Goal: Information Seeking & Learning: Learn about a topic

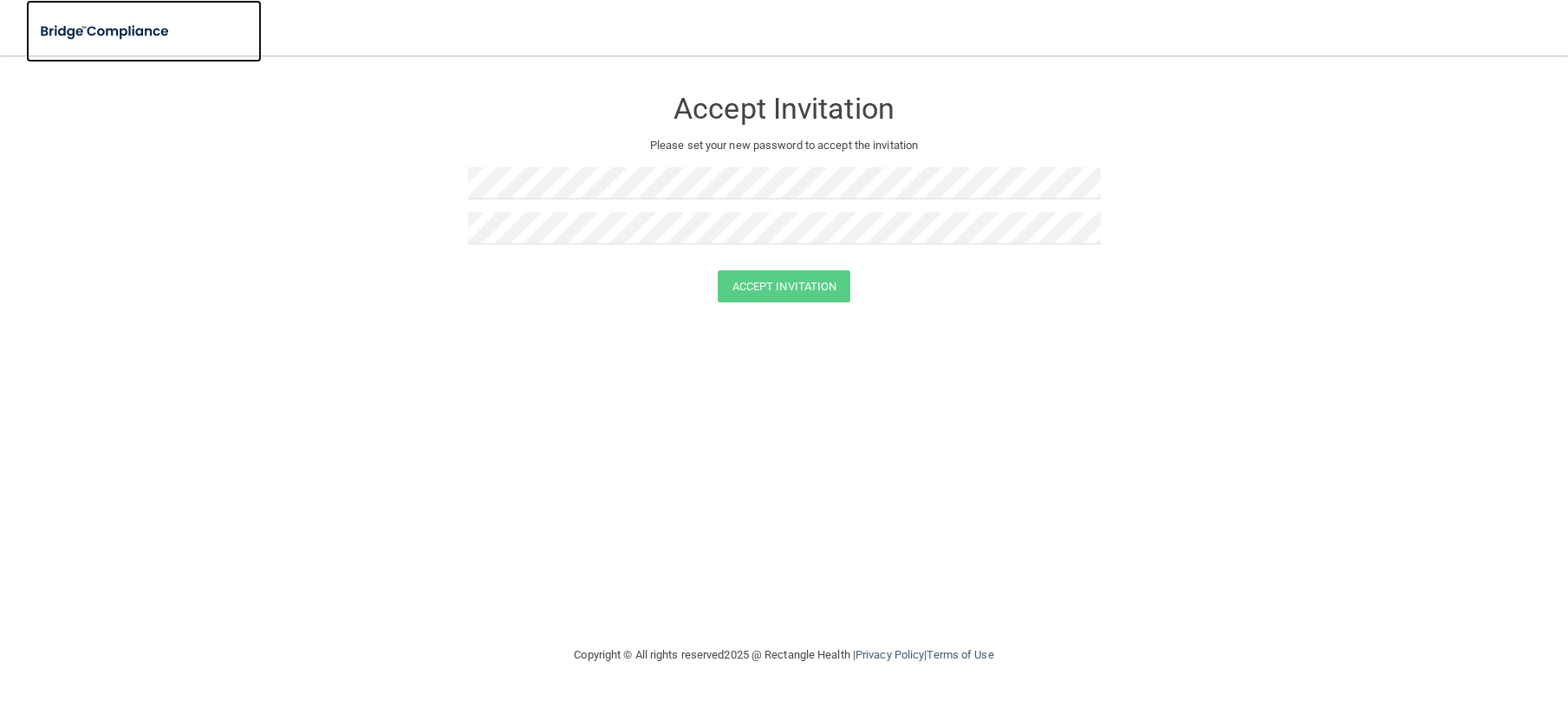
click at [116, 24] on img at bounding box center [106, 32] width 159 height 36
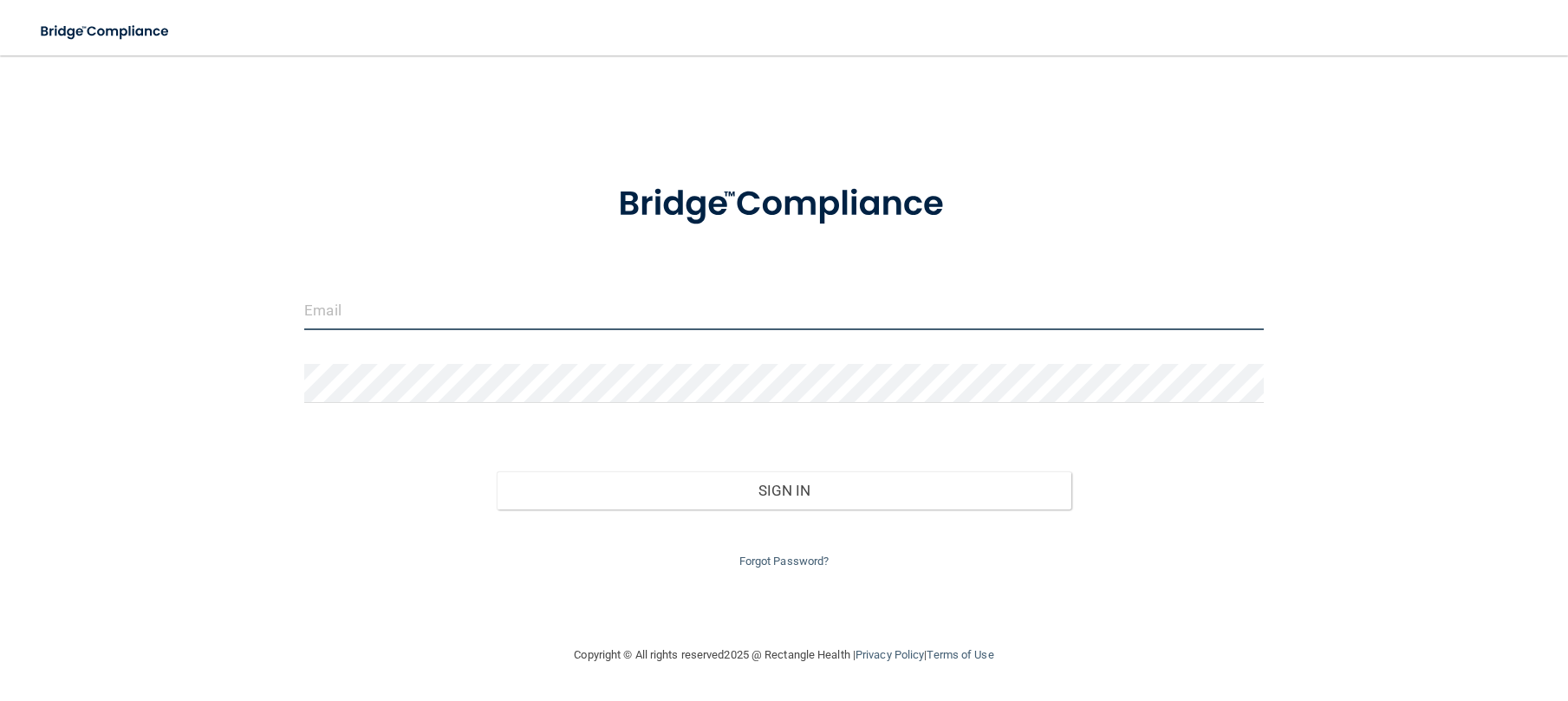
click at [329, 306] on input "email" at bounding box center [784, 310] width 959 height 39
type input "[EMAIL_ADDRESS][DOMAIN_NAME]"
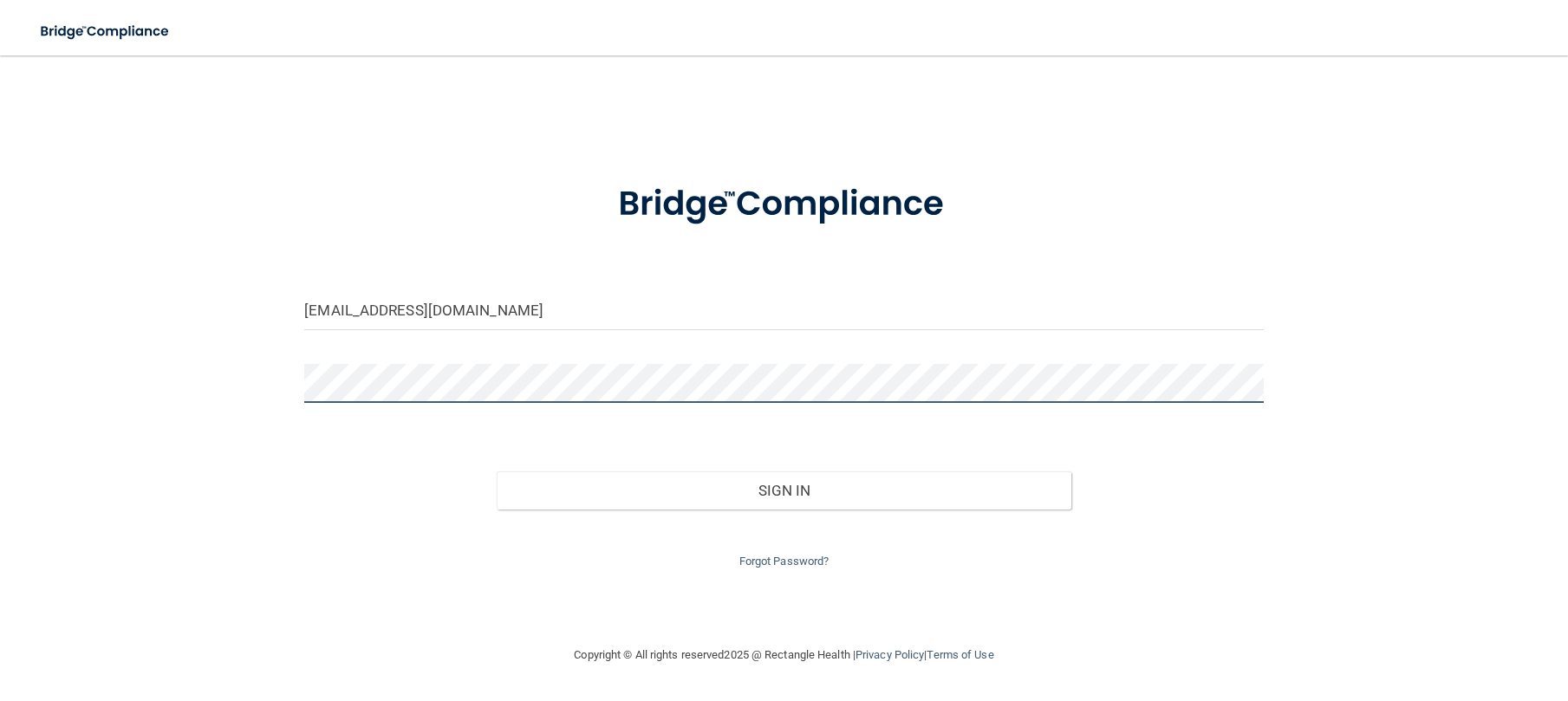
click at [497, 471] on button "Sign In" at bounding box center [784, 490] width 576 height 38
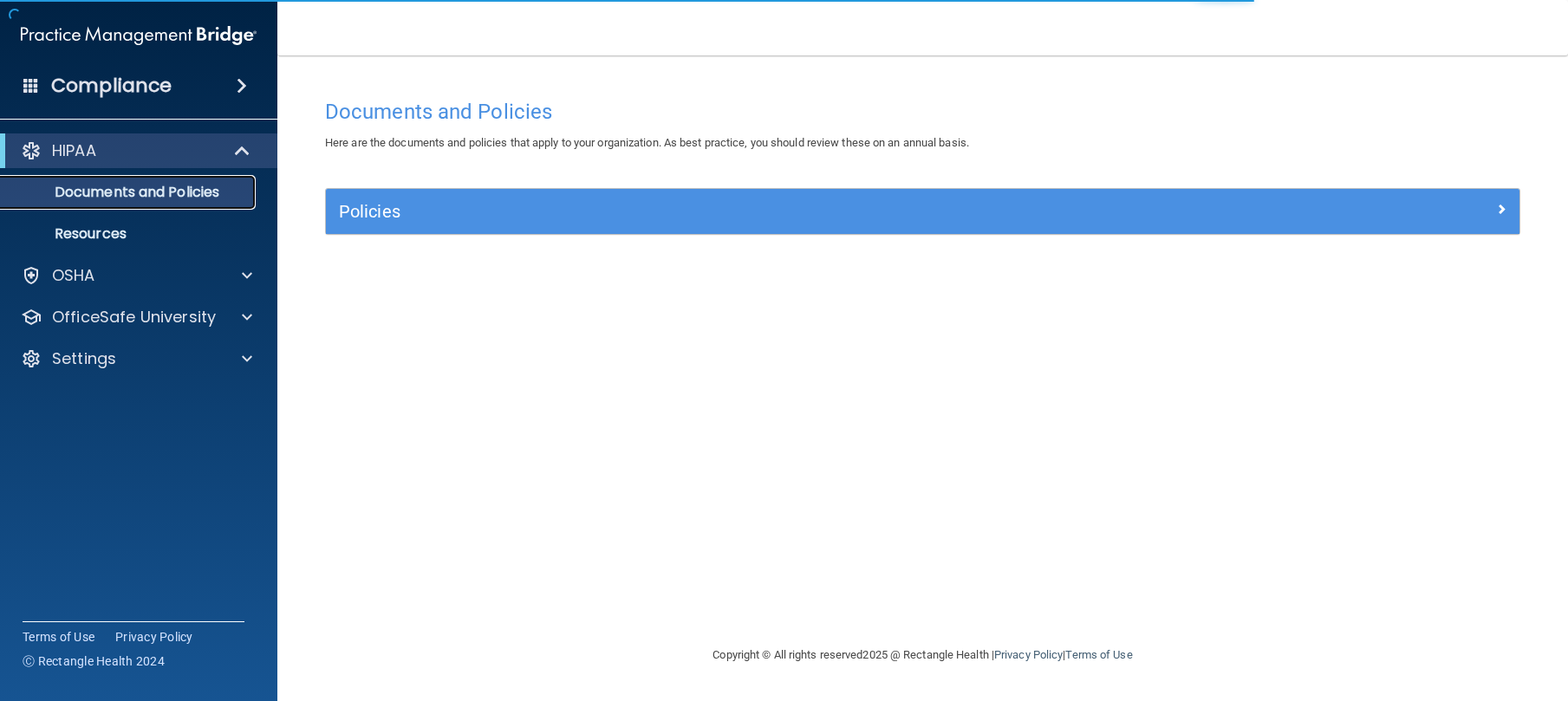
click at [174, 189] on p "Documents and Policies" at bounding box center [129, 192] width 237 height 17
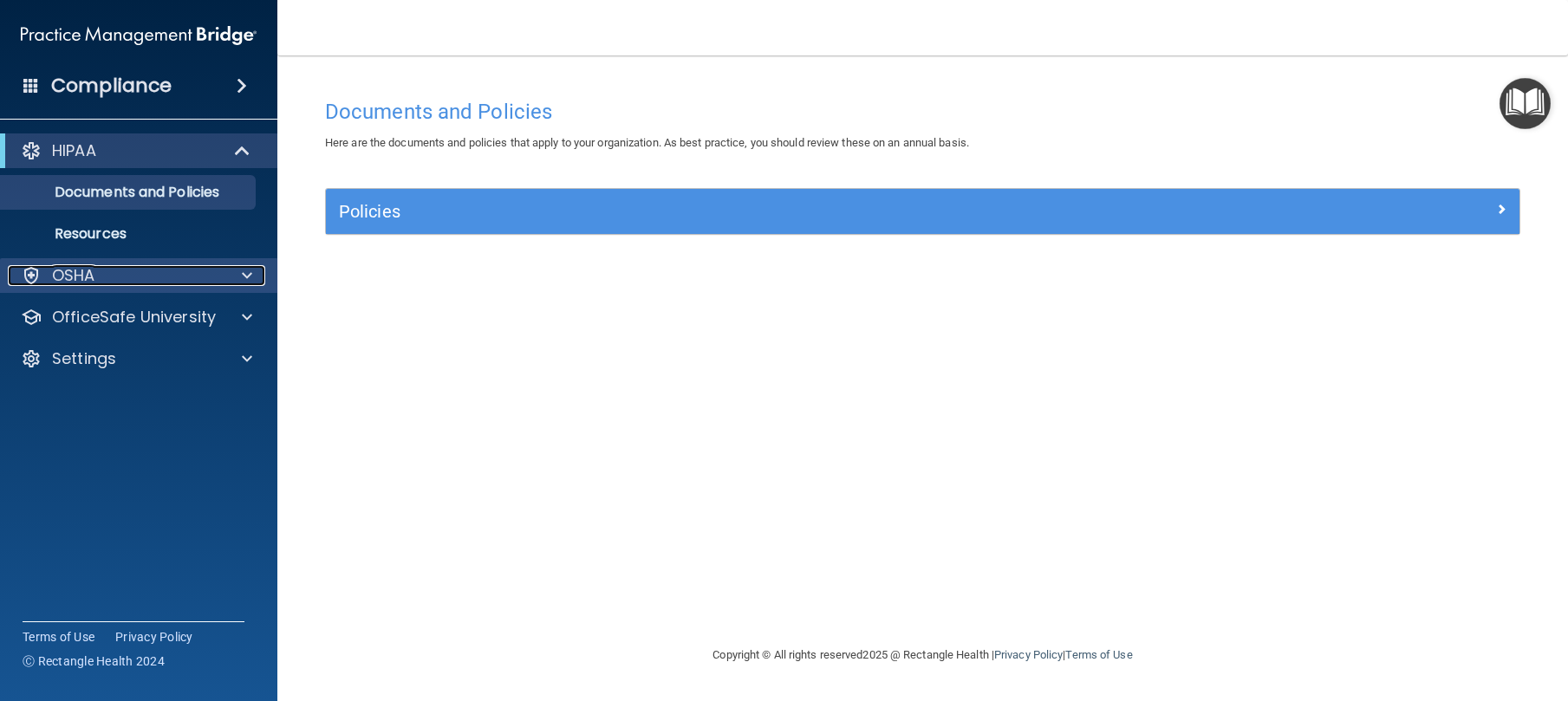
click at [139, 275] on div "OSHA" at bounding box center [115, 275] width 215 height 21
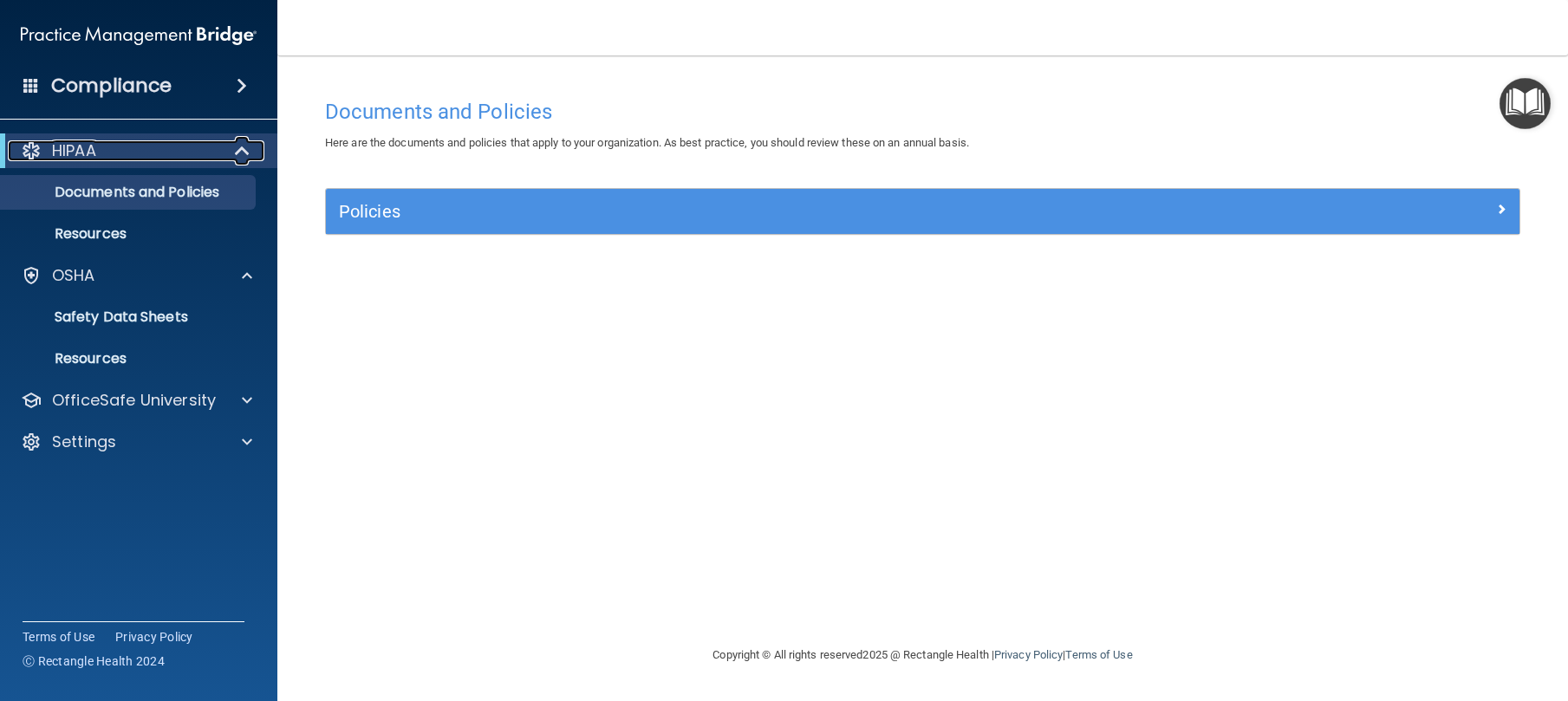
click at [143, 153] on div "HIPAA" at bounding box center [114, 151] width 214 height 21
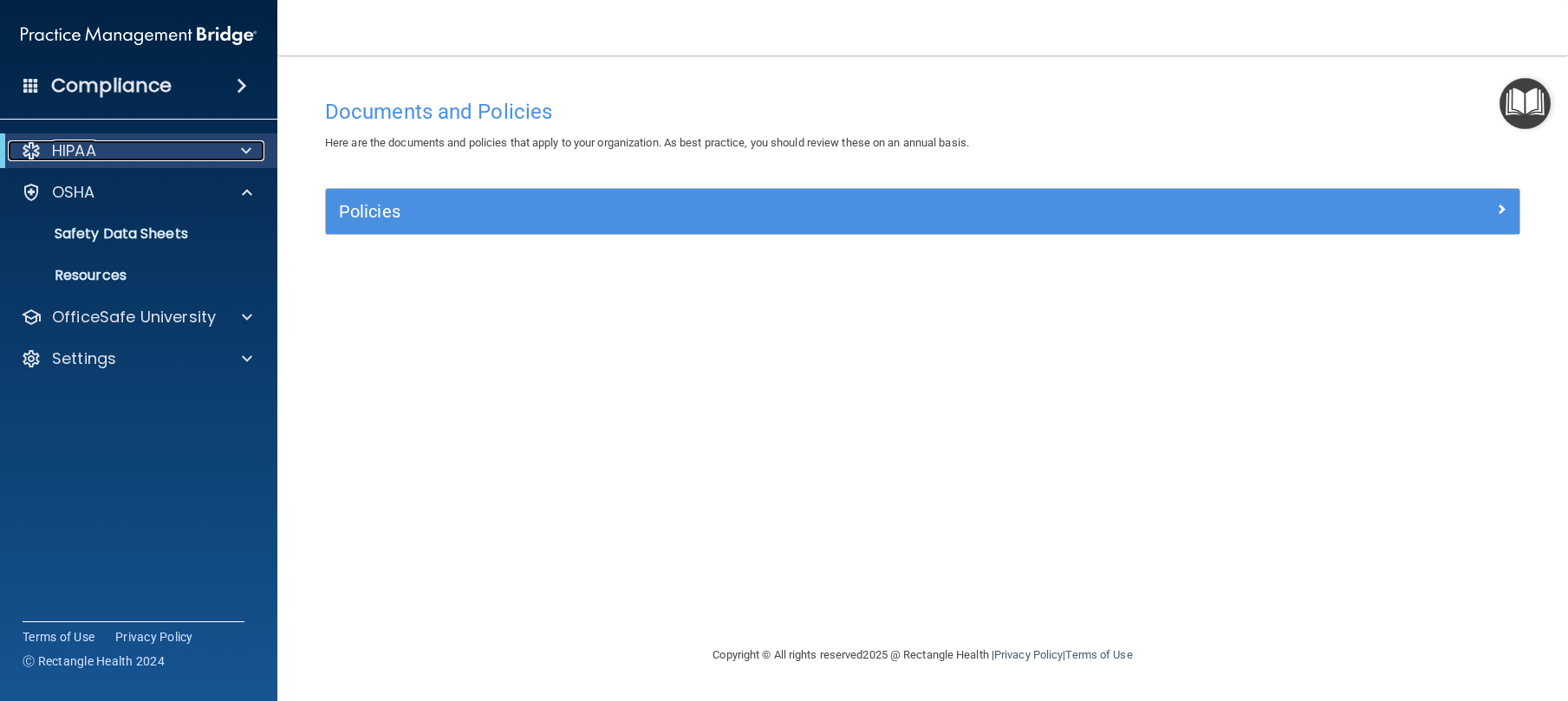
click at [143, 153] on div "HIPAA" at bounding box center [114, 151] width 214 height 21
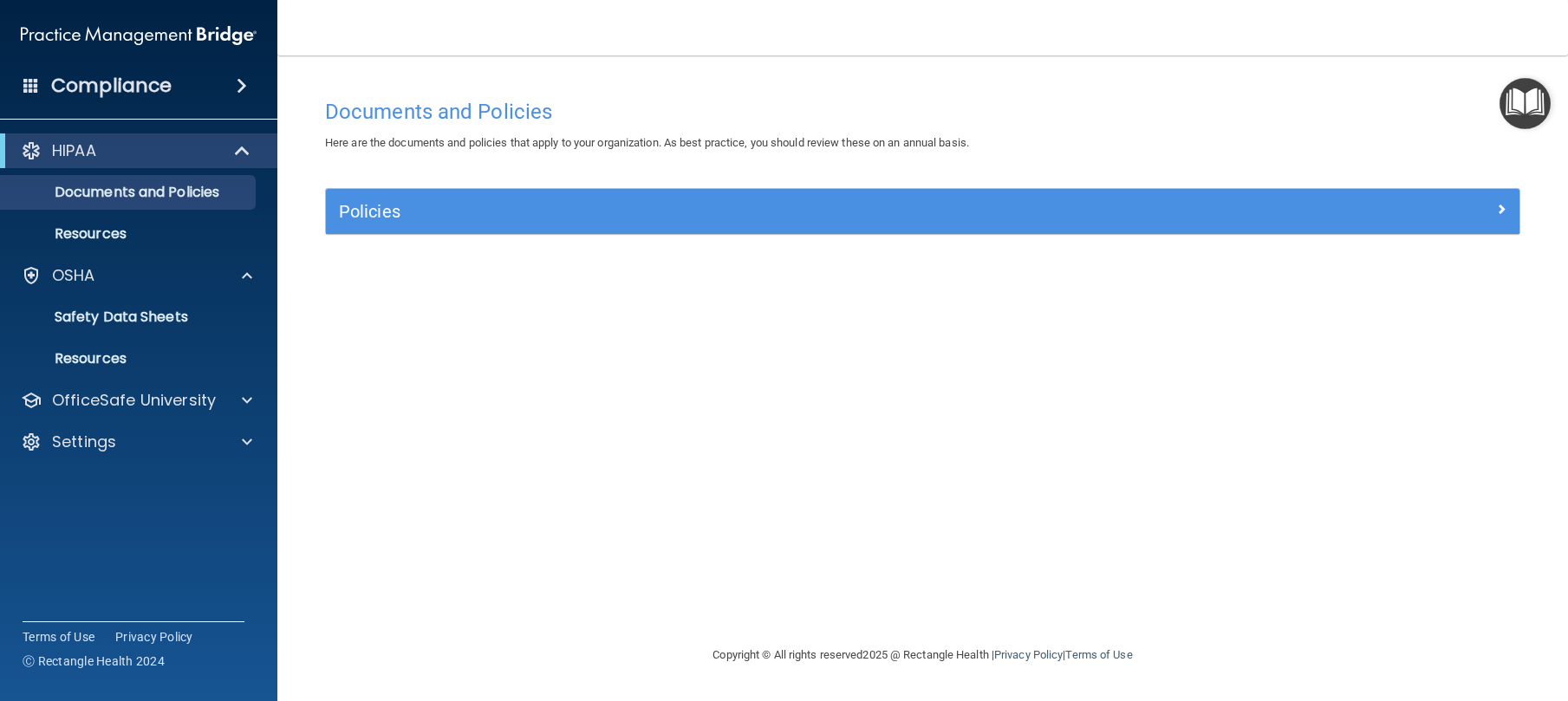
click at [142, 82] on h4 "Compliance" at bounding box center [111, 86] width 121 height 24
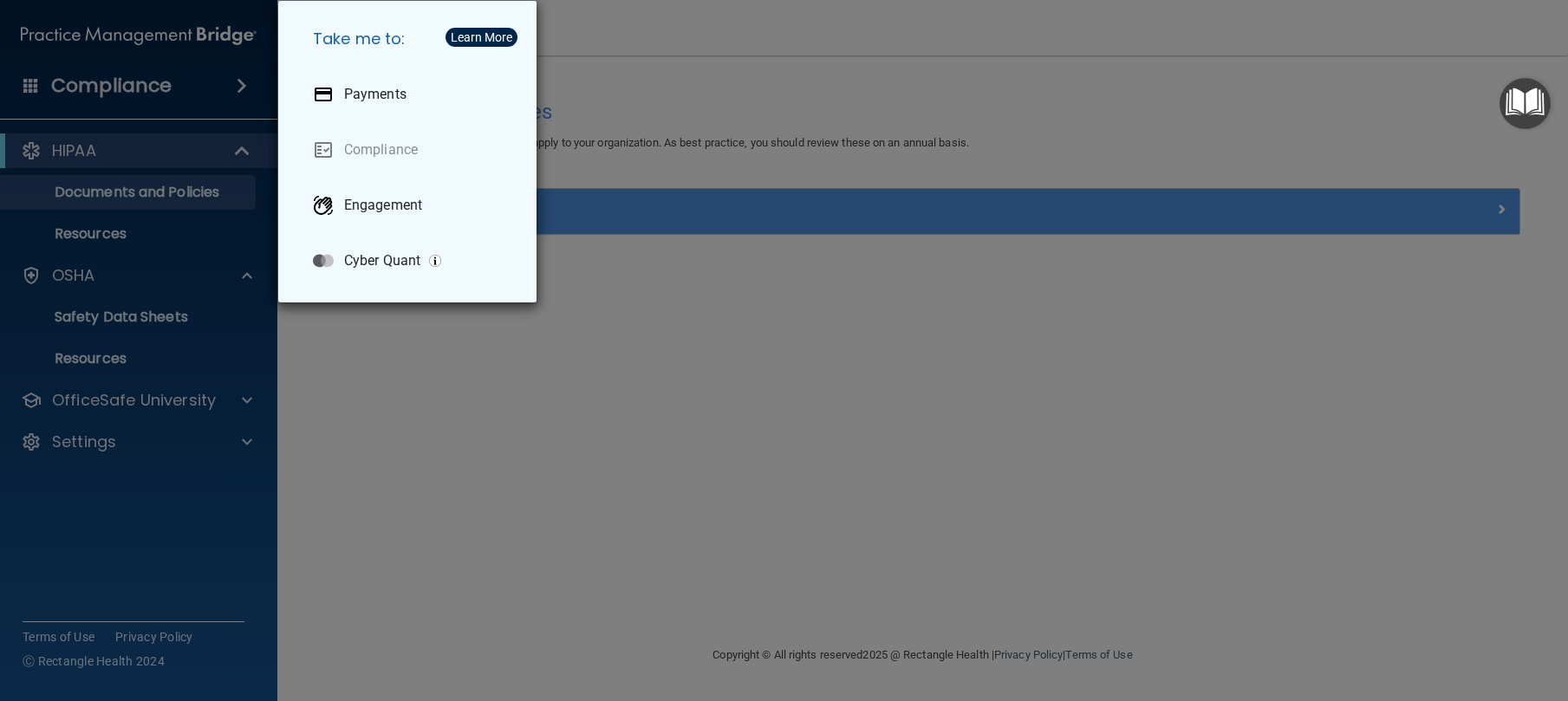
click at [568, 459] on div "Take me to: Payments Compliance Engagement Cyber Quant" at bounding box center [784, 350] width 1568 height 701
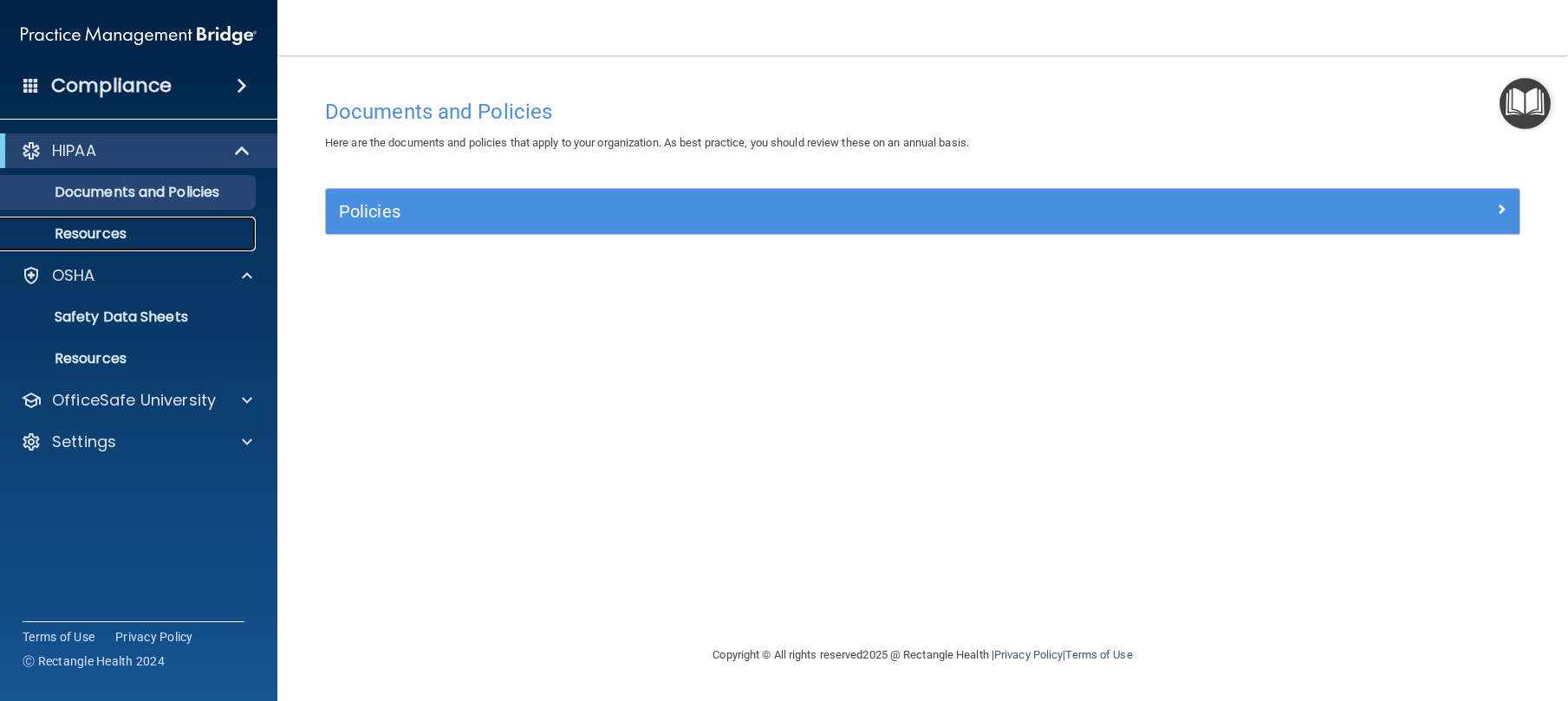
click at [217, 231] on p "Resources" at bounding box center [129, 234] width 237 height 17
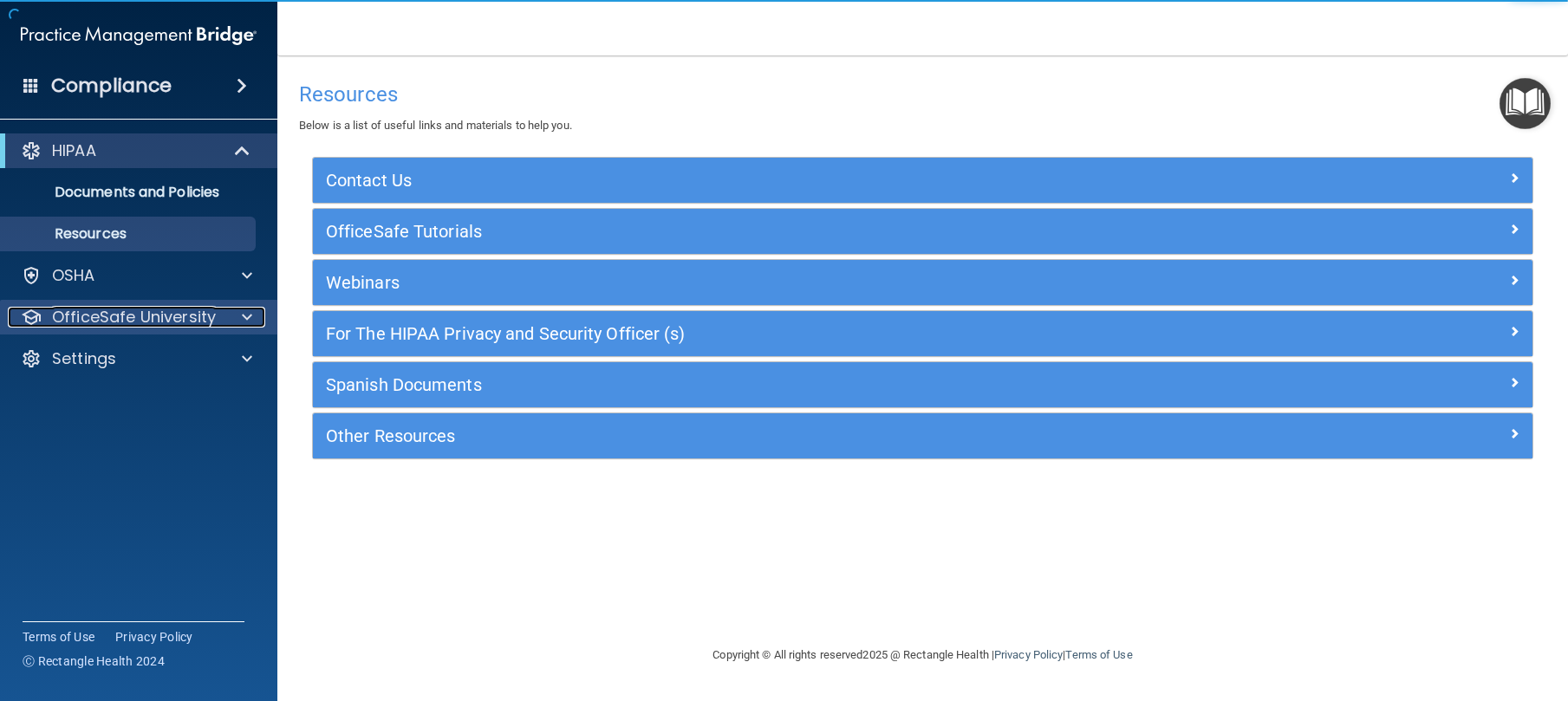
click at [209, 312] on p "OfficeSafe University" at bounding box center [134, 318] width 164 height 21
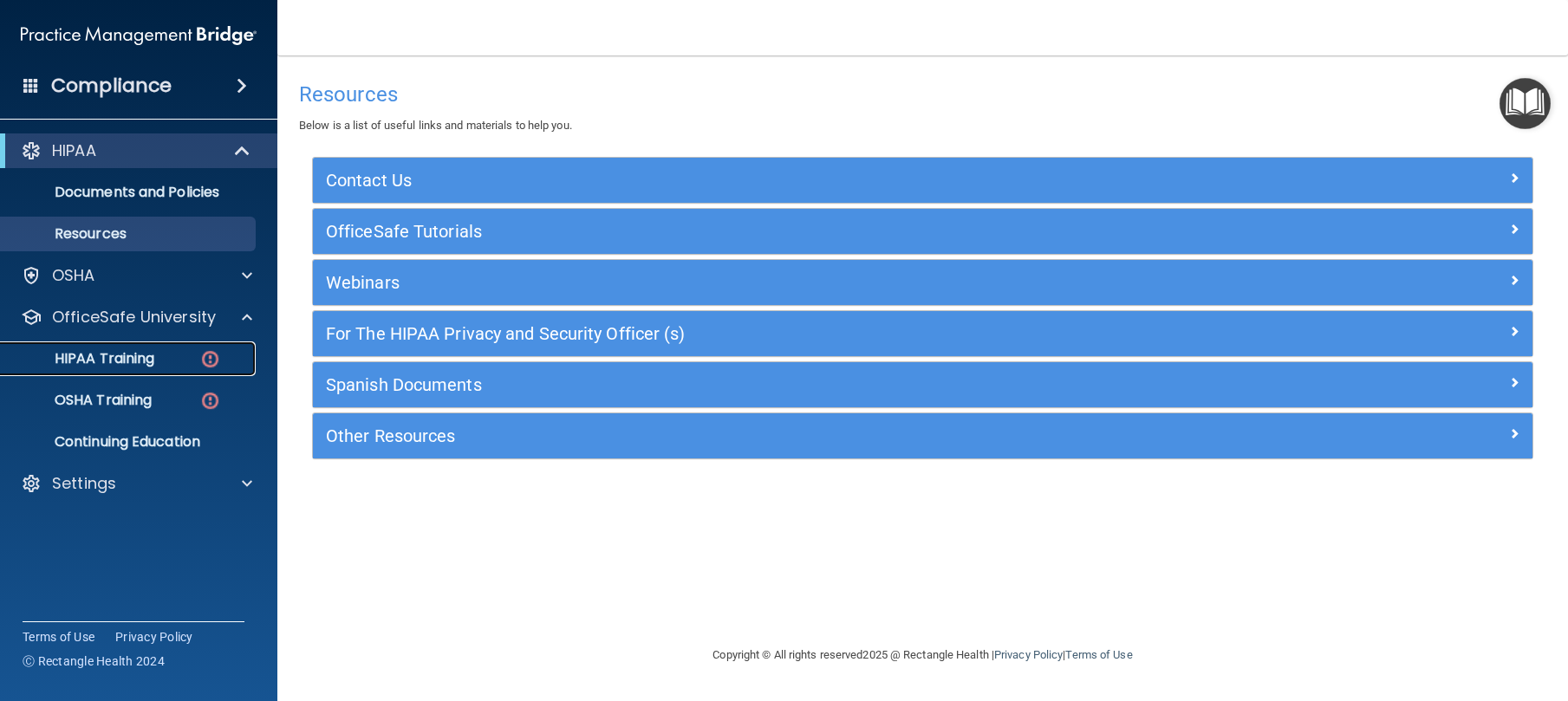
click at [218, 361] on img at bounding box center [210, 359] width 22 height 22
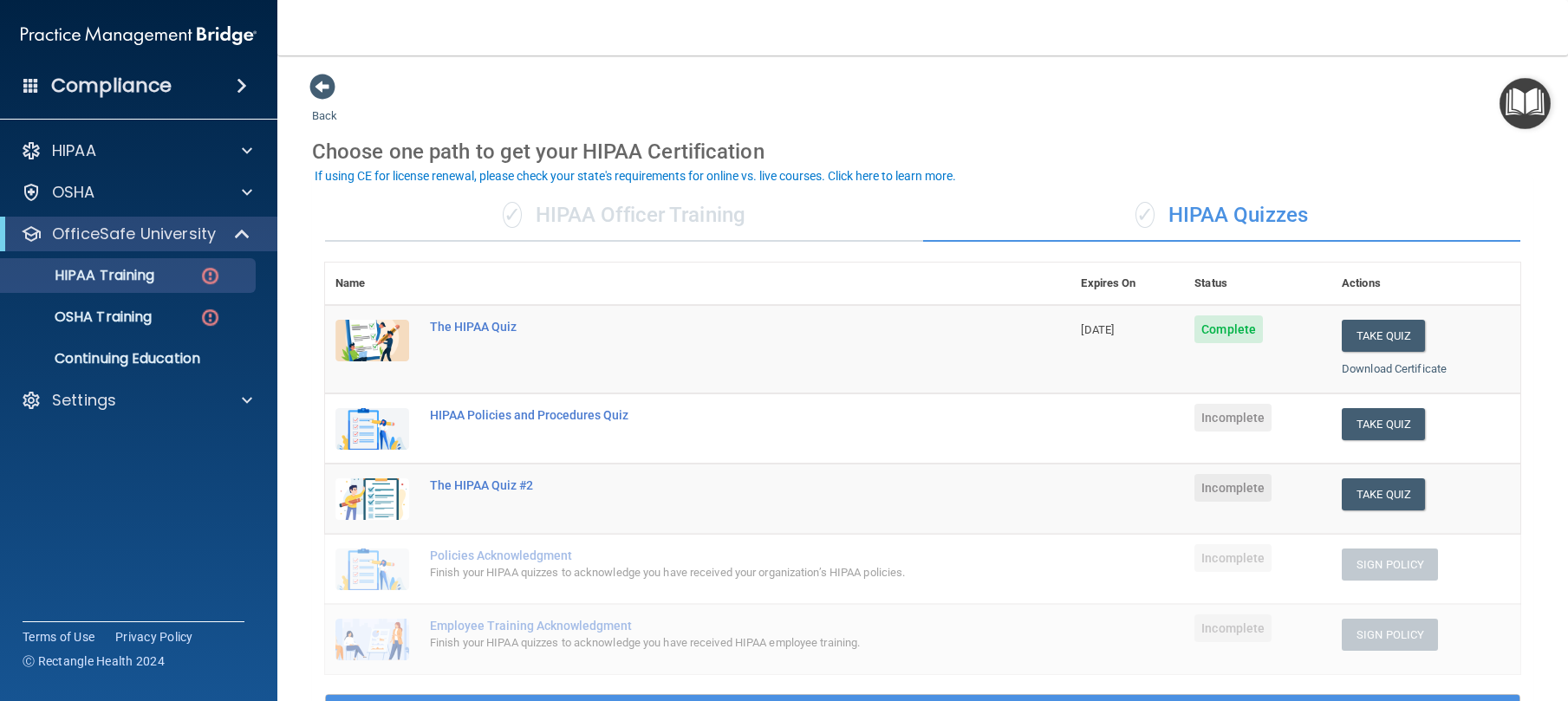
click at [1098, 419] on td at bounding box center [1127, 429] width 114 height 71
click at [540, 416] on div "HIPAA Policies and Procedures Quiz" at bounding box center [707, 415] width 554 height 14
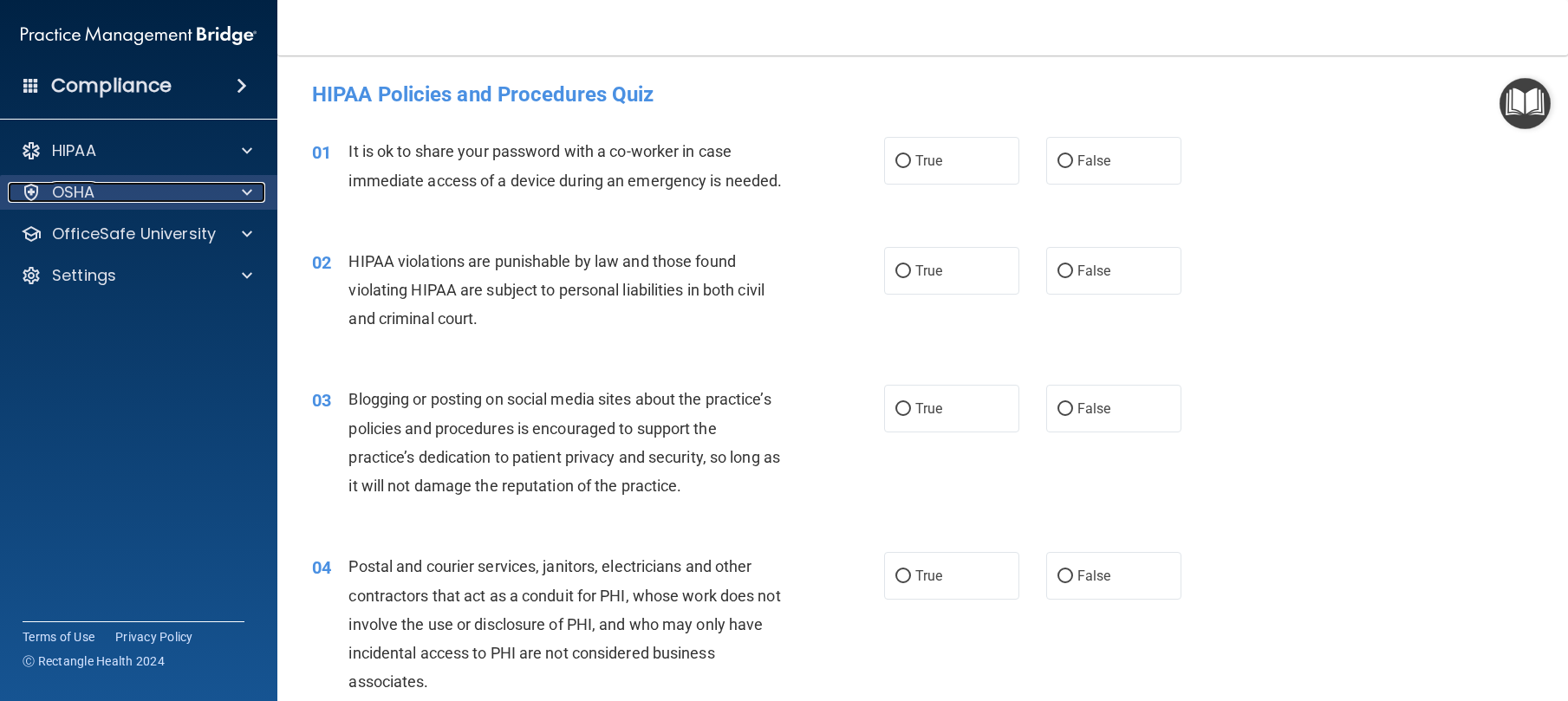
click at [162, 193] on div "OSHA" at bounding box center [115, 192] width 215 height 21
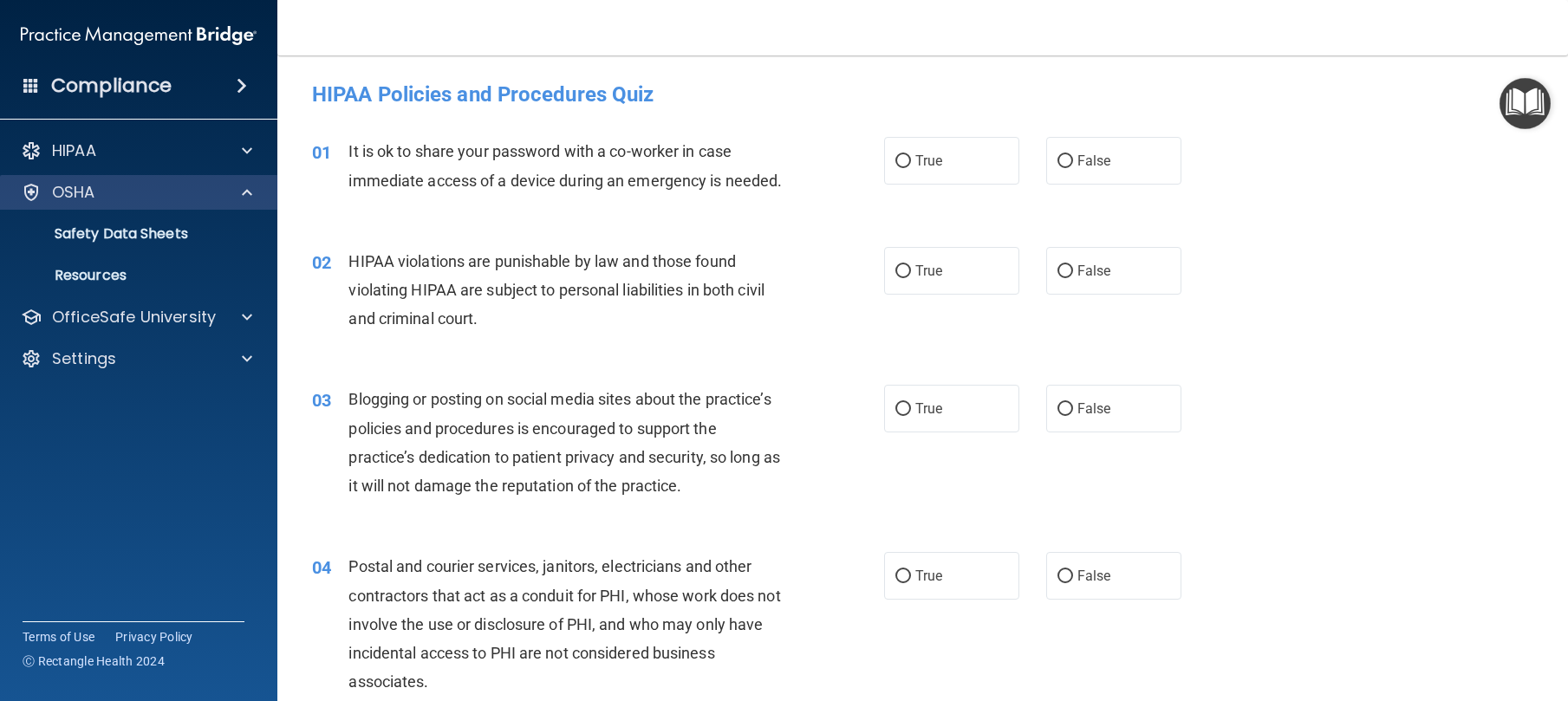
click at [157, 175] on div "OSHA" at bounding box center [139, 192] width 278 height 35
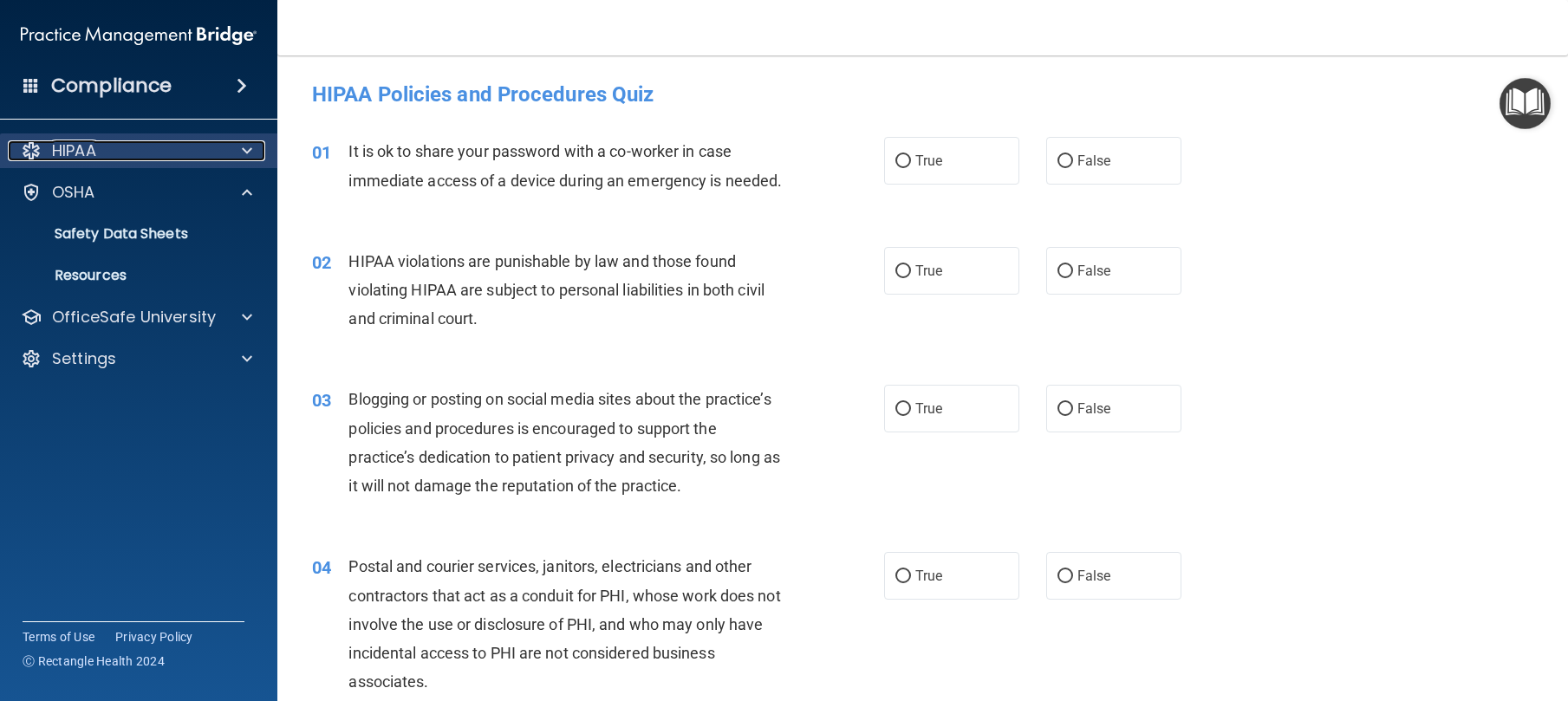
click at [160, 140] on div "HIPAA" at bounding box center [115, 151] width 215 height 21
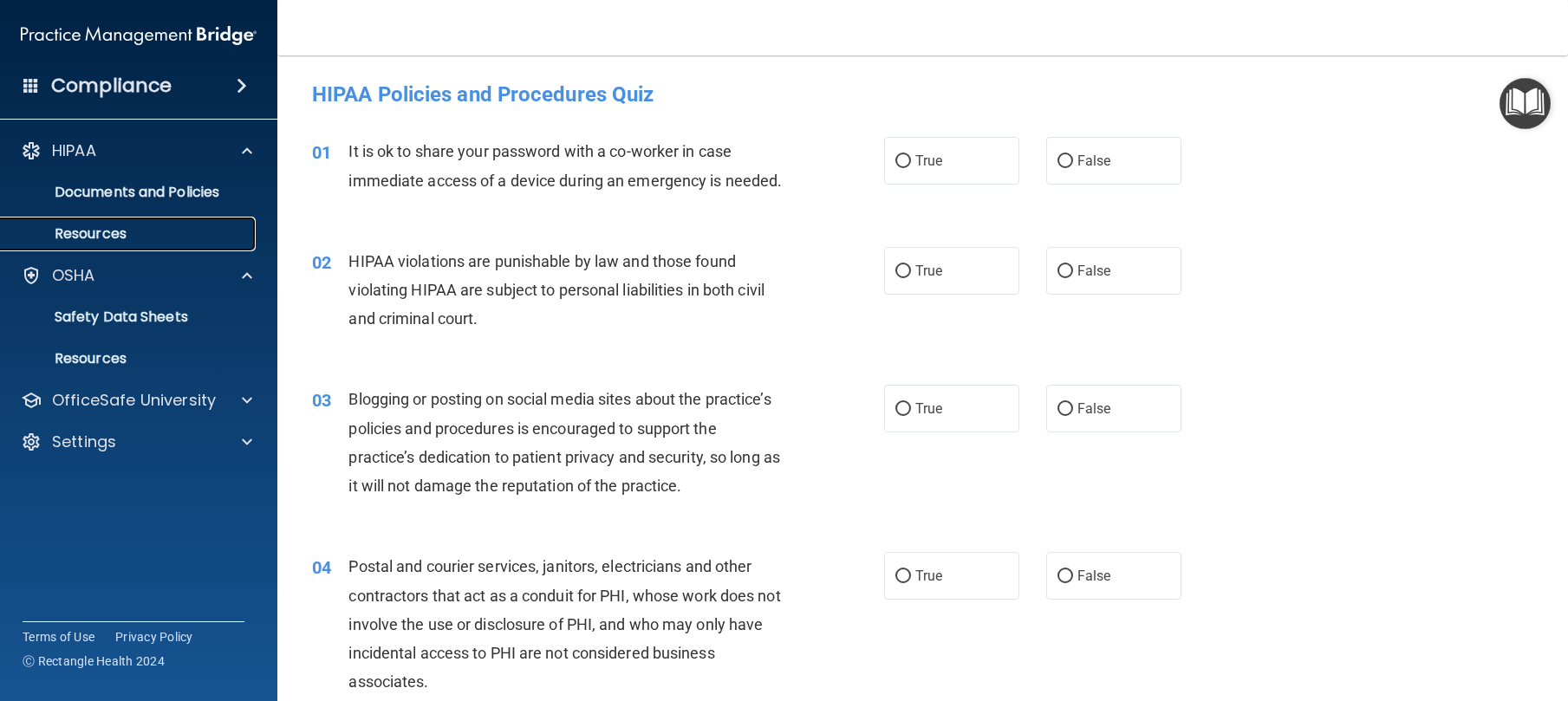
click at [129, 238] on p "Resources" at bounding box center [129, 234] width 237 height 17
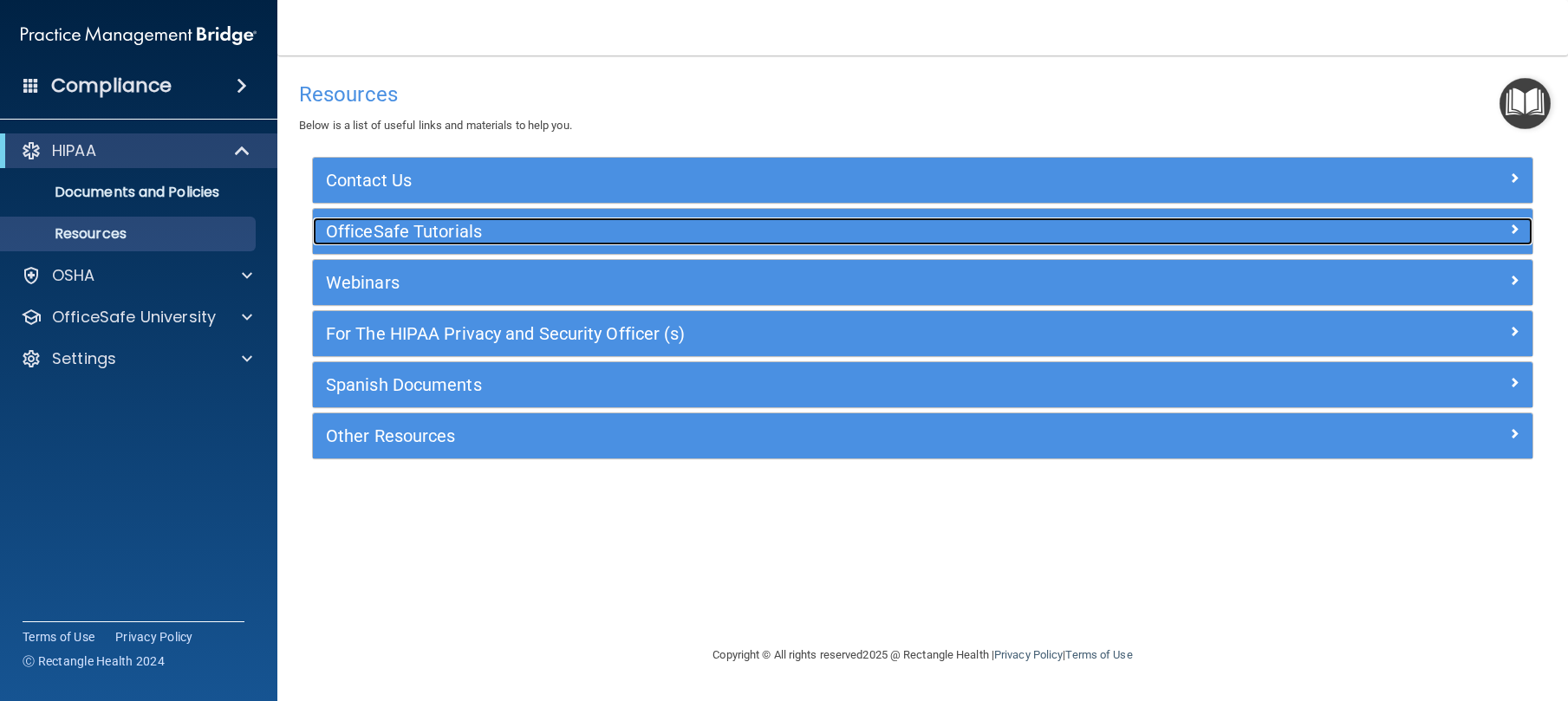
click at [464, 239] on h5 "OfficeSafe Tutorials" at bounding box center [770, 232] width 889 height 19
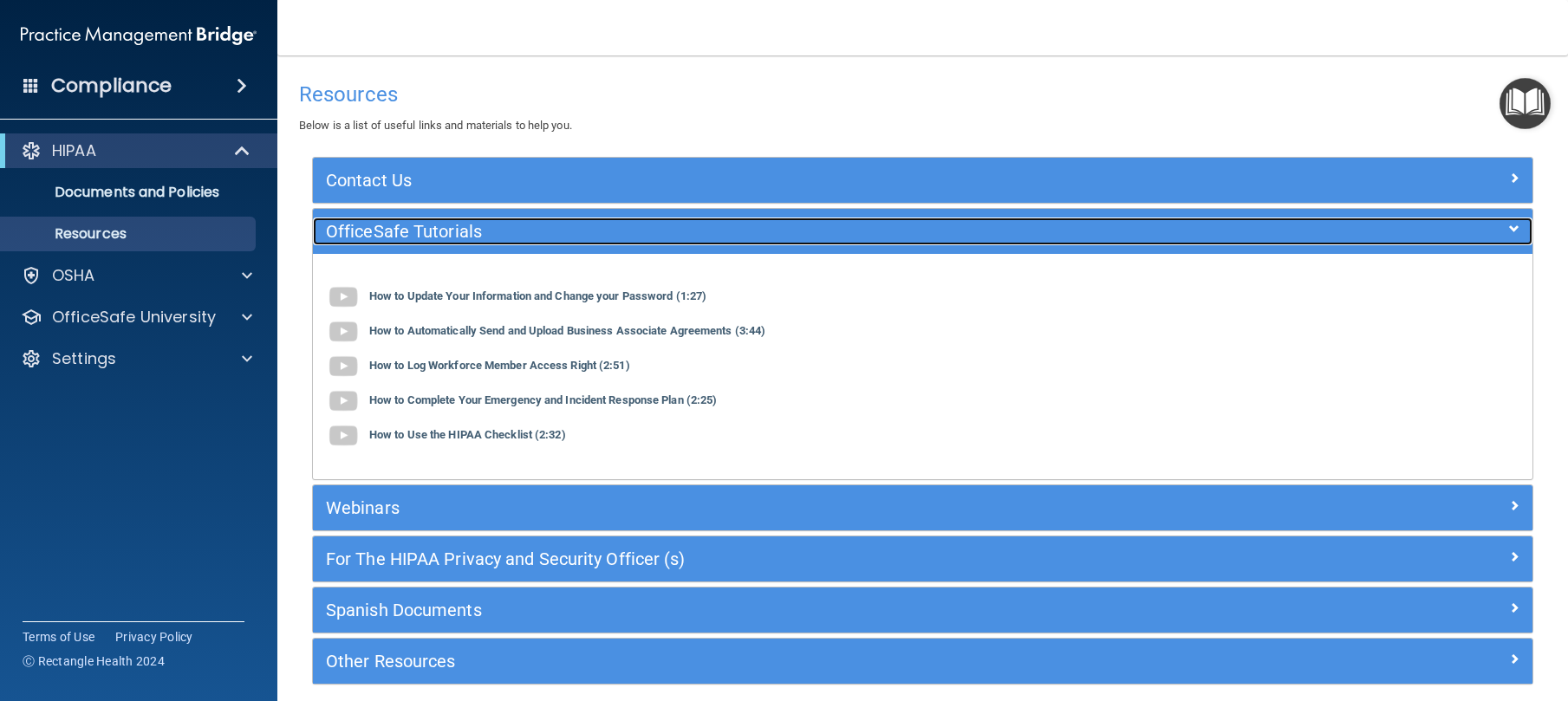
click at [464, 239] on h5 "OfficeSafe Tutorials" at bounding box center [770, 232] width 889 height 19
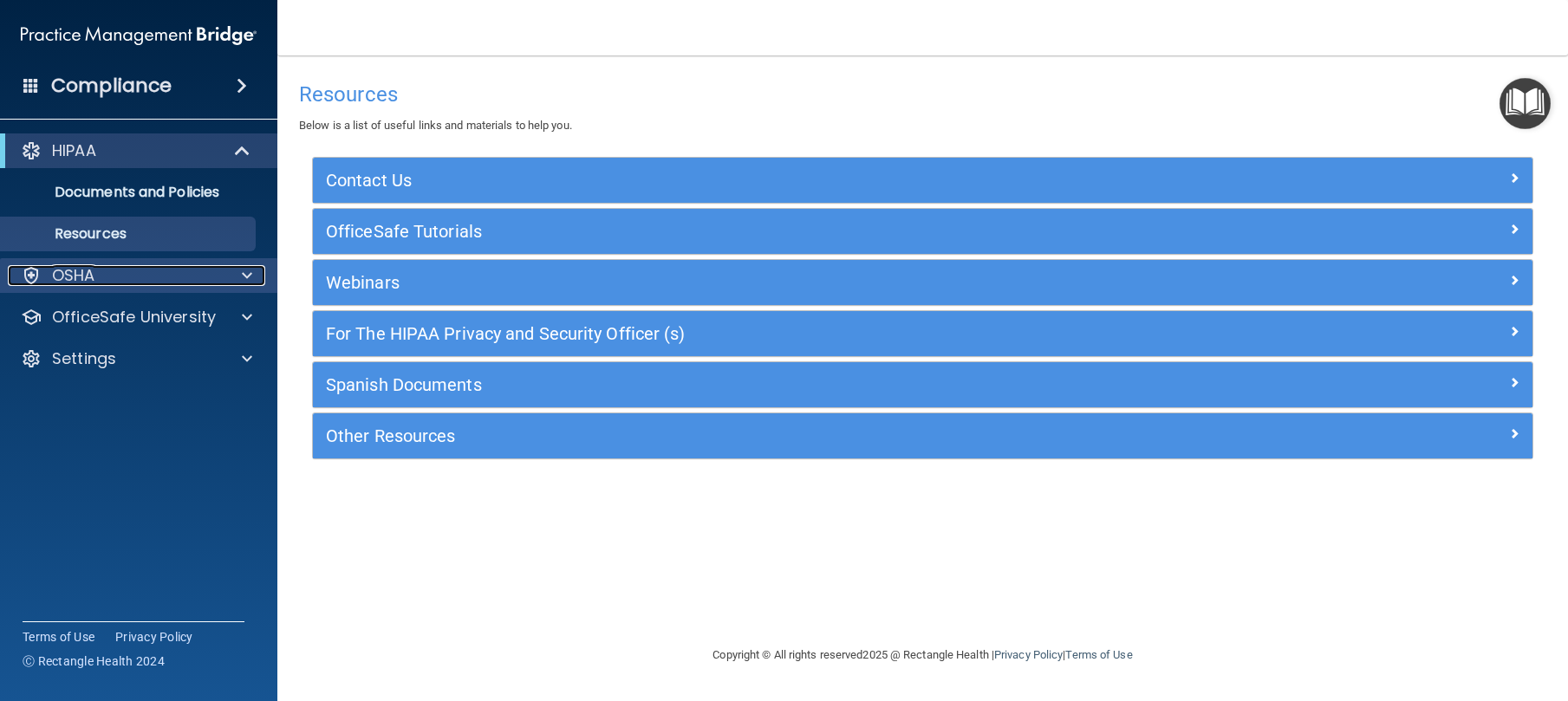
click at [128, 283] on div "OSHA" at bounding box center [115, 275] width 215 height 21
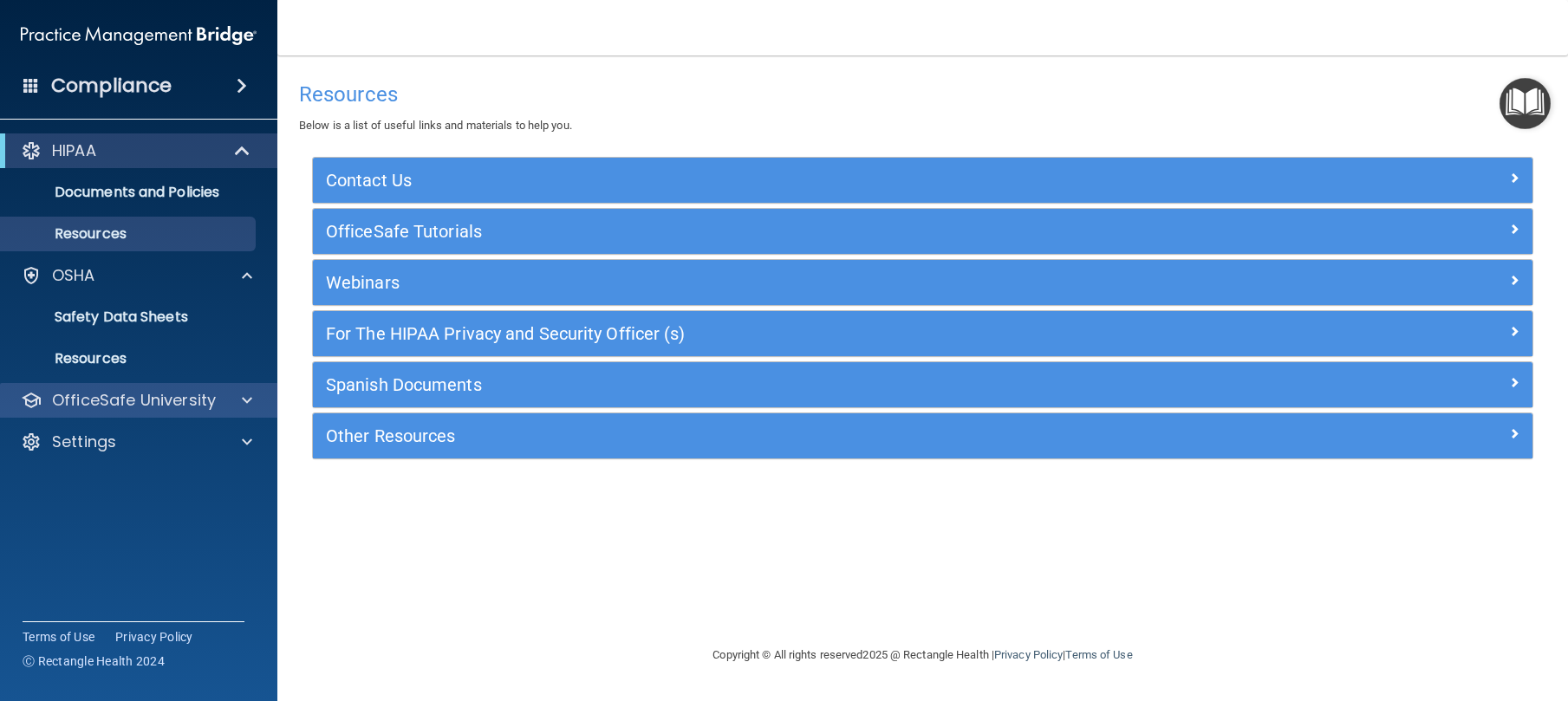
click at [125, 411] on div "OfficeSafe University" at bounding box center [139, 400] width 278 height 35
click at [191, 390] on p "OfficeSafe University" at bounding box center [134, 400] width 164 height 21
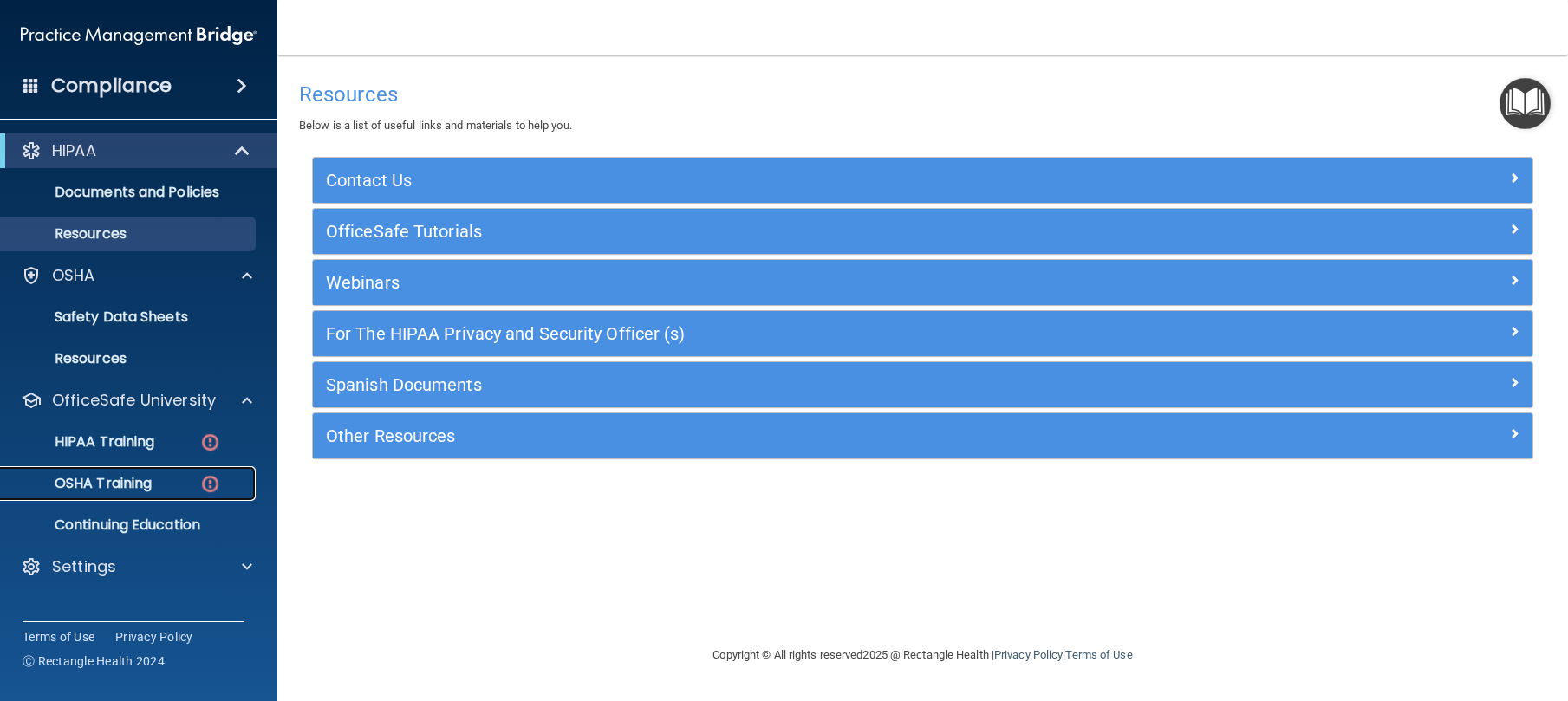
click at [163, 486] on div "OSHA Training" at bounding box center [129, 483] width 237 height 17
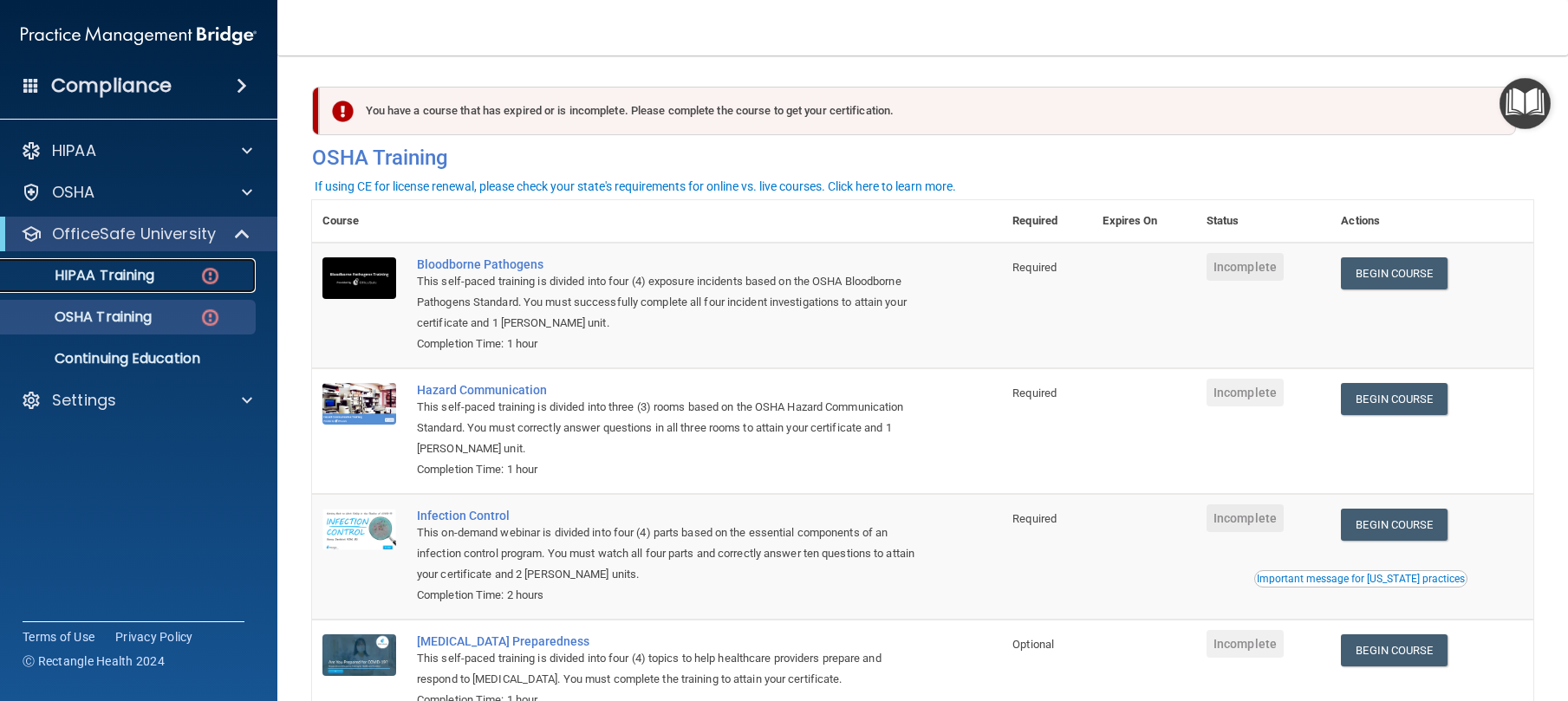
click at [200, 280] on img at bounding box center [210, 275] width 22 height 22
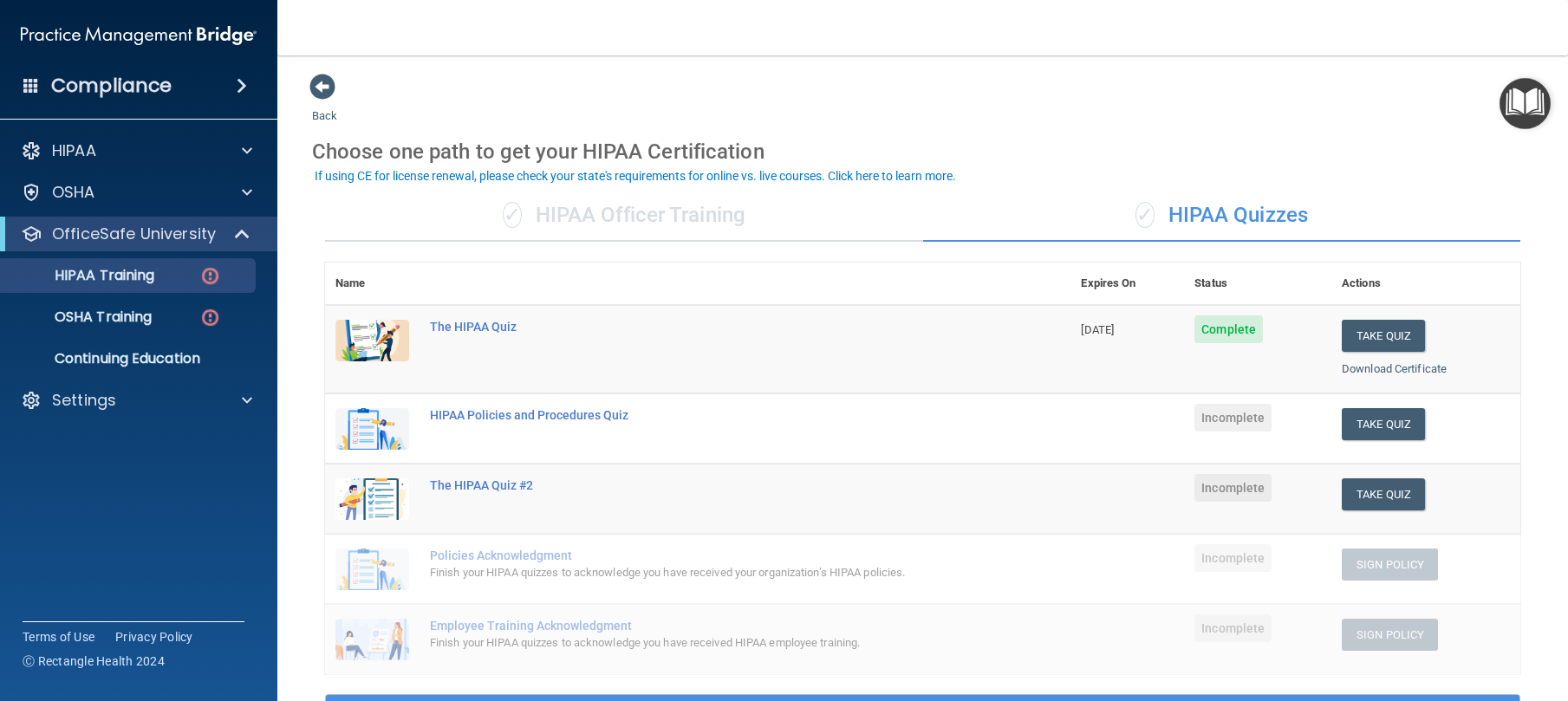
click at [396, 417] on img at bounding box center [372, 429] width 74 height 41
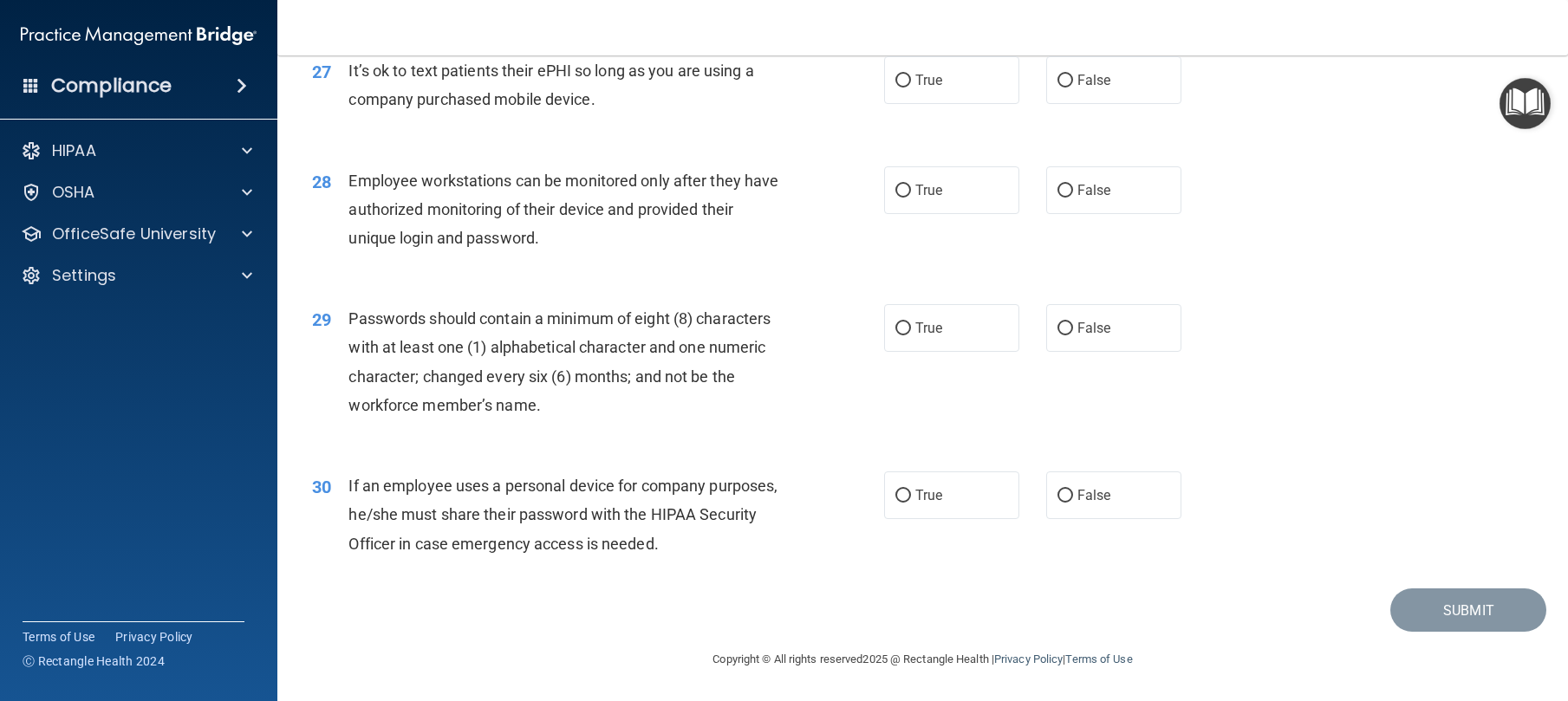
scroll to position [2647, 0]
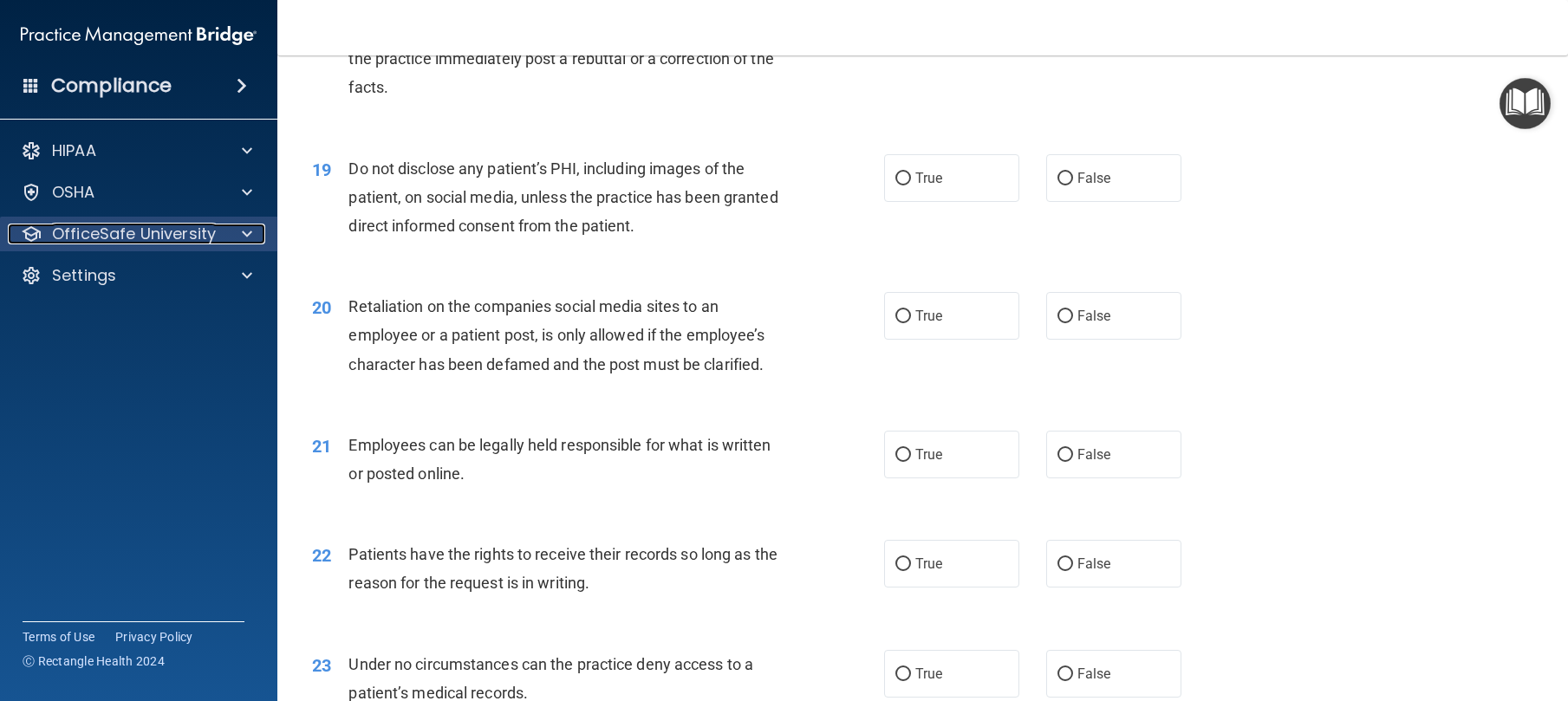
click at [191, 243] on p "OfficeSafe University" at bounding box center [134, 234] width 164 height 21
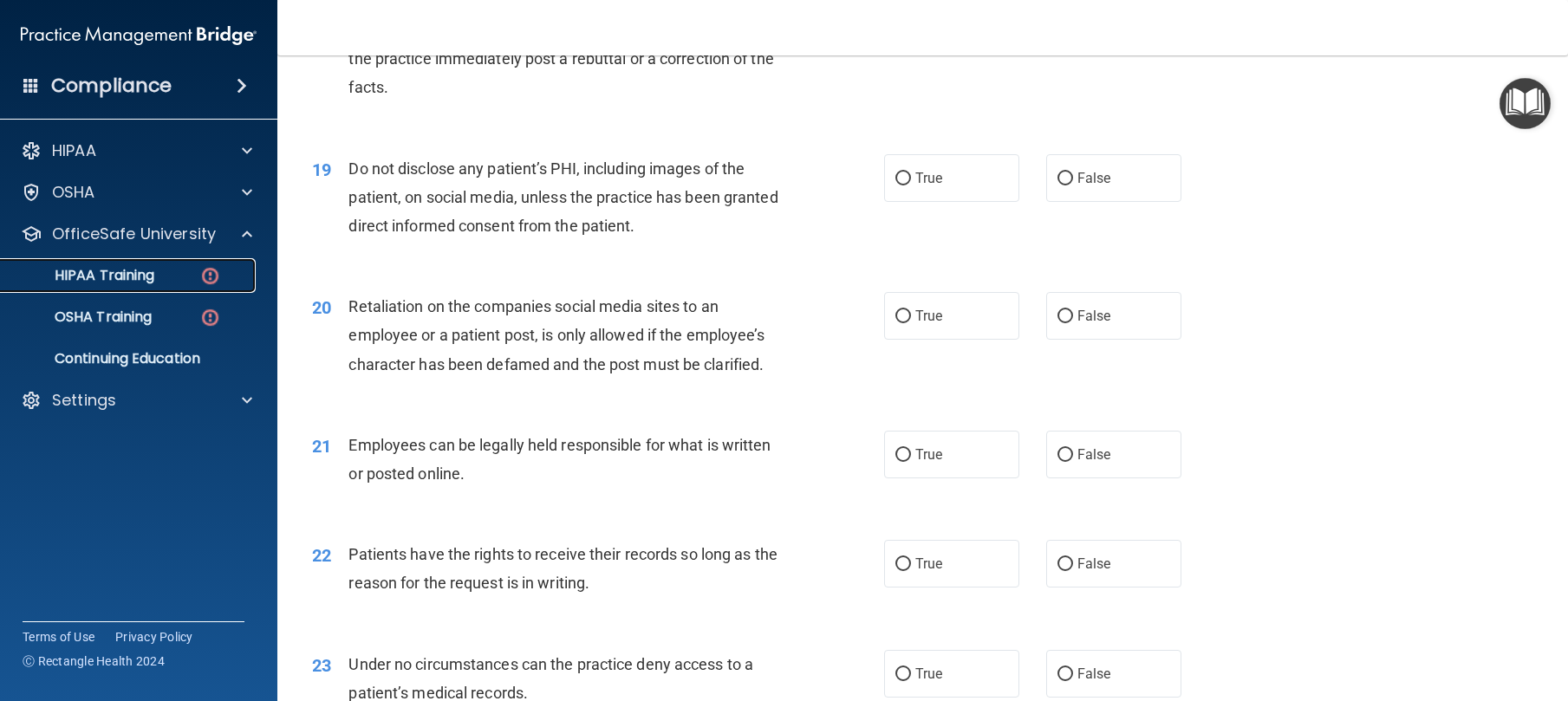
click at [162, 279] on div "HIPAA Training" at bounding box center [129, 275] width 237 height 17
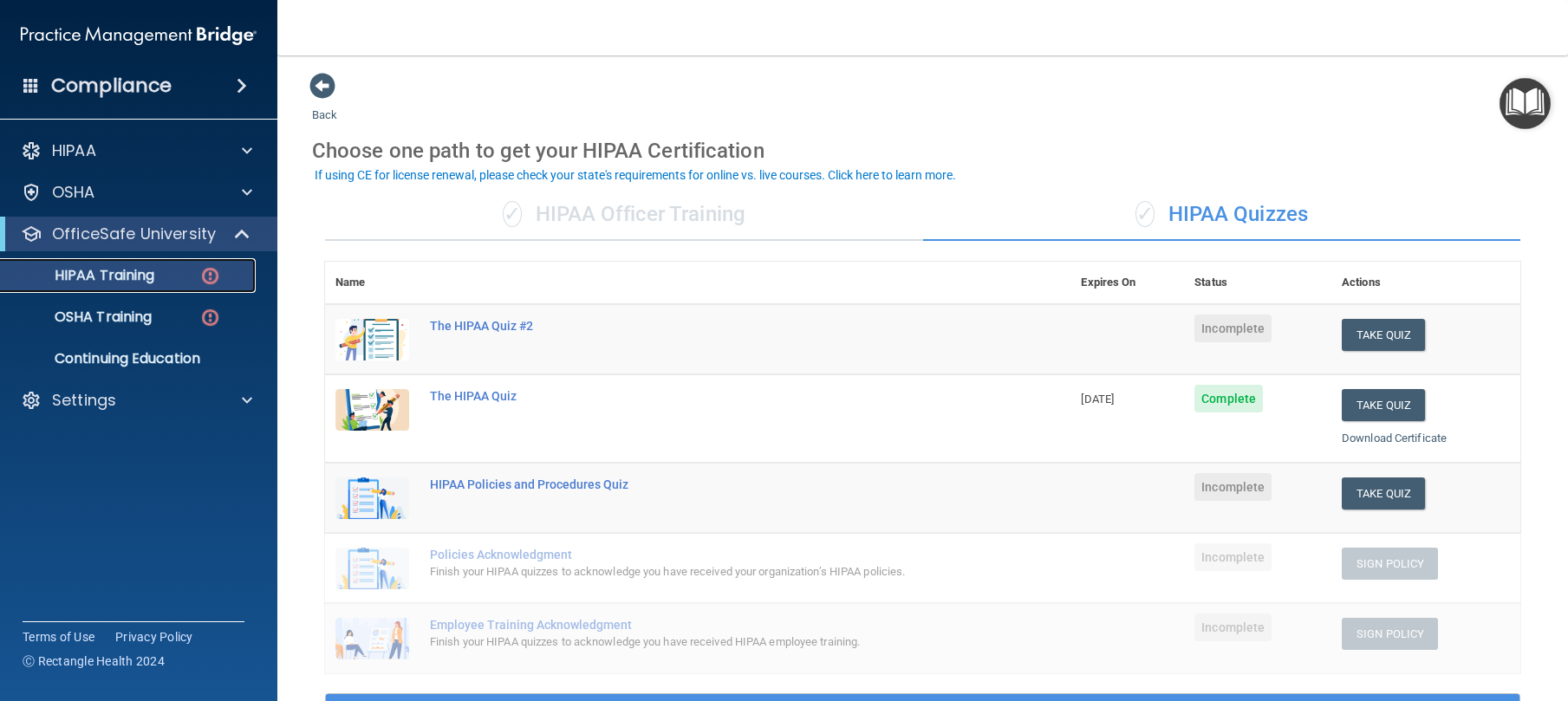
scroll to position [2, 0]
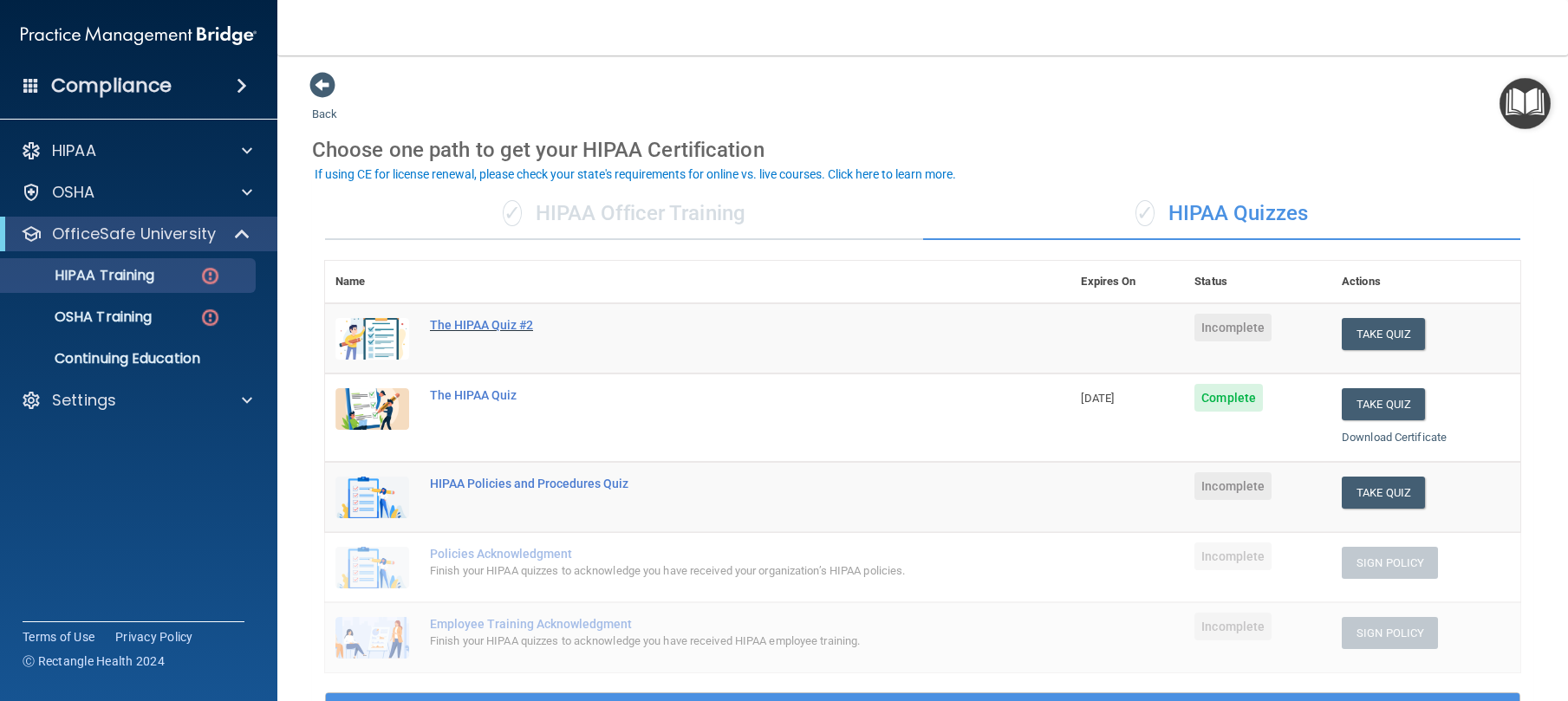
click at [709, 320] on div "The HIPAA Quiz #2" at bounding box center [707, 325] width 554 height 14
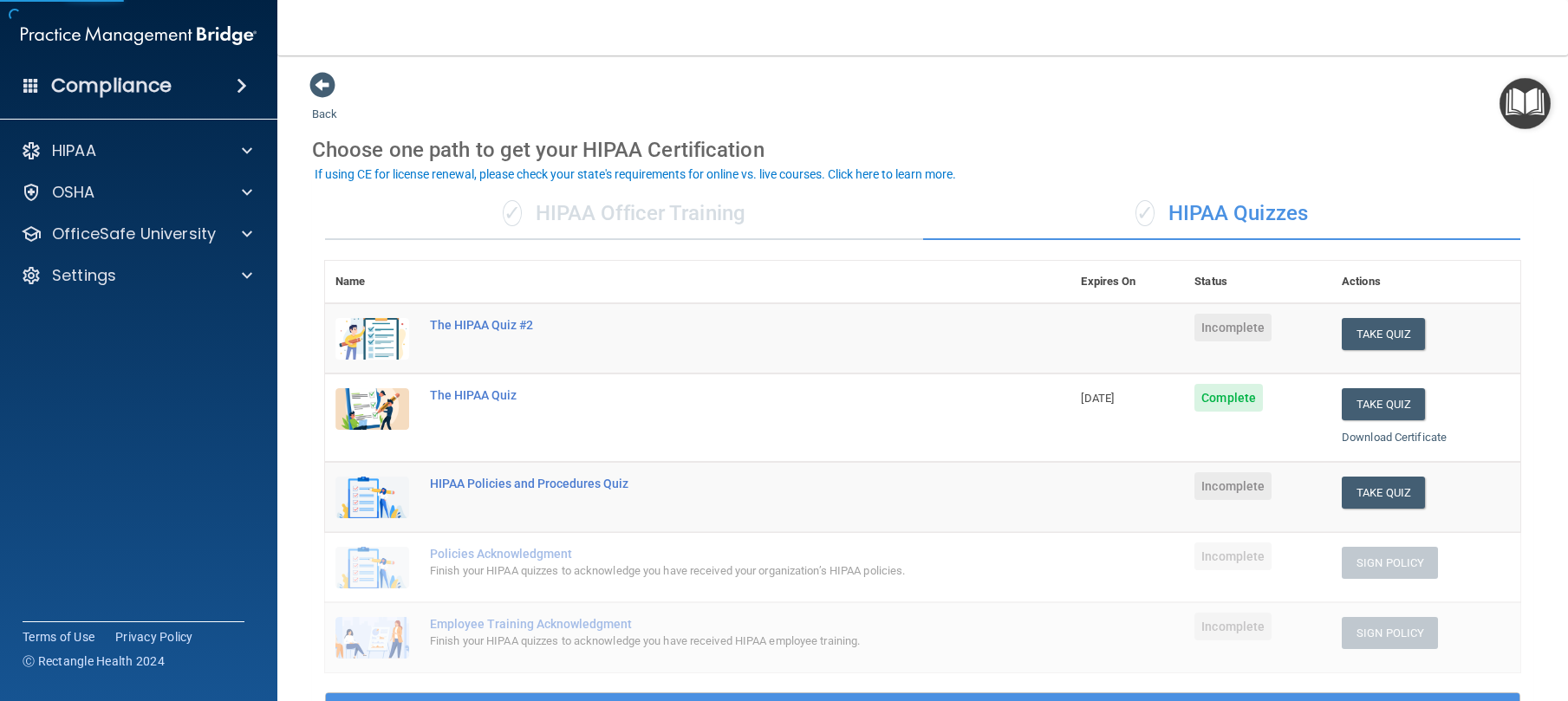
click at [603, 213] on div "✓ HIPAA Officer Training" at bounding box center [624, 214] width 598 height 52
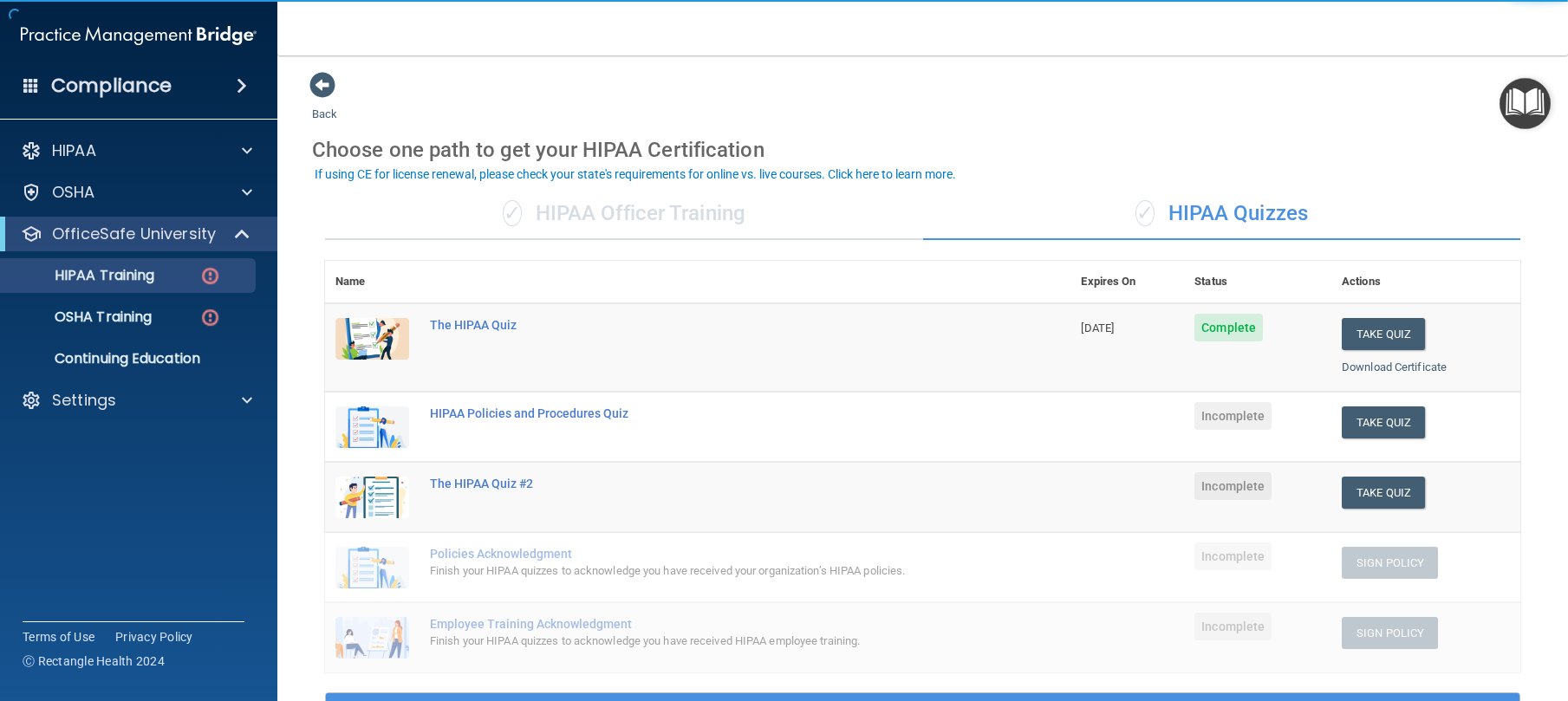
click at [605, 206] on div "✓ HIPAA Officer Training" at bounding box center [624, 214] width 598 height 52
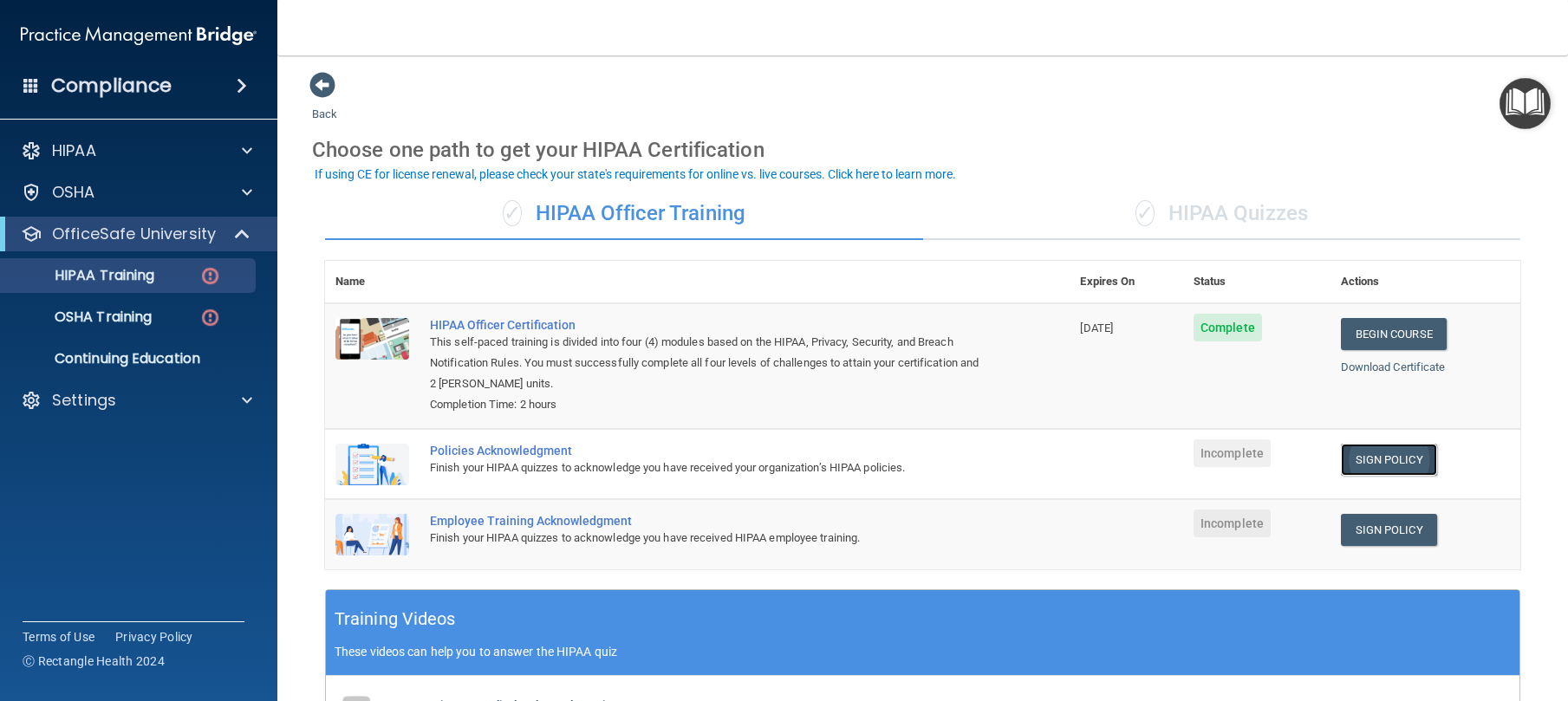
click at [1378, 446] on link "Sign Policy" at bounding box center [1389, 460] width 96 height 32
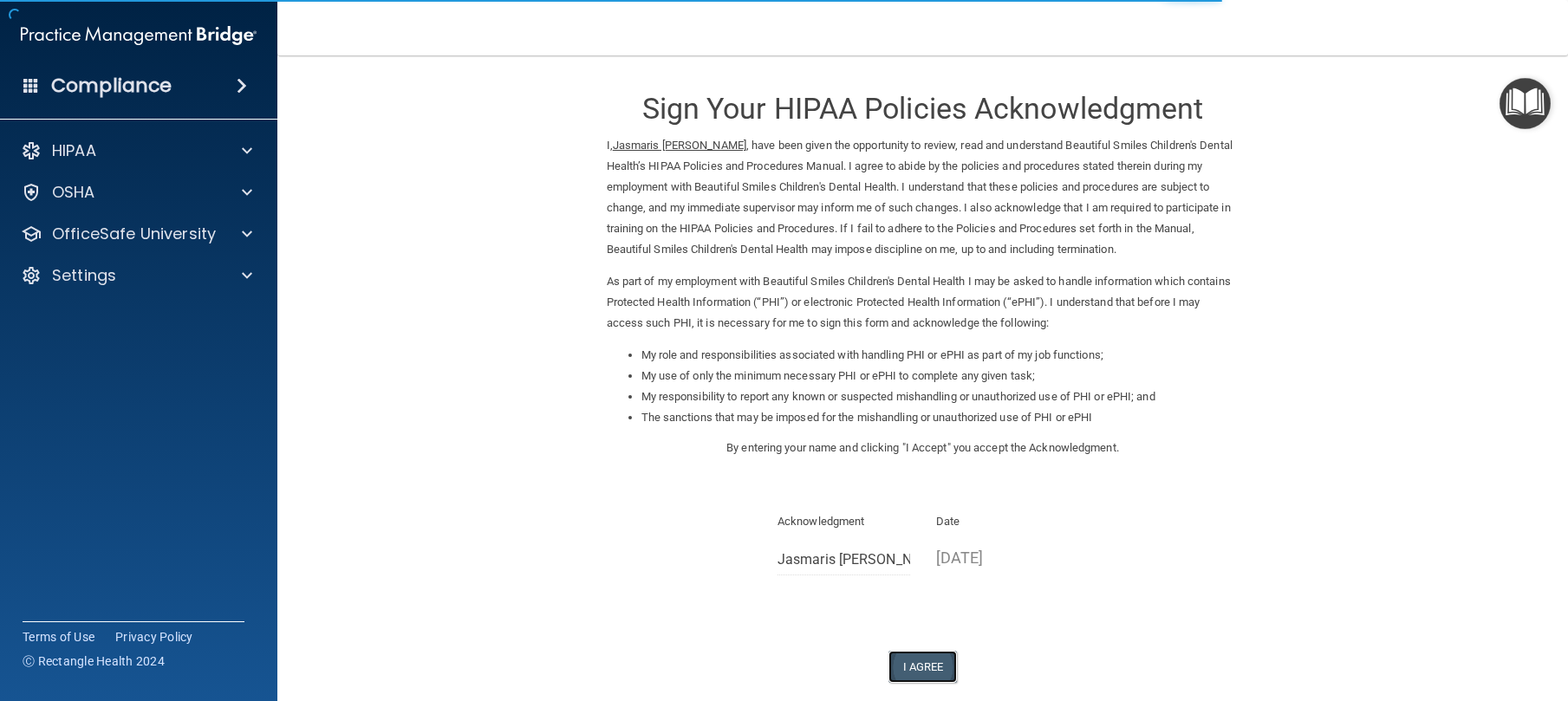
click at [935, 659] on button "I Agree" at bounding box center [923, 667] width 70 height 32
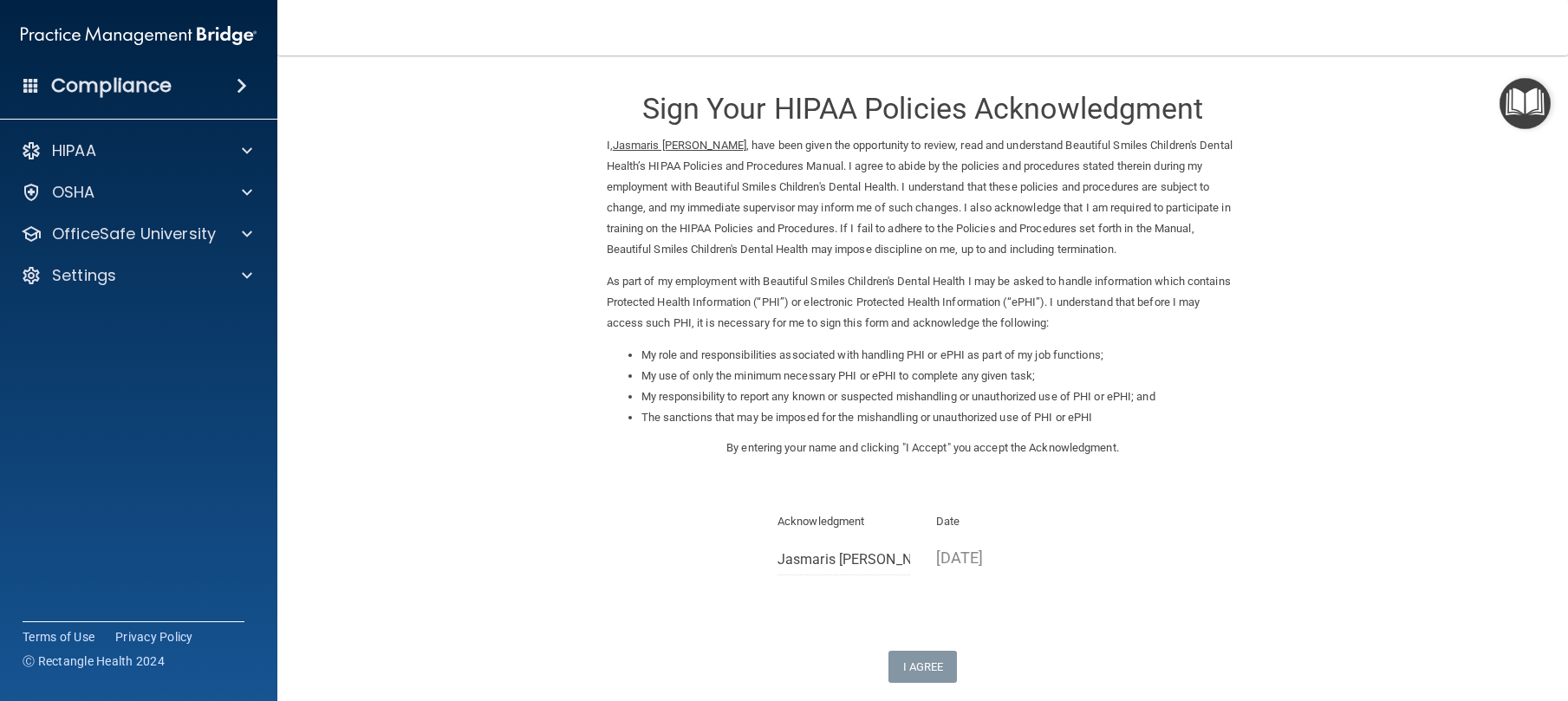
scroll to position [160, 0]
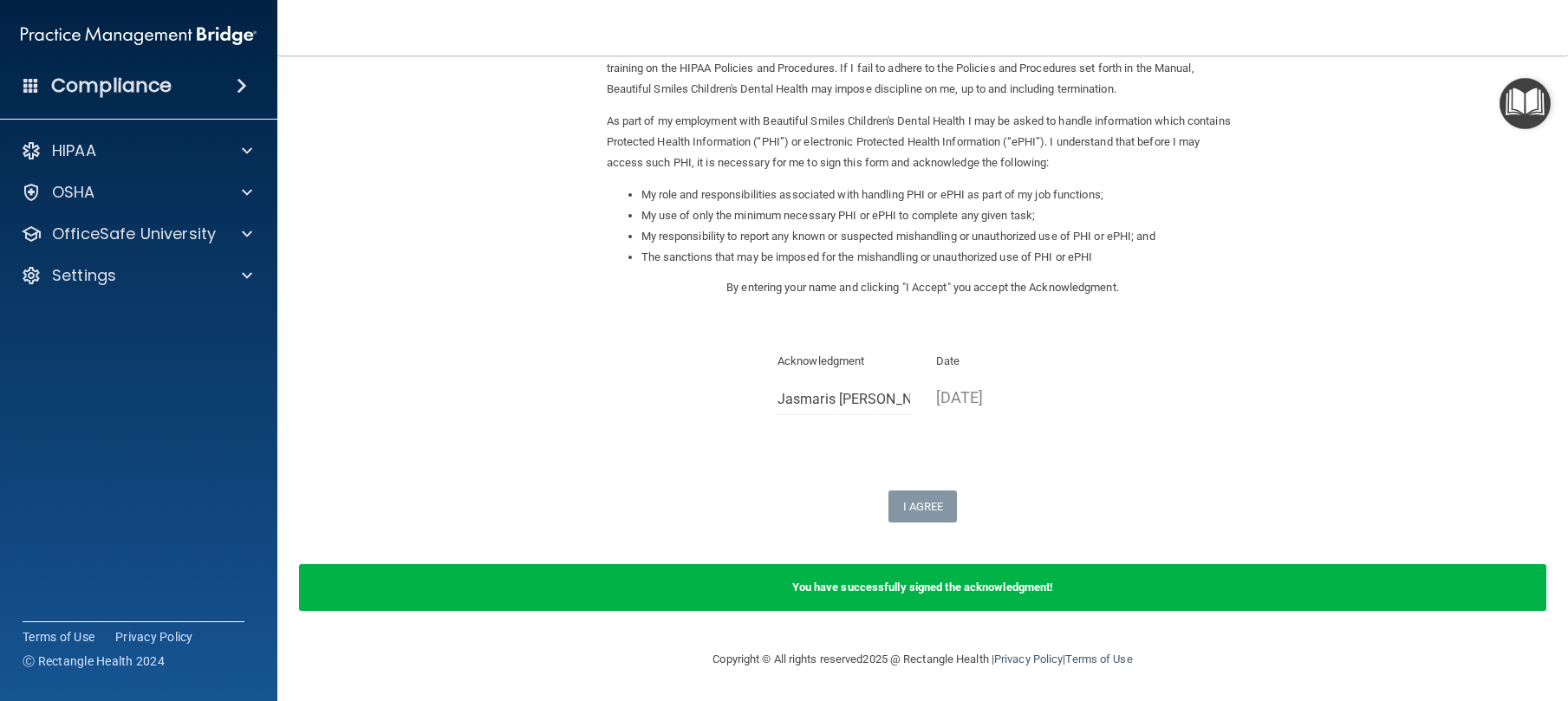
click at [991, 390] on p "08/27/2025" at bounding box center [1003, 398] width 133 height 28
click at [951, 399] on p "08/27/2025" at bounding box center [1003, 398] width 133 height 28
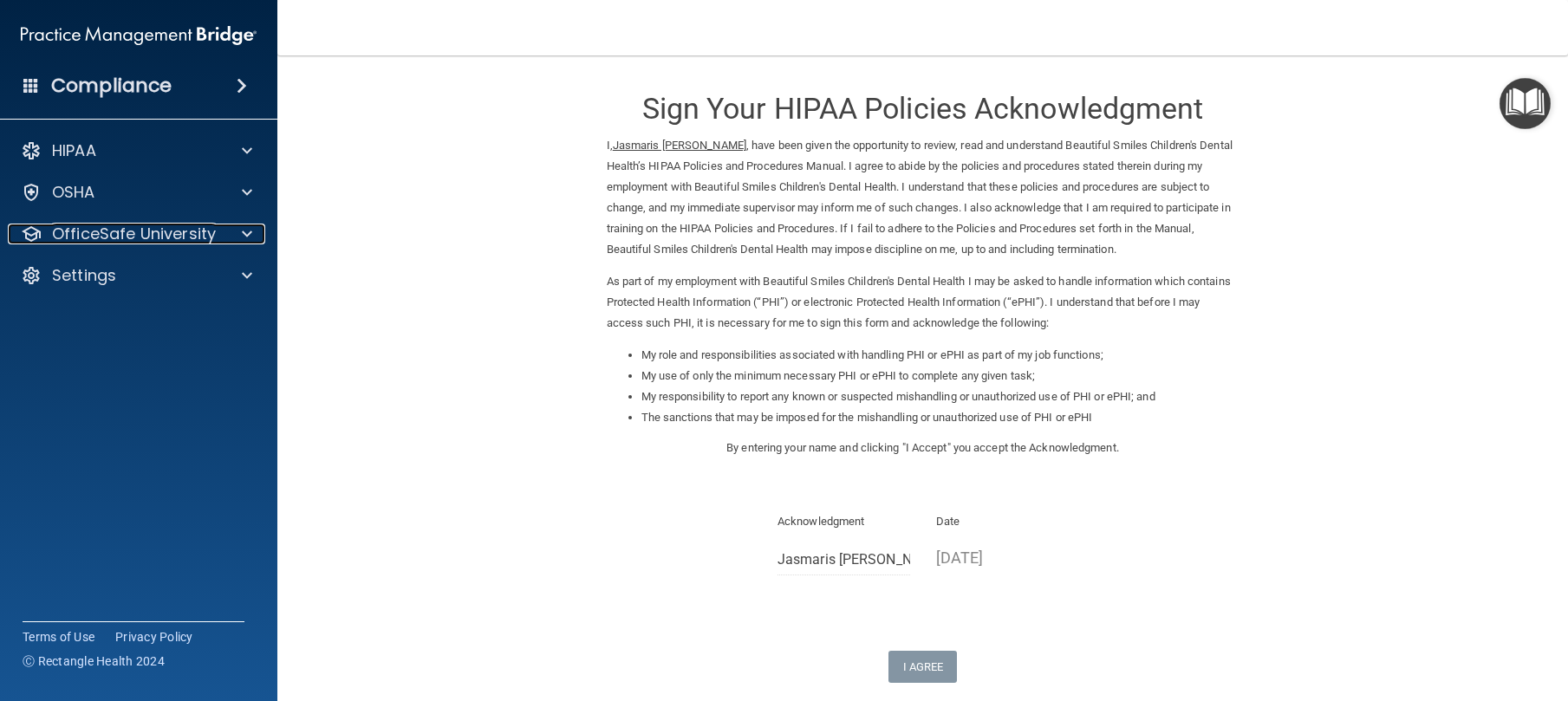
drag, startPoint x: 189, startPoint y: 225, endPoint x: 194, endPoint y: 293, distance: 68.2
click at [189, 225] on p "OfficeSafe University" at bounding box center [134, 234] width 164 height 21
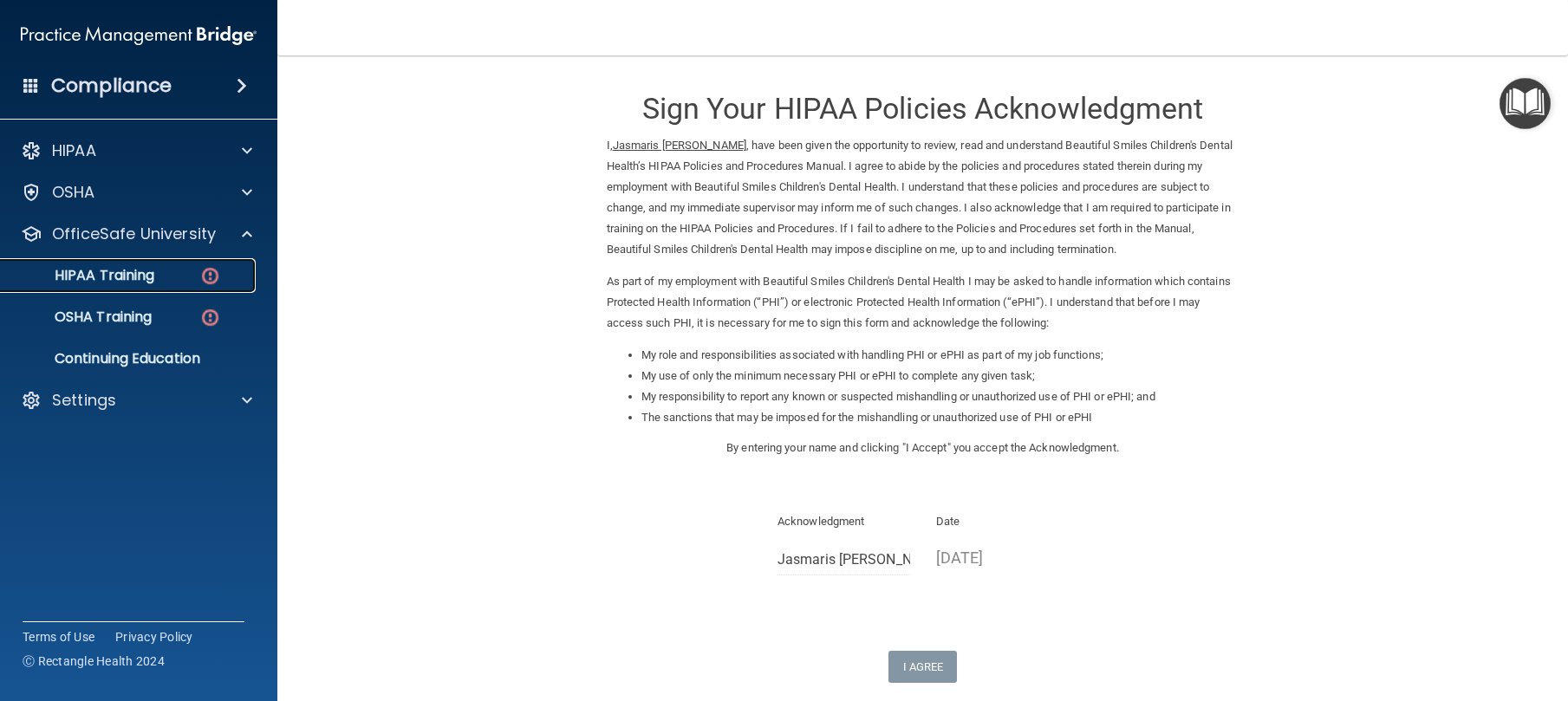
click at [121, 273] on p "HIPAA Training" at bounding box center [83, 275] width 143 height 17
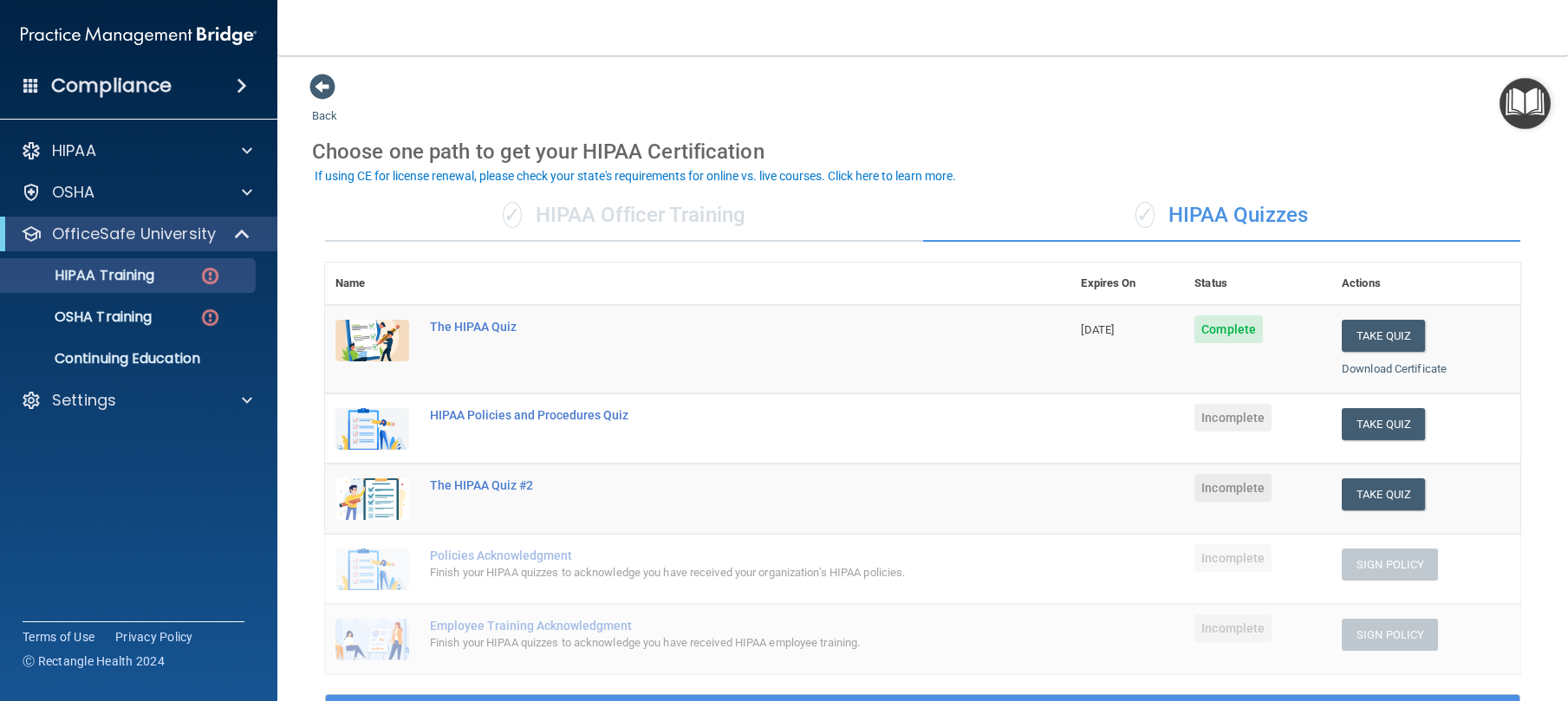
click at [655, 208] on div "✓ HIPAA Officer Training" at bounding box center [624, 215] width 598 height 52
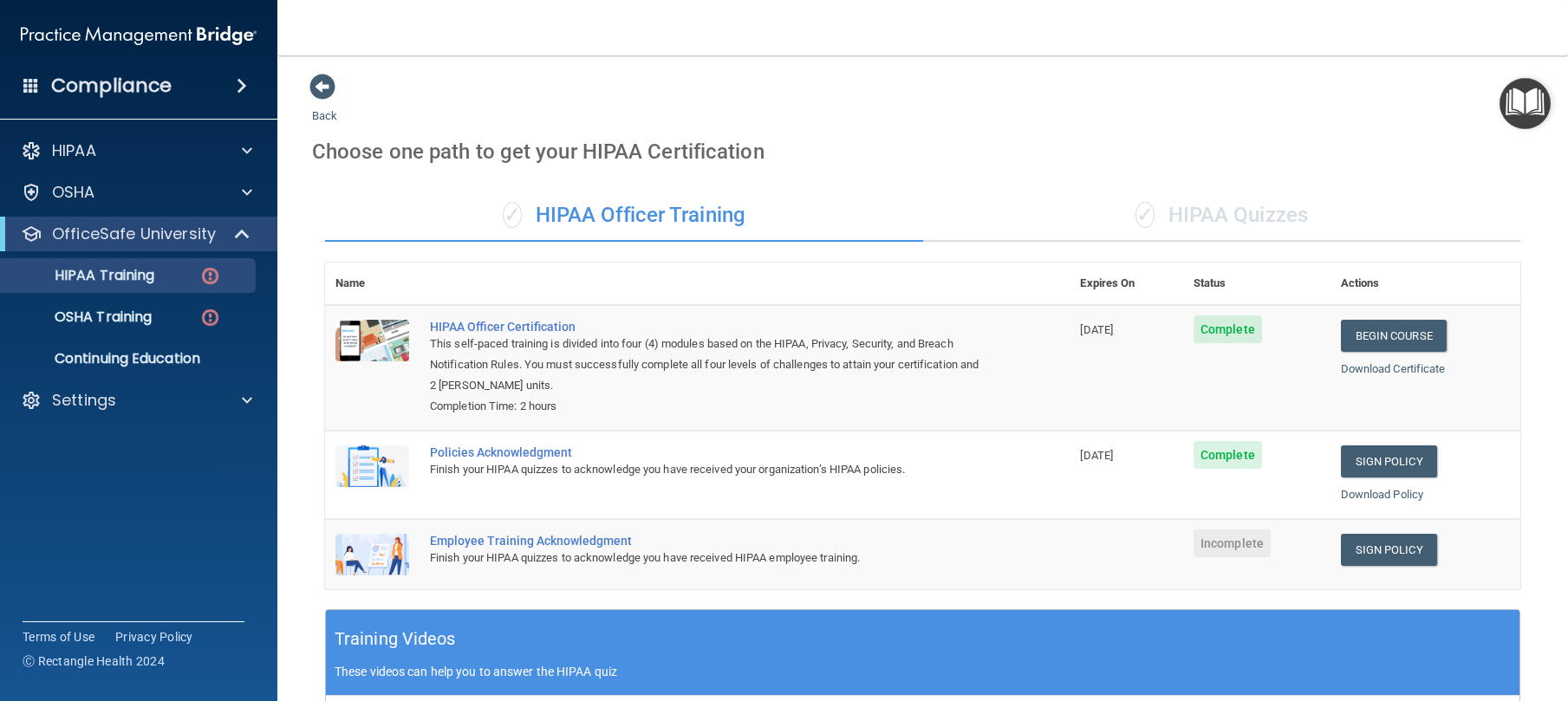
scroll to position [446, 0]
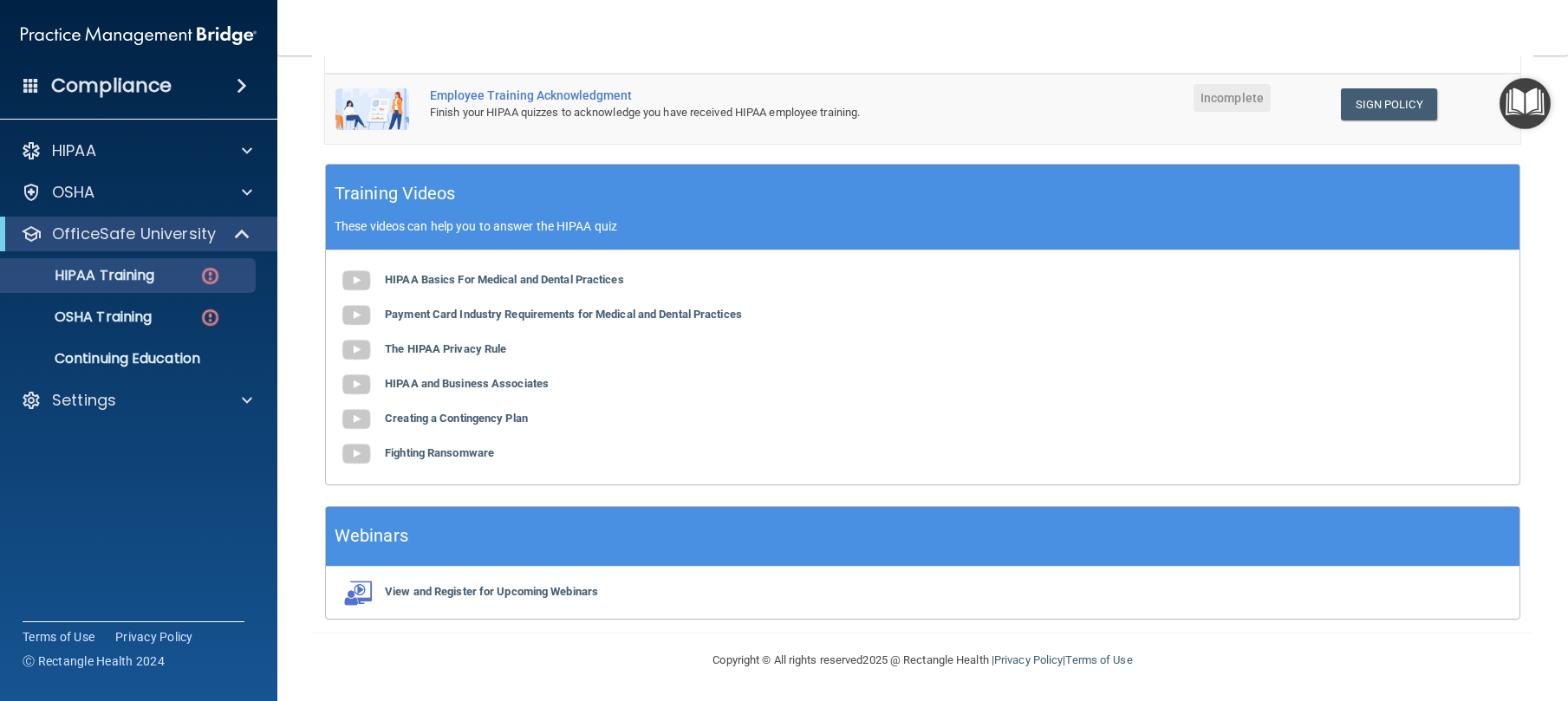
click at [531, 103] on div "Finish your HIPAA quizzes to acknowledge you have received HIPAA employee train…" at bounding box center [706, 113] width 553 height 21
click at [1413, 114] on link "Sign Policy" at bounding box center [1389, 105] width 96 height 32
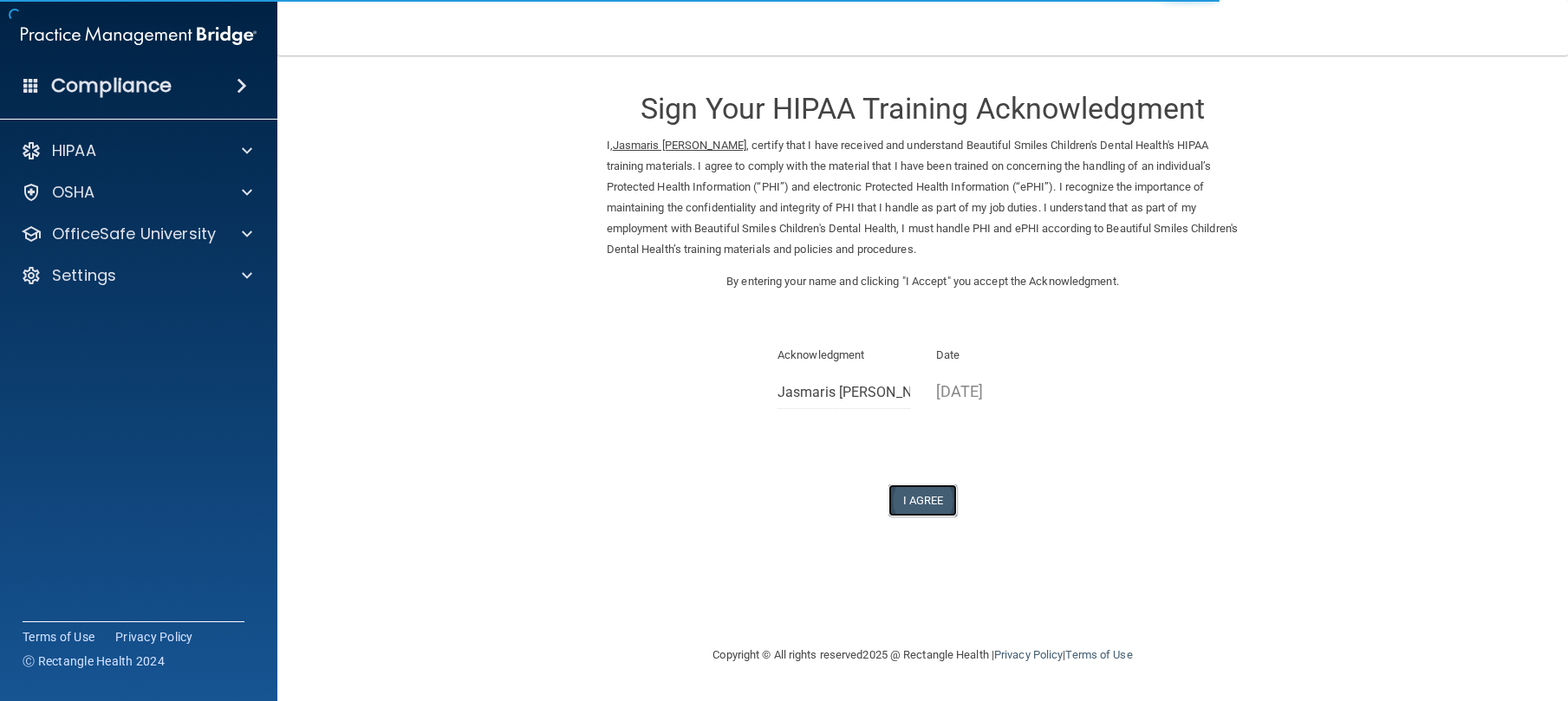
click at [917, 503] on button "I Agree" at bounding box center [923, 500] width 70 height 32
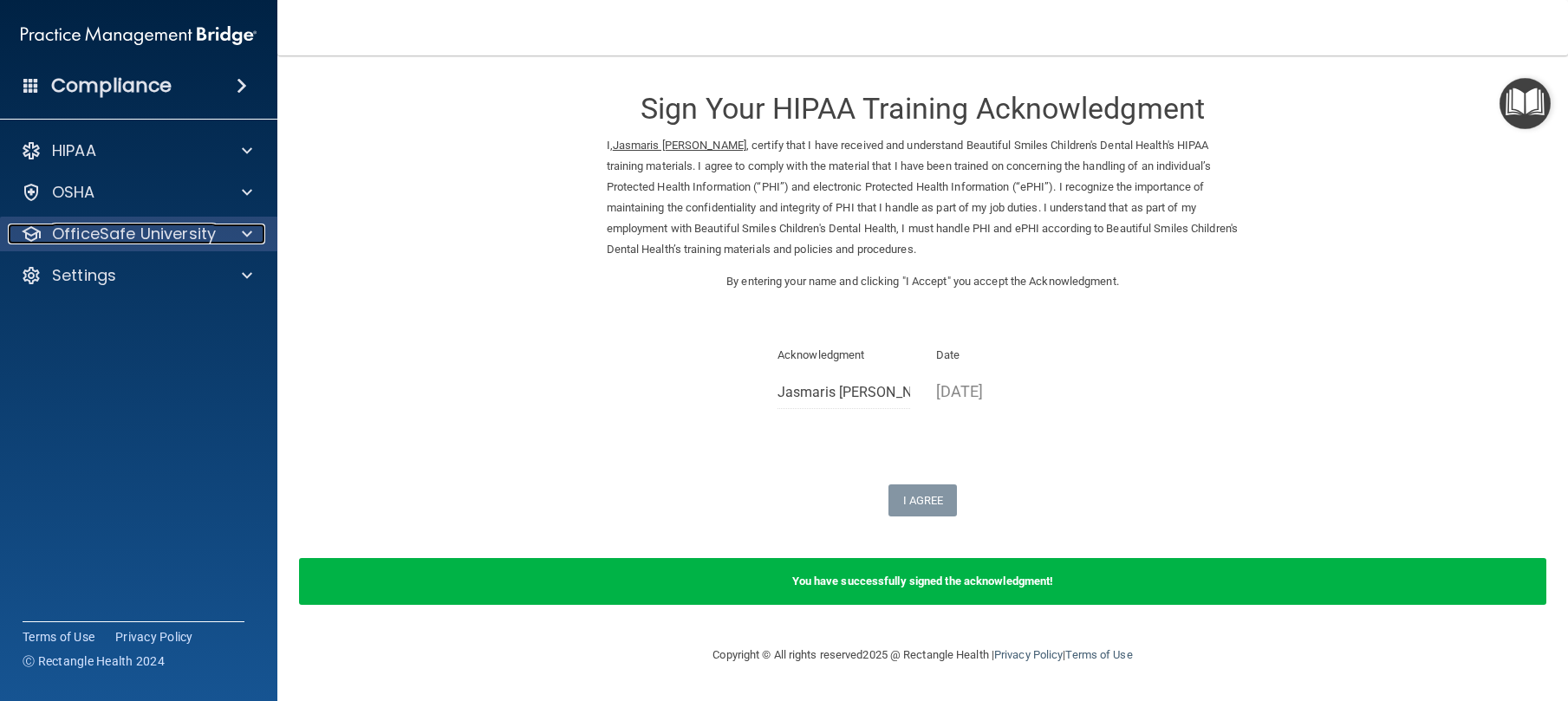
click at [153, 239] on p "OfficeSafe University" at bounding box center [134, 234] width 164 height 21
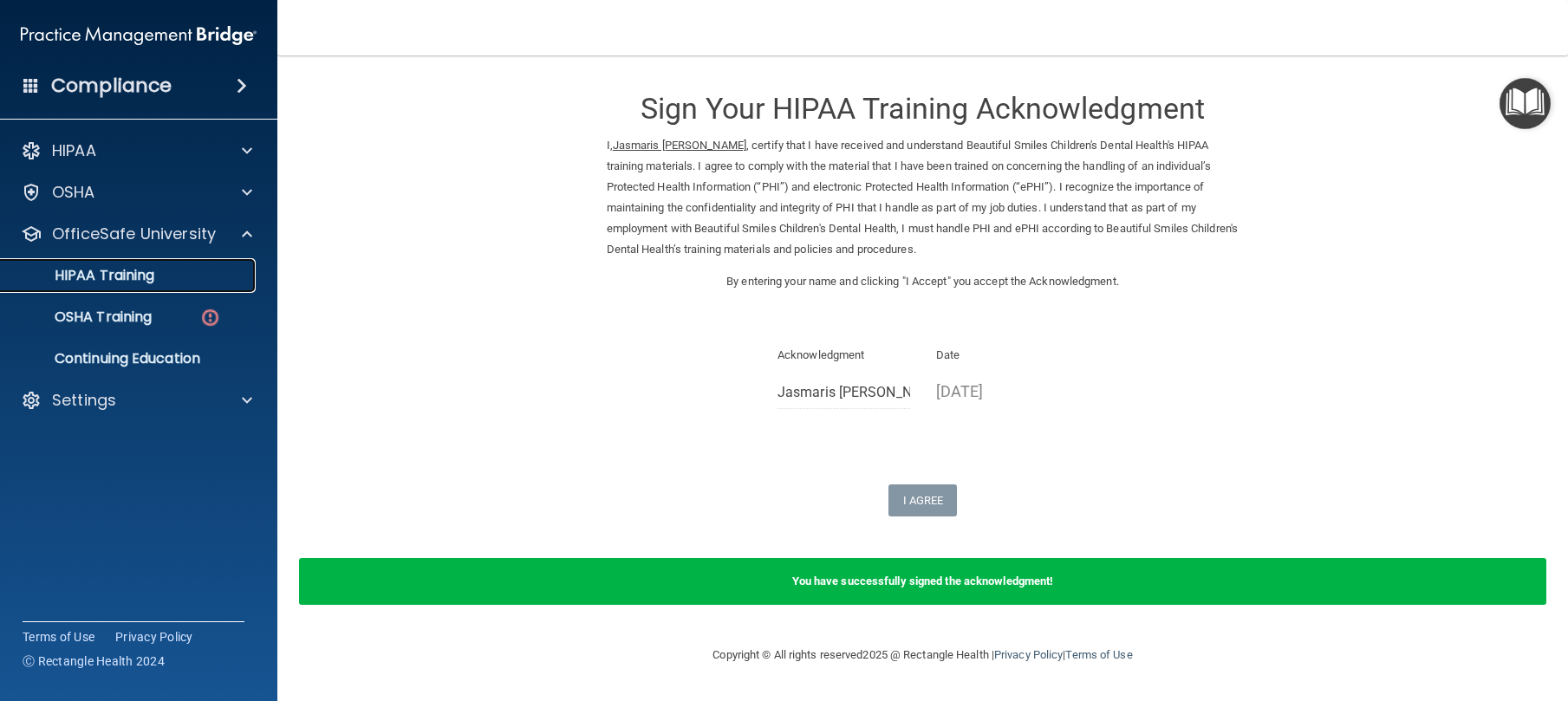
click at [152, 282] on p "HIPAA Training" at bounding box center [83, 275] width 143 height 17
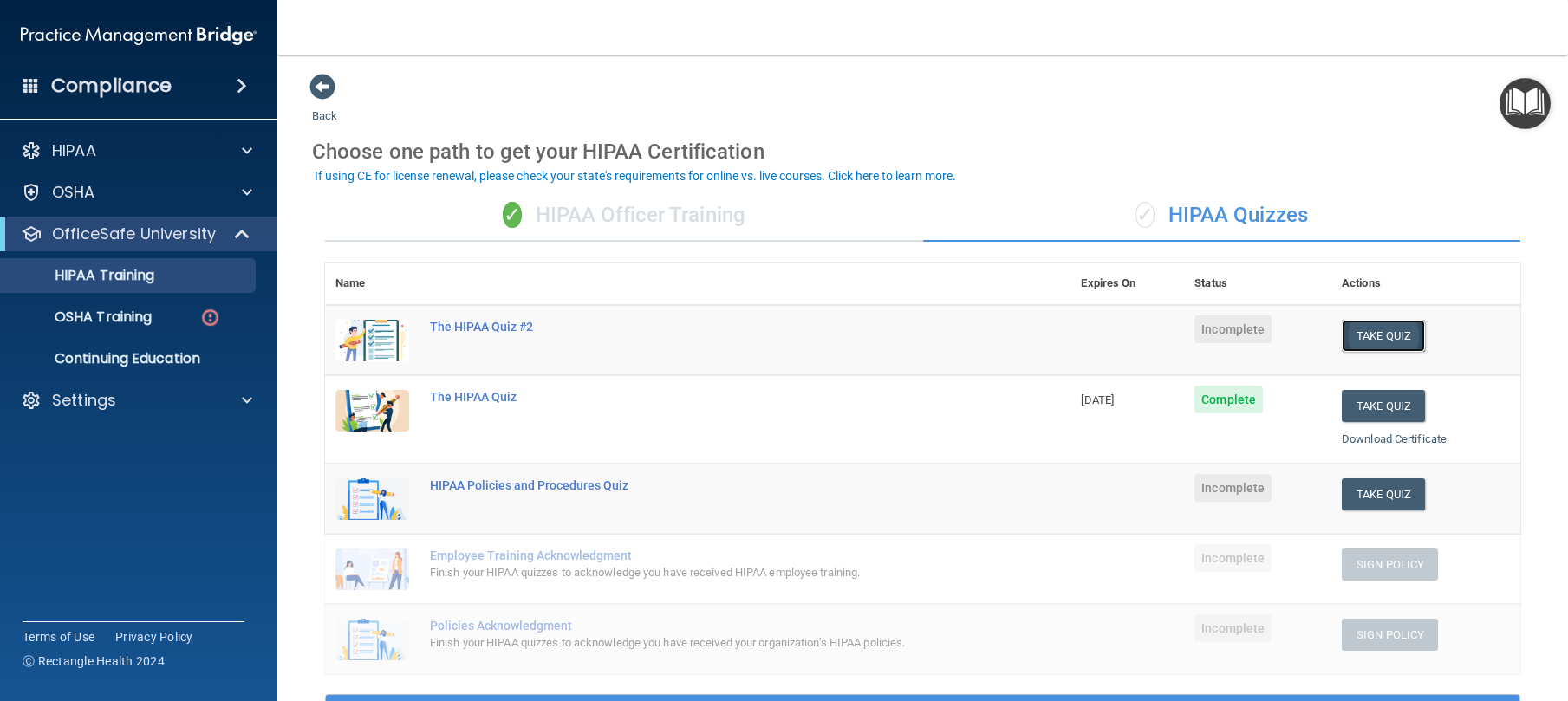
click at [1376, 334] on button "Take Quiz" at bounding box center [1383, 335] width 83 height 32
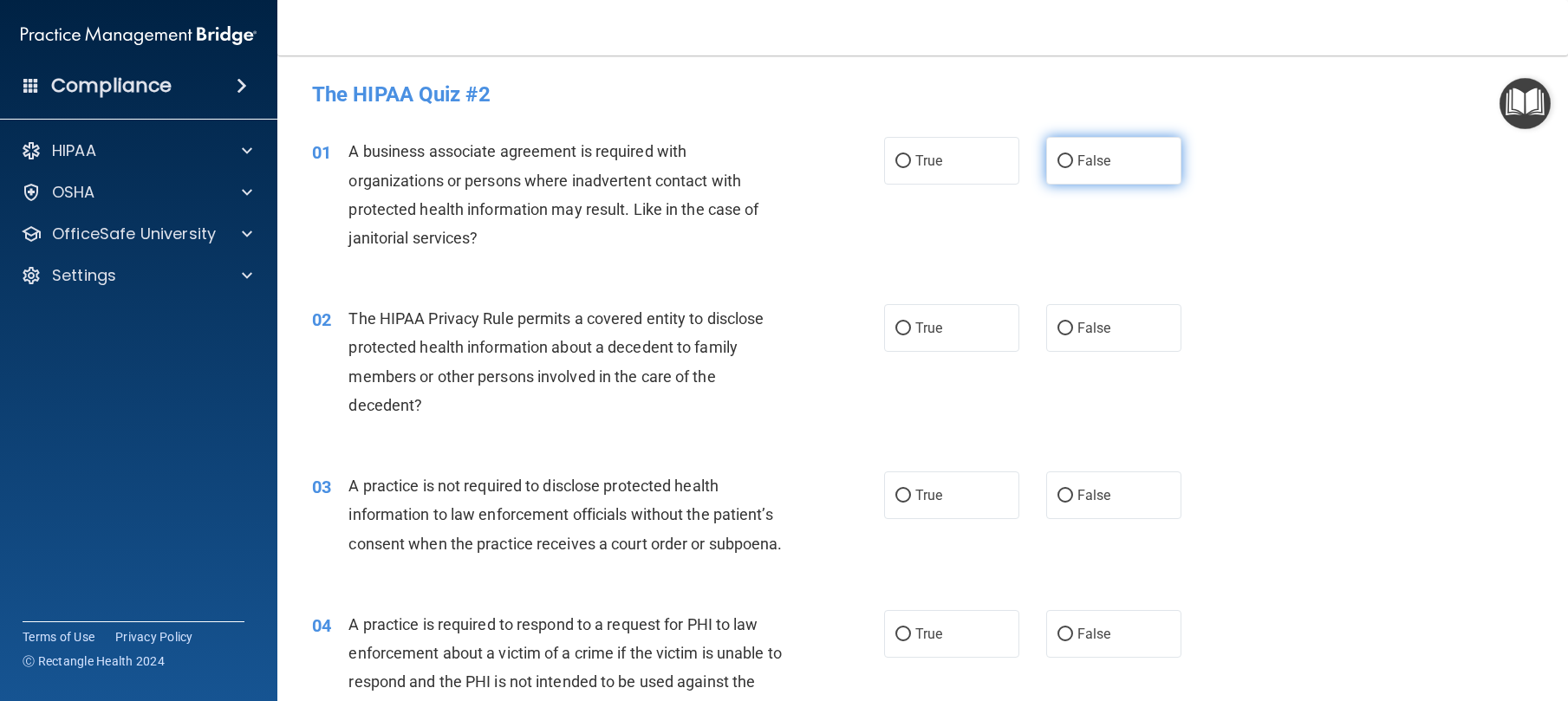
click at [1073, 171] on label "False" at bounding box center [1114, 160] width 136 height 48
click at [1073, 168] on input "False" at bounding box center [1065, 162] width 16 height 13
radio input "true"
click at [946, 321] on label "True" at bounding box center [952, 328] width 136 height 48
click at [911, 322] on input "True" at bounding box center [903, 329] width 16 height 13
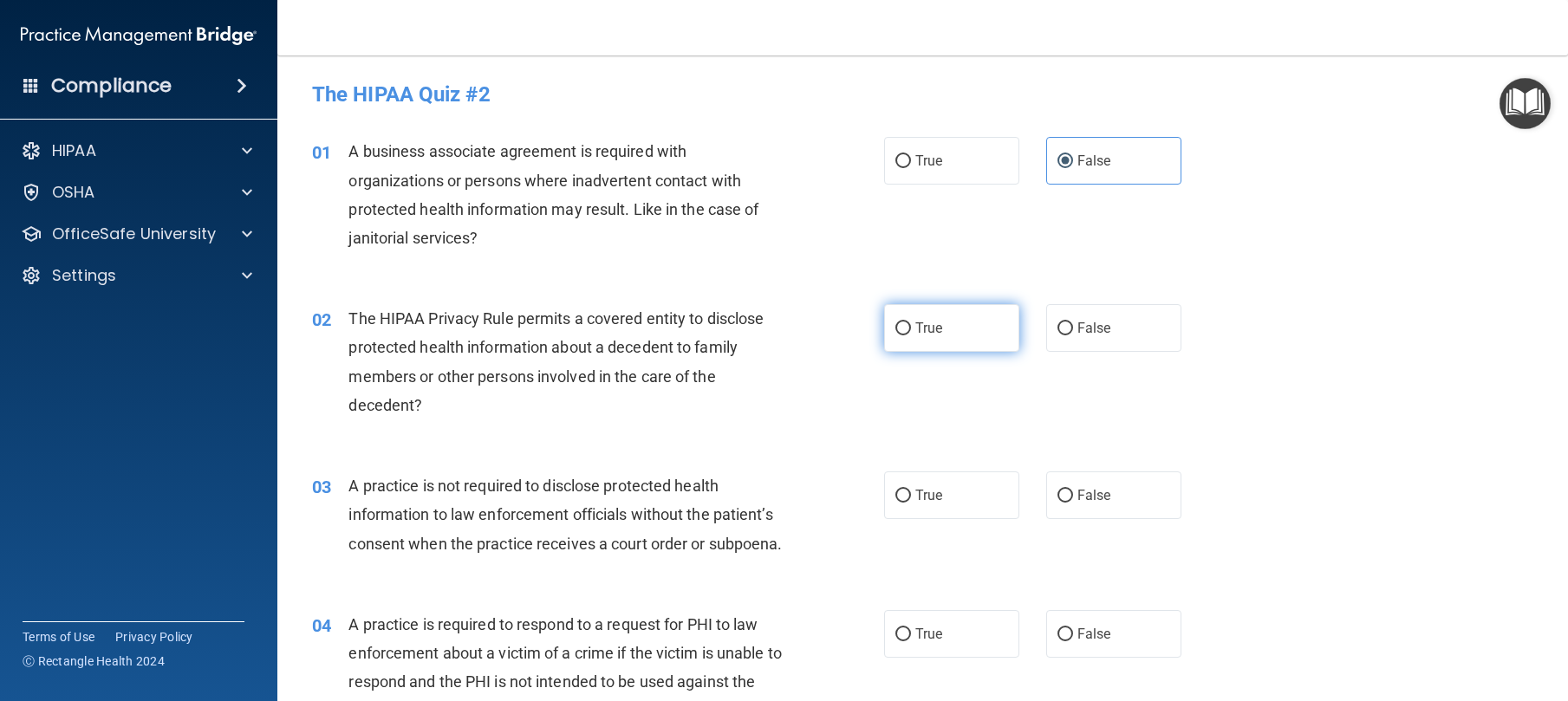
radio input "true"
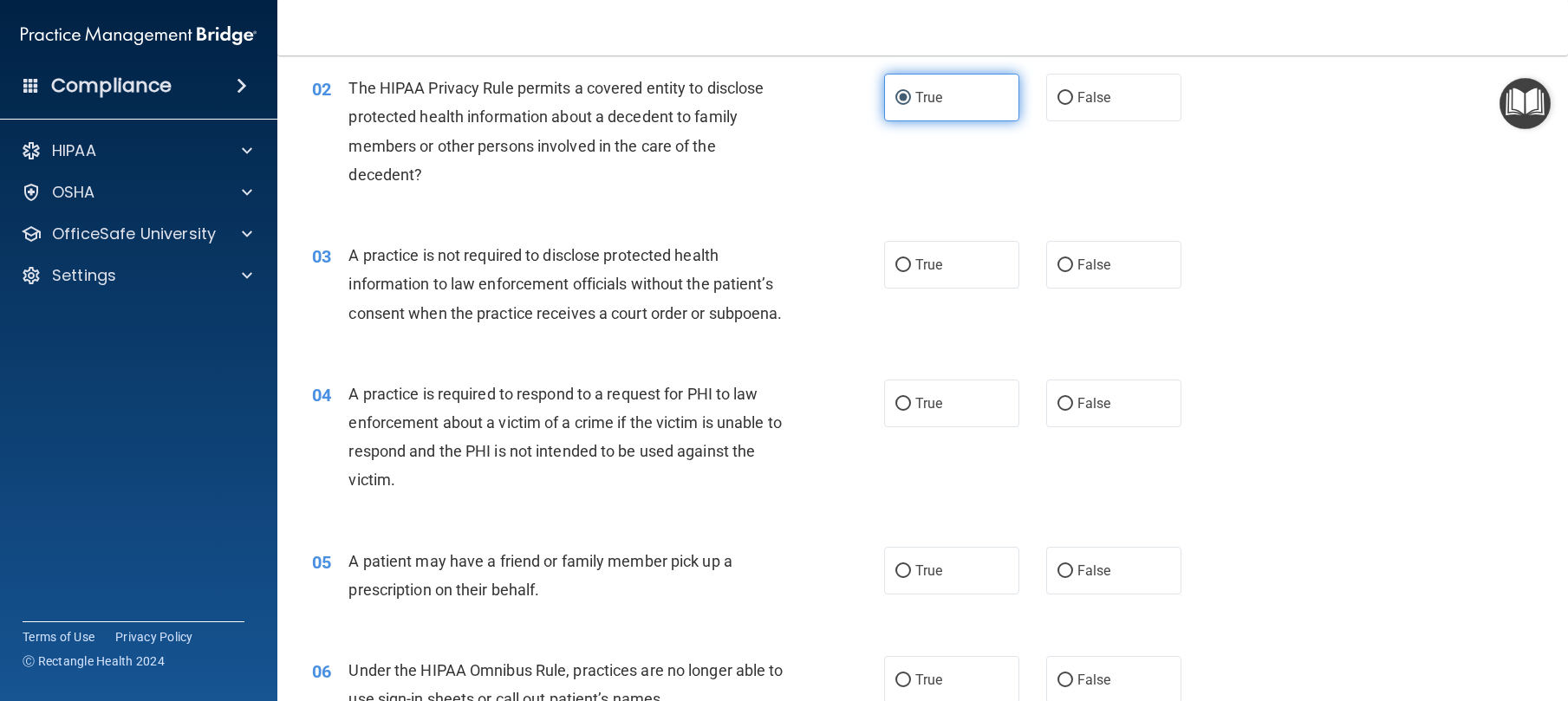
scroll to position [345, 0]
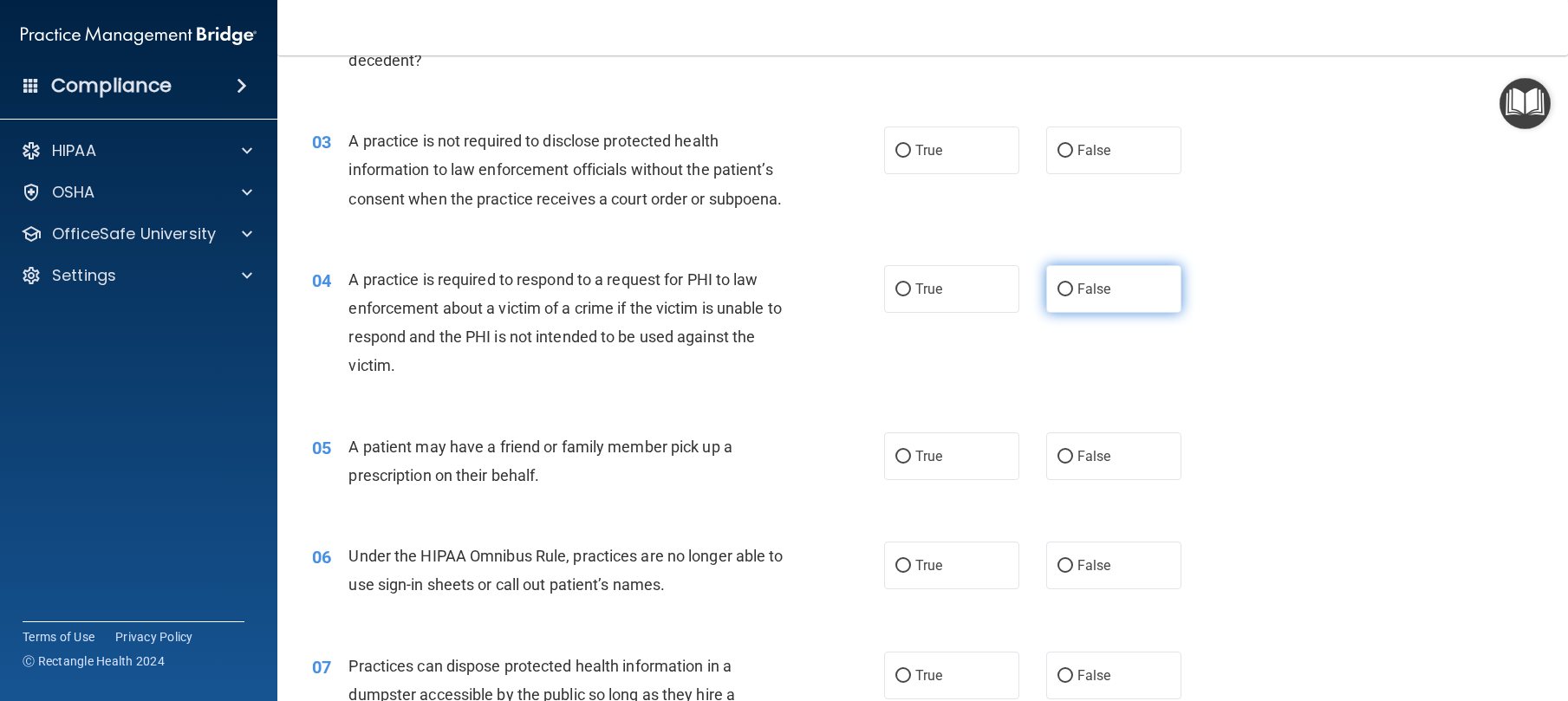
click at [1095, 304] on label "False" at bounding box center [1114, 288] width 136 height 48
click at [1073, 297] on input "False" at bounding box center [1065, 290] width 16 height 13
radio input "true"
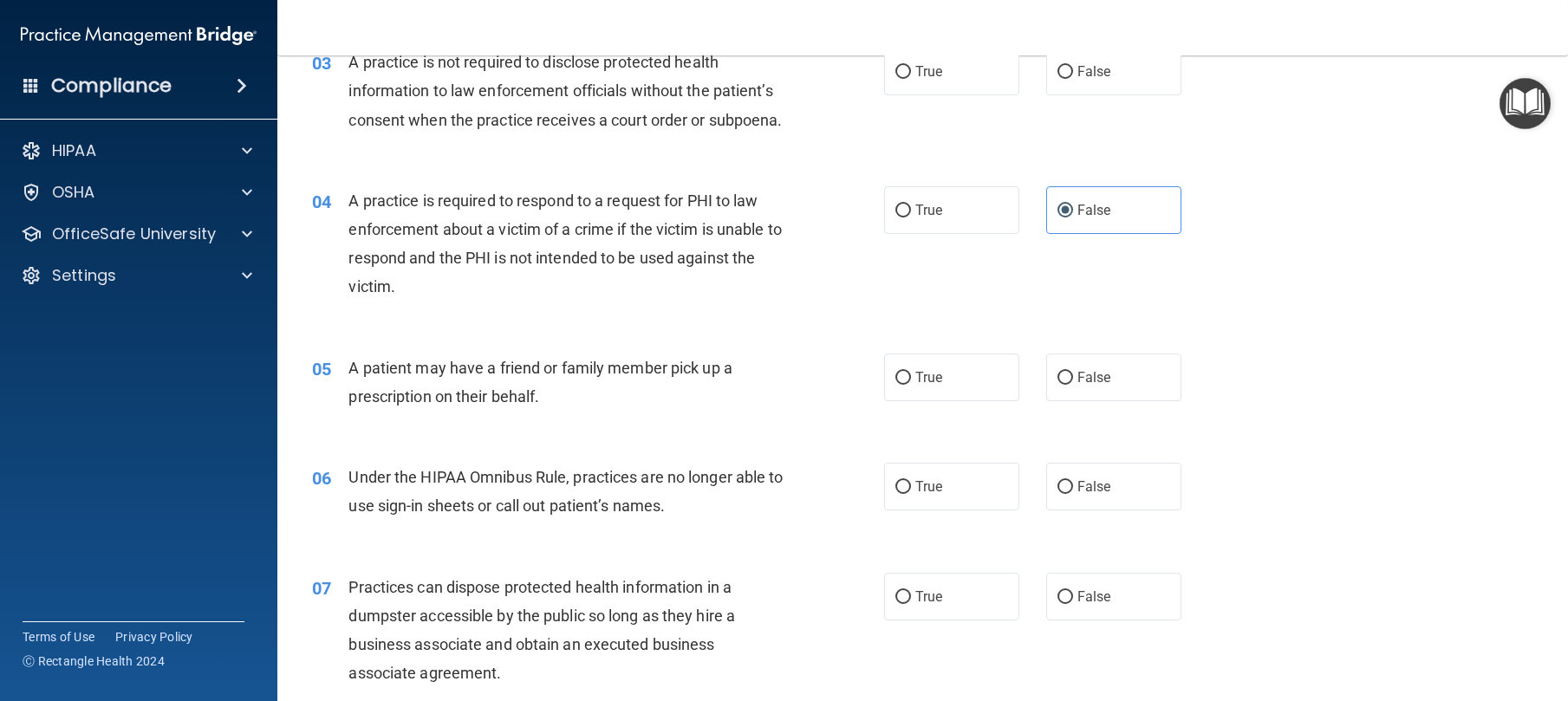
scroll to position [425, 0]
click at [945, 397] on label "True" at bounding box center [952, 376] width 136 height 48
click at [911, 384] on input "True" at bounding box center [903, 378] width 16 height 13
radio input "true"
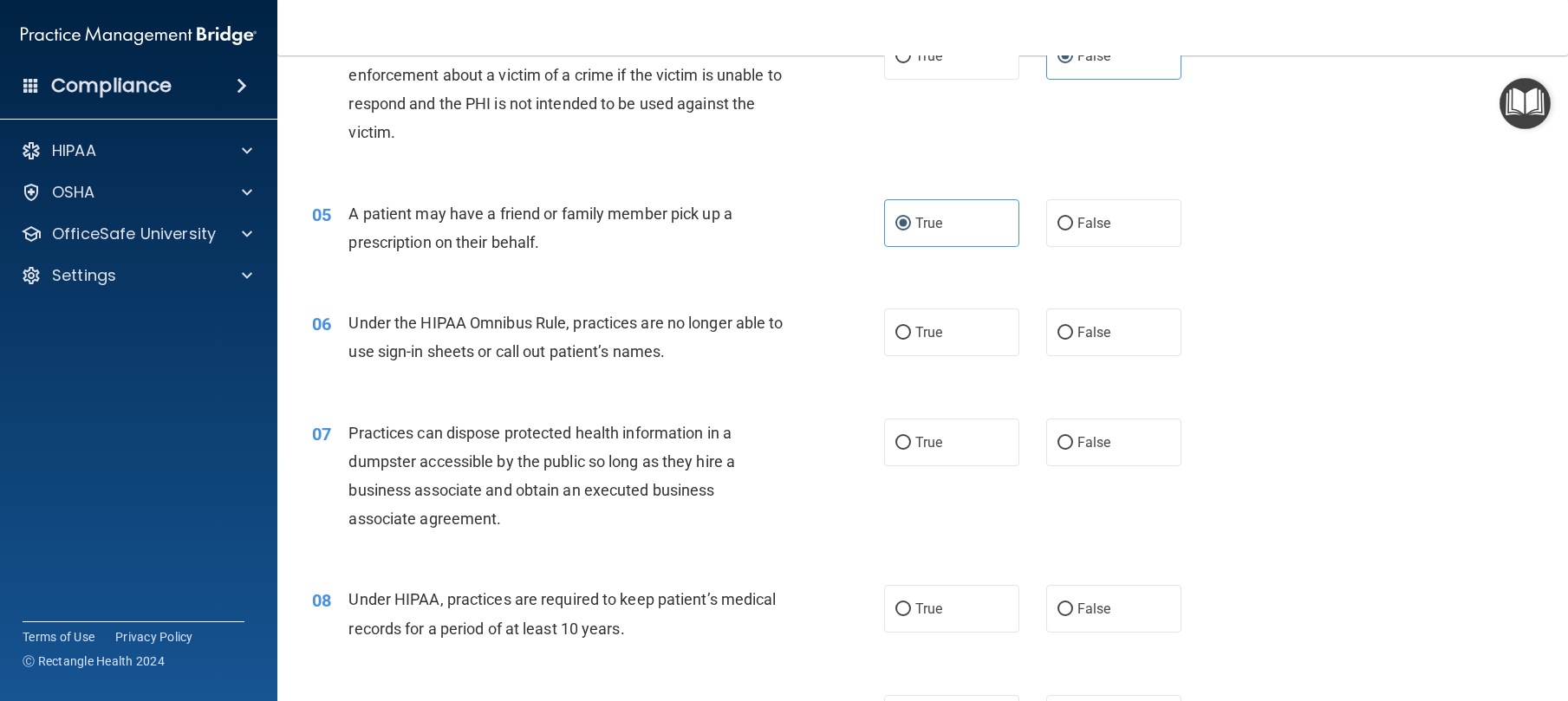
scroll to position [670, 0]
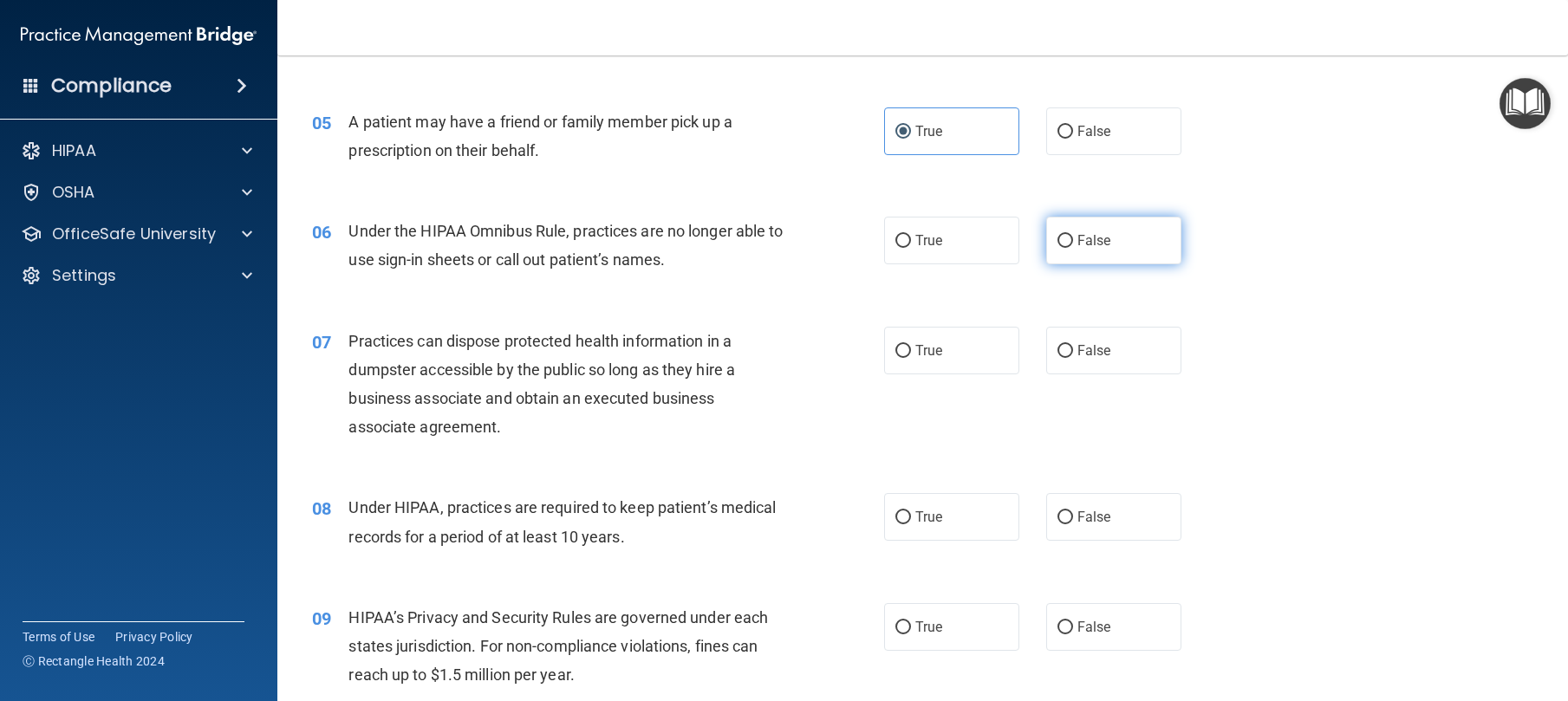
click at [1057, 248] on input "False" at bounding box center [1065, 241] width 16 height 13
radio input "true"
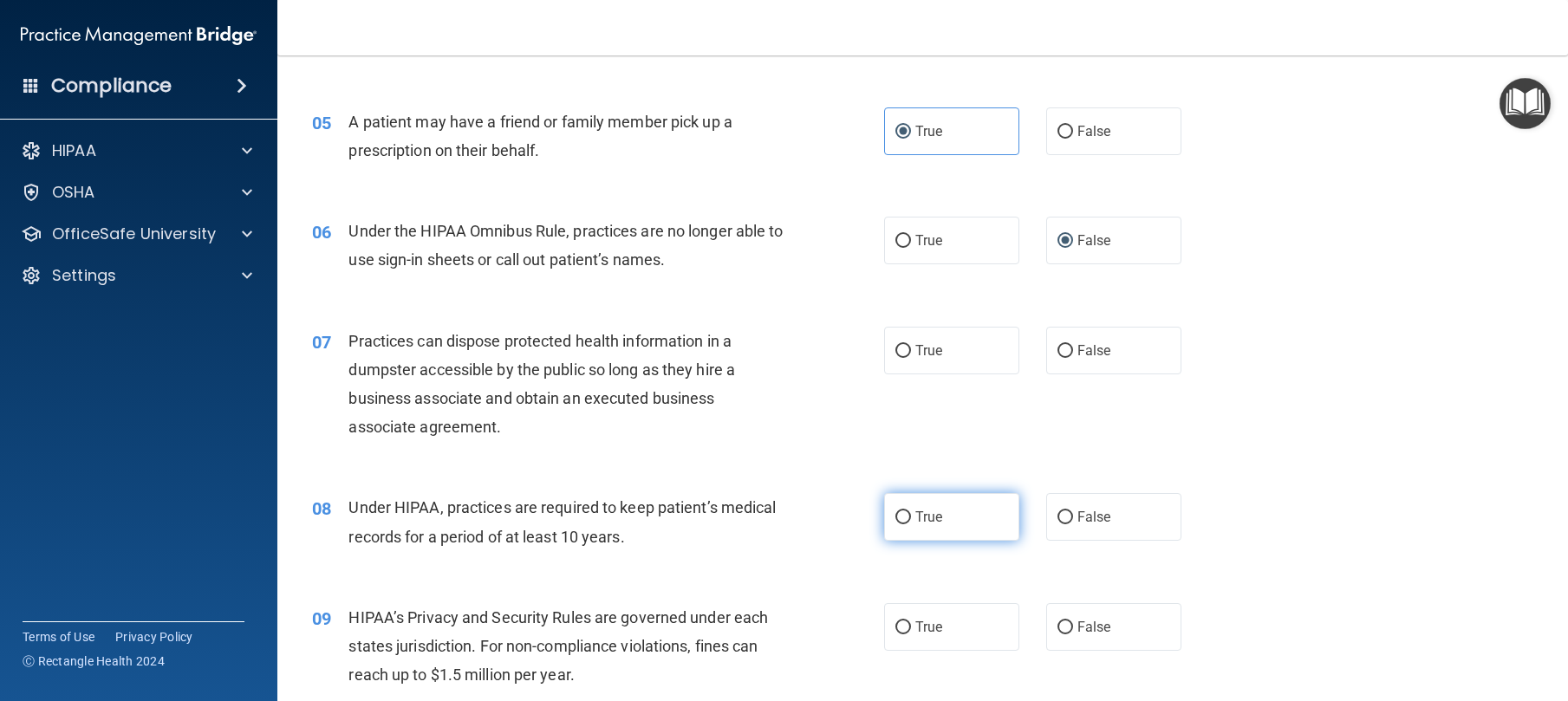
click at [932, 525] on span "True" at bounding box center [928, 516] width 27 height 16
click at [911, 525] on input "True" at bounding box center [903, 518] width 16 height 13
radio input "true"
click at [1099, 359] on span "False" at bounding box center [1094, 350] width 34 height 16
click at [1073, 358] on input "False" at bounding box center [1065, 351] width 16 height 13
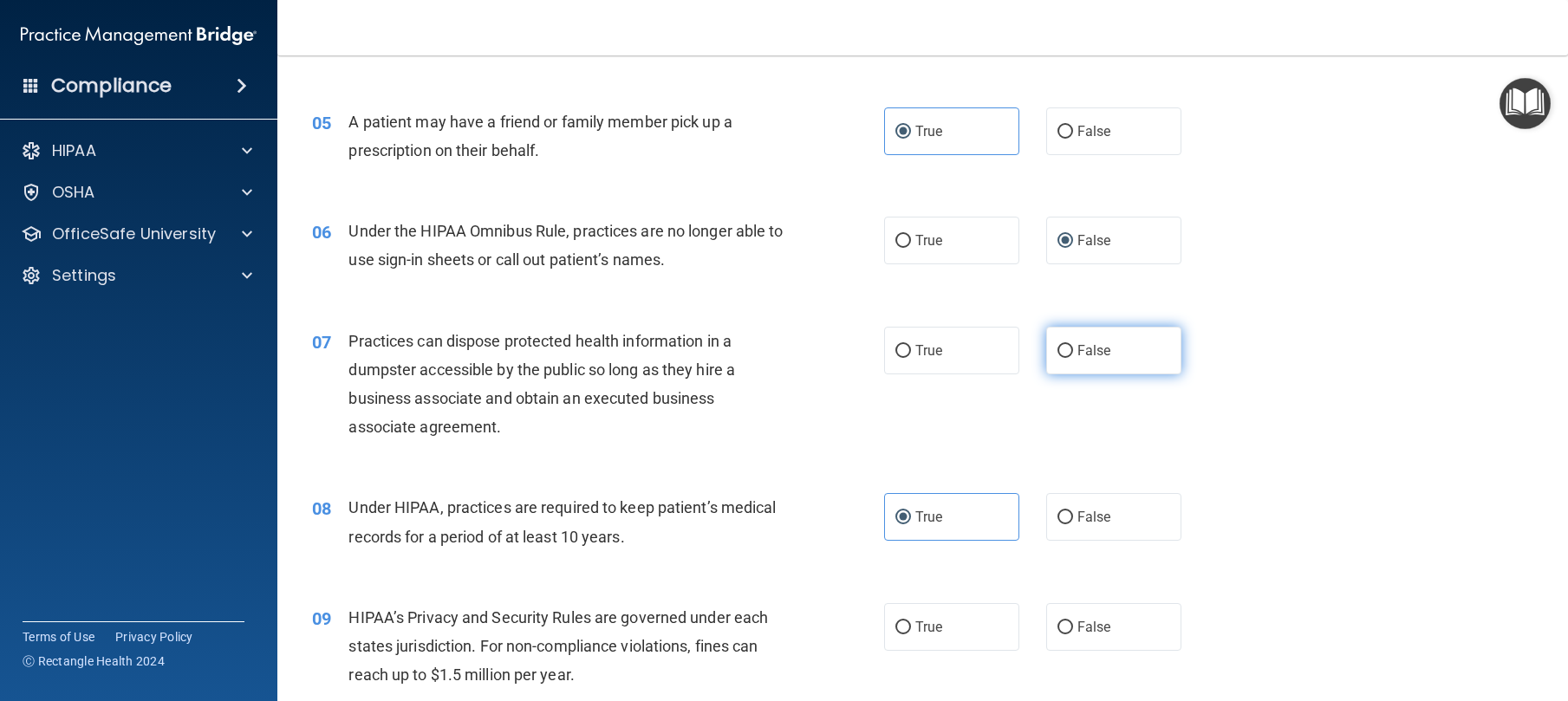
radio input "true"
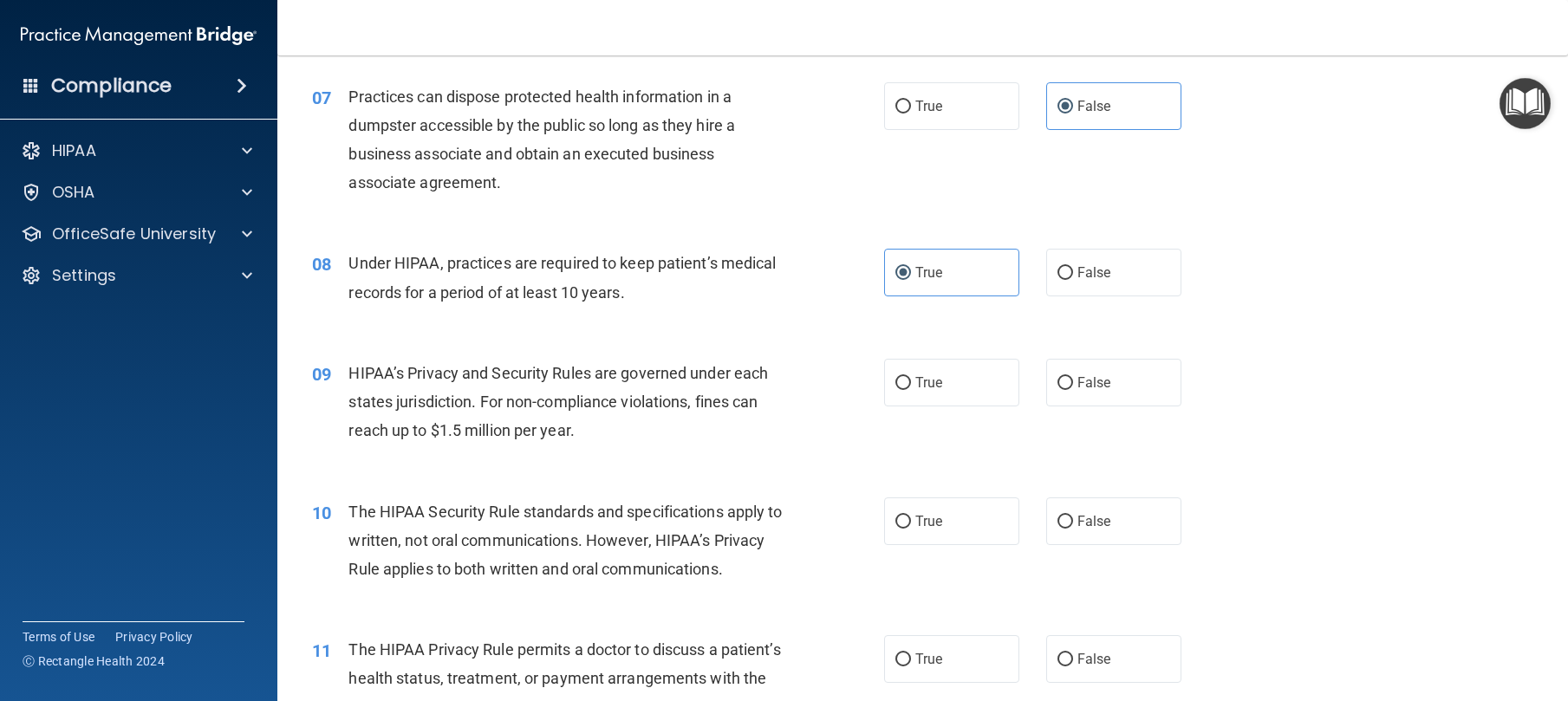
scroll to position [926, 0]
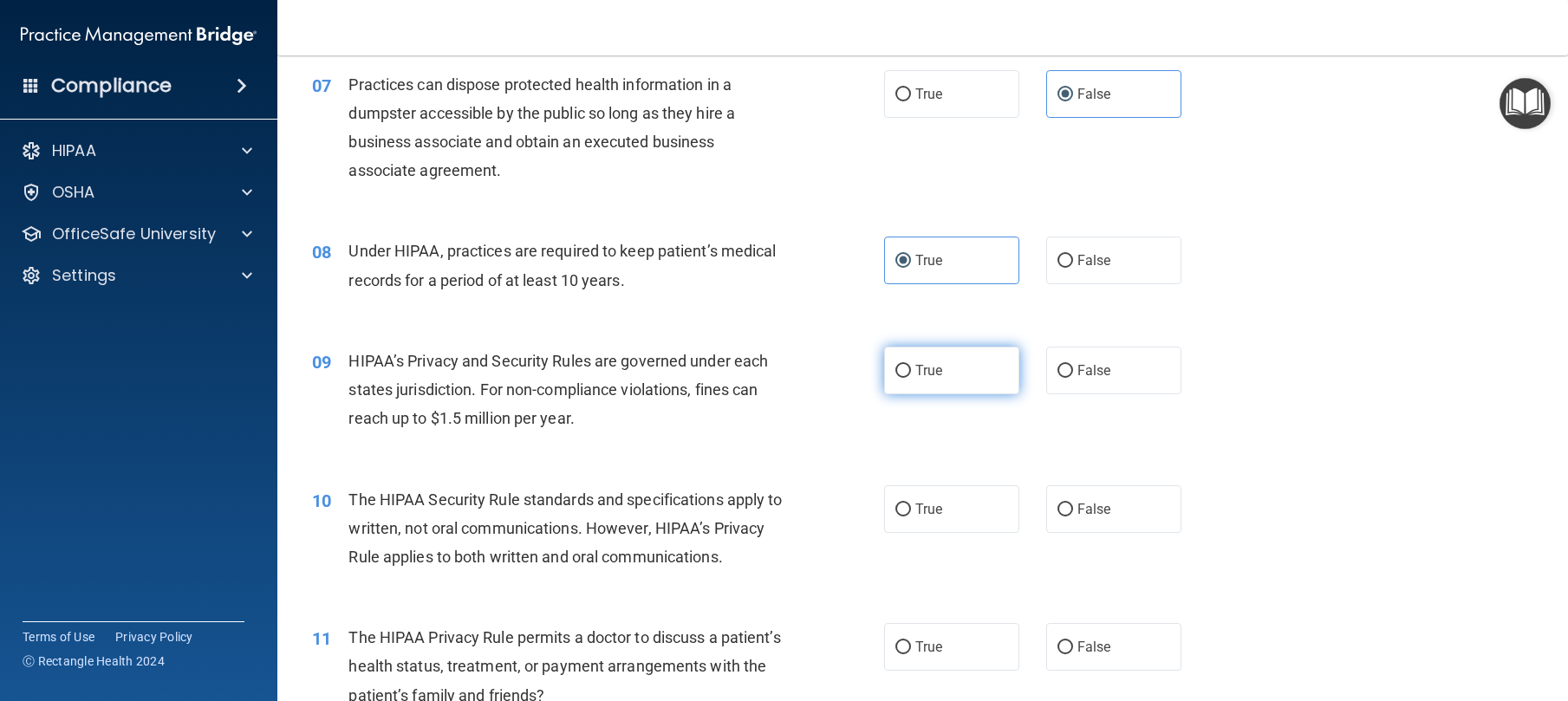
click at [931, 379] on span "True" at bounding box center [928, 370] width 27 height 16
click at [911, 378] on input "True" at bounding box center [903, 371] width 16 height 13
radio input "true"
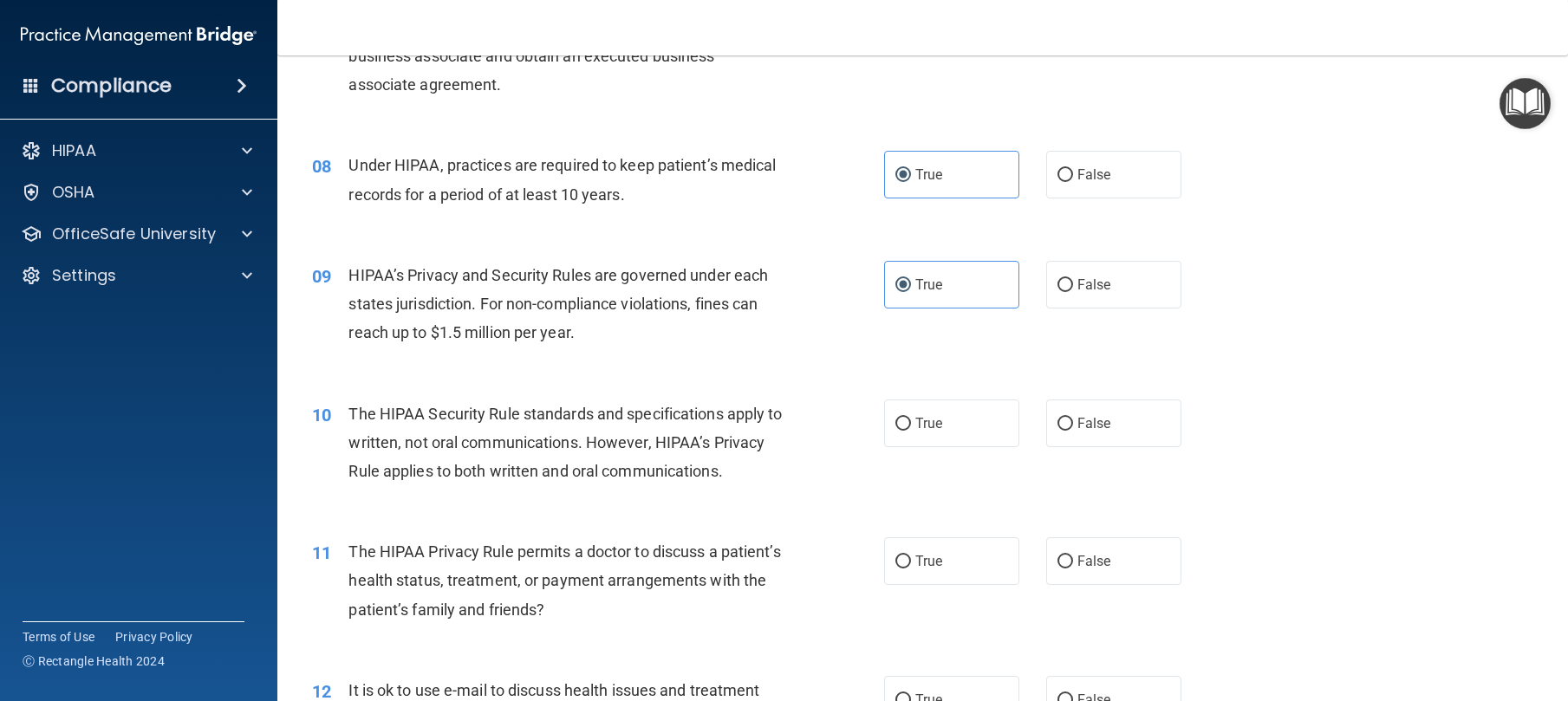
scroll to position [1049, 0]
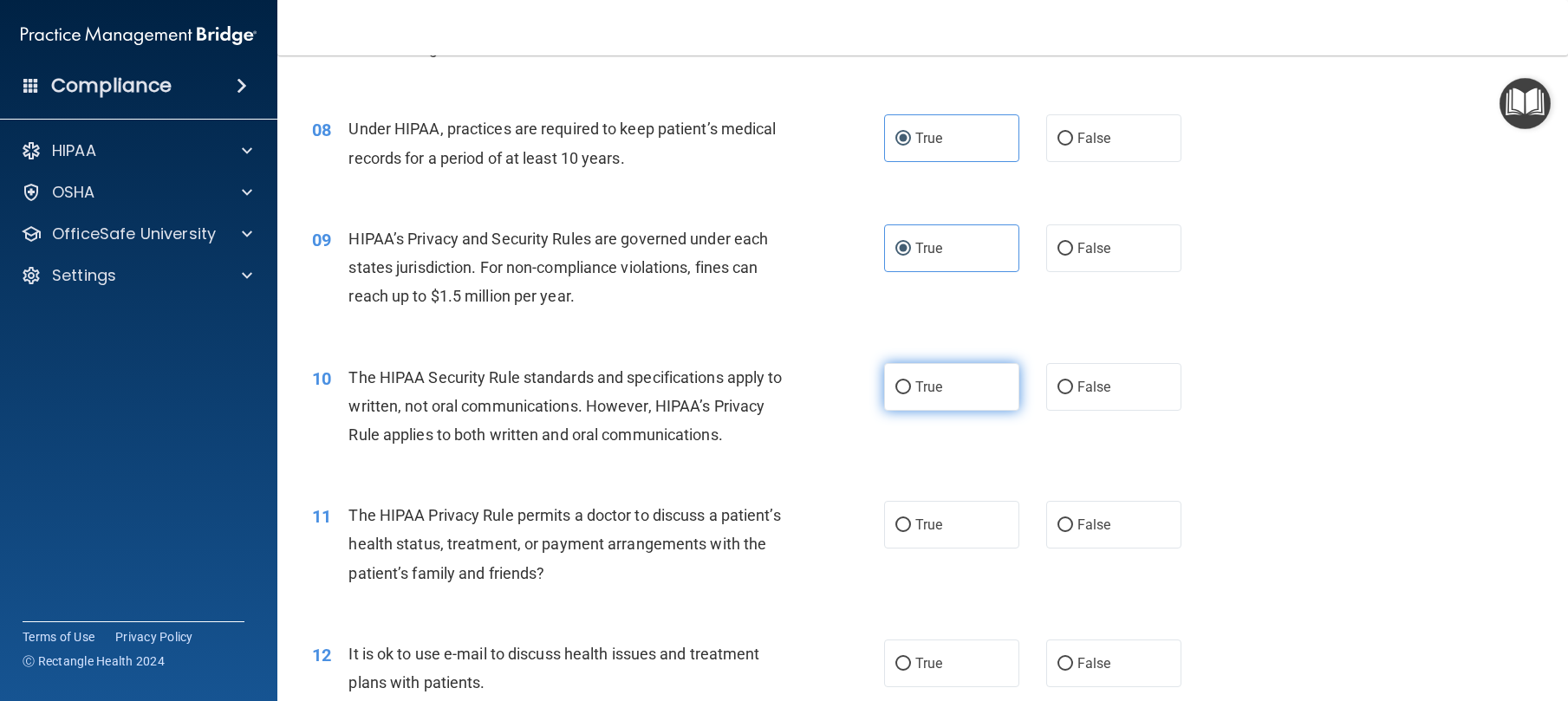
click at [897, 395] on input "True" at bounding box center [903, 388] width 16 height 13
radio input "true"
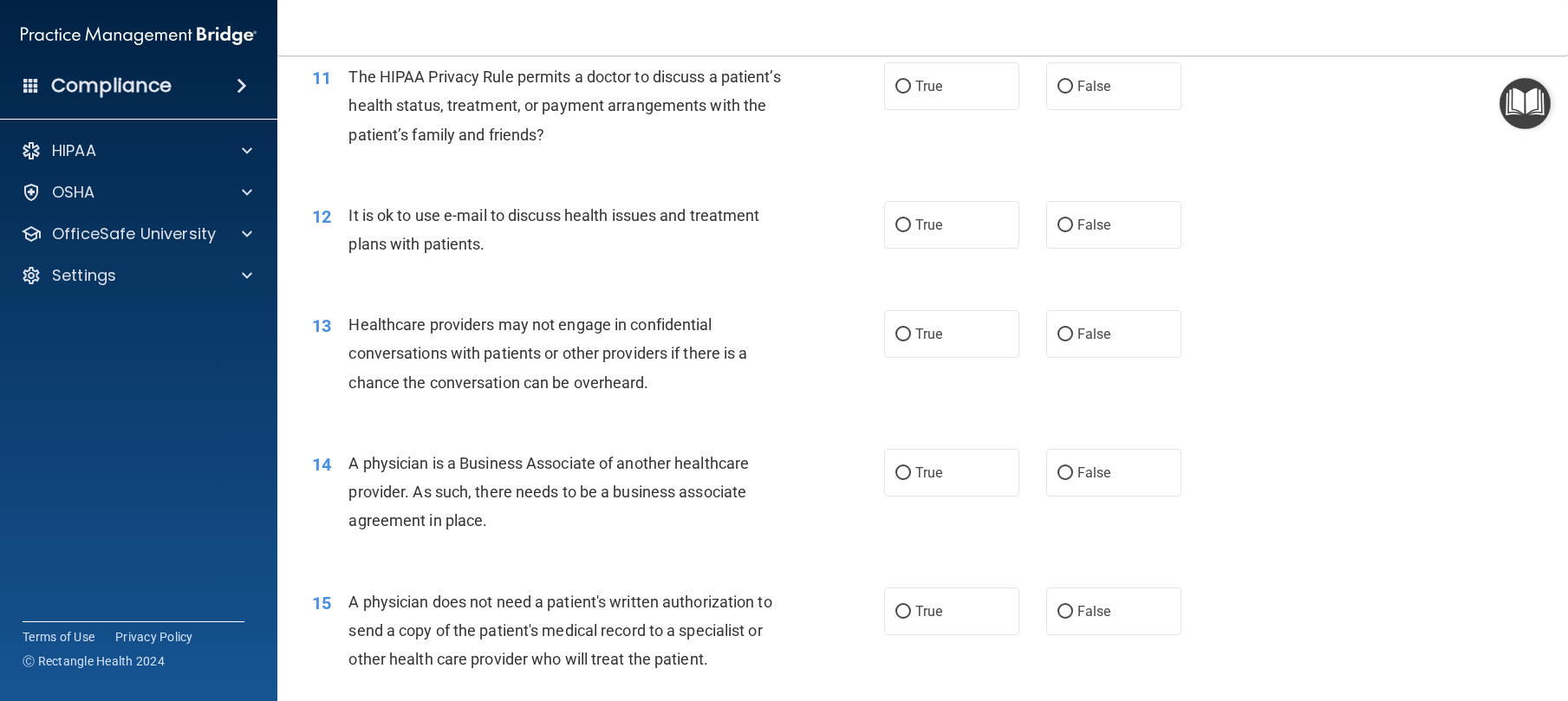
scroll to position [1401, 0]
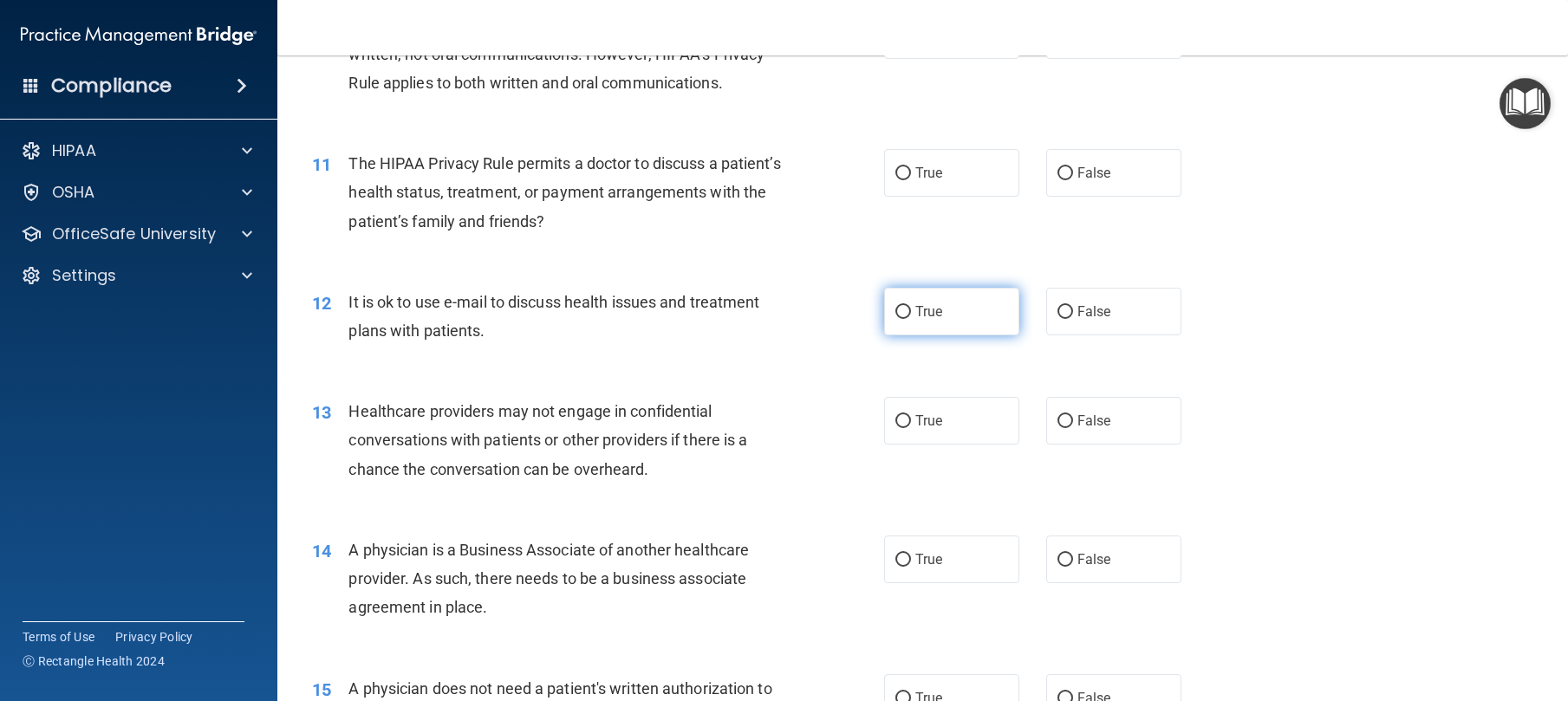
click at [899, 335] on label "True" at bounding box center [952, 311] width 136 height 48
click at [899, 319] on input "True" at bounding box center [903, 313] width 16 height 13
radio input "true"
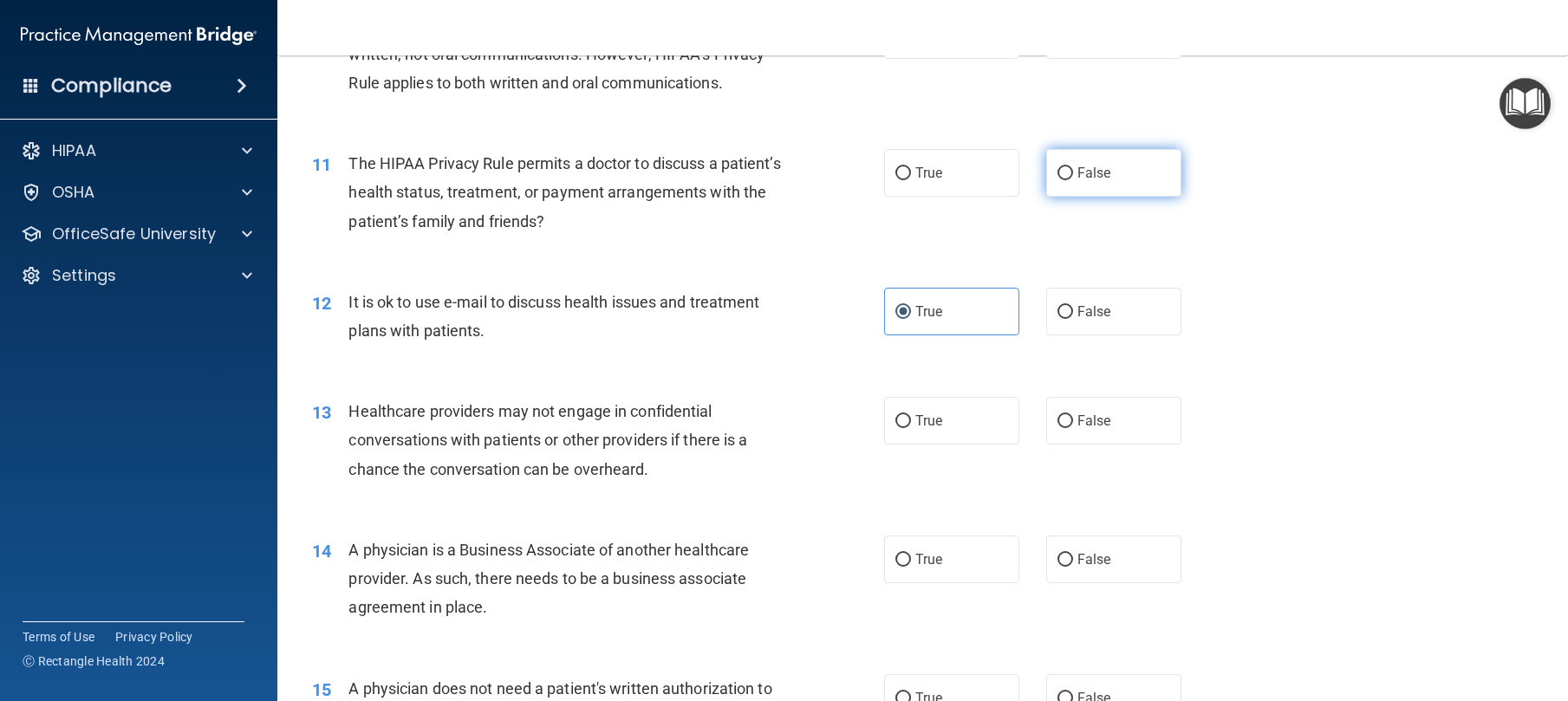
click at [1065, 197] on label "False" at bounding box center [1114, 172] width 136 height 48
click at [1065, 180] on input "False" at bounding box center [1065, 174] width 16 height 13
radio input "true"
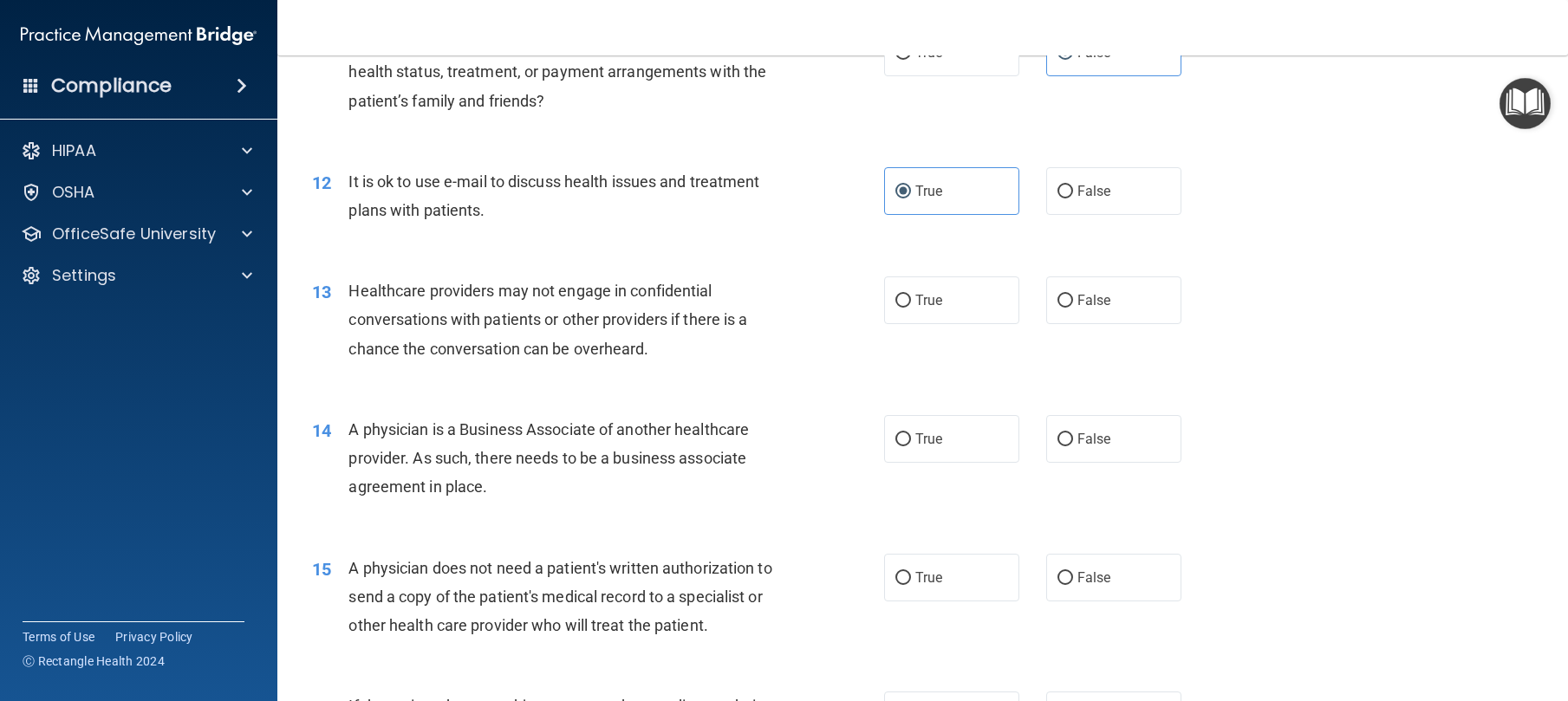
scroll to position [1522, 0]
click at [895, 446] on input "True" at bounding box center [903, 439] width 16 height 13
radio input "true"
click at [1066, 462] on label "False" at bounding box center [1114, 438] width 136 height 48
click at [1066, 446] on input "False" at bounding box center [1065, 439] width 16 height 13
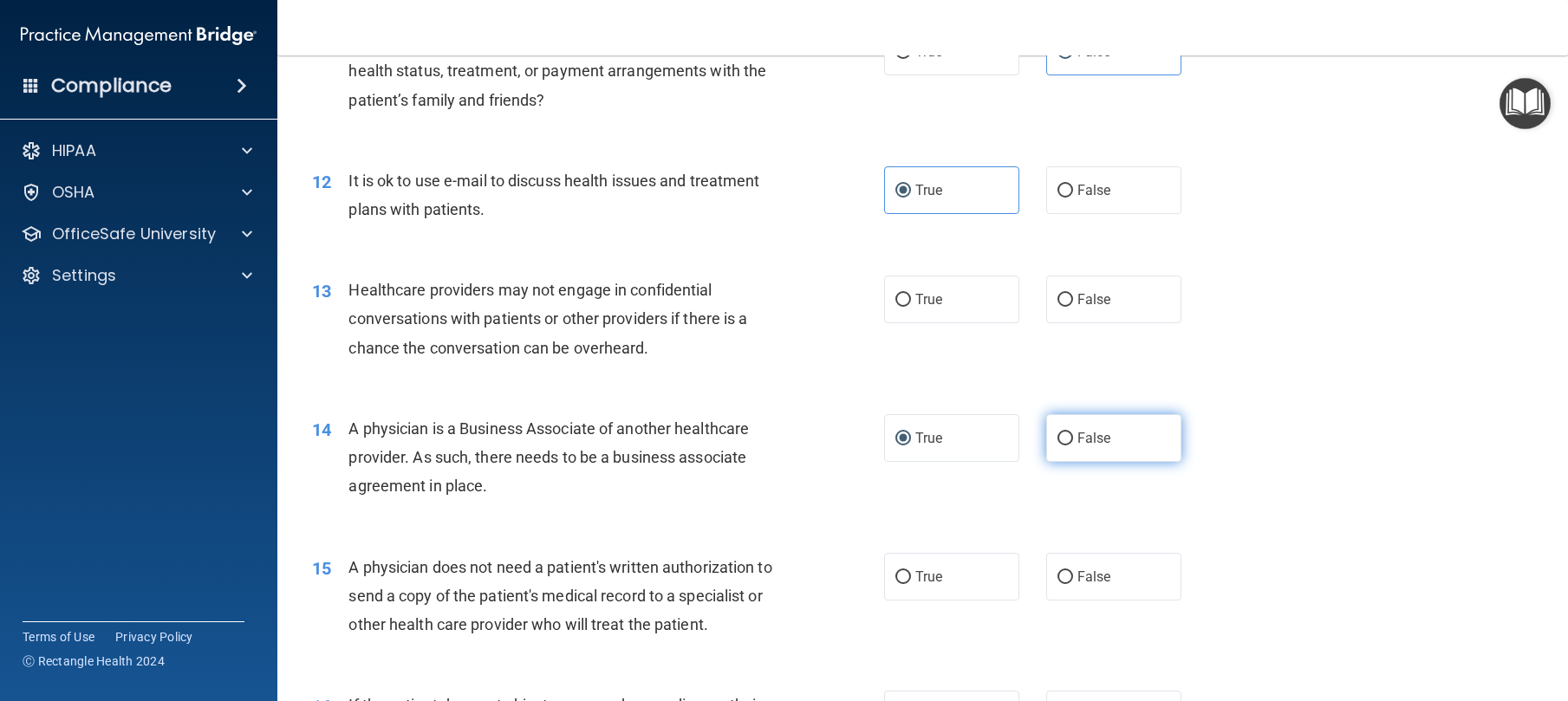
radio input "true"
radio input "false"
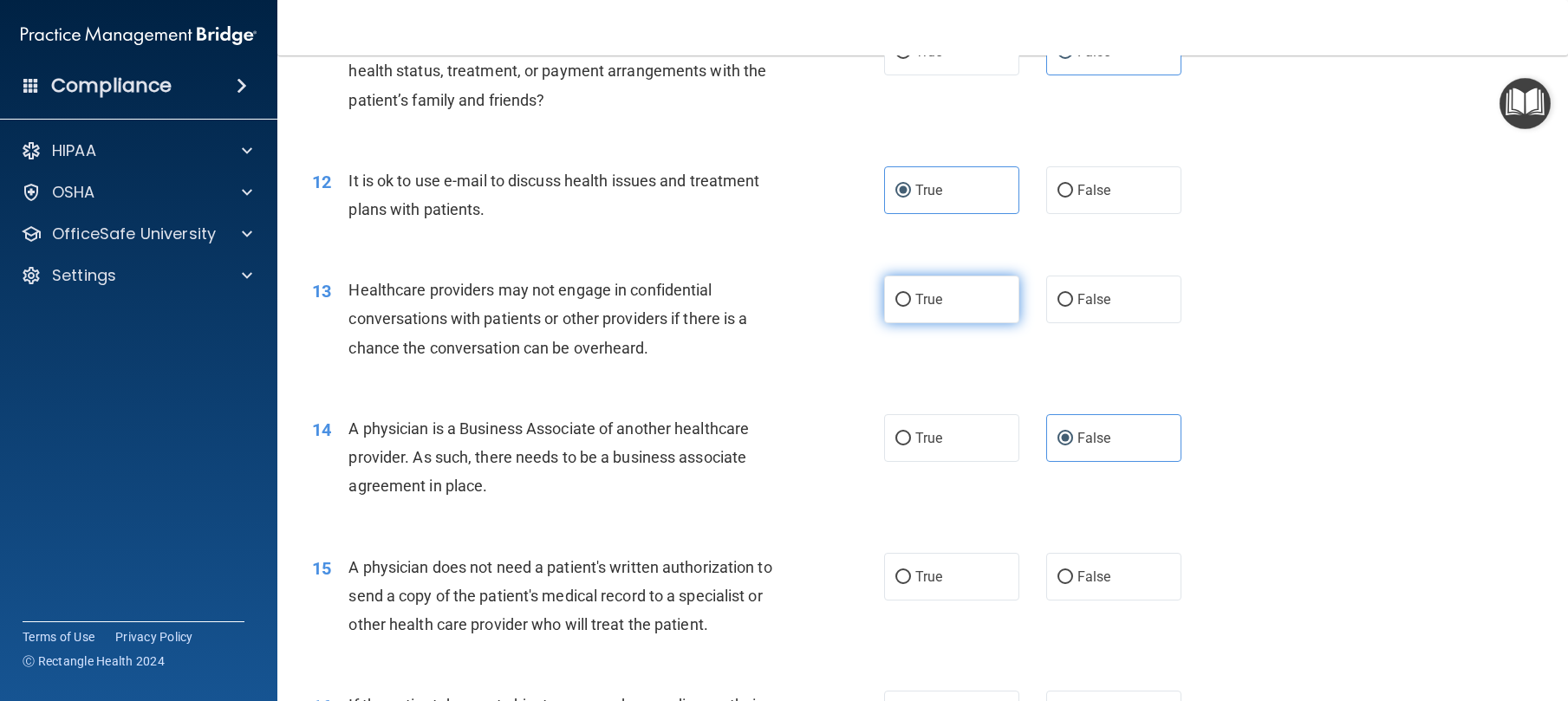
click at [904, 307] on input "True" at bounding box center [903, 301] width 16 height 13
radio input "true"
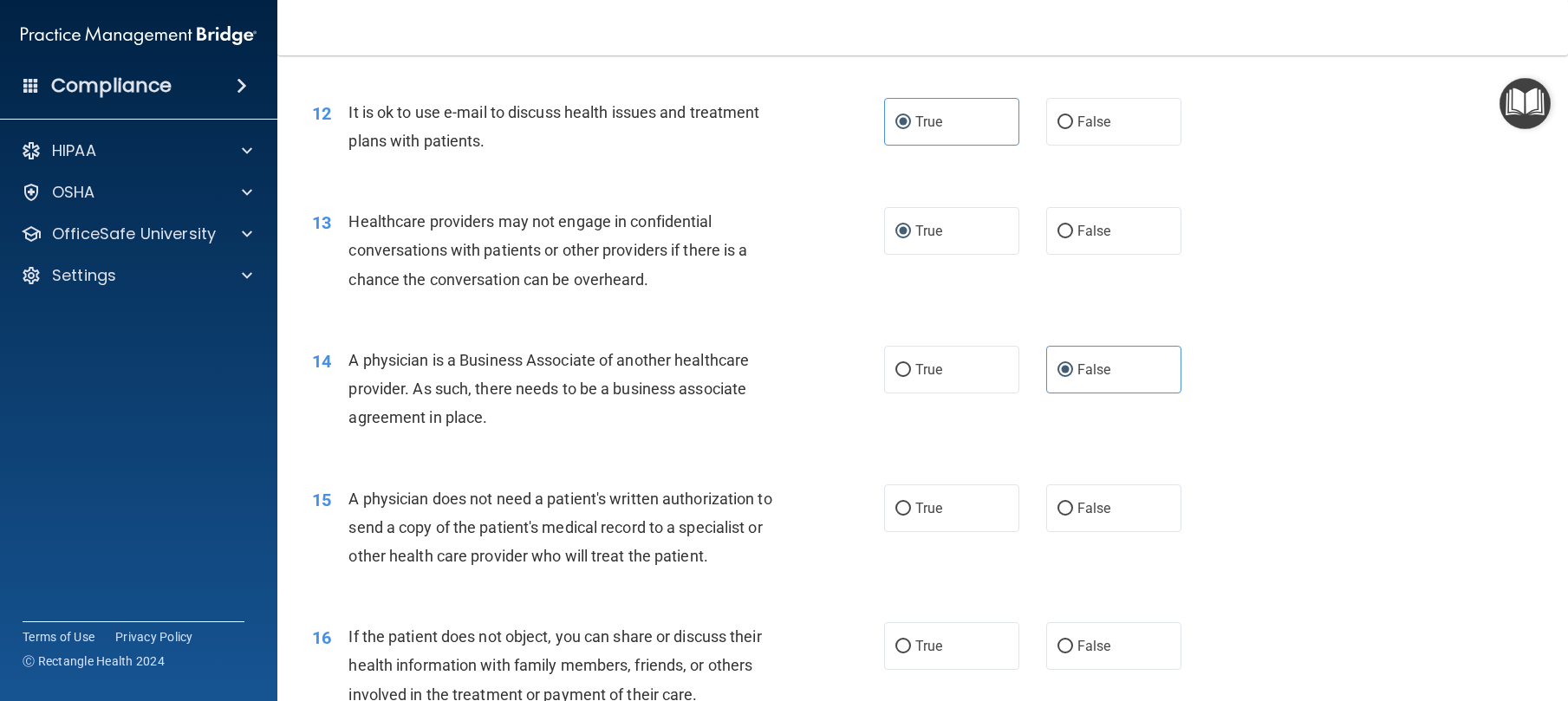
scroll to position [1591, 0]
click at [921, 515] on span "True" at bounding box center [928, 507] width 27 height 16
click at [911, 514] on input "True" at bounding box center [903, 509] width 16 height 13
radio input "true"
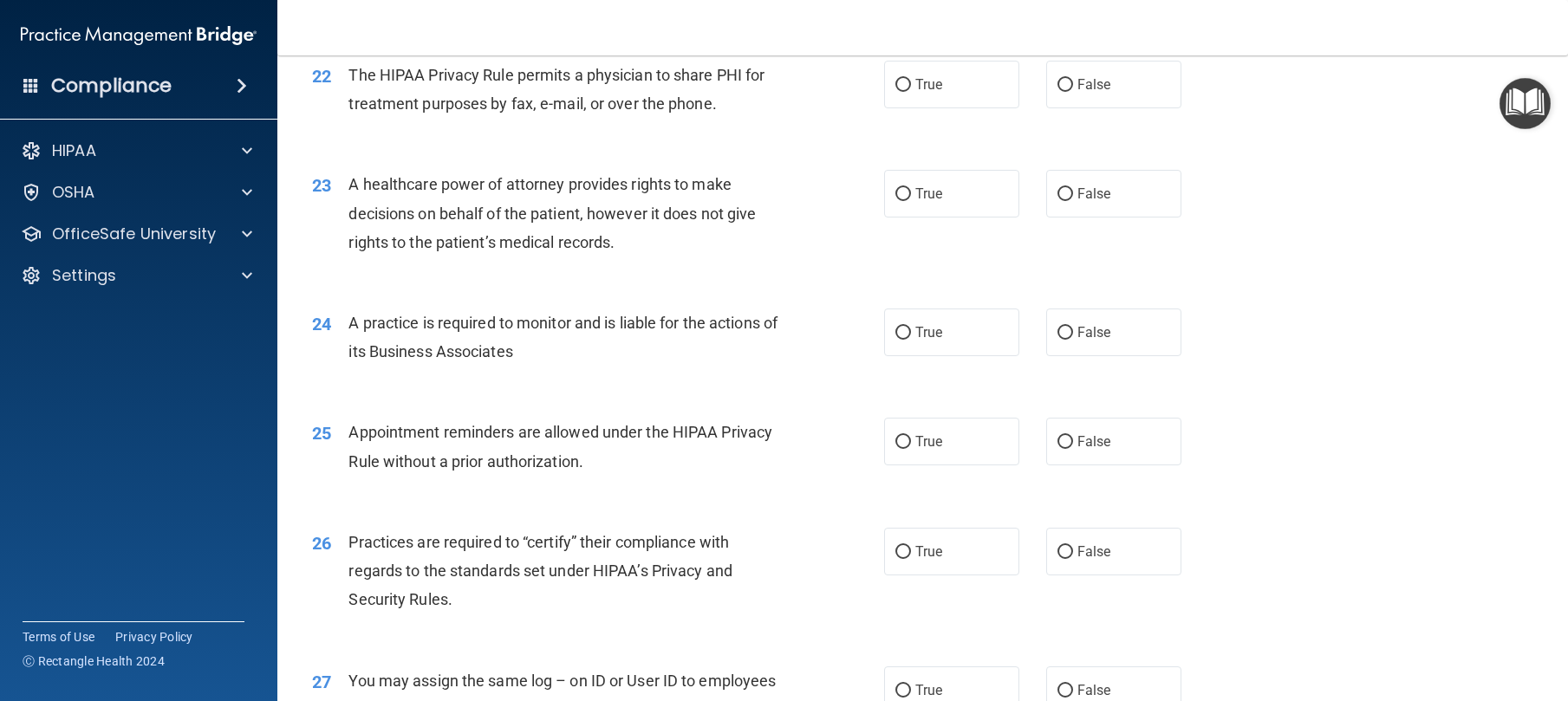
scroll to position [3621, 0]
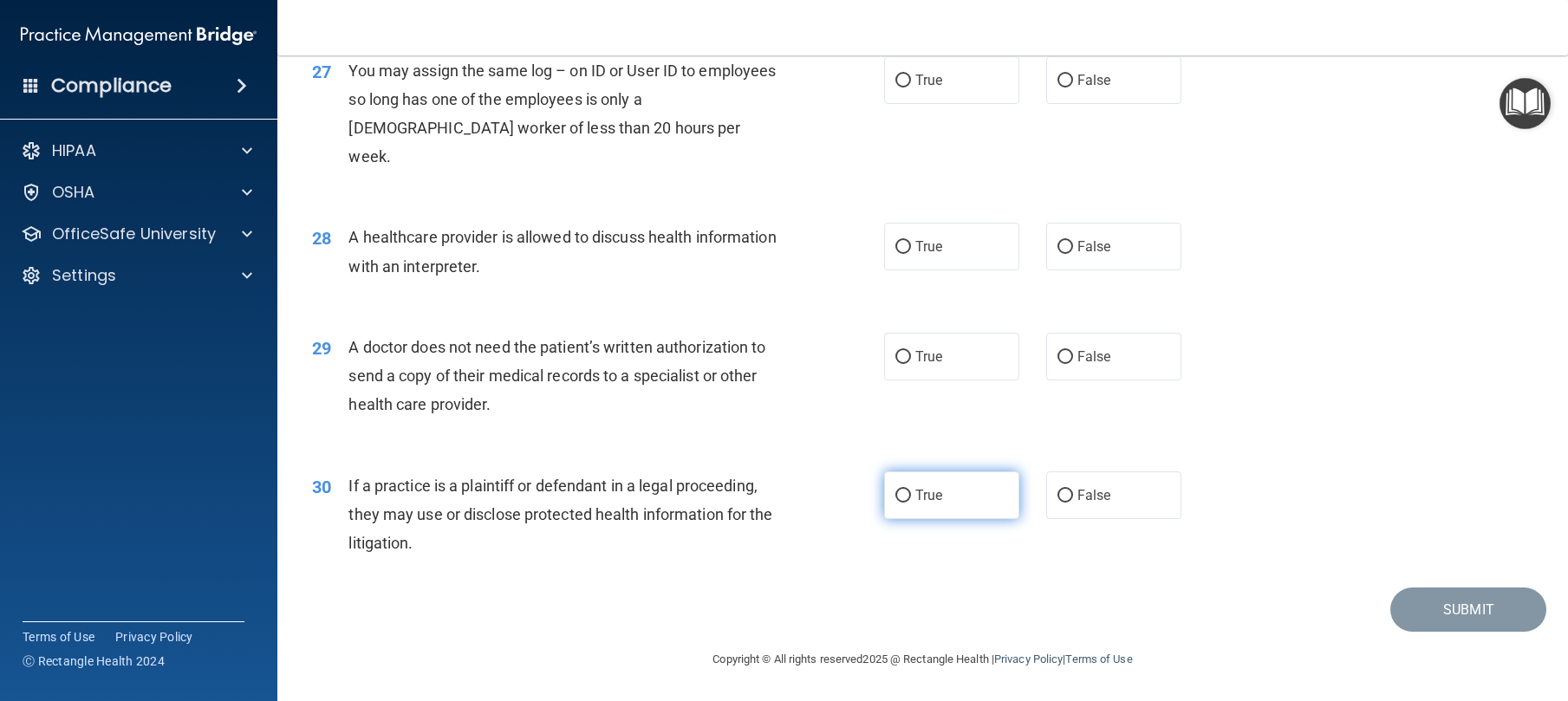
click at [939, 493] on label "True" at bounding box center [952, 495] width 136 height 48
click at [911, 493] on input "True" at bounding box center [903, 497] width 16 height 13
radio input "true"
click at [940, 371] on label "True" at bounding box center [952, 356] width 136 height 48
click at [911, 364] on input "True" at bounding box center [903, 358] width 16 height 13
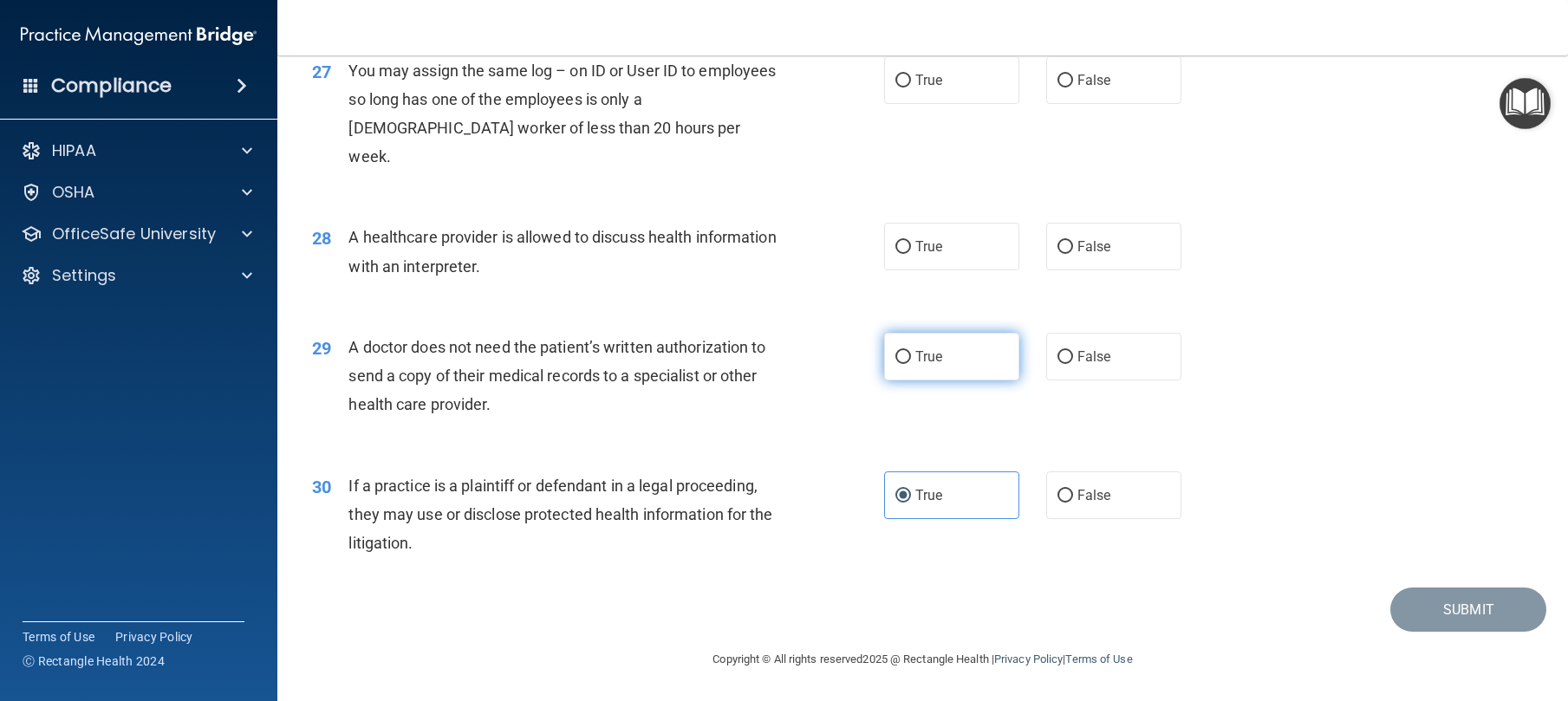
radio input "true"
click at [938, 254] on label "True" at bounding box center [952, 246] width 136 height 48
click at [911, 254] on input "True" at bounding box center [903, 248] width 16 height 13
radio input "true"
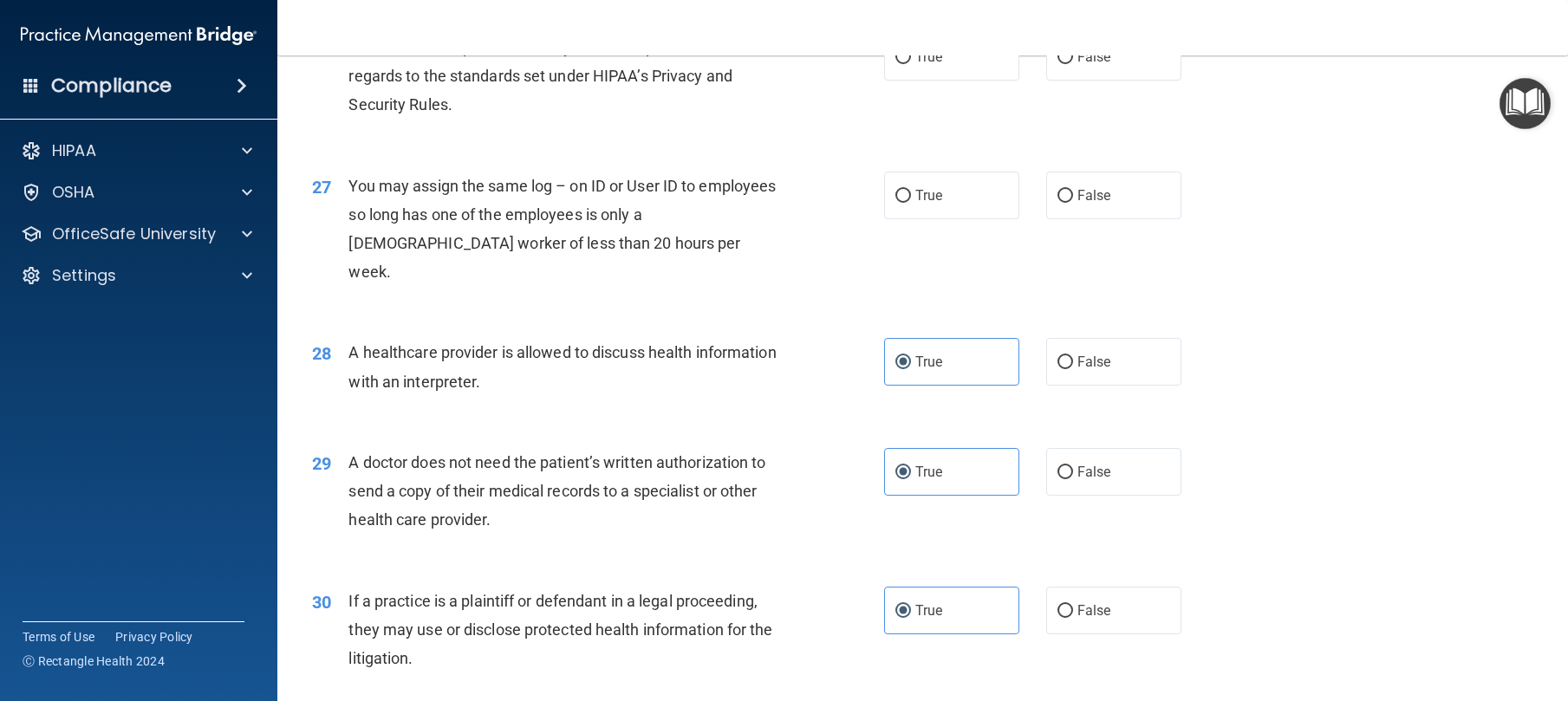
scroll to position [3443, 0]
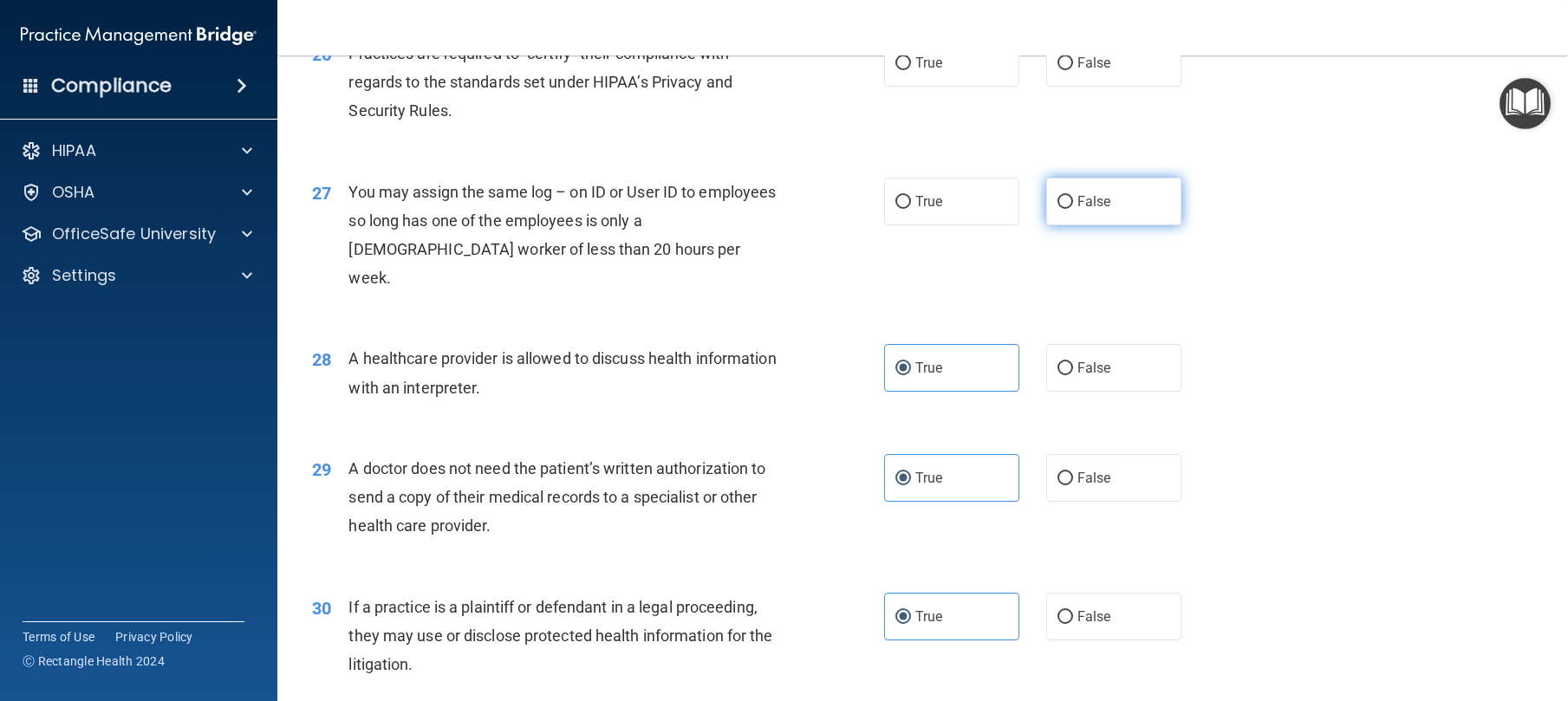
click at [1057, 209] on input "False" at bounding box center [1065, 203] width 16 height 13
radio input "true"
click at [935, 87] on label "True" at bounding box center [952, 62] width 136 height 48
click at [911, 71] on input "True" at bounding box center [903, 64] width 16 height 13
radio input "true"
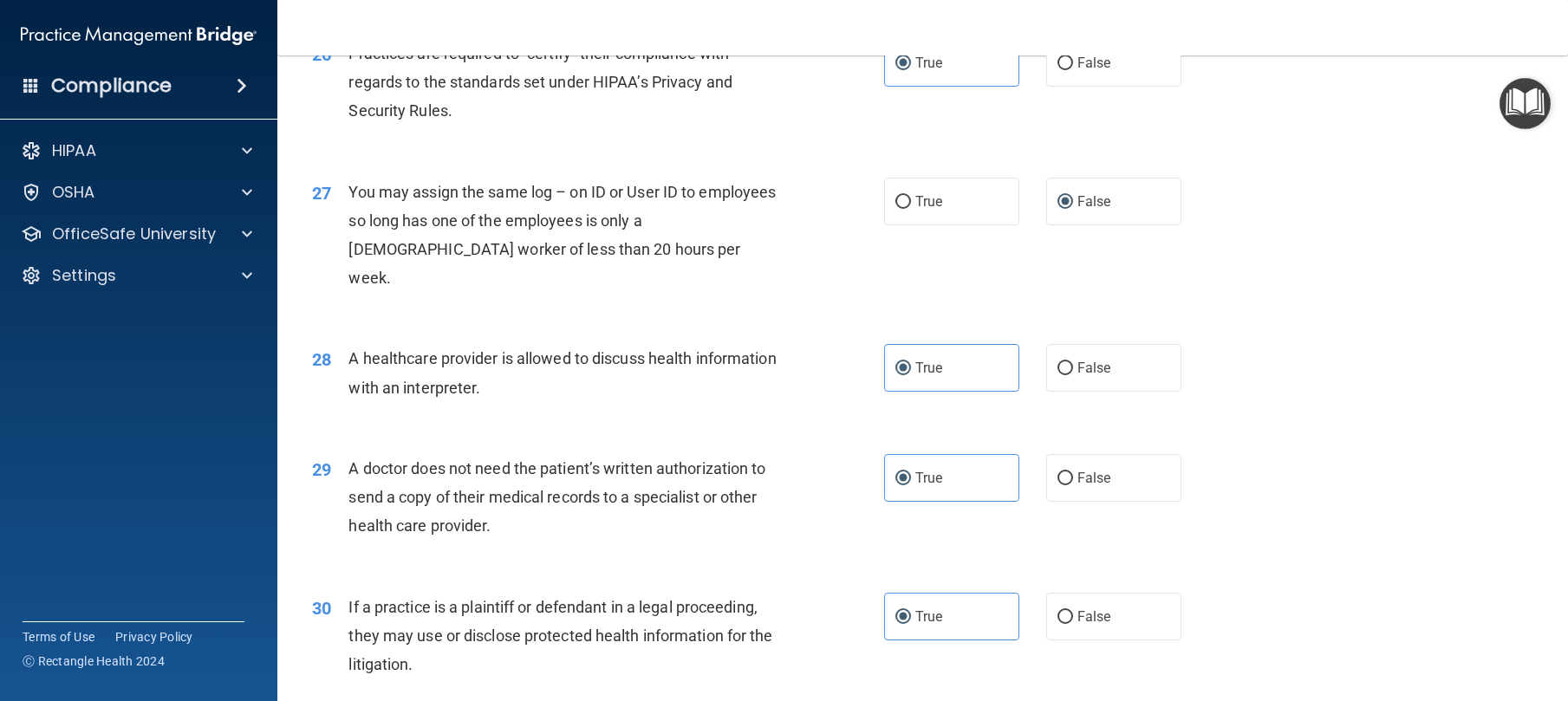
scroll to position [3012, 0]
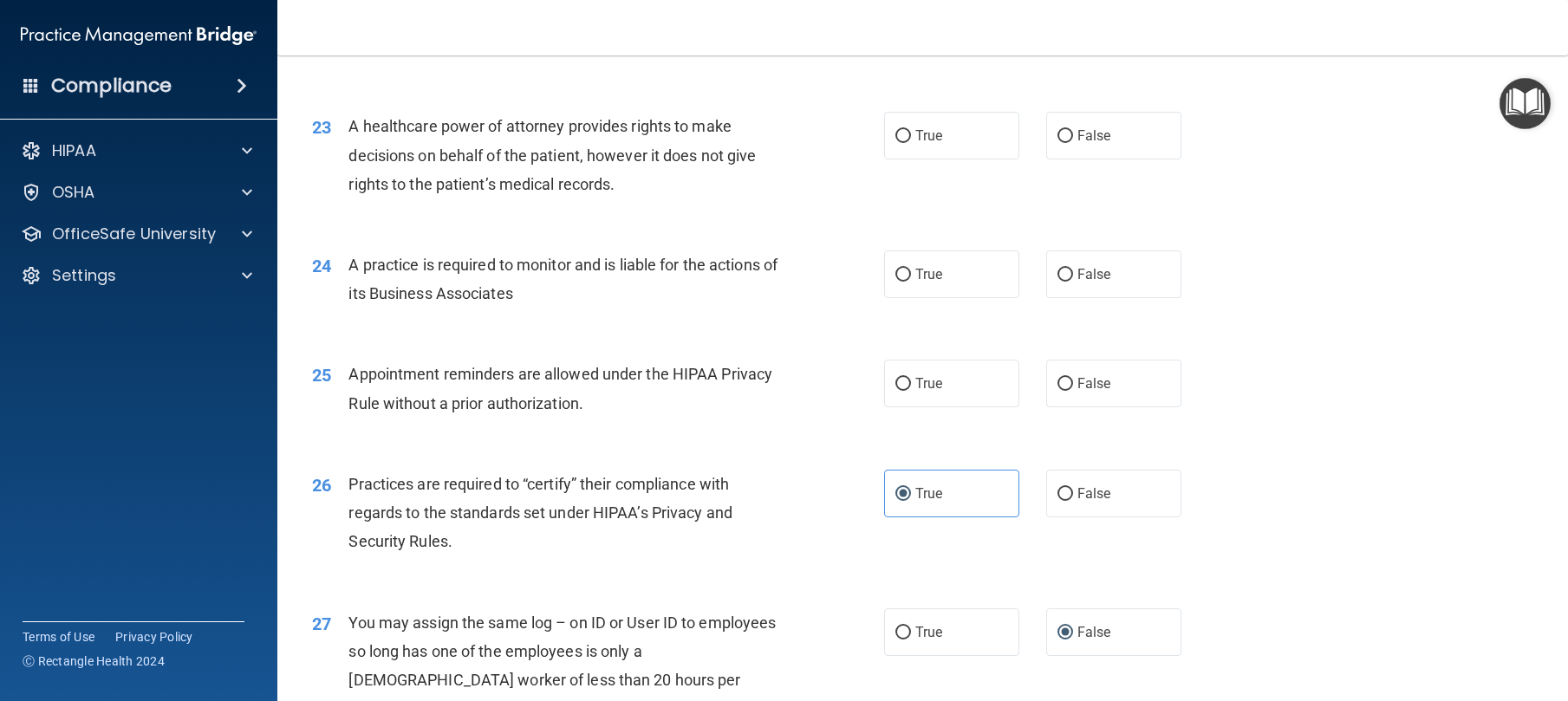
click at [1036, 407] on div "True False" at bounding box center [1046, 383] width 325 height 48
click at [1046, 407] on label "False" at bounding box center [1114, 383] width 136 height 48
click at [1057, 391] on input "False" at bounding box center [1065, 384] width 16 height 13
radio input "true"
click at [915, 283] on span "True" at bounding box center [928, 273] width 27 height 16
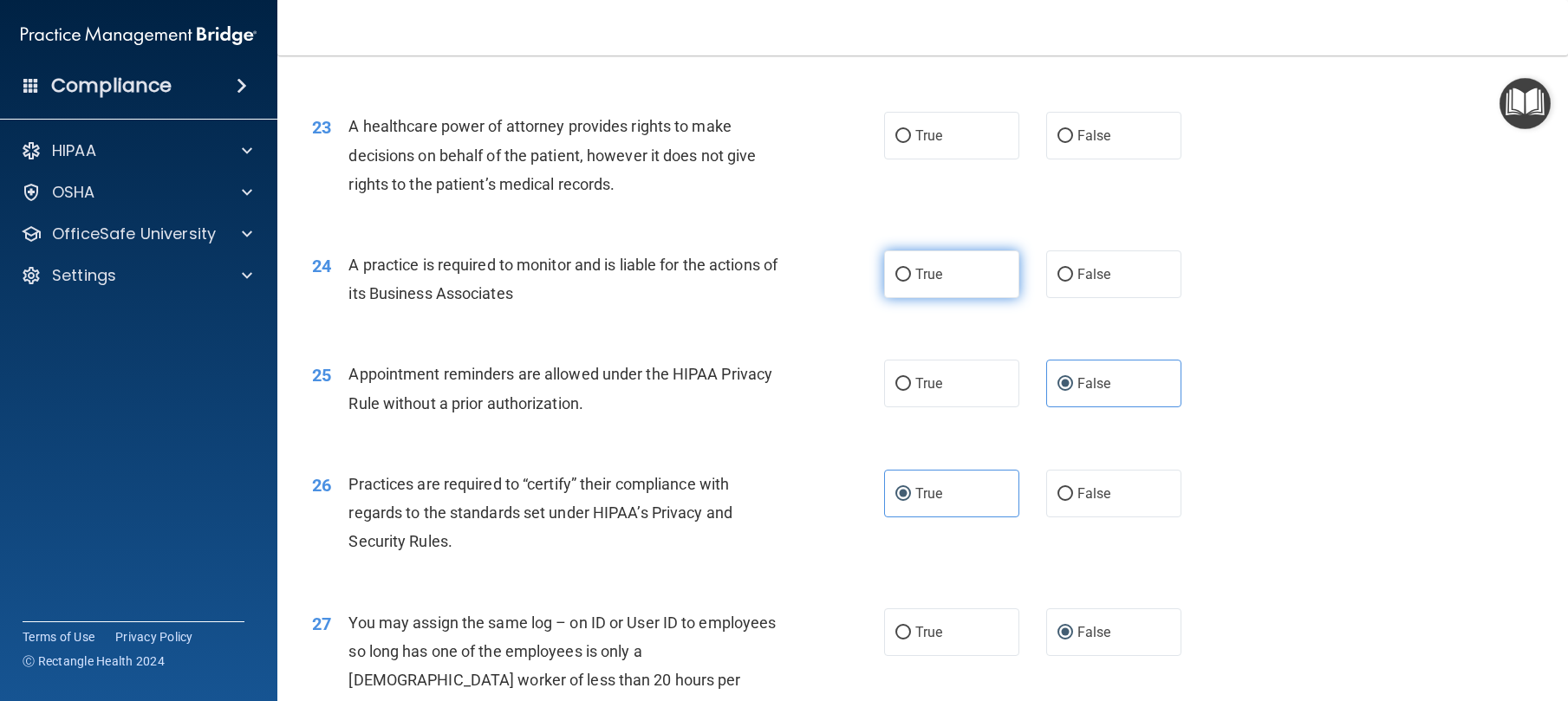
click at [909, 282] on input "True" at bounding box center [903, 275] width 16 height 13
radio input "true"
click at [895, 34] on input "True" at bounding box center [903, 27] width 16 height 13
radio input "true"
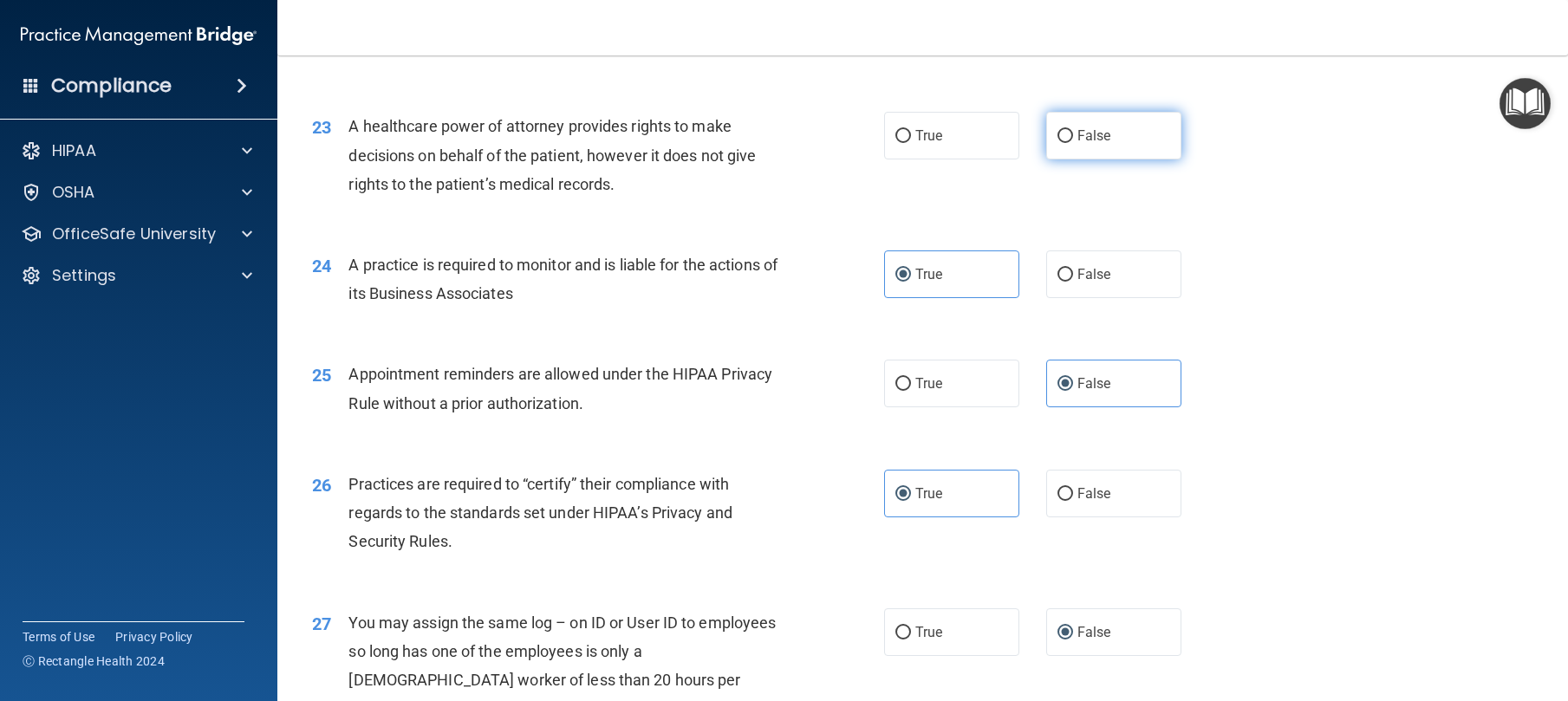
click at [1077, 144] on span "False" at bounding box center [1094, 135] width 34 height 16
click at [1073, 143] on input "False" at bounding box center [1065, 137] width 16 height 13
radio input "true"
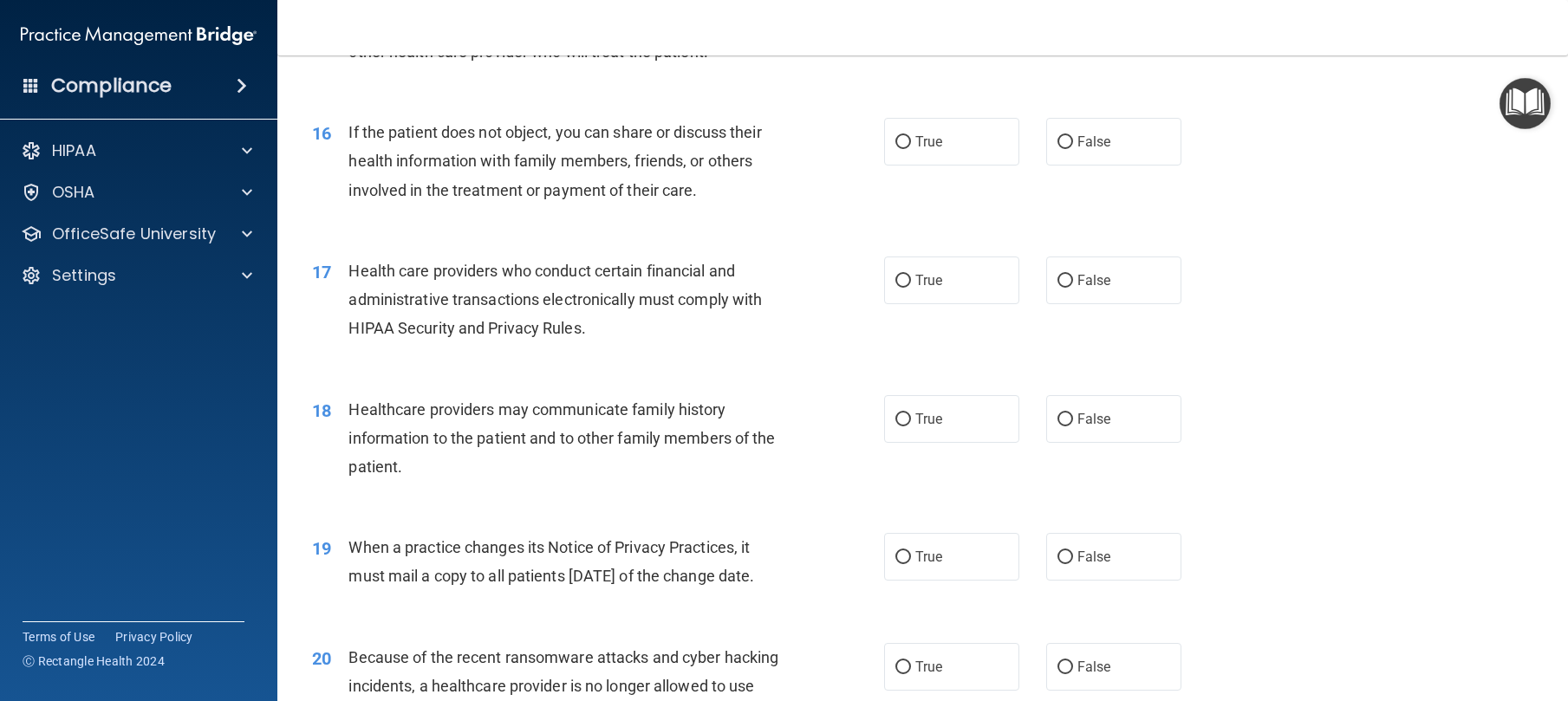
scroll to position [2095, 0]
click at [1046, 167] on label "False" at bounding box center [1114, 142] width 136 height 48
click at [1057, 150] on input "False" at bounding box center [1065, 143] width 16 height 13
radio input "true"
click at [944, 305] on label "True" at bounding box center [952, 281] width 136 height 48
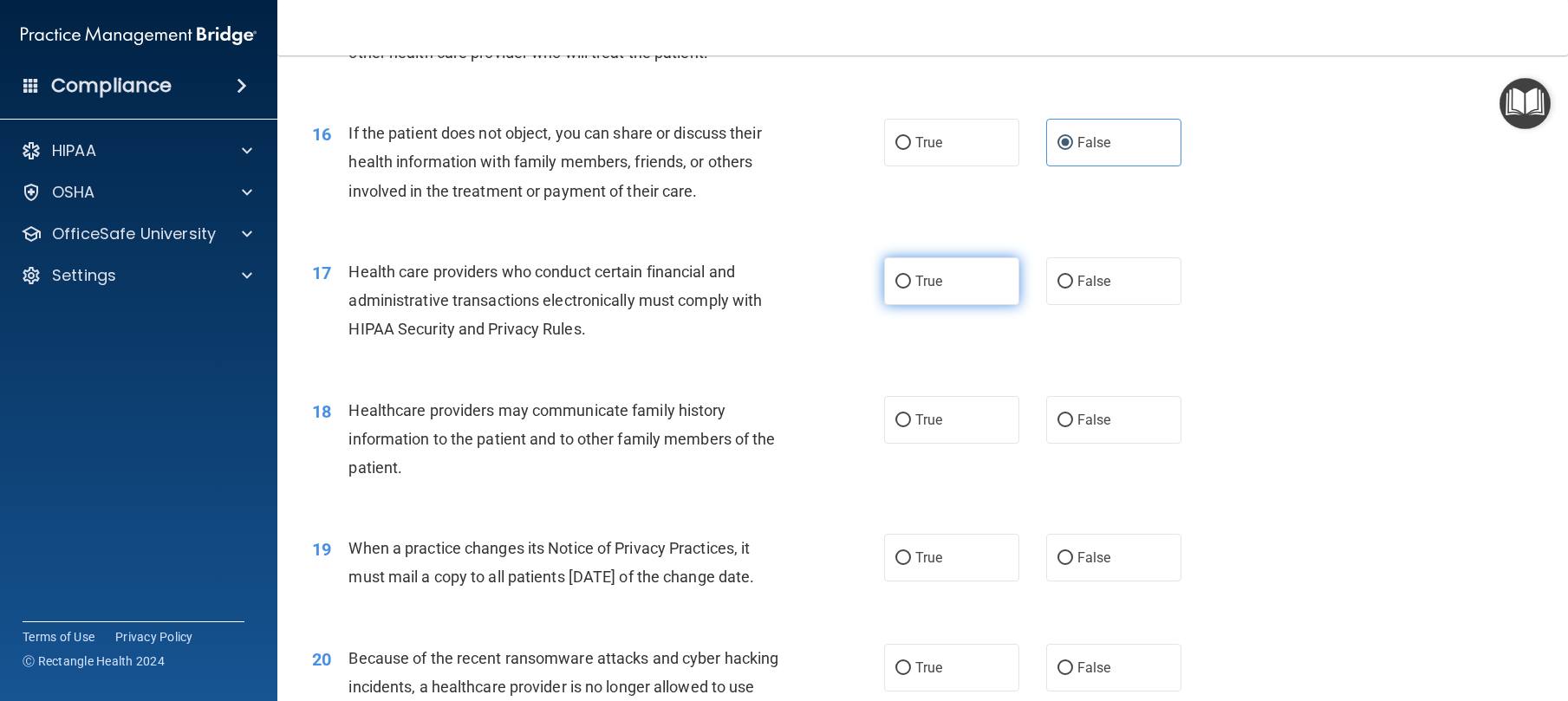
click at [911, 288] on input "True" at bounding box center [903, 283] width 16 height 13
radio input "true"
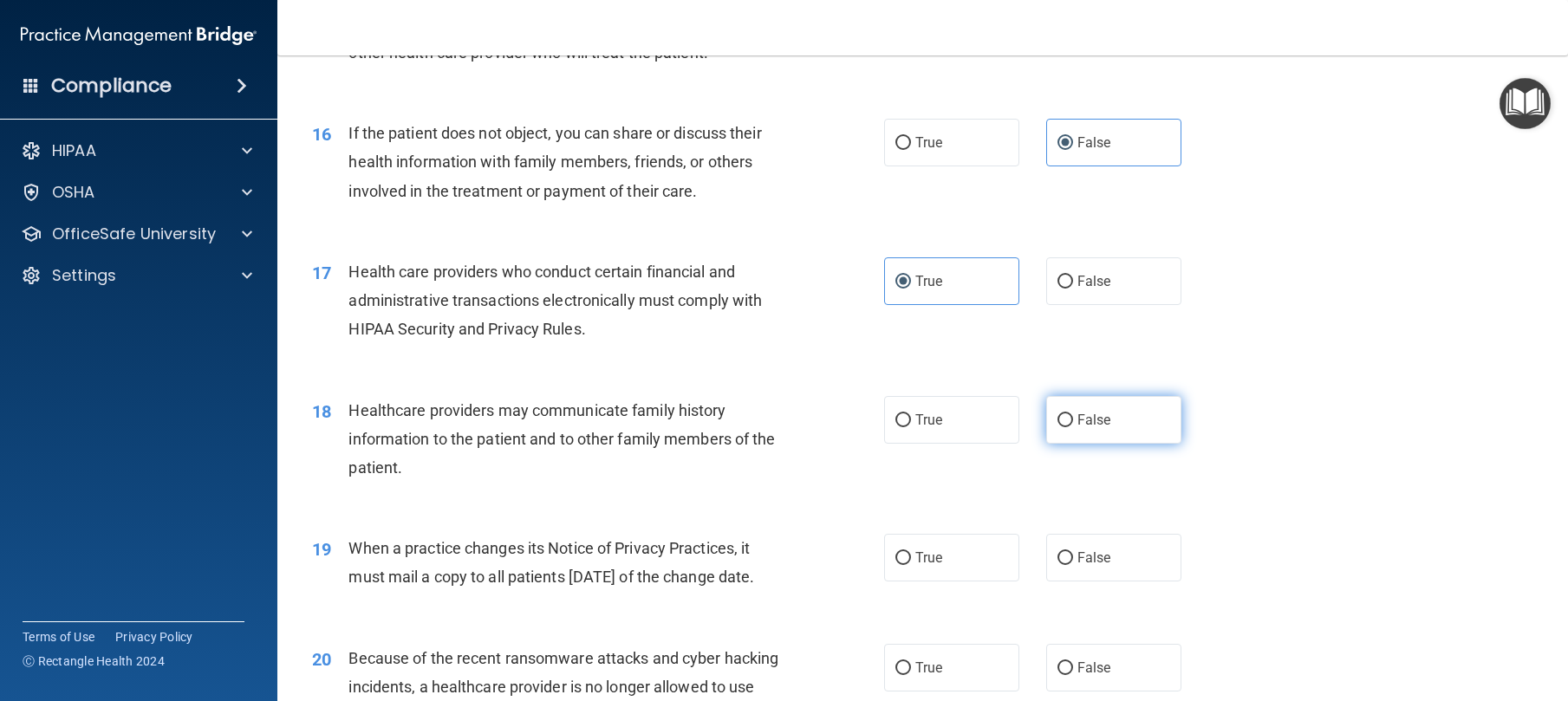
click at [1094, 428] on span "False" at bounding box center [1094, 419] width 34 height 16
click at [1073, 428] on input "False" at bounding box center [1065, 421] width 16 height 13
radio input "true"
click at [949, 579] on label "True" at bounding box center [952, 556] width 136 height 48
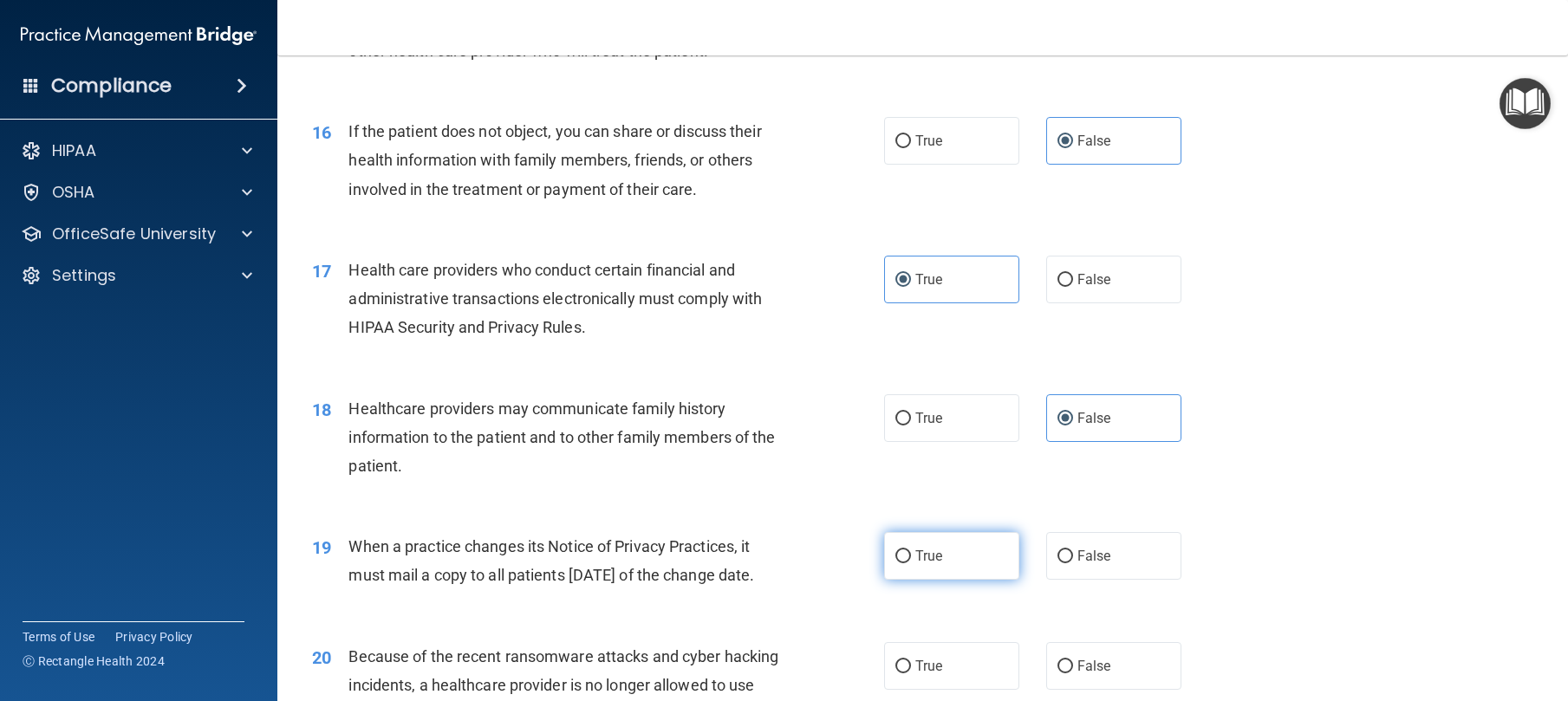
click at [911, 563] on input "True" at bounding box center [903, 557] width 16 height 13
radio input "true"
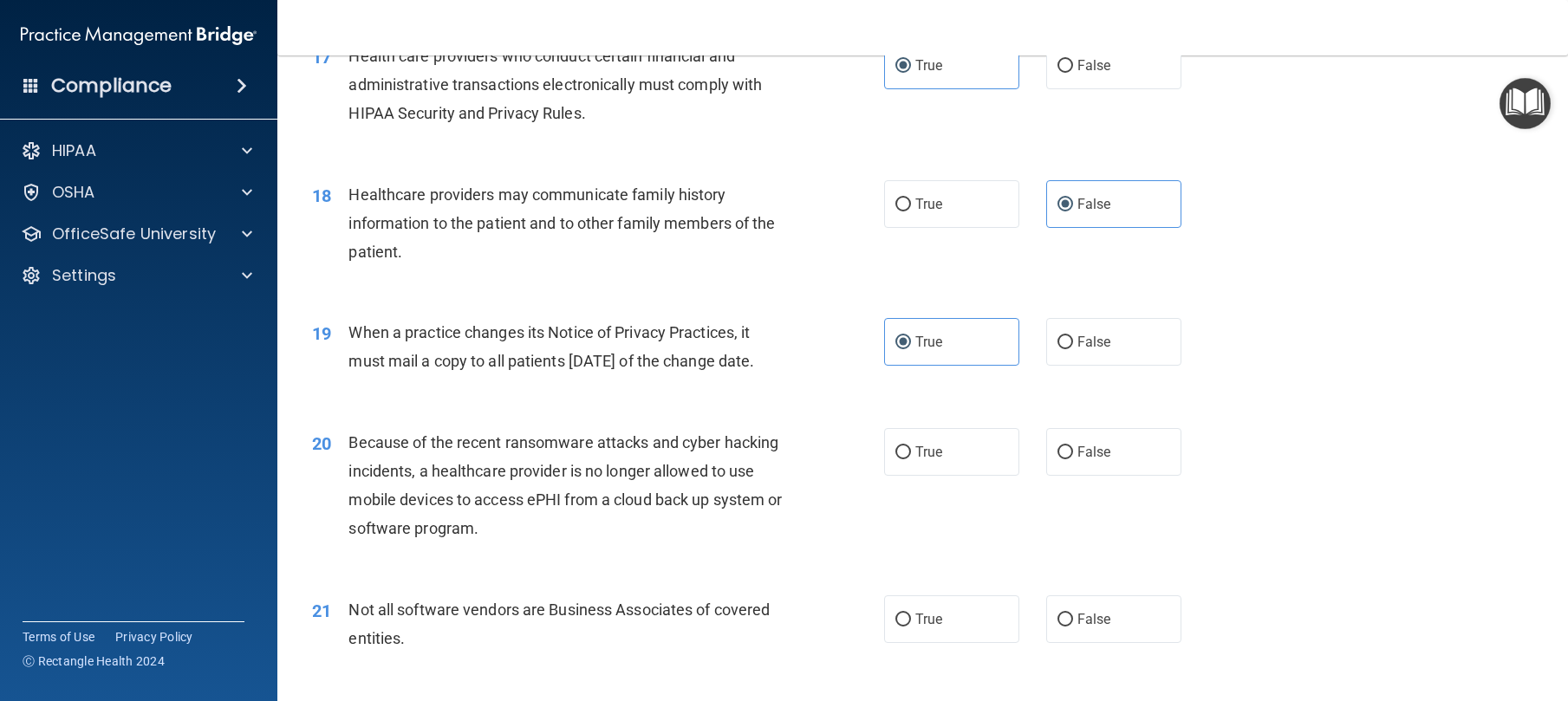
scroll to position [2352, 0]
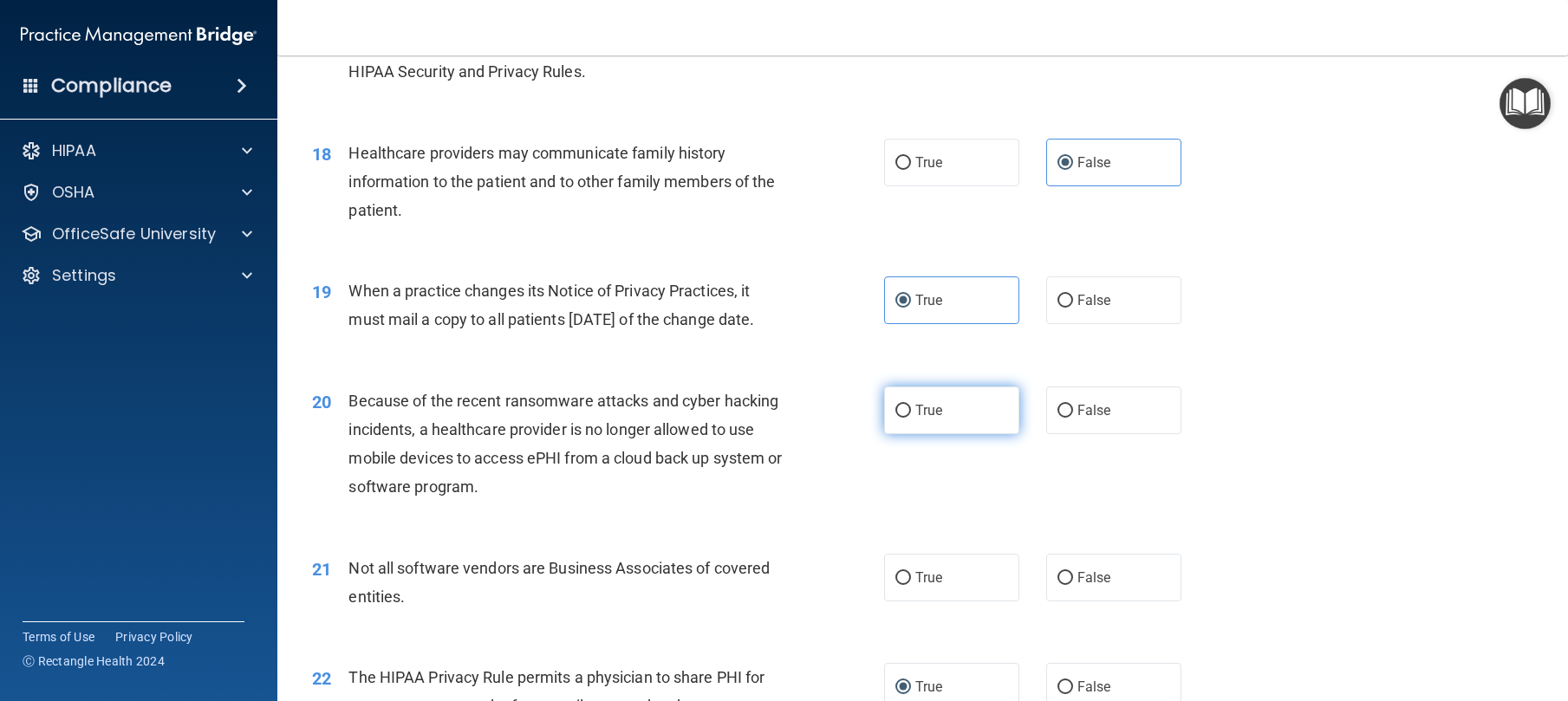
click at [928, 418] on span "True" at bounding box center [928, 410] width 27 height 16
click at [911, 417] on input "True" at bounding box center [903, 412] width 16 height 13
radio input "true"
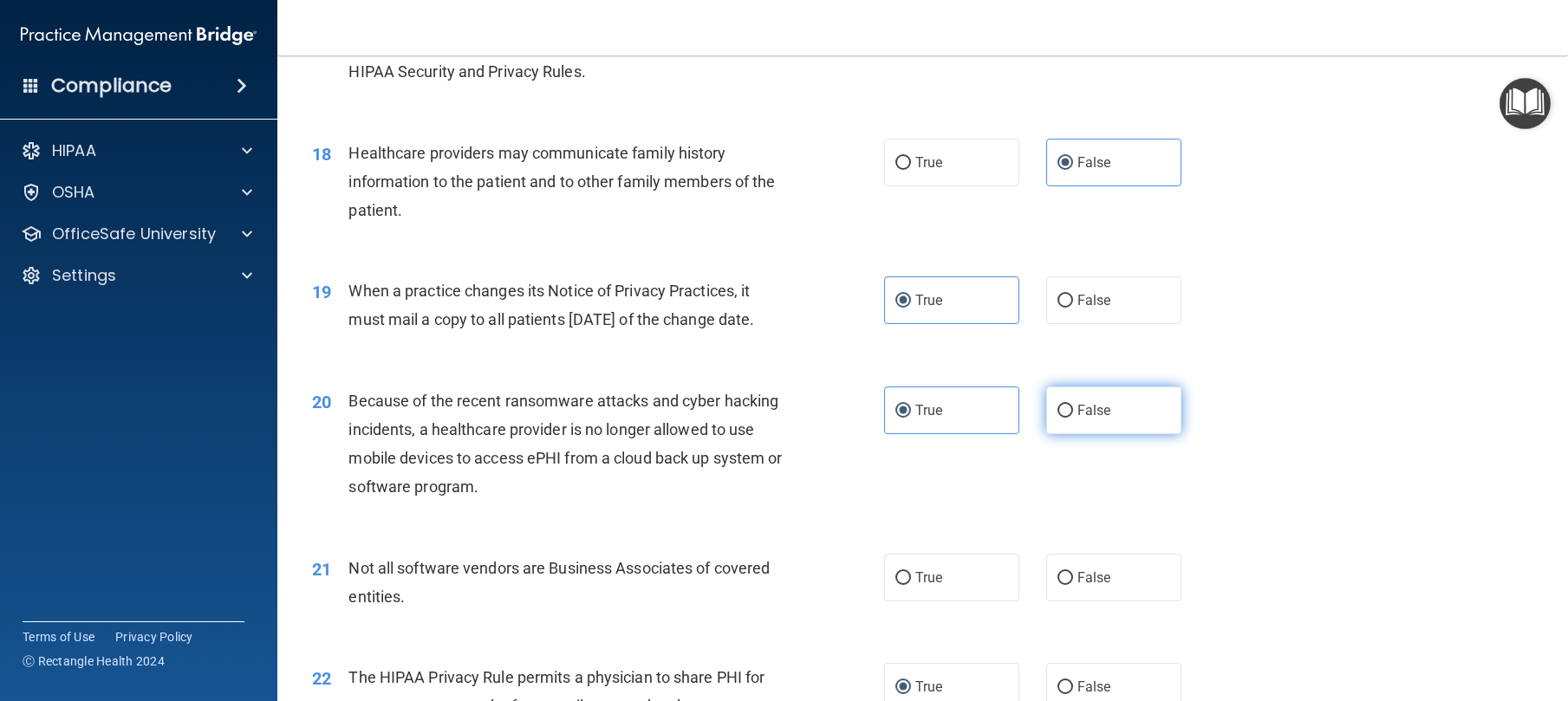
click at [1077, 418] on span "False" at bounding box center [1094, 410] width 34 height 16
click at [1073, 417] on input "False" at bounding box center [1065, 412] width 16 height 13
radio input "true"
radio input "false"
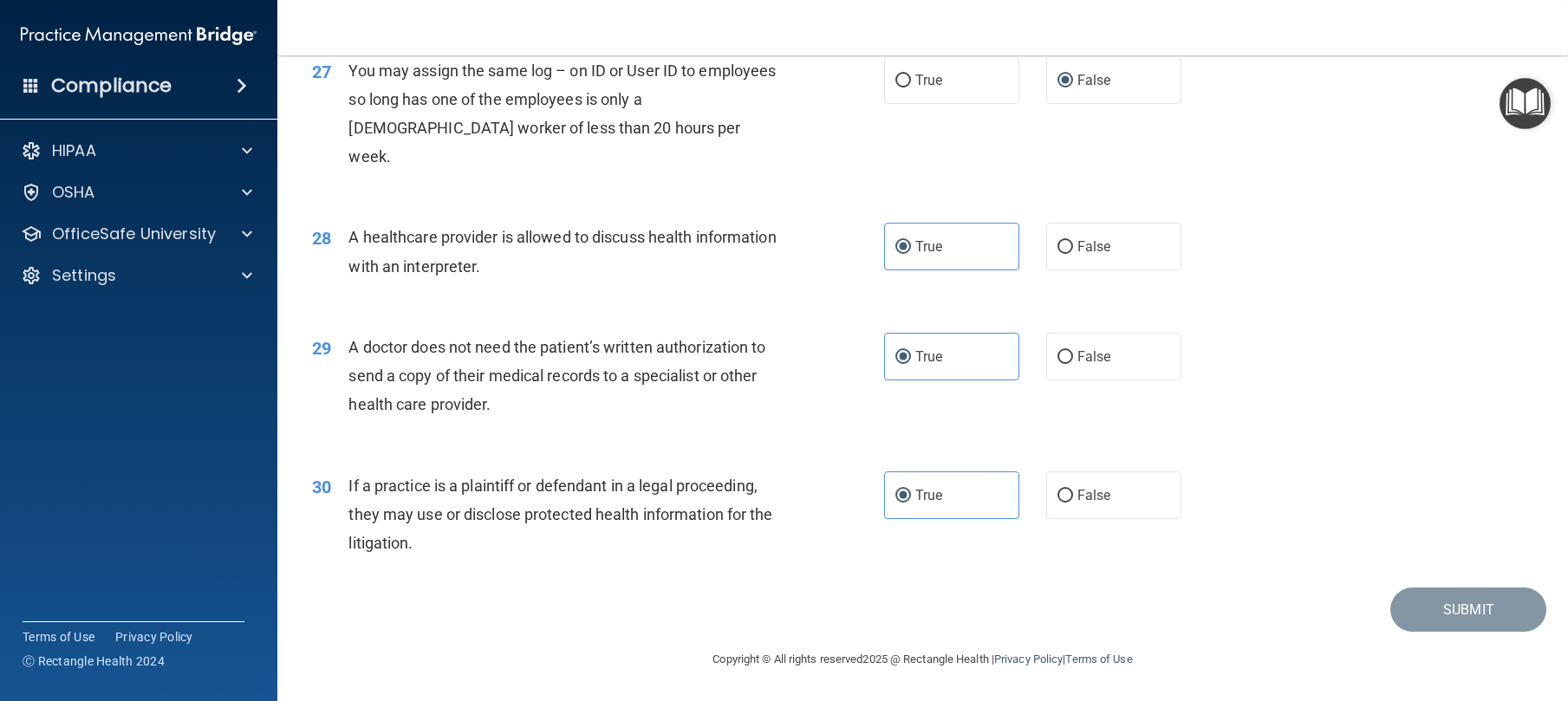
click at [1164, 571] on div "30 If a practice is a plaintiff or defendant in a legal proceeding, they may us…" at bounding box center [923, 518] width 1248 height 139
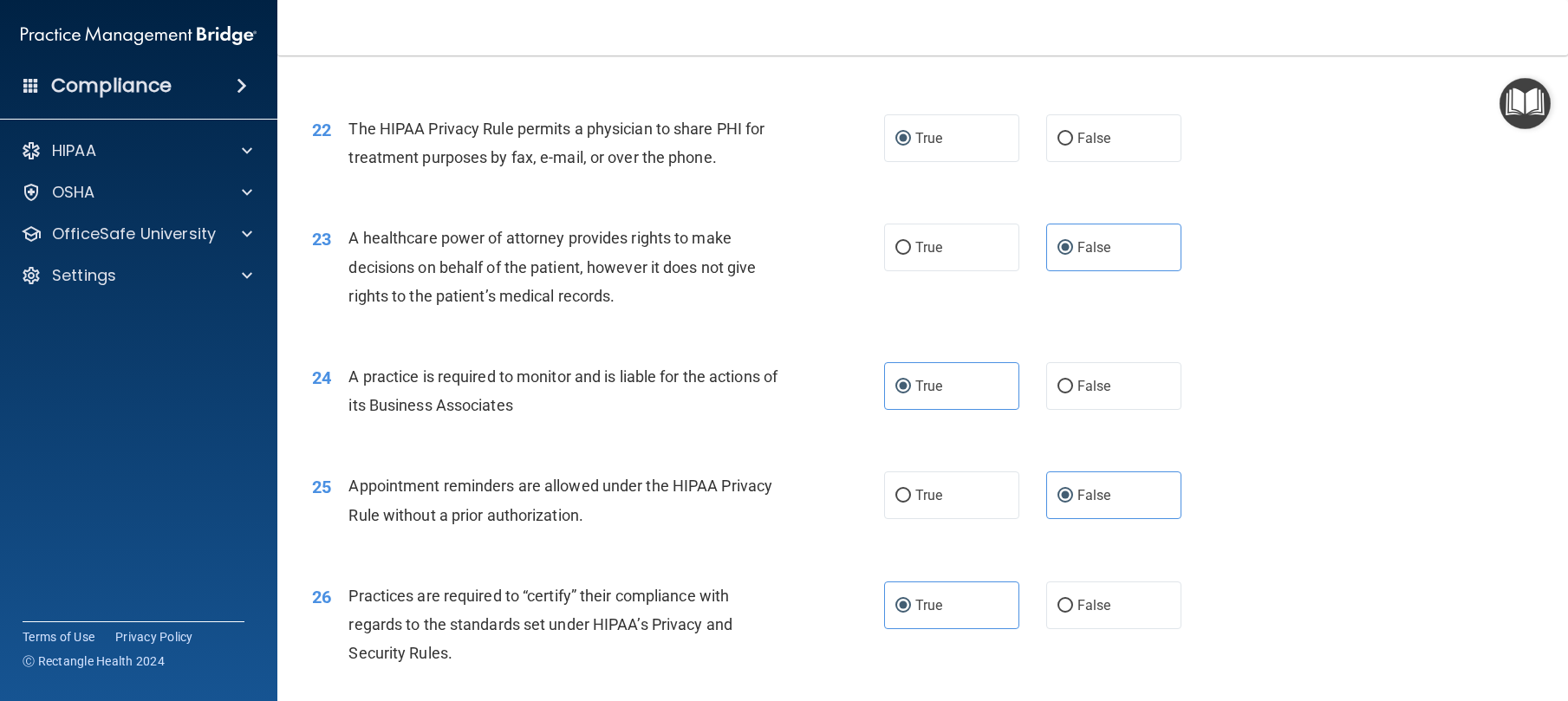
scroll to position [2899, 0]
click at [904, 54] on label "True" at bounding box center [952, 29] width 136 height 48
click at [904, 38] on input "True" at bounding box center [903, 31] width 16 height 13
radio input "true"
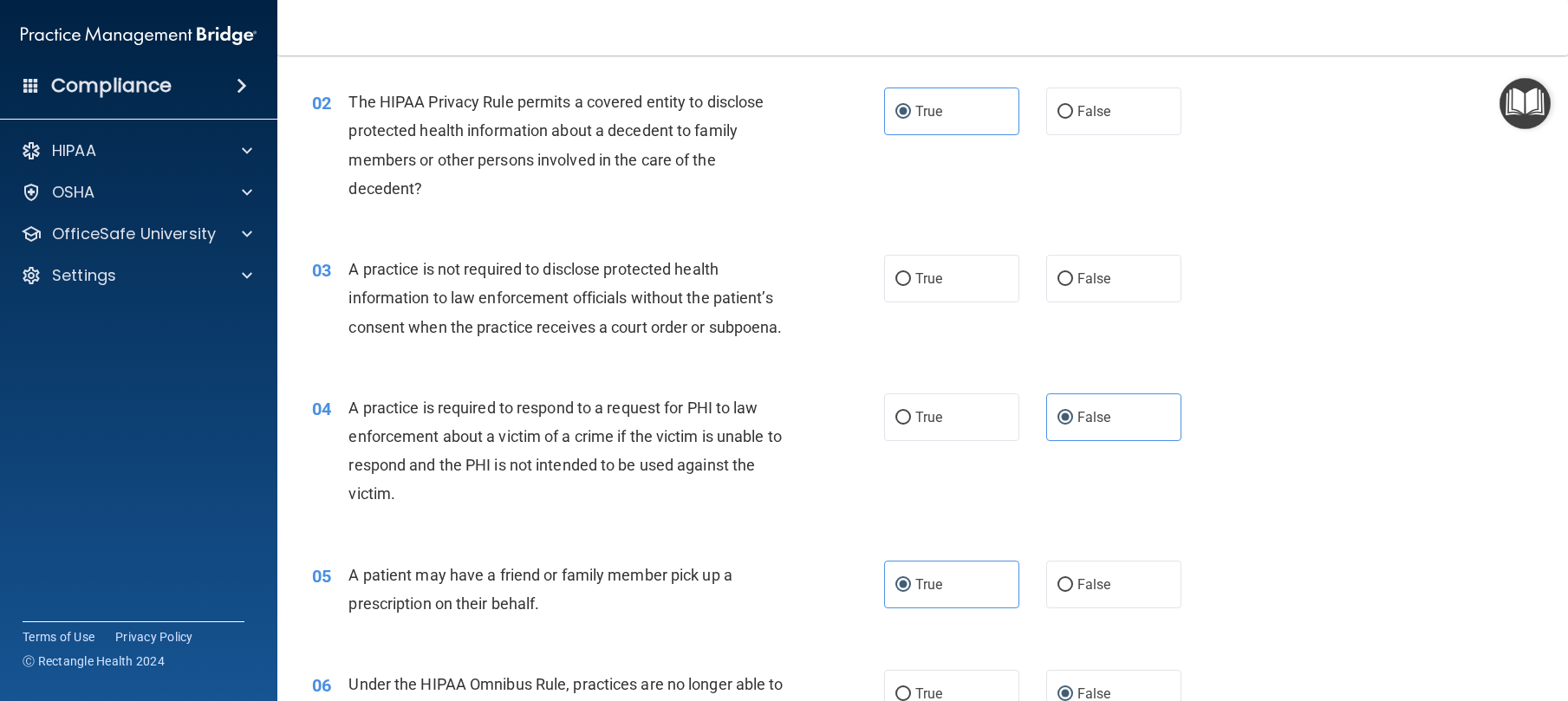
scroll to position [188, 0]
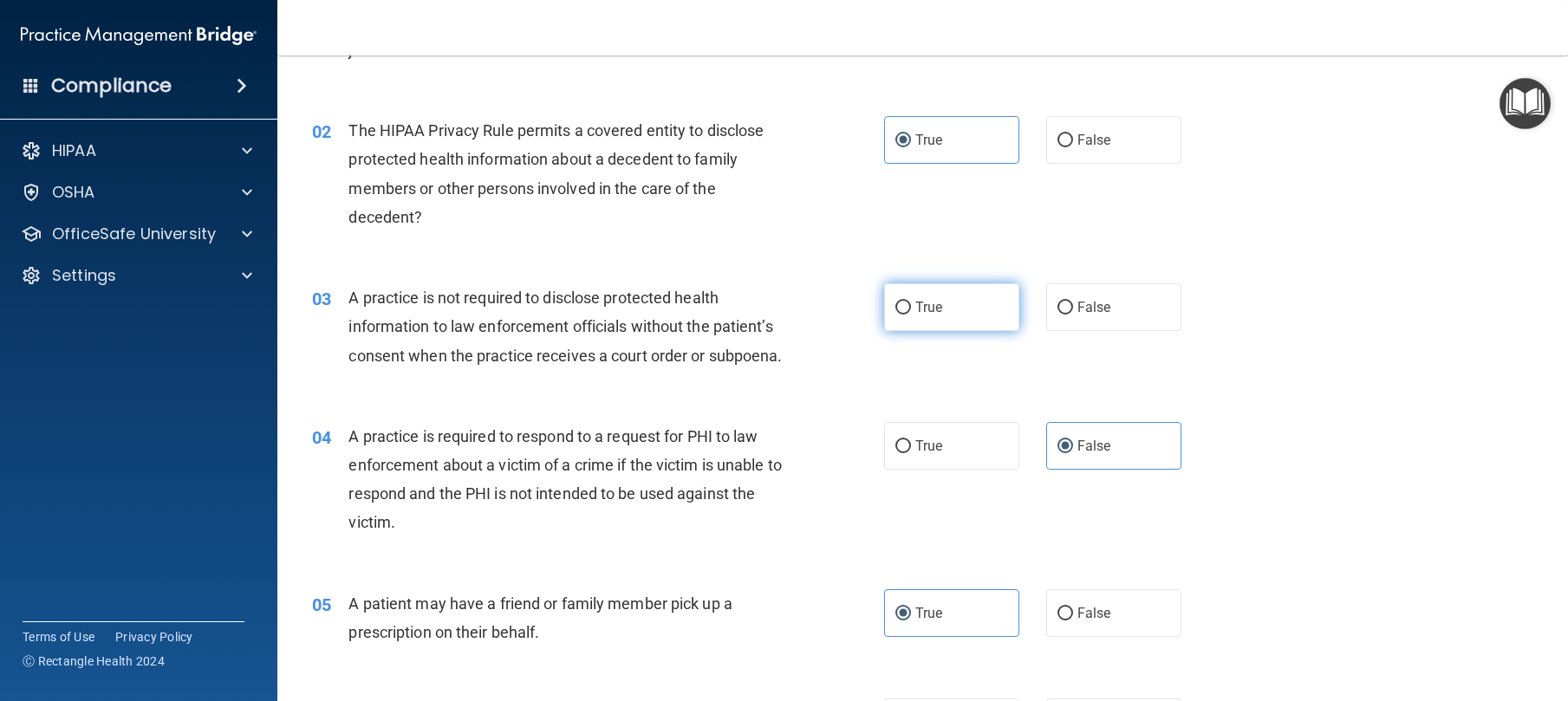
click at [936, 326] on label "True" at bounding box center [952, 307] width 136 height 48
click at [911, 315] on input "True" at bounding box center [903, 308] width 16 height 13
radio input "true"
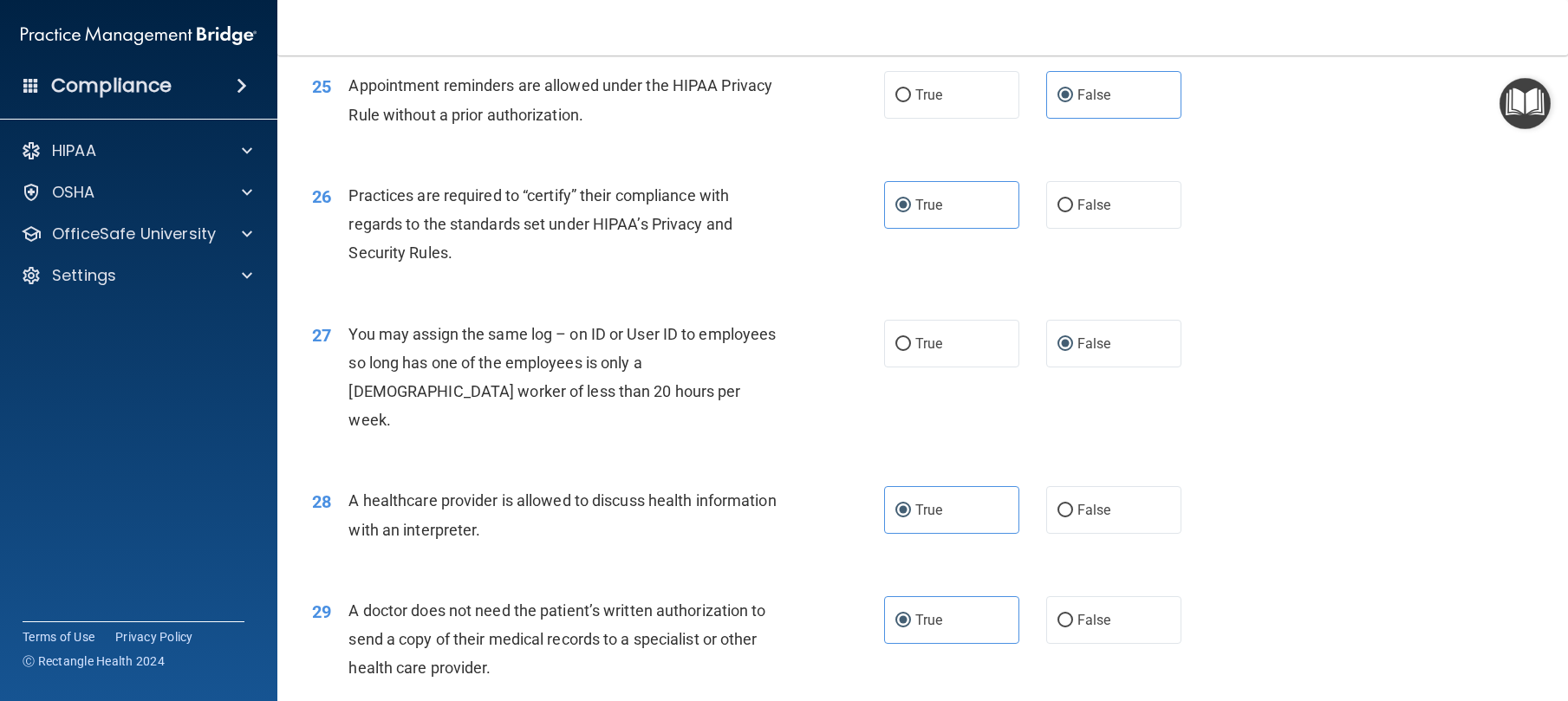
scroll to position [3621, 0]
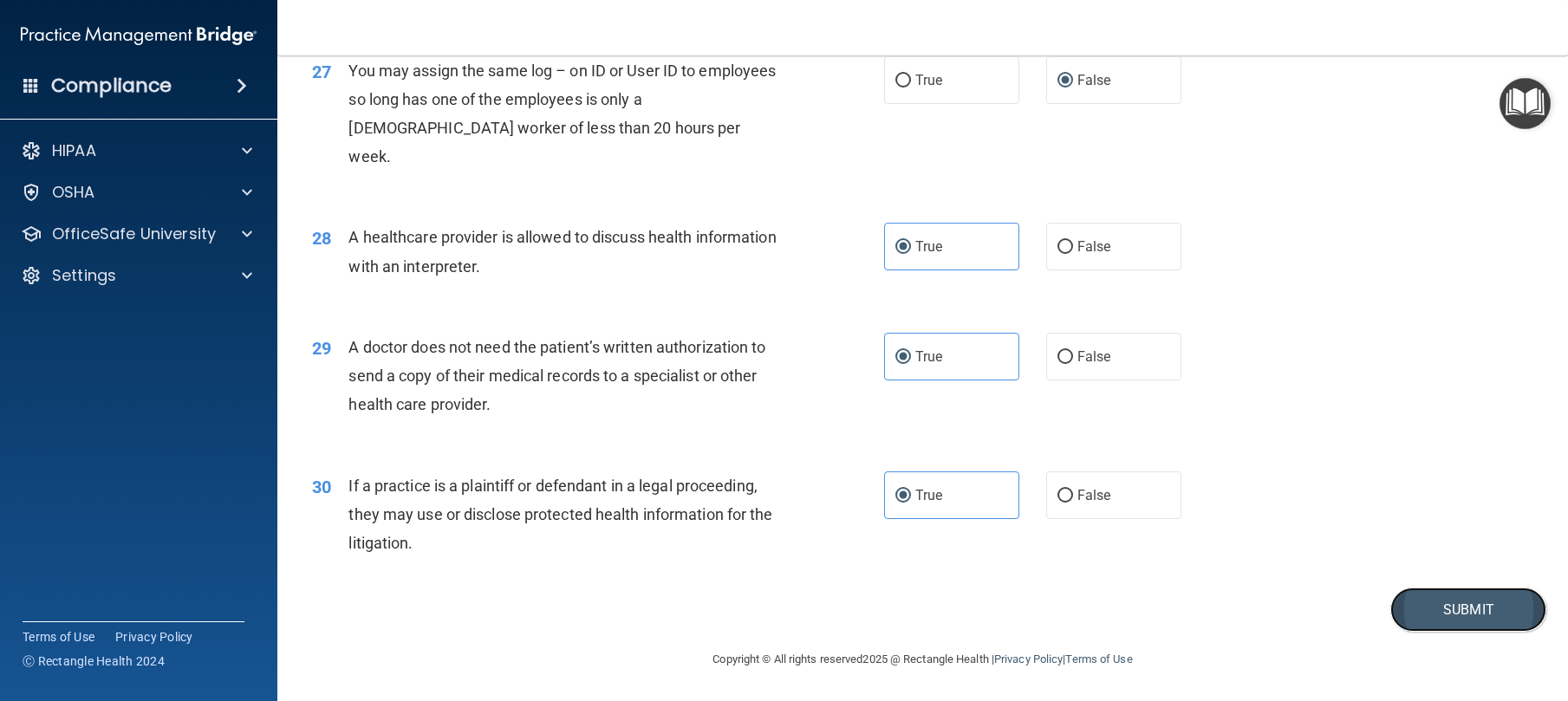
click at [1426, 610] on button "Submit" at bounding box center [1469, 610] width 156 height 44
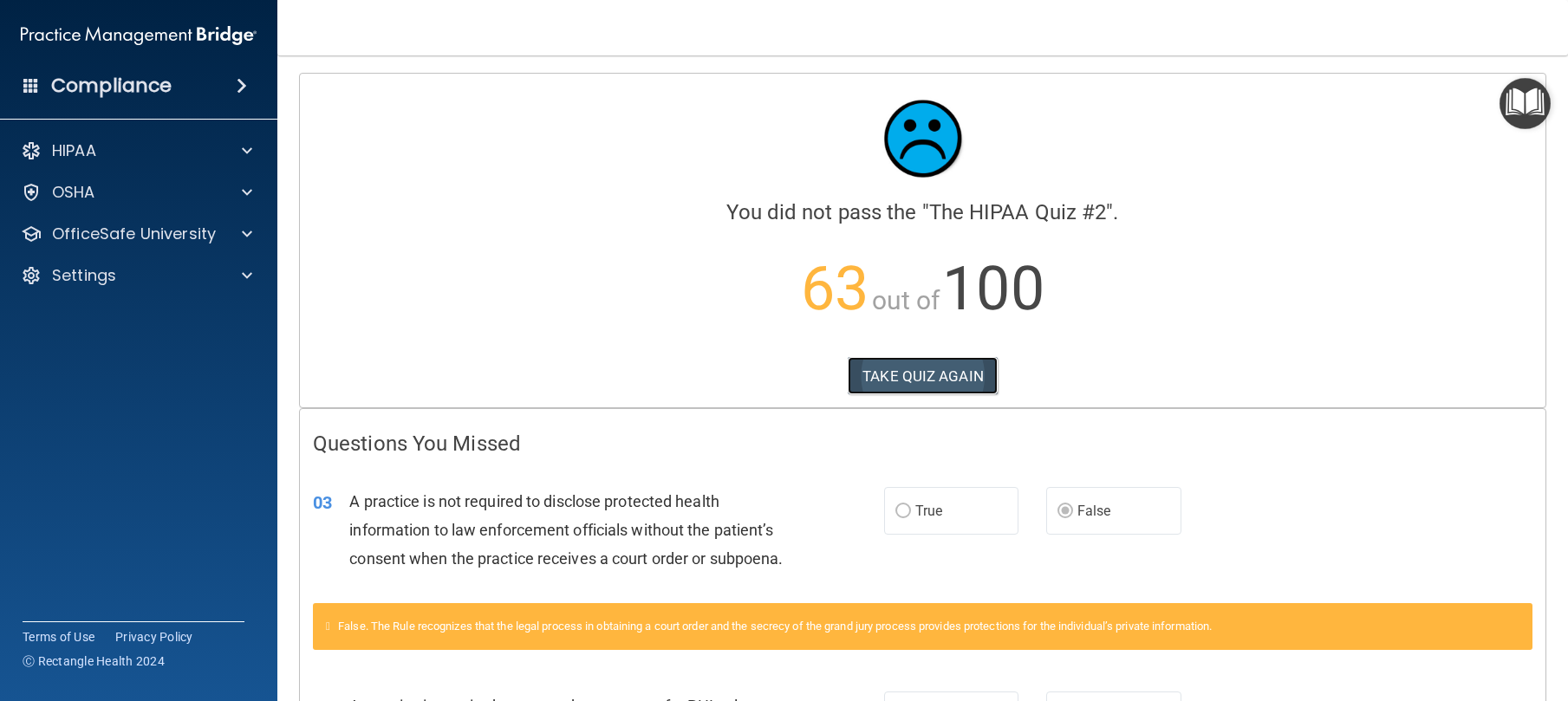
click at [930, 390] on button "TAKE QUIZ AGAIN" at bounding box center [923, 376] width 150 height 38
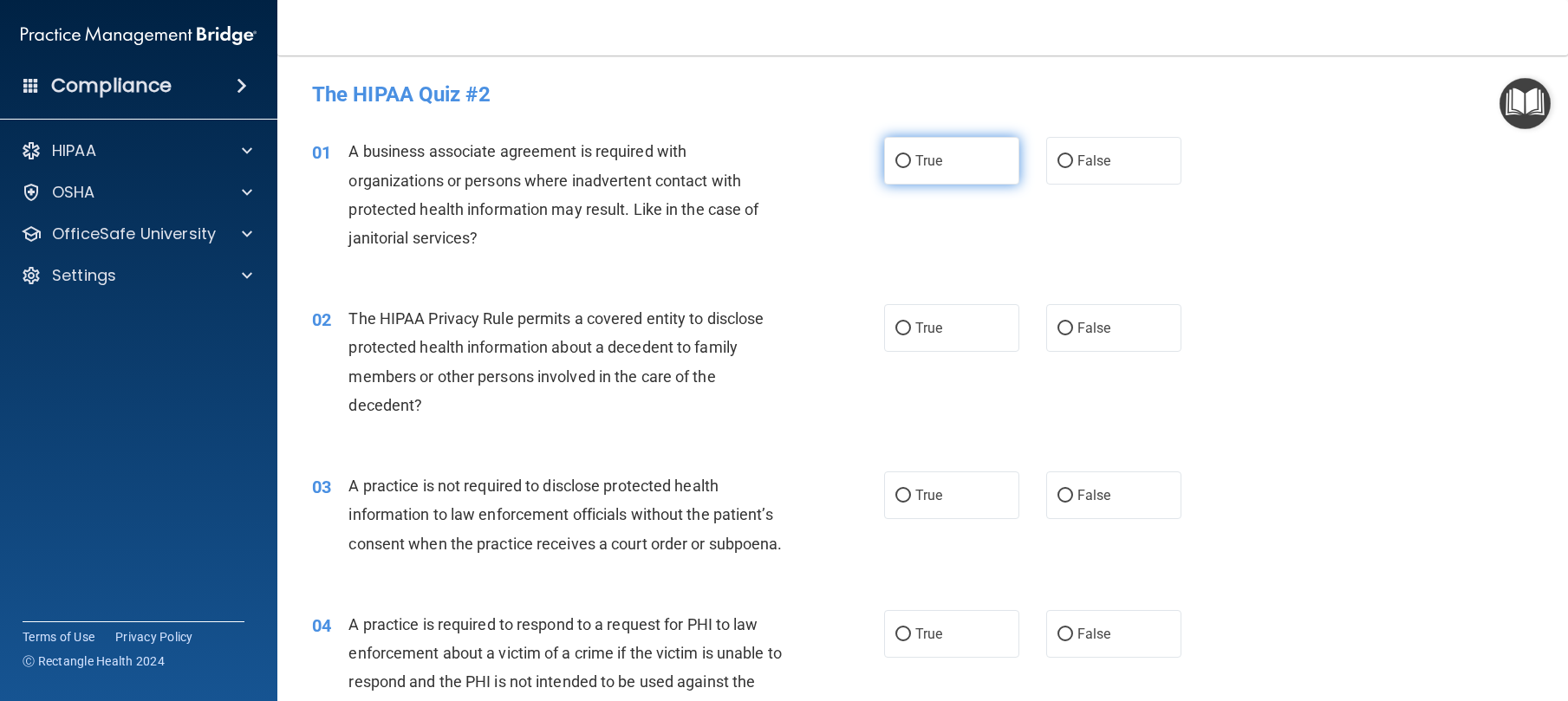
click at [918, 168] on span "True" at bounding box center [928, 160] width 27 height 16
click at [911, 168] on input "True" at bounding box center [903, 162] width 16 height 13
radio input "true"
click at [912, 510] on label "True" at bounding box center [952, 495] width 136 height 48
click at [911, 503] on input "True" at bounding box center [903, 497] width 16 height 13
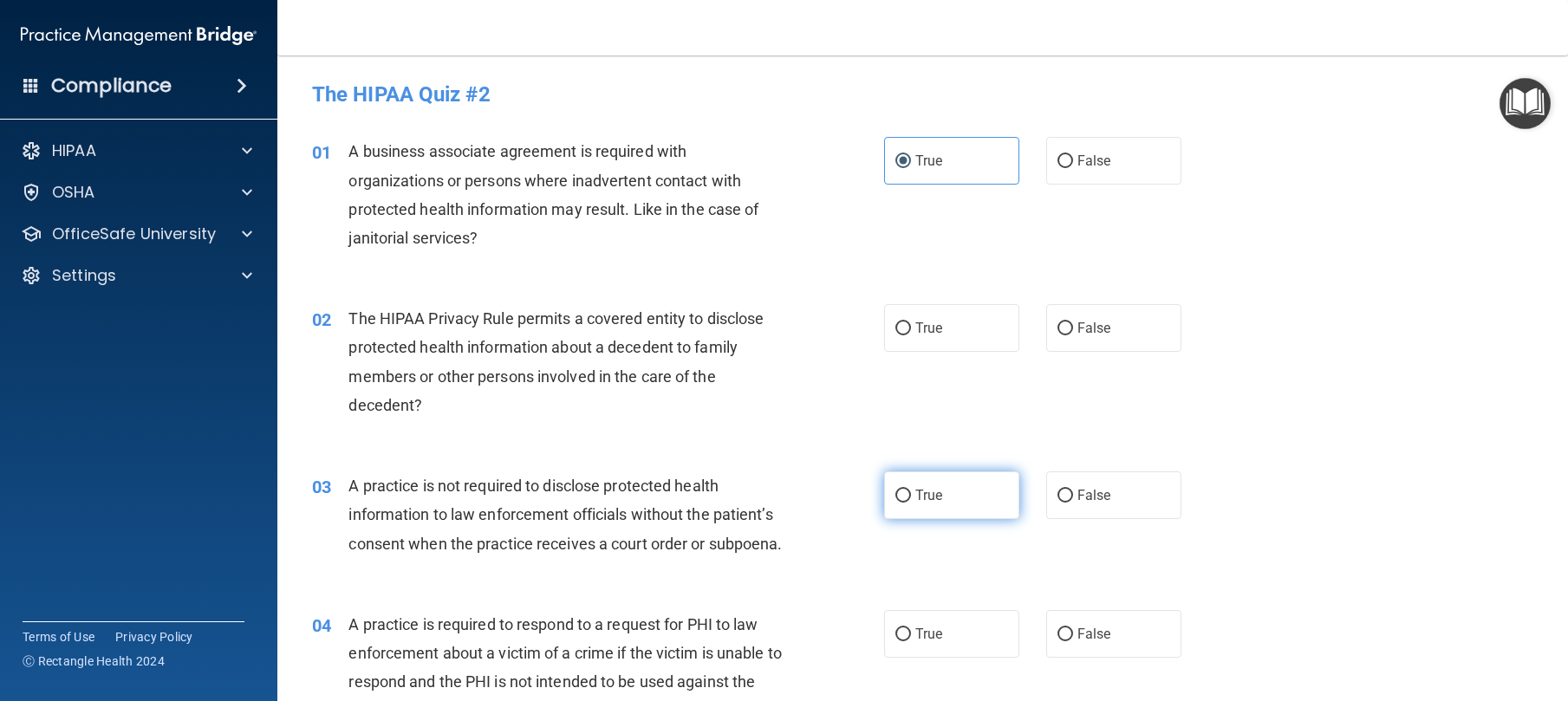
radio input "true"
drag, startPoint x: 1099, startPoint y: 671, endPoint x: 1101, endPoint y: 661, distance: 10.2
click at [1100, 658] on label "False" at bounding box center [1114, 634] width 136 height 48
click at [1073, 642] on input "False" at bounding box center [1065, 635] width 16 height 13
radio input "true"
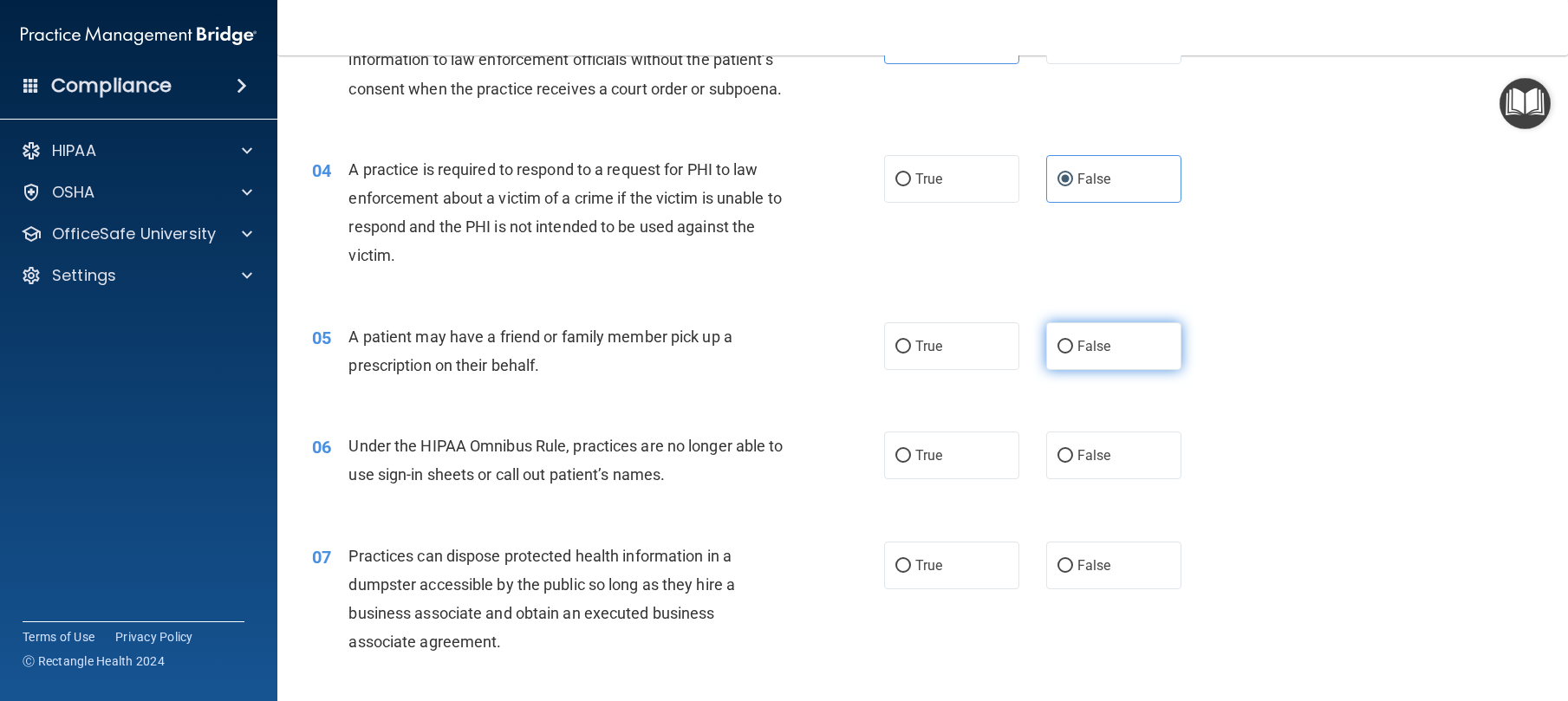
scroll to position [456, 0]
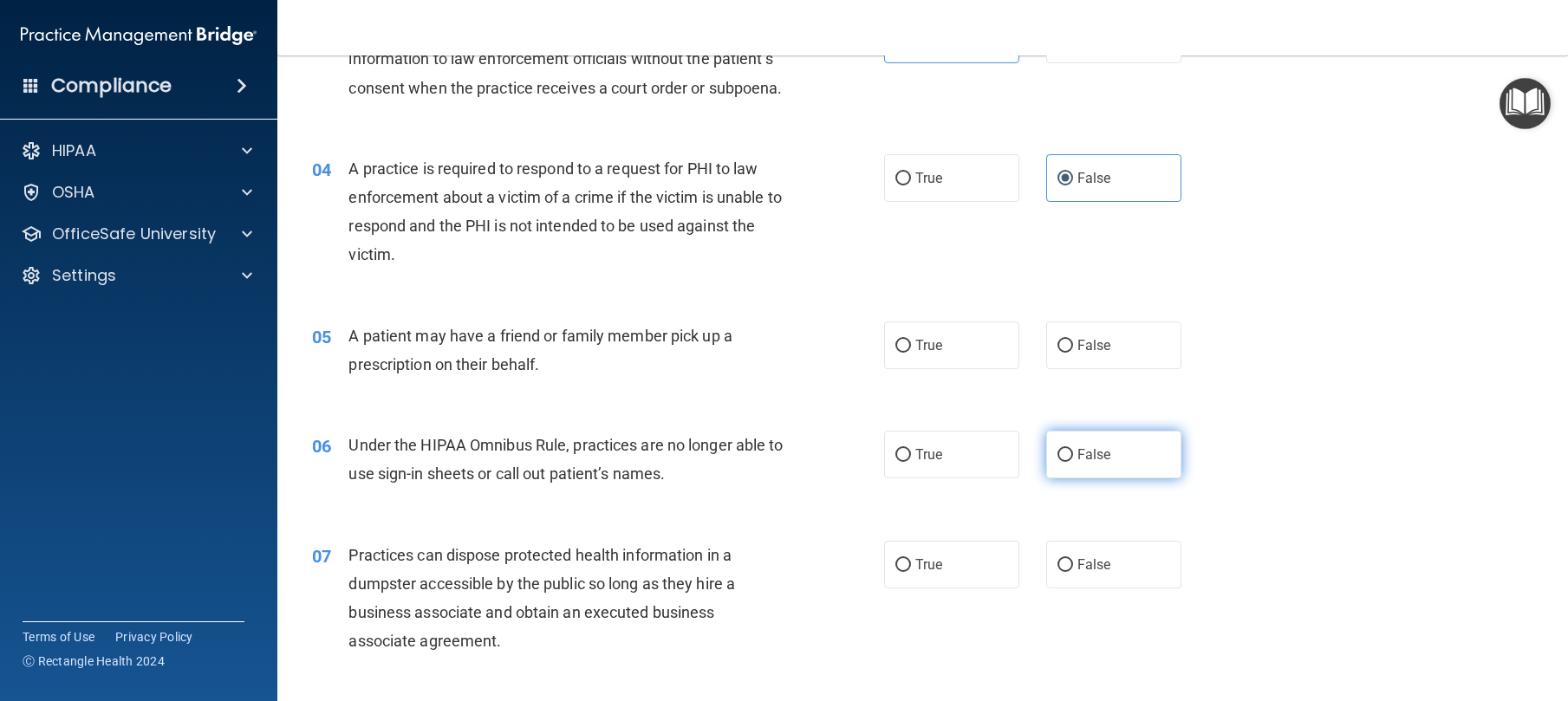
click at [1074, 479] on label "False" at bounding box center [1114, 454] width 136 height 48
click at [1073, 462] on input "False" at bounding box center [1065, 456] width 16 height 13
radio input "true"
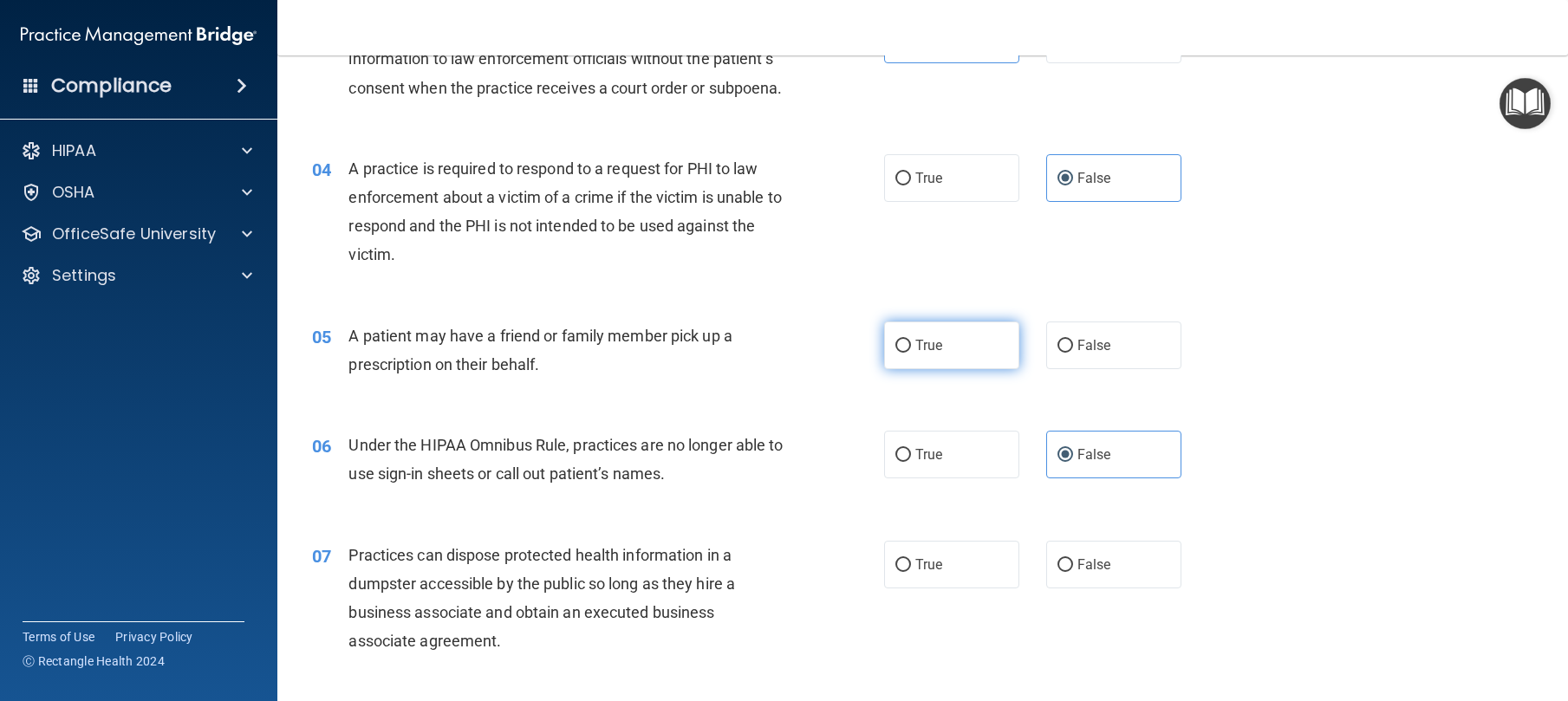
click at [990, 369] on label "True" at bounding box center [952, 345] width 136 height 48
click at [911, 352] on input "True" at bounding box center [903, 347] width 16 height 13
radio input "true"
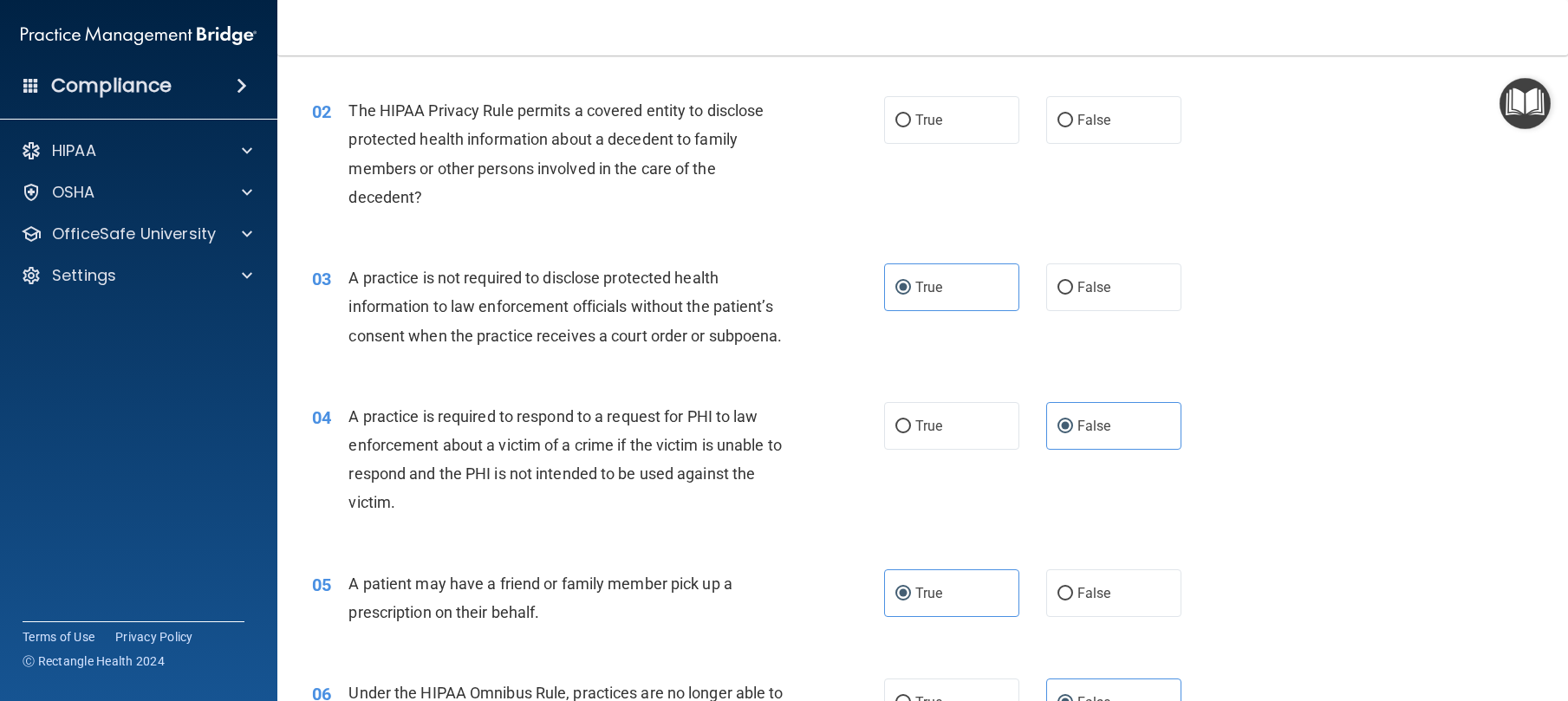
scroll to position [0, 0]
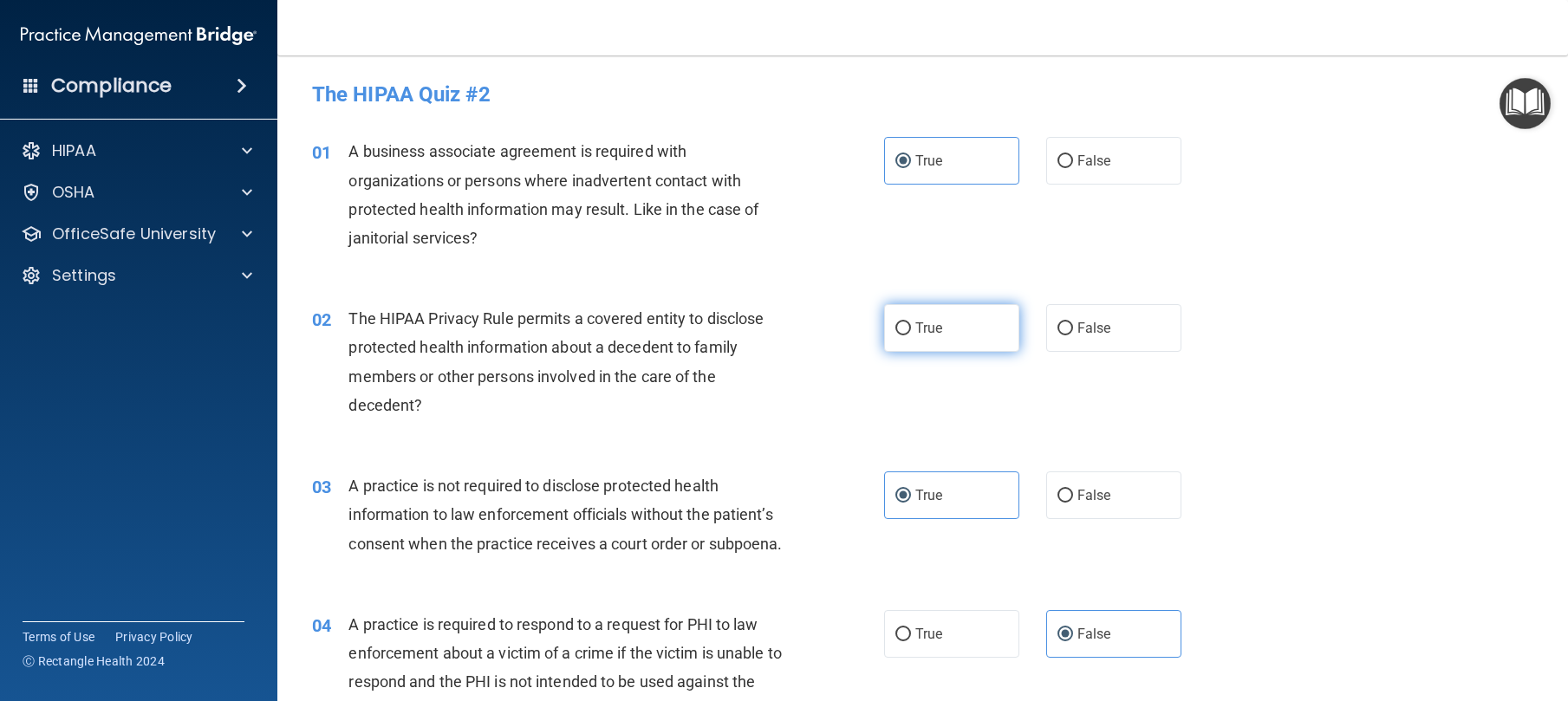
click at [935, 337] on label "True" at bounding box center [952, 328] width 136 height 48
click at [911, 335] on input "True" at bounding box center [903, 329] width 16 height 13
radio input "true"
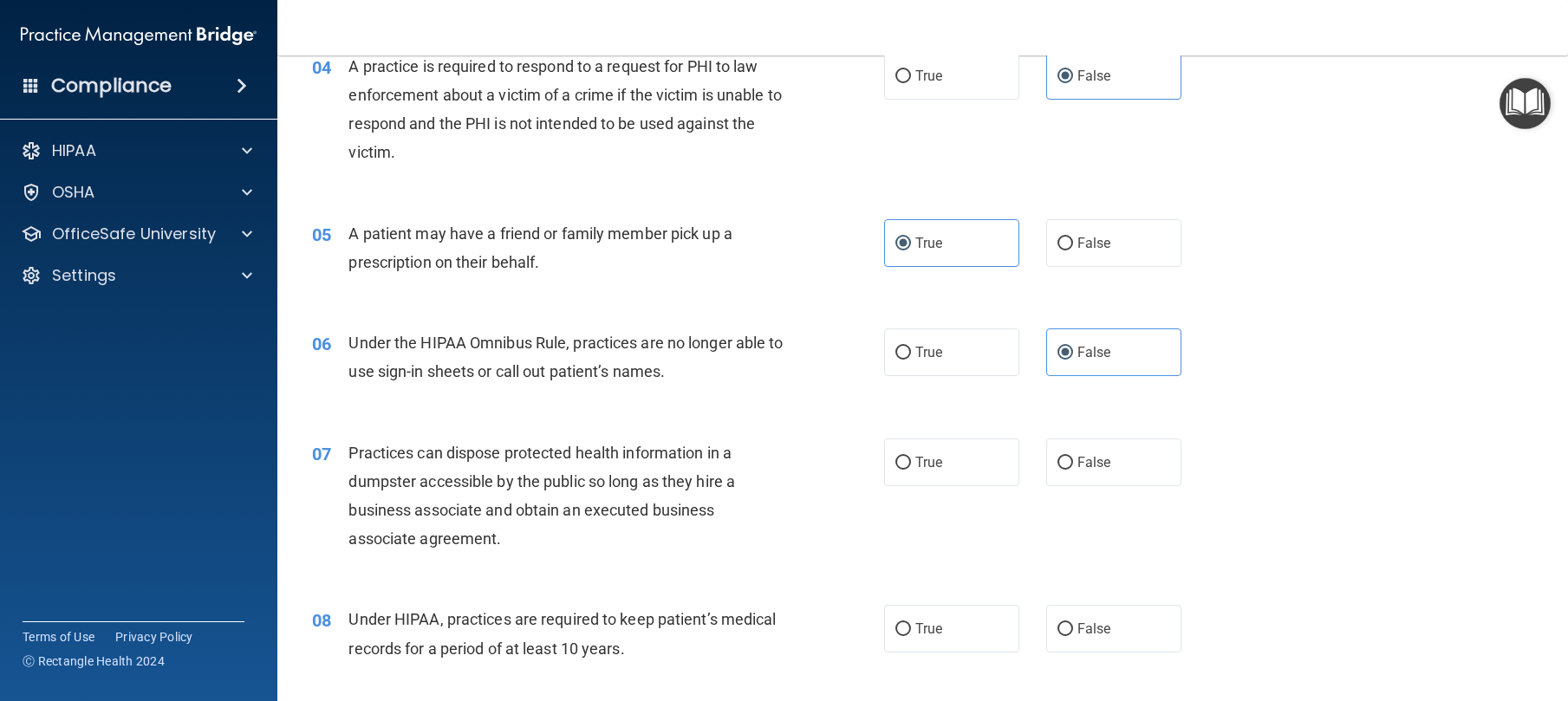
scroll to position [559, 0]
click at [947, 652] on label "True" at bounding box center [952, 628] width 136 height 48
click at [911, 635] on input "True" at bounding box center [903, 629] width 16 height 13
radio input "true"
click at [1135, 485] on label "False" at bounding box center [1114, 462] width 136 height 48
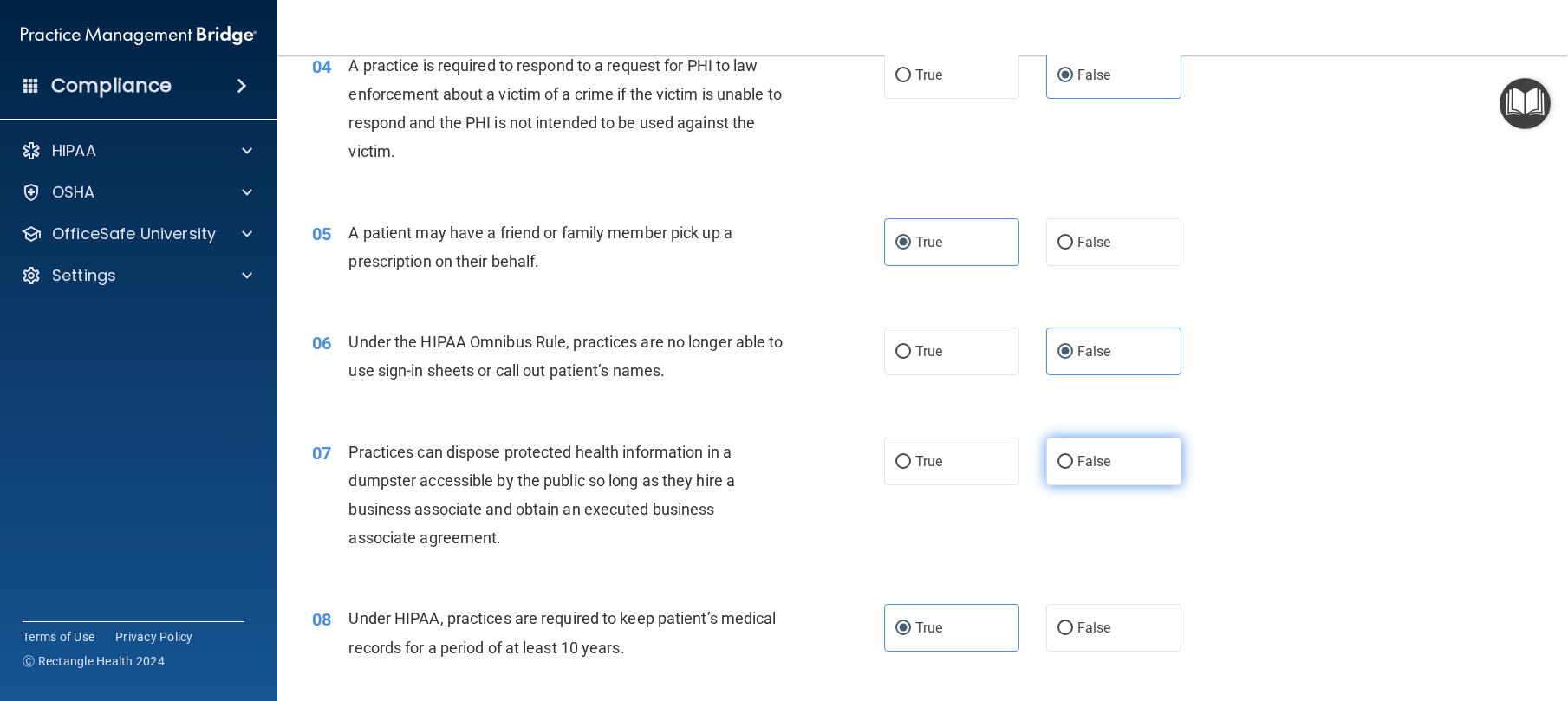
click at [1073, 469] on input "False" at bounding box center [1065, 463] width 16 height 13
radio input "true"
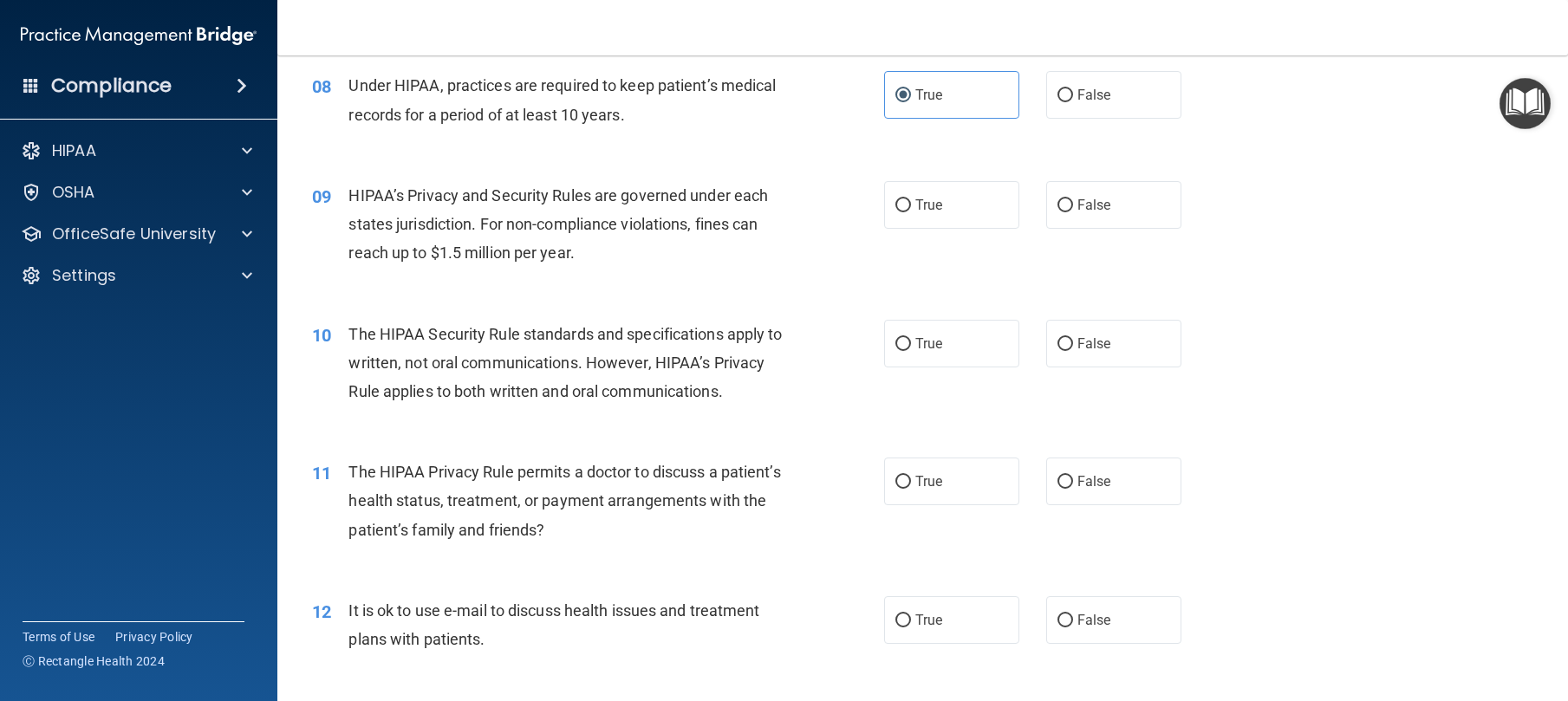
scroll to position [1093, 0]
click at [927, 212] on span "True" at bounding box center [928, 204] width 27 height 16
click at [911, 211] on input "True" at bounding box center [903, 205] width 16 height 13
radio input "true"
click at [916, 367] on label "True" at bounding box center [952, 343] width 136 height 48
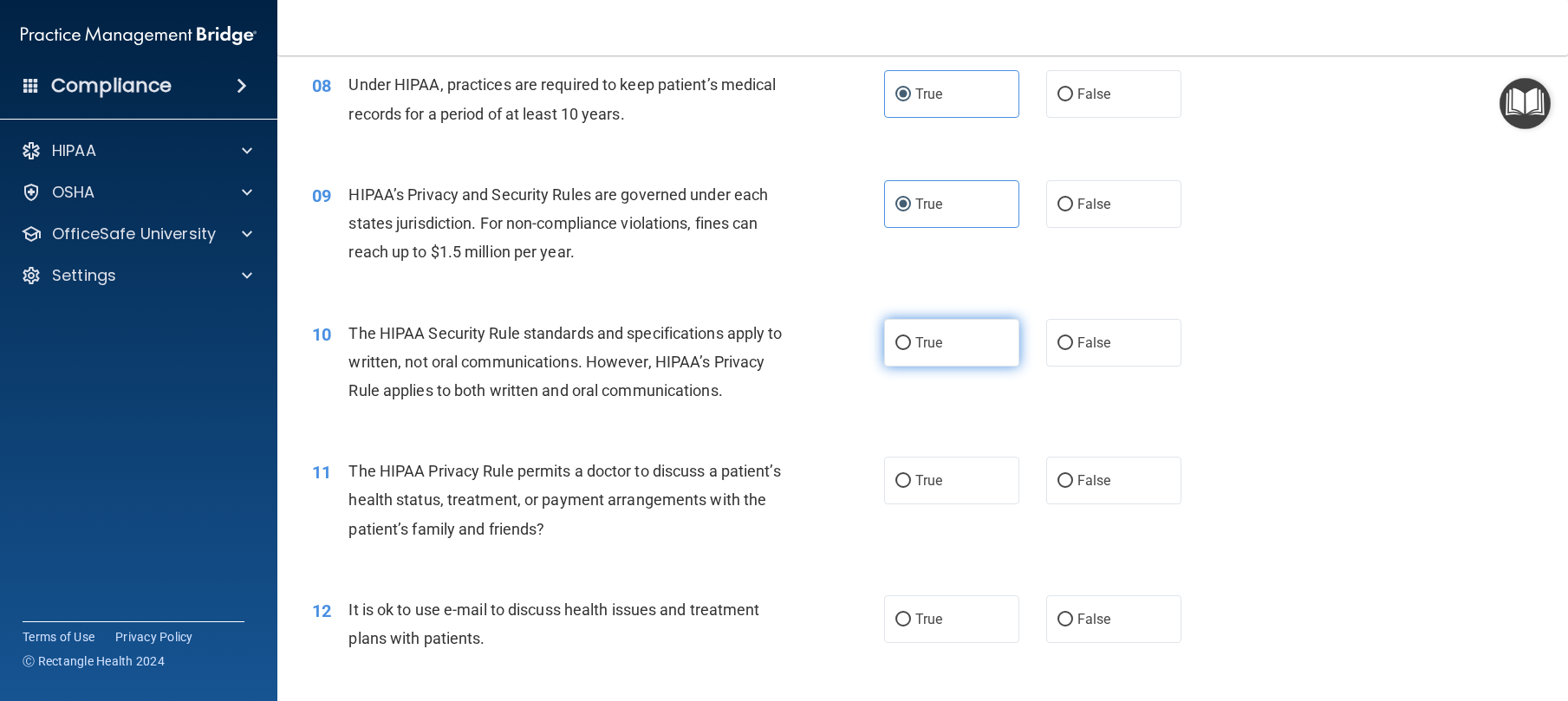
click at [911, 350] on input "True" at bounding box center [903, 344] width 16 height 13
radio input "true"
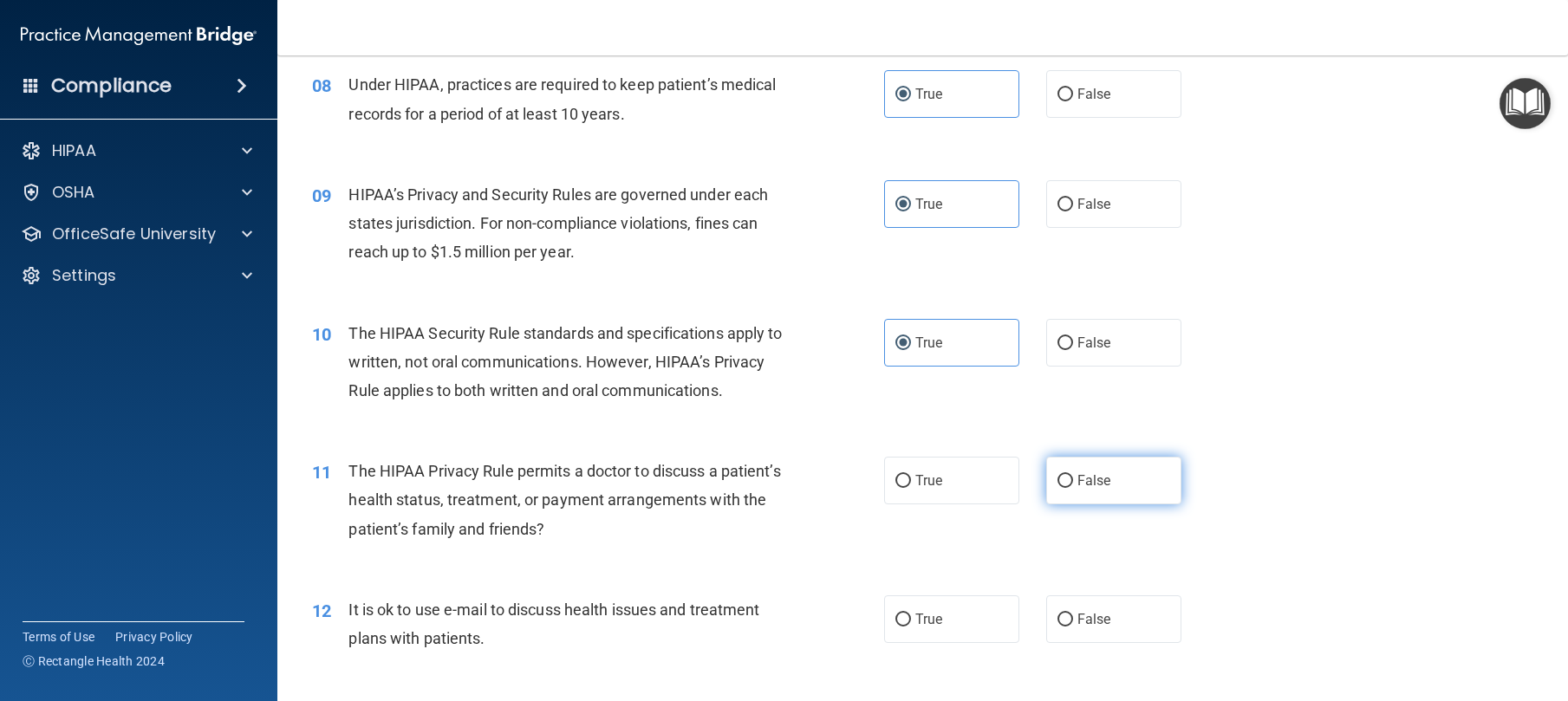
click at [1122, 504] on label "False" at bounding box center [1114, 481] width 136 height 48
click at [1073, 488] on input "False" at bounding box center [1065, 481] width 16 height 13
radio input "true"
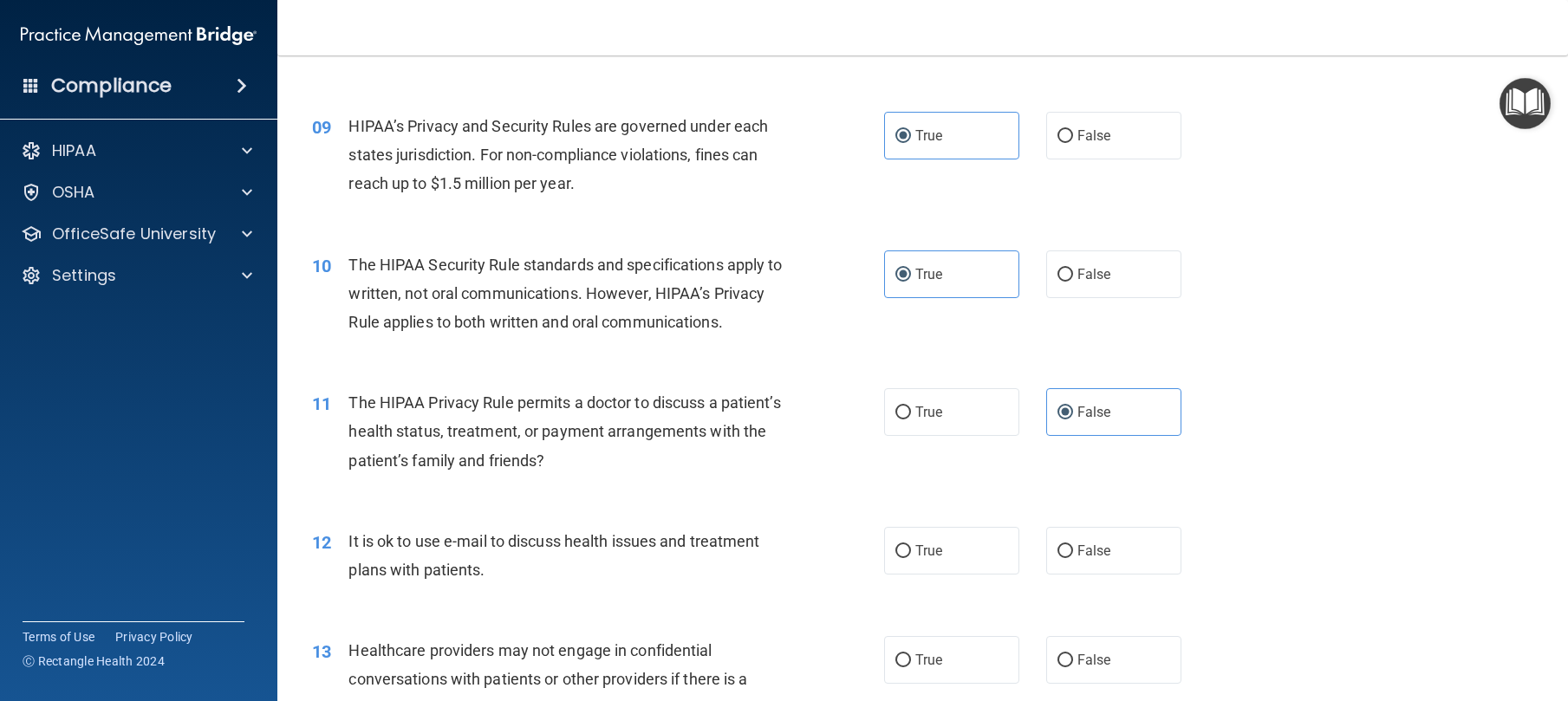
scroll to position [1349, 0]
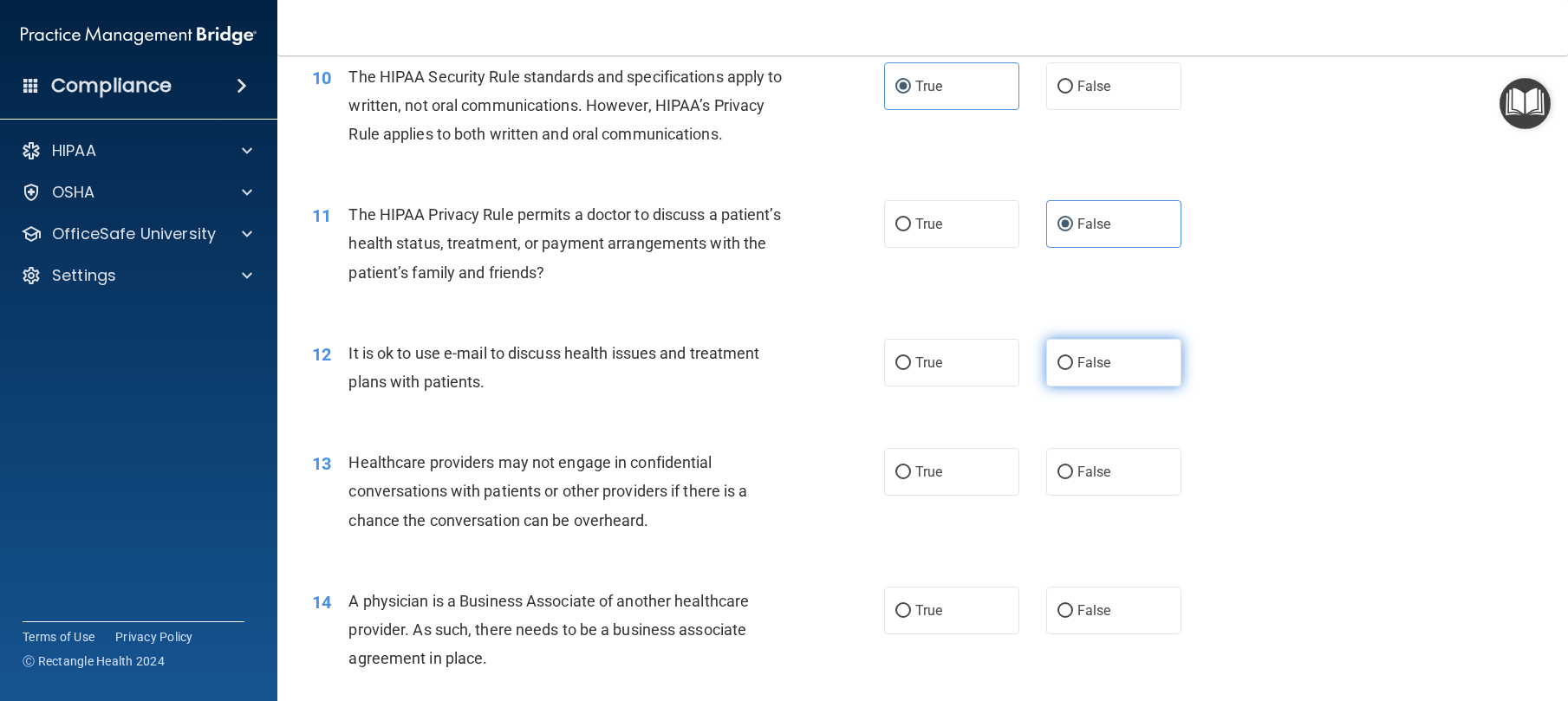
click at [1085, 386] on label "False" at bounding box center [1114, 363] width 136 height 48
click at [1073, 370] on input "False" at bounding box center [1065, 364] width 16 height 13
radio input "true"
click at [785, 489] on div "13 Healthcare providers may not engage in confidential conversations with patie…" at bounding box center [923, 496] width 1248 height 139
click at [937, 496] on label "True" at bounding box center [952, 472] width 136 height 48
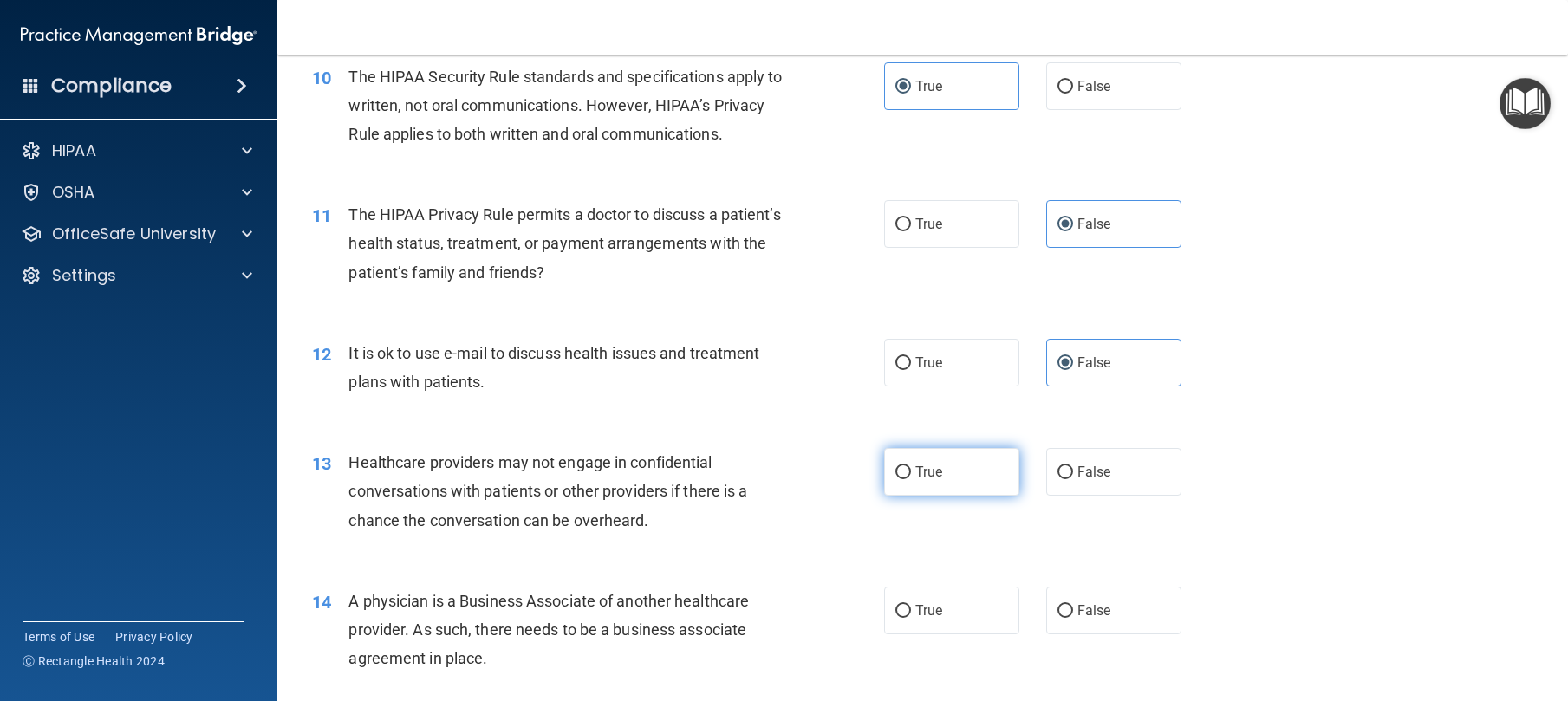
click at [911, 480] on input "True" at bounding box center [903, 473] width 16 height 13
radio input "true"
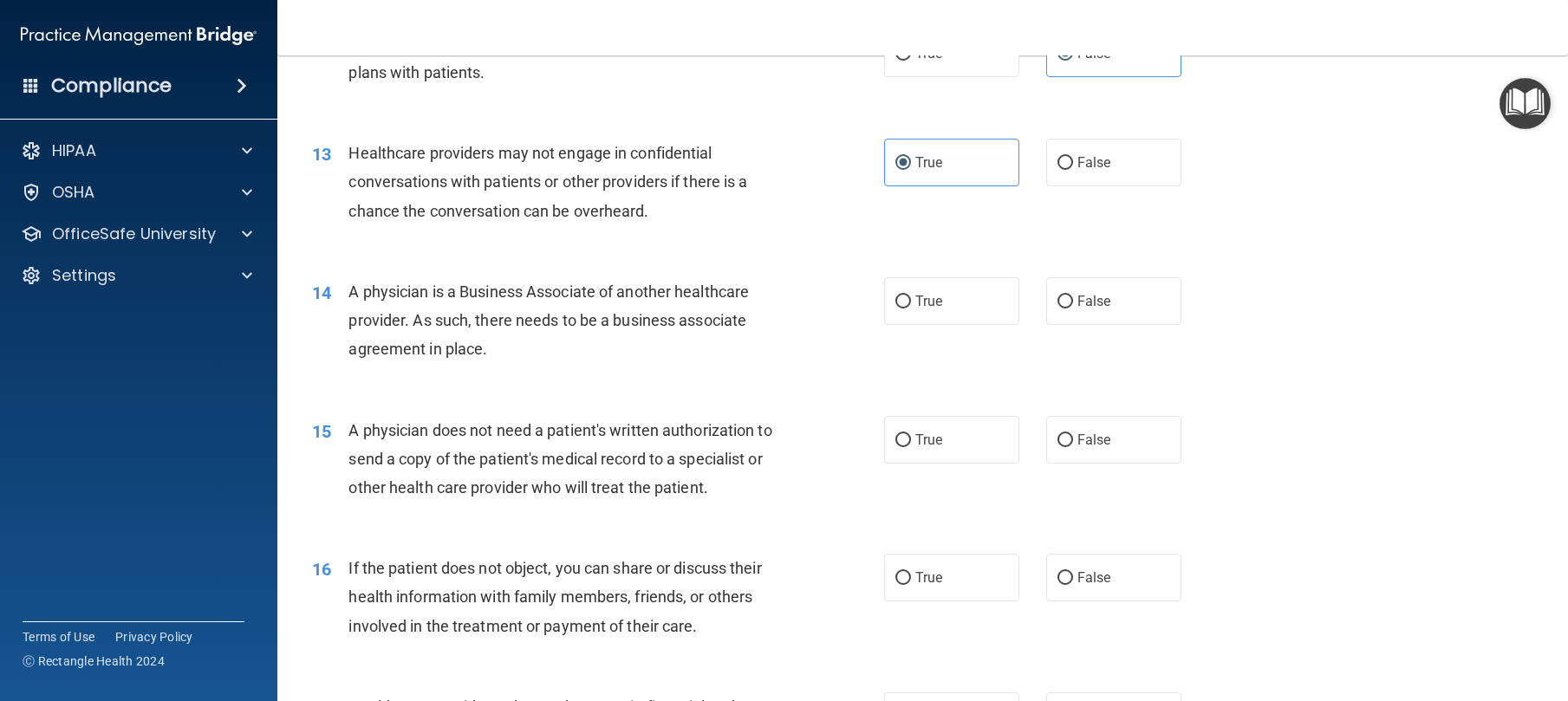
scroll to position [1689, 0]
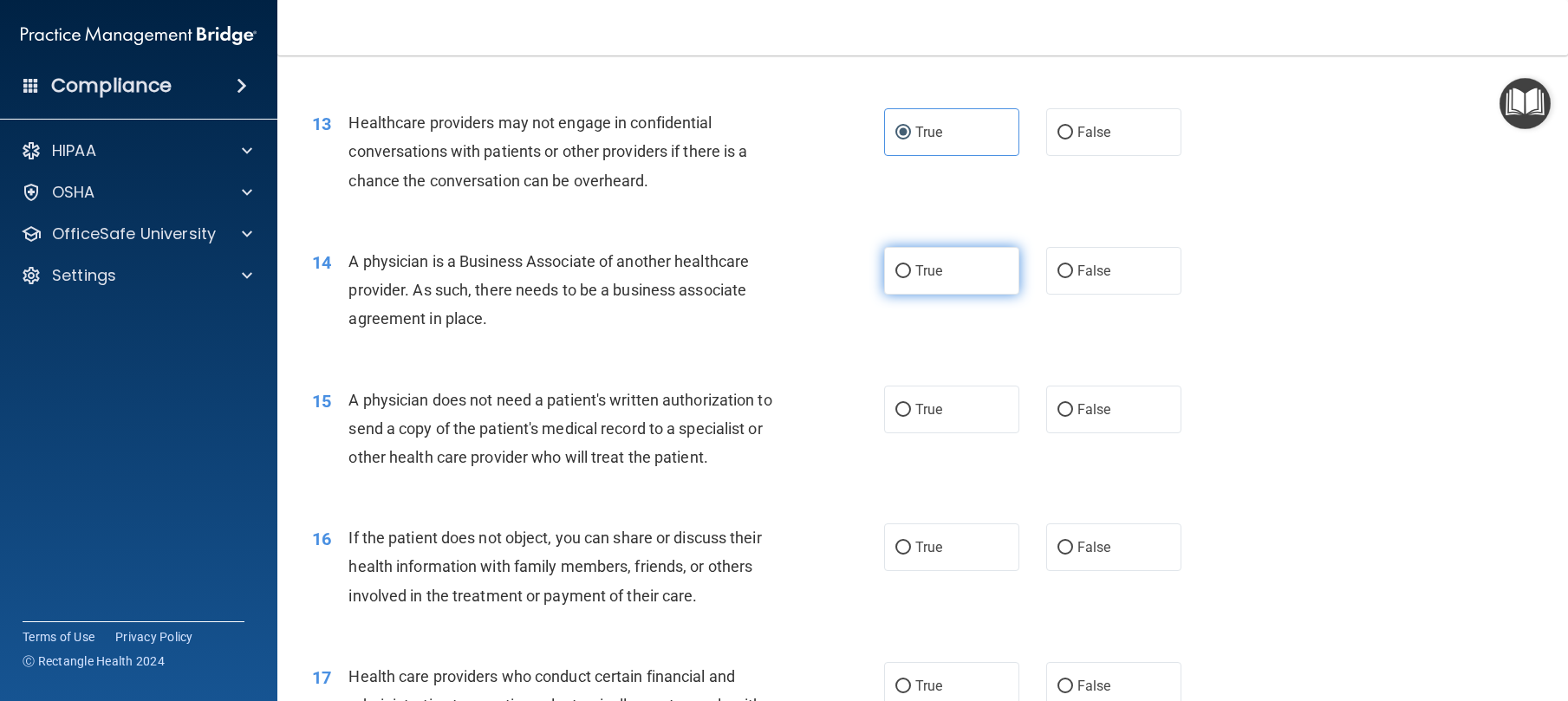
click at [944, 295] on label "True" at bounding box center [952, 270] width 136 height 48
click at [911, 278] on input "True" at bounding box center [903, 271] width 16 height 13
radio input "true"
click at [1079, 417] on span "False" at bounding box center [1094, 409] width 34 height 16
click at [1073, 416] on input "False" at bounding box center [1065, 411] width 16 height 13
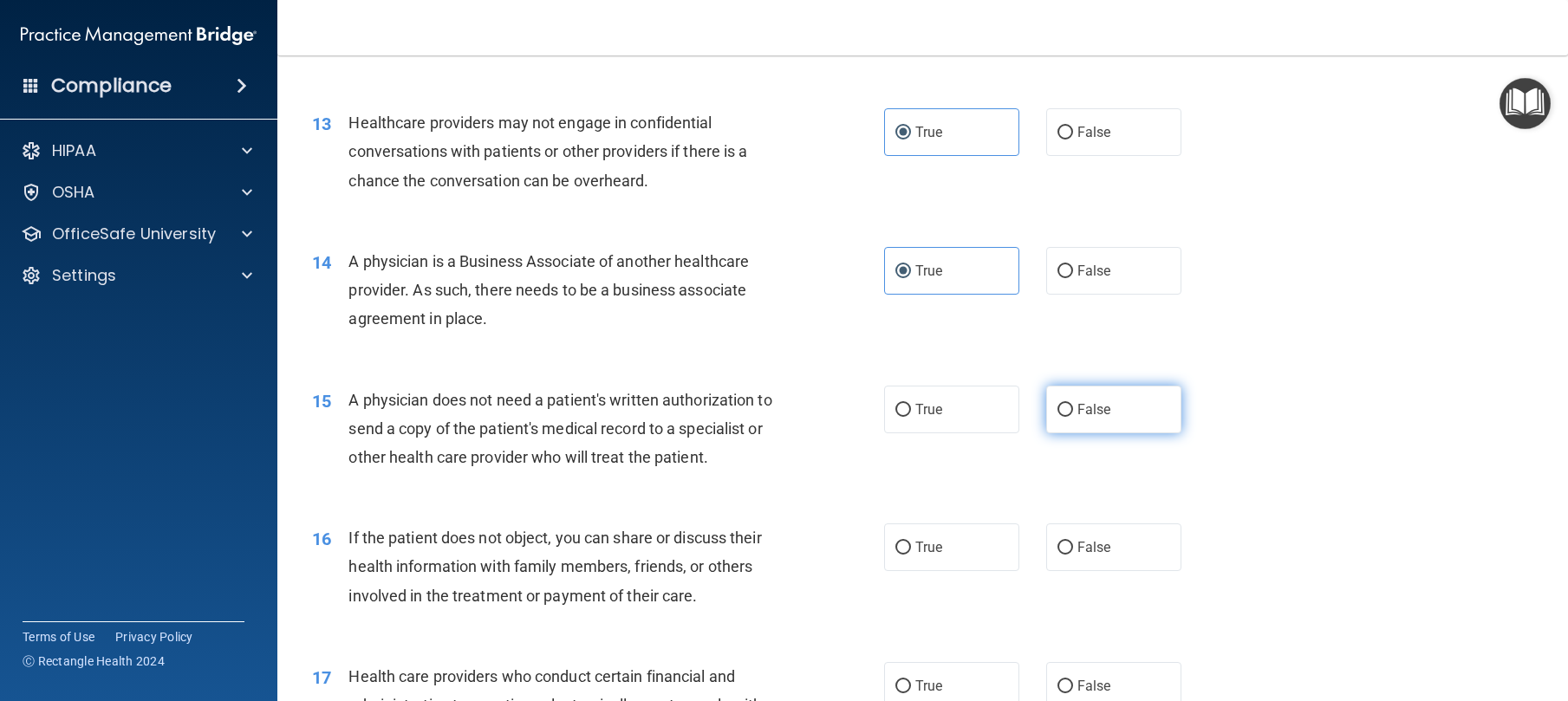
radio input "true"
click at [884, 433] on label "True" at bounding box center [952, 409] width 136 height 48
click at [895, 416] on input "True" at bounding box center [903, 411] width 16 height 13
radio input "true"
radio input "false"
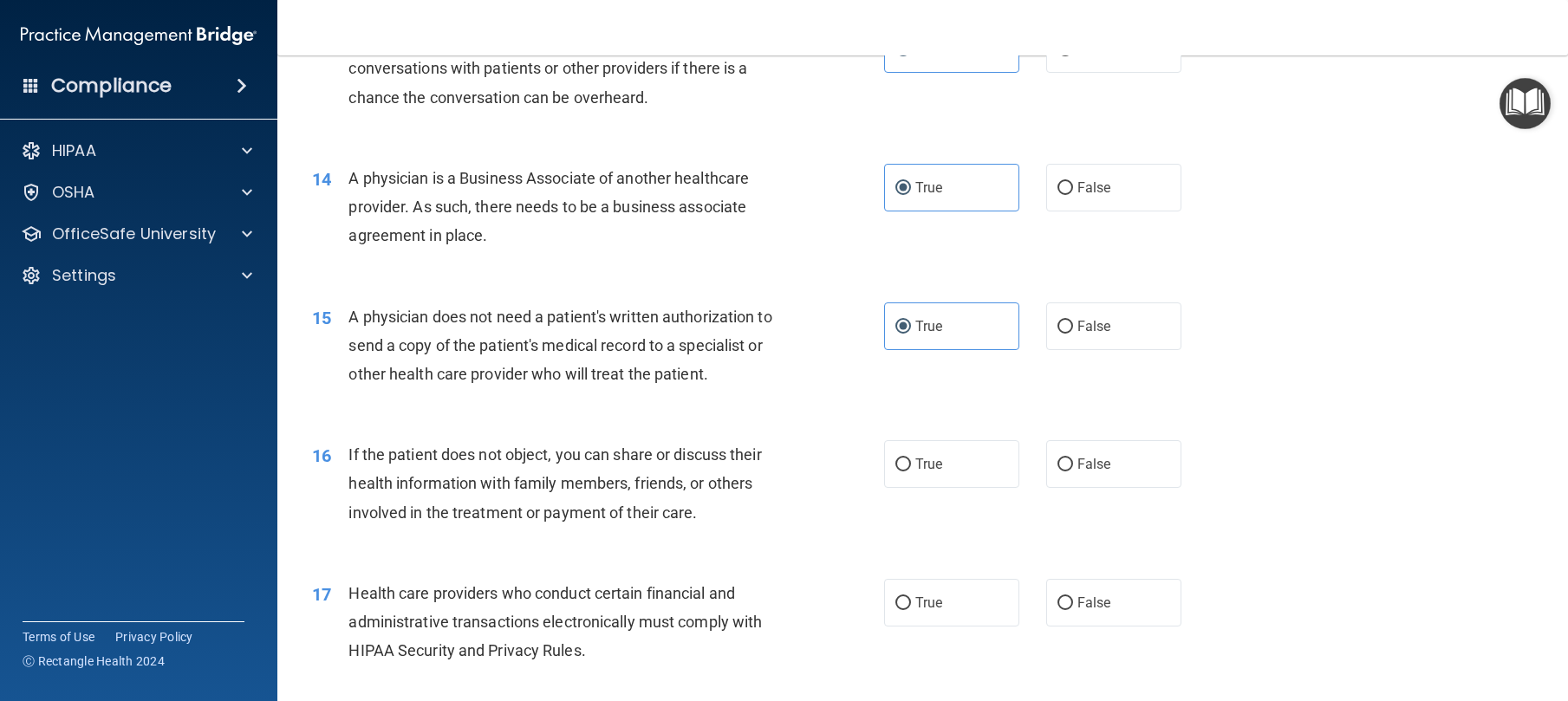
scroll to position [1773, 0]
click at [1123, 487] on label "False" at bounding box center [1114, 463] width 136 height 48
click at [1073, 471] on input "False" at bounding box center [1065, 465] width 16 height 13
radio input "true"
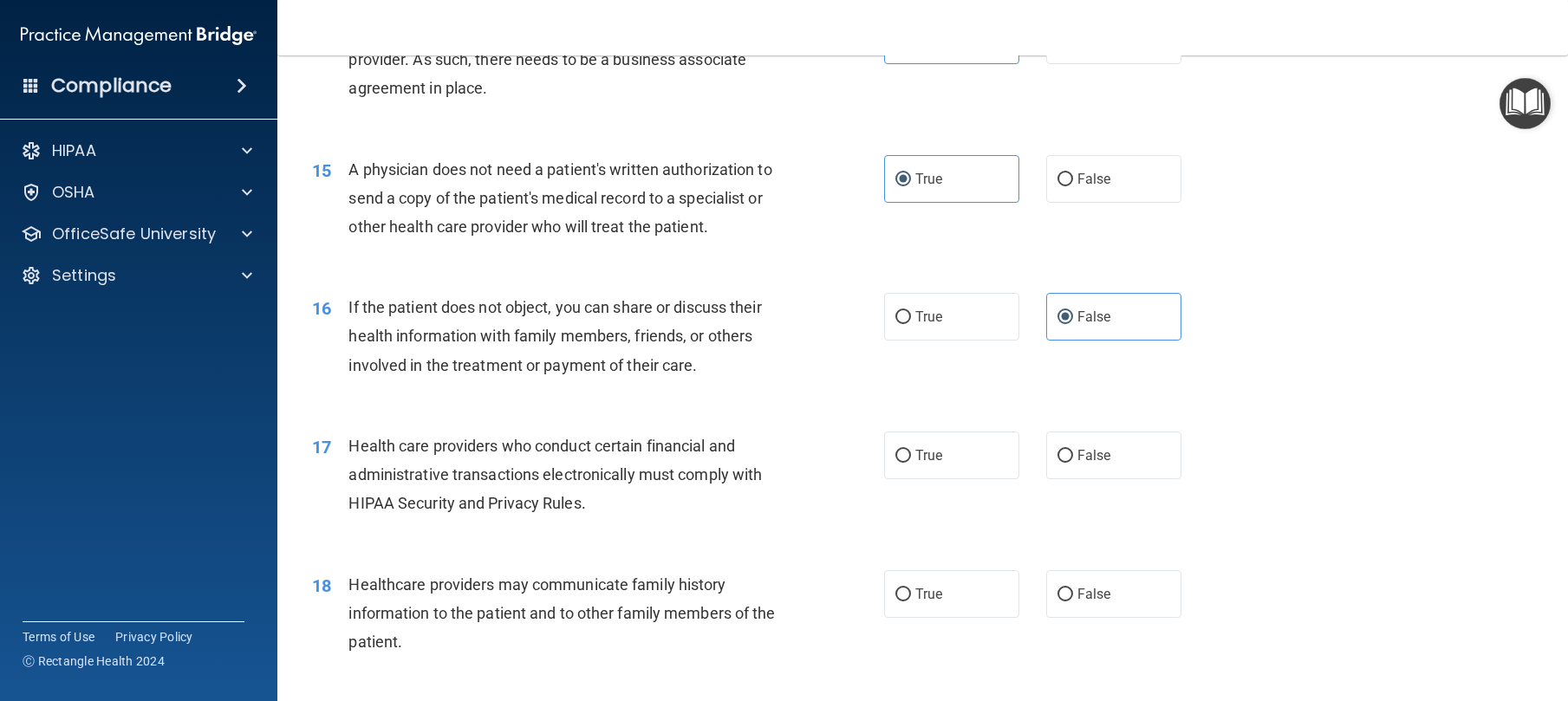
scroll to position [1964, 0]
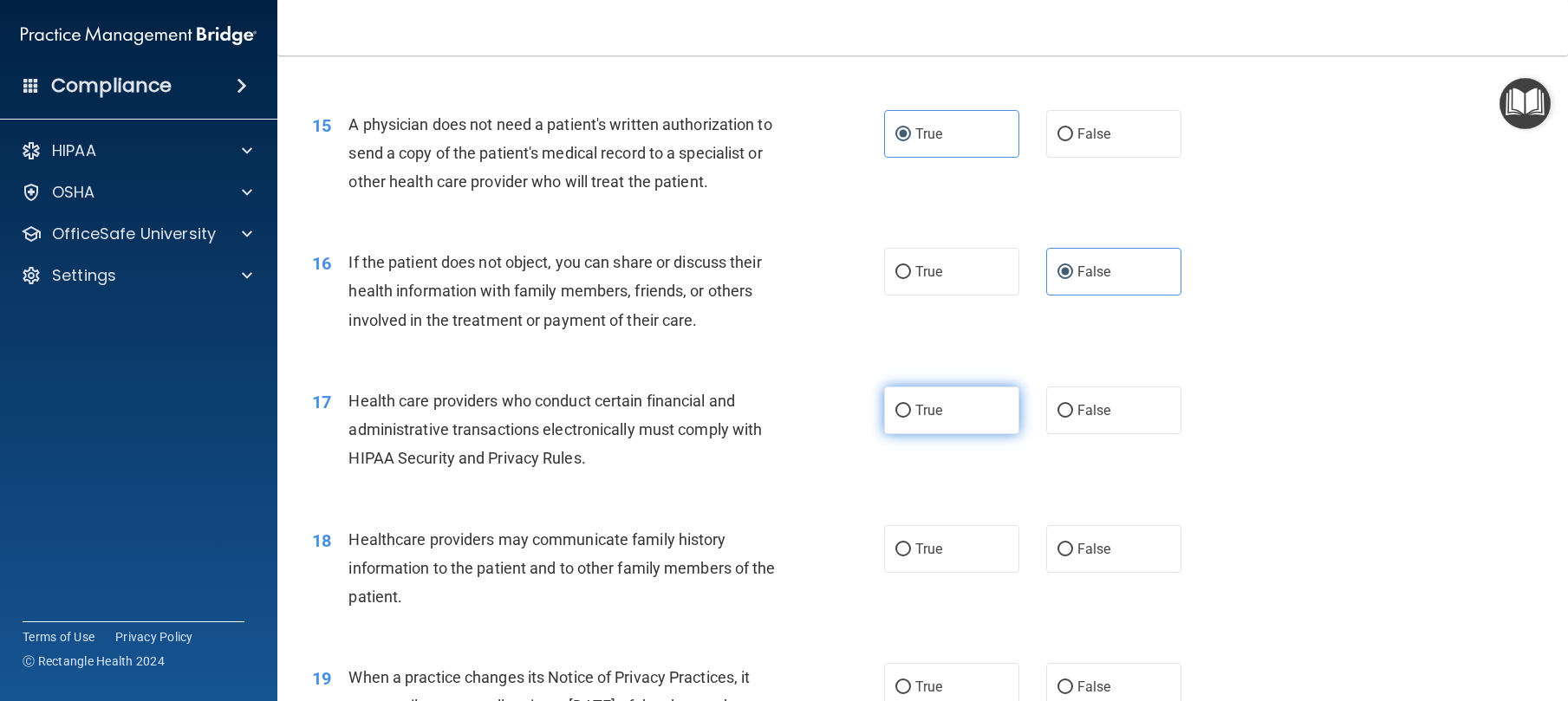
click at [917, 434] on label "True" at bounding box center [952, 410] width 136 height 48
click at [911, 417] on input "True" at bounding box center [903, 412] width 16 height 13
radio input "true"
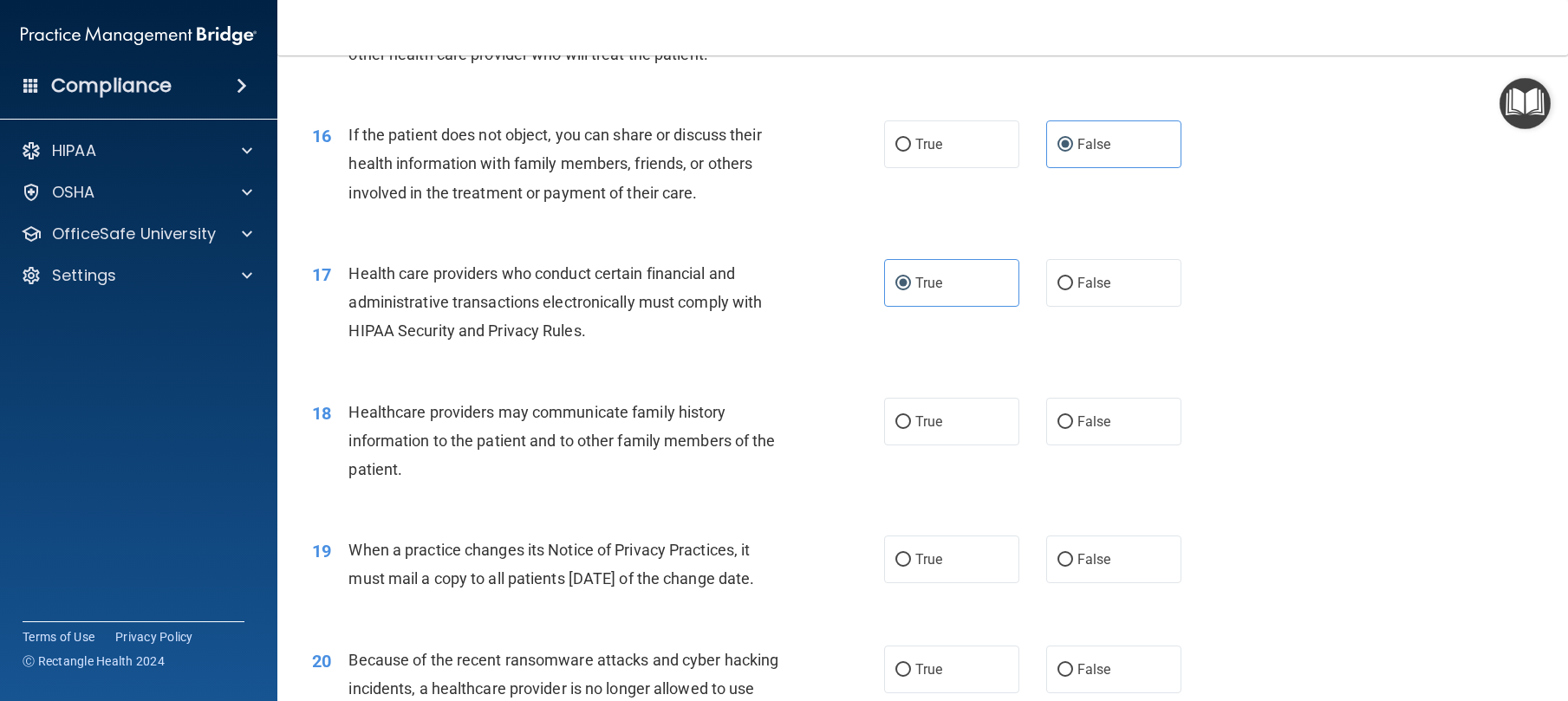
scroll to position [2096, 0]
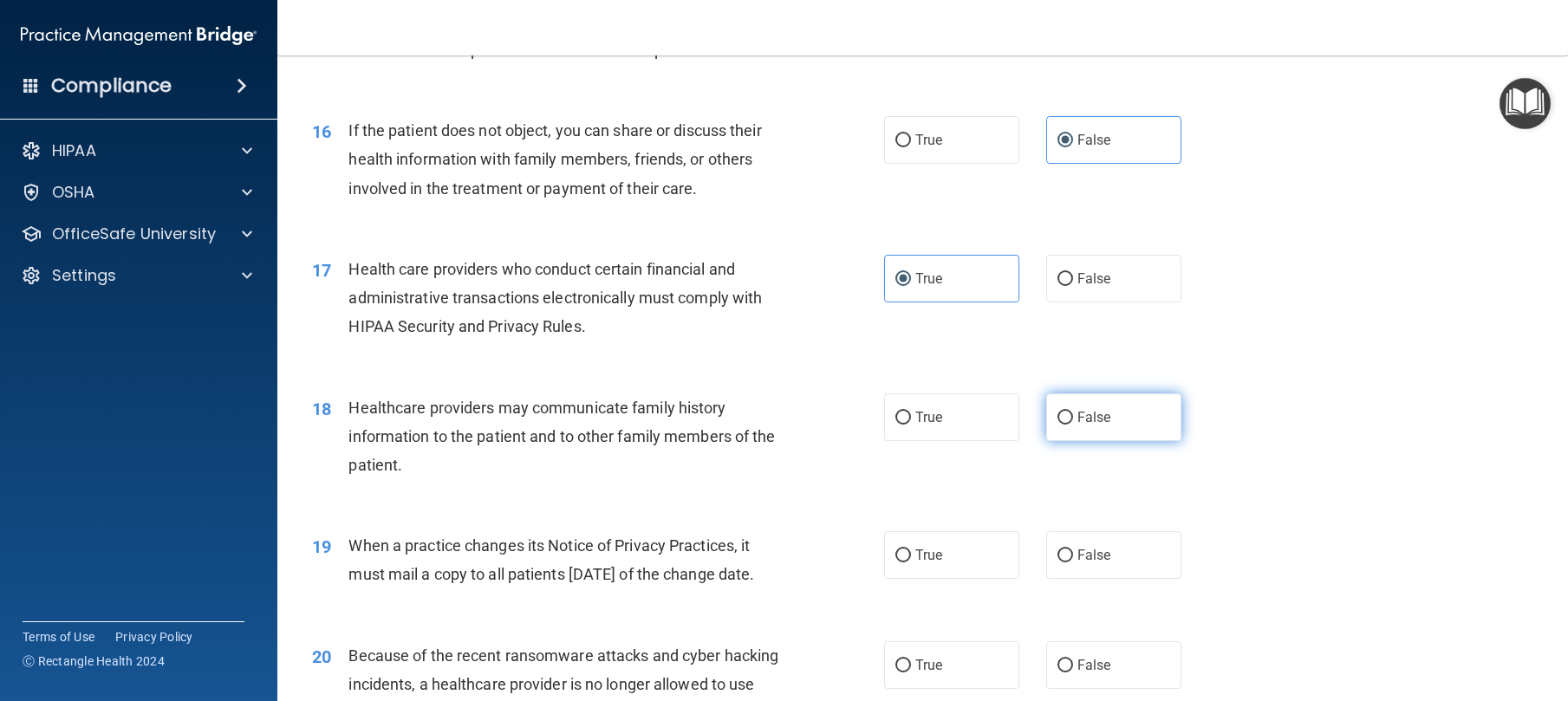
click at [1082, 441] on label "False" at bounding box center [1114, 417] width 136 height 48
click at [1073, 425] on input "False" at bounding box center [1065, 418] width 16 height 13
radio input "true"
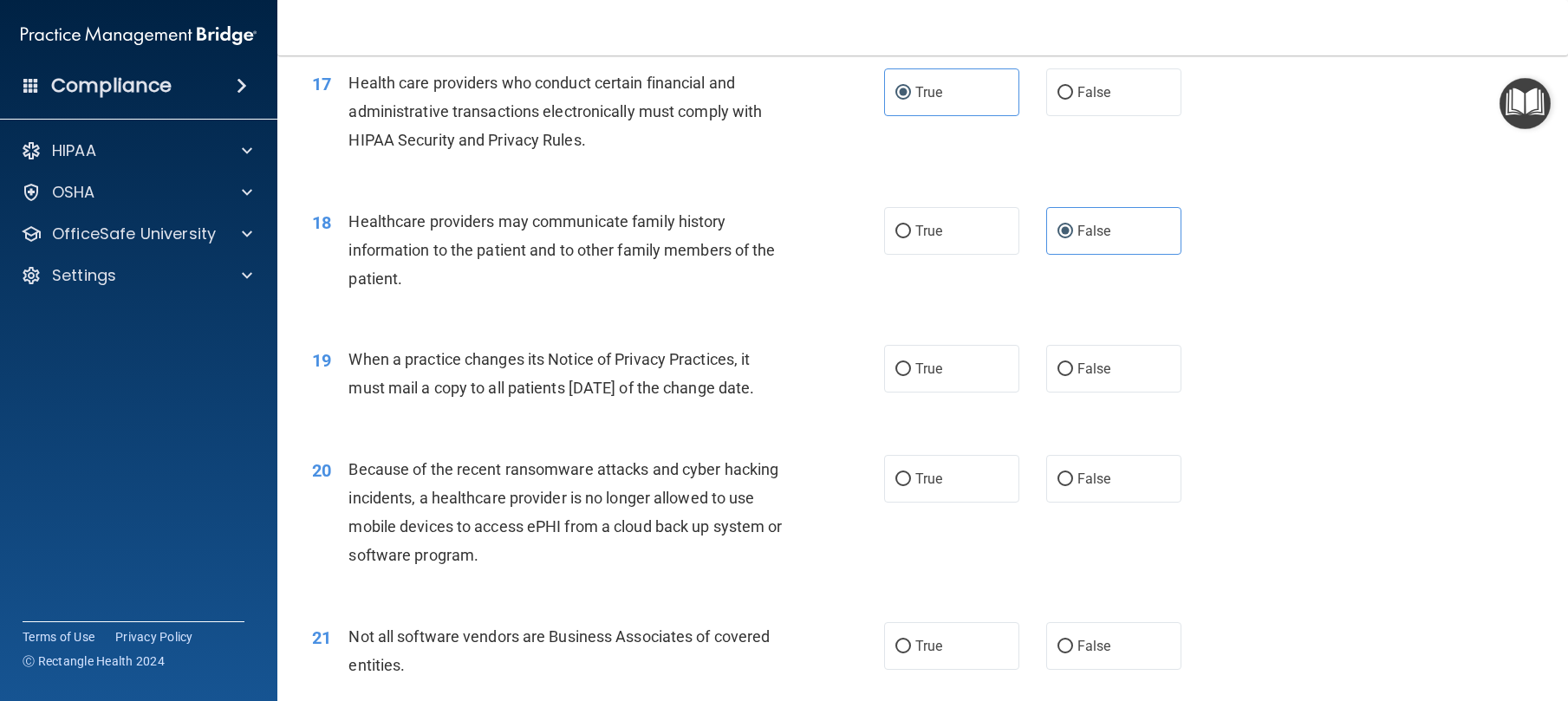
scroll to position [2393, 0]
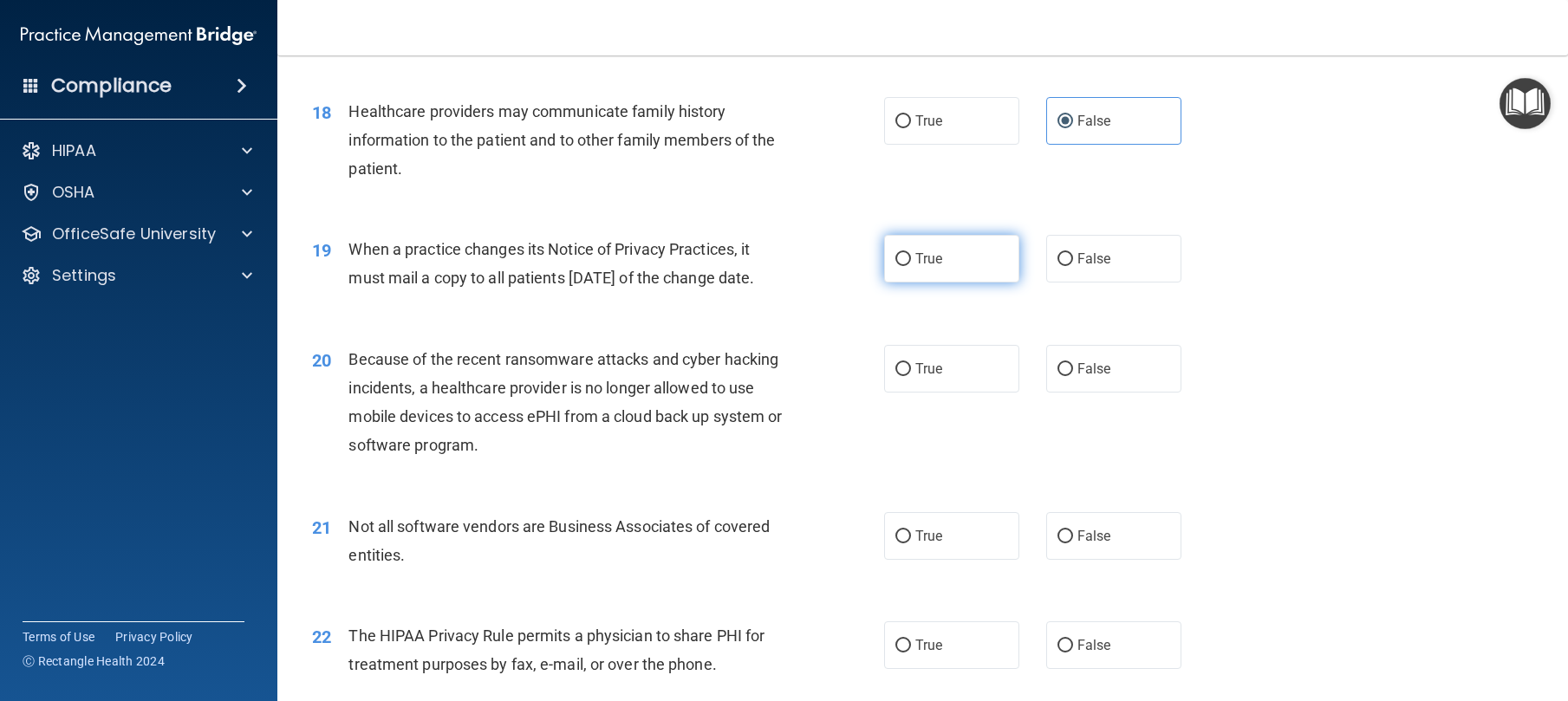
click at [922, 267] on span "True" at bounding box center [928, 258] width 27 height 16
click at [911, 266] on input "True" at bounding box center [903, 260] width 16 height 13
radio input "true"
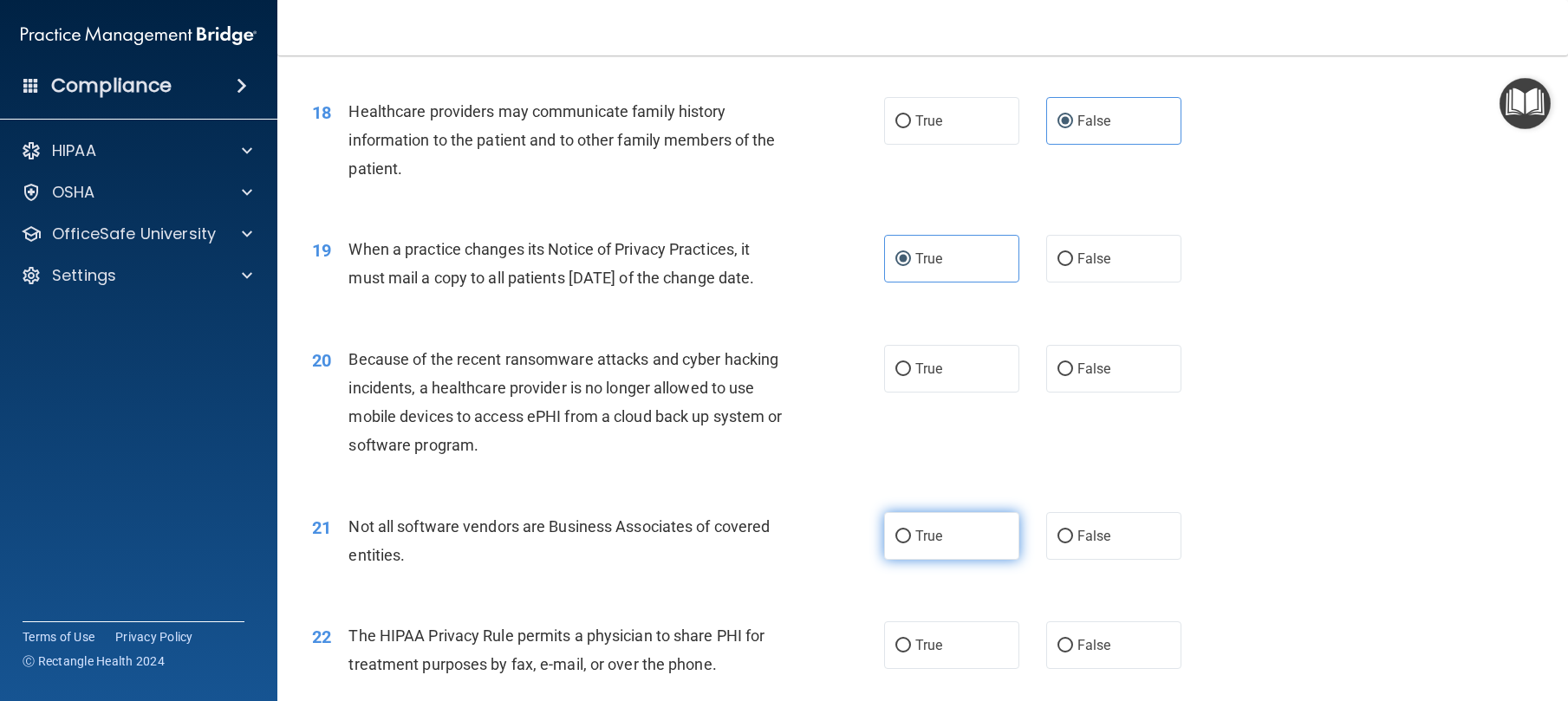
click at [927, 545] on span "True" at bounding box center [928, 535] width 27 height 16
click at [911, 544] on input "True" at bounding box center [903, 537] width 16 height 13
radio input "true"
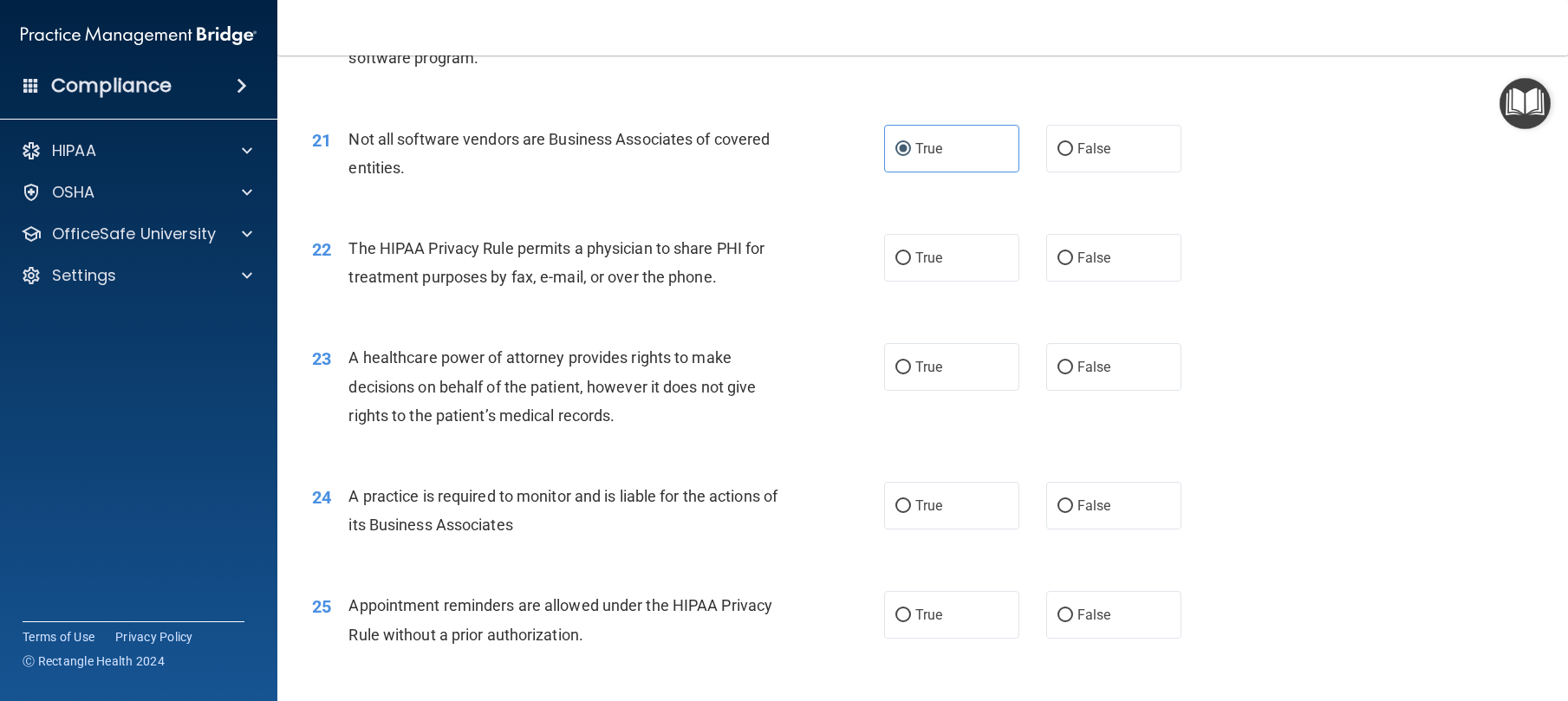
scroll to position [2877, 0]
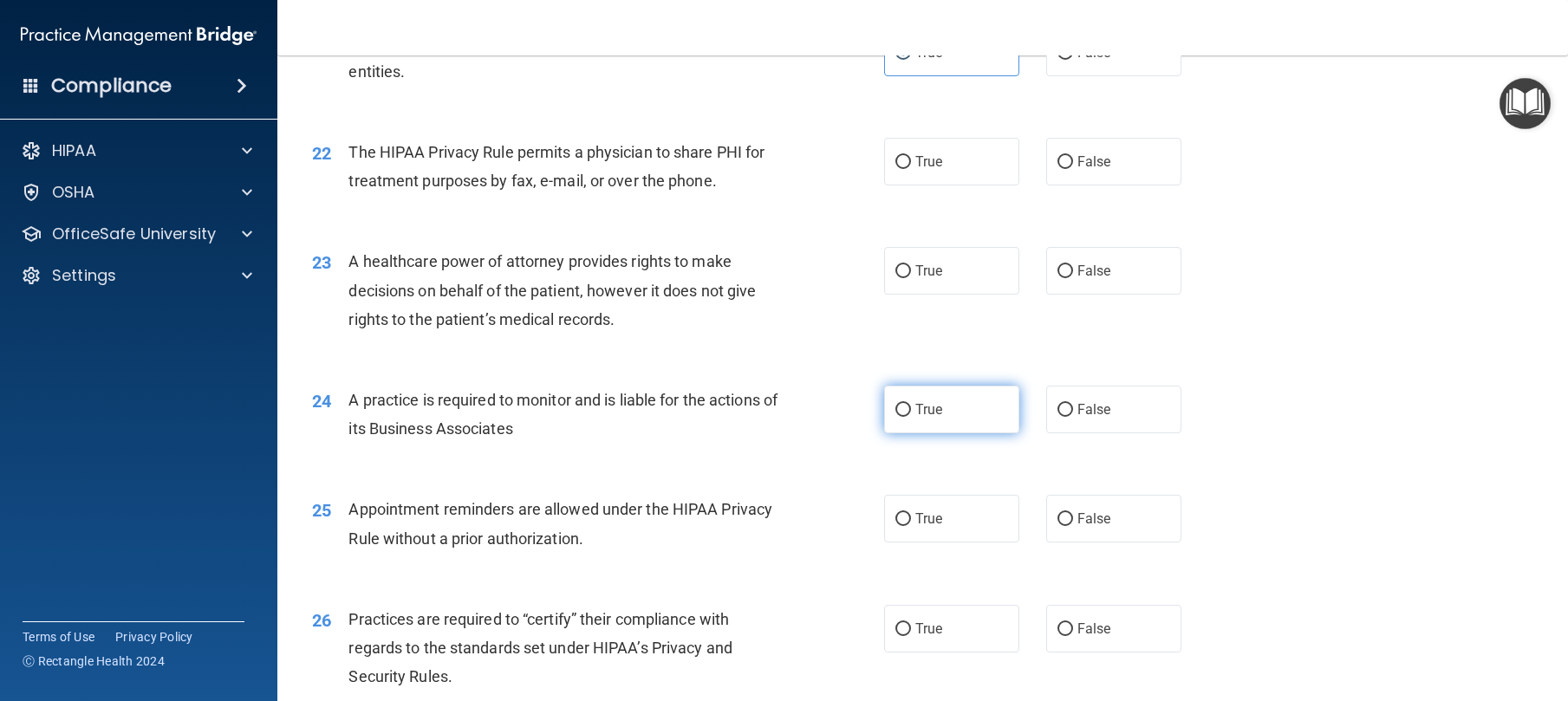
click at [927, 433] on label "True" at bounding box center [952, 409] width 136 height 48
click at [911, 416] on input "True" at bounding box center [903, 411] width 16 height 13
radio input "true"
click at [907, 186] on label "True" at bounding box center [952, 161] width 136 height 48
click at [907, 169] on input "True" at bounding box center [903, 163] width 16 height 13
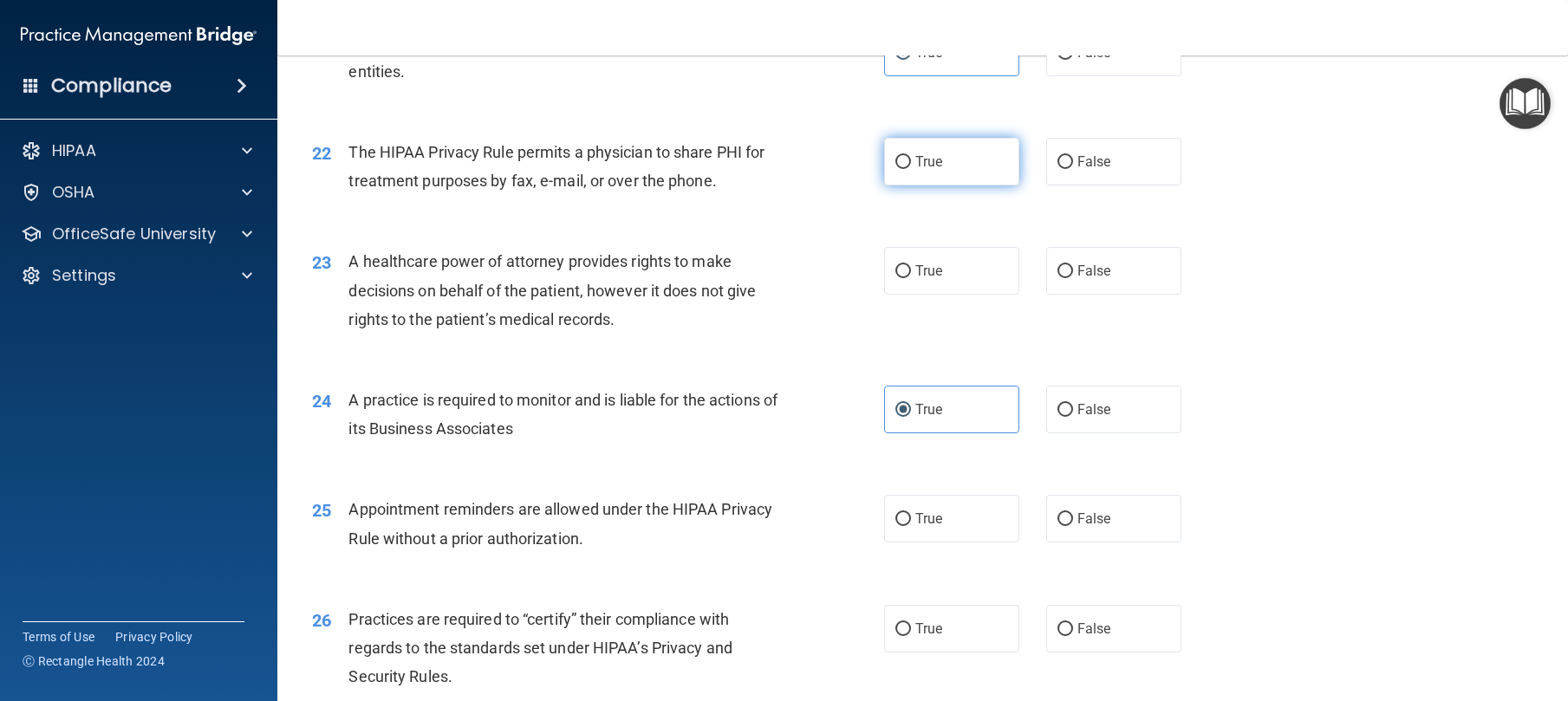
radio input "true"
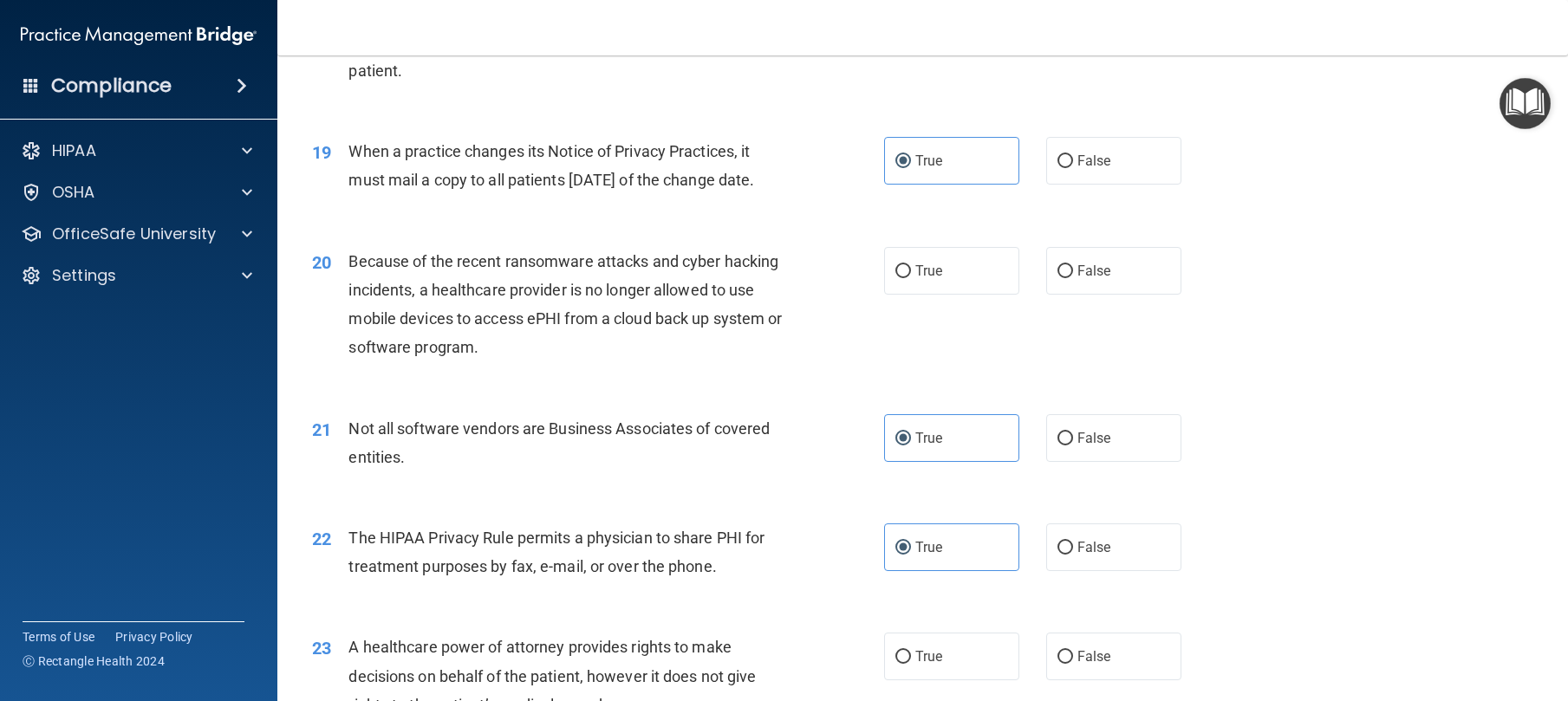
scroll to position [2490, 0]
click at [936, 280] on span "True" at bounding box center [928, 271] width 27 height 16
click at [911, 279] on input "True" at bounding box center [903, 272] width 16 height 13
radio input "true"
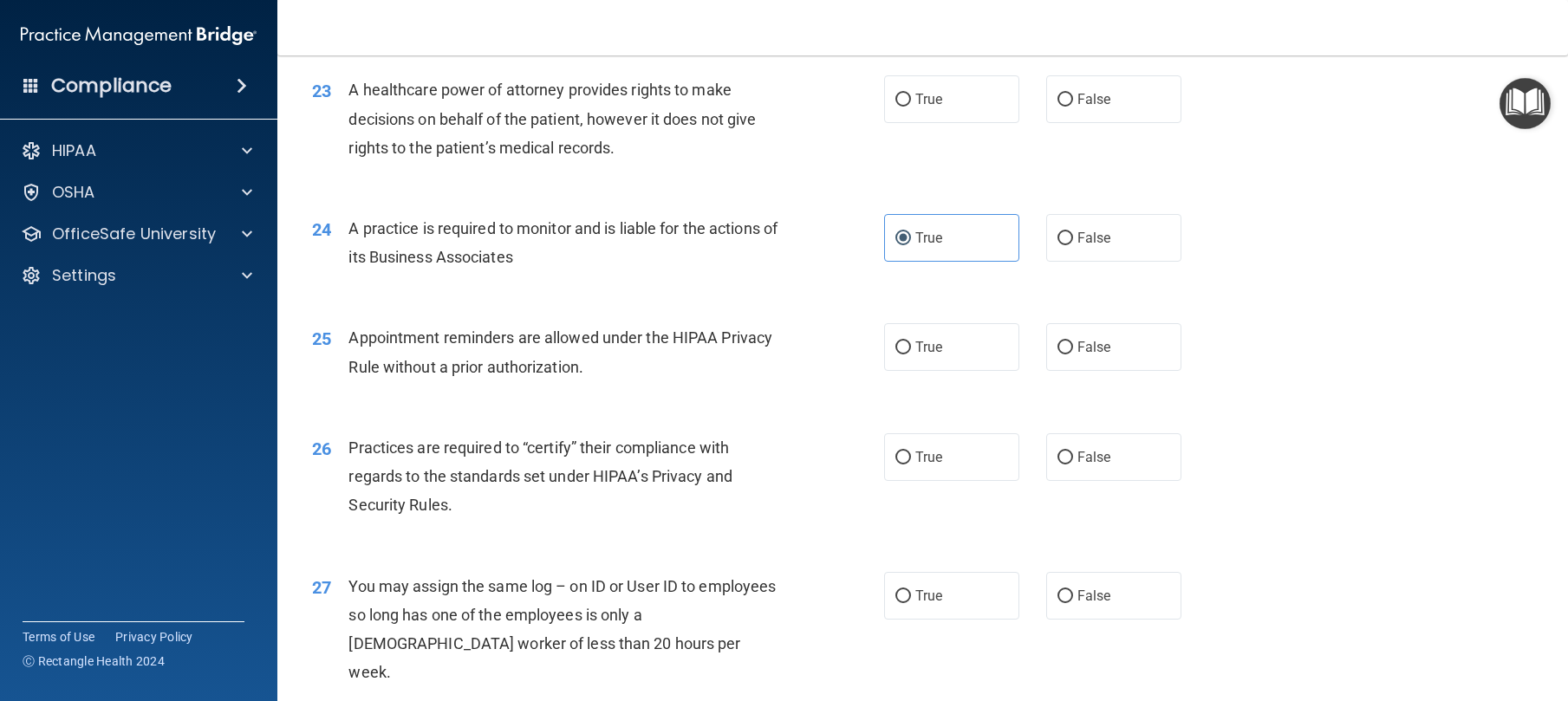
scroll to position [3144, 0]
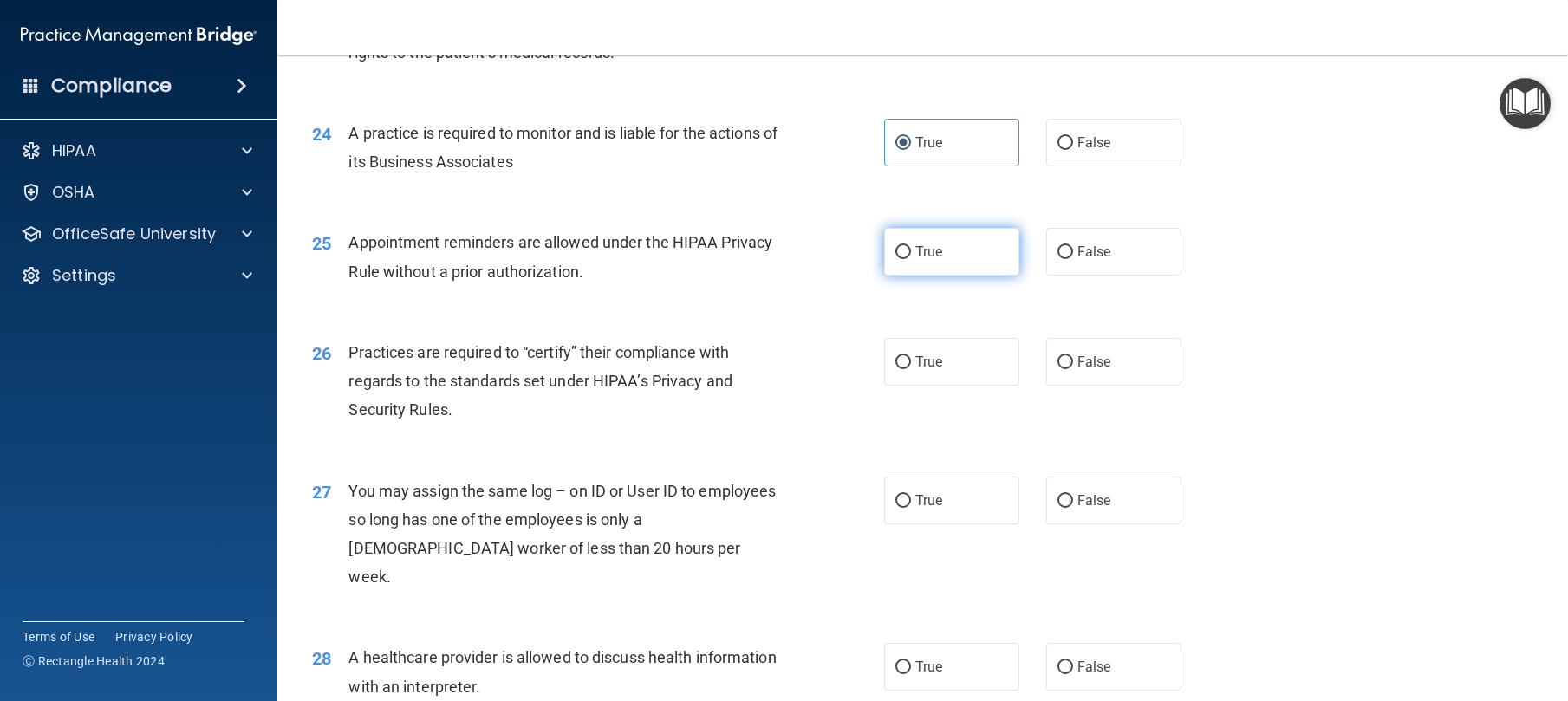
click at [921, 260] on span "True" at bounding box center [928, 251] width 27 height 16
click at [911, 259] on input "True" at bounding box center [903, 253] width 16 height 13
radio input "true"
click at [915, 385] on label "True" at bounding box center [952, 362] width 136 height 48
click at [911, 369] on input "True" at bounding box center [903, 363] width 16 height 13
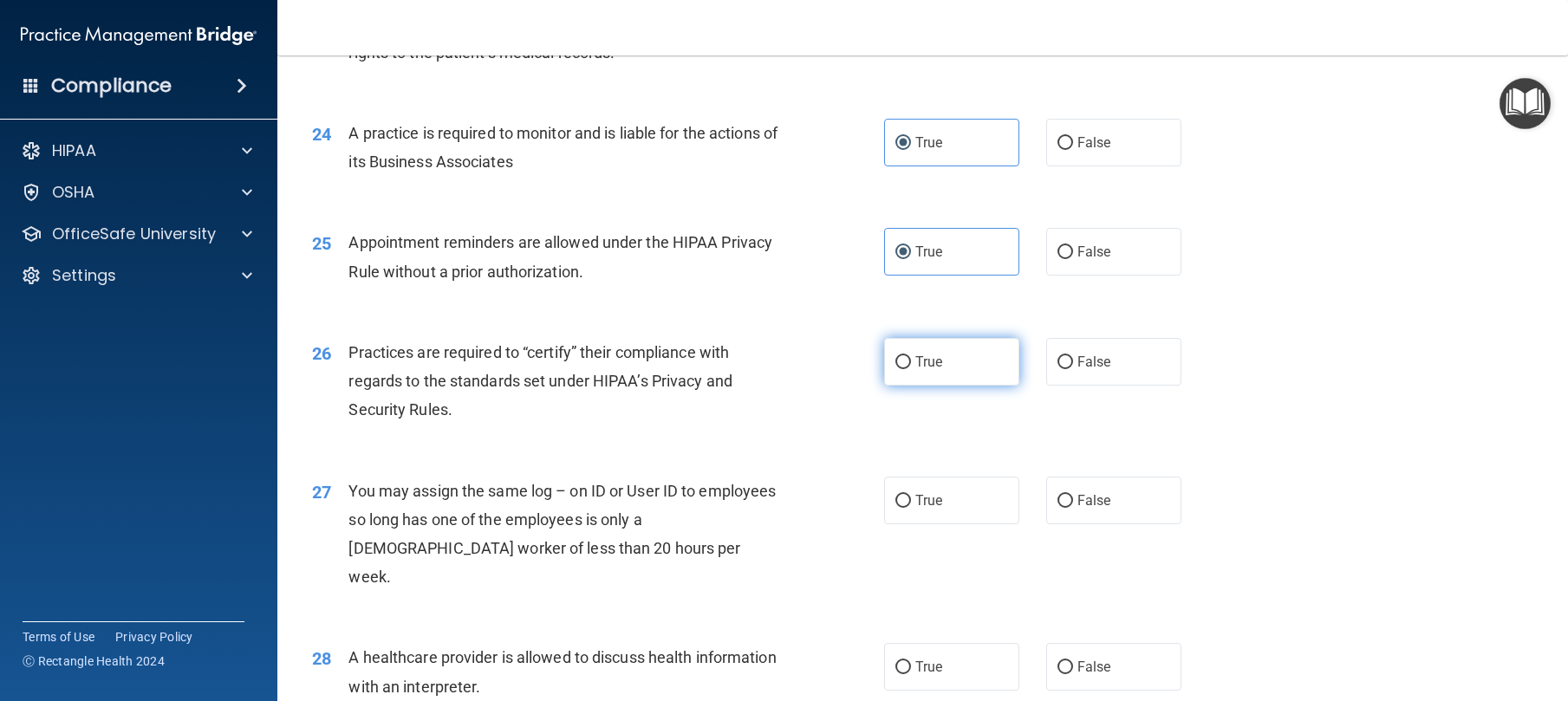
radio input "true"
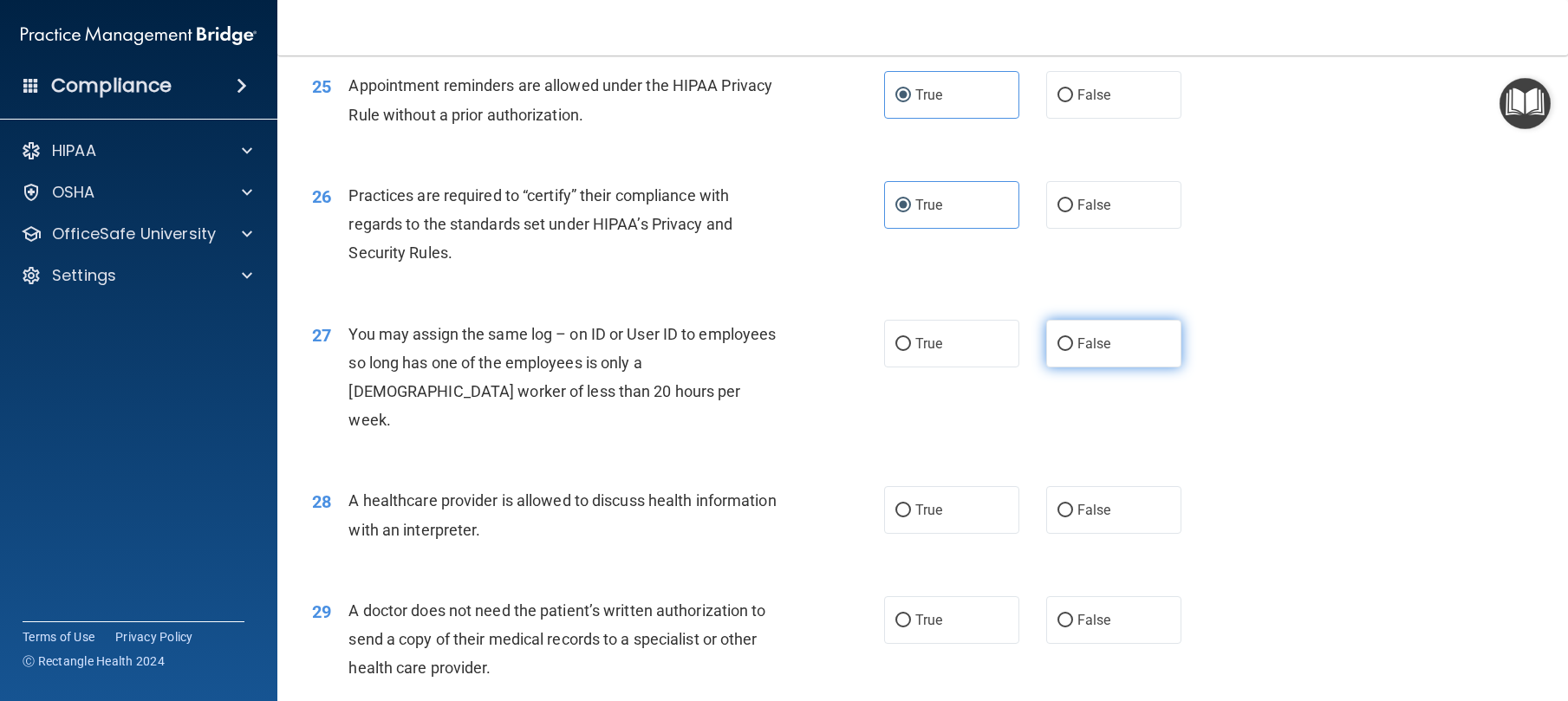
click at [1063, 367] on label "False" at bounding box center [1114, 343] width 136 height 48
click at [1063, 351] on input "False" at bounding box center [1065, 345] width 16 height 13
radio input "true"
click at [931, 518] on span "True" at bounding box center [928, 510] width 27 height 16
click at [911, 517] on input "True" at bounding box center [903, 511] width 16 height 13
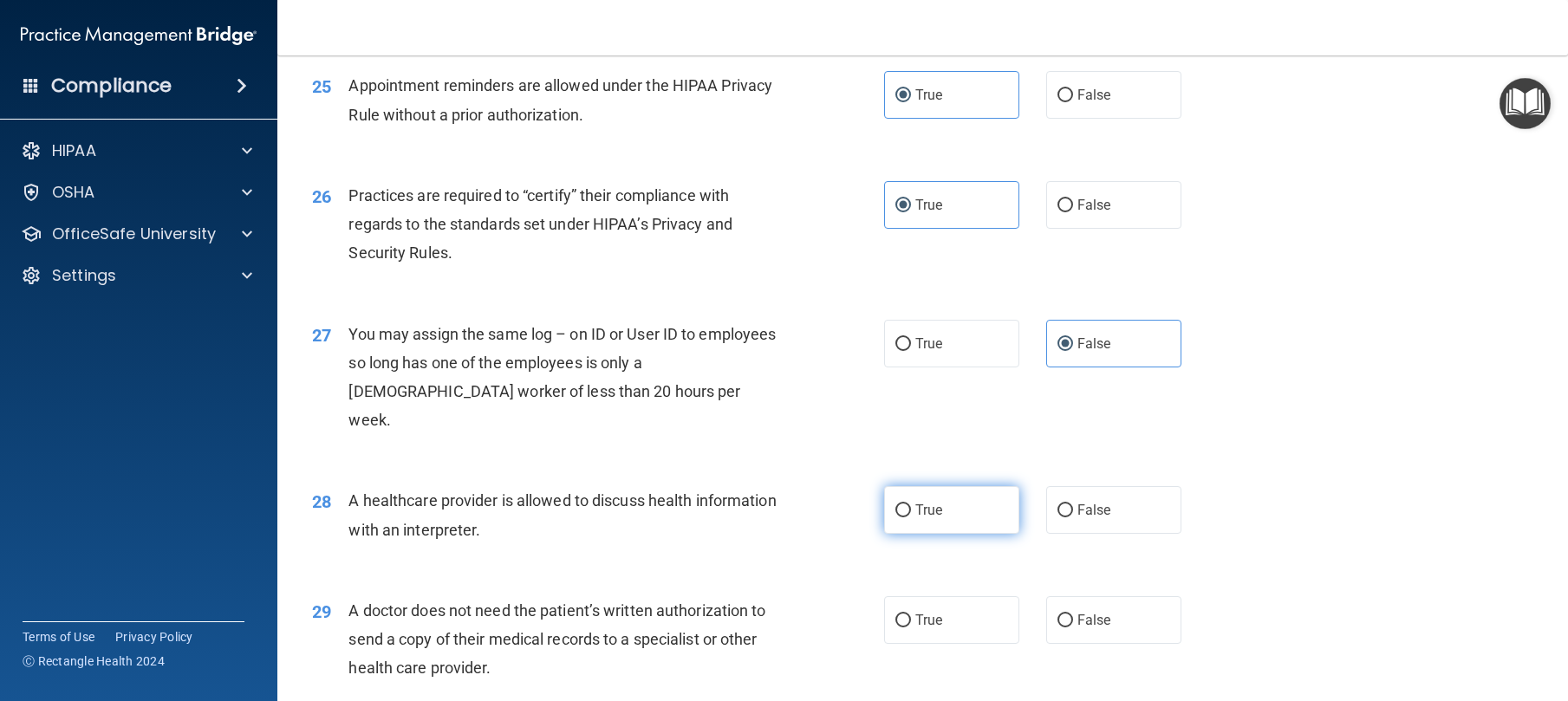
radio input "true"
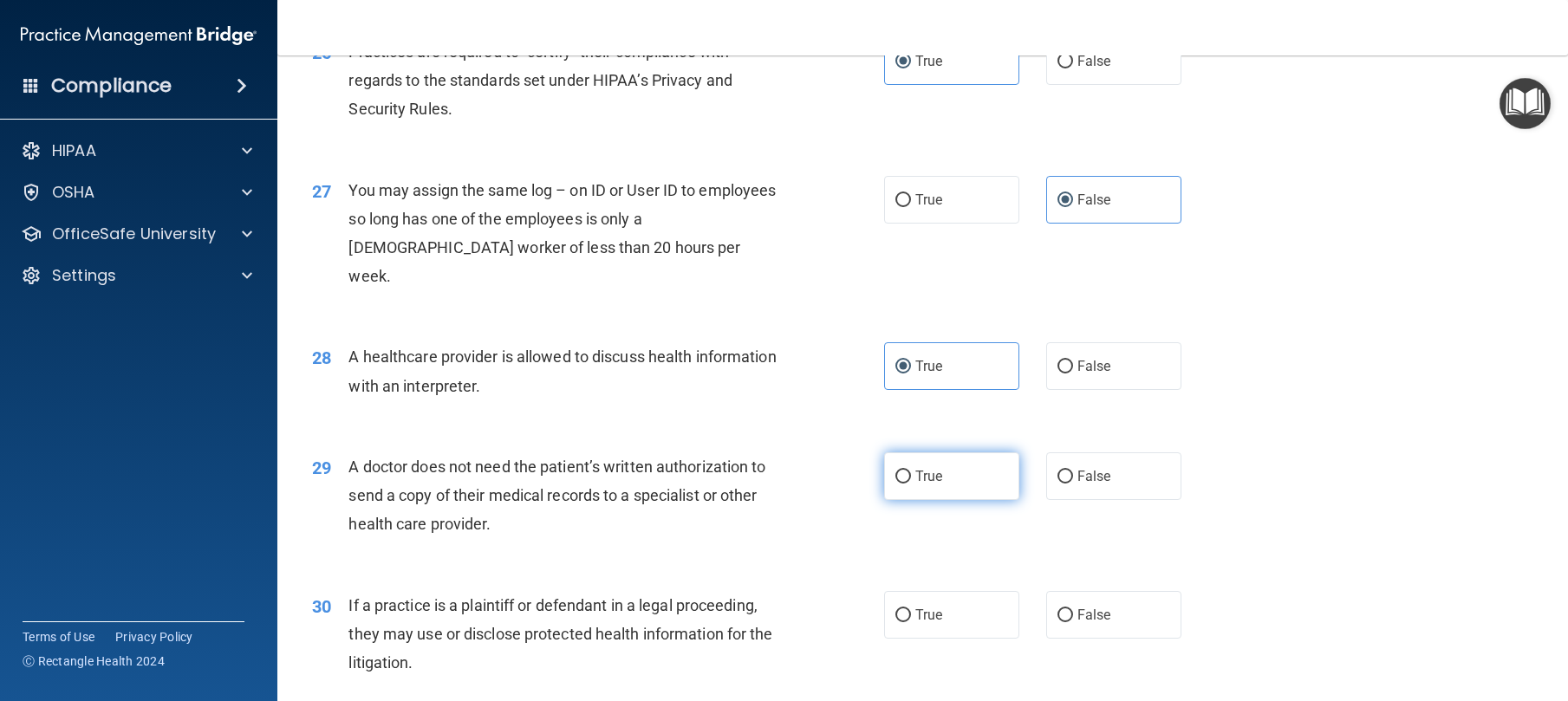
scroll to position [3446, 0]
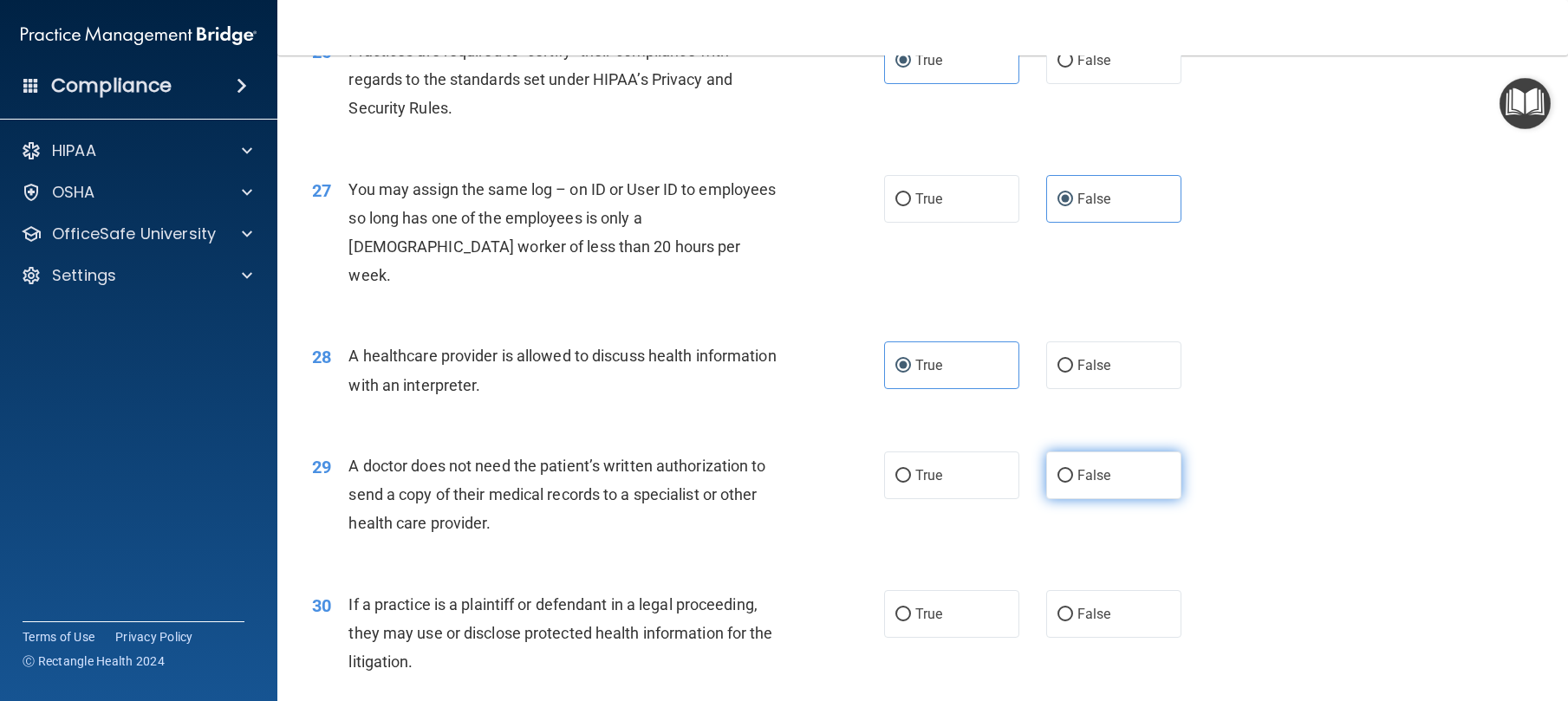
click at [1077, 483] on span "False" at bounding box center [1094, 475] width 34 height 16
click at [1070, 482] on input "False" at bounding box center [1065, 477] width 16 height 13
radio input "true"
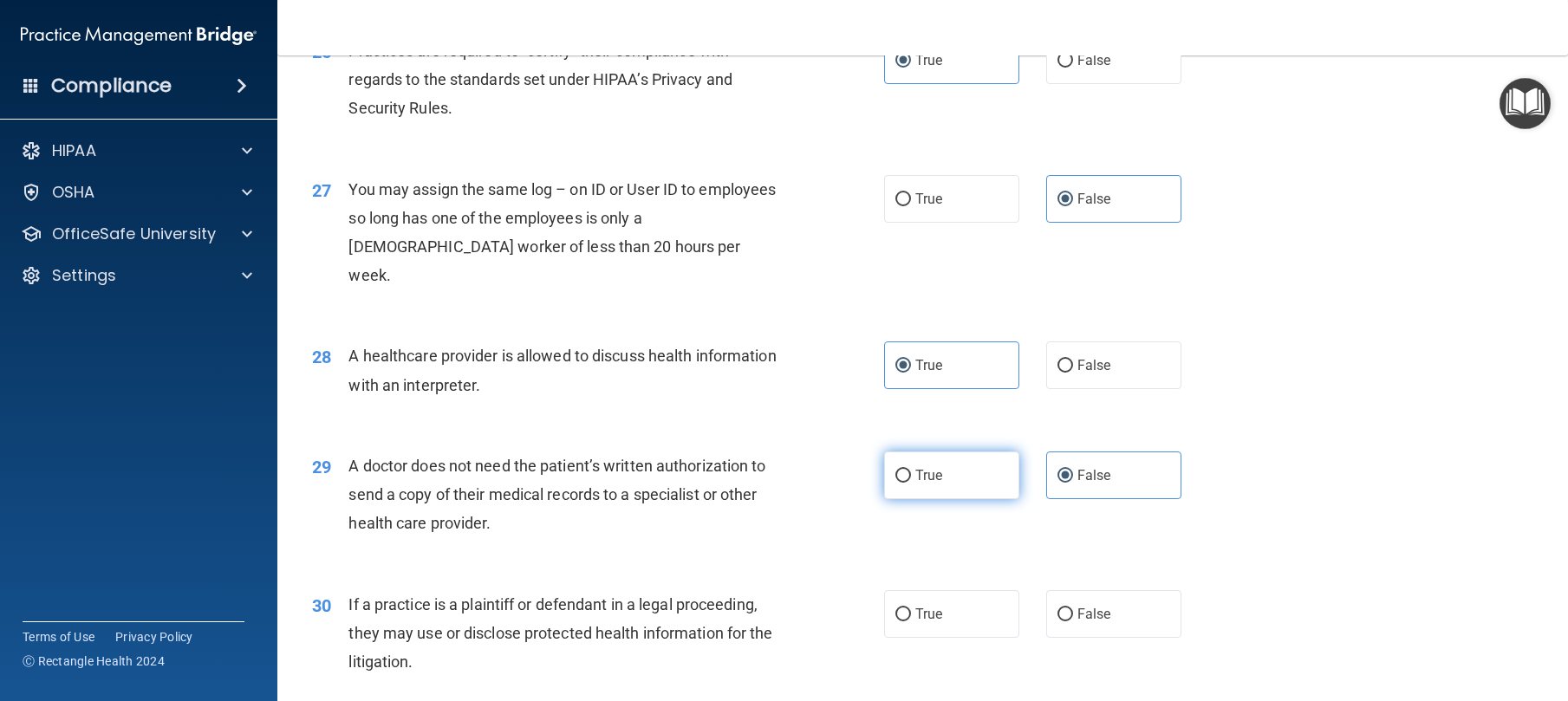
click at [884, 499] on label "True" at bounding box center [952, 475] width 136 height 48
click at [895, 482] on input "True" at bounding box center [903, 477] width 16 height 13
radio input "true"
radio input "false"
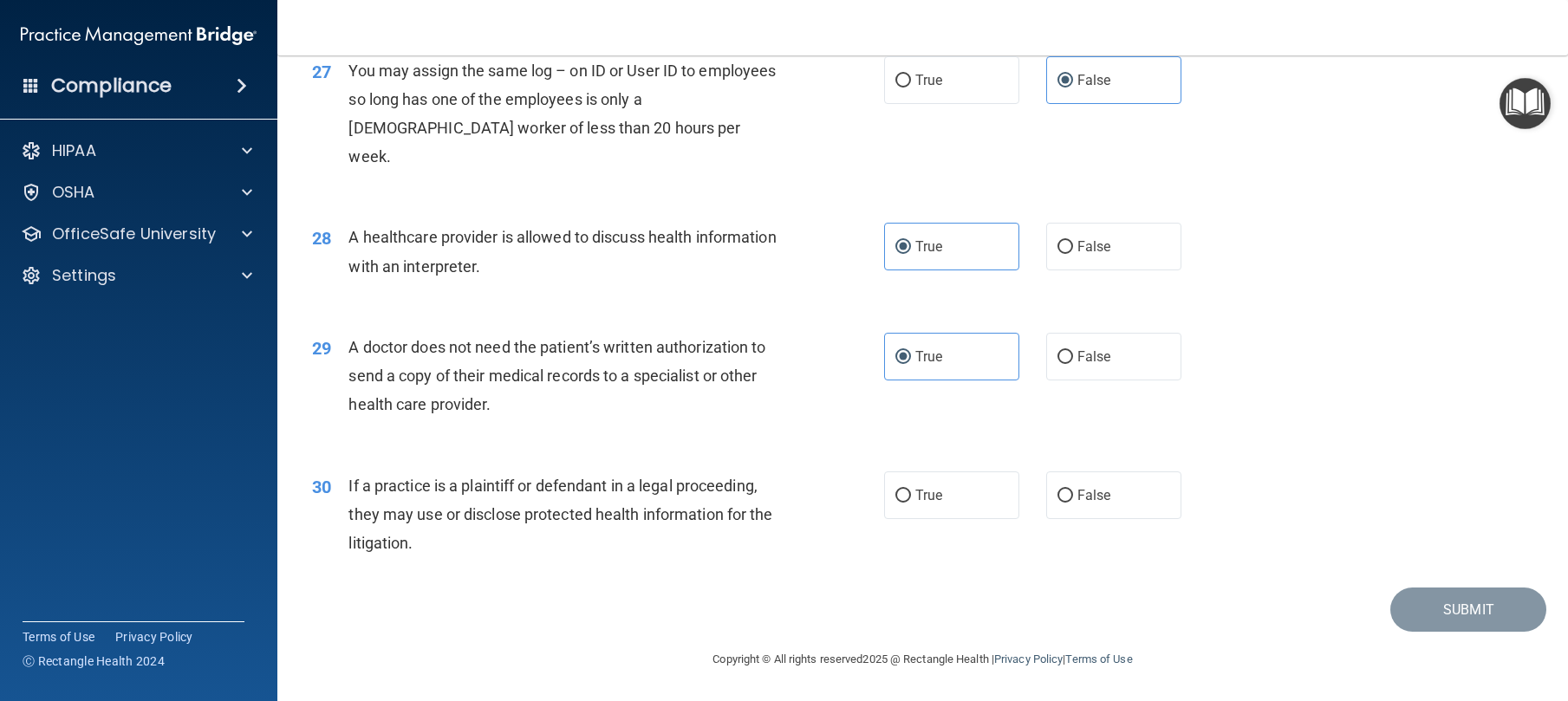
scroll to position [3621, 0]
click at [938, 504] on label "True" at bounding box center [952, 495] width 136 height 48
click at [911, 503] on input "True" at bounding box center [903, 497] width 16 height 13
radio input "true"
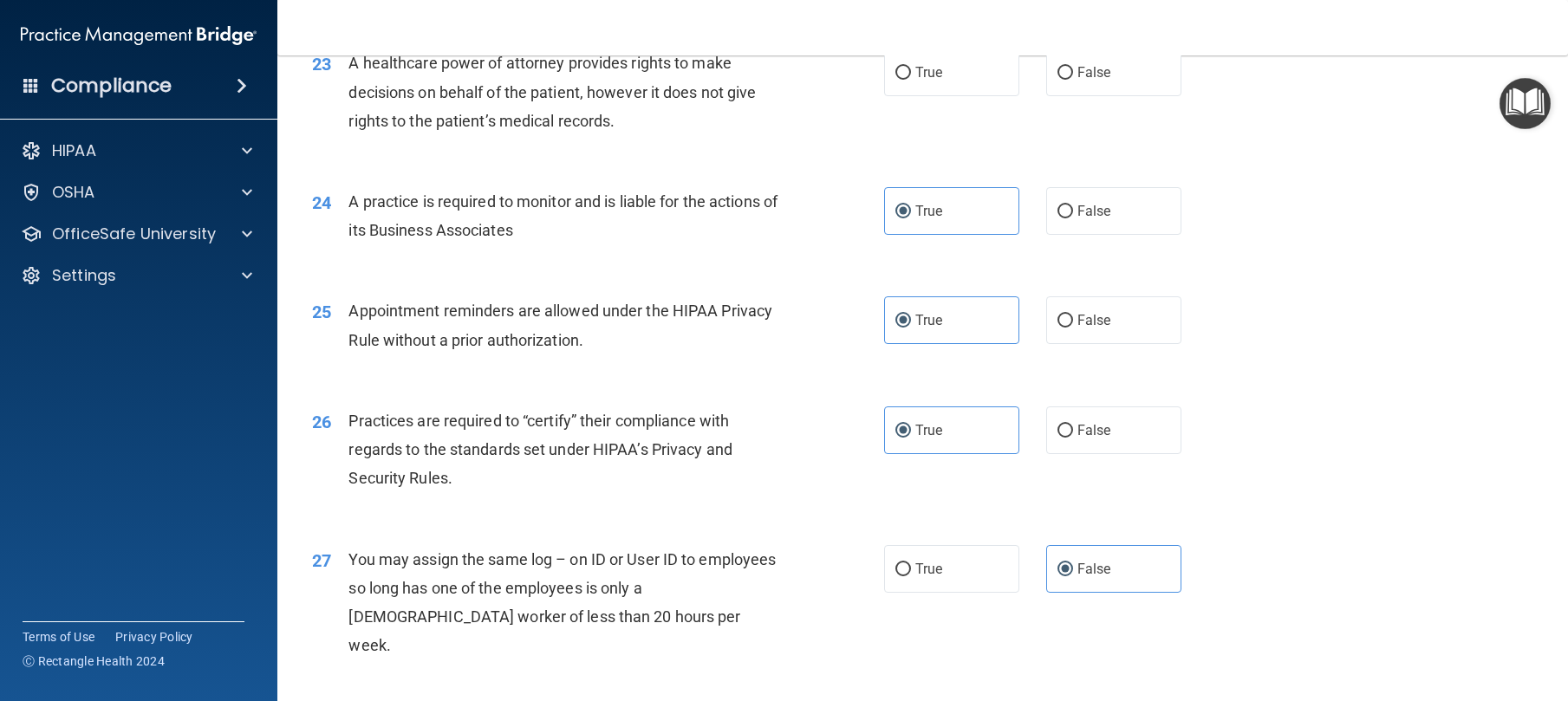
scroll to position [2995, 0]
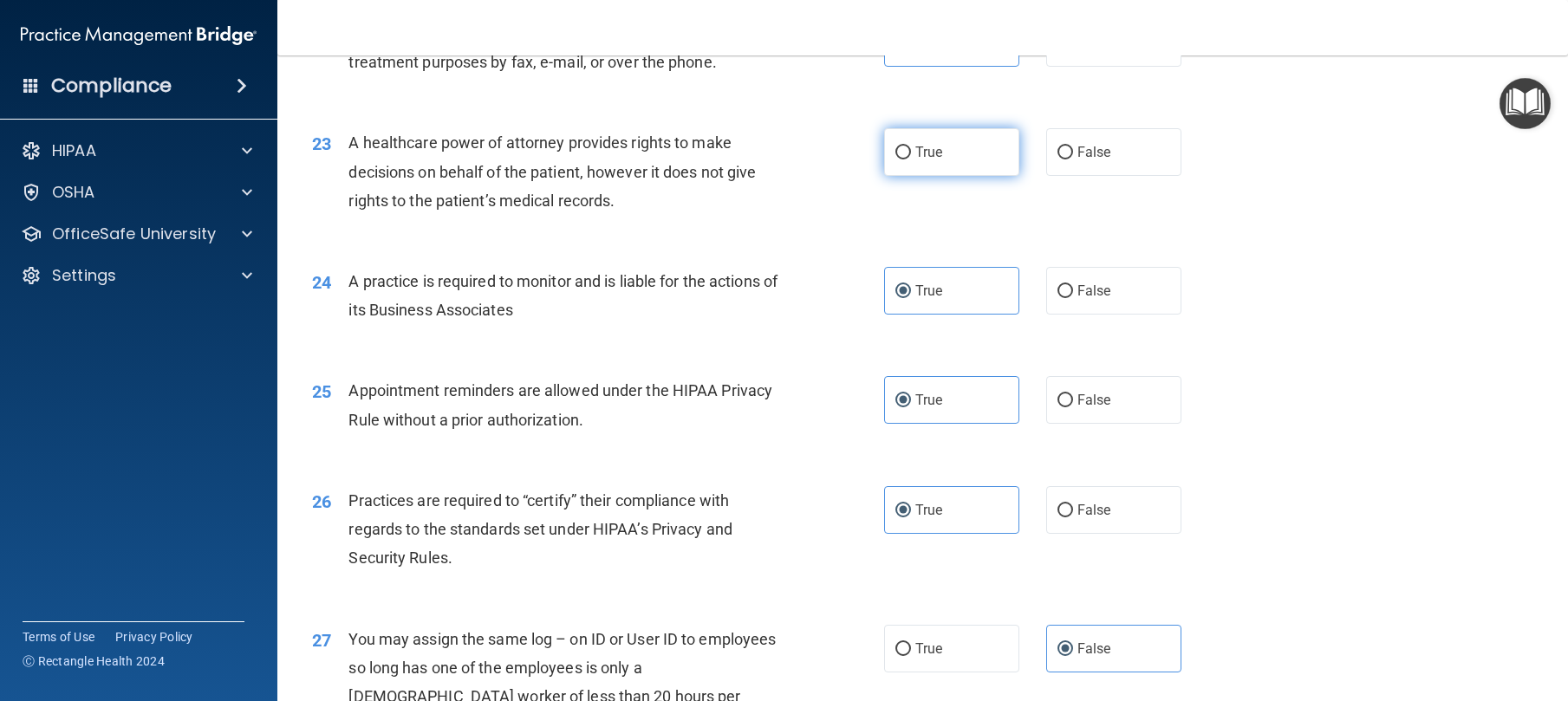
click at [939, 176] on label "True" at bounding box center [952, 152] width 136 height 48
click at [911, 159] on input "True" at bounding box center [903, 153] width 16 height 13
radio input "true"
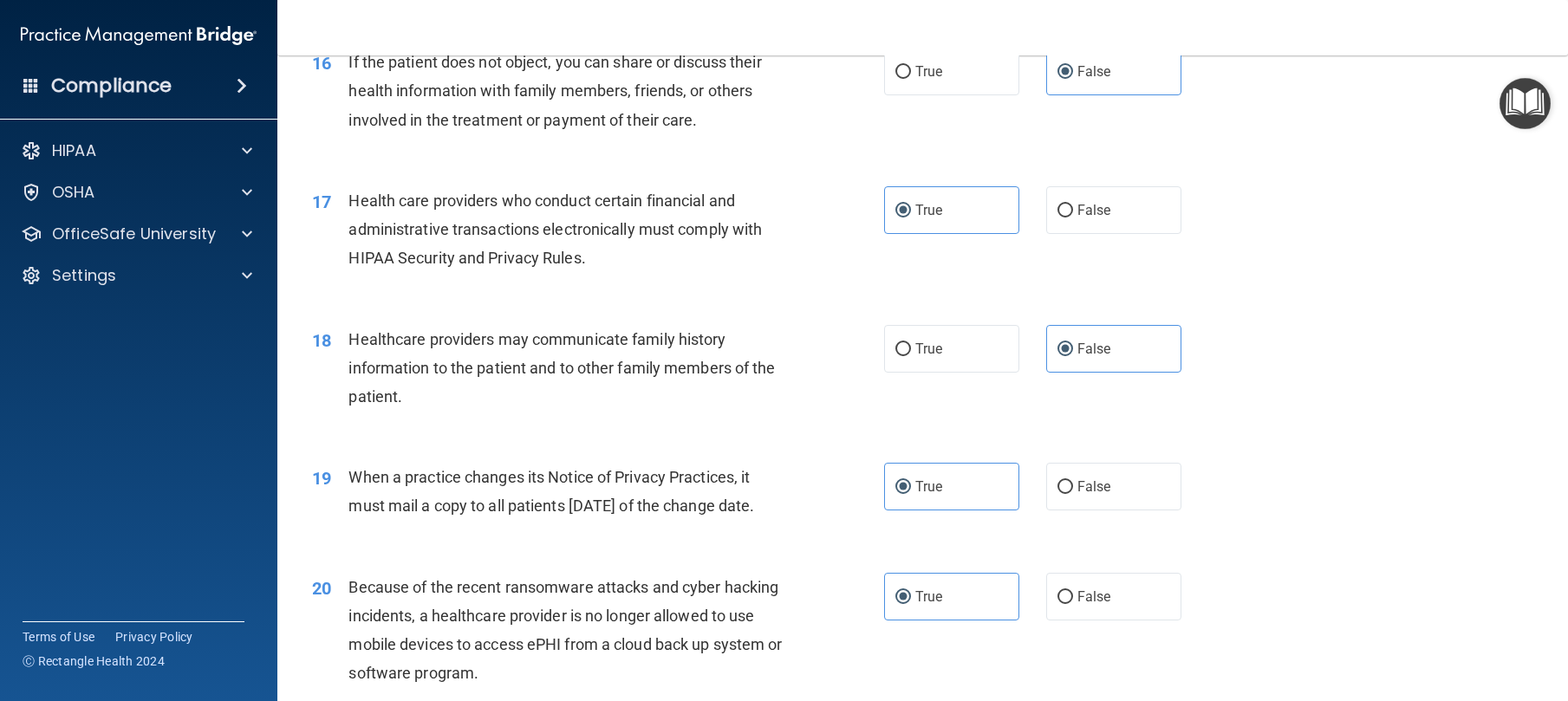
scroll to position [3621, 0]
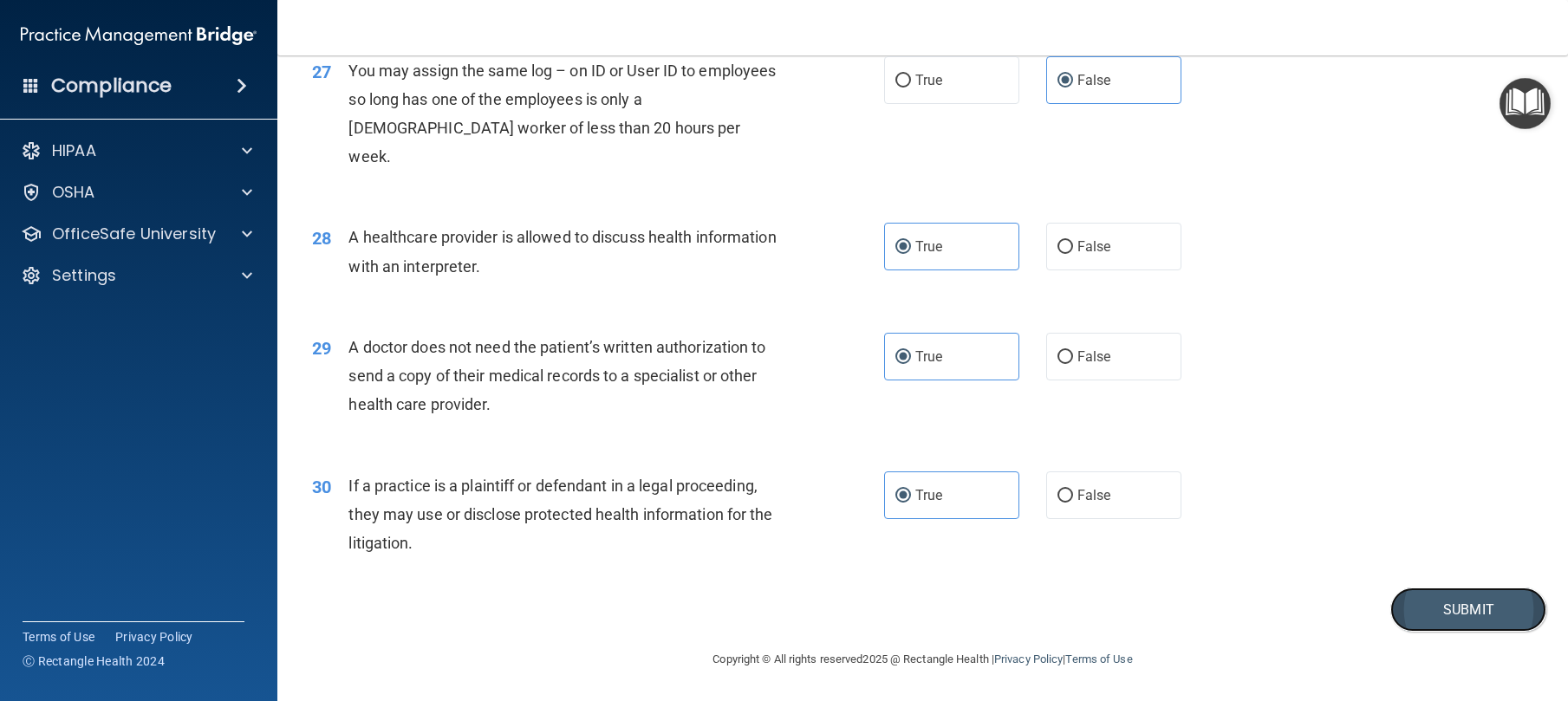
click at [1411, 630] on button "Submit" at bounding box center [1469, 610] width 156 height 44
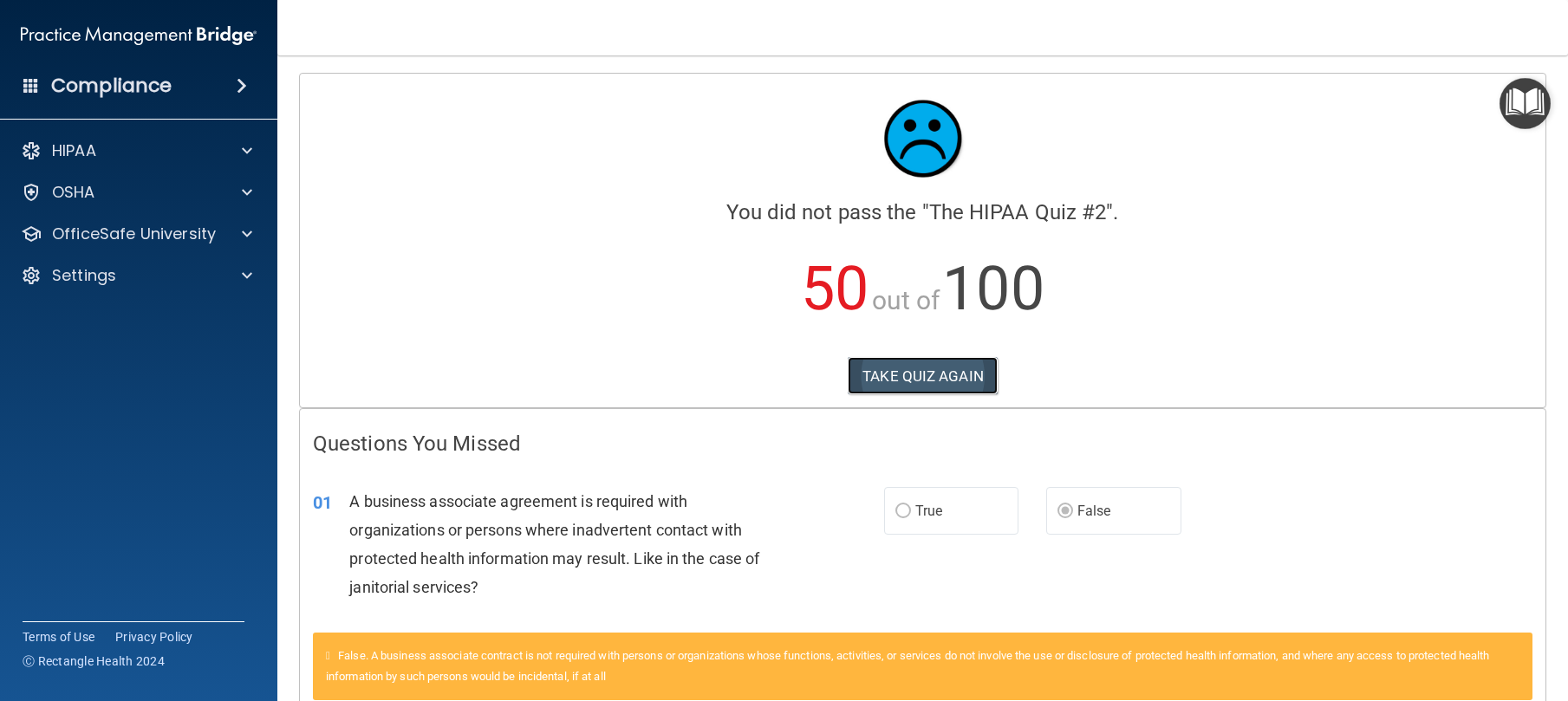
click at [931, 365] on button "TAKE QUIZ AGAIN" at bounding box center [923, 376] width 150 height 38
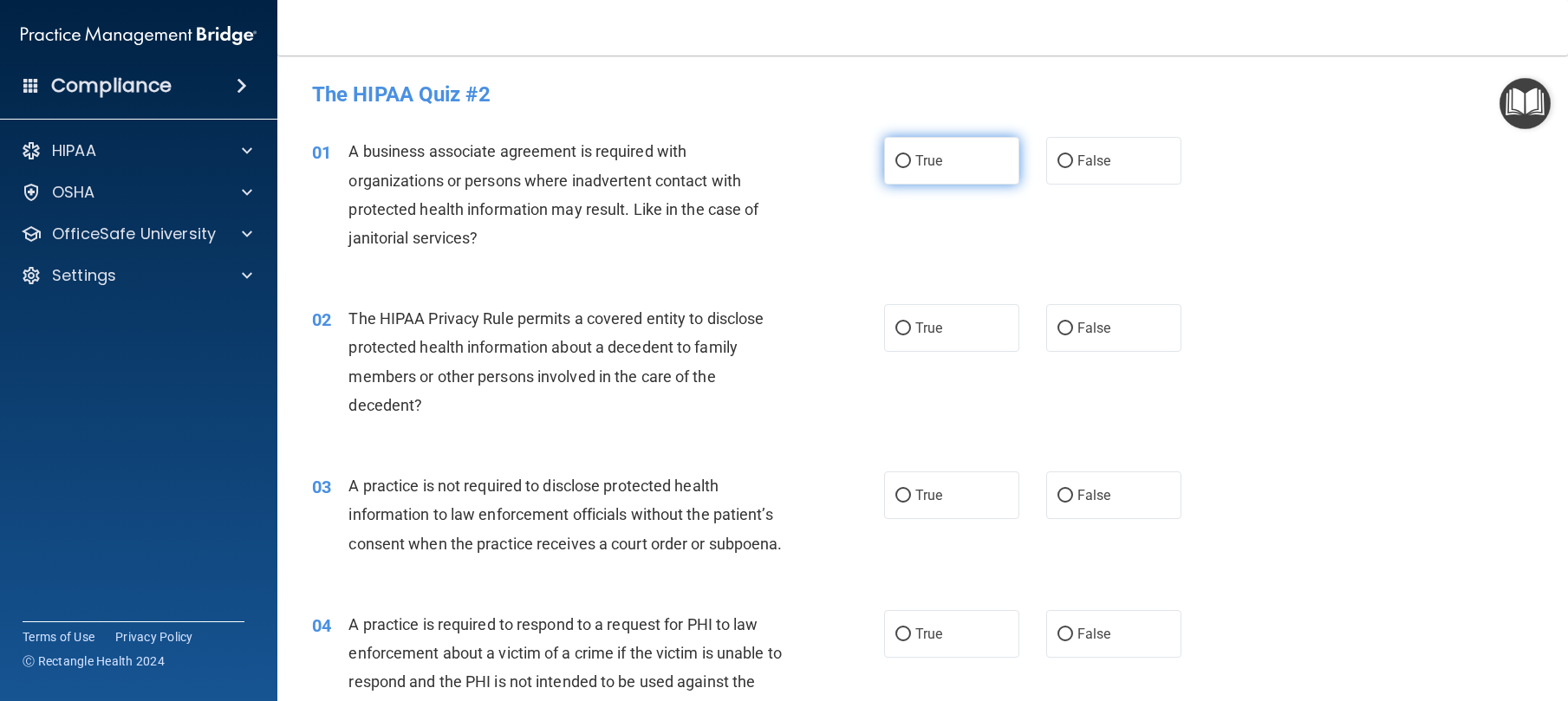
click at [931, 168] on span "True" at bounding box center [928, 160] width 27 height 16
click at [911, 168] on input "True" at bounding box center [903, 162] width 16 height 13
radio input "true"
click at [969, 311] on label "True" at bounding box center [952, 328] width 136 height 48
click at [911, 322] on input "True" at bounding box center [903, 329] width 16 height 13
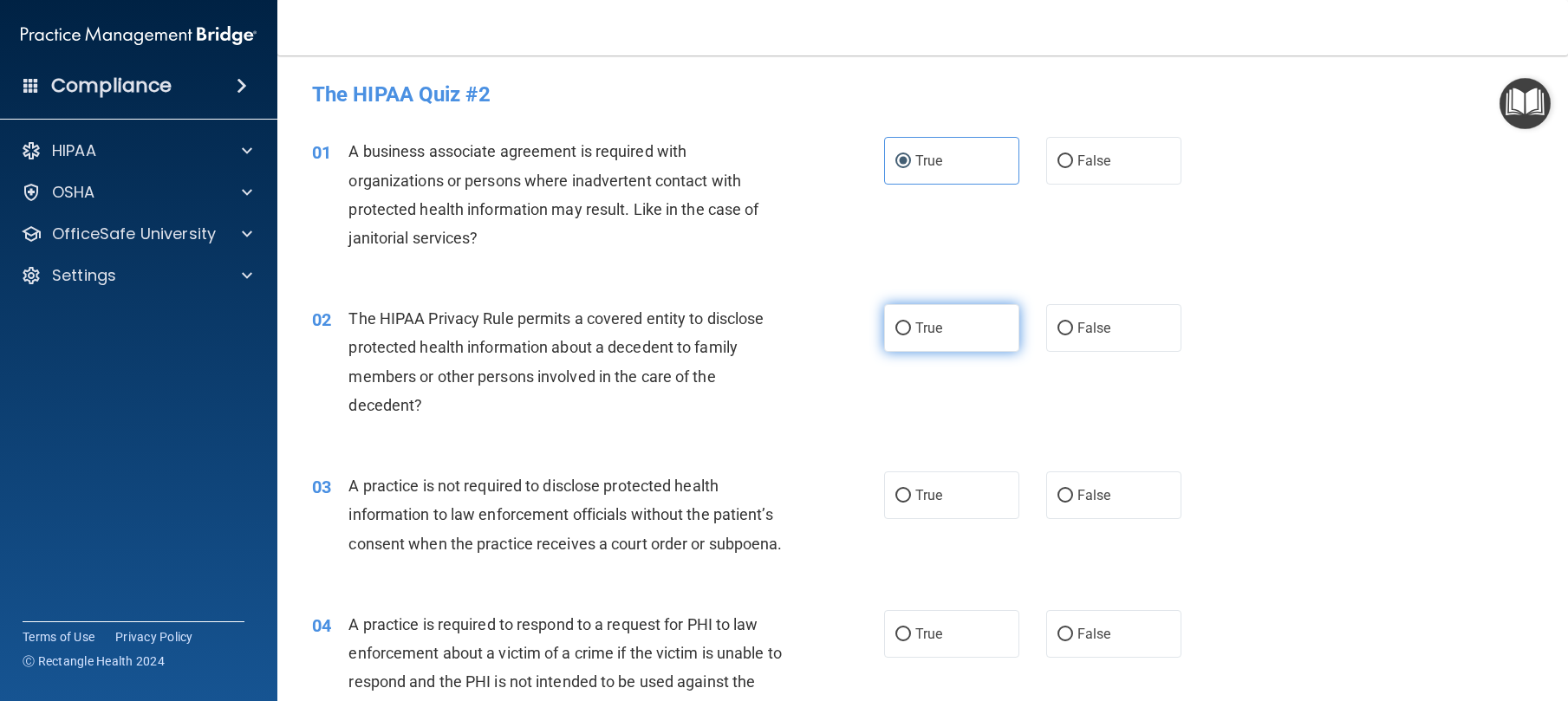
radio input "true"
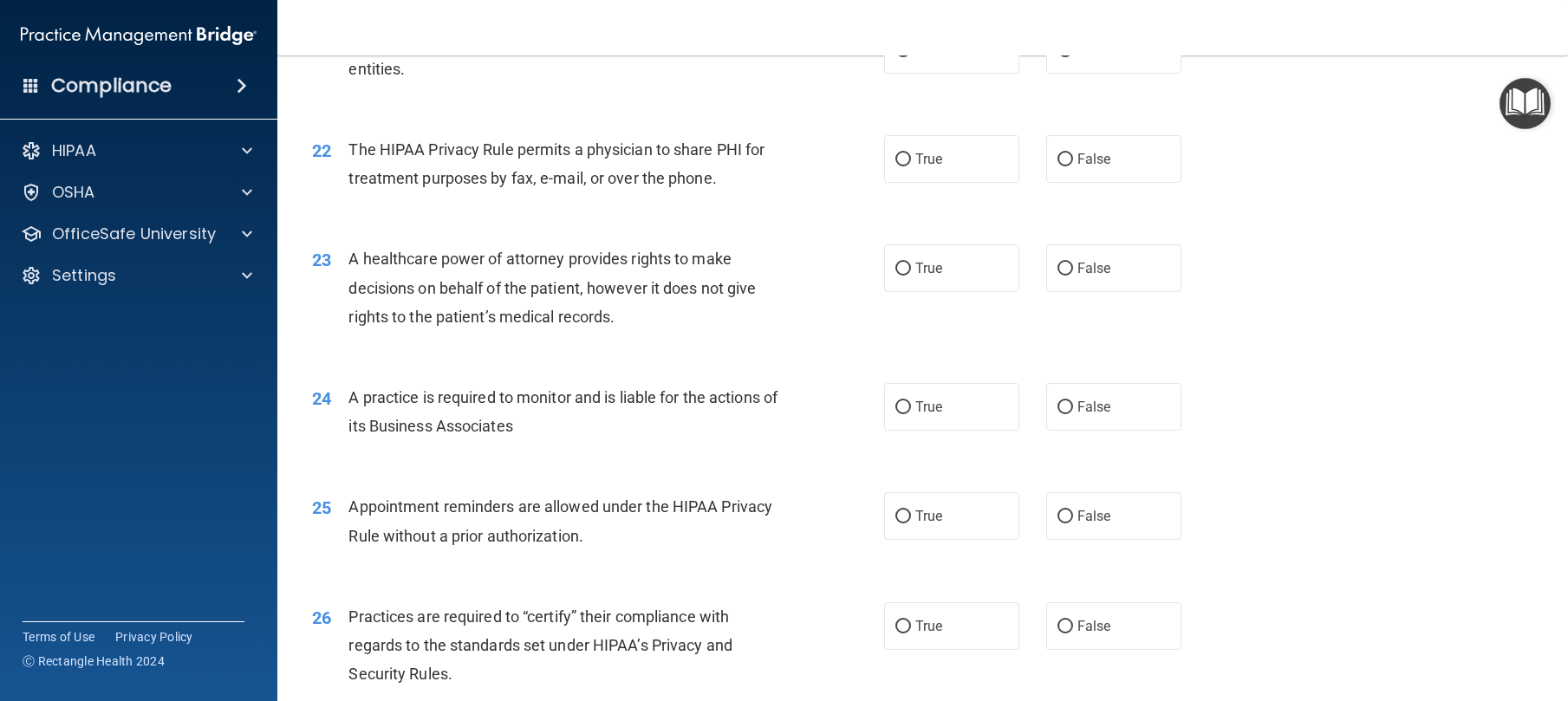
scroll to position [3621, 0]
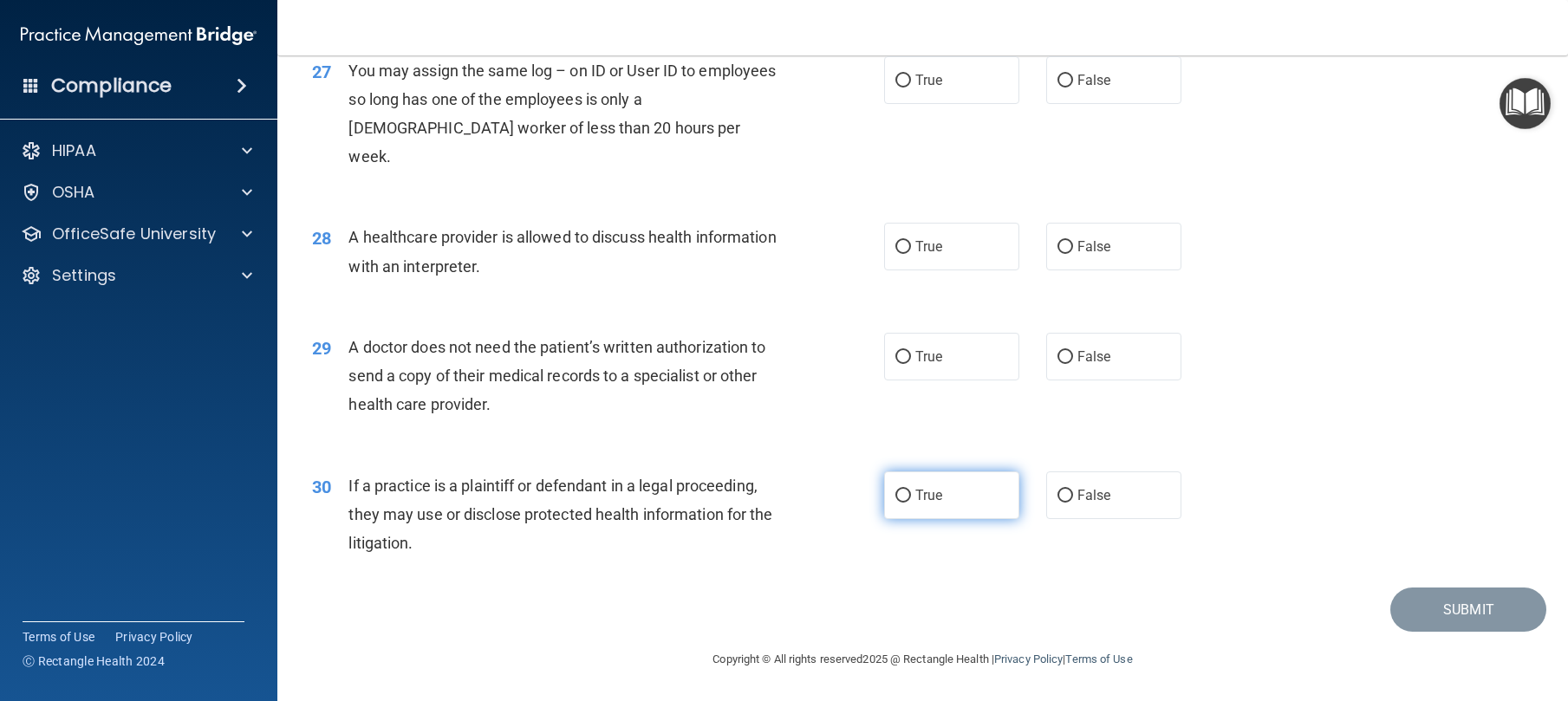
click at [948, 503] on label "True" at bounding box center [952, 495] width 136 height 48
click at [911, 503] on input "True" at bounding box center [903, 497] width 16 height 13
radio input "true"
click at [933, 369] on label "True" at bounding box center [952, 356] width 136 height 48
click at [911, 364] on input "True" at bounding box center [903, 358] width 16 height 13
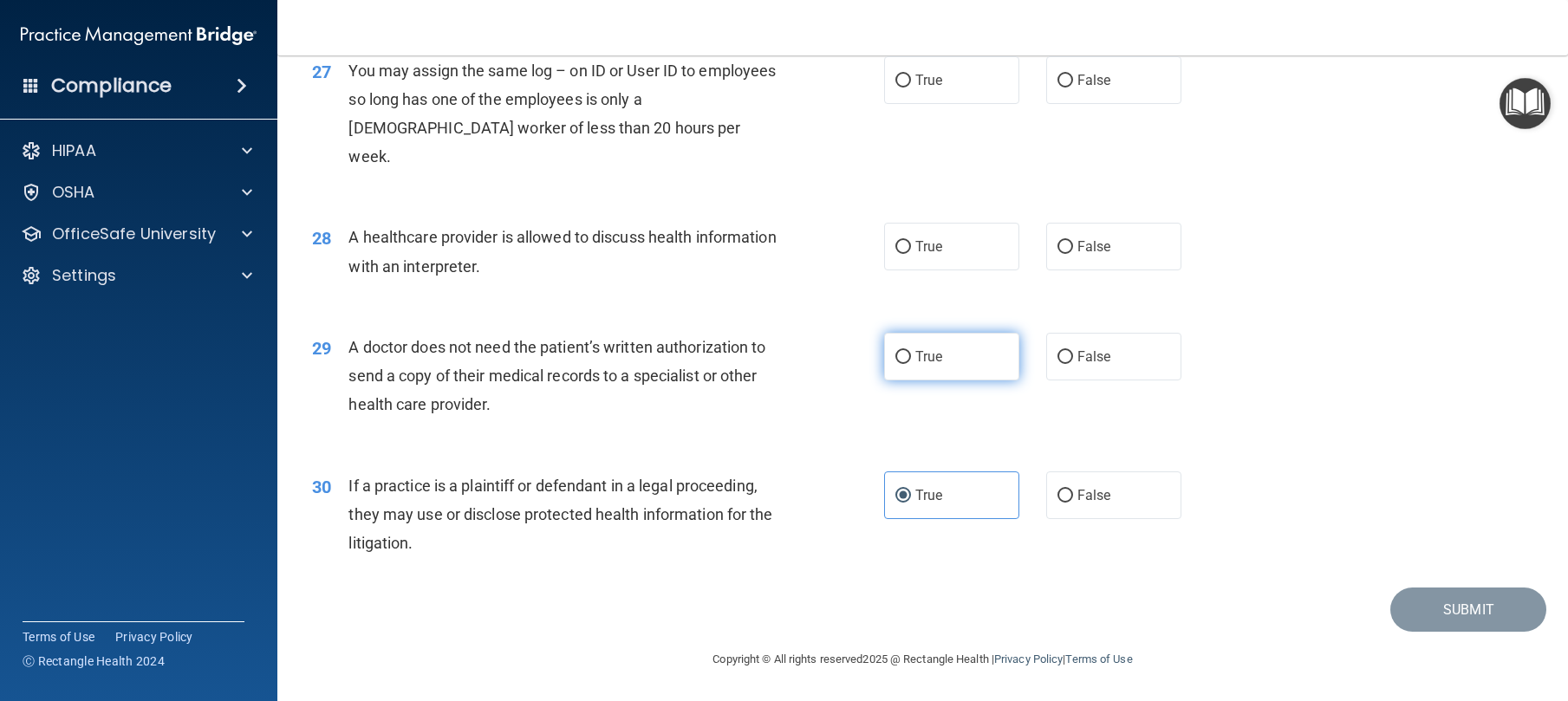
radio input "true"
click at [934, 267] on label "True" at bounding box center [952, 246] width 136 height 48
click at [911, 254] on input "True" at bounding box center [903, 248] width 16 height 13
radio input "true"
click at [1077, 104] on label "False" at bounding box center [1114, 80] width 136 height 48
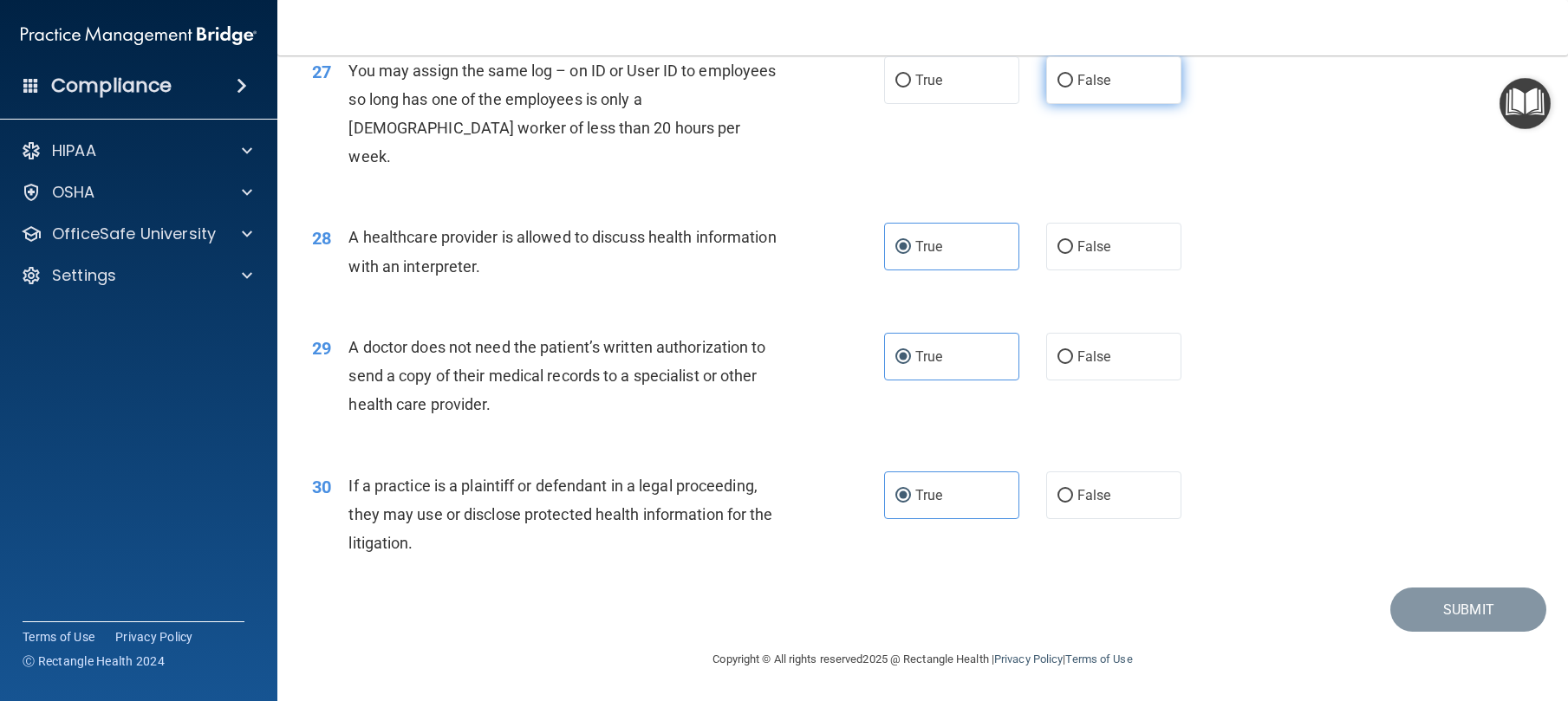
click at [1073, 88] on input "False" at bounding box center [1065, 81] width 16 height 13
radio input "true"
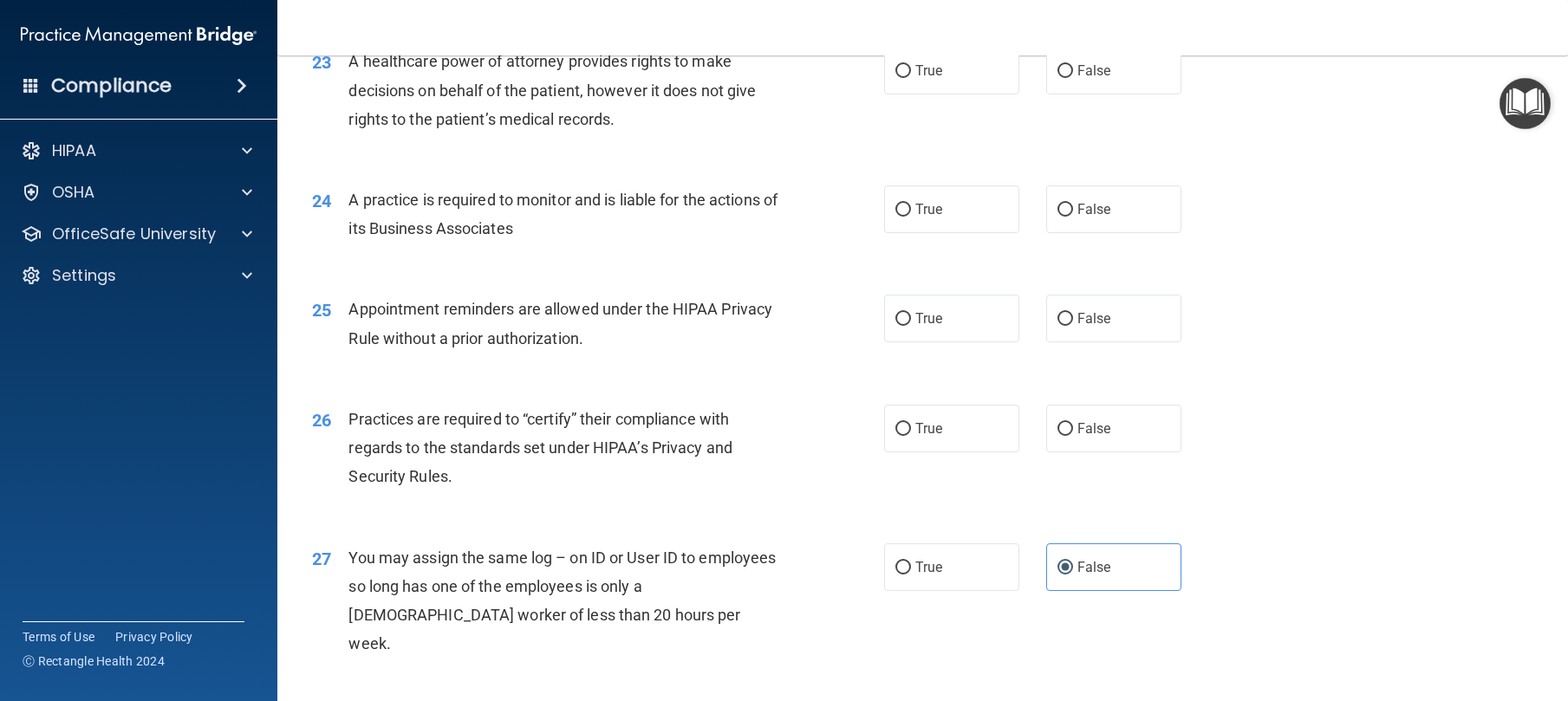
scroll to position [3076, 0]
click at [971, 453] on label "True" at bounding box center [952, 430] width 136 height 48
click at [911, 437] on input "True" at bounding box center [903, 431] width 16 height 13
radio input "true"
click at [925, 328] on span "True" at bounding box center [928, 318] width 27 height 16
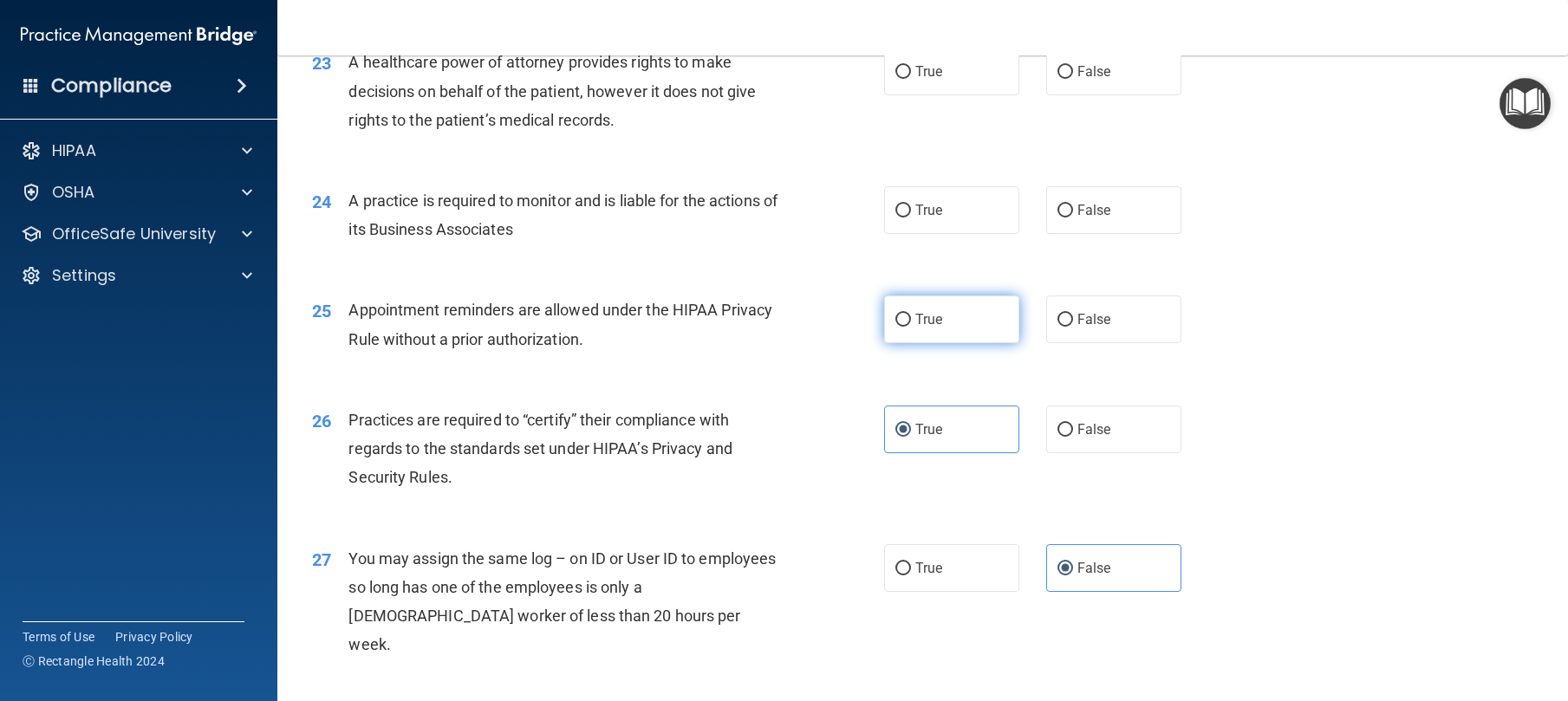
click at [911, 327] on input "True" at bounding box center [903, 320] width 16 height 13
radio input "true"
click at [954, 234] on label "True" at bounding box center [952, 210] width 136 height 48
click at [911, 218] on input "True" at bounding box center [903, 211] width 16 height 13
radio input "true"
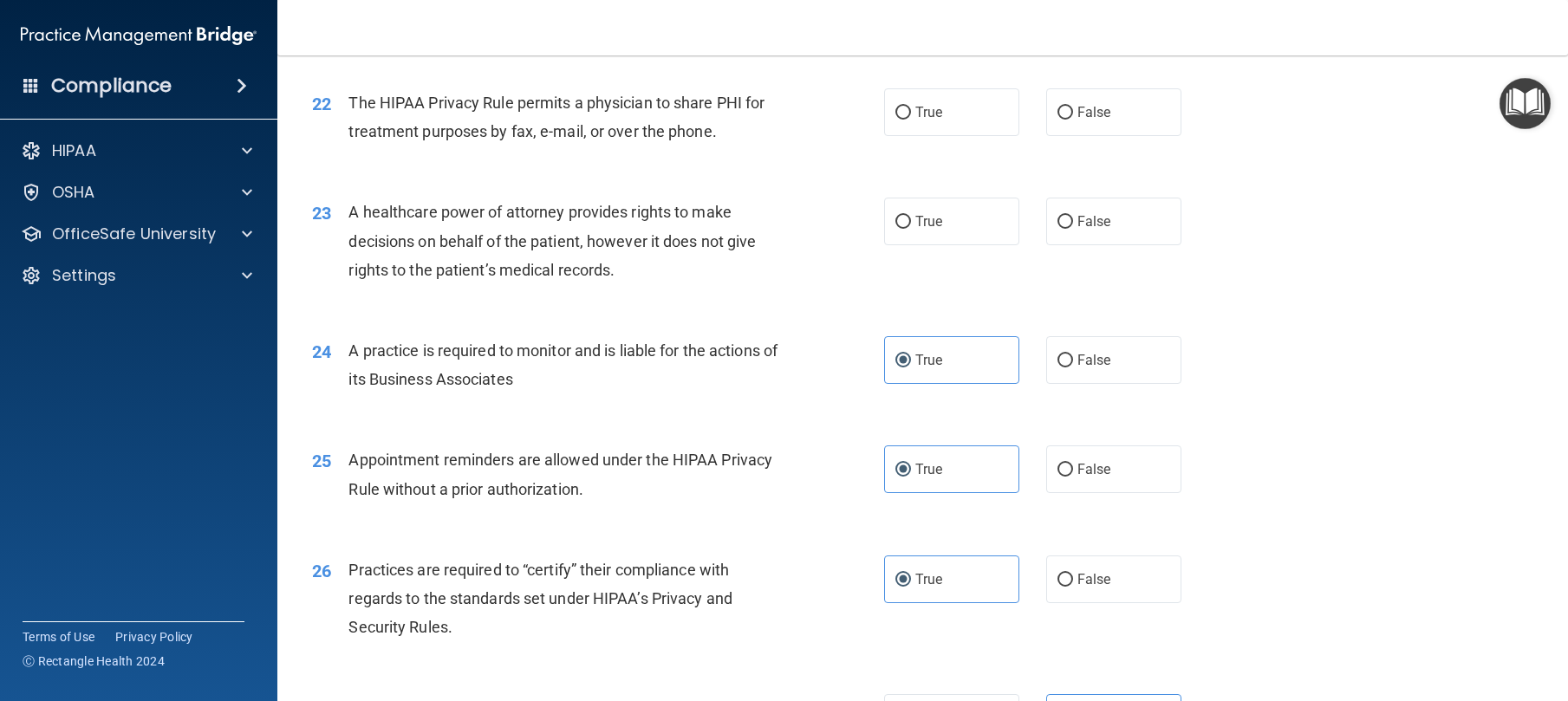
scroll to position [2926, 0]
drag, startPoint x: 895, startPoint y: 315, endPoint x: 918, endPoint y: 270, distance: 50.5
click at [903, 246] on label "True" at bounding box center [952, 222] width 136 height 48
click at [903, 230] on input "True" at bounding box center [903, 223] width 16 height 13
radio input "true"
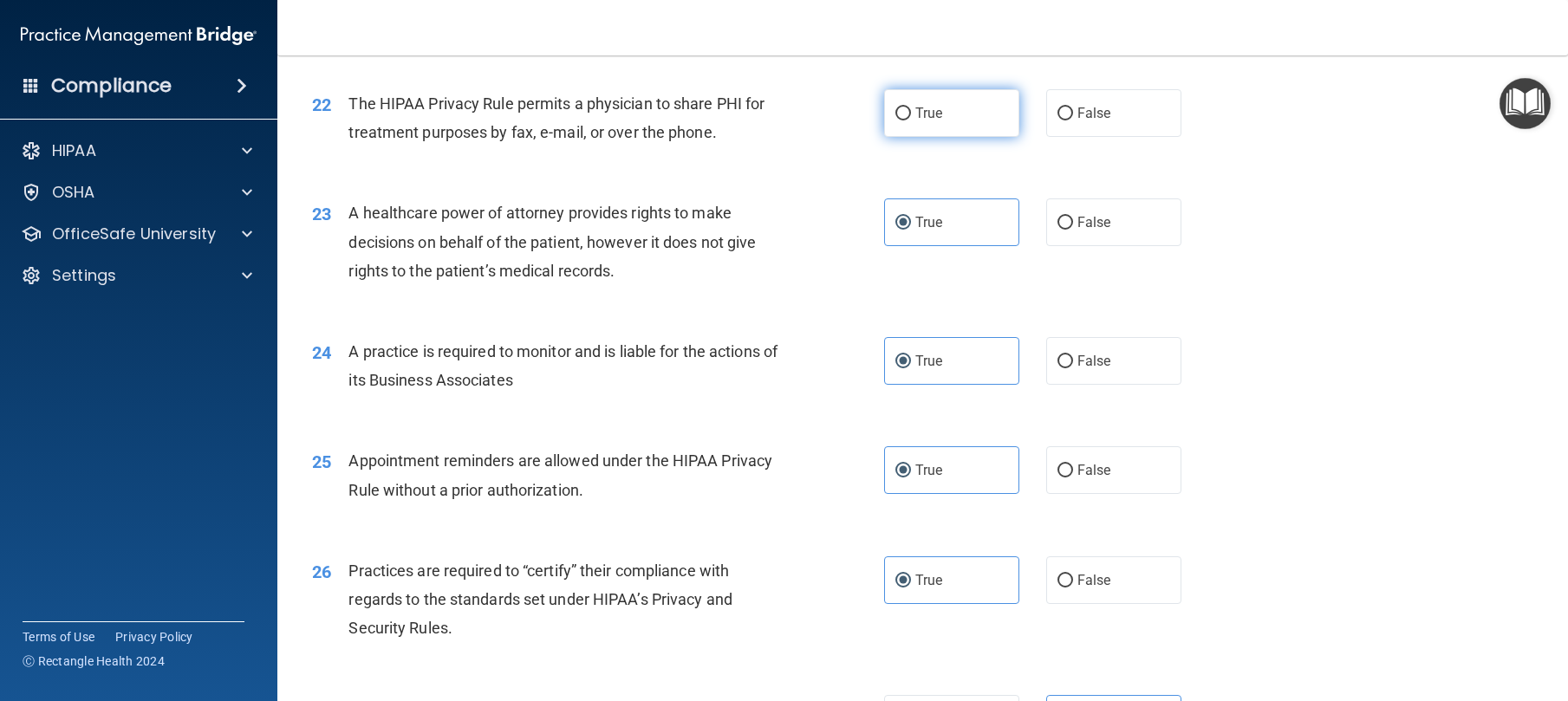
click at [926, 122] on span "True" at bounding box center [928, 112] width 27 height 16
click at [911, 121] on input "True" at bounding box center [903, 114] width 16 height 13
radio input "true"
click at [1059, 11] on input "False" at bounding box center [1065, 5] width 16 height 13
radio input "true"
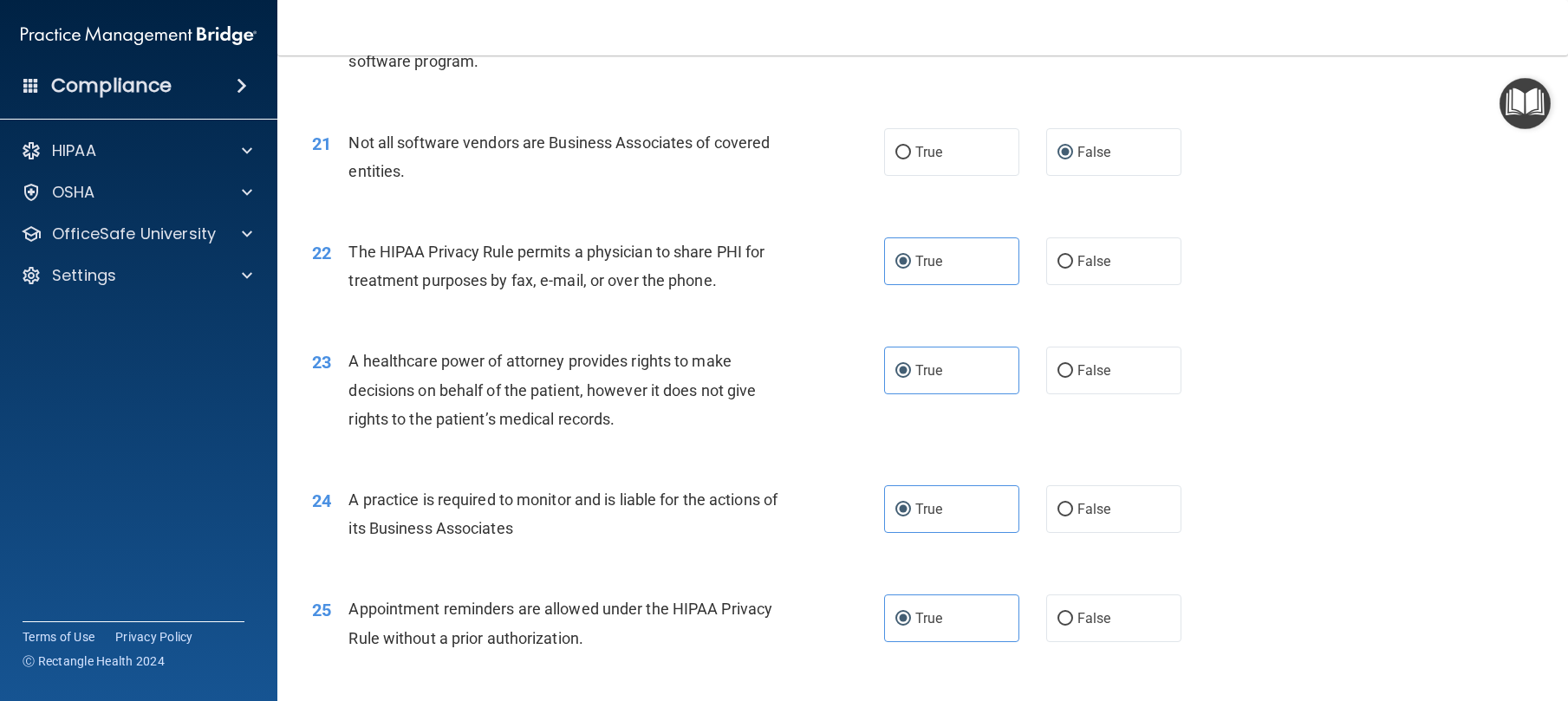
scroll to position [2777, 0]
radio input "true"
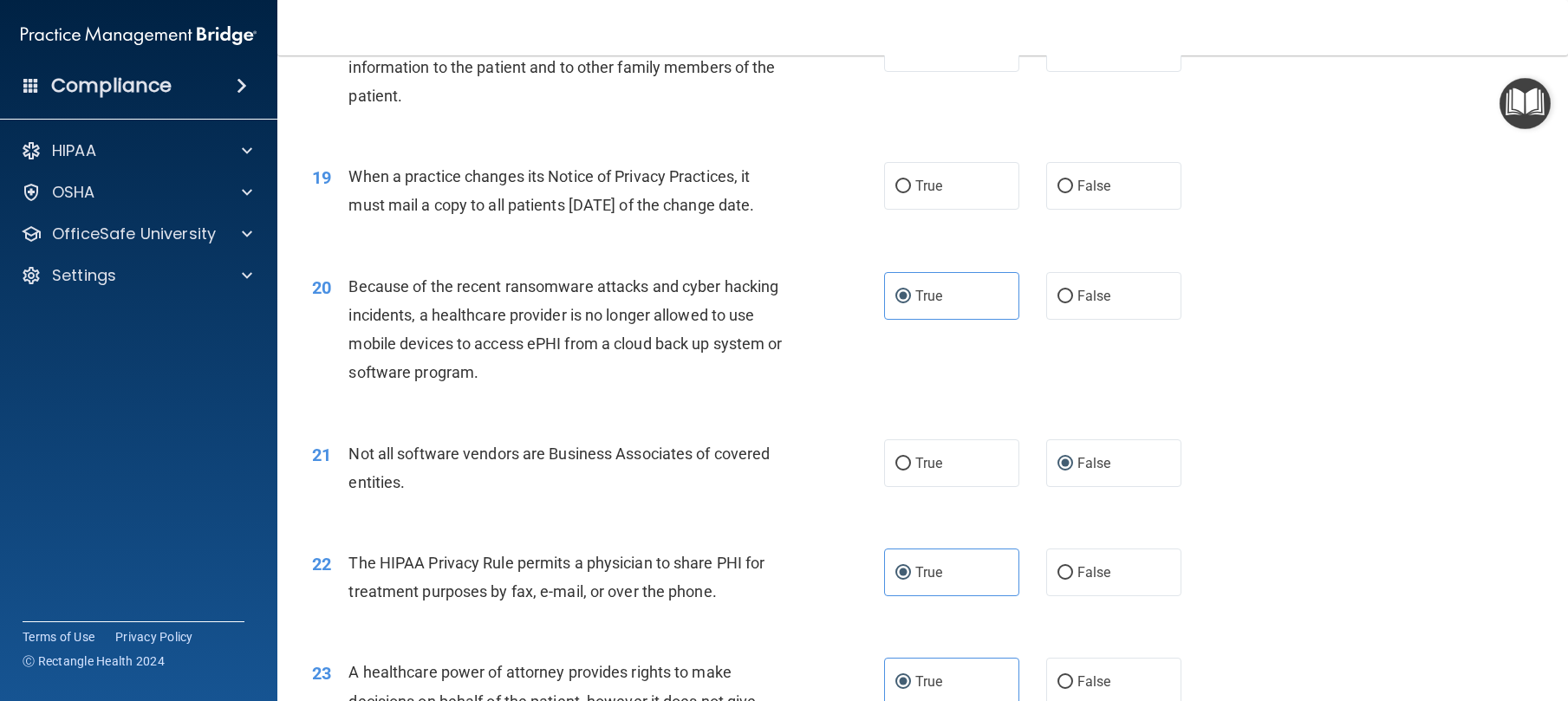
scroll to position [2392, 0]
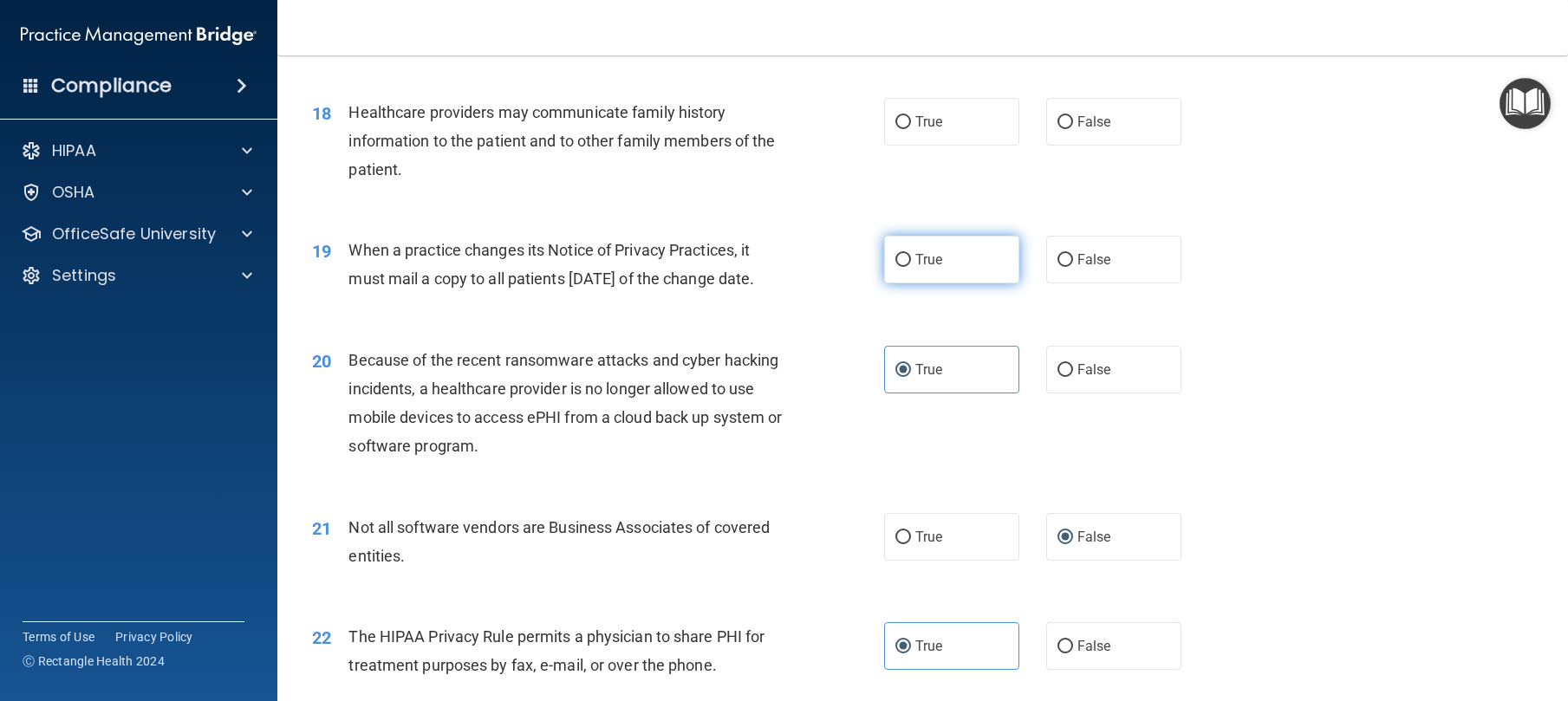
click at [925, 284] on label "True" at bounding box center [952, 259] width 136 height 48
click at [911, 267] on input "True" at bounding box center [903, 261] width 16 height 13
radio input "true"
click at [1046, 146] on label "False" at bounding box center [1114, 122] width 136 height 48
click at [1057, 129] on input "False" at bounding box center [1065, 122] width 16 height 13
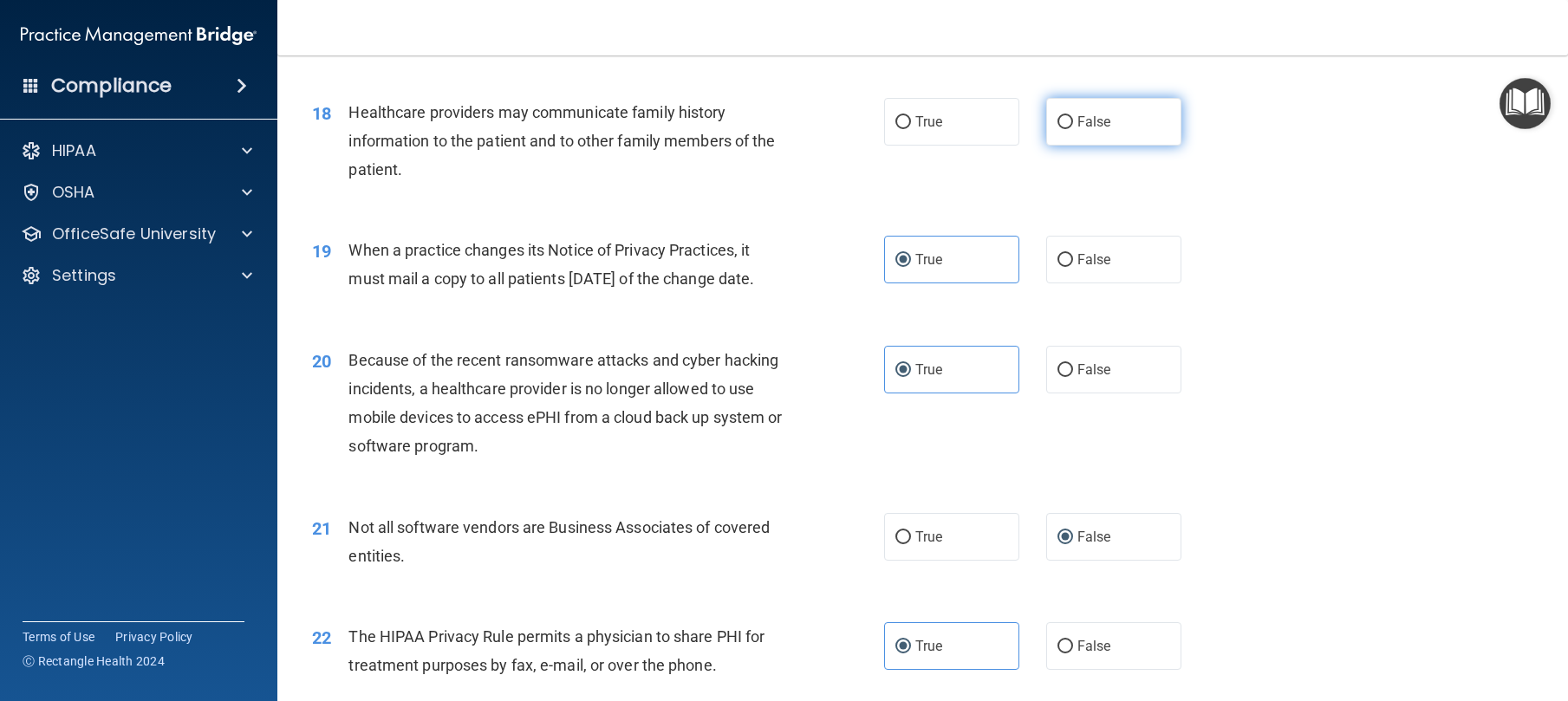
radio input "true"
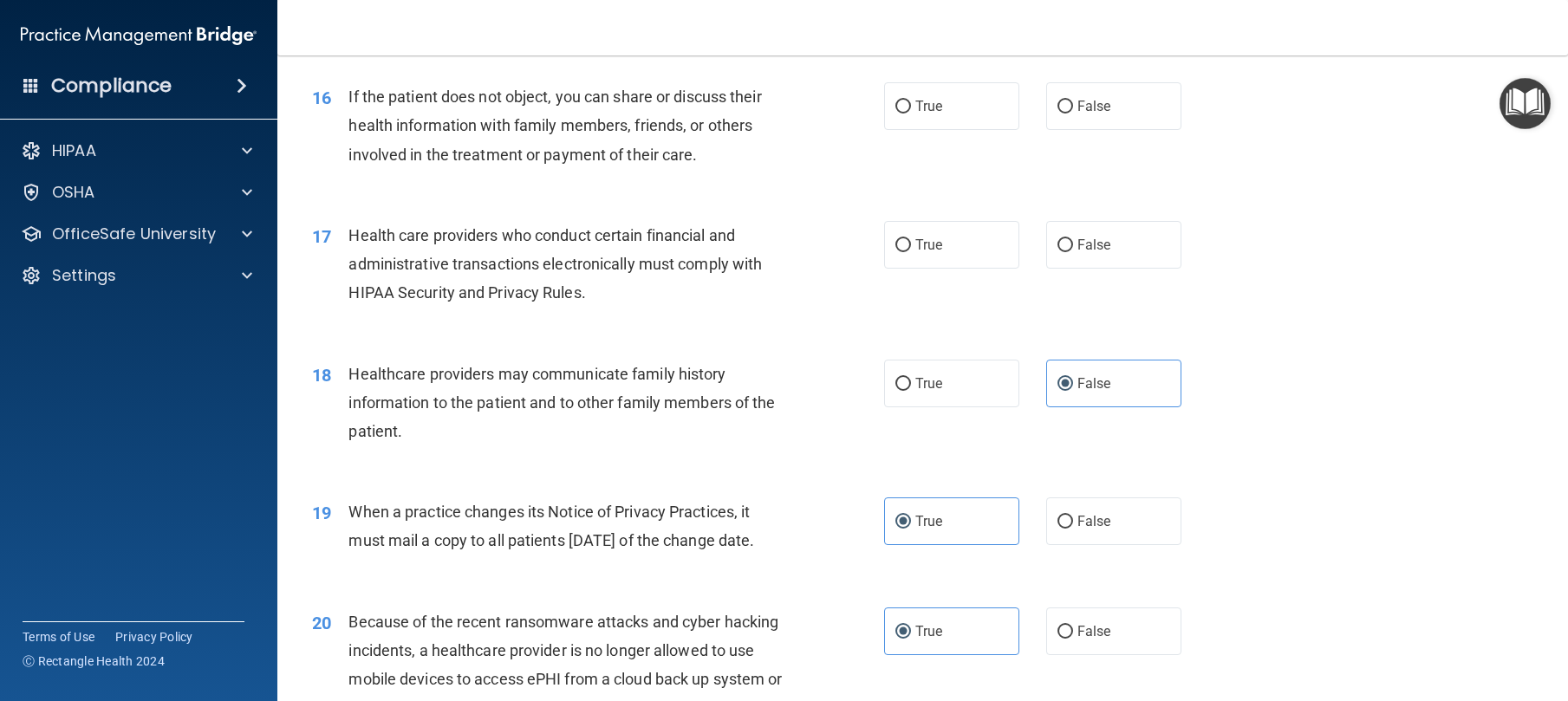
scroll to position [2129, 0]
click at [1024, 131] on div "True False" at bounding box center [1046, 106] width 325 height 48
click at [1033, 131] on div "True False" at bounding box center [1046, 106] width 325 height 48
click at [1057, 114] on input "False" at bounding box center [1065, 108] width 16 height 13
radio input "true"
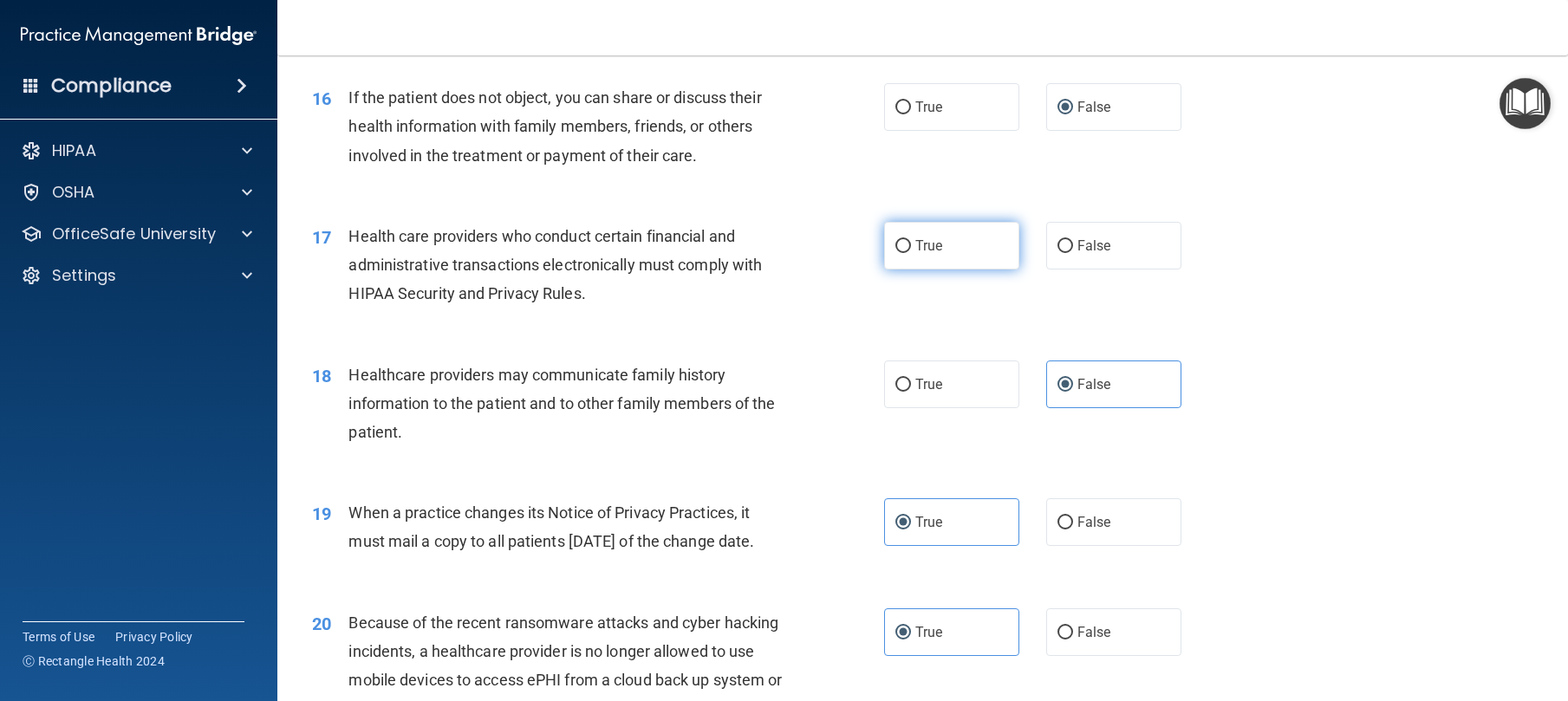
click at [937, 269] on label "True" at bounding box center [952, 246] width 136 height 48
click at [911, 253] on input "True" at bounding box center [903, 247] width 16 height 13
radio input "true"
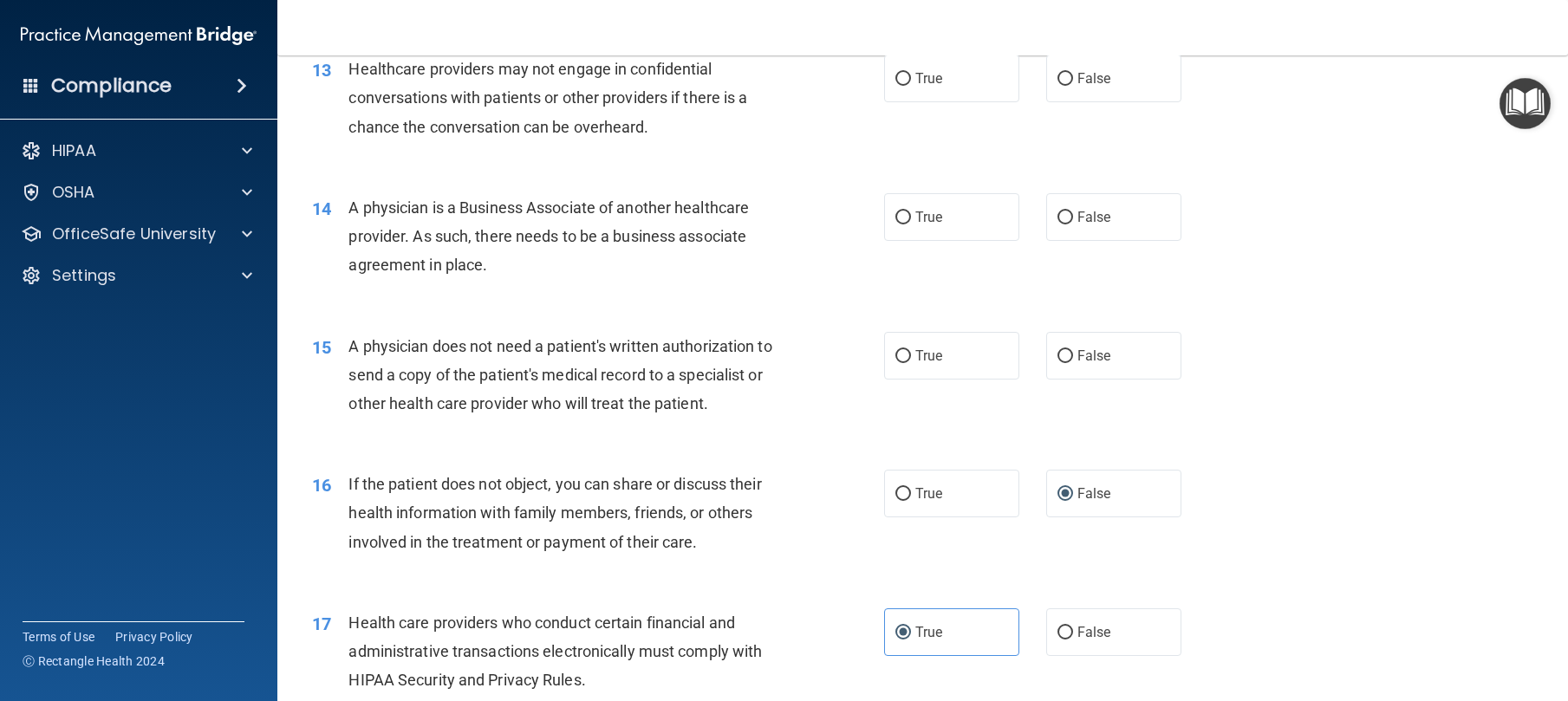
scroll to position [1742, 0]
click at [985, 381] on label "True" at bounding box center [952, 356] width 136 height 48
click at [911, 364] on input "True" at bounding box center [903, 358] width 16 height 13
radio input "true"
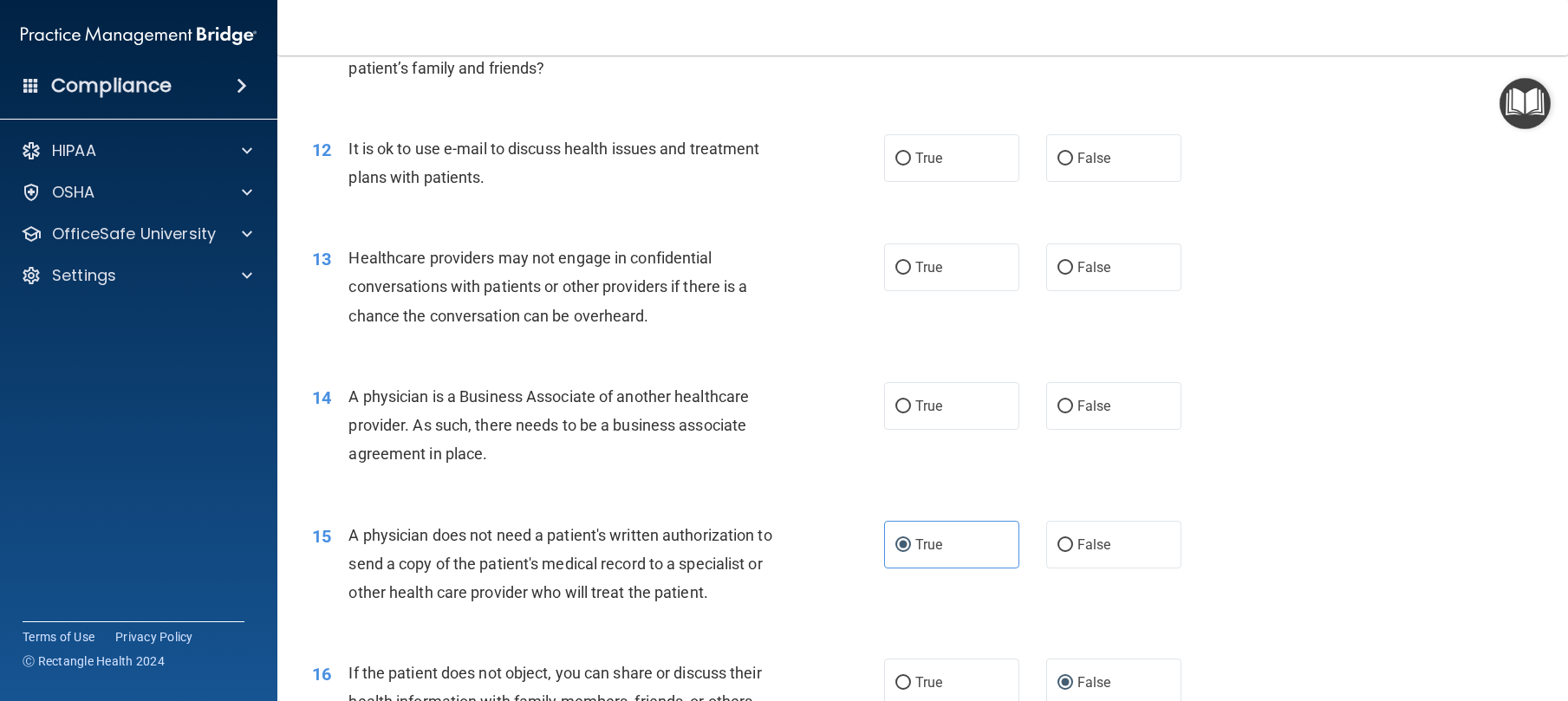
scroll to position [1554, 0]
click at [895, 415] on input "True" at bounding box center [903, 408] width 16 height 13
radio input "true"
click at [905, 292] on label "True" at bounding box center [952, 268] width 136 height 48
click at [905, 276] on input "True" at bounding box center [903, 269] width 16 height 13
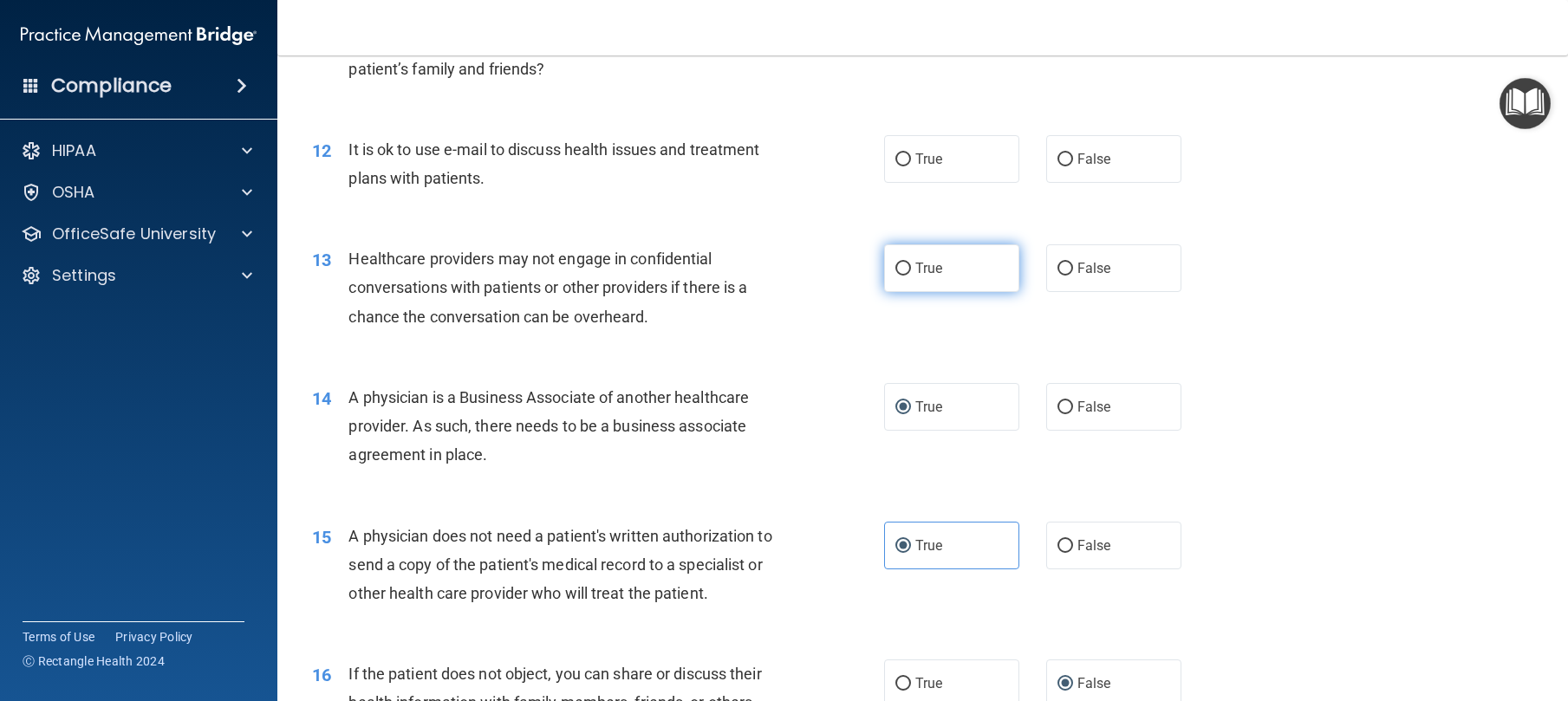
radio input "true"
click at [1157, 183] on label "False" at bounding box center [1114, 159] width 136 height 48
click at [1073, 167] on input "False" at bounding box center [1065, 160] width 16 height 13
radio input "true"
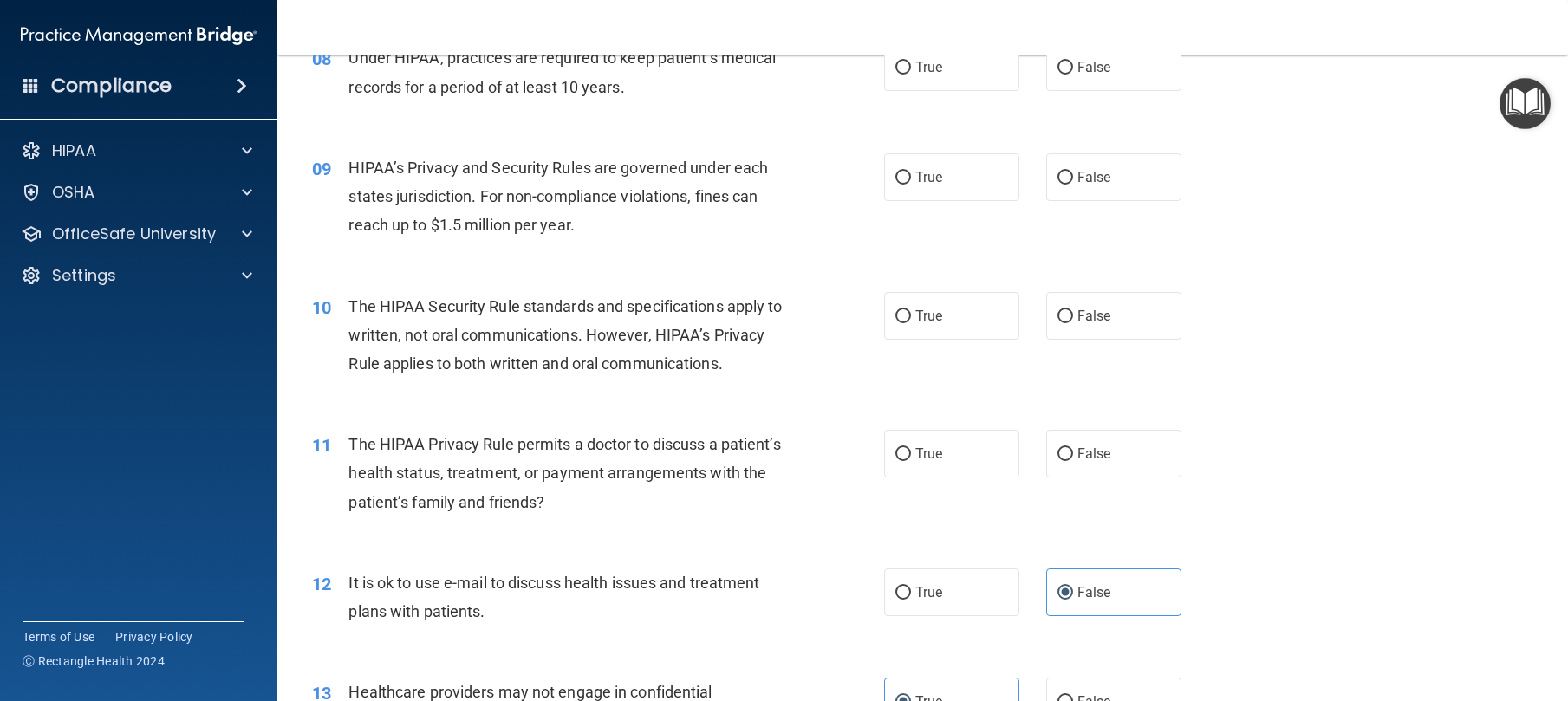
scroll to position [1119, 0]
click at [1077, 463] on span "False" at bounding box center [1094, 454] width 34 height 16
click at [1073, 462] on input "False" at bounding box center [1065, 456] width 16 height 13
radio input "true"
click at [948, 92] on label "True" at bounding box center [952, 68] width 136 height 48
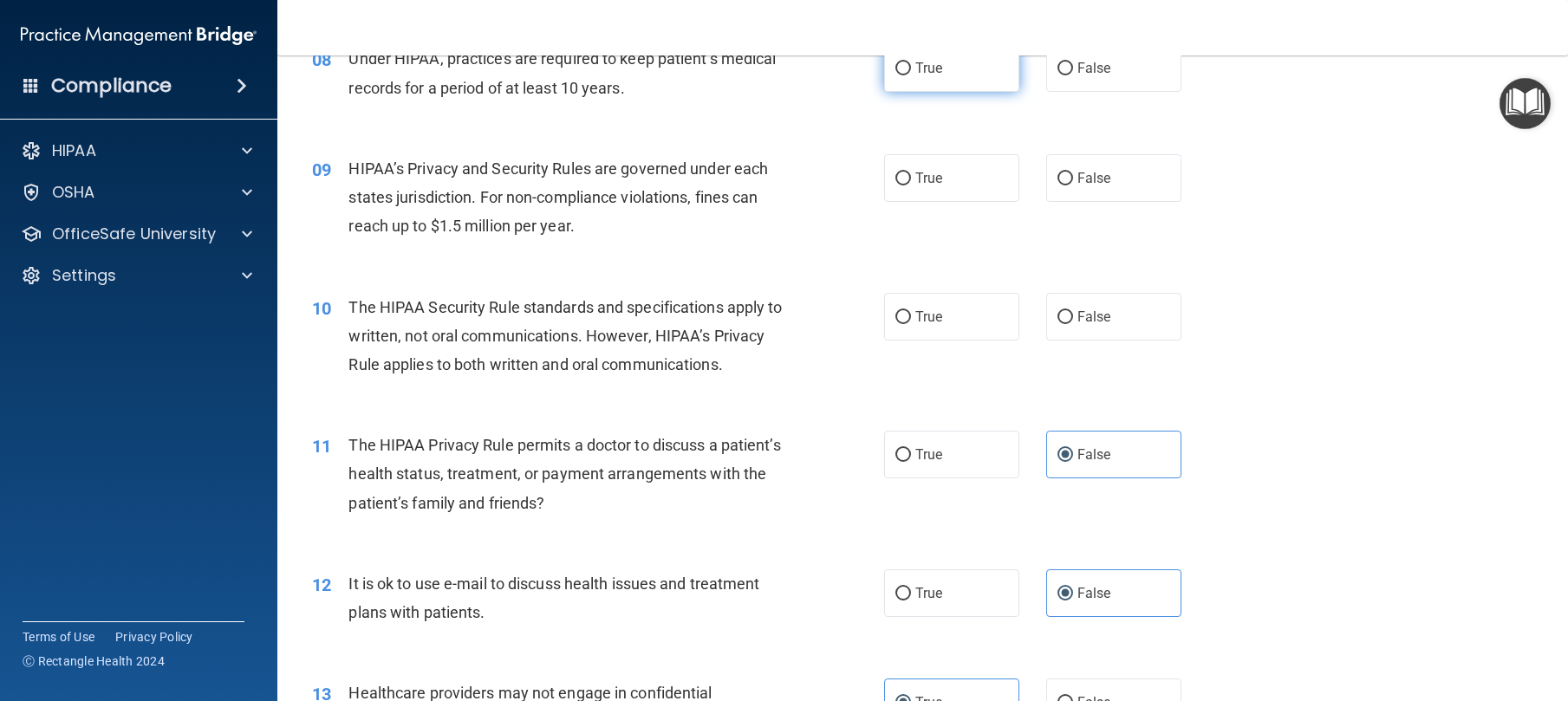
click at [911, 75] on input "True" at bounding box center [903, 69] width 16 height 13
radio input "true"
click at [949, 202] on label "True" at bounding box center [952, 178] width 136 height 48
click at [911, 186] on input "True" at bounding box center [903, 179] width 16 height 13
radio input "true"
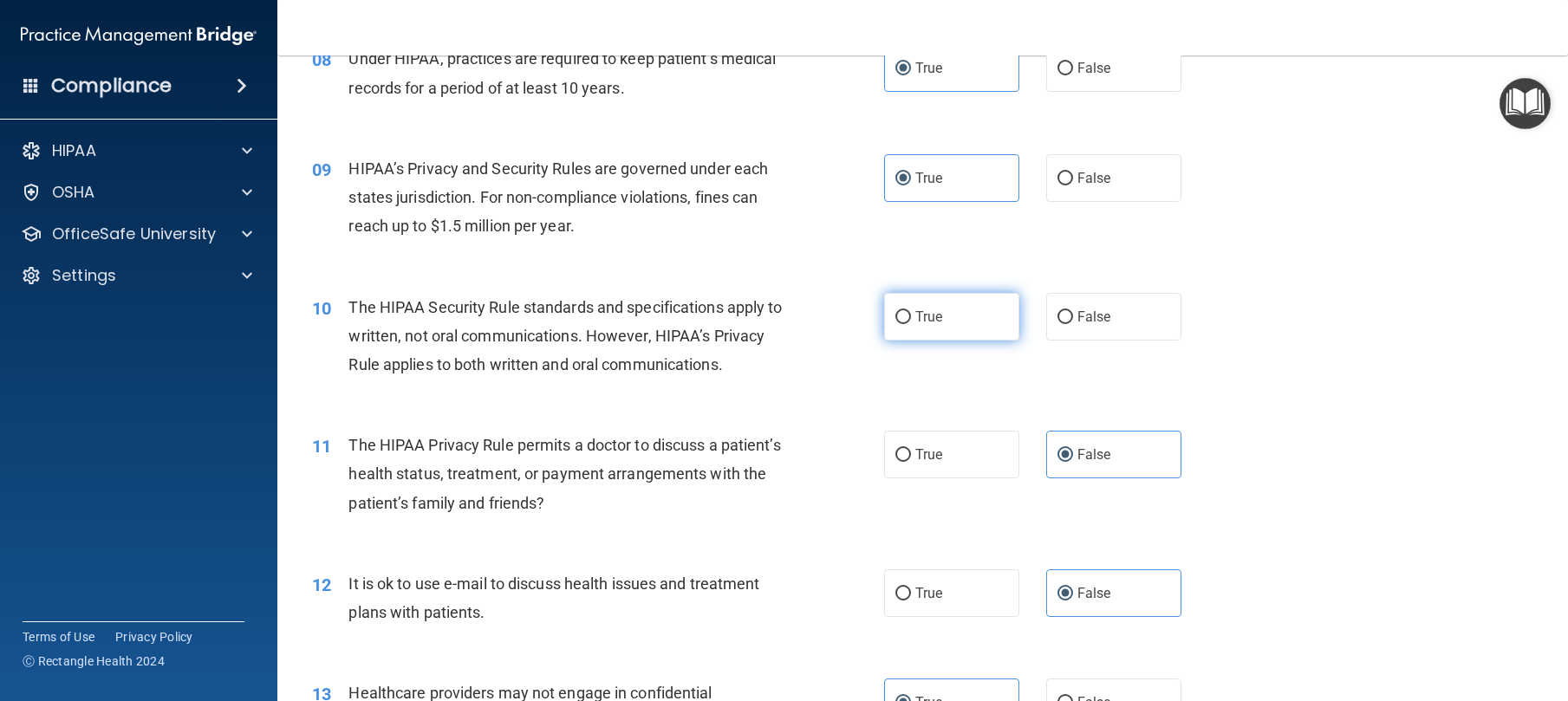
click at [995, 341] on label "True" at bounding box center [952, 317] width 136 height 48
click at [911, 324] on input "True" at bounding box center [903, 318] width 16 height 13
radio input "true"
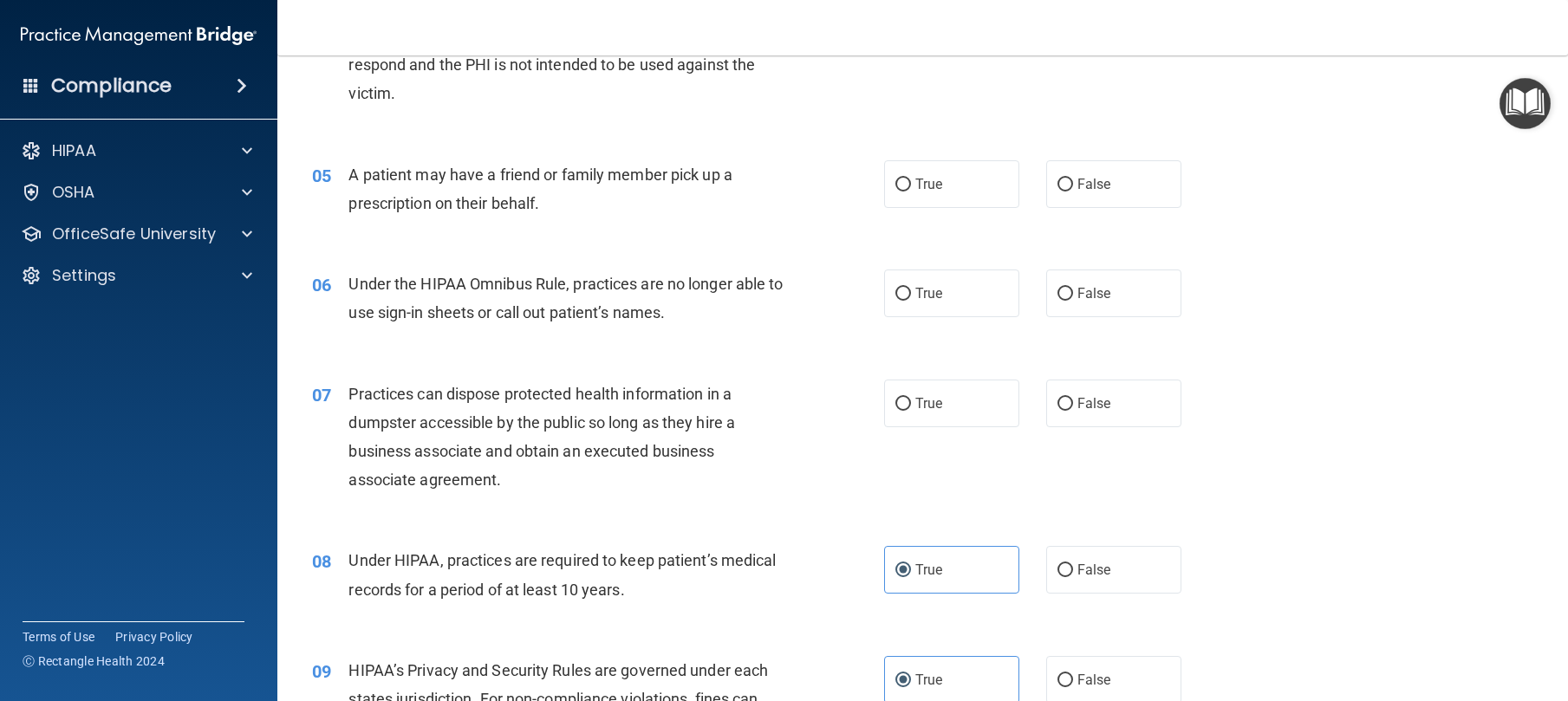
scroll to position [591, 0]
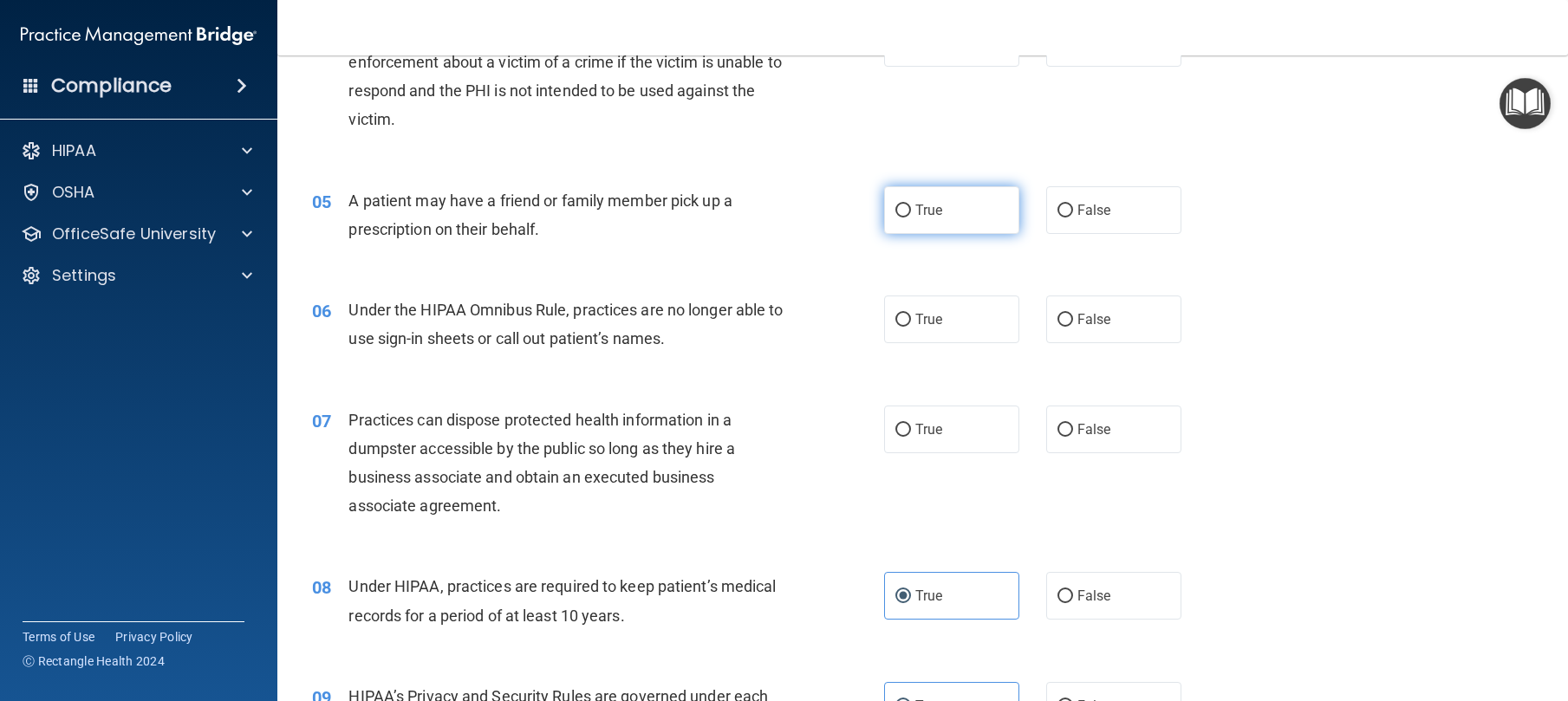
click at [971, 234] on label "True" at bounding box center [952, 210] width 136 height 48
click at [911, 218] on input "True" at bounding box center [903, 211] width 16 height 13
radio input "true"
click at [1055, 338] on label "False" at bounding box center [1114, 319] width 136 height 48
click at [1057, 327] on input "False" at bounding box center [1065, 320] width 16 height 13
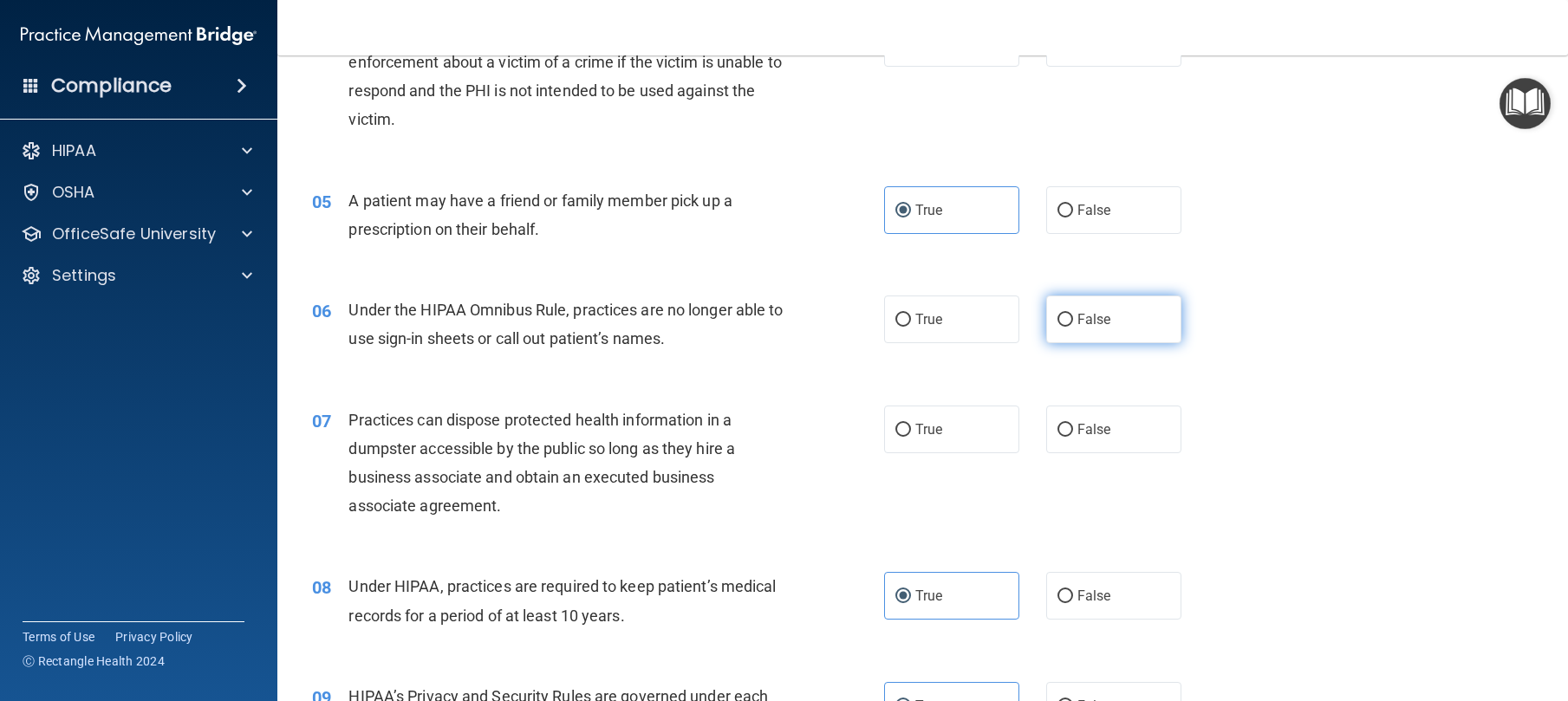
radio input "true"
click at [1095, 446] on label "False" at bounding box center [1114, 430] width 136 height 48
click at [1073, 437] on input "False" at bounding box center [1065, 431] width 16 height 13
radio input "true"
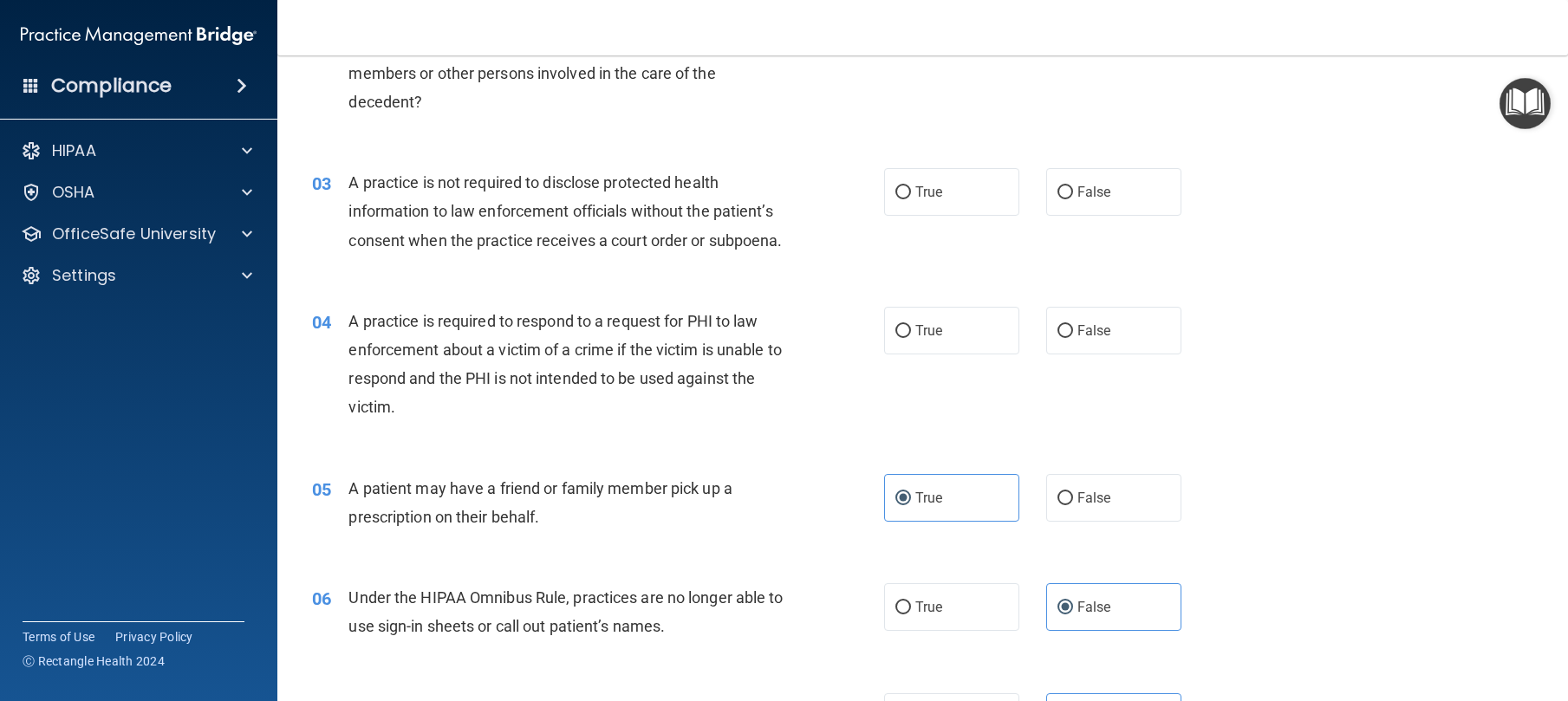
scroll to position [302, 0]
click at [1087, 340] on span "False" at bounding box center [1094, 331] width 34 height 16
click at [1073, 339] on input "False" at bounding box center [1065, 333] width 16 height 13
radio input "true"
click at [949, 201] on label "True" at bounding box center [952, 192] width 136 height 48
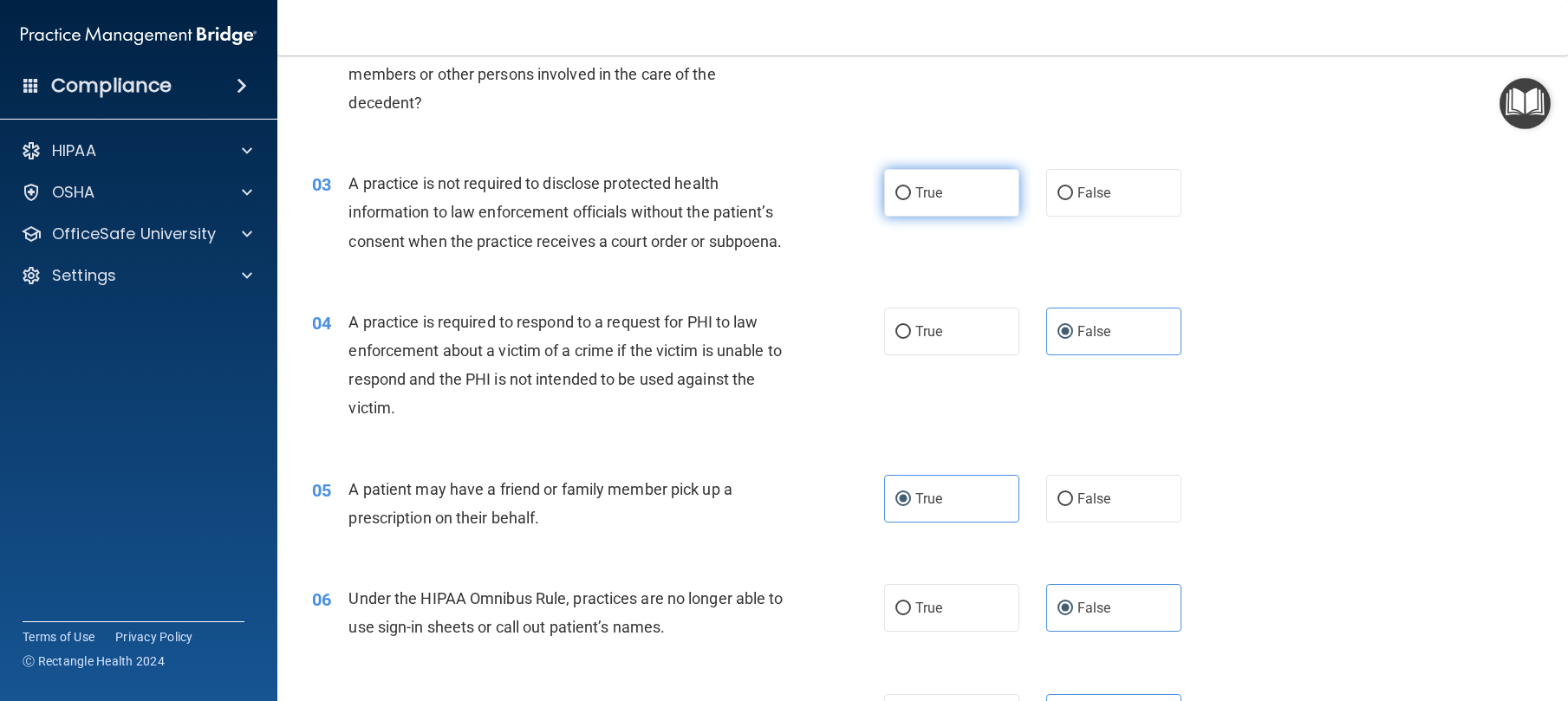
click at [911, 201] on input "True" at bounding box center [903, 194] width 16 height 13
radio input "true"
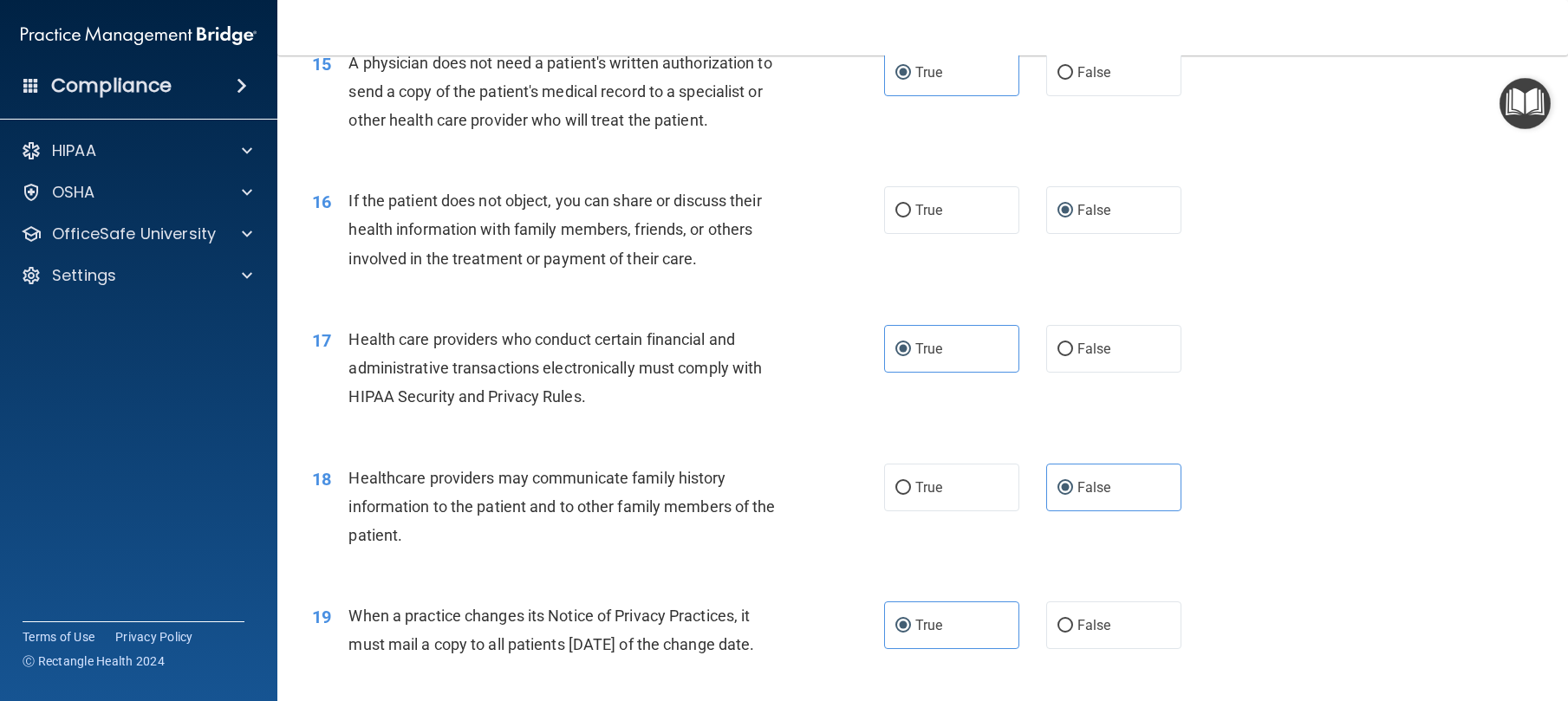
scroll to position [3621, 0]
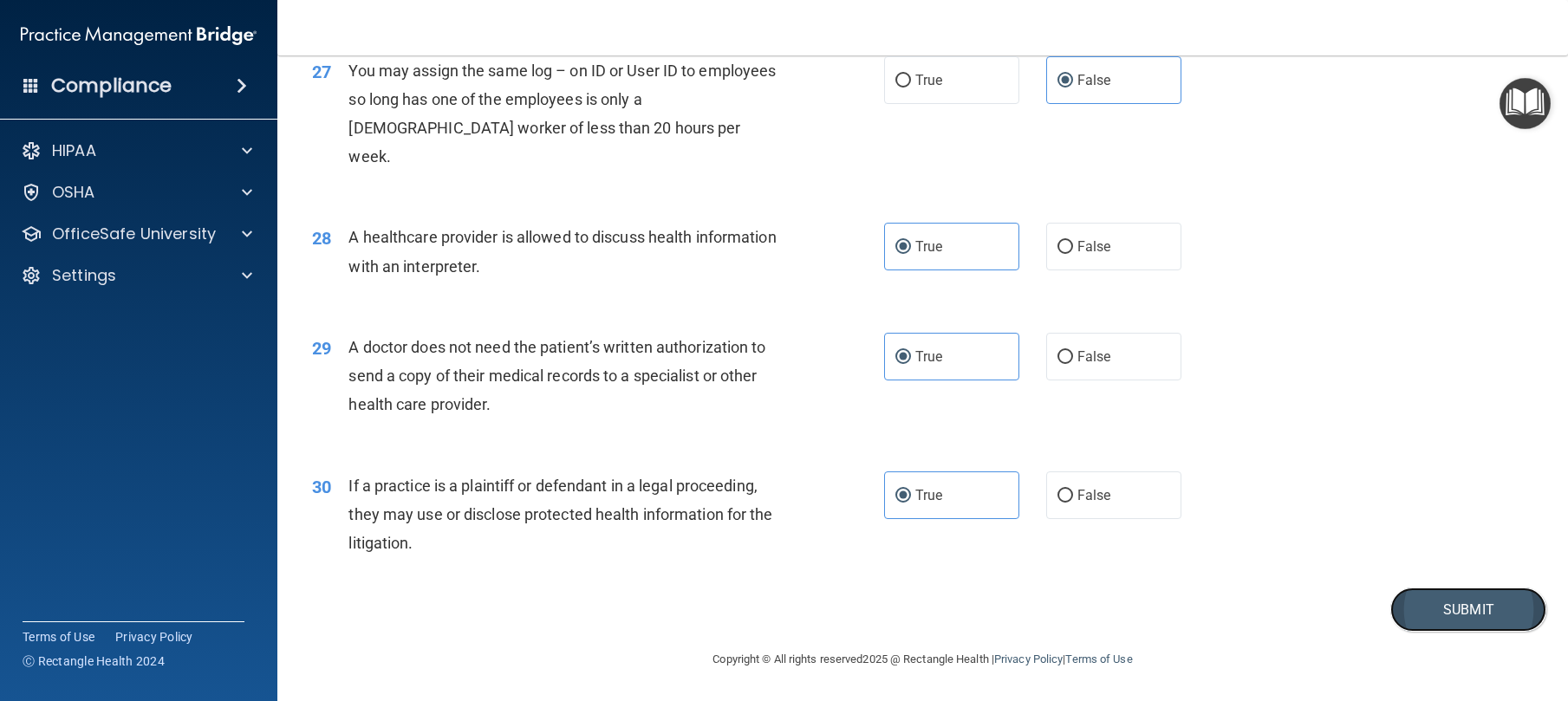
click at [1457, 593] on button "Submit" at bounding box center [1469, 610] width 156 height 44
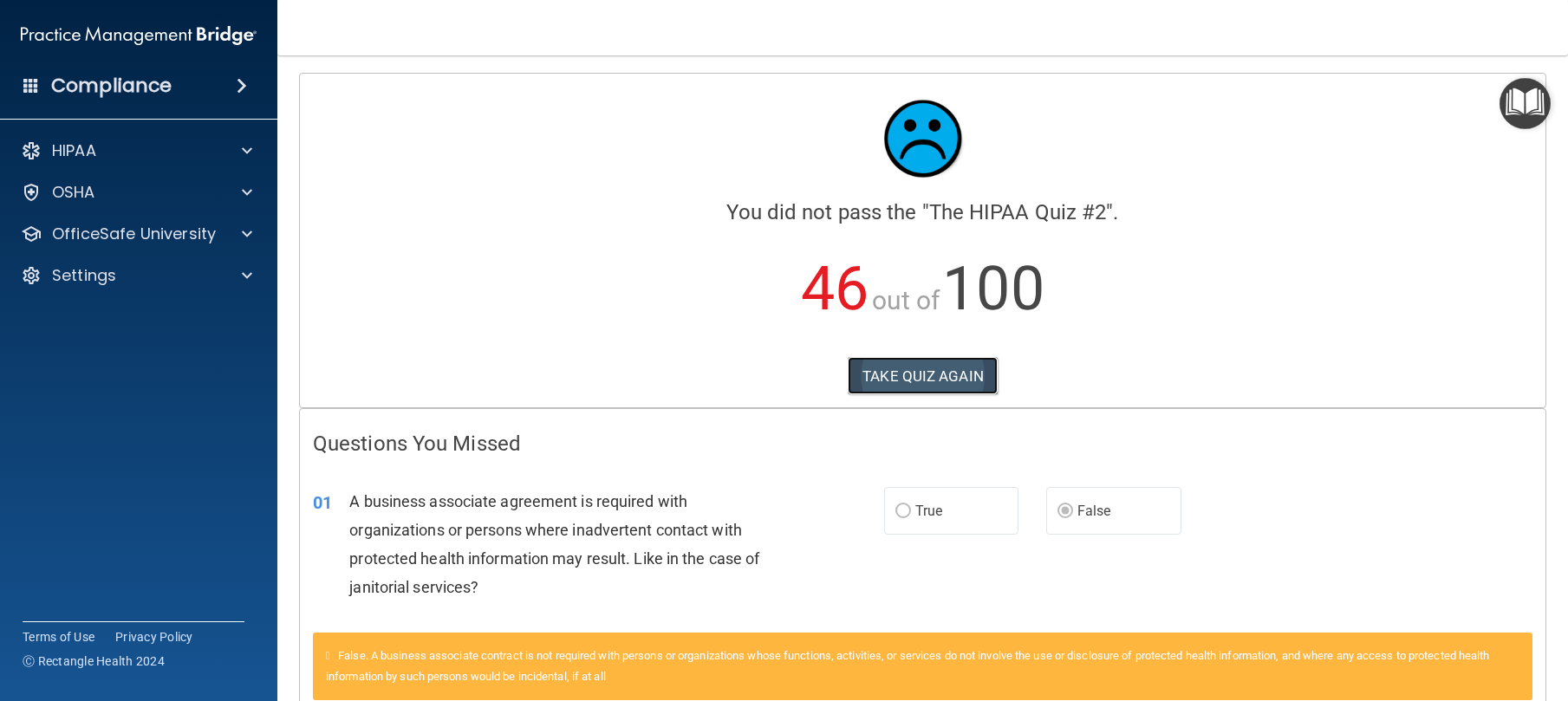
click at [945, 383] on button "TAKE QUIZ AGAIN" at bounding box center [923, 376] width 150 height 38
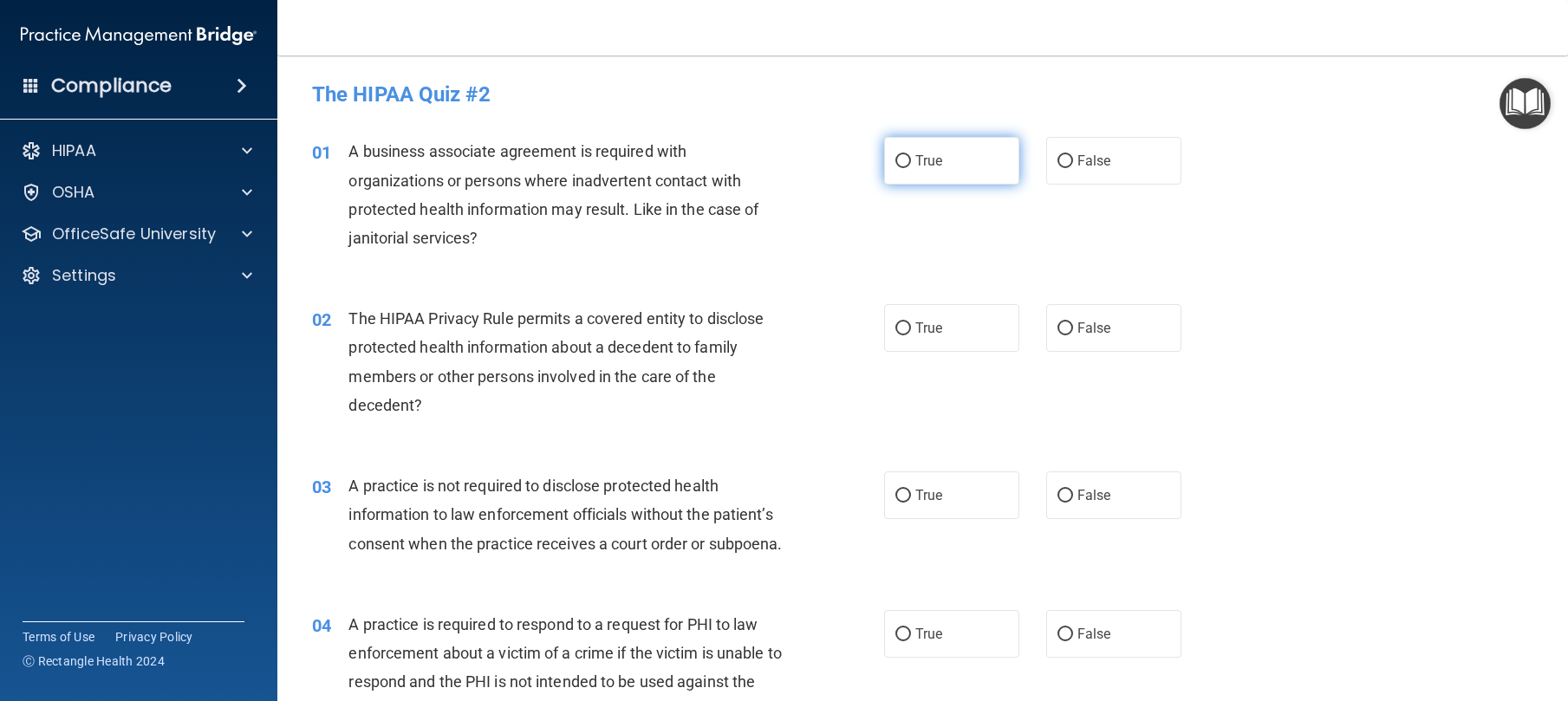
click at [966, 161] on label "True" at bounding box center [952, 160] width 136 height 48
click at [911, 161] on input "True" at bounding box center [903, 162] width 16 height 13
radio input "true"
click at [951, 505] on label "True" at bounding box center [952, 495] width 136 height 48
click at [911, 503] on input "True" at bounding box center [903, 497] width 16 height 13
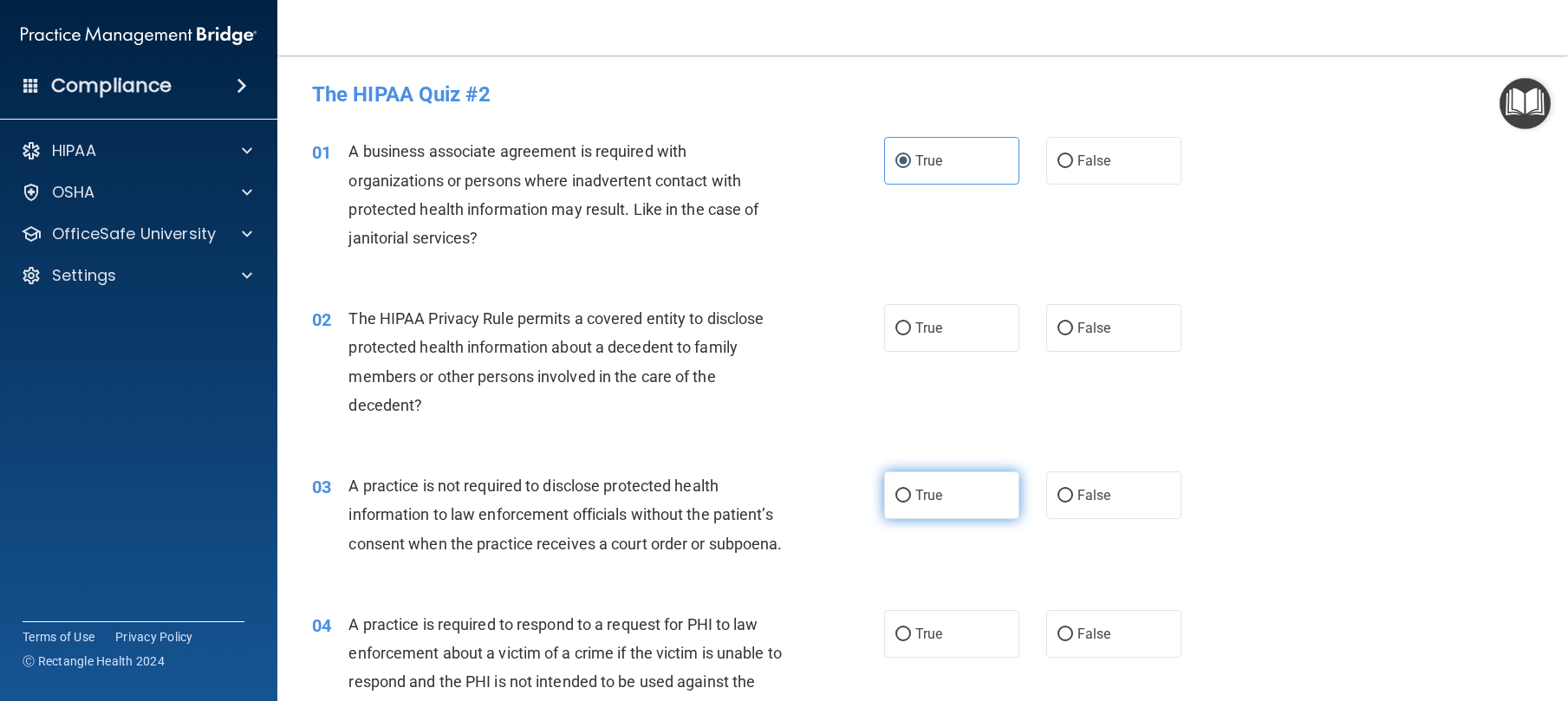
radio input "true"
click at [959, 336] on label "True" at bounding box center [952, 328] width 136 height 48
click at [911, 335] on input "True" at bounding box center [903, 329] width 16 height 13
radio input "true"
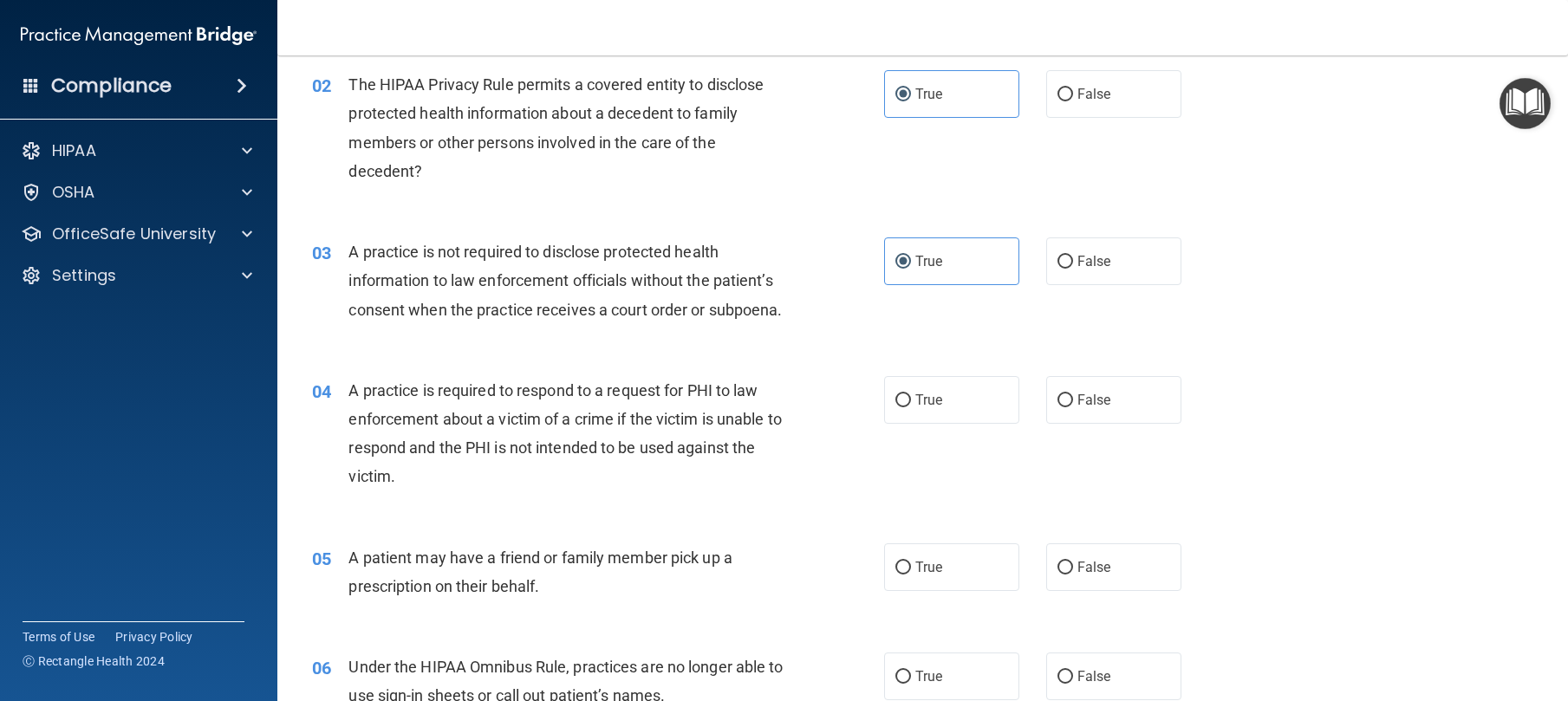
scroll to position [235, 0]
click at [917, 575] on span "True" at bounding box center [928, 565] width 27 height 16
click at [911, 574] on input "True" at bounding box center [903, 567] width 16 height 13
radio input "true"
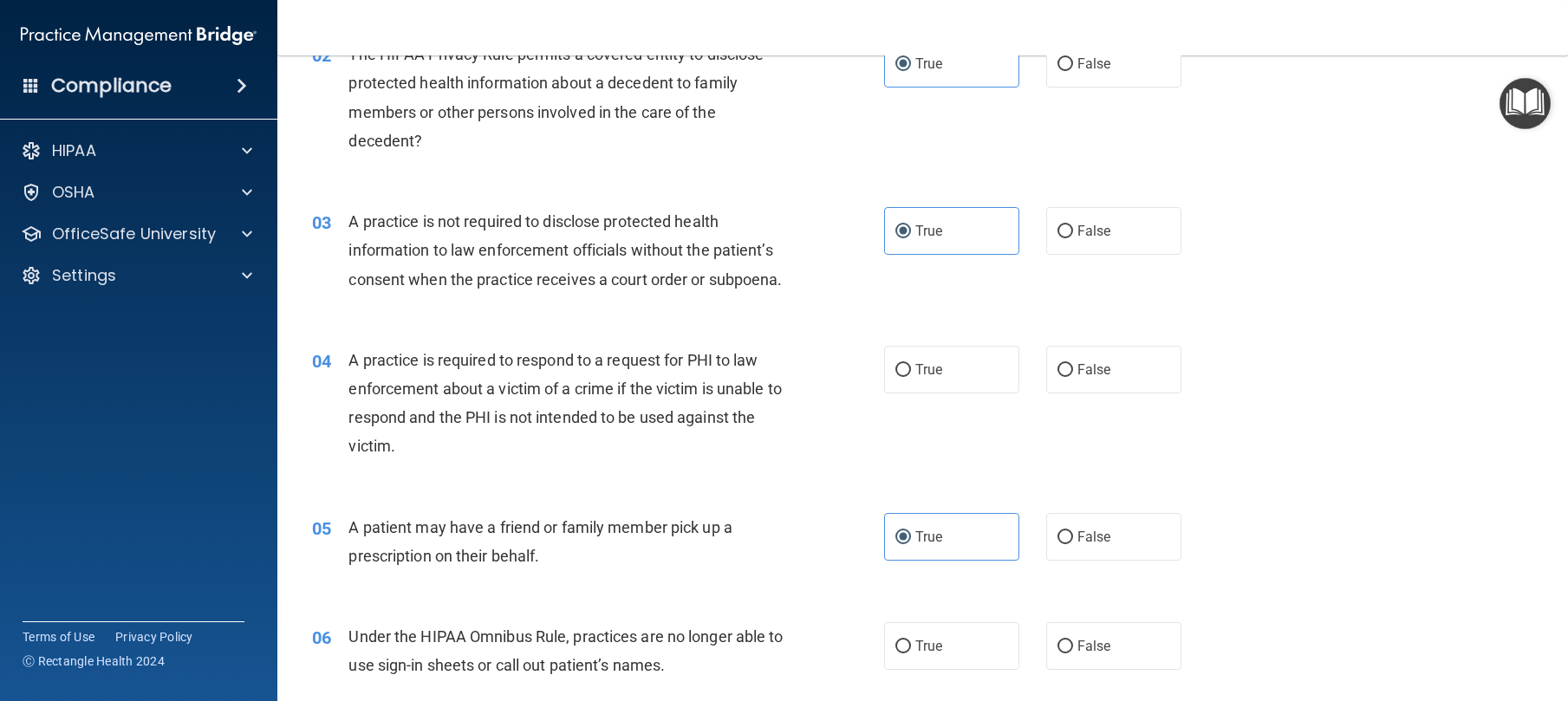
scroll to position [265, 0]
click at [1122, 669] on label "False" at bounding box center [1114, 645] width 136 height 48
click at [1073, 653] on input "False" at bounding box center [1065, 646] width 16 height 13
radio input "true"
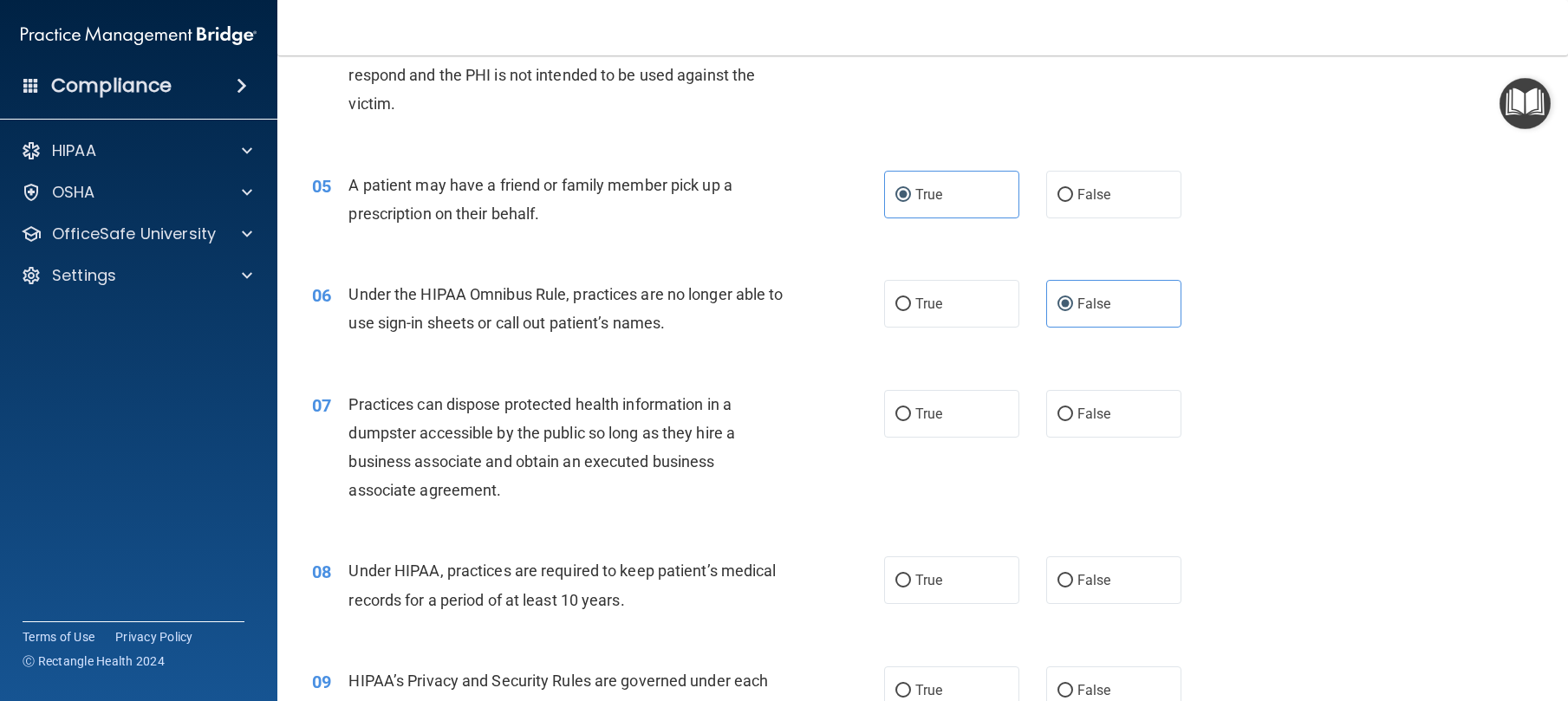
scroll to position [608, 0]
click at [915, 588] on span "True" at bounding box center [928, 579] width 27 height 16
click at [911, 587] on input "True" at bounding box center [903, 580] width 16 height 13
radio input "true"
click at [1024, 437] on div "True False" at bounding box center [1046, 413] width 325 height 48
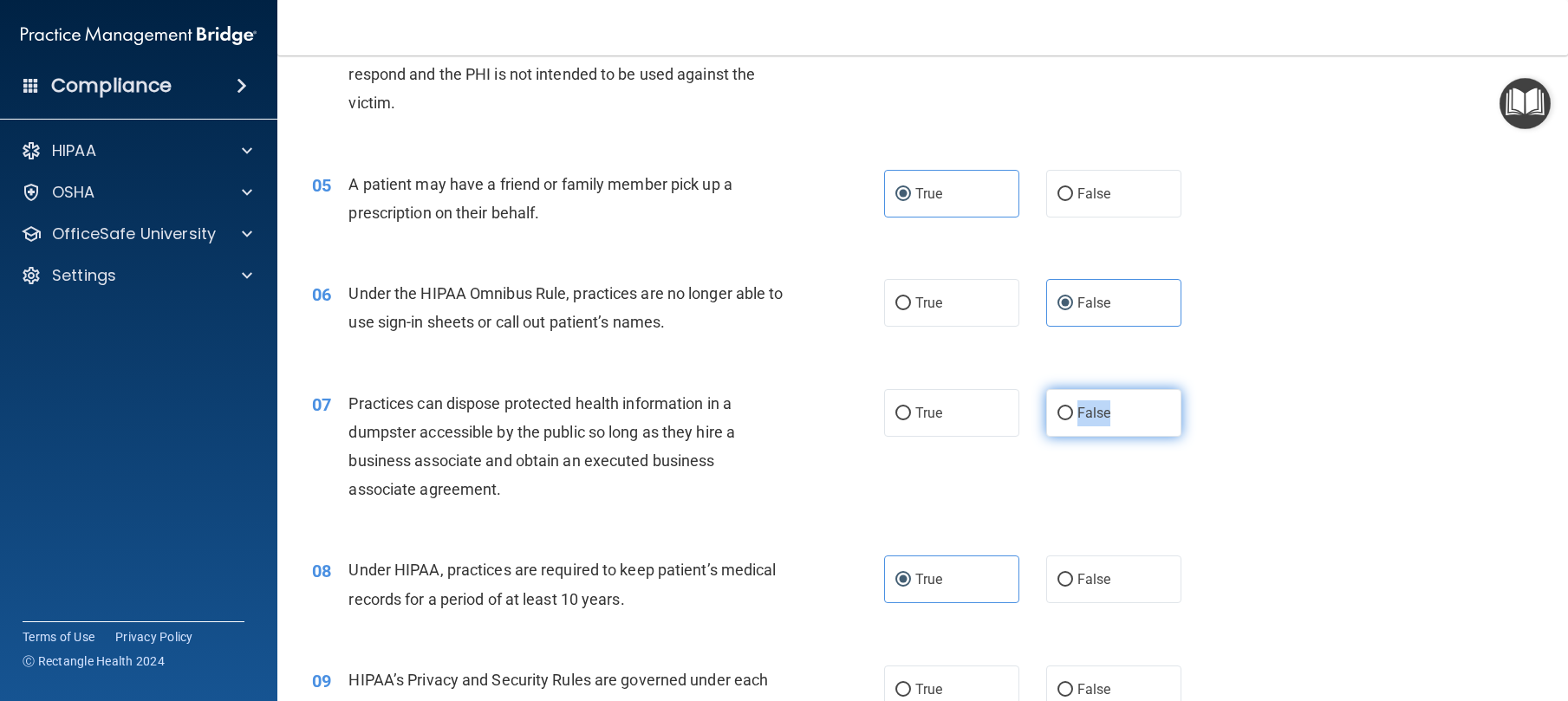
click at [1046, 437] on label "False" at bounding box center [1114, 413] width 136 height 48
click at [1057, 420] on input "False" at bounding box center [1065, 414] width 16 height 13
radio input "true"
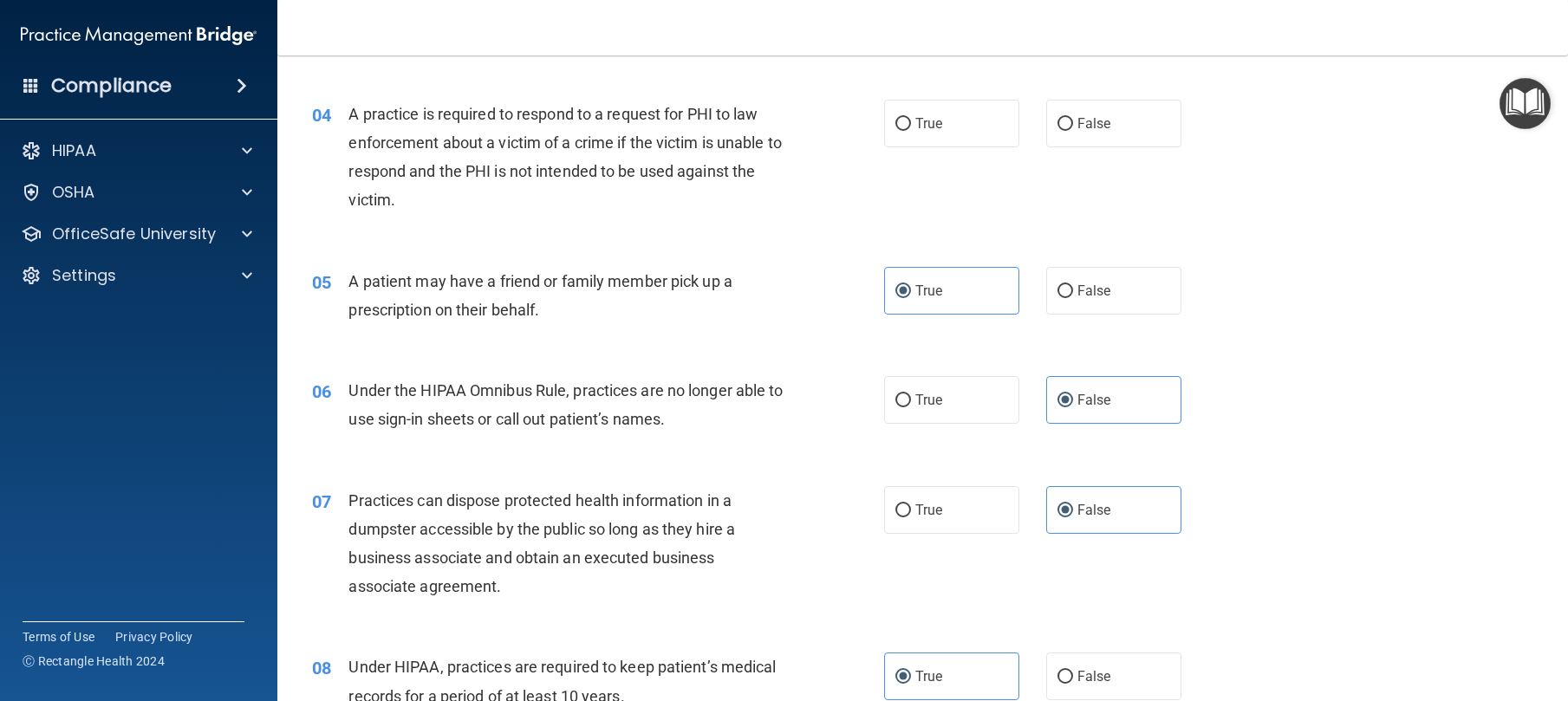
scroll to position [168, 0]
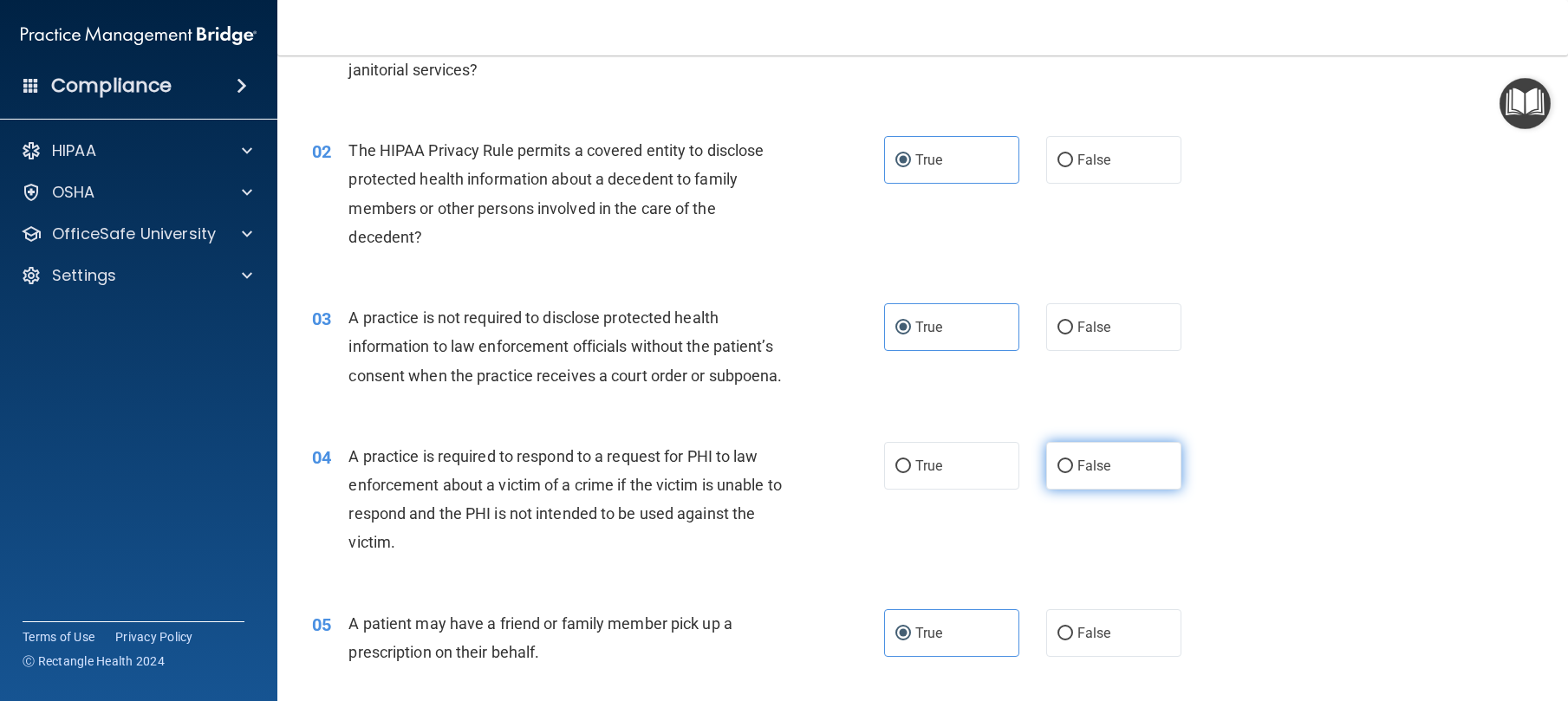
click at [1164, 490] on label "False" at bounding box center [1114, 465] width 136 height 48
click at [1073, 473] on input "False" at bounding box center [1065, 466] width 16 height 13
radio input "true"
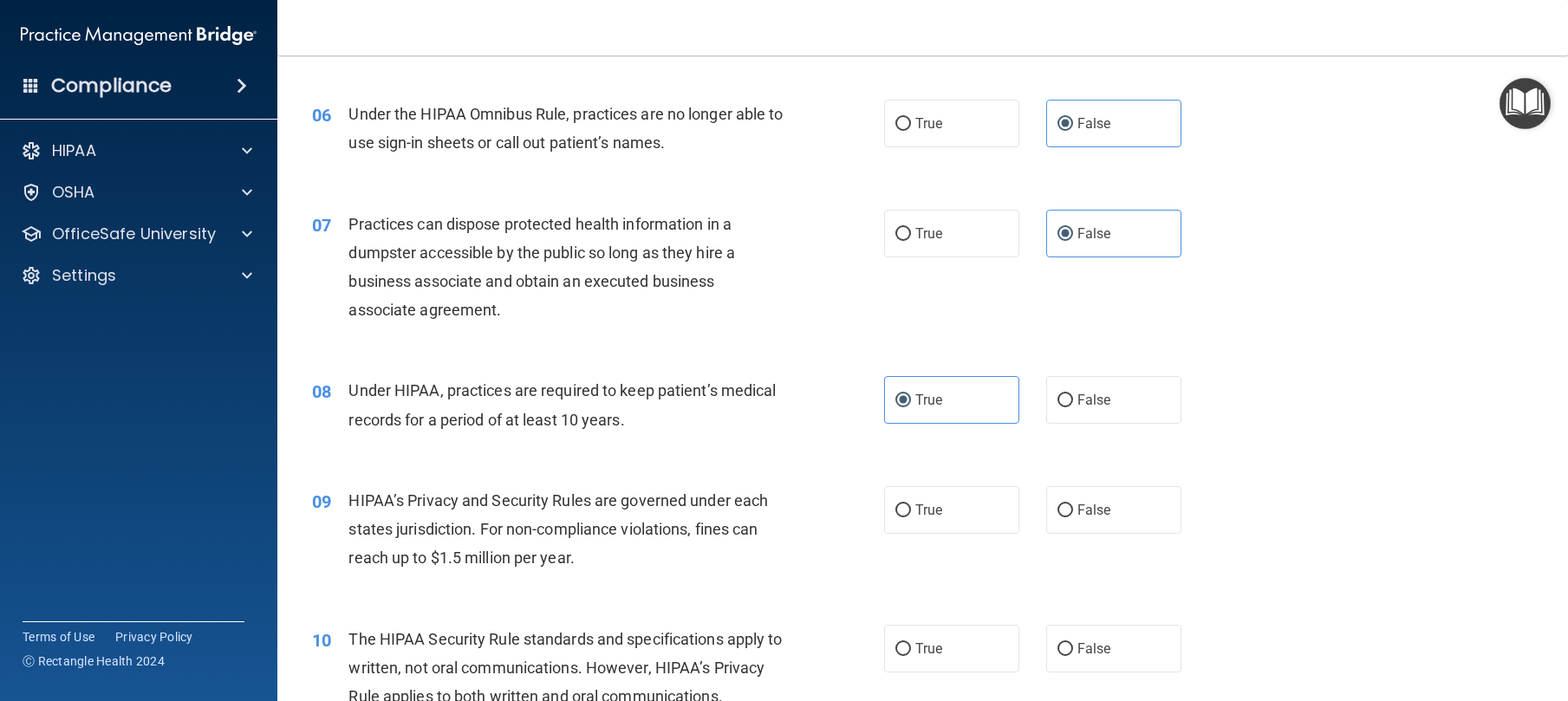
scroll to position [831, 0]
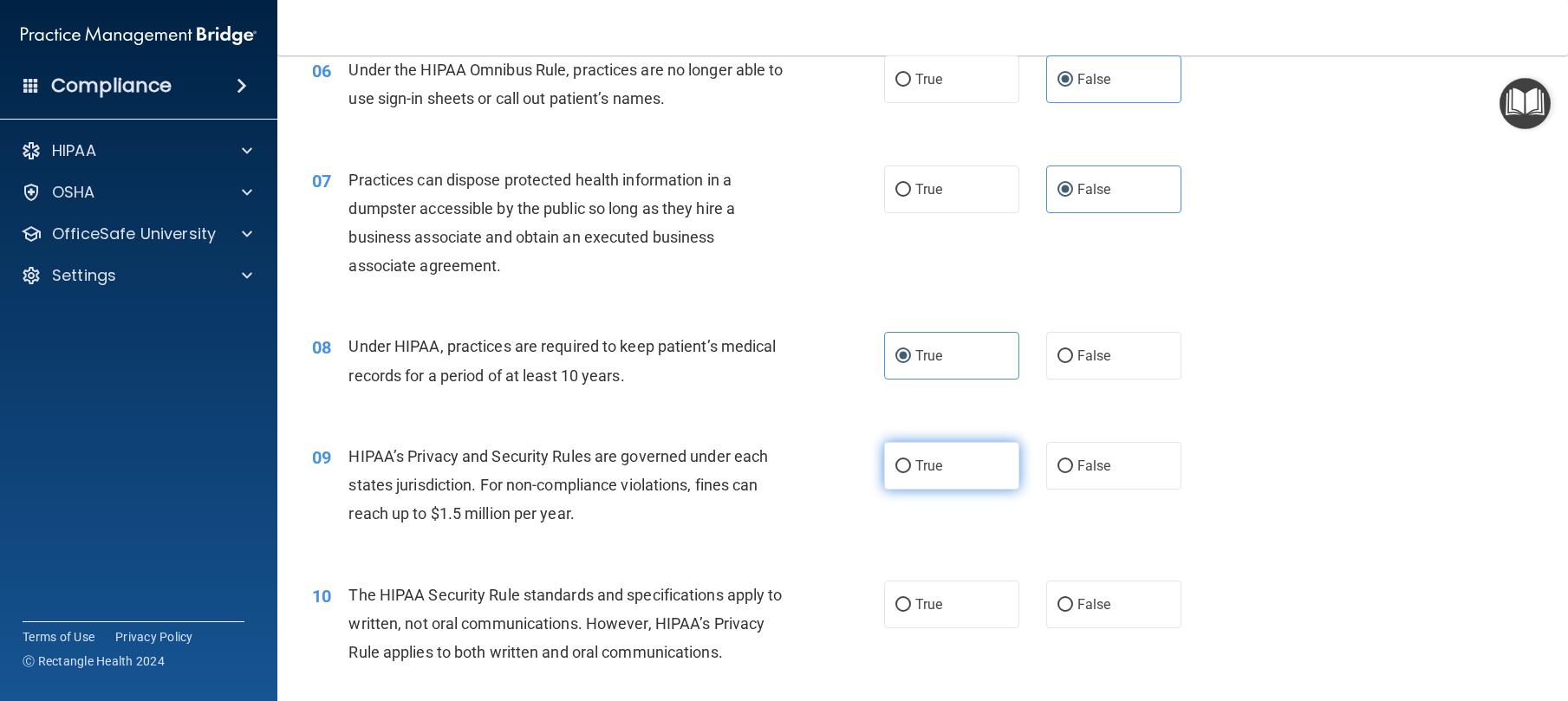
click at [987, 490] on label "True" at bounding box center [952, 465] width 136 height 48
click at [911, 473] on input "True" at bounding box center [903, 466] width 16 height 13
radio input "true"
click at [849, 514] on div "09 HIPAA’s Privacy and Security Rules are governed under each states jurisdicti…" at bounding box center [598, 489] width 624 height 95
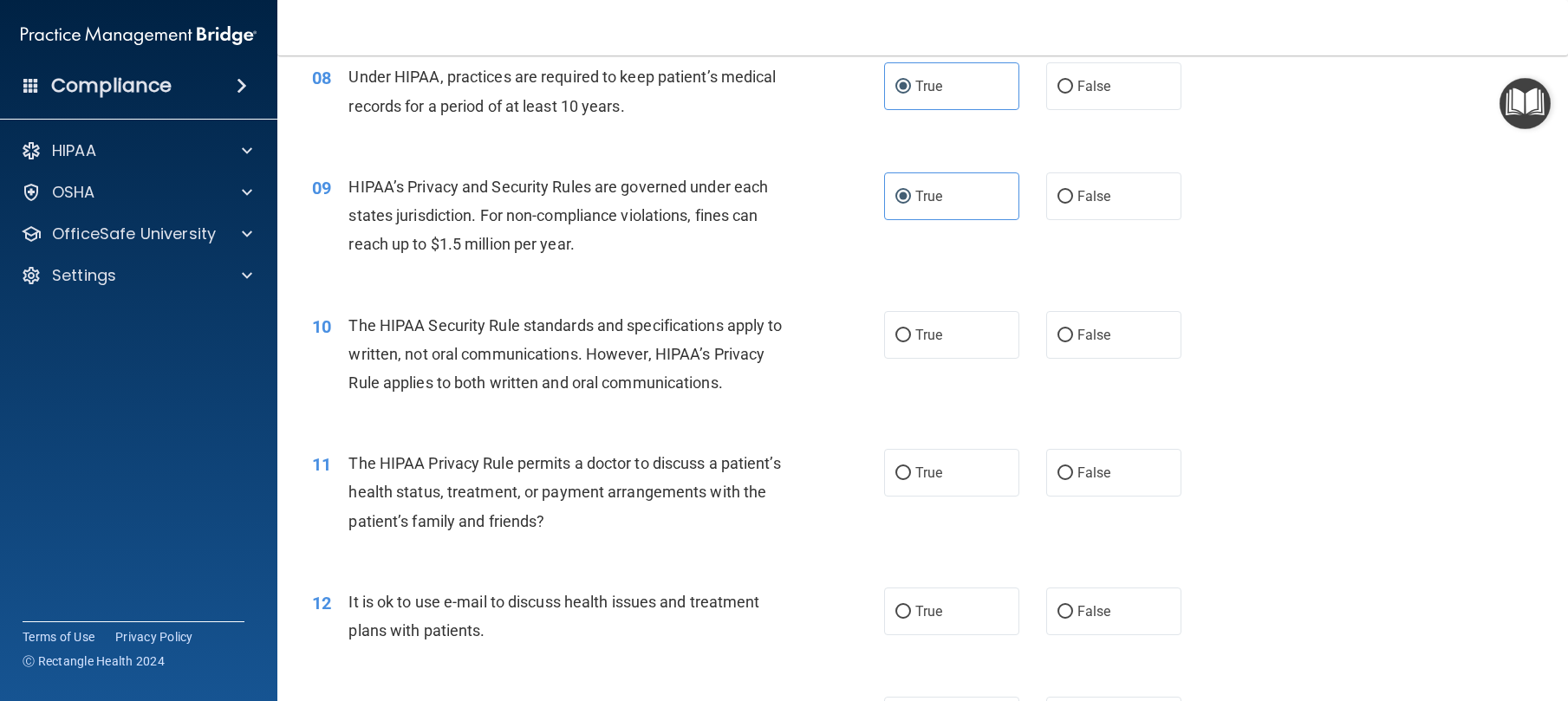
scroll to position [1101, 0]
click at [1099, 481] on span "False" at bounding box center [1094, 471] width 34 height 16
click at [1073, 480] on input "False" at bounding box center [1065, 473] width 16 height 13
radio input "true"
click at [928, 358] on label "True" at bounding box center [952, 334] width 136 height 48
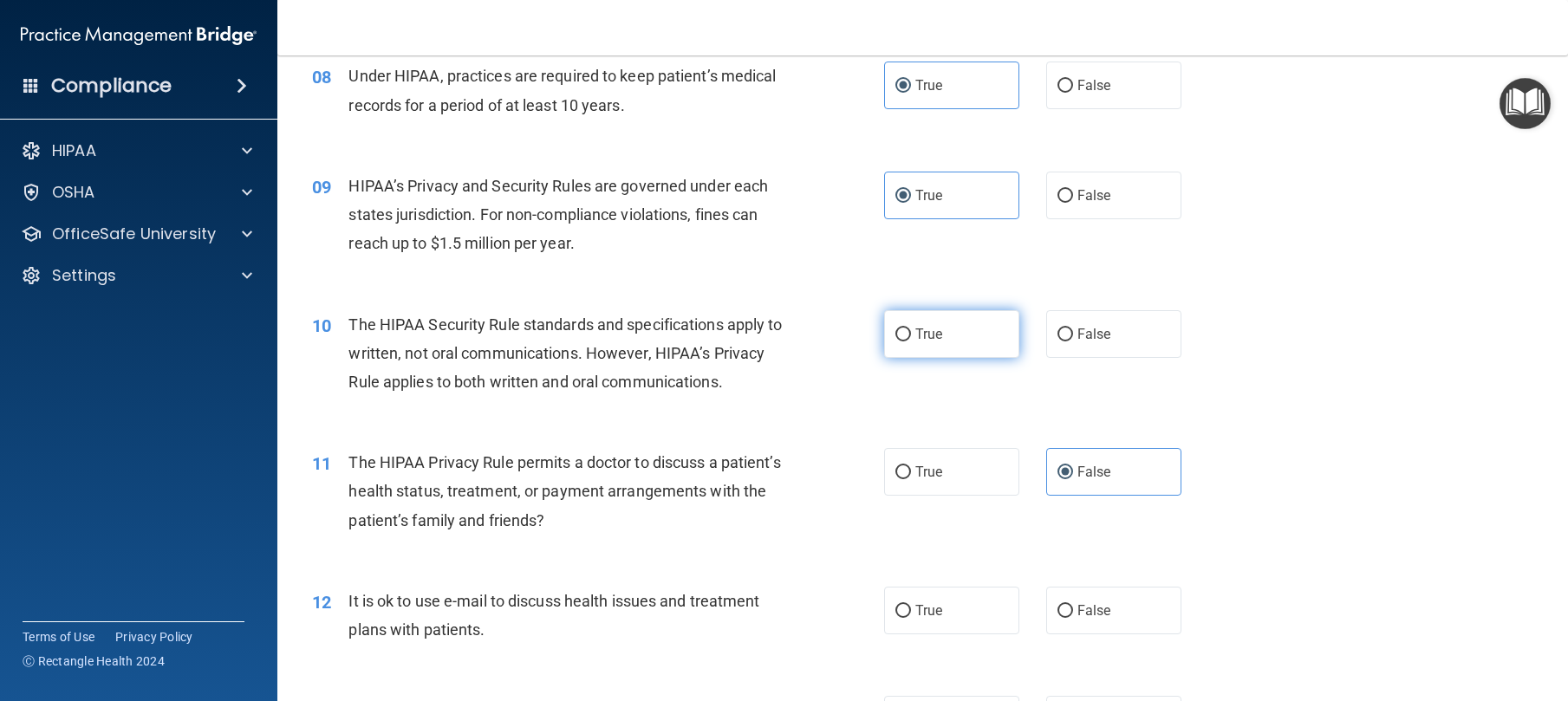
click at [911, 341] on input "True" at bounding box center [903, 335] width 16 height 13
radio input "true"
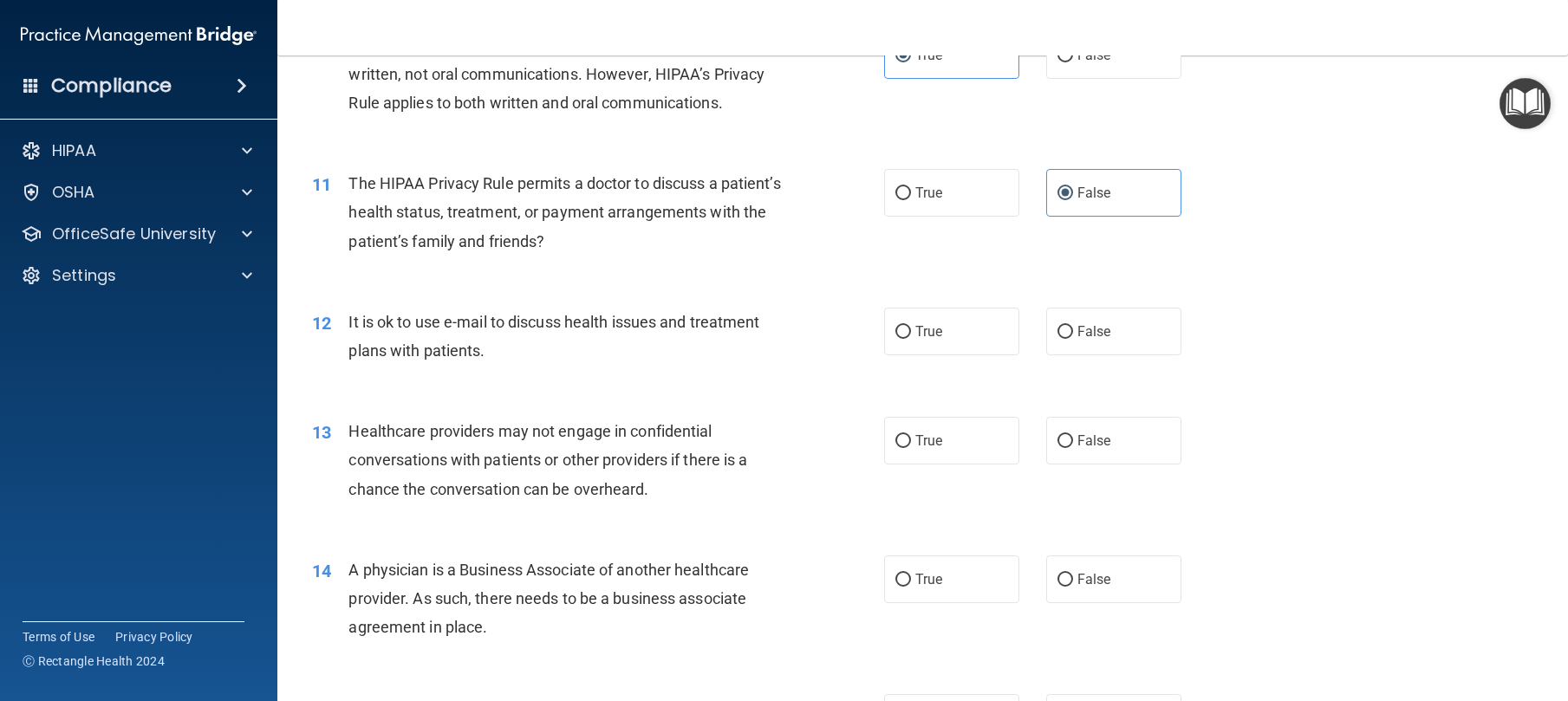
scroll to position [1381, 0]
click at [1150, 354] on label "False" at bounding box center [1114, 331] width 136 height 48
click at [1073, 338] on input "False" at bounding box center [1065, 332] width 16 height 13
radio input "true"
click at [930, 448] on span "True" at bounding box center [928, 439] width 27 height 16
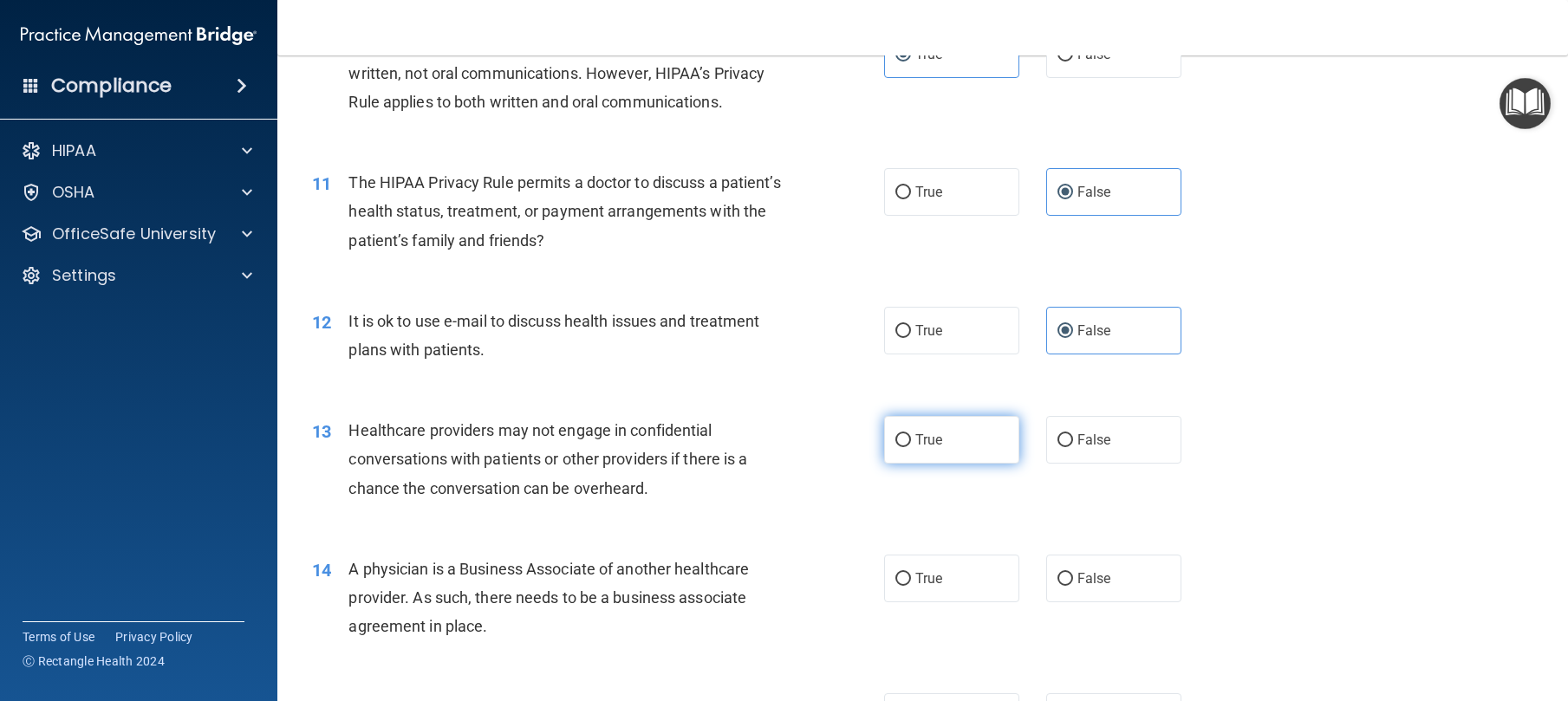
click at [911, 448] on input "True" at bounding box center [903, 441] width 16 height 13
radio input "true"
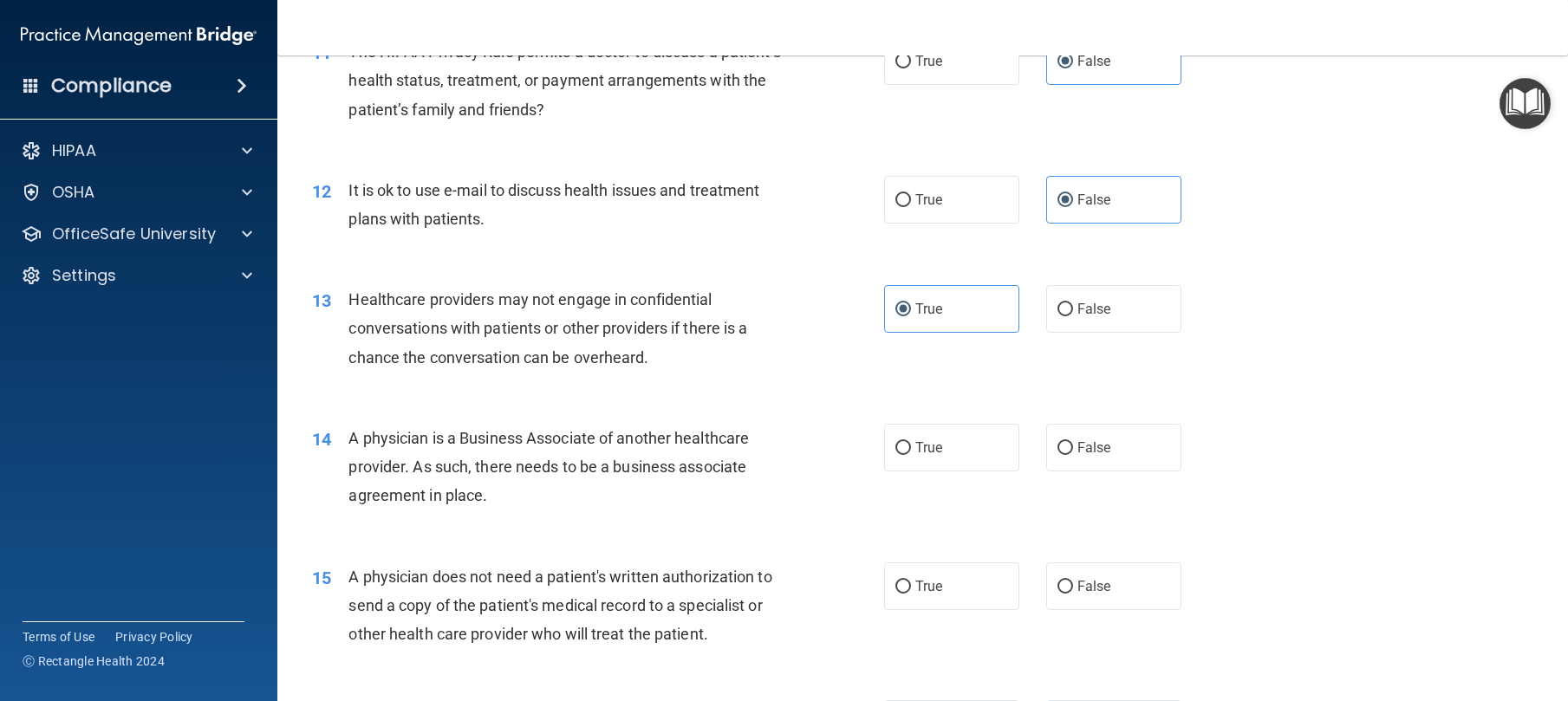
scroll to position [1513, 0]
click at [932, 455] on span "True" at bounding box center [928, 446] width 27 height 16
click at [911, 454] on input "True" at bounding box center [903, 448] width 16 height 13
radio input "true"
click at [1057, 454] on input "False" at bounding box center [1065, 448] width 16 height 13
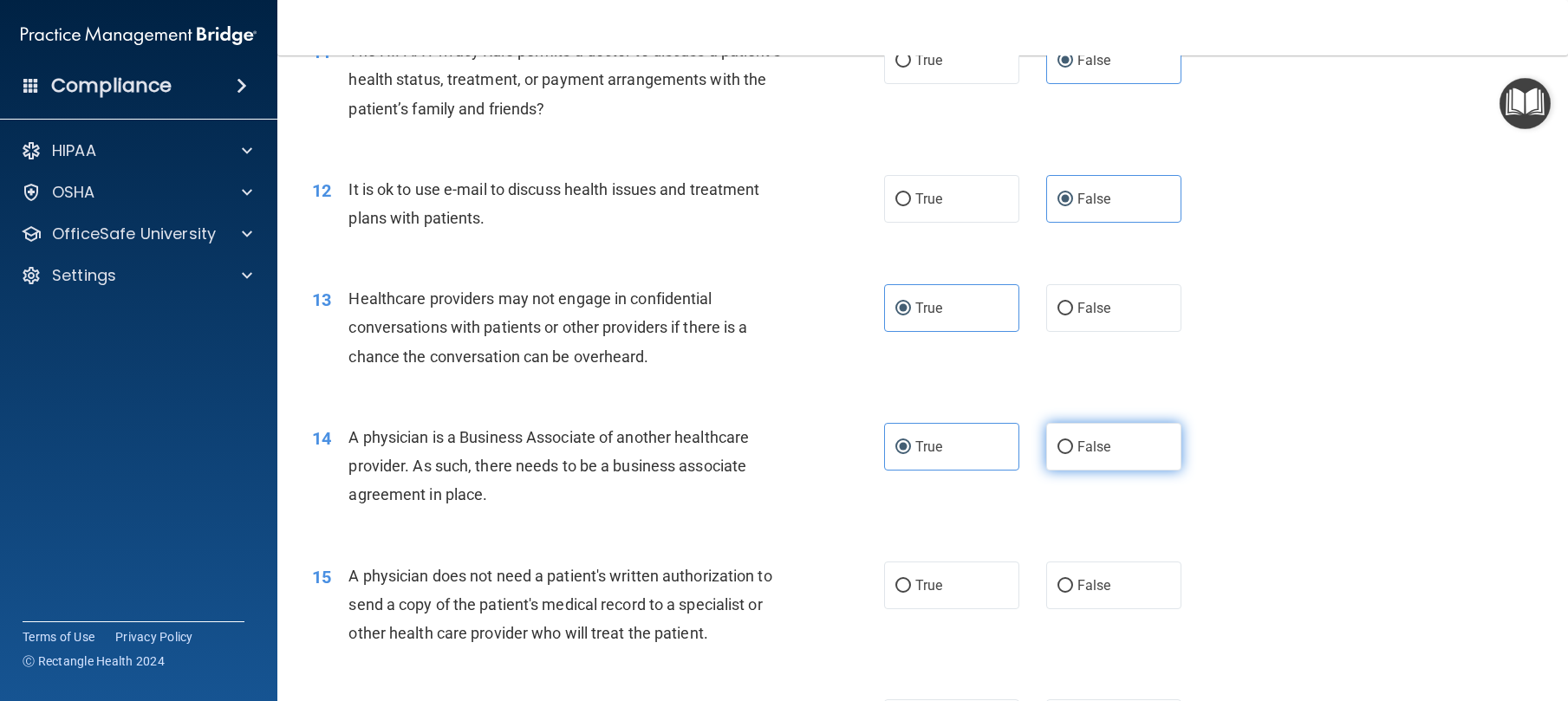
radio input "true"
radio input "false"
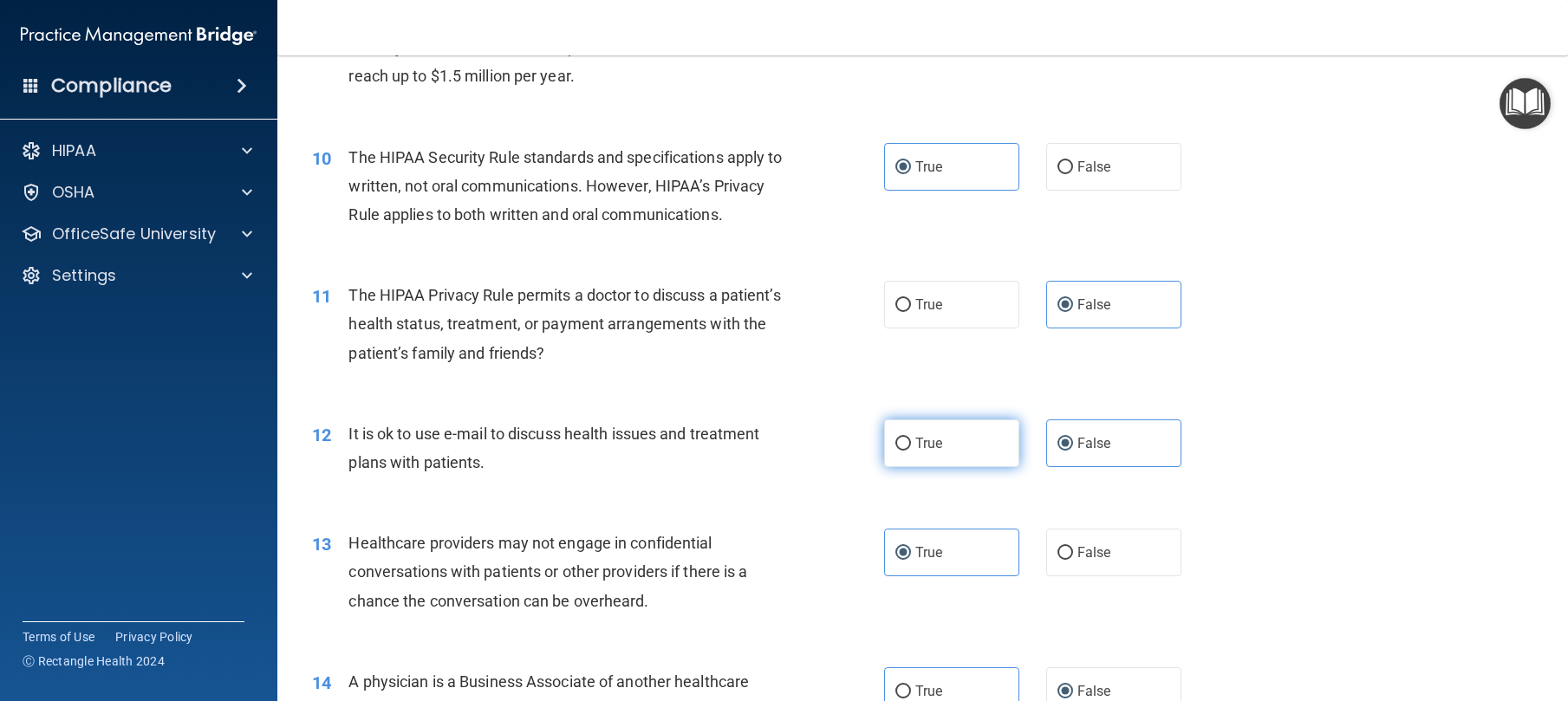
scroll to position [1384, 0]
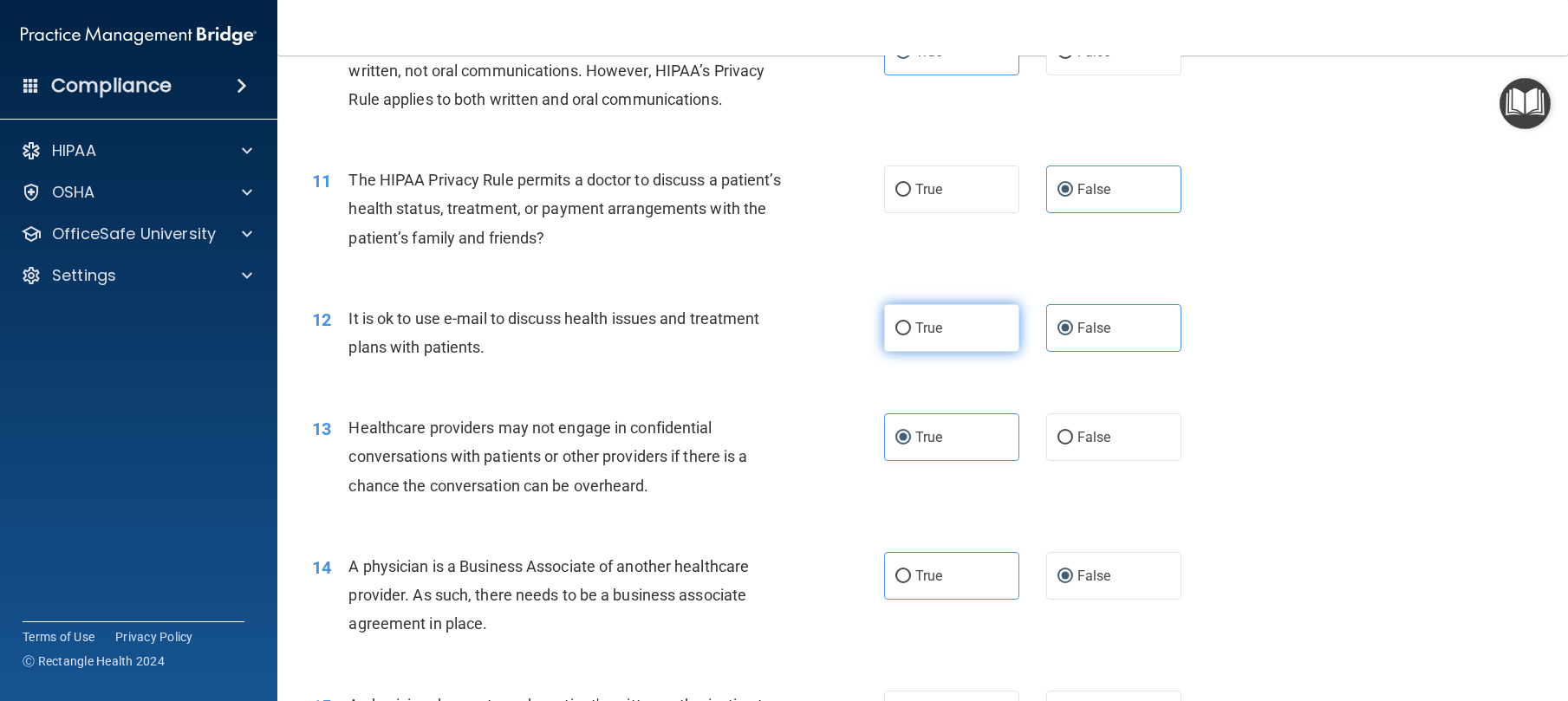
click at [925, 351] on label "True" at bounding box center [952, 328] width 136 height 48
click at [911, 335] on input "True" at bounding box center [903, 329] width 16 height 13
radio input "true"
radio input "false"
click at [1077, 446] on span "False" at bounding box center [1094, 436] width 34 height 16
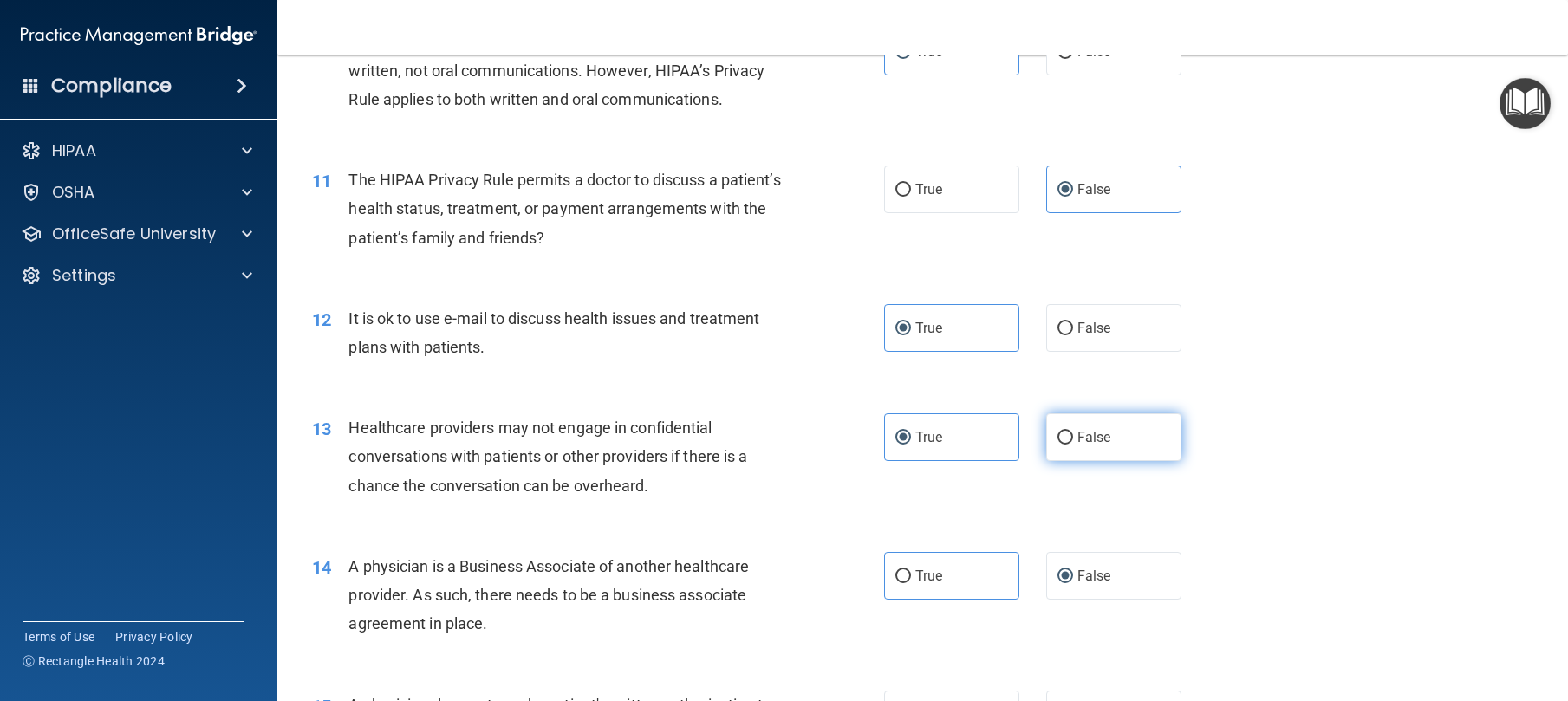
click at [1070, 445] on input "False" at bounding box center [1065, 438] width 16 height 13
radio input "true"
radio input "false"
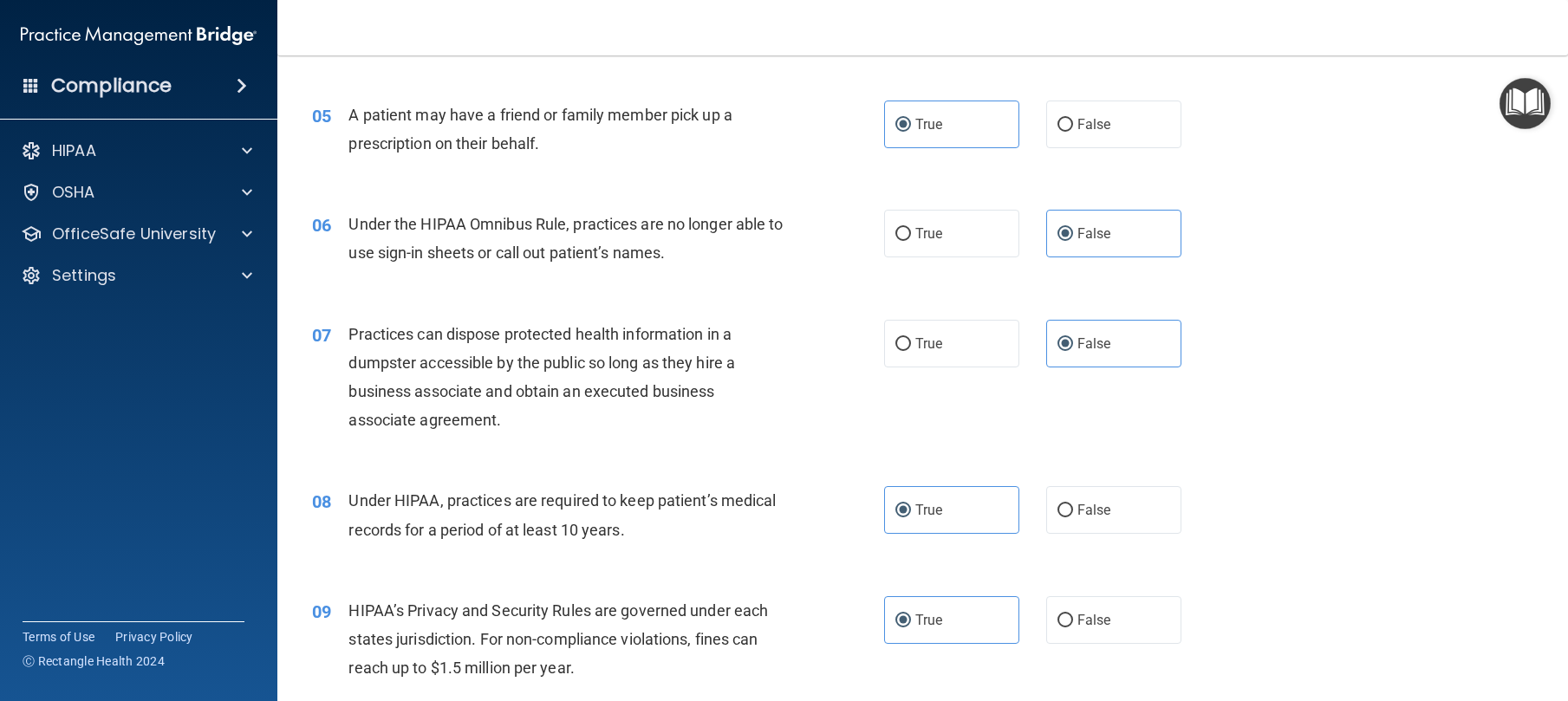
scroll to position [782, 0]
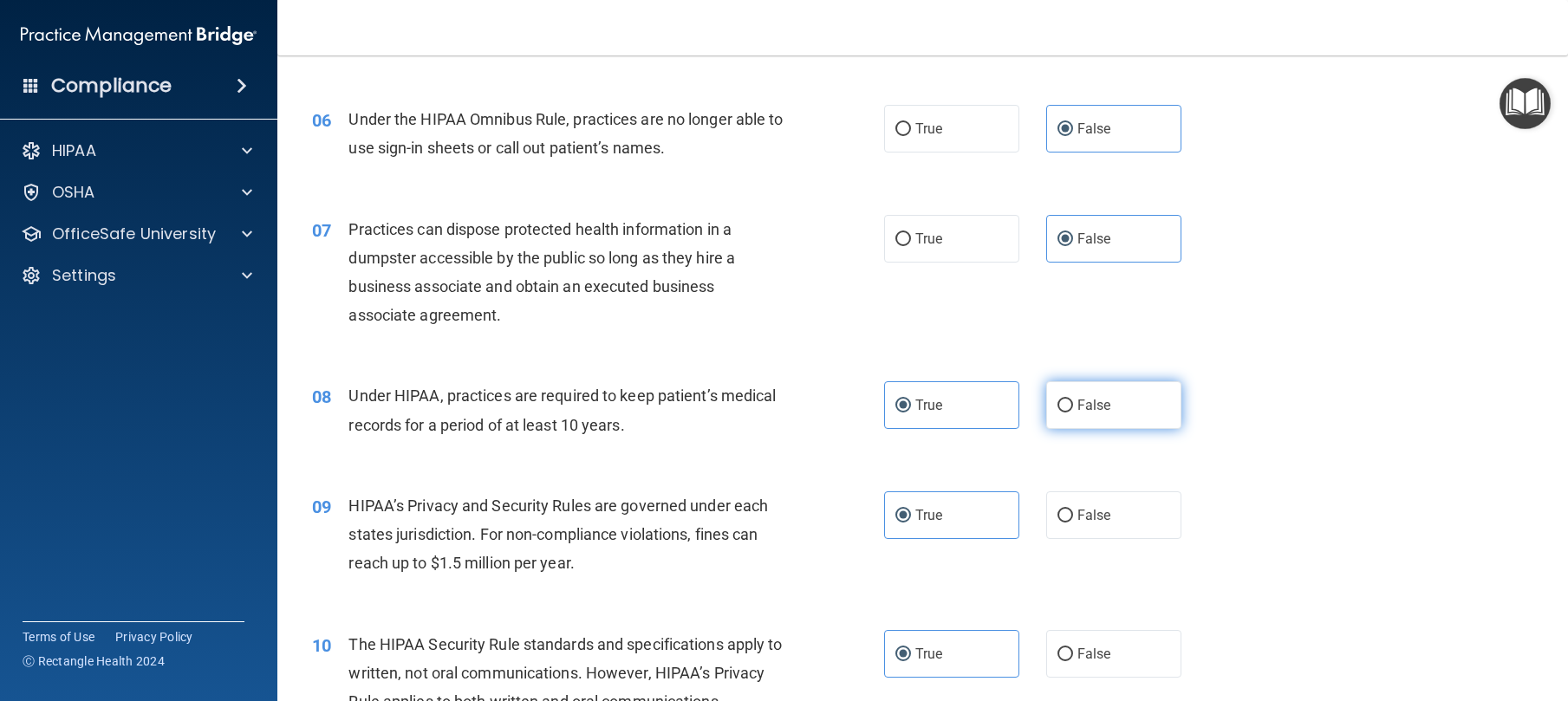
click at [1078, 429] on label "False" at bounding box center [1114, 405] width 136 height 48
click at [1073, 413] on input "False" at bounding box center [1065, 406] width 16 height 13
radio input "true"
radio input "false"
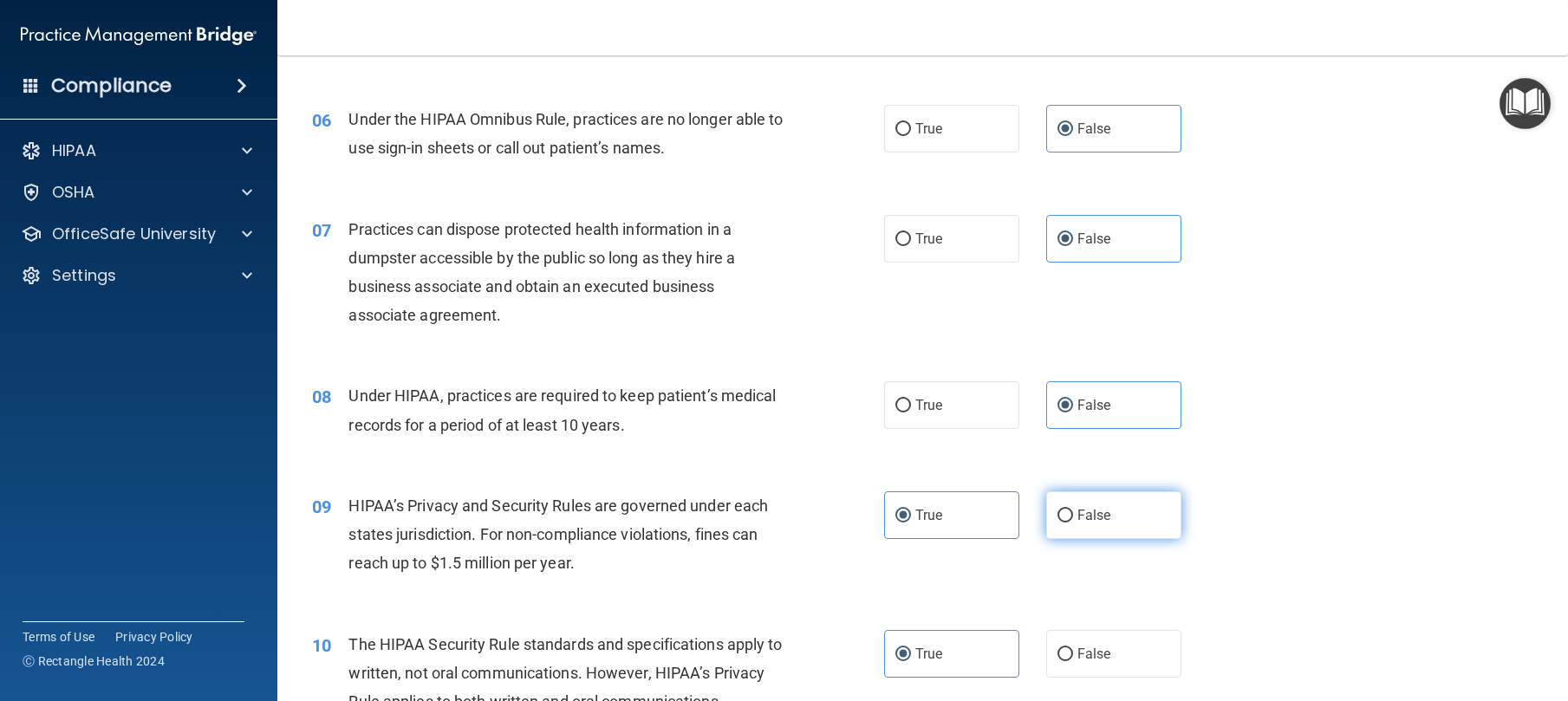
click at [1078, 524] on span "False" at bounding box center [1094, 514] width 34 height 16
click at [1073, 523] on input "False" at bounding box center [1065, 516] width 16 height 13
radio input "true"
radio input "false"
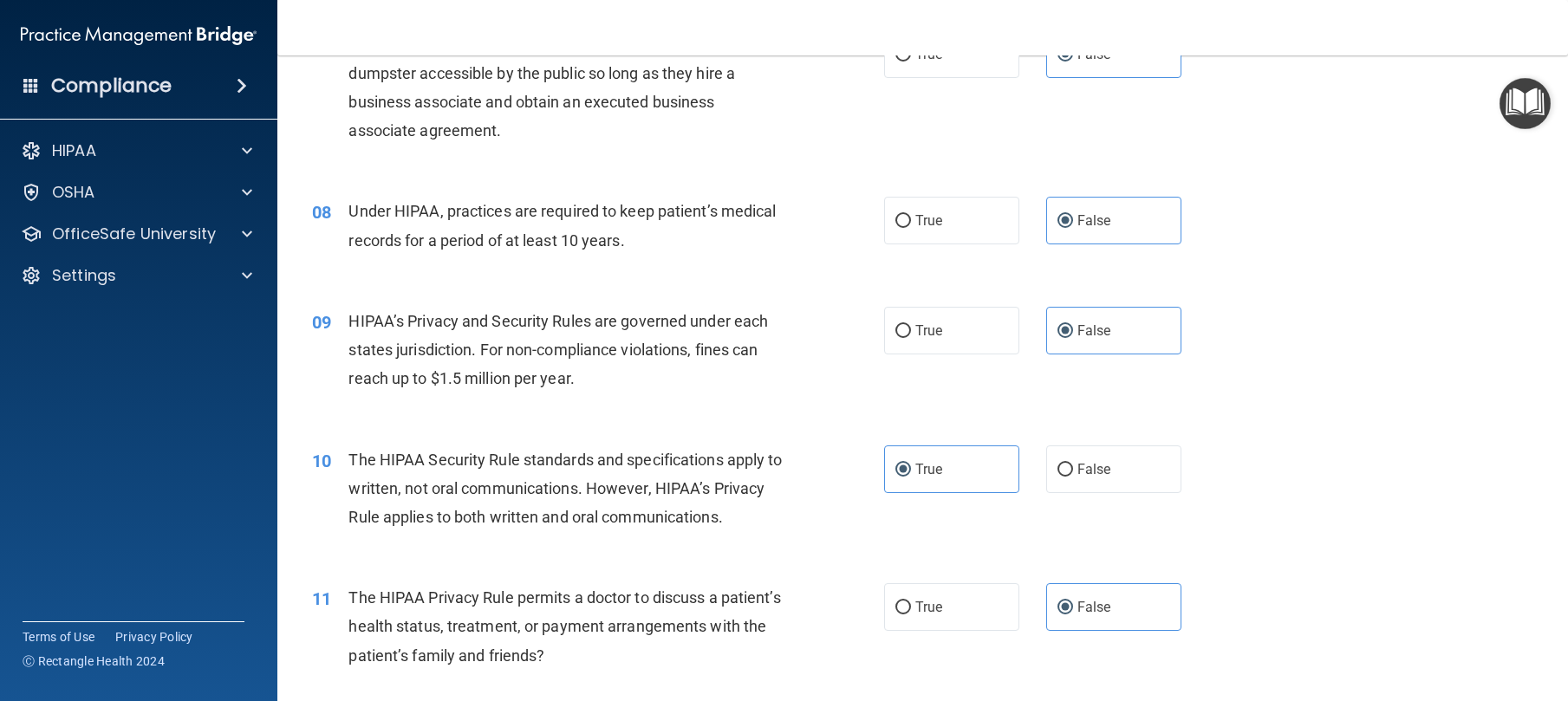
scroll to position [968, 0]
click at [931, 614] on span "True" at bounding box center [928, 606] width 27 height 16
click at [911, 613] on input "True" at bounding box center [903, 608] width 16 height 13
radio input "true"
radio input "false"
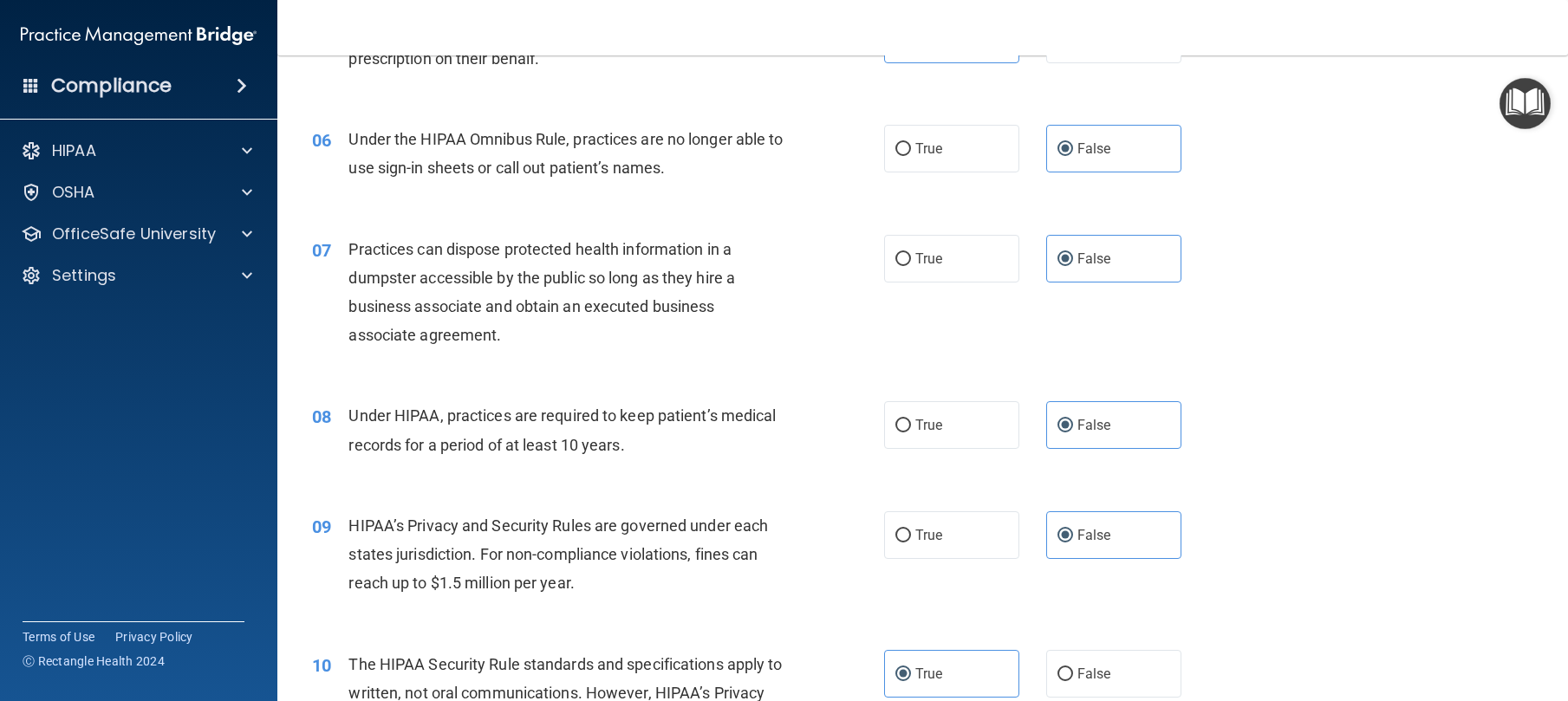
scroll to position [0, 0]
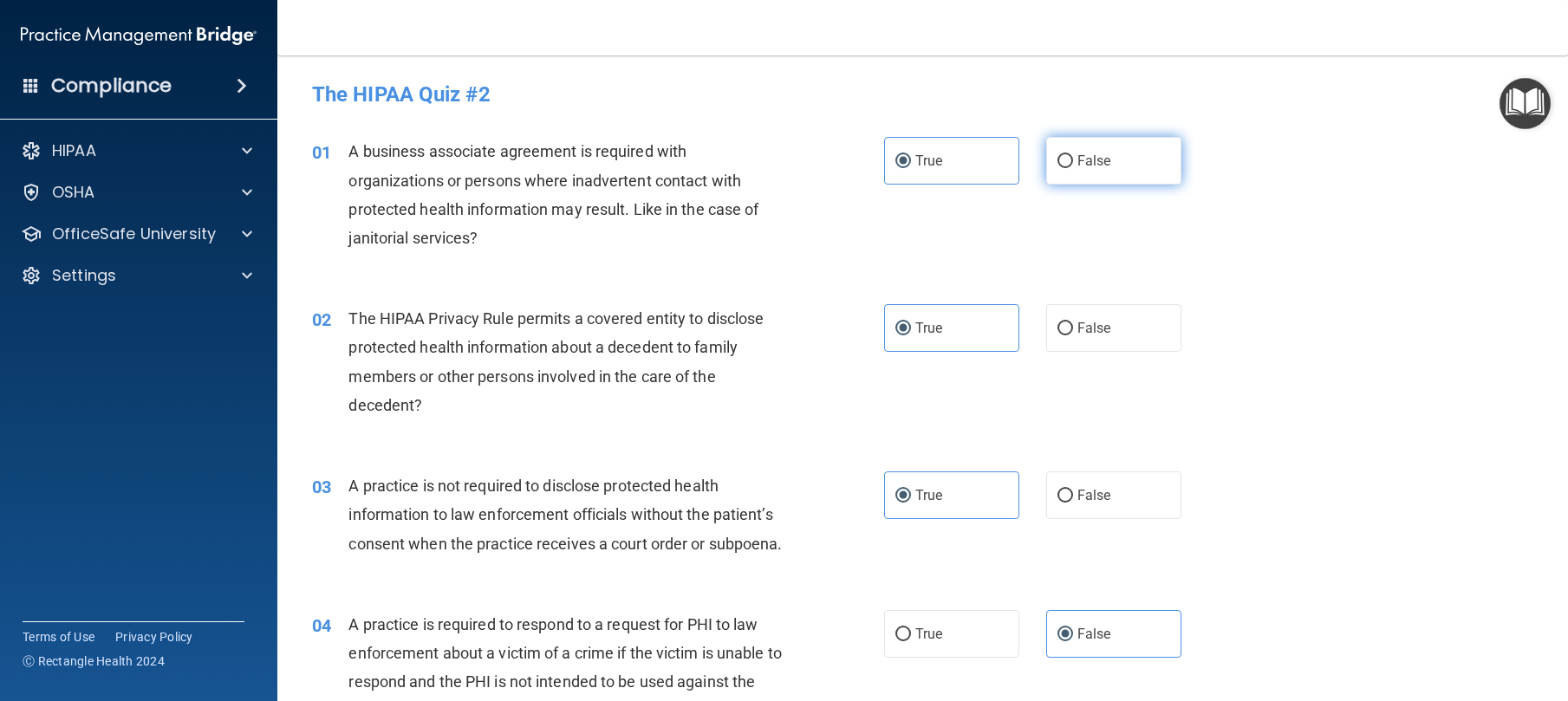
click at [1122, 166] on label "False" at bounding box center [1114, 160] width 136 height 48
click at [1073, 166] on input "False" at bounding box center [1065, 162] width 16 height 13
radio input "true"
radio input "false"
click at [958, 658] on label "True" at bounding box center [952, 634] width 136 height 48
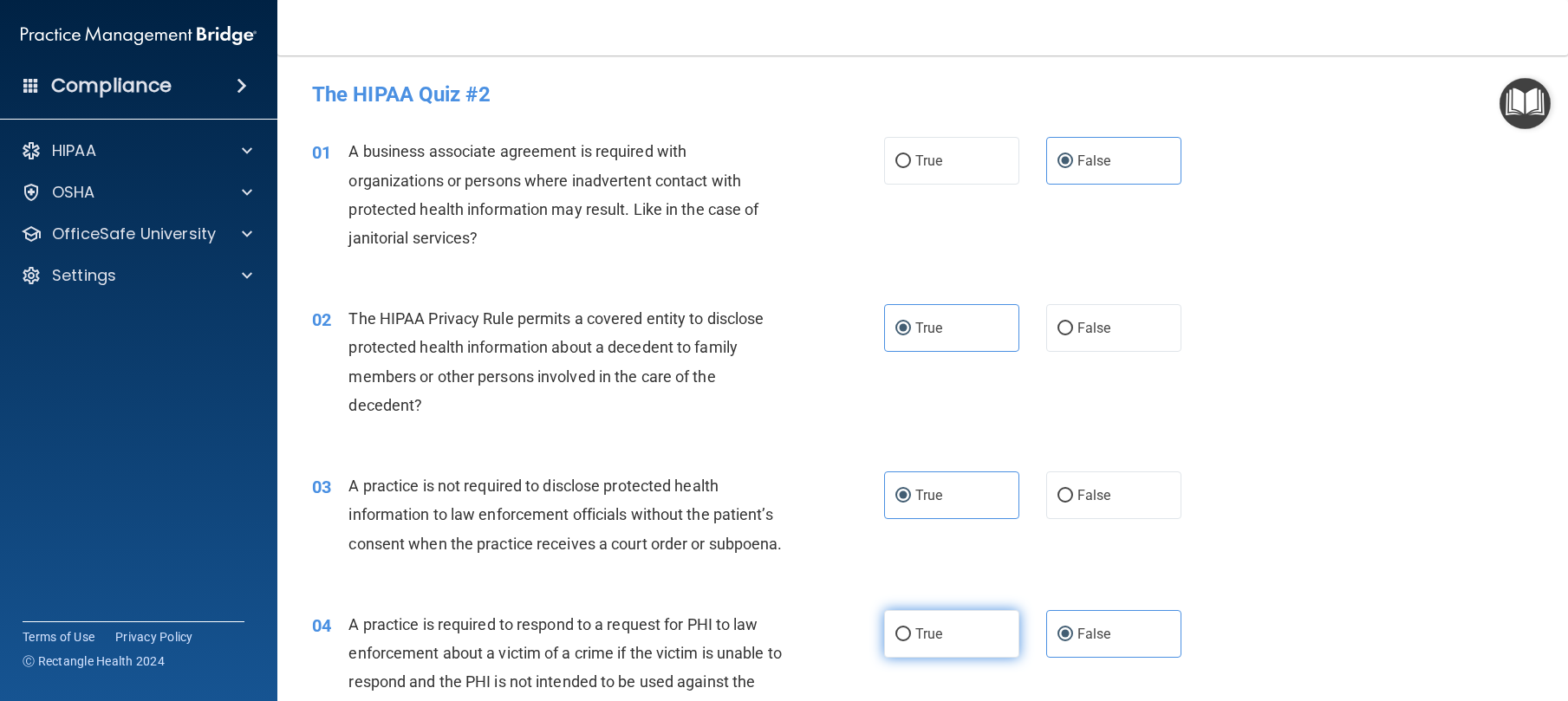
click at [911, 642] on input "True" at bounding box center [903, 635] width 16 height 13
radio input "true"
radio input "false"
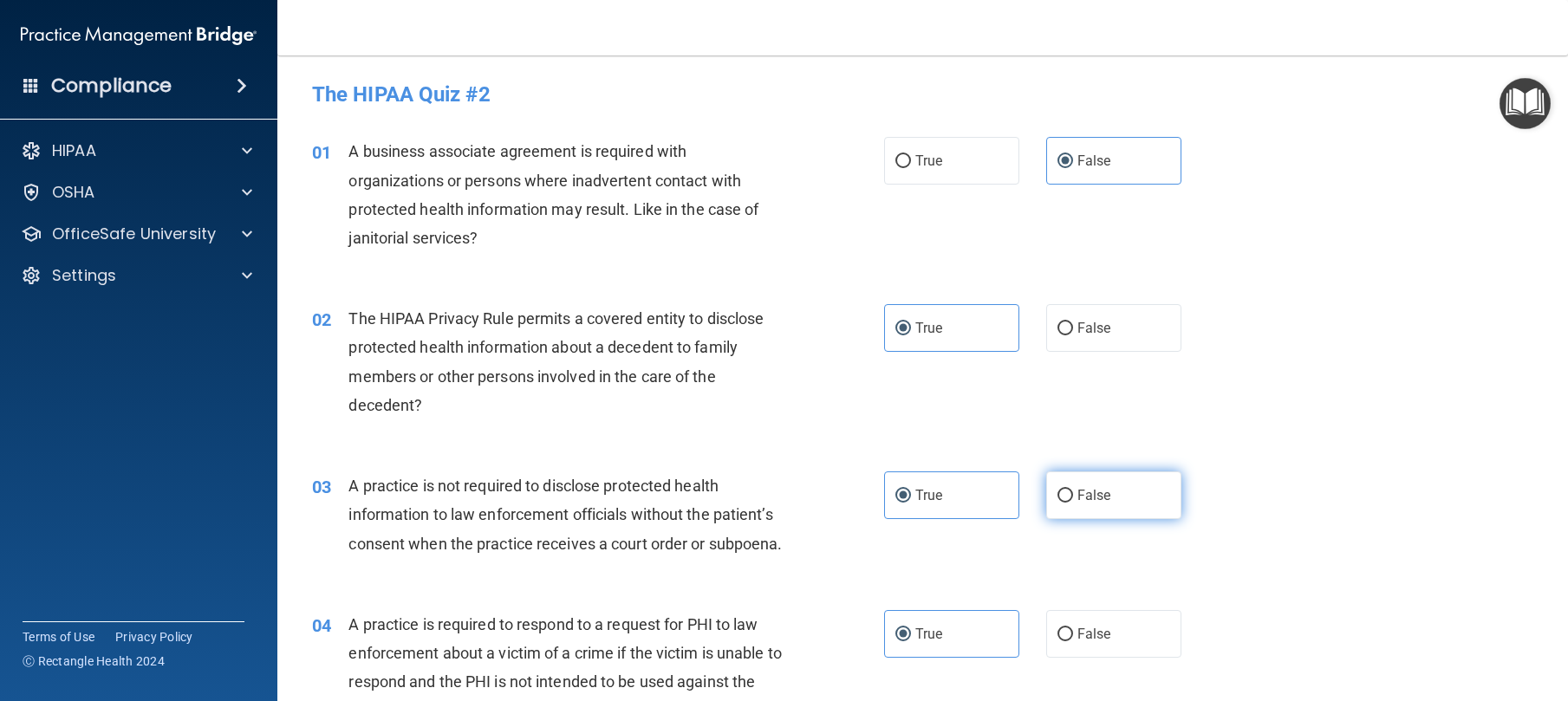
click at [1087, 514] on label "False" at bounding box center [1114, 495] width 136 height 48
click at [1073, 503] on input "False" at bounding box center [1065, 497] width 16 height 13
radio input "true"
radio input "false"
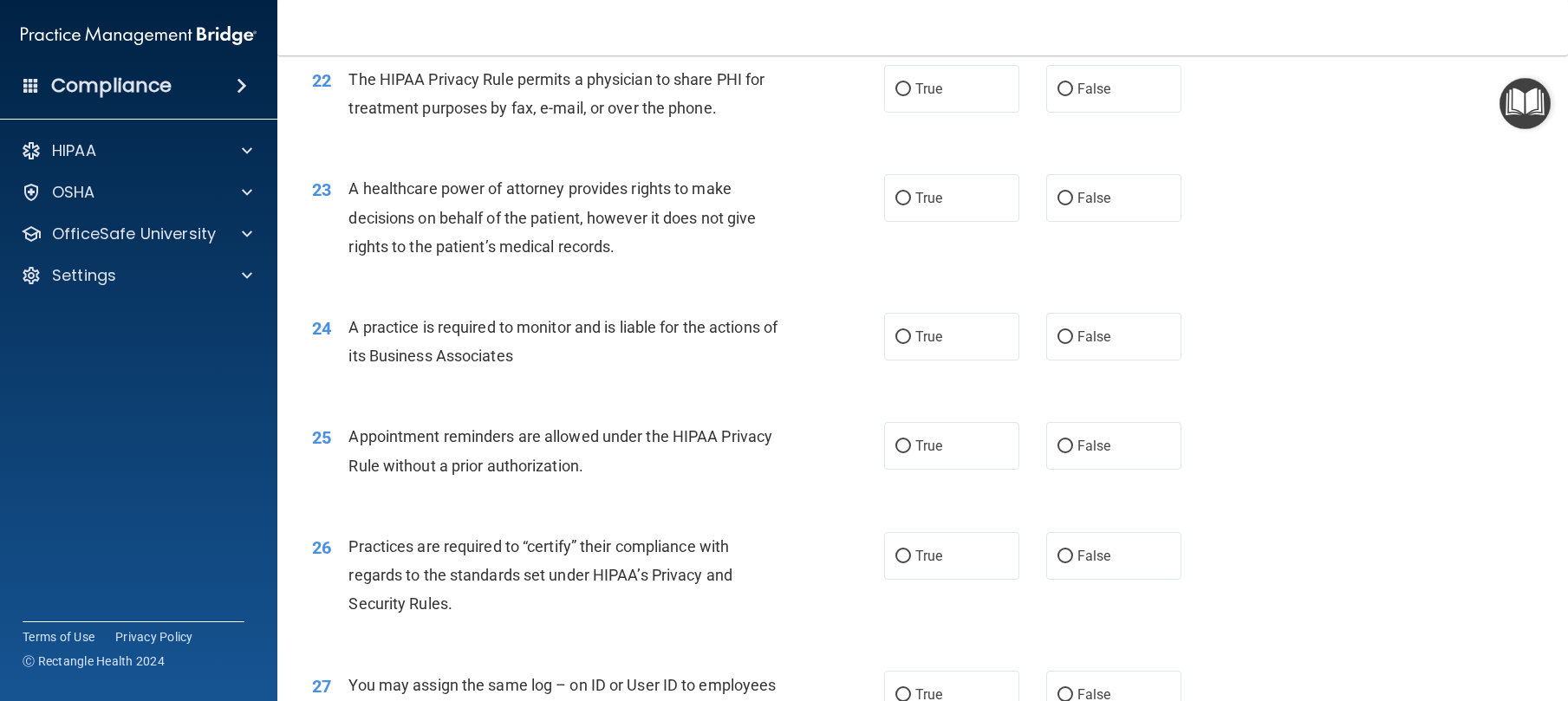
scroll to position [3621, 0]
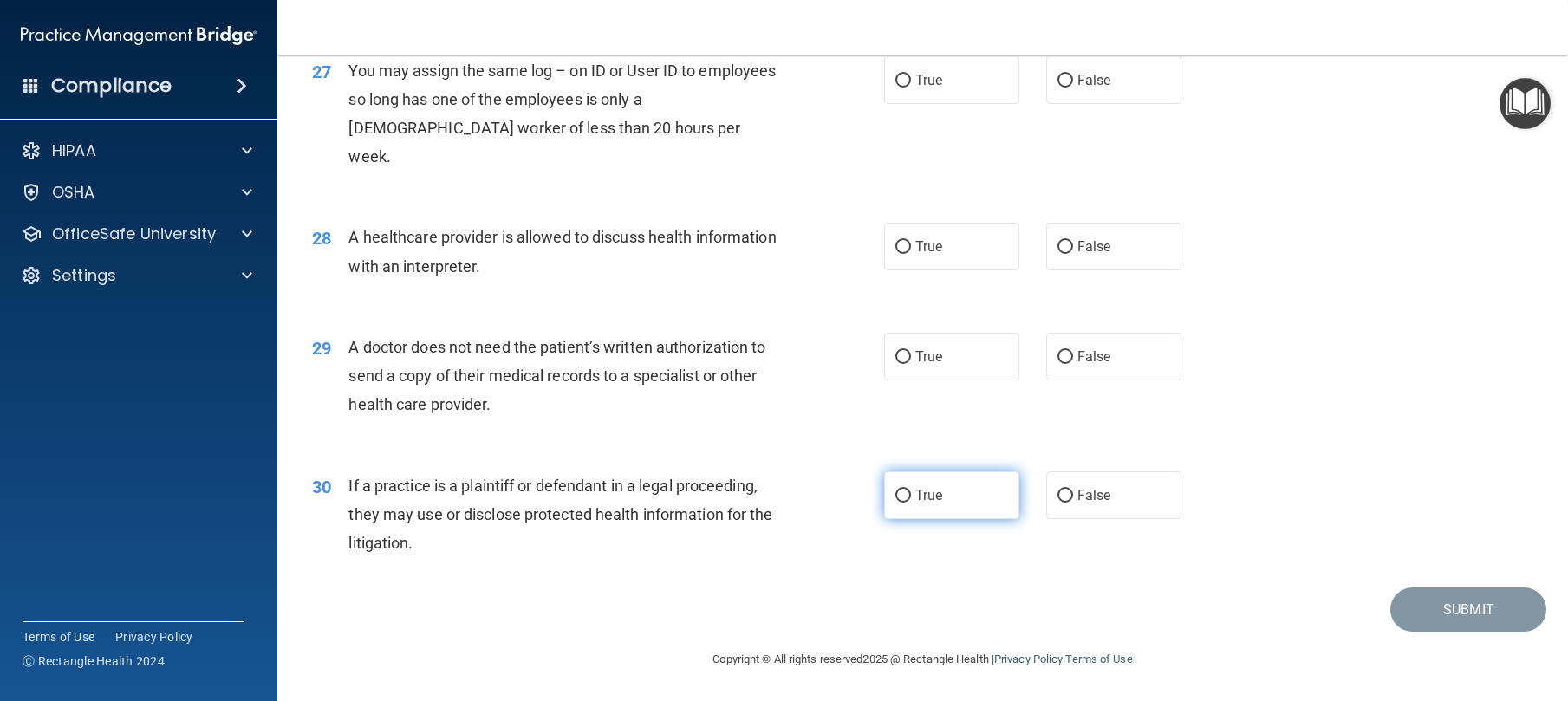
click at [939, 504] on label "True" at bounding box center [952, 495] width 136 height 48
click at [911, 503] on input "True" at bounding box center [903, 497] width 16 height 13
radio input "true"
click at [983, 363] on label "True" at bounding box center [952, 356] width 136 height 48
click at [911, 363] on input "True" at bounding box center [903, 358] width 16 height 13
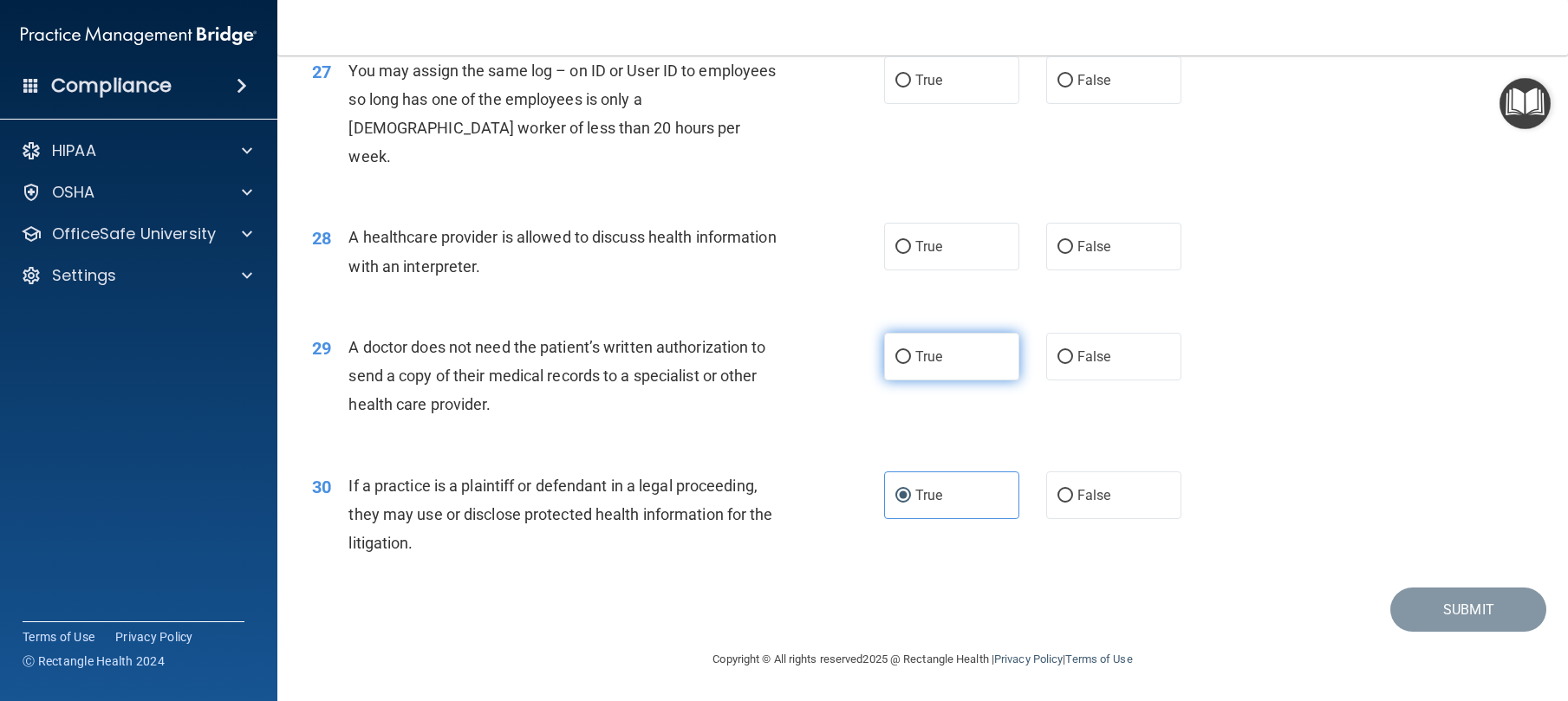
radio input "true"
click at [957, 257] on label "True" at bounding box center [952, 246] width 136 height 48
click at [911, 254] on input "True" at bounding box center [903, 248] width 16 height 13
radio input "true"
click at [1153, 104] on label "False" at bounding box center [1114, 80] width 136 height 48
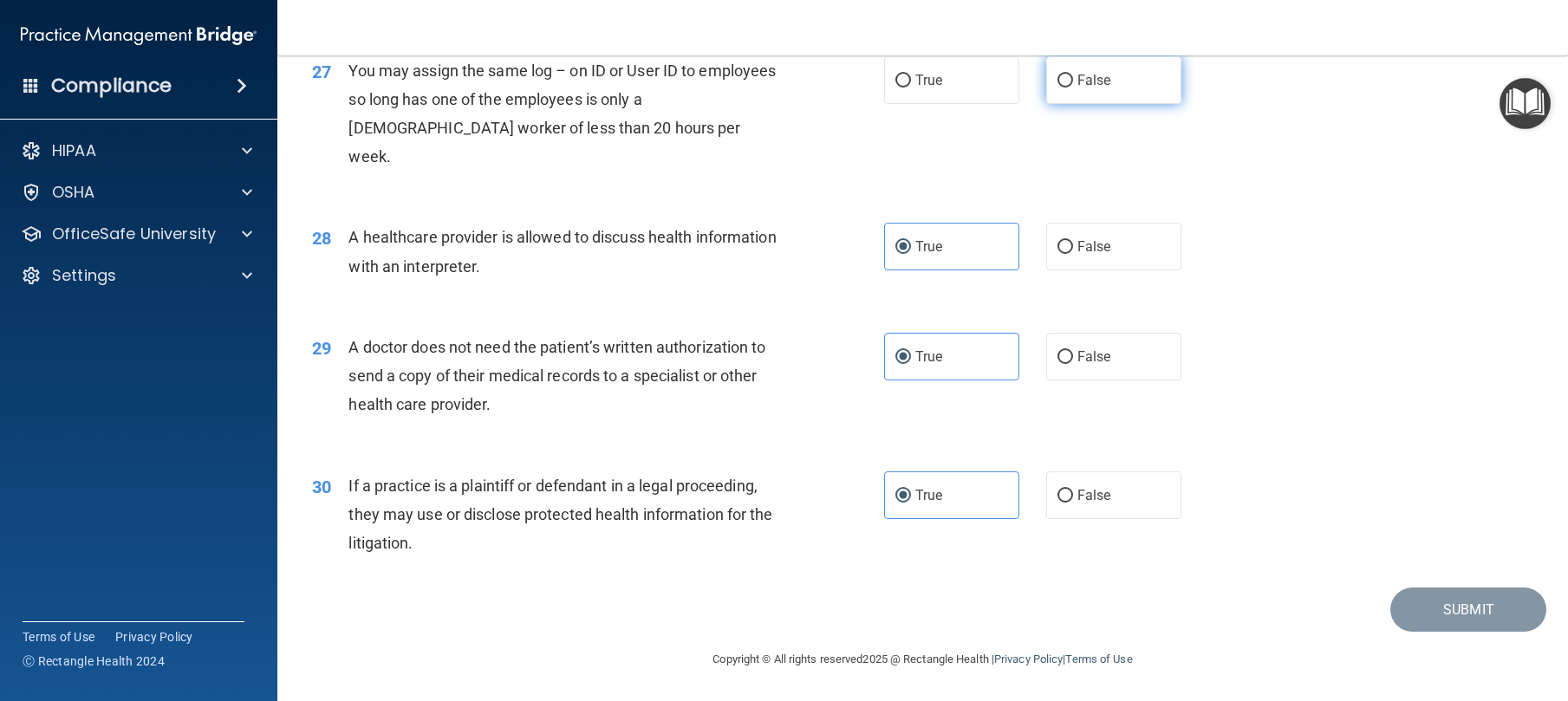
click at [1073, 88] on input "False" at bounding box center [1065, 81] width 16 height 13
radio input "true"
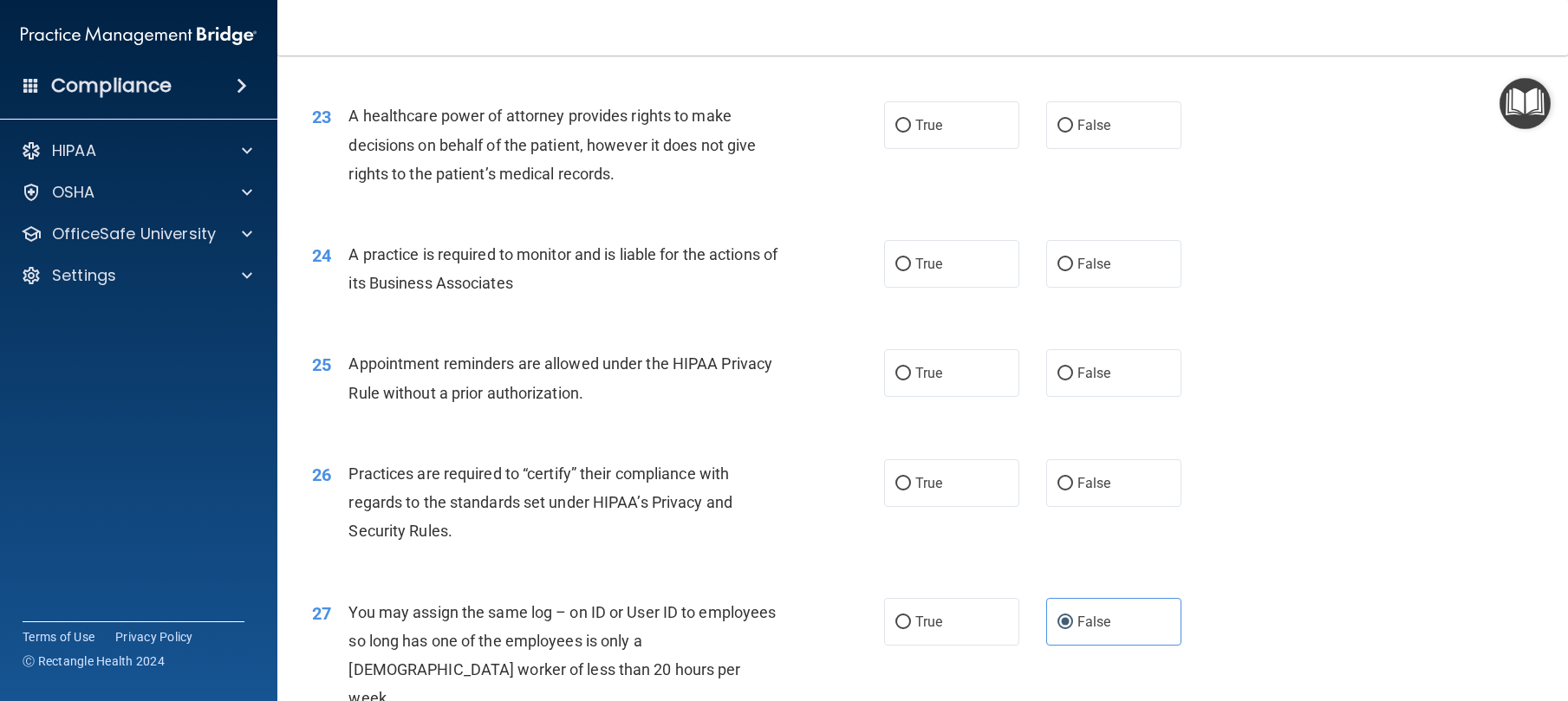
scroll to position [3022, 0]
click at [957, 508] on label "True" at bounding box center [952, 483] width 136 height 48
click at [911, 492] on input "True" at bounding box center [903, 485] width 16 height 13
radio input "true"
click at [907, 398] on label "True" at bounding box center [952, 374] width 136 height 48
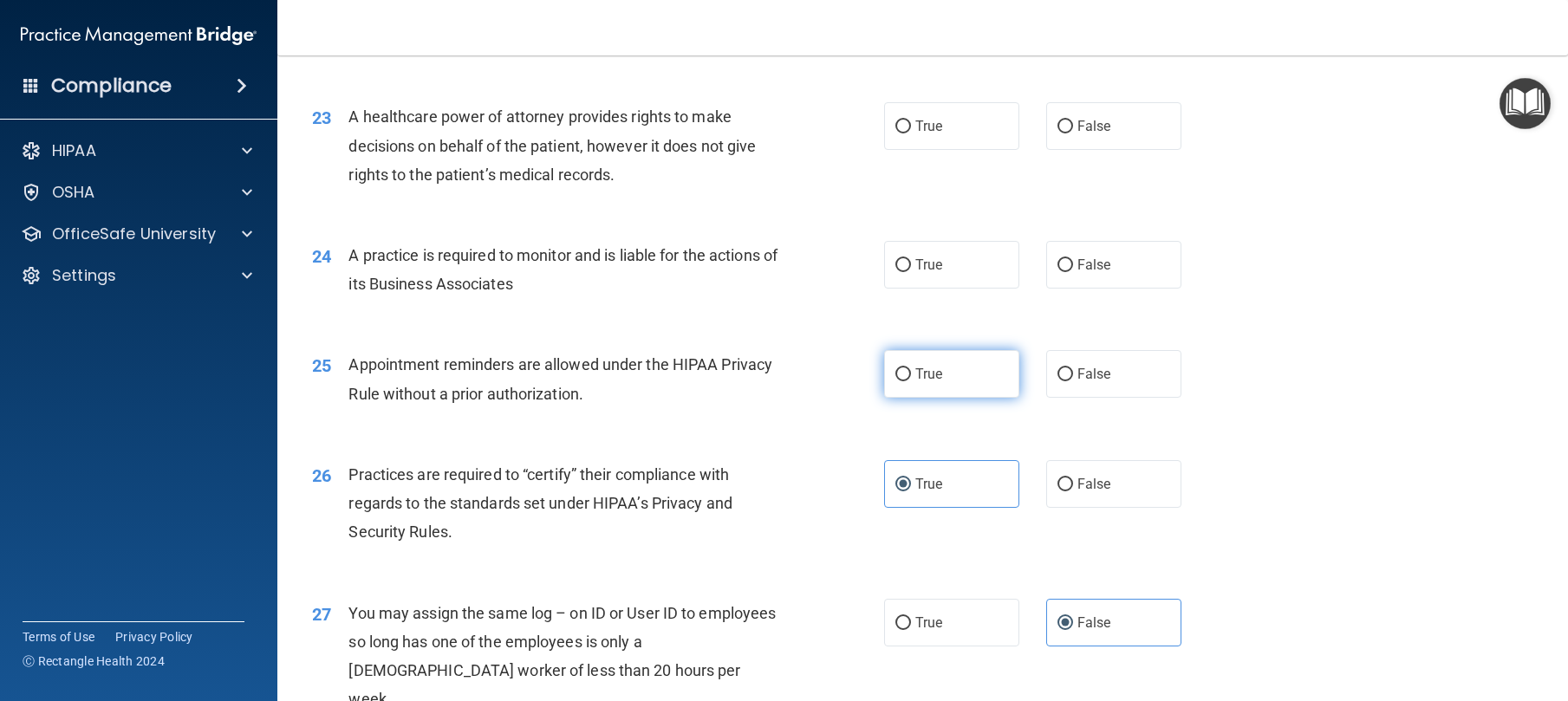
click at [907, 382] on input "True" at bounding box center [903, 375] width 16 height 13
radio input "true"
click at [908, 288] on label "True" at bounding box center [952, 265] width 136 height 48
click at [908, 272] on input "True" at bounding box center [903, 266] width 16 height 13
radio input "true"
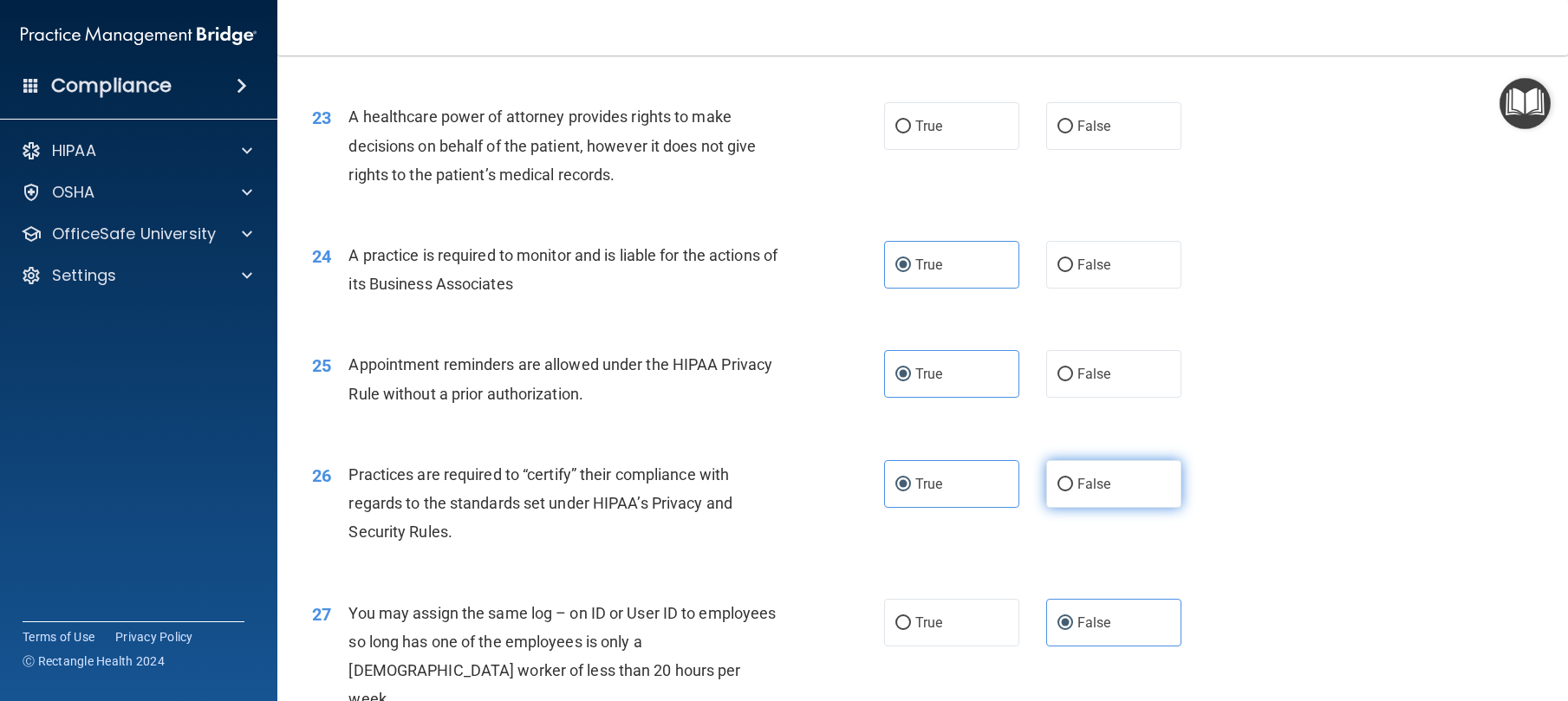
click at [1098, 493] on span "False" at bounding box center [1094, 483] width 34 height 16
click at [1073, 492] on input "False" at bounding box center [1065, 485] width 16 height 13
radio input "true"
radio input "false"
click at [904, 150] on label "True" at bounding box center [952, 126] width 136 height 48
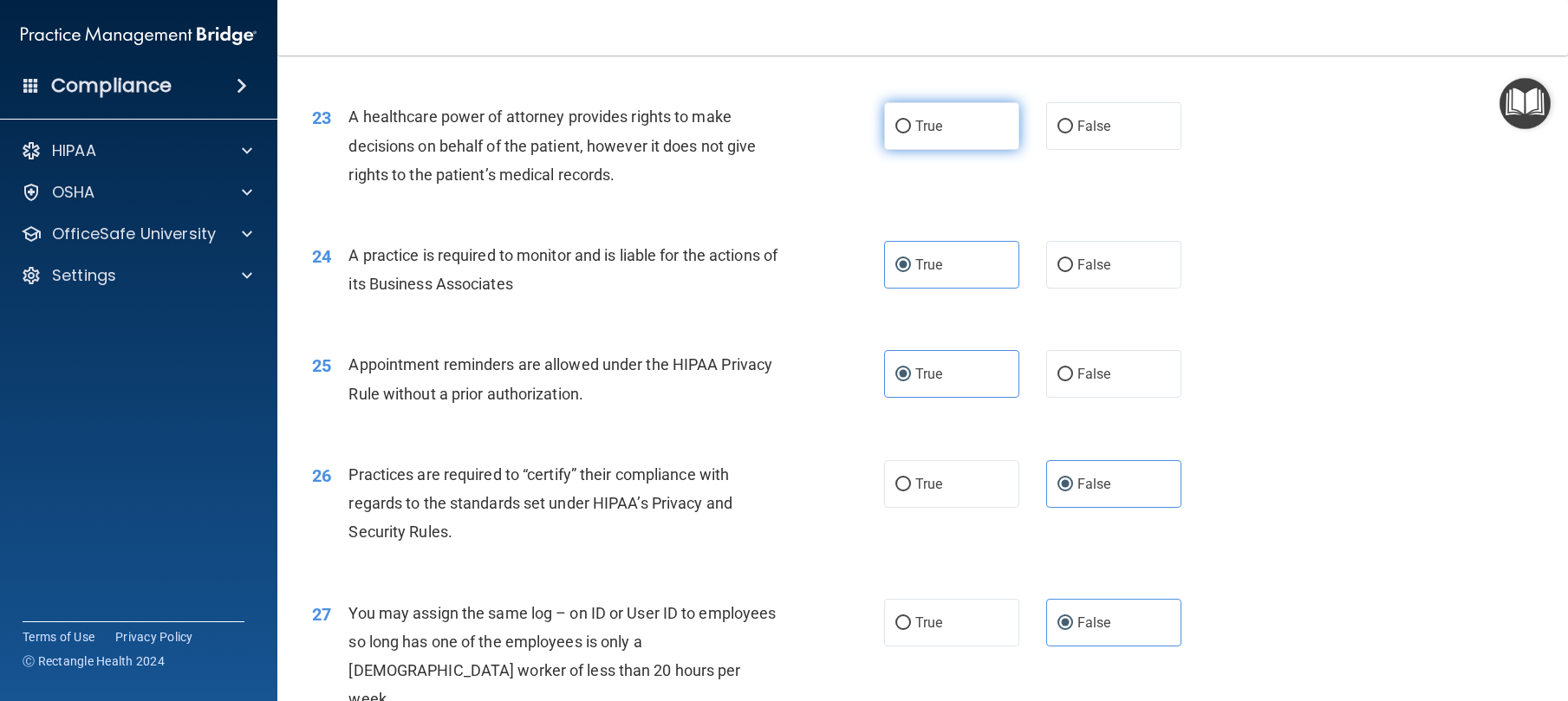
click at [904, 134] on input "True" at bounding box center [903, 127] width 16 height 13
radio input "true"
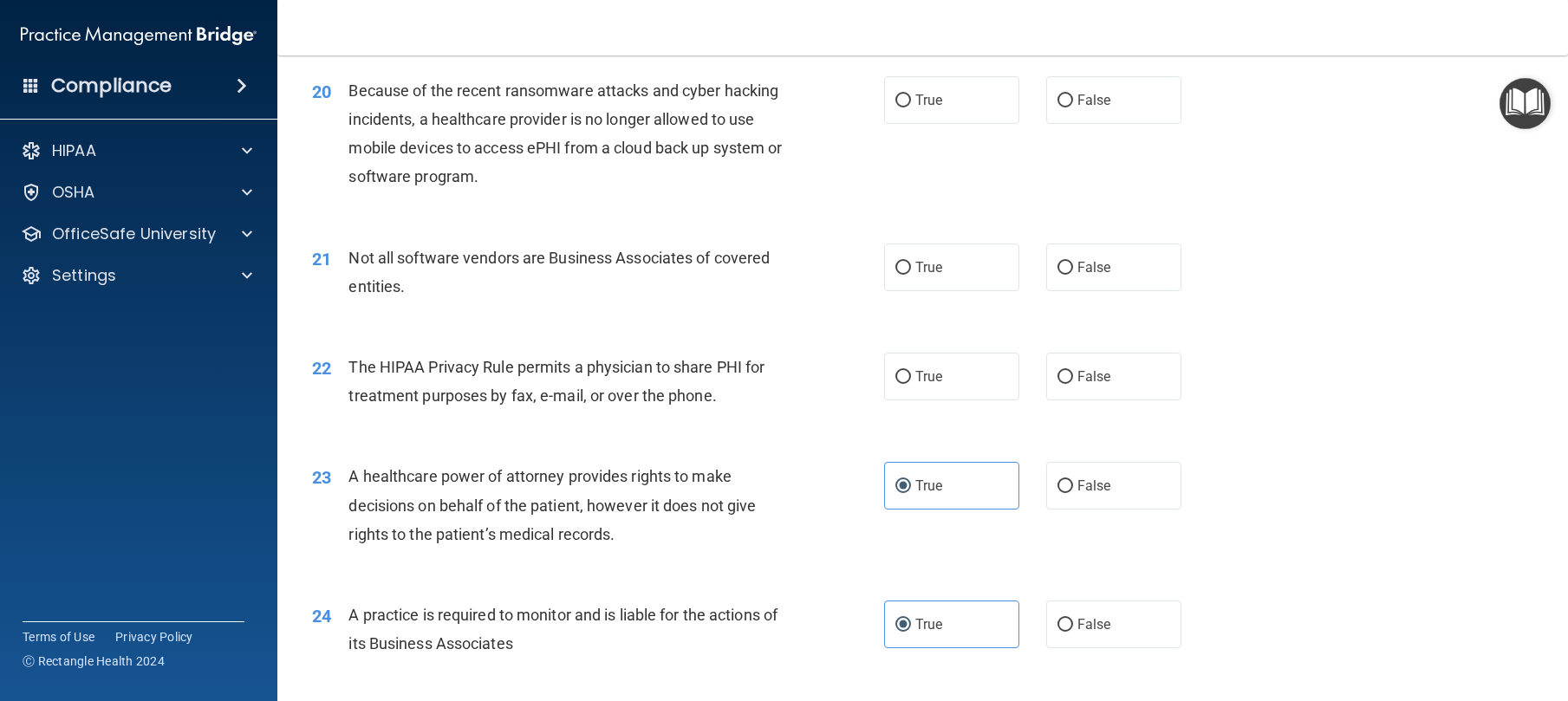
scroll to position [2592, 0]
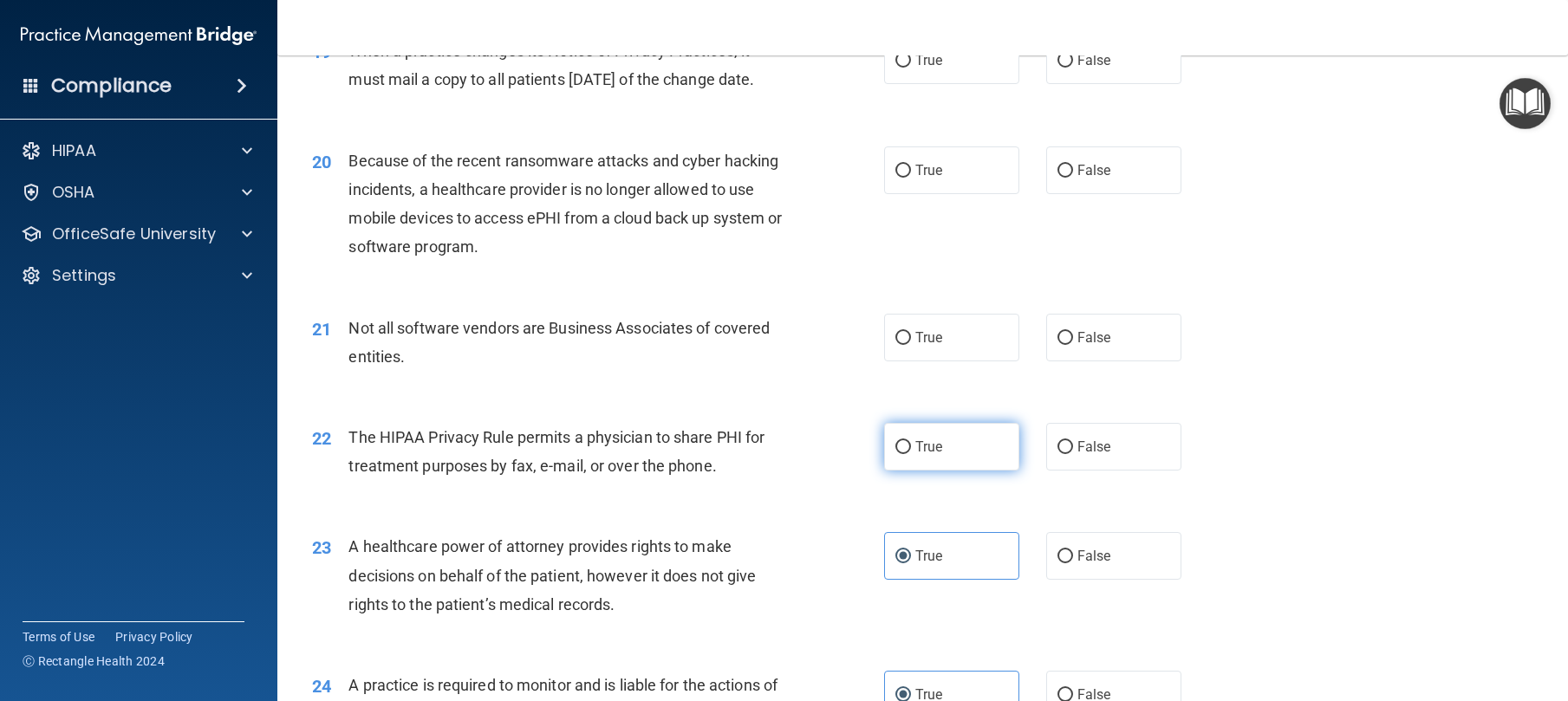
click at [934, 455] on span "True" at bounding box center [928, 446] width 27 height 16
click at [911, 454] on input "True" at bounding box center [903, 448] width 16 height 13
radio input "true"
click at [937, 124] on div "19 When a practice changes its Notice of Privacy Practices, it must mail a copy…" at bounding box center [923, 70] width 1248 height 109
click at [932, 69] on span "True" at bounding box center [928, 59] width 27 height 16
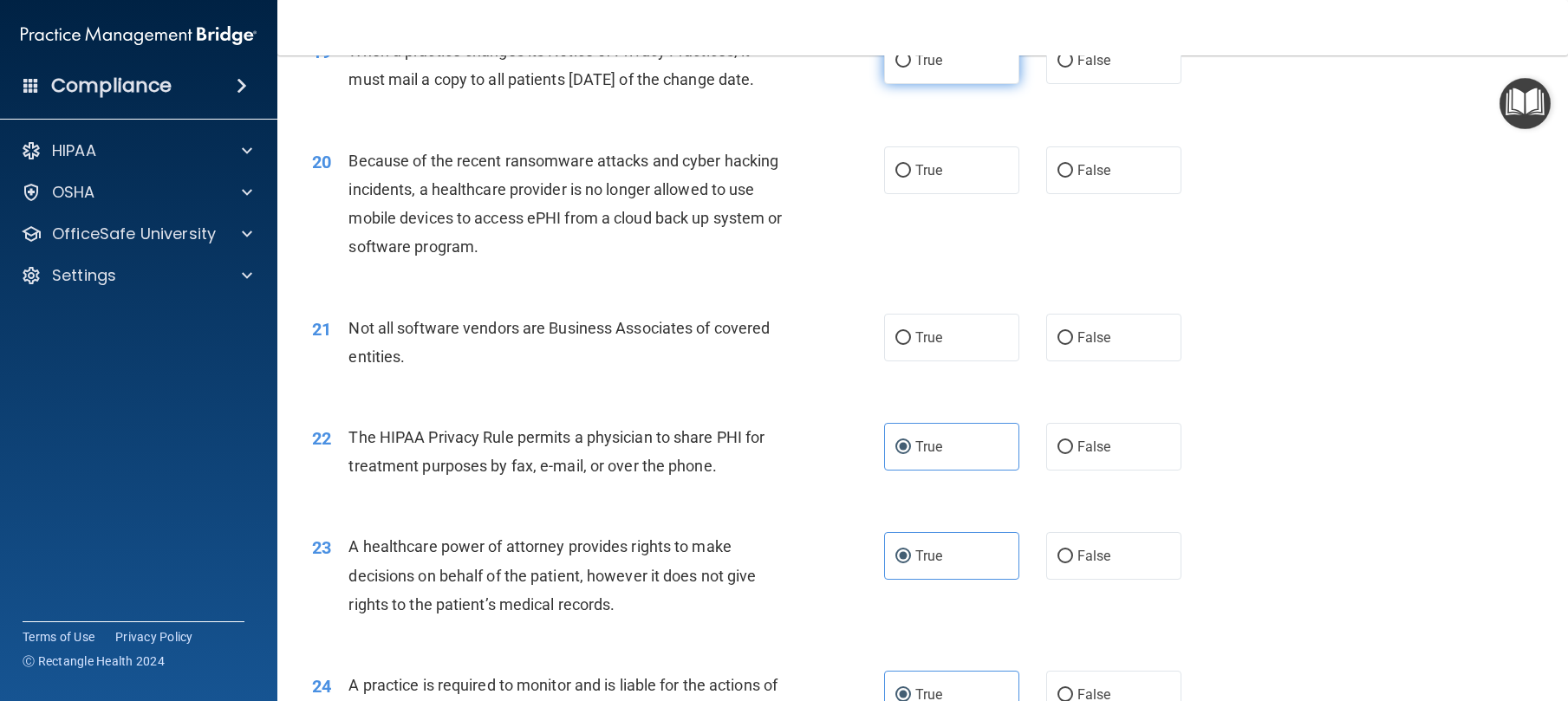
click at [911, 68] on input "True" at bounding box center [903, 61] width 16 height 13
radio input "true"
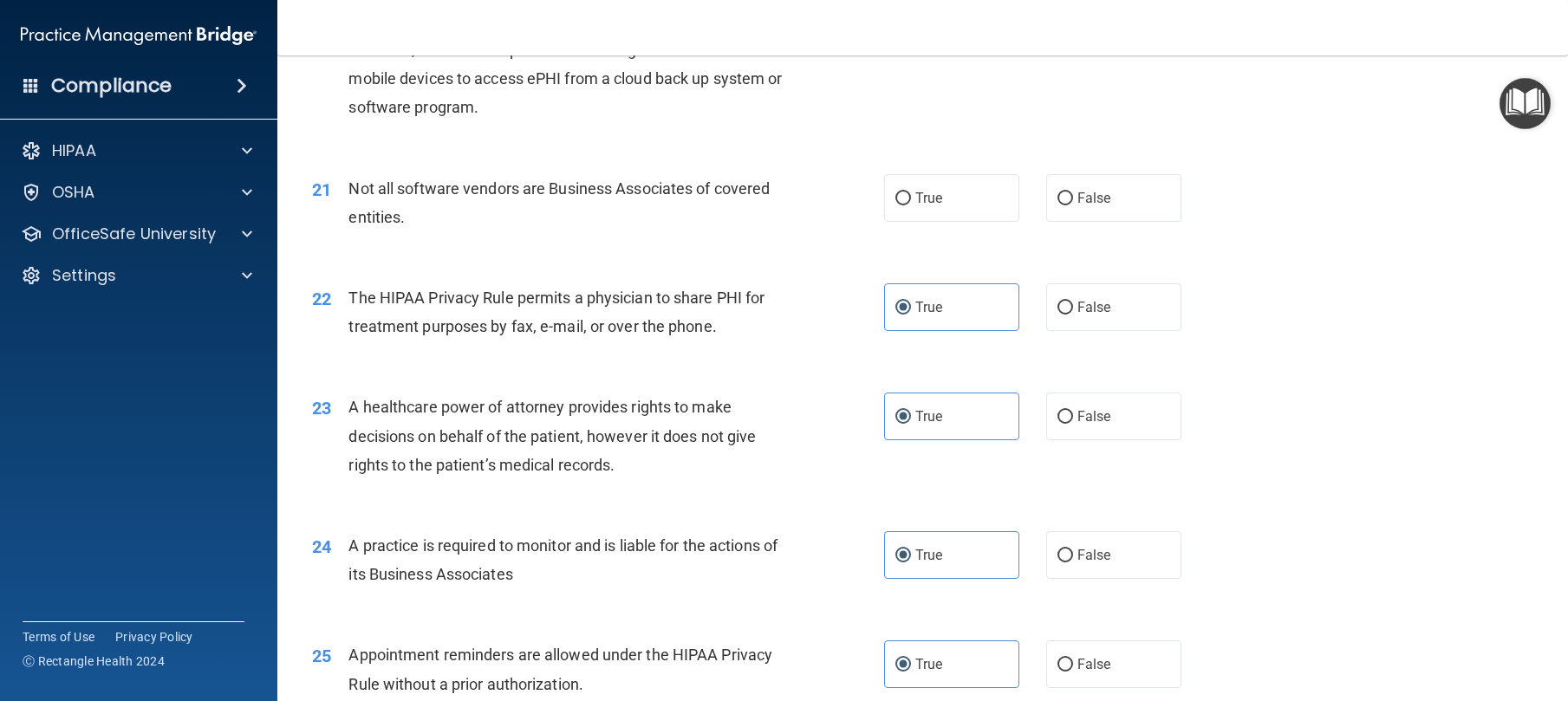
scroll to position [2774, 0]
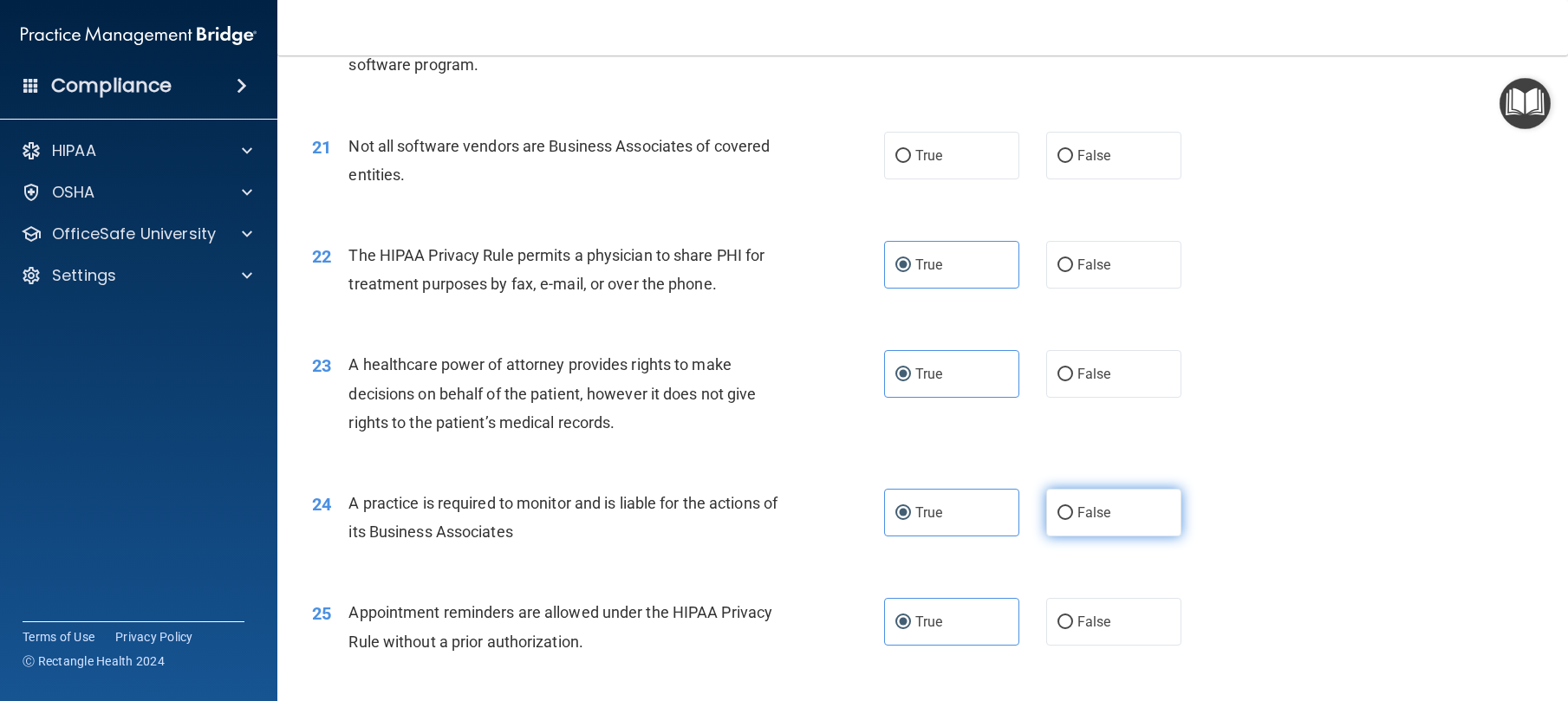
click at [1081, 536] on label "False" at bounding box center [1114, 513] width 136 height 48
click at [1073, 520] on input "False" at bounding box center [1065, 514] width 16 height 13
radio input "true"
radio input "false"
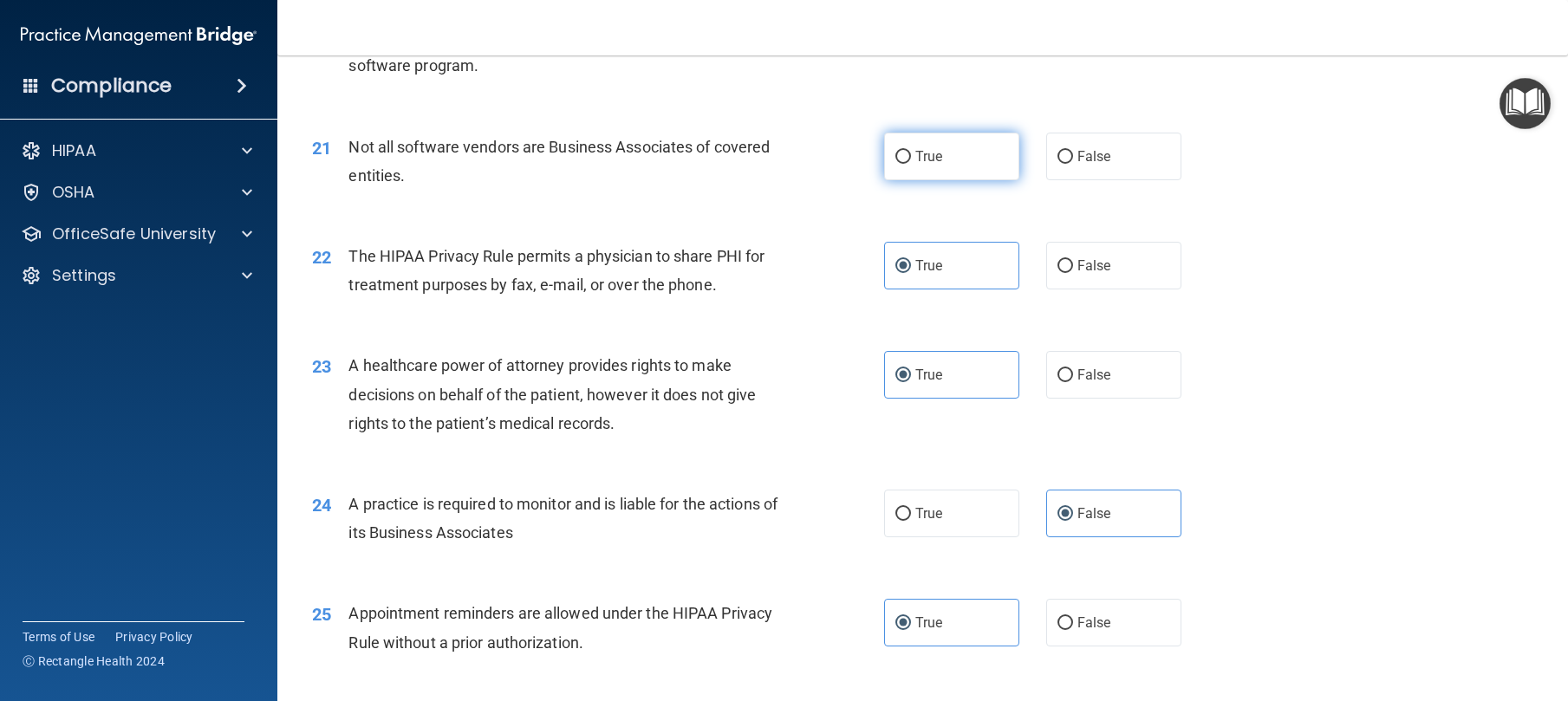
click at [925, 165] on span "True" at bounding box center [928, 155] width 27 height 16
click at [911, 164] on input "True" at bounding box center [903, 157] width 16 height 13
radio input "true"
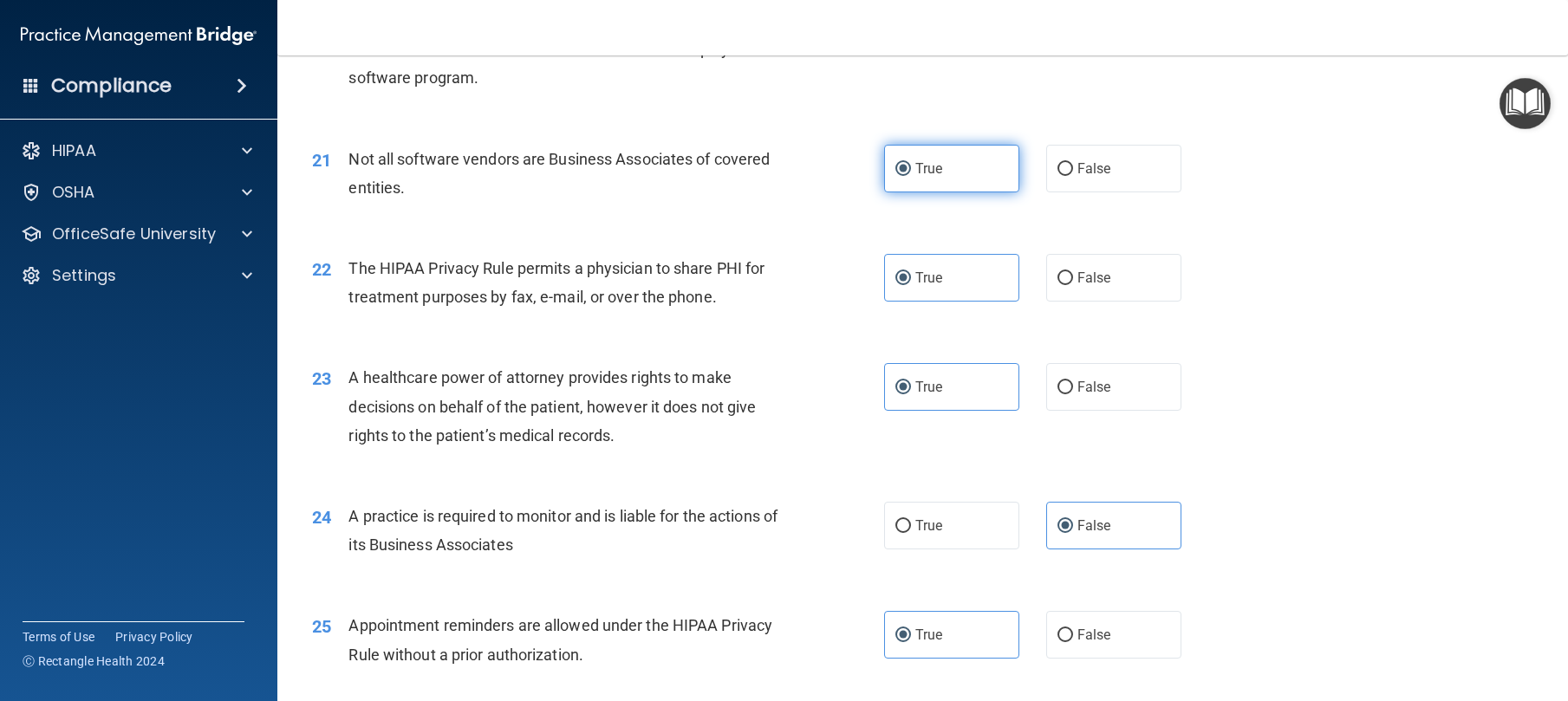
scroll to position [2501, 0]
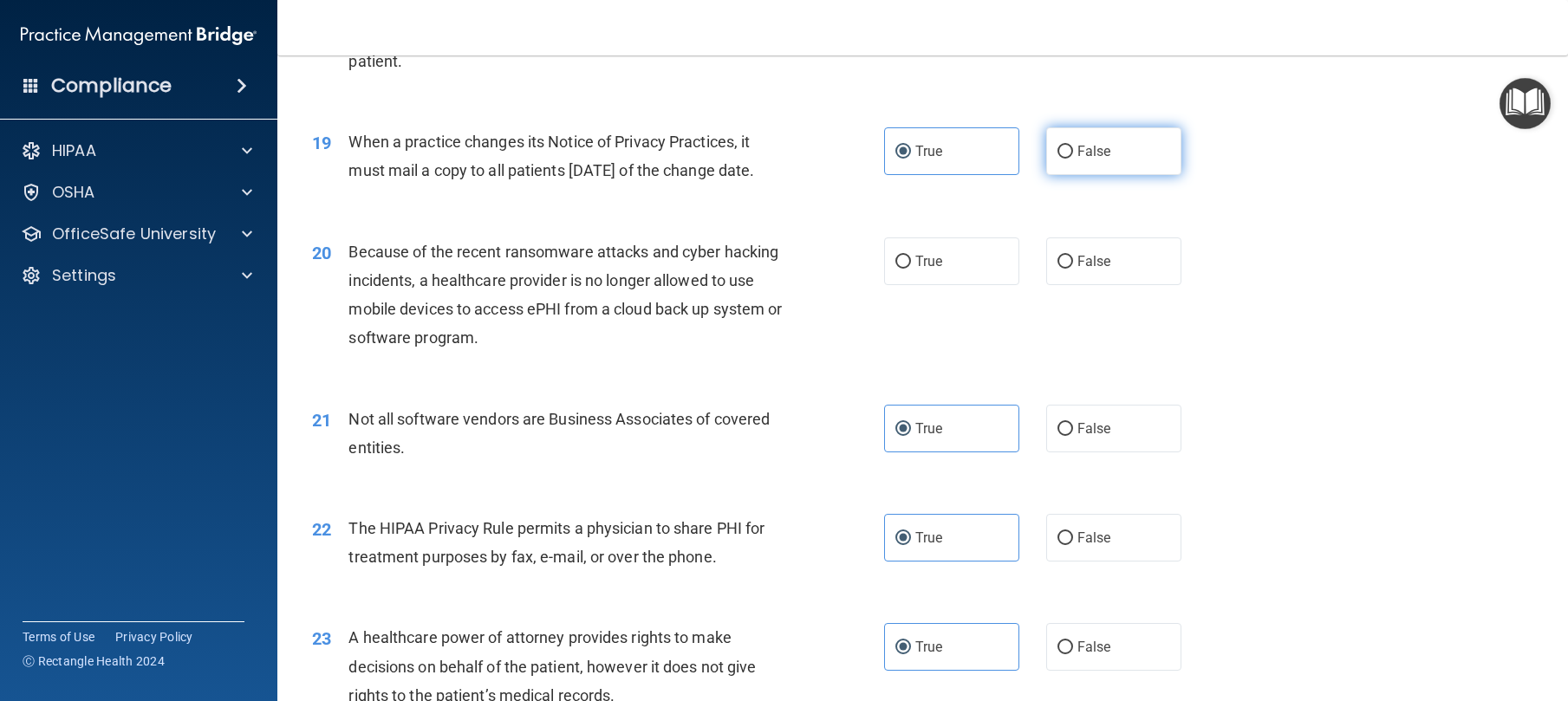
click at [1057, 175] on label "False" at bounding box center [1114, 151] width 136 height 48
click at [1057, 158] on input "False" at bounding box center [1065, 153] width 16 height 13
radio input "true"
radio input "false"
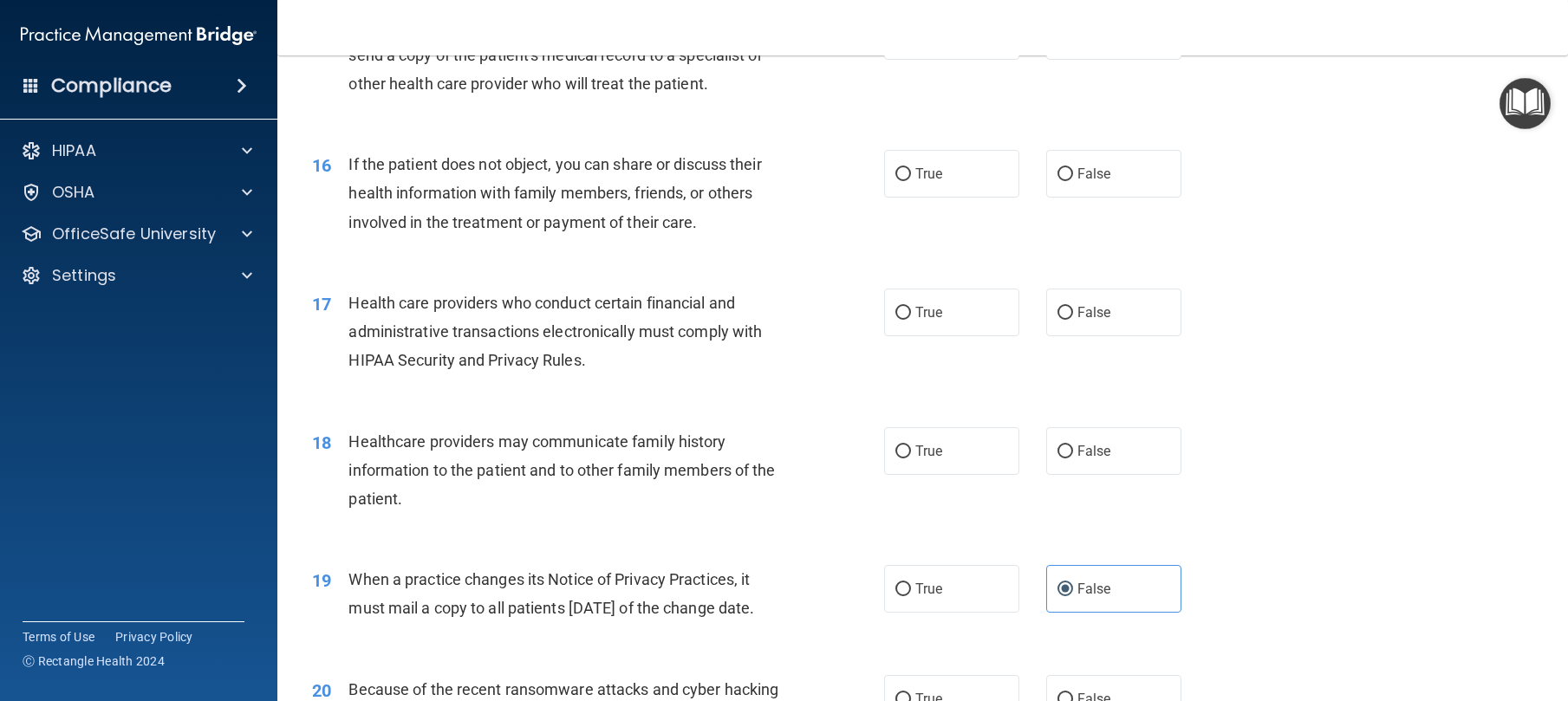
scroll to position [2062, 0]
click at [909, 199] on label "True" at bounding box center [952, 174] width 136 height 48
click at [909, 182] on input "True" at bounding box center [903, 175] width 16 height 13
radio input "true"
click at [958, 395] on div "17 Health care providers who conduct certain financial and administrative trans…" at bounding box center [923, 336] width 1248 height 139
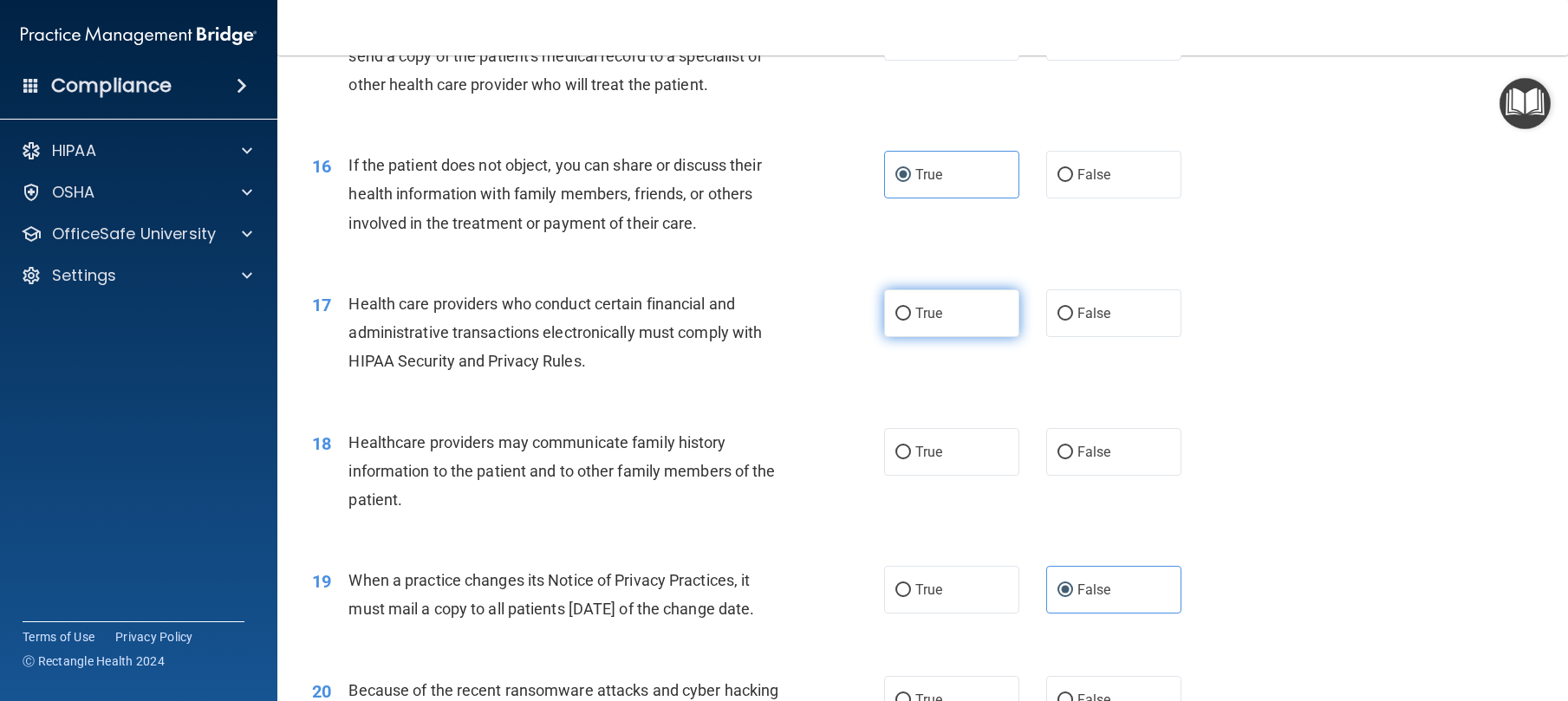
click at [937, 337] on label "True" at bounding box center [952, 313] width 136 height 48
click at [911, 320] on input "True" at bounding box center [903, 315] width 16 height 13
radio input "true"
click at [912, 60] on label "True" at bounding box center [952, 37] width 136 height 48
click at [911, 44] on input "True" at bounding box center [903, 38] width 16 height 13
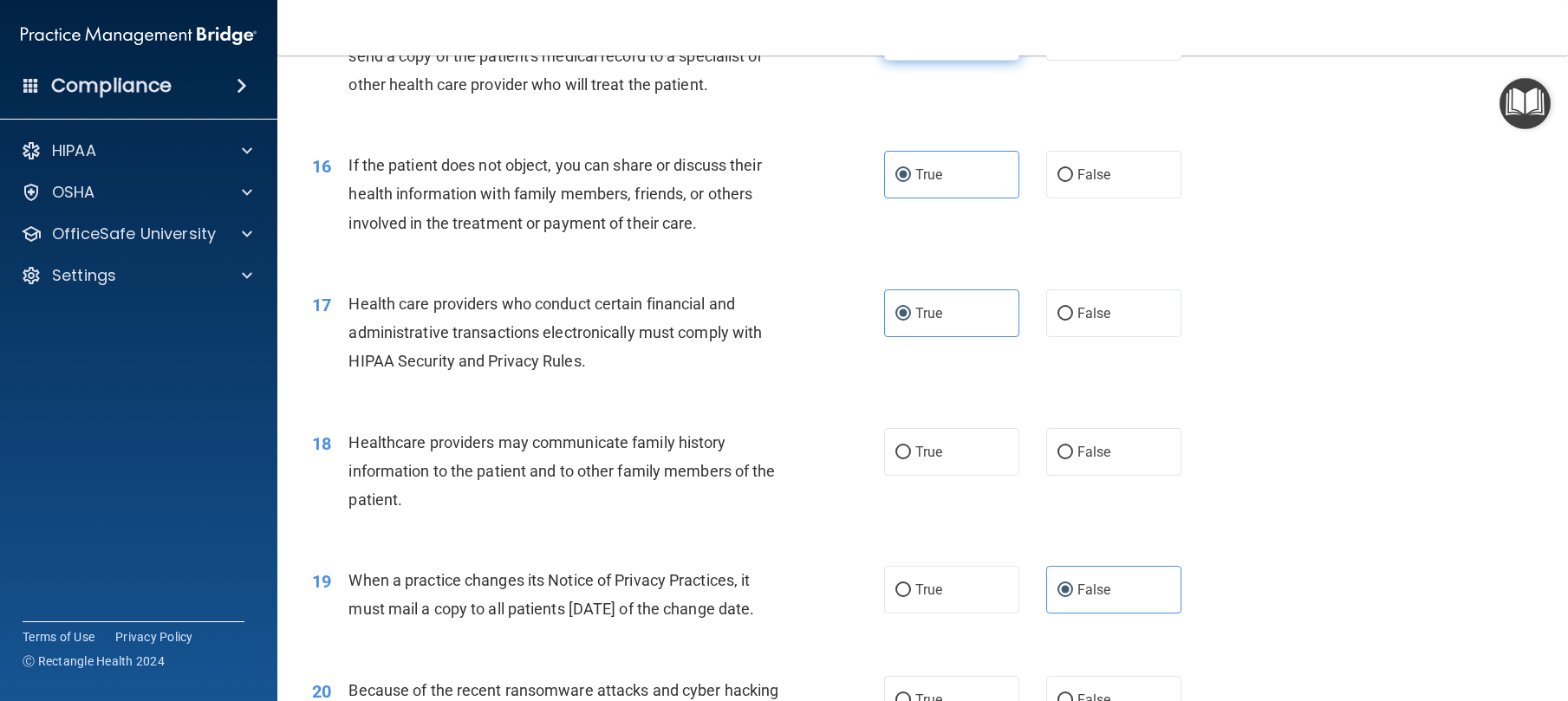
radio input "true"
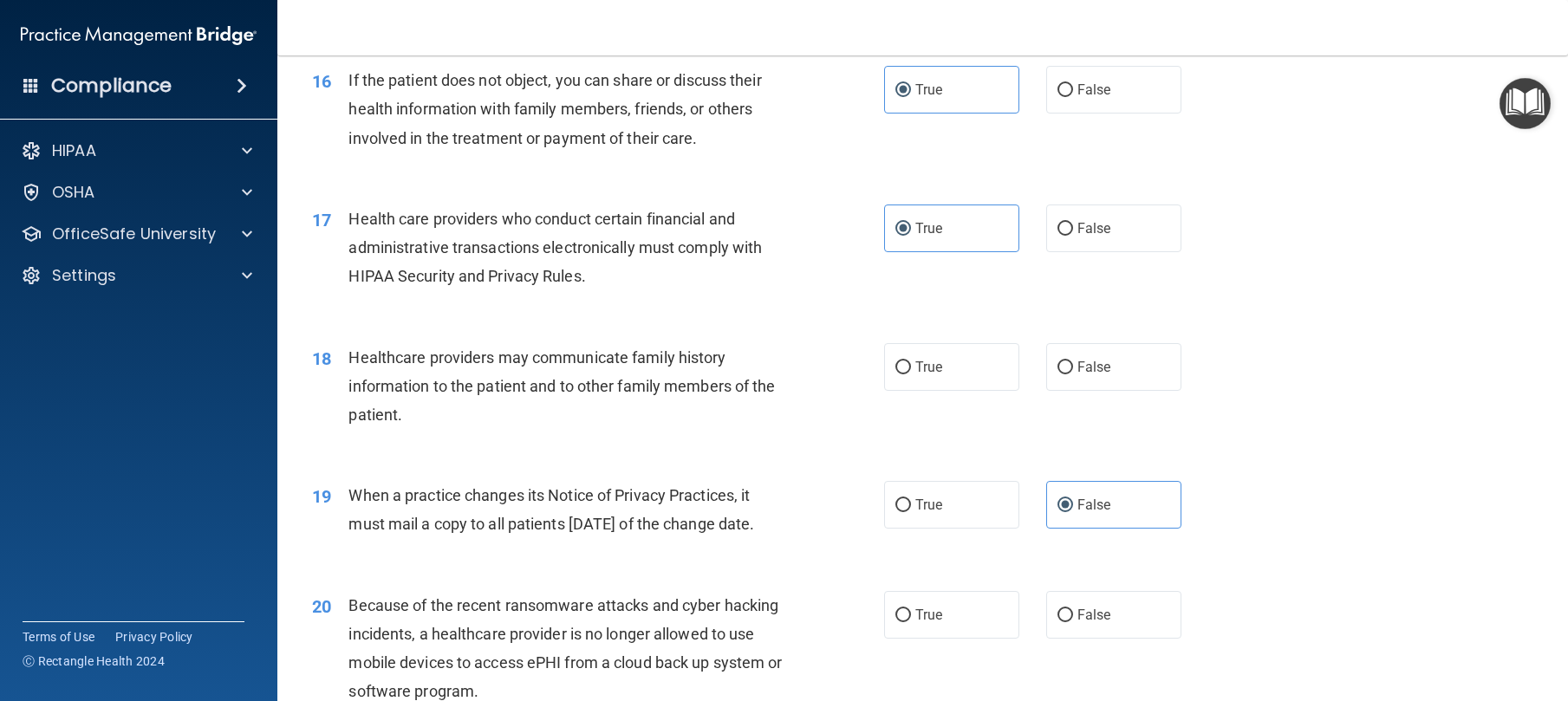
scroll to position [2148, 0]
click at [1085, 374] on span "False" at bounding box center [1094, 366] width 34 height 16
click at [1073, 373] on input "False" at bounding box center [1065, 367] width 16 height 13
radio input "true"
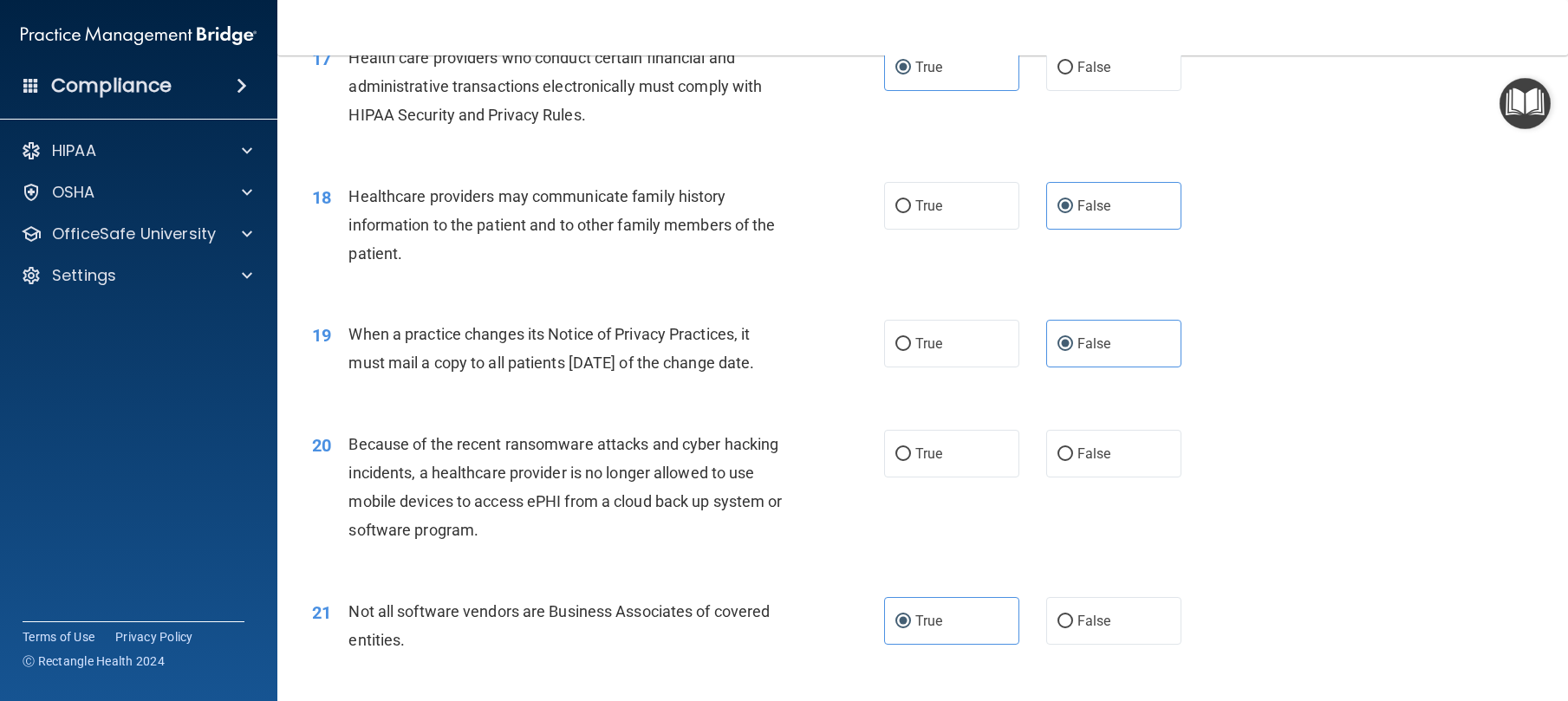
scroll to position [2376, 0]
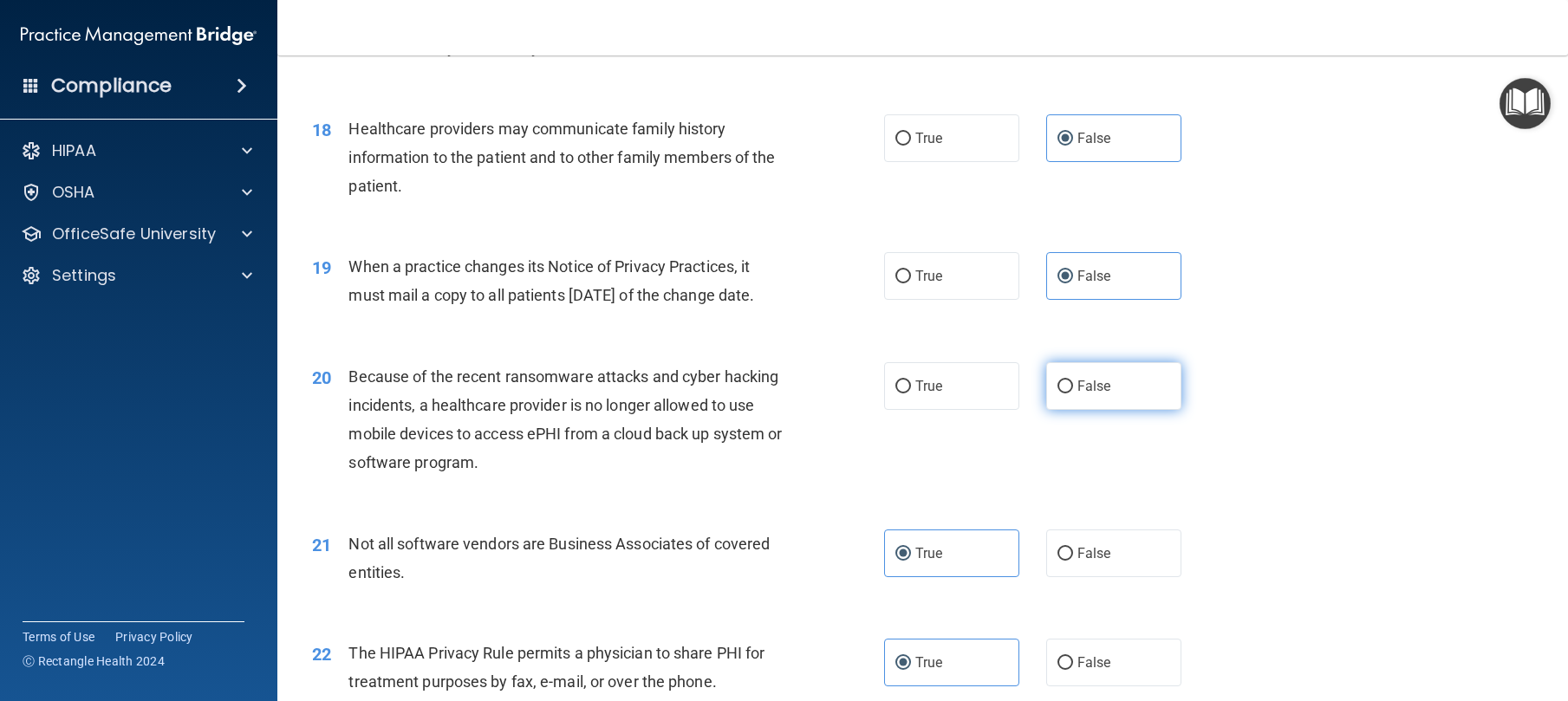
click at [1098, 395] on span "False" at bounding box center [1094, 385] width 34 height 16
click at [1073, 394] on input "False" at bounding box center [1065, 387] width 16 height 13
radio input "true"
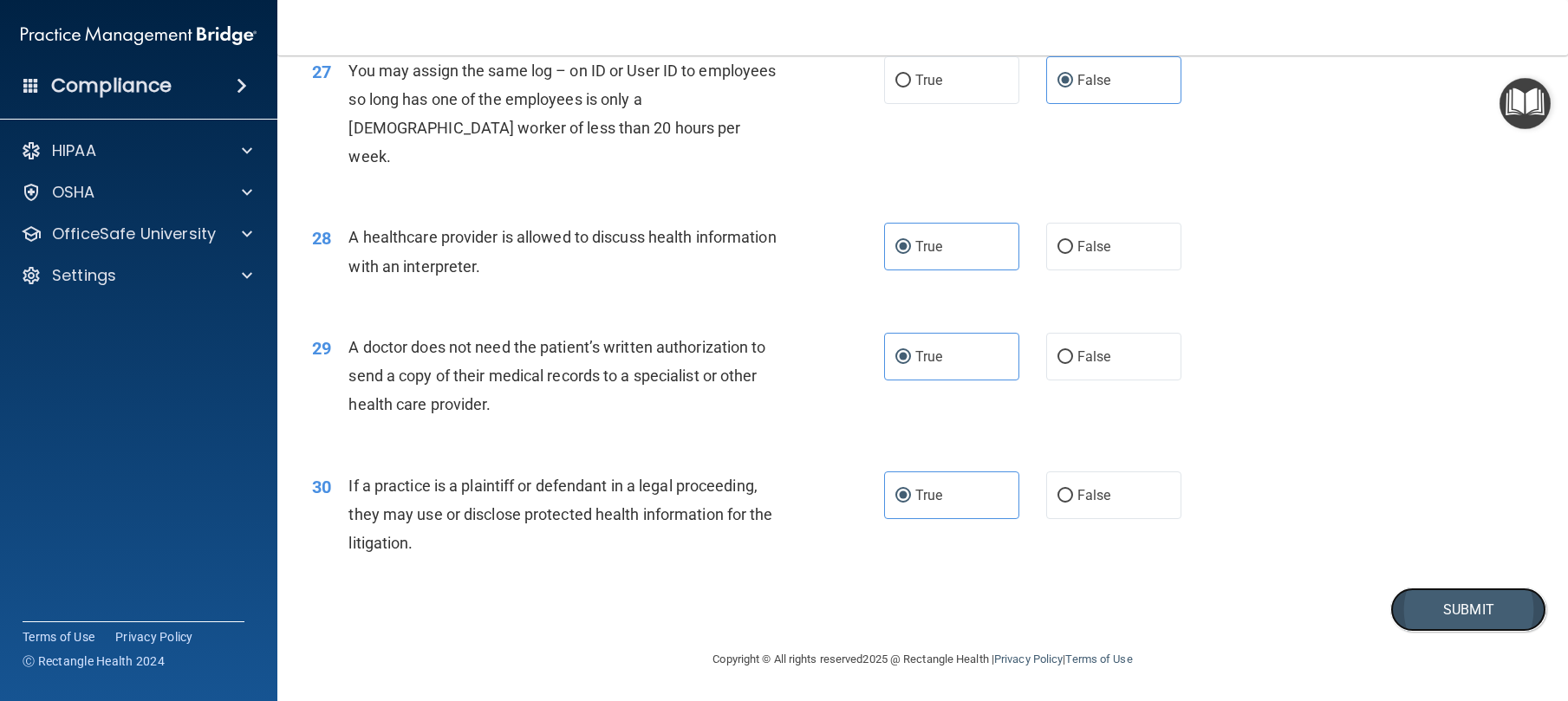
click at [1460, 623] on button "Submit" at bounding box center [1469, 610] width 156 height 44
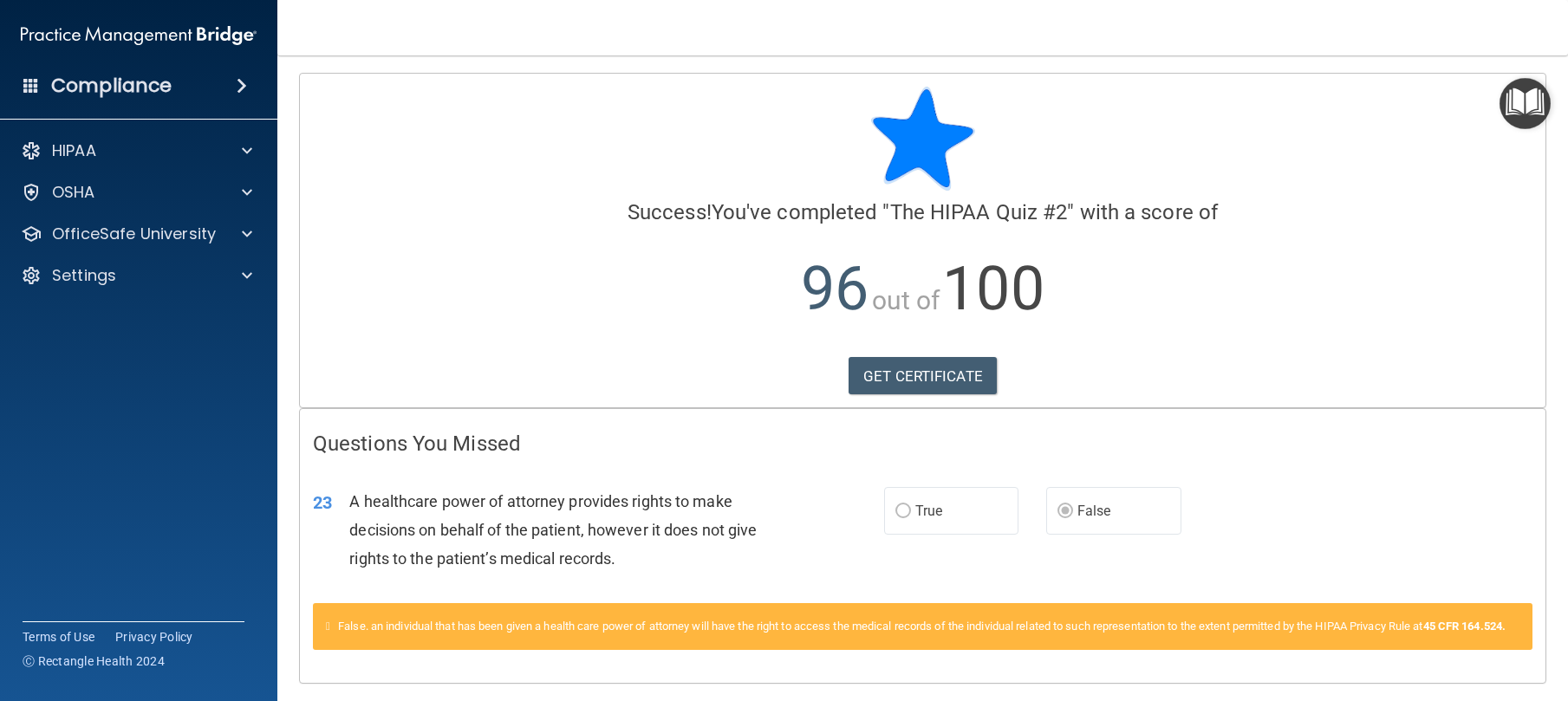
scroll to position [73, 0]
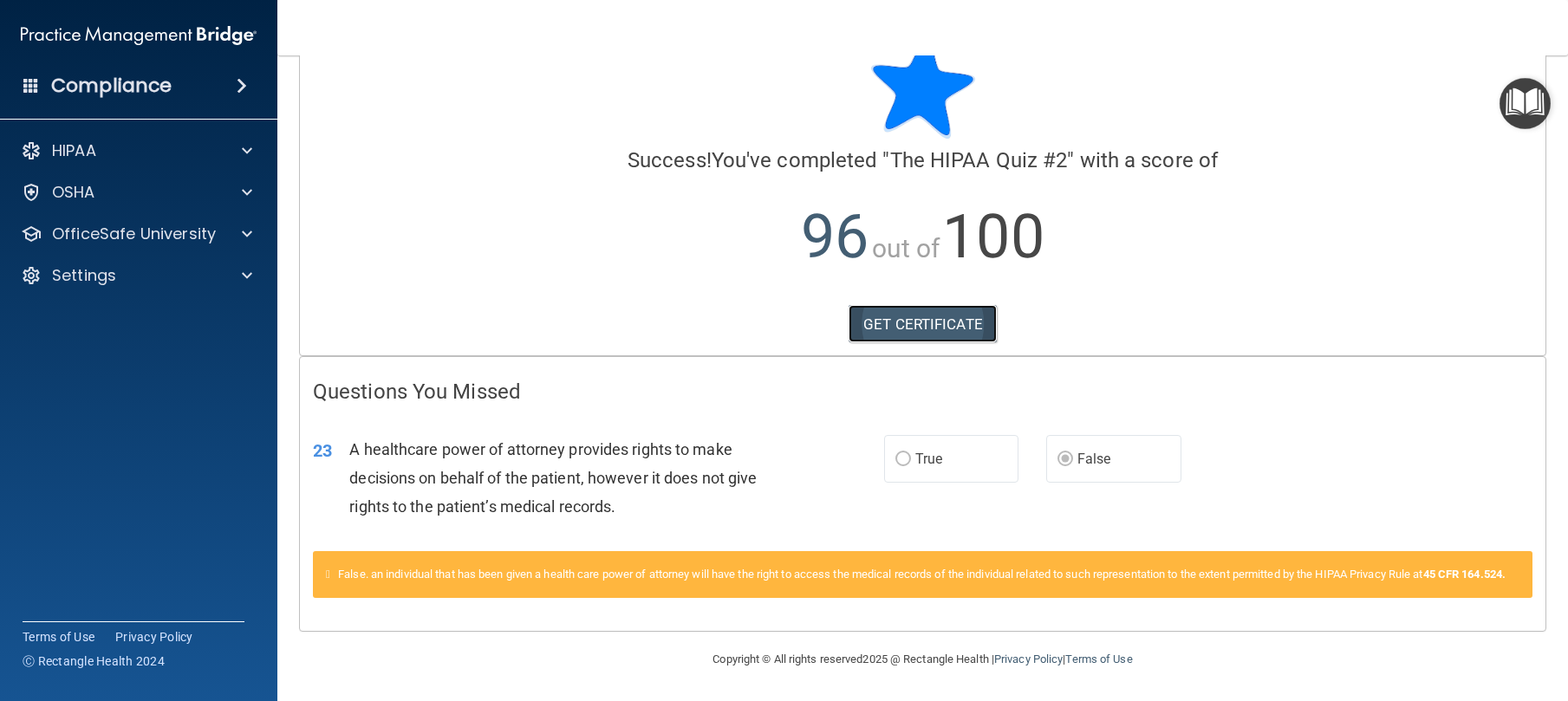
click at [926, 305] on link "GET CERTIFICATE" at bounding box center [923, 324] width 148 height 38
click at [157, 224] on p "OfficeSafe University" at bounding box center [134, 234] width 164 height 21
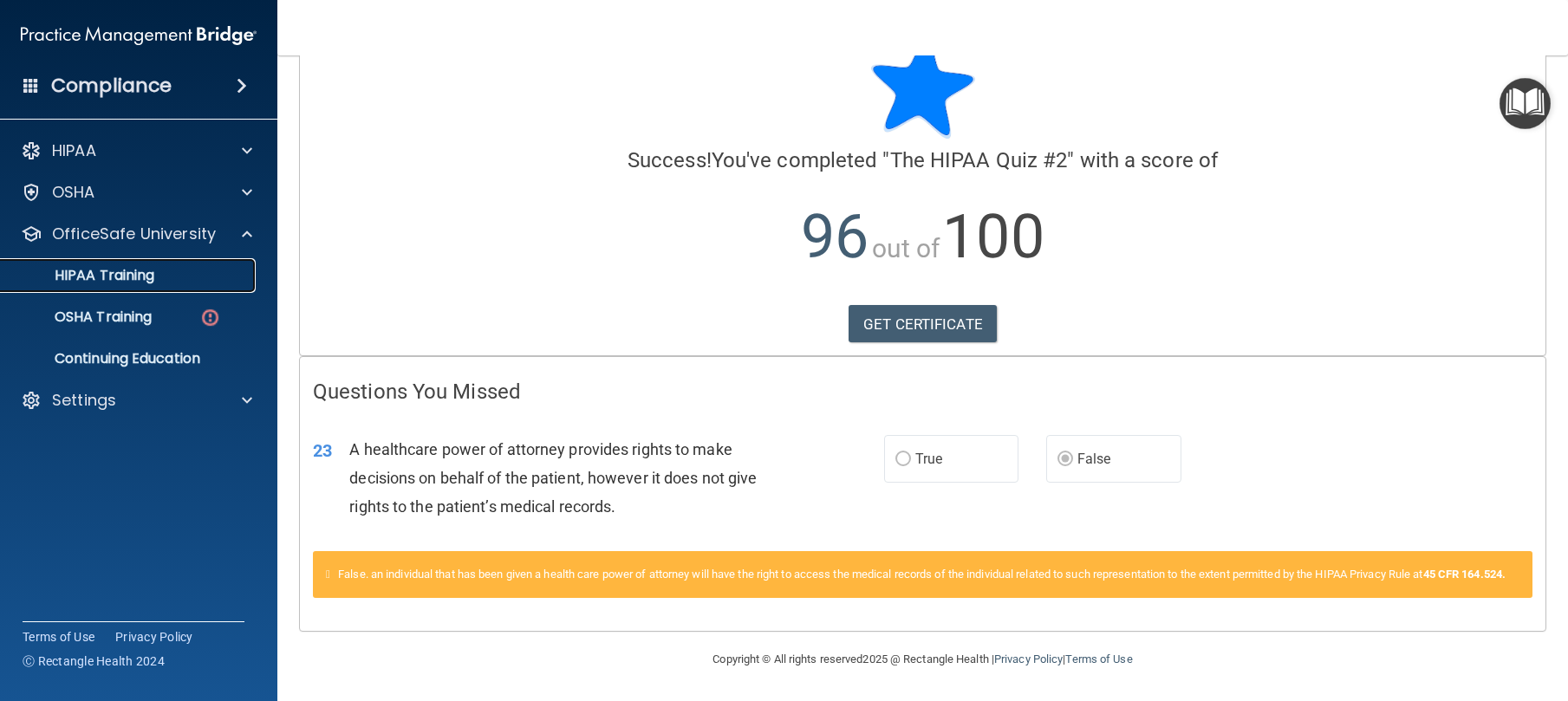
click at [157, 285] on link "HIPAA Training" at bounding box center [120, 275] width 273 height 35
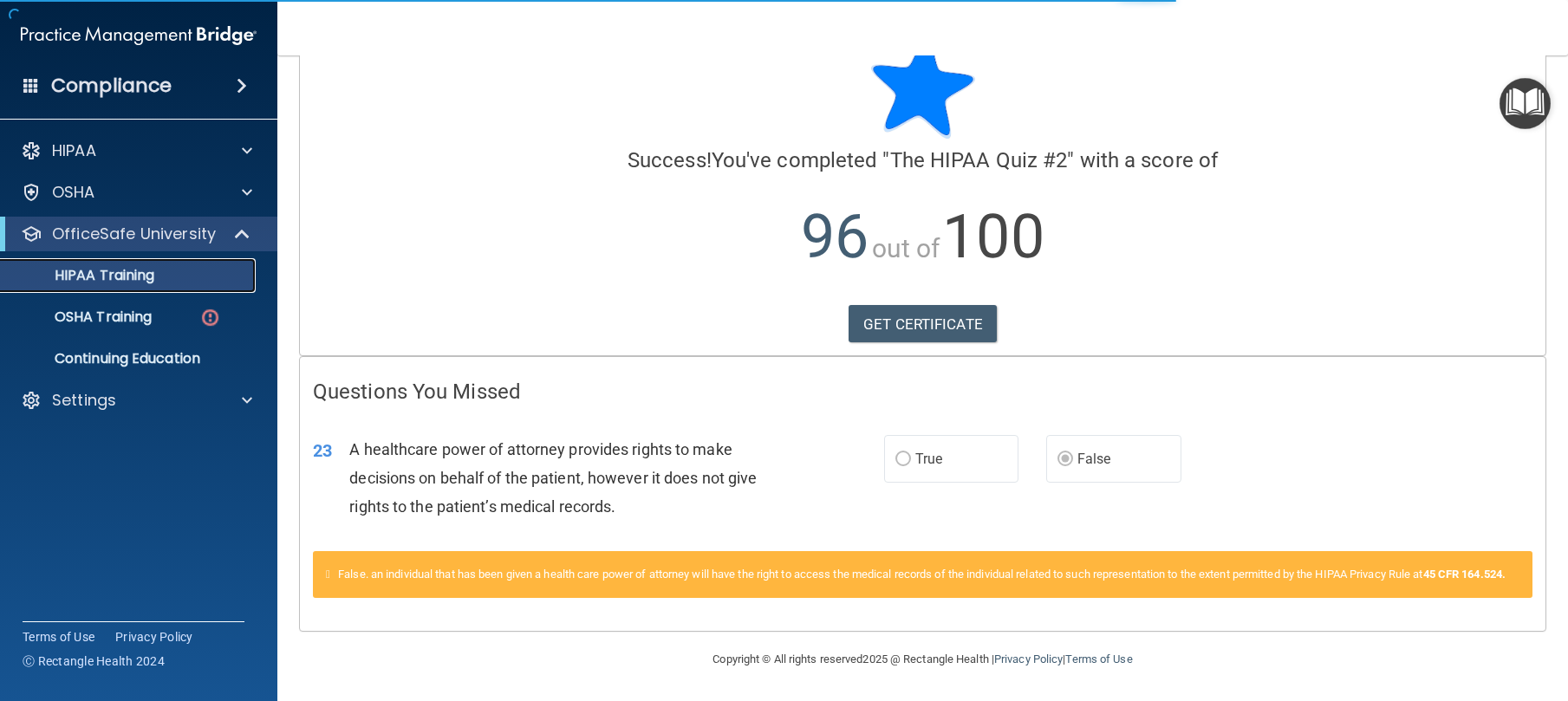
scroll to position [548, 0]
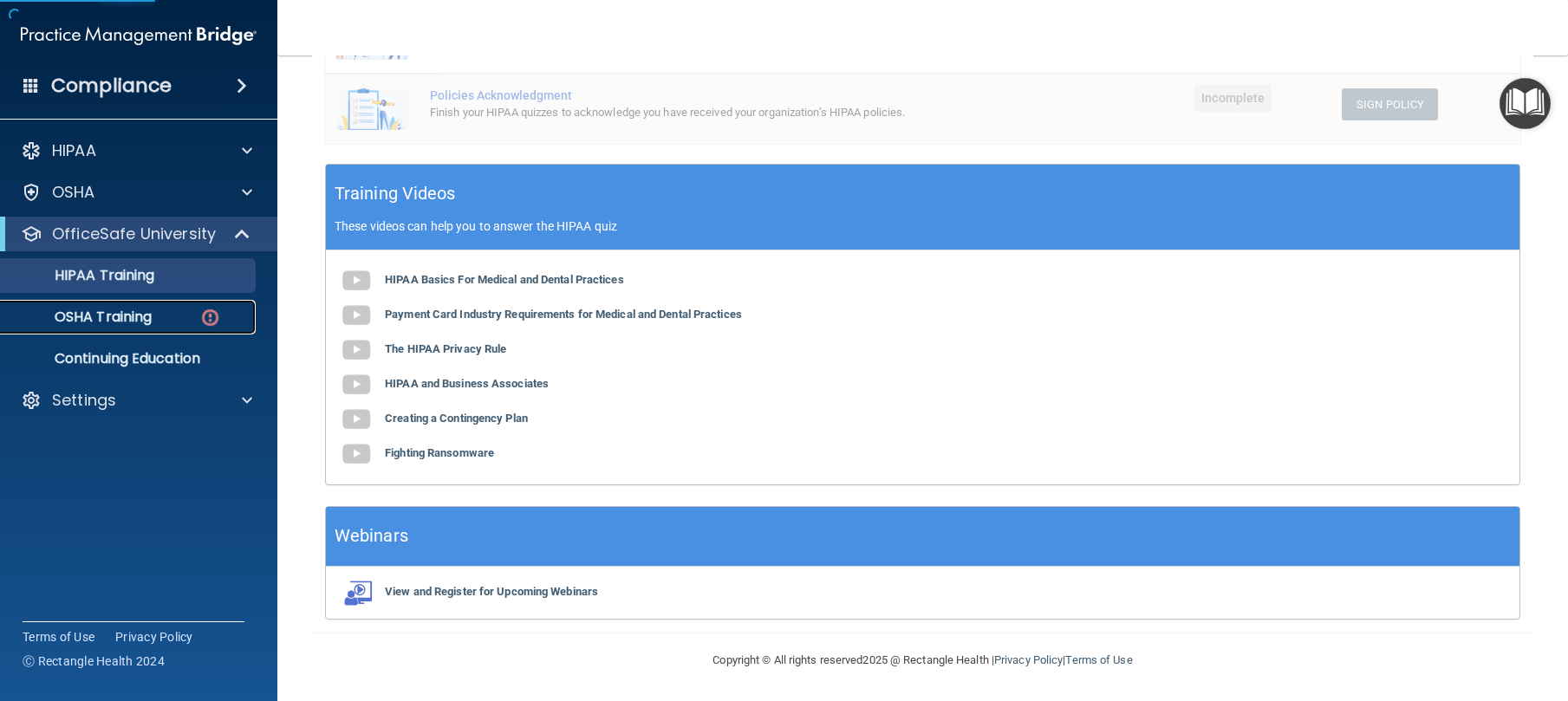
click at [200, 313] on img at bounding box center [210, 318] width 22 height 22
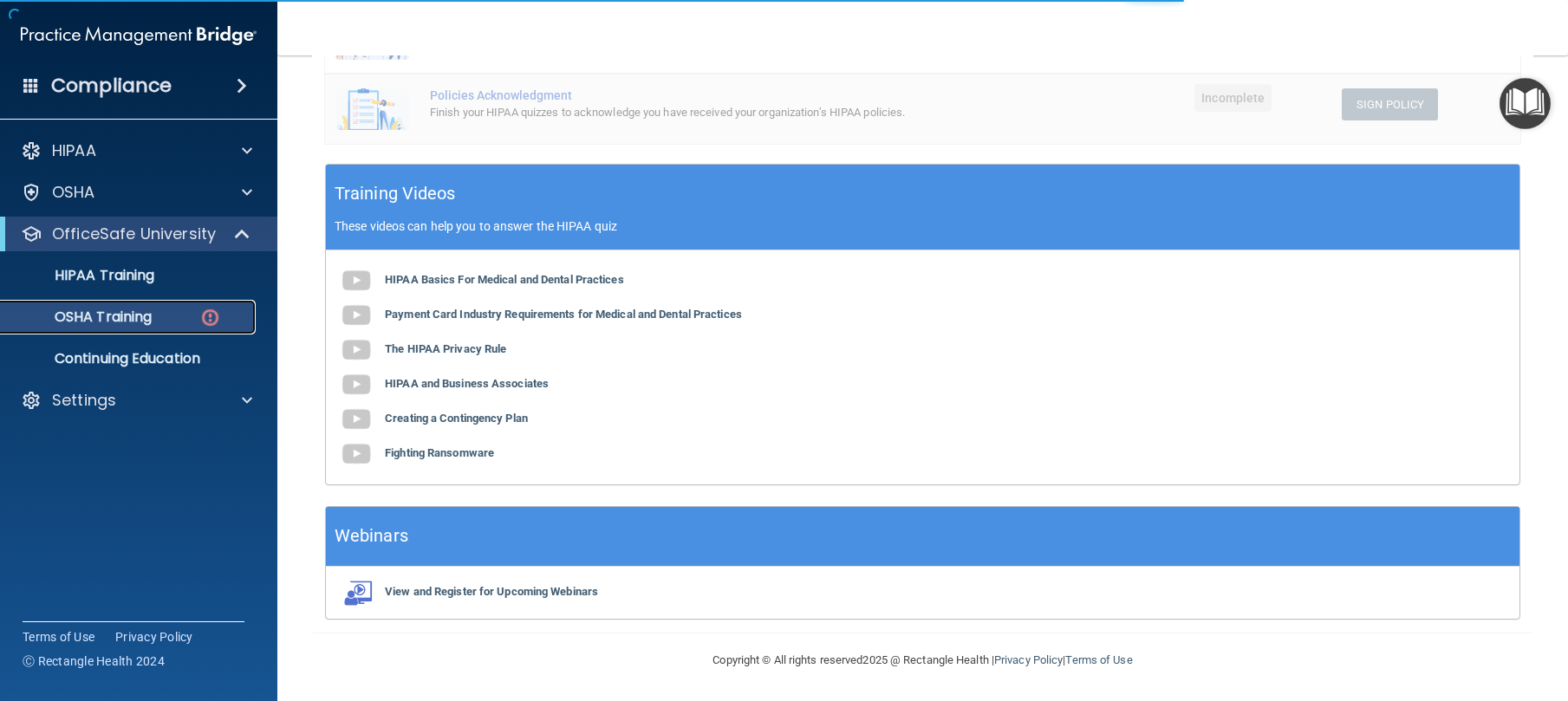
scroll to position [113, 0]
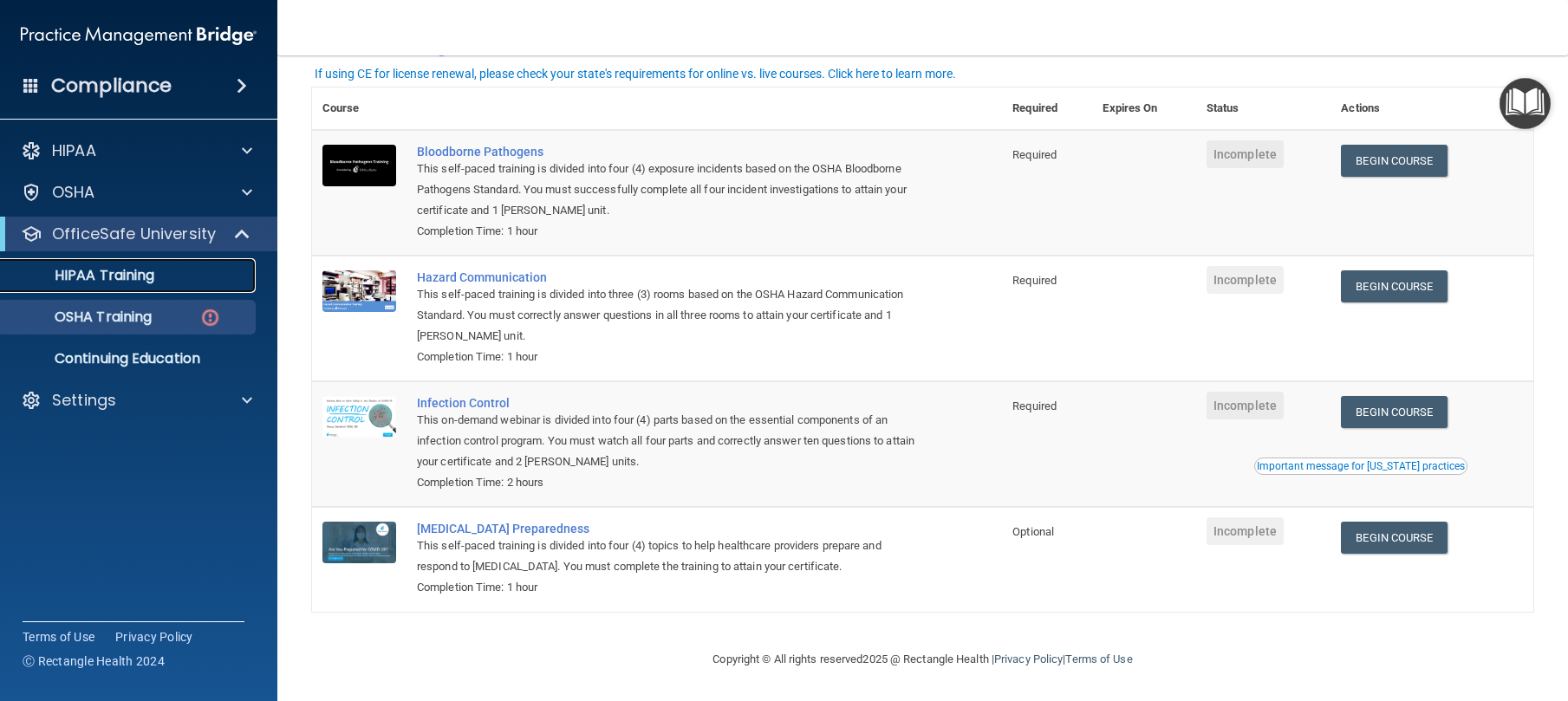
click at [188, 273] on div "HIPAA Training" at bounding box center [129, 275] width 237 height 17
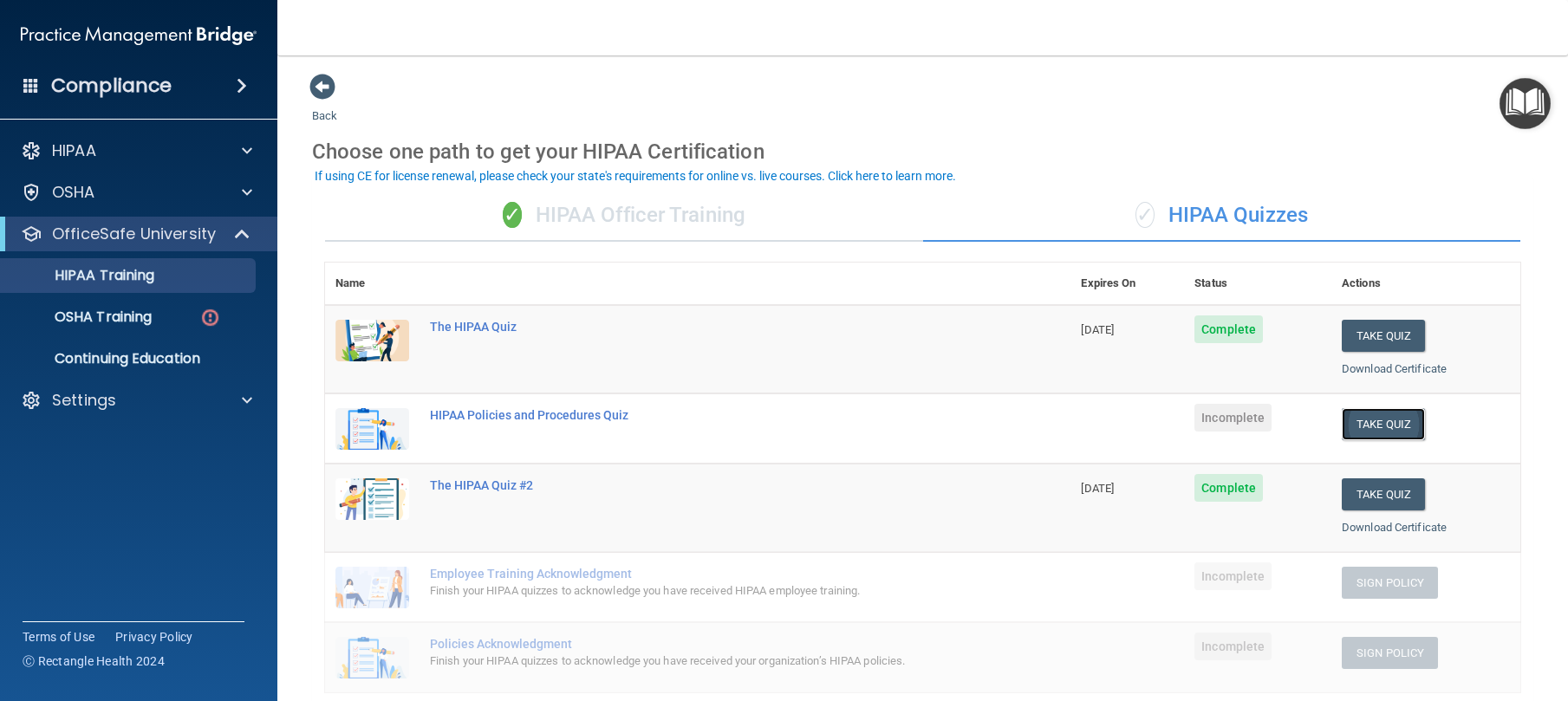
click at [1359, 427] on button "Take Quiz" at bounding box center [1383, 424] width 83 height 32
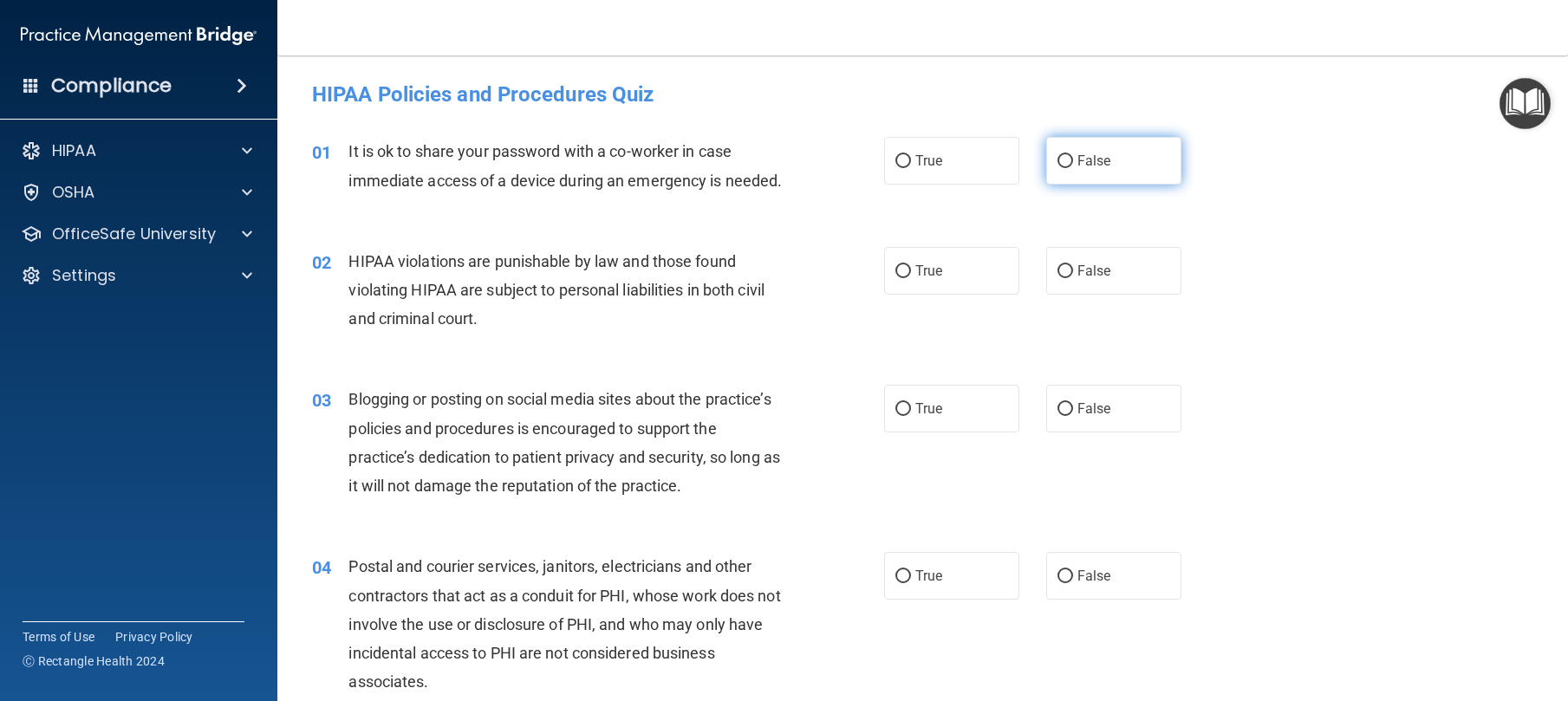
click at [1124, 154] on label "False" at bounding box center [1114, 160] width 136 height 48
click at [1073, 155] on input "False" at bounding box center [1065, 162] width 16 height 13
radio input "true"
click at [915, 295] on label "True" at bounding box center [952, 270] width 136 height 48
click at [911, 278] on input "True" at bounding box center [903, 271] width 16 height 13
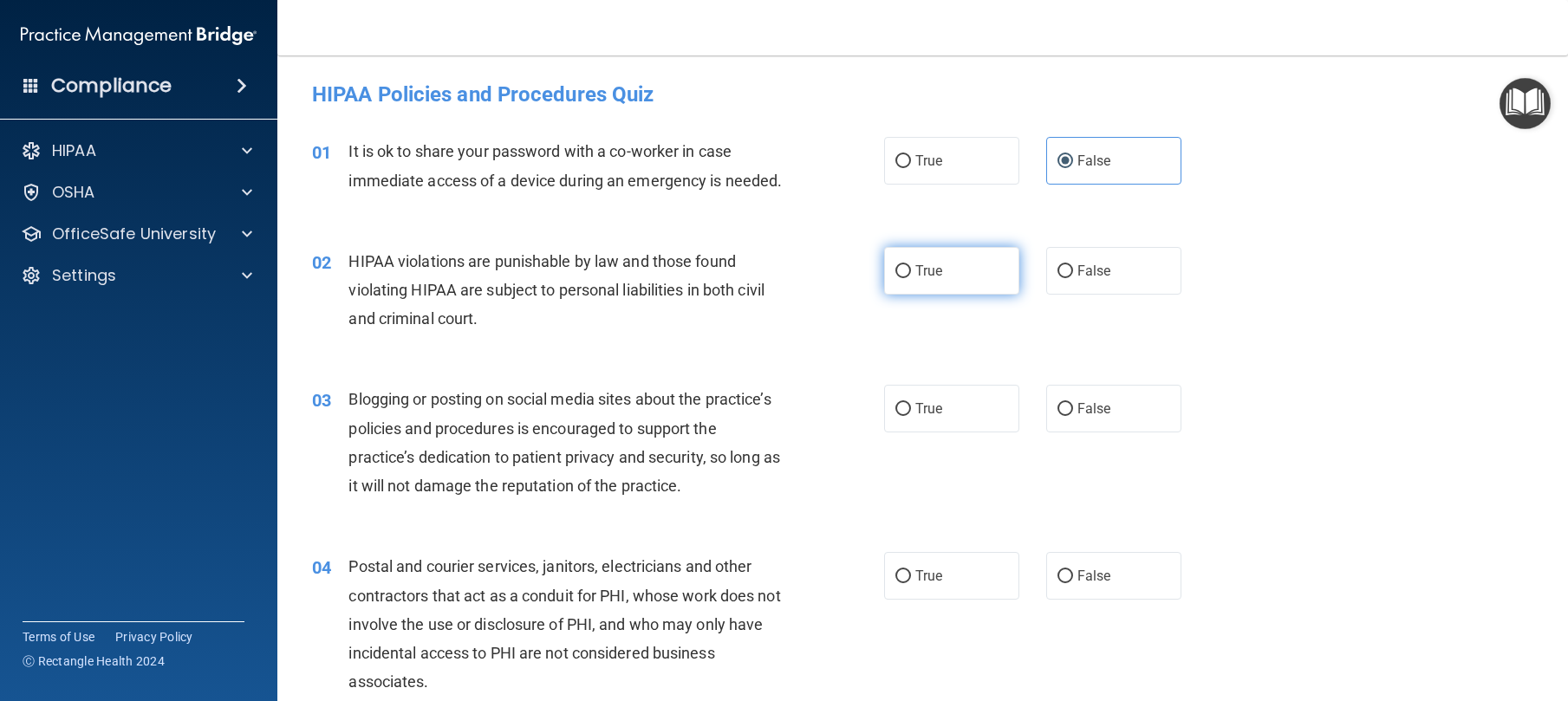
radio input "true"
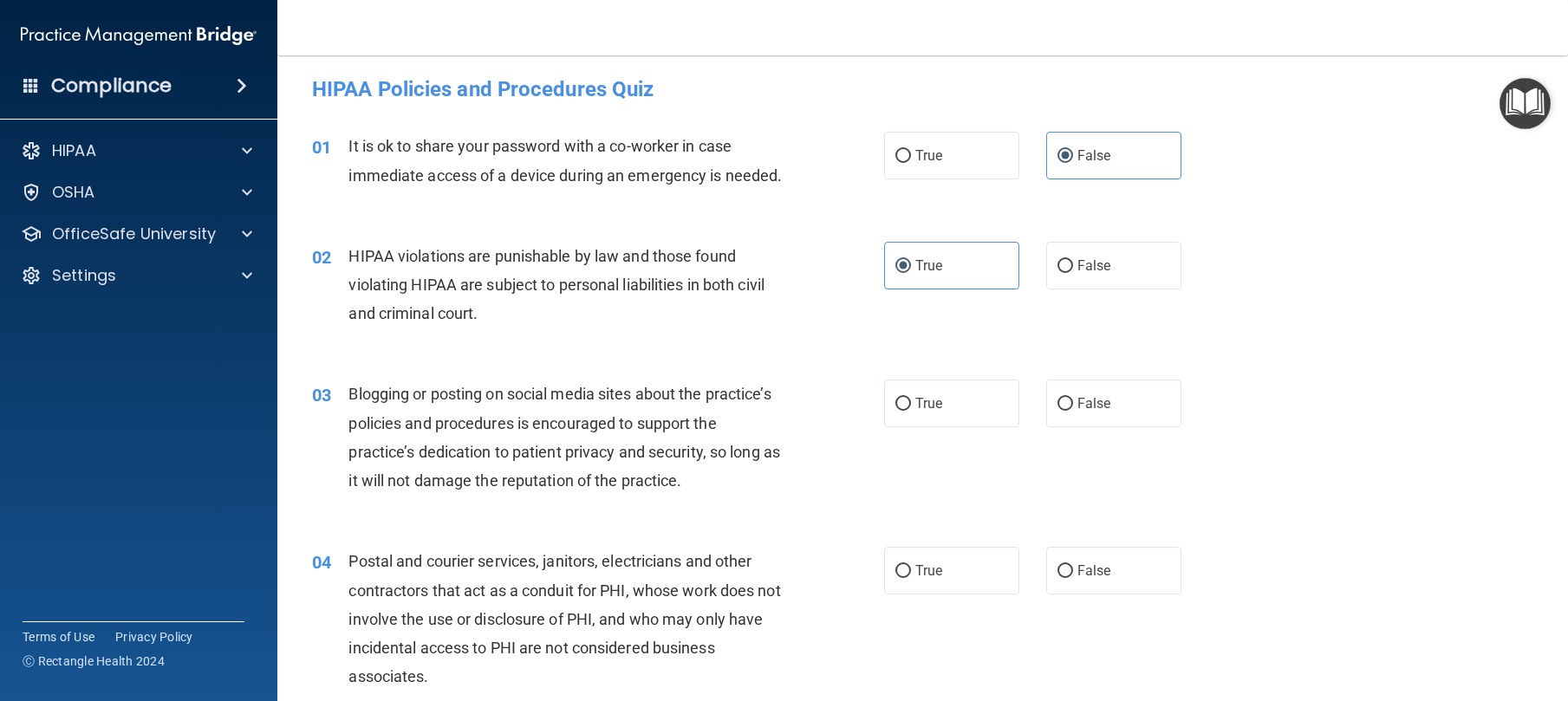
scroll to position [6, 0]
click at [915, 411] on span "True" at bounding box center [928, 402] width 27 height 16
click at [911, 410] on input "True" at bounding box center [903, 403] width 16 height 13
radio input "true"
click at [1102, 411] on span "False" at bounding box center [1094, 402] width 34 height 16
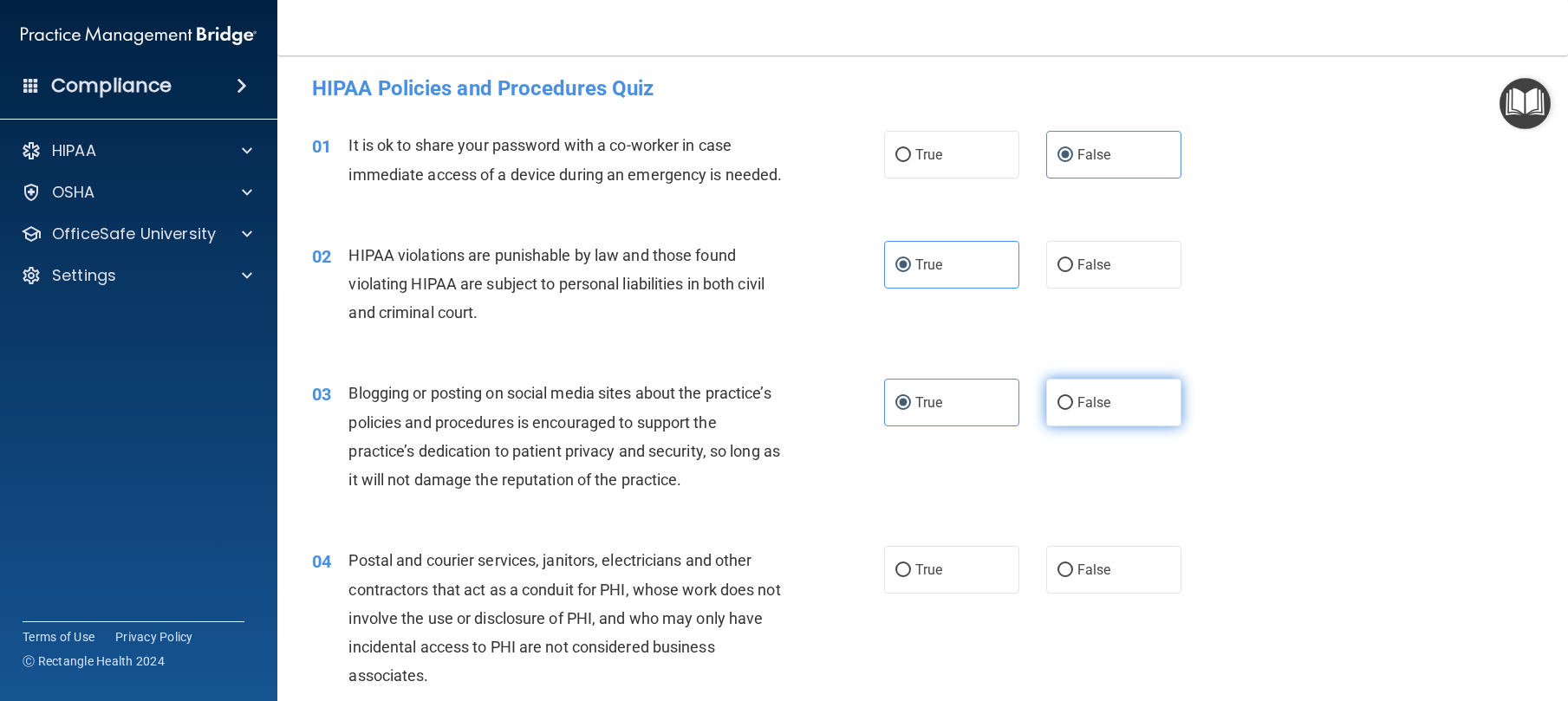
click at [1073, 410] on input "False" at bounding box center [1065, 403] width 16 height 13
radio input "true"
radio input "false"
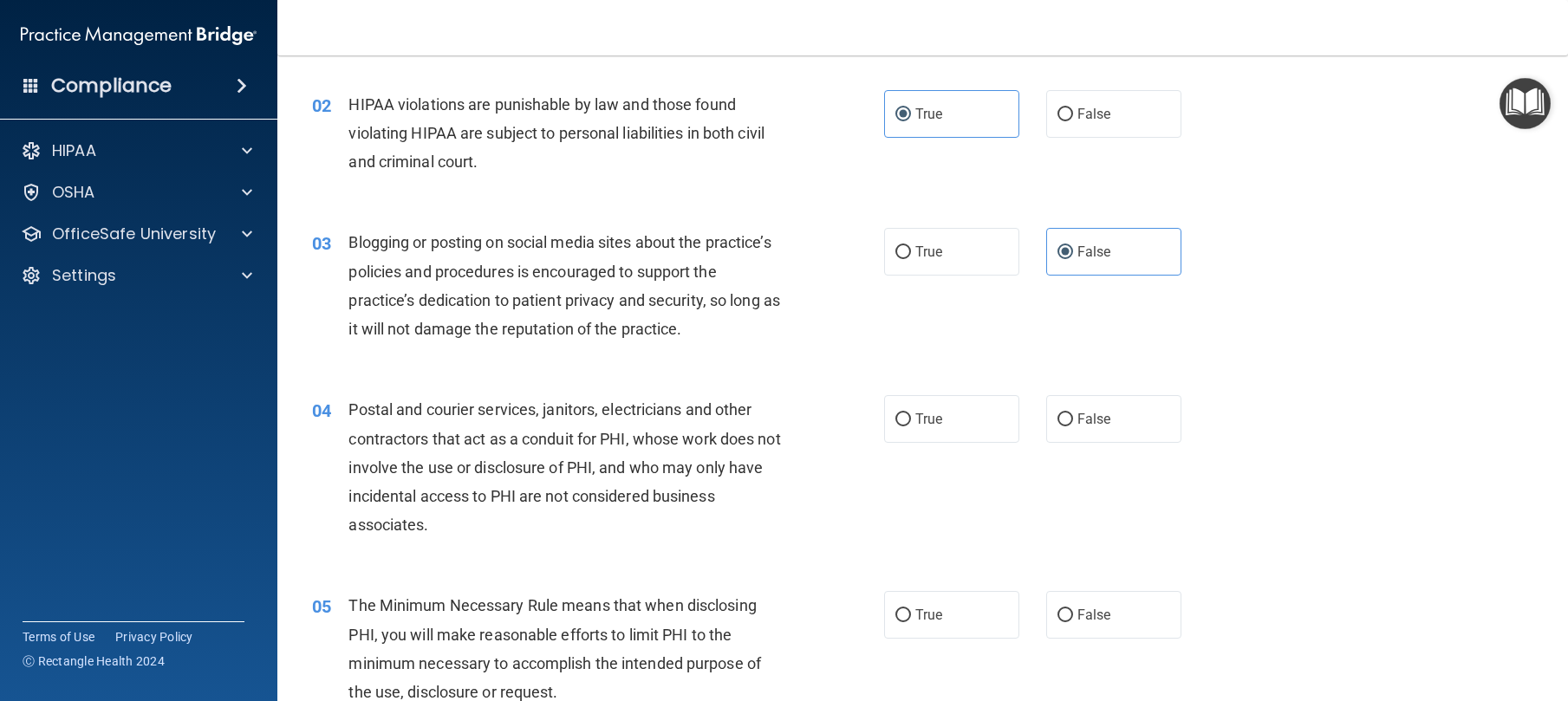
scroll to position [232, 0]
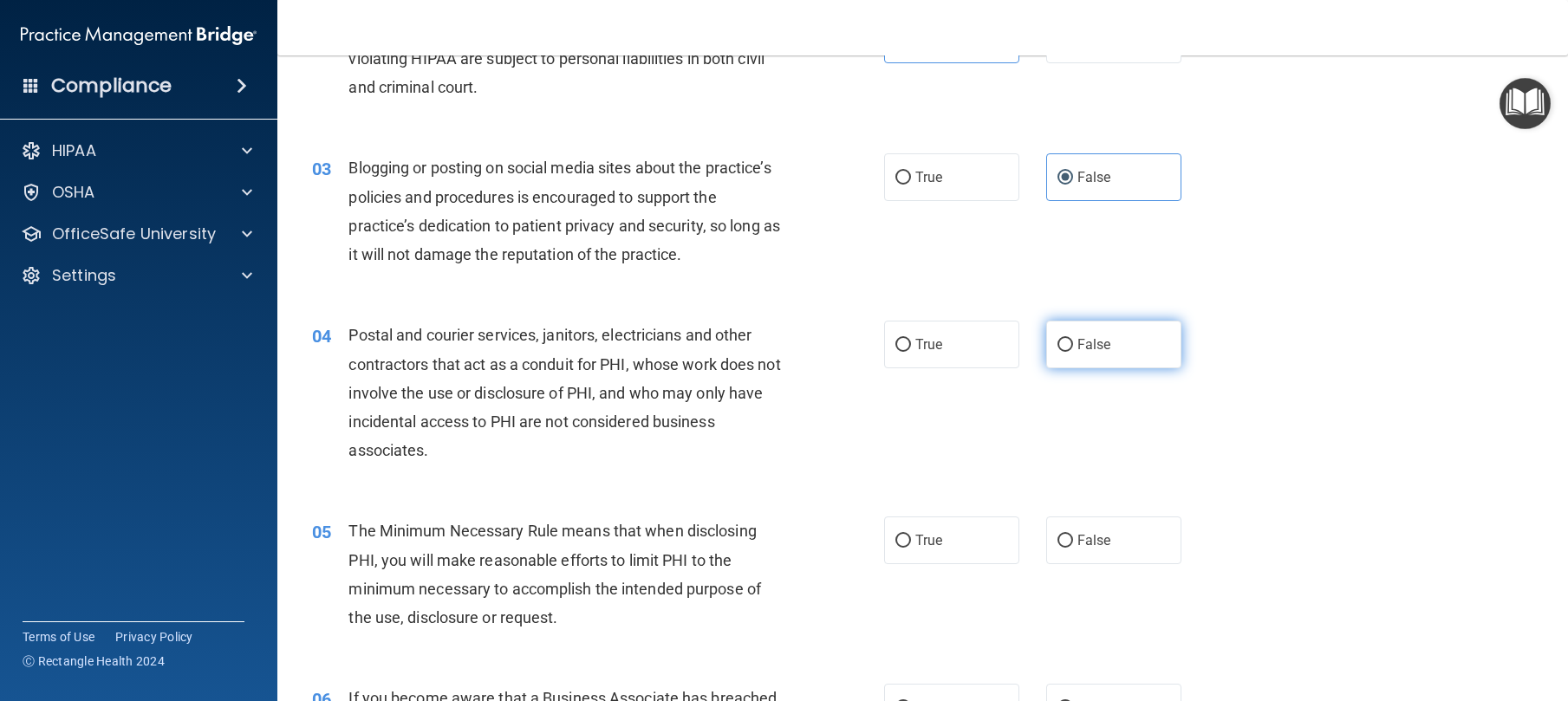
click at [1098, 352] on span "False" at bounding box center [1094, 344] width 34 height 16
click at [1073, 351] on input "False" at bounding box center [1065, 346] width 16 height 13
radio input "true"
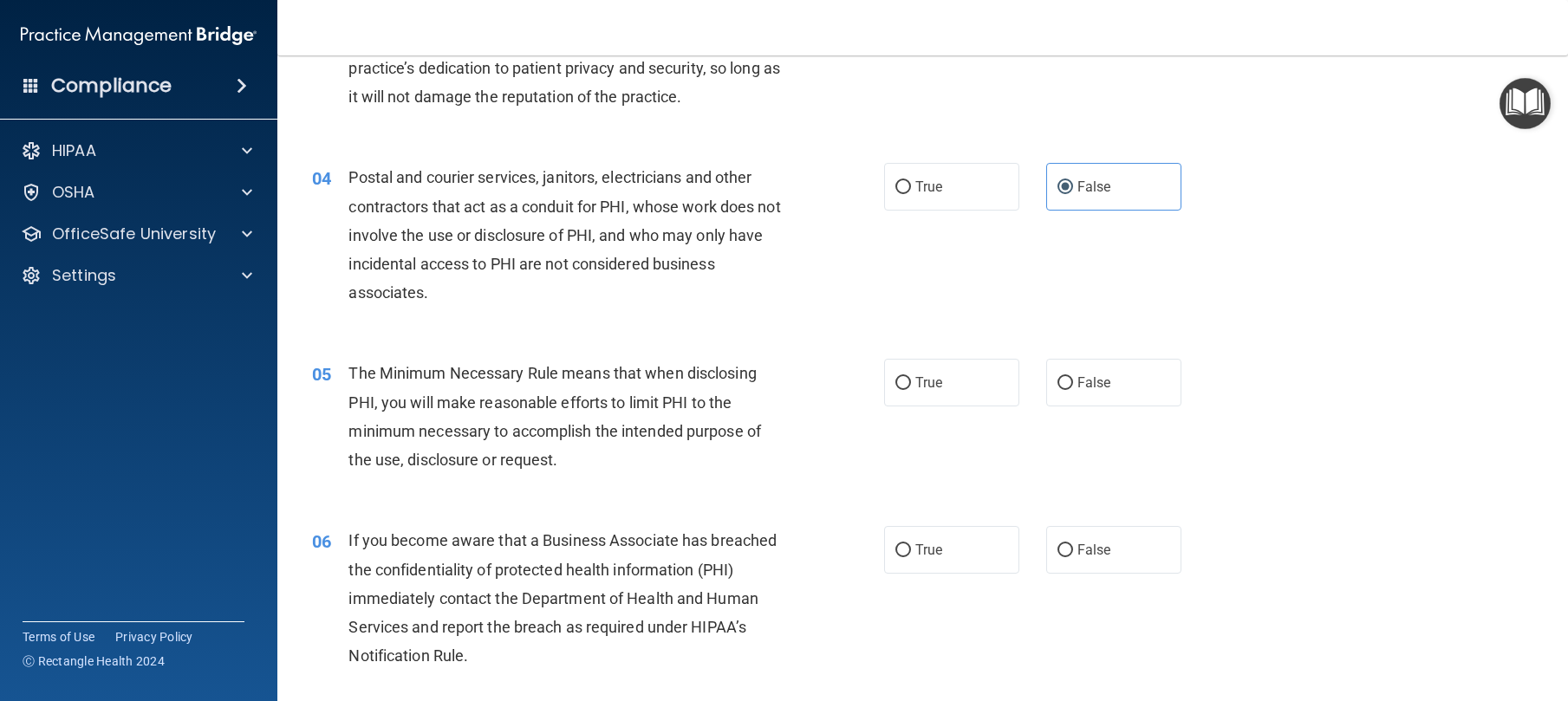
scroll to position [460, 0]
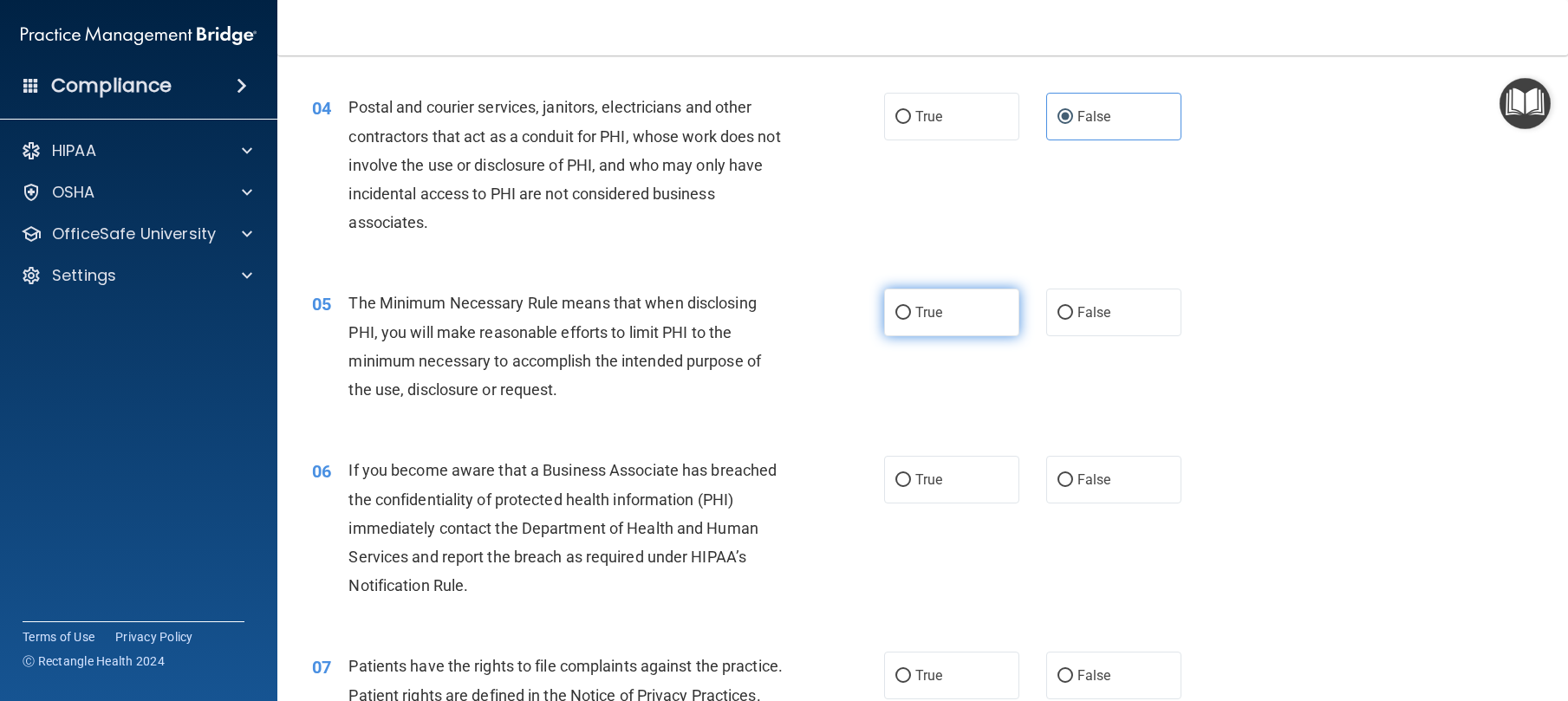
click at [915, 320] on span "True" at bounding box center [928, 312] width 27 height 16
click at [910, 319] on input "True" at bounding box center [903, 314] width 16 height 13
radio input "true"
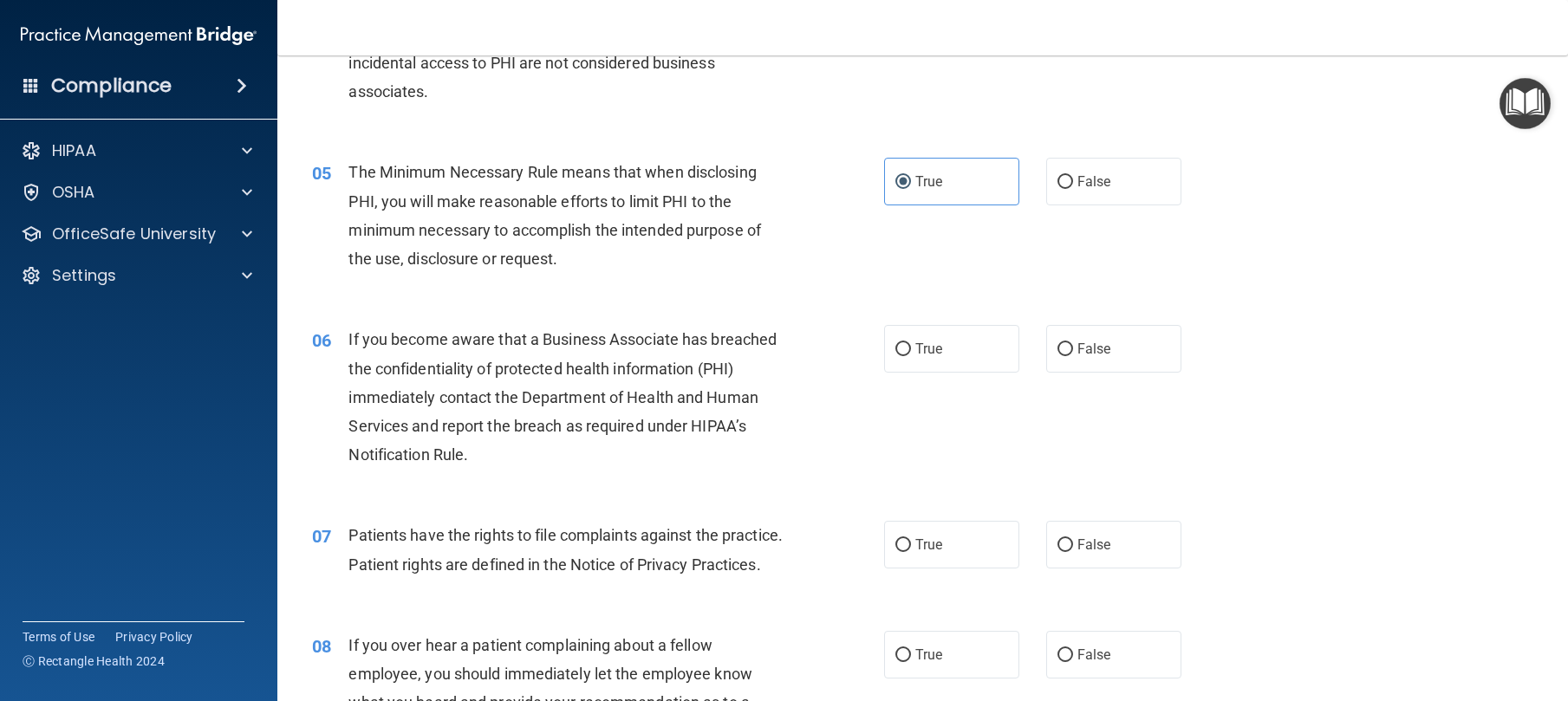
scroll to position [591, 0]
click at [922, 367] on label "True" at bounding box center [952, 348] width 136 height 48
click at [911, 355] on input "True" at bounding box center [903, 349] width 16 height 13
radio input "true"
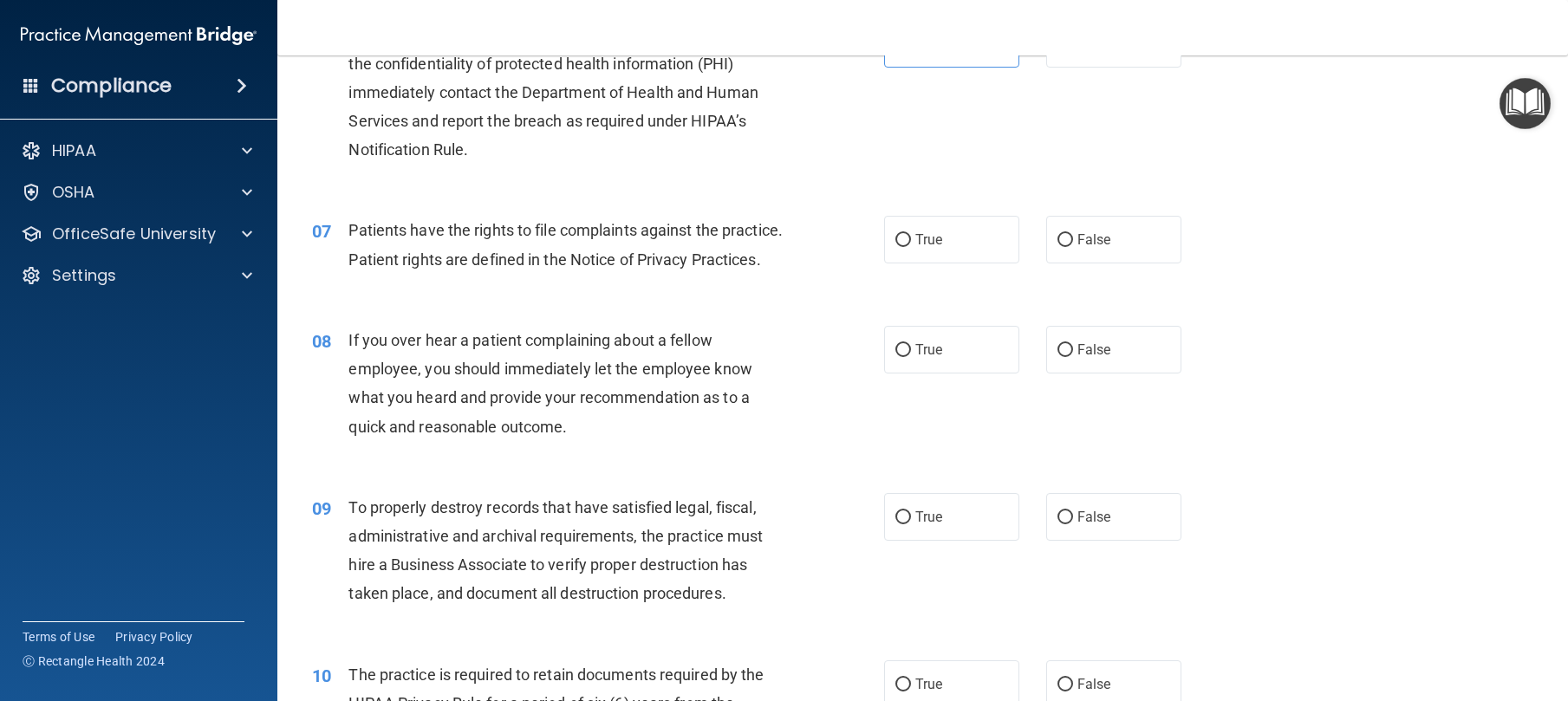
scroll to position [962, 0]
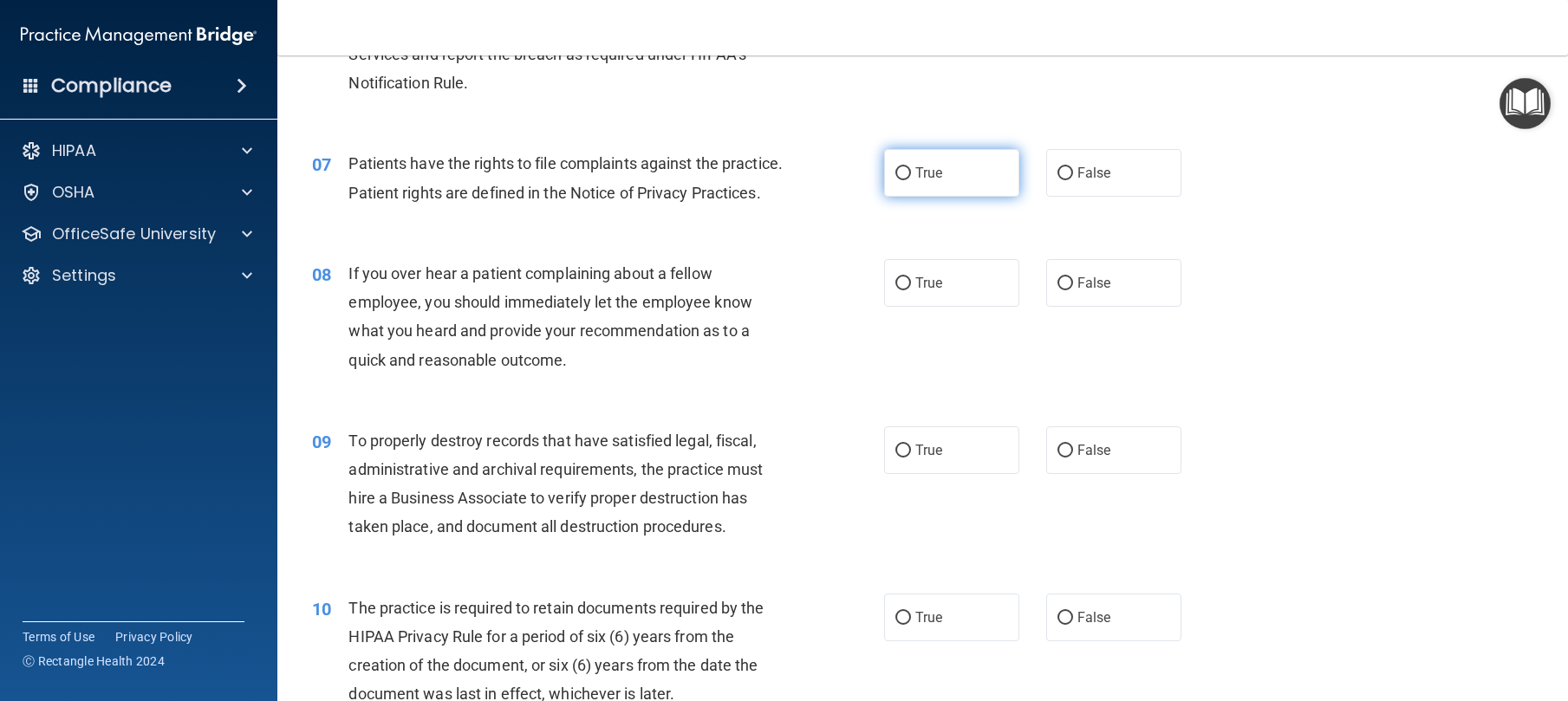
click at [964, 197] on label "True" at bounding box center [952, 172] width 136 height 48
click at [911, 180] on input "True" at bounding box center [903, 174] width 16 height 13
radio input "true"
click at [962, 307] on label "True" at bounding box center [952, 283] width 136 height 48
click at [911, 290] on input "True" at bounding box center [903, 284] width 16 height 13
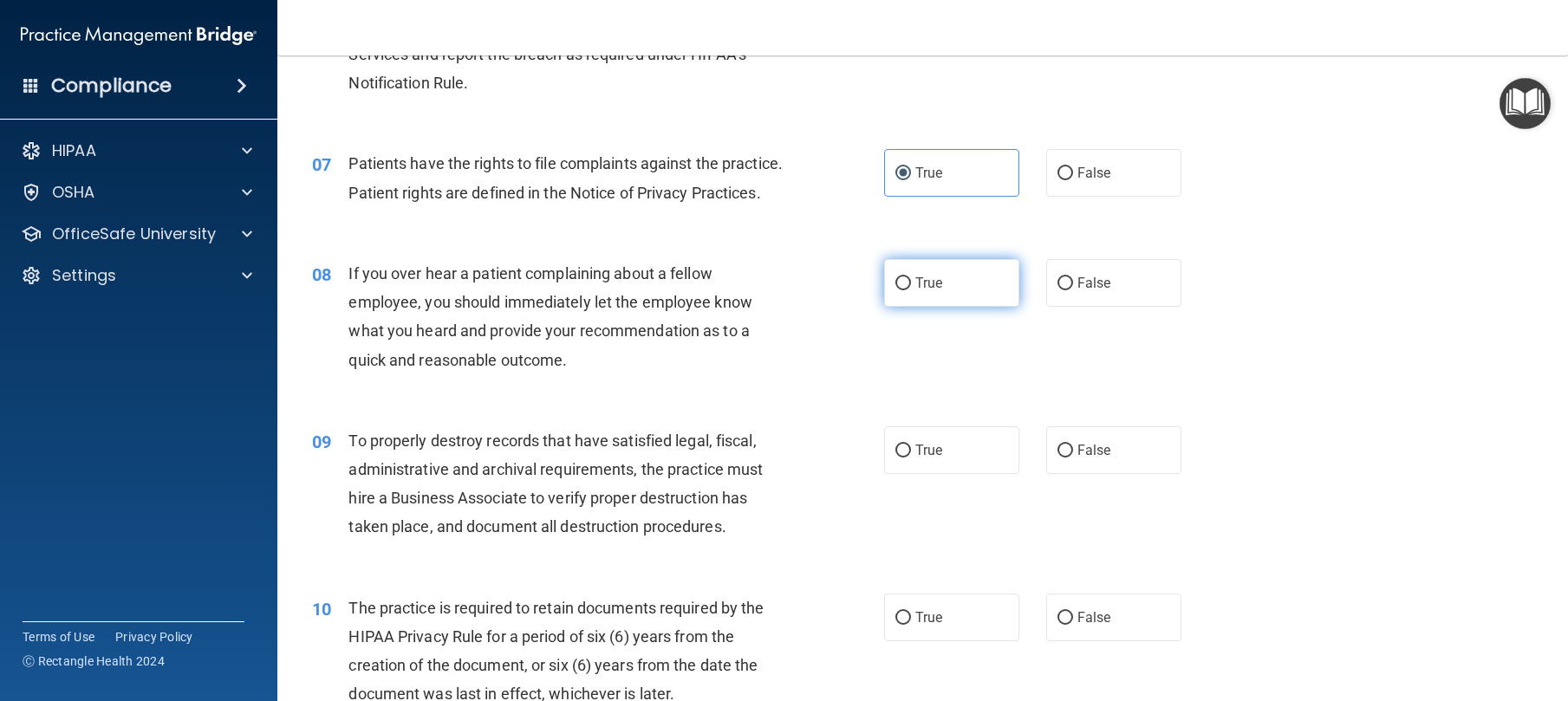
radio input "true"
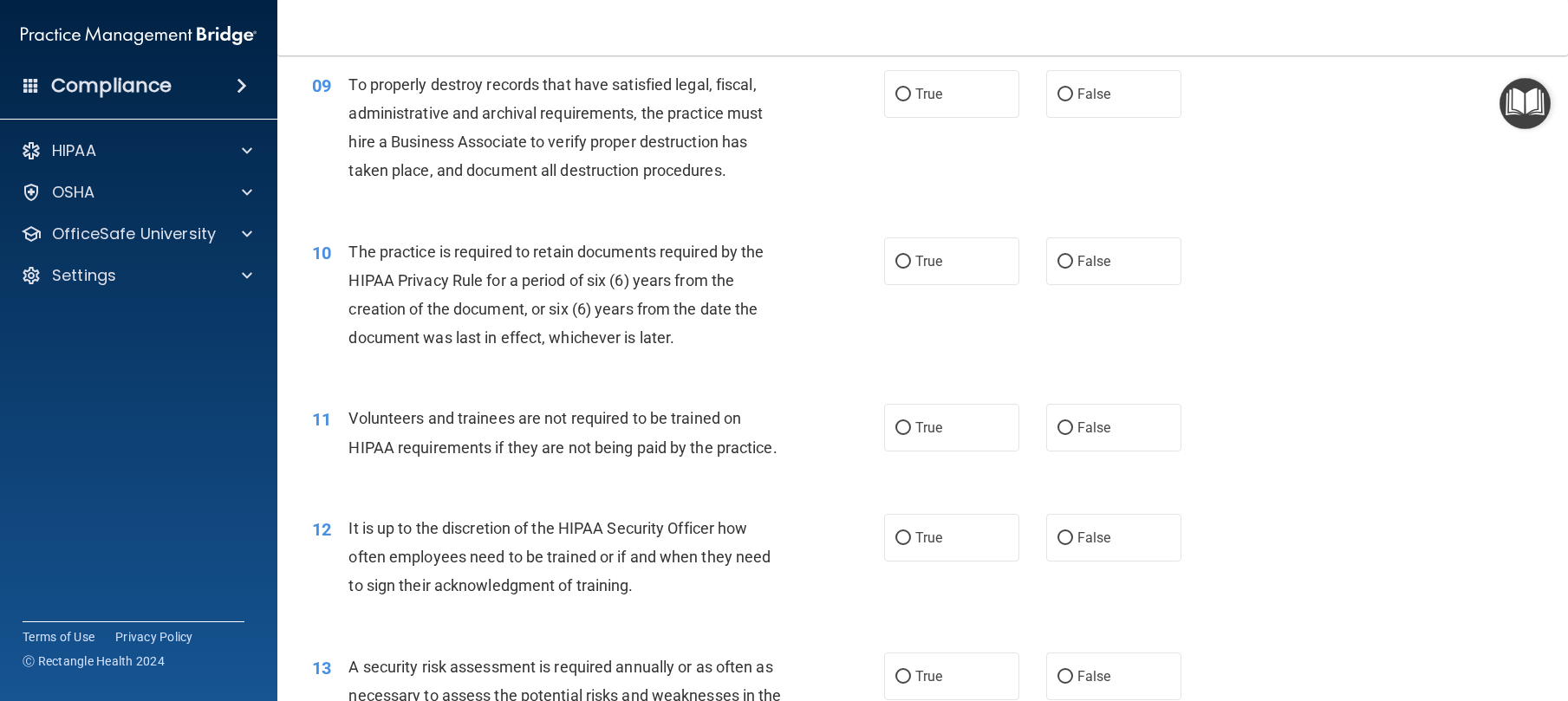
scroll to position [1345, 0]
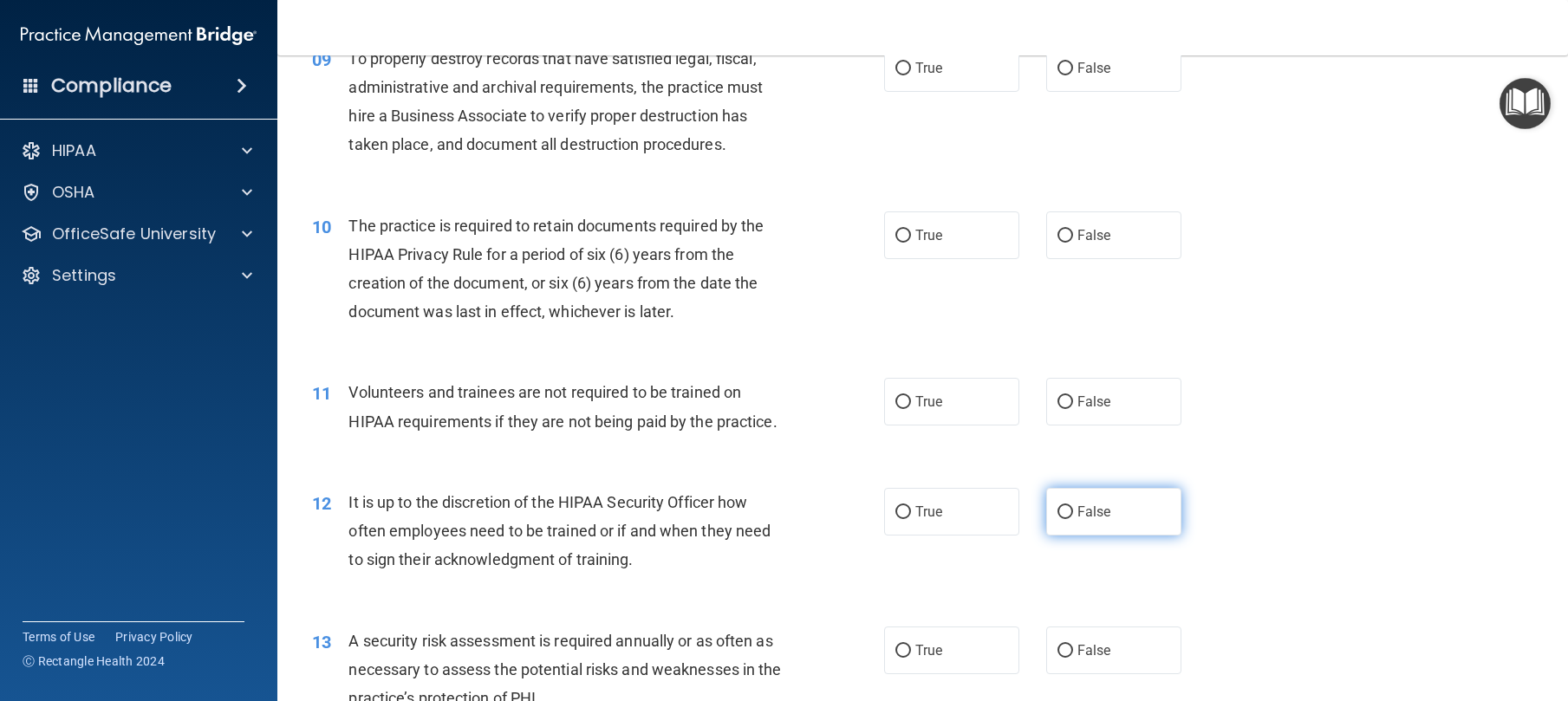
click at [1119, 536] on label "False" at bounding box center [1114, 512] width 136 height 48
click at [1073, 519] on input "False" at bounding box center [1065, 513] width 16 height 13
radio input "true"
click at [928, 243] on span "True" at bounding box center [928, 235] width 27 height 16
click at [911, 243] on input "True" at bounding box center [903, 236] width 16 height 13
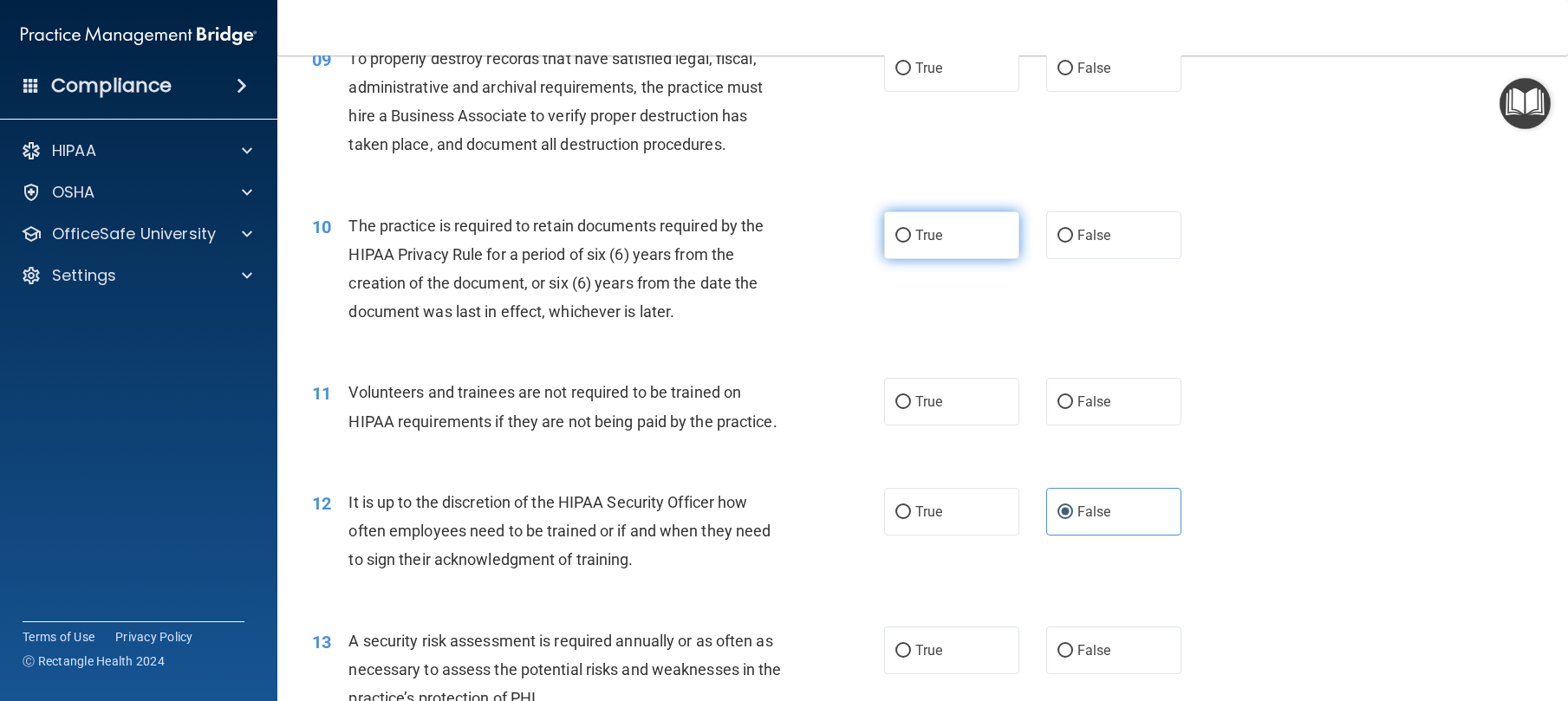
radio input "true"
click at [946, 426] on label "True" at bounding box center [952, 401] width 136 height 48
click at [911, 409] on input "True" at bounding box center [903, 402] width 16 height 13
radio input "true"
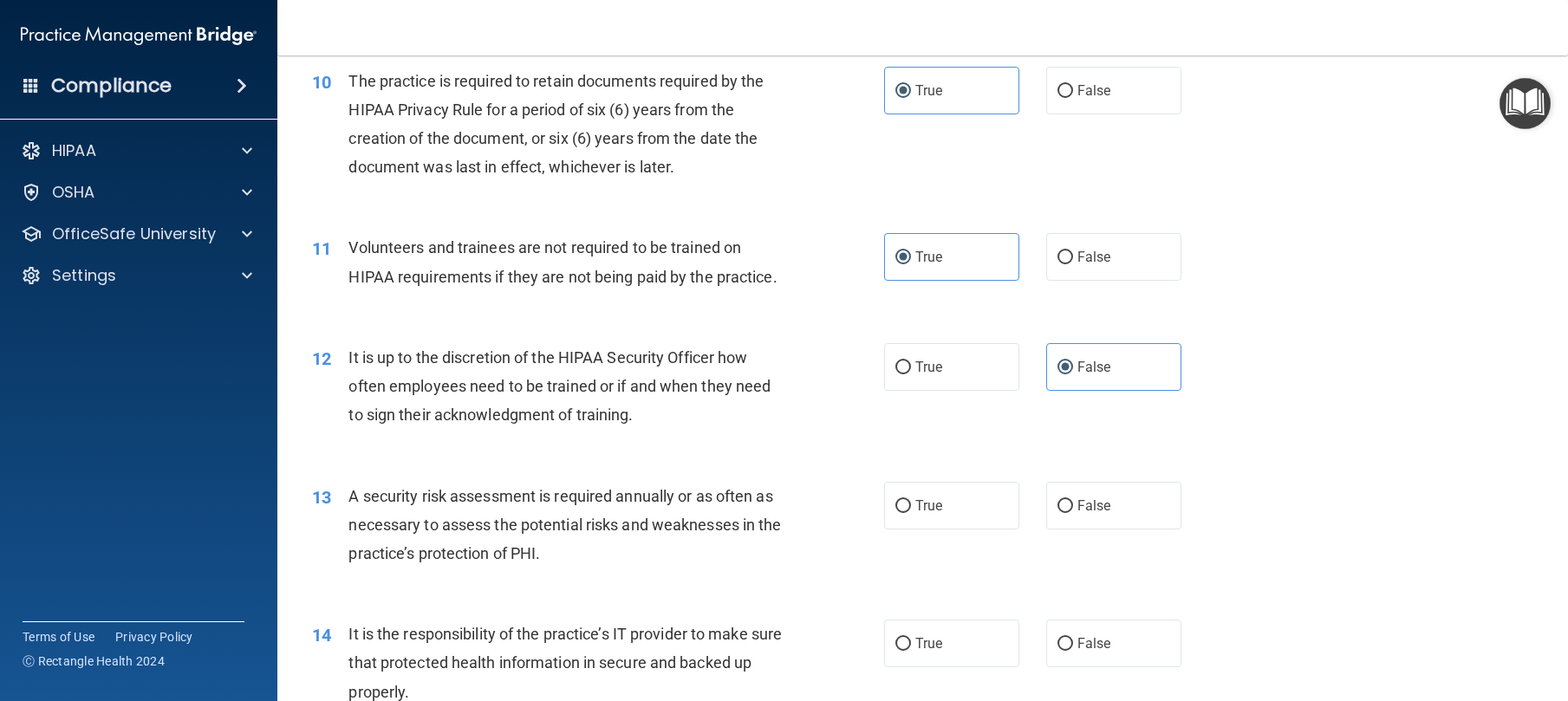
scroll to position [1561, 0]
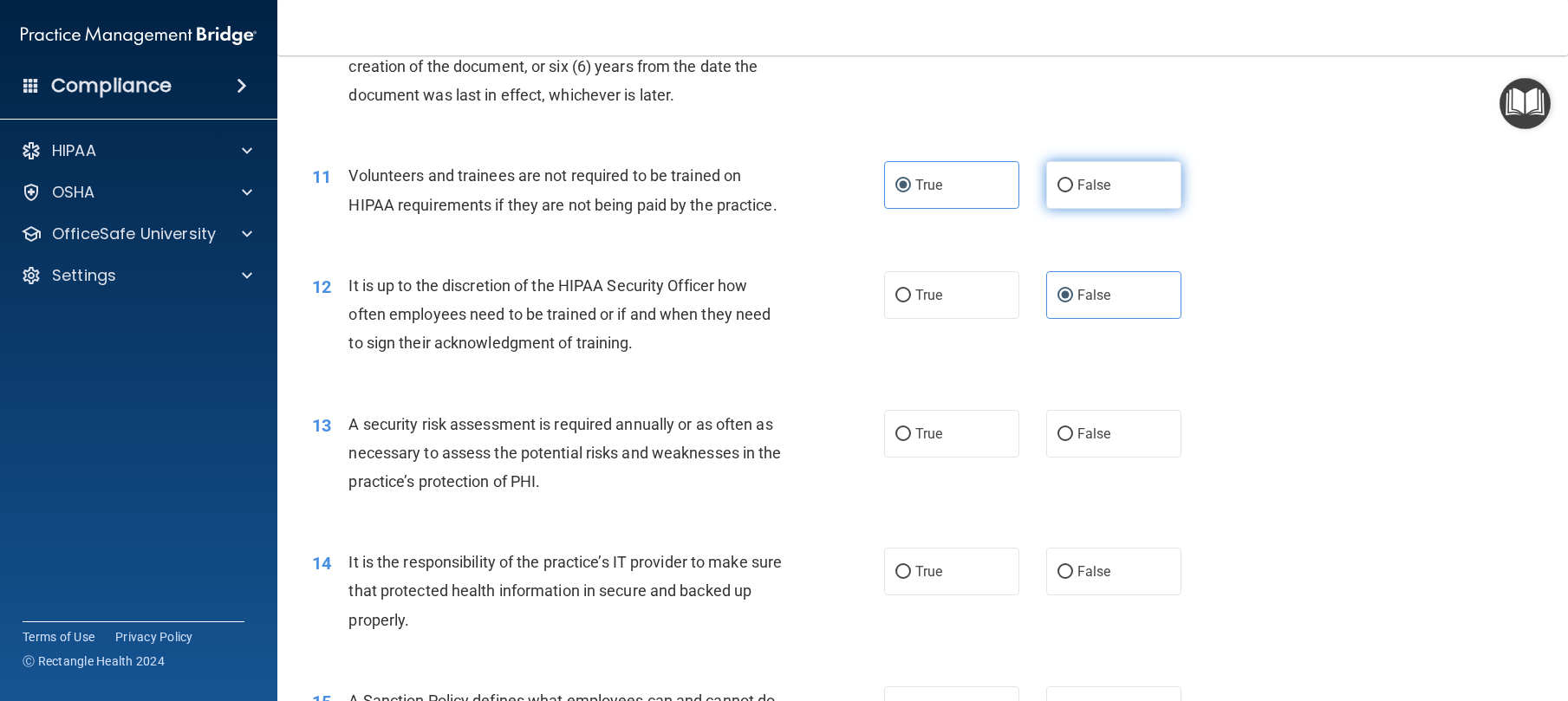
click at [1056, 209] on label "False" at bounding box center [1114, 185] width 136 height 48
click at [1057, 192] on input "False" at bounding box center [1065, 186] width 16 height 13
radio input "true"
radio input "false"
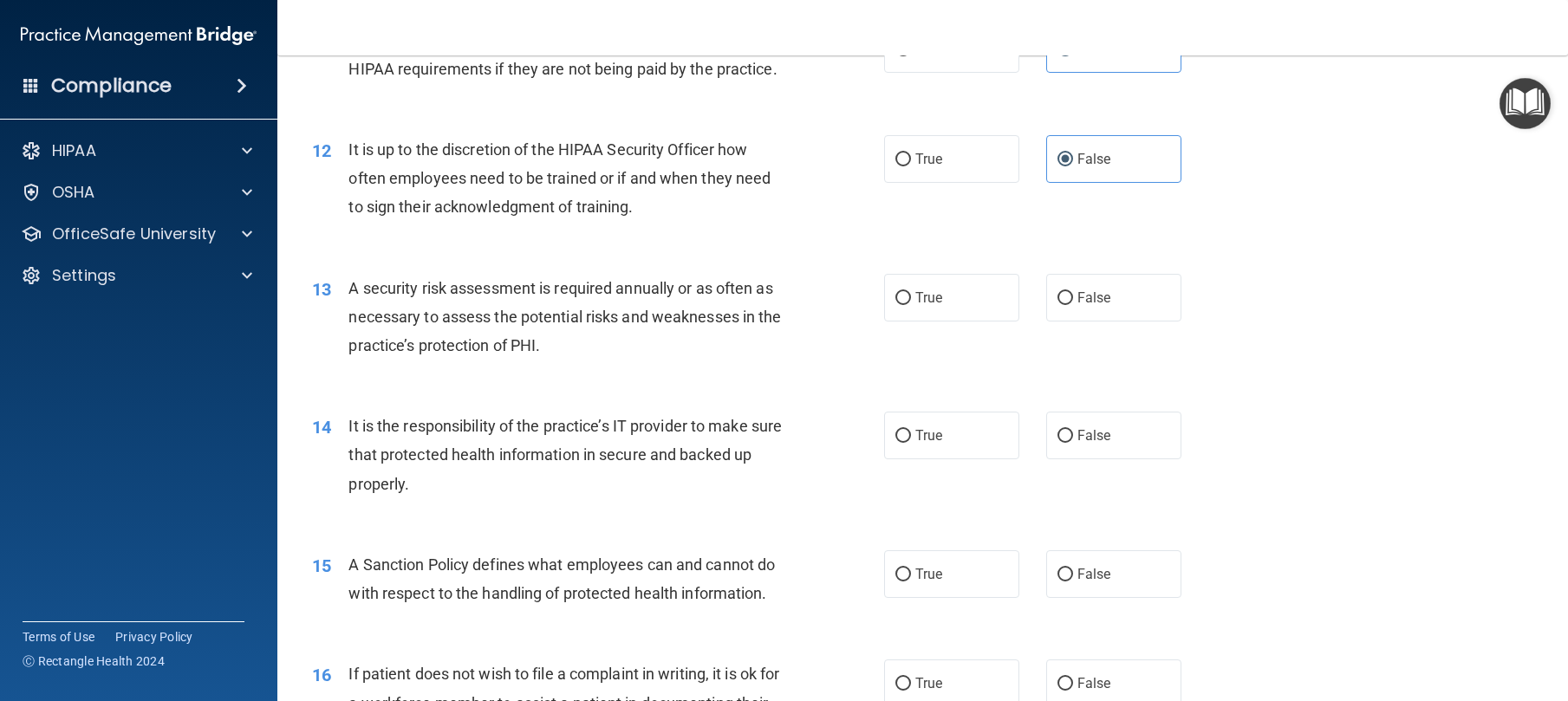
scroll to position [1720, 0]
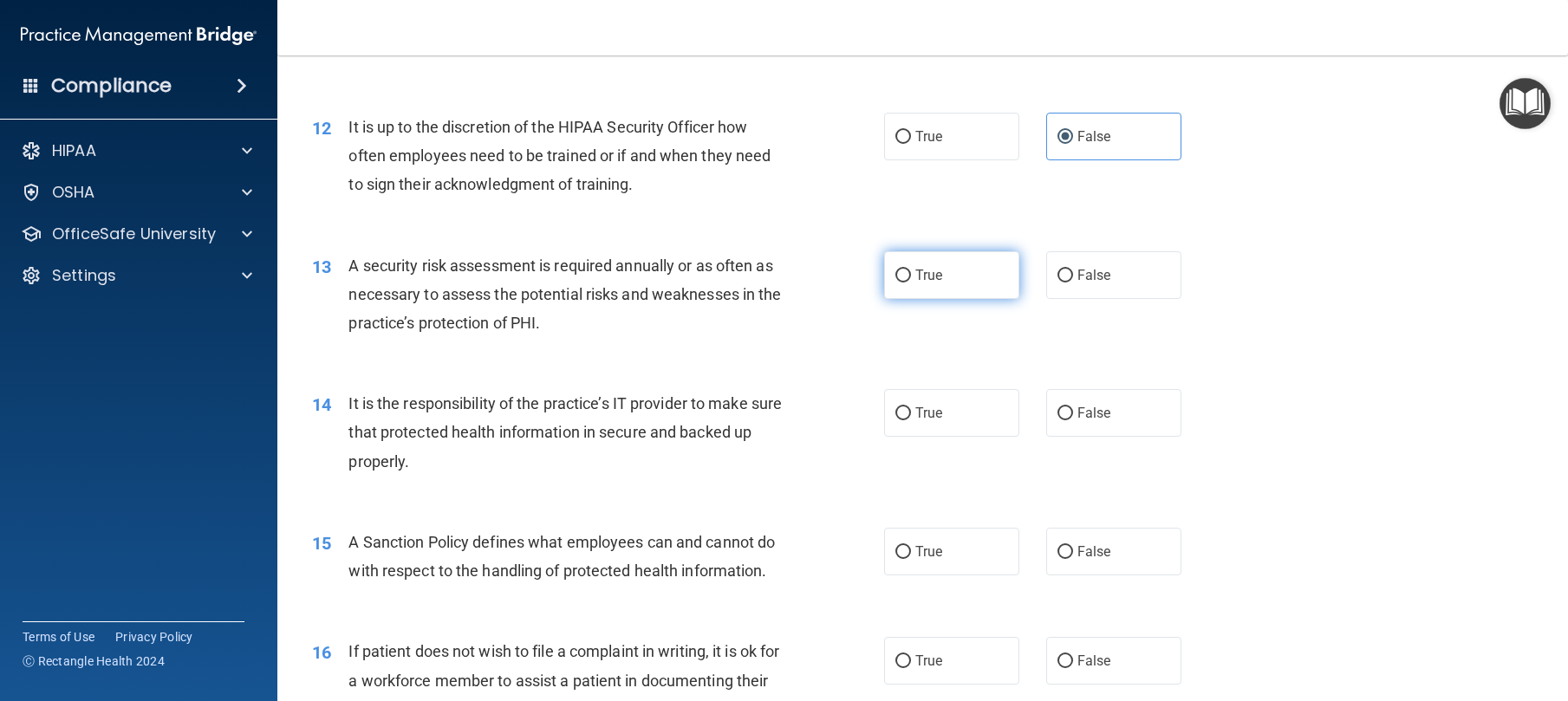
click at [898, 283] on input "True" at bounding box center [903, 276] width 16 height 13
radio input "true"
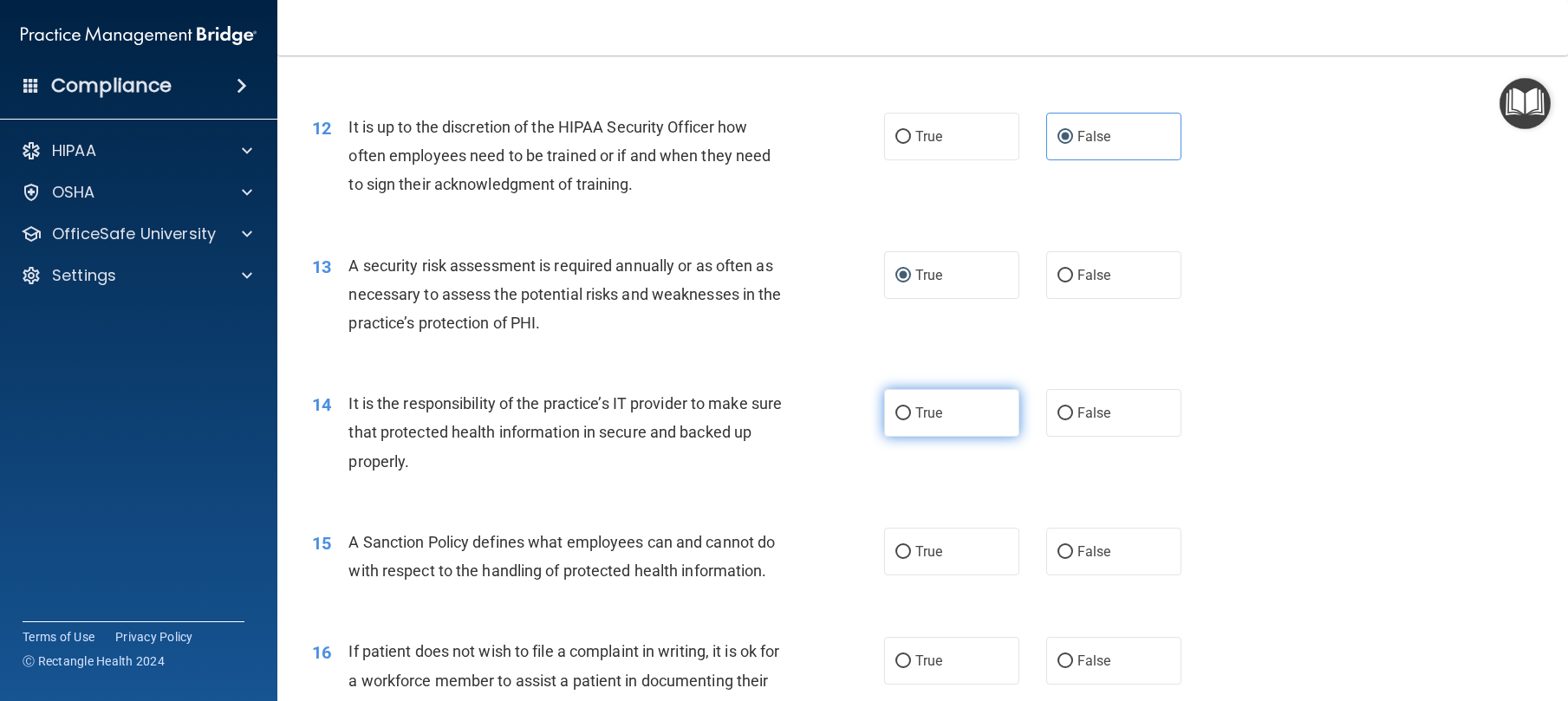
click at [937, 437] on label "True" at bounding box center [952, 413] width 136 height 48
click at [911, 420] on input "True" at bounding box center [903, 414] width 16 height 13
radio input "true"
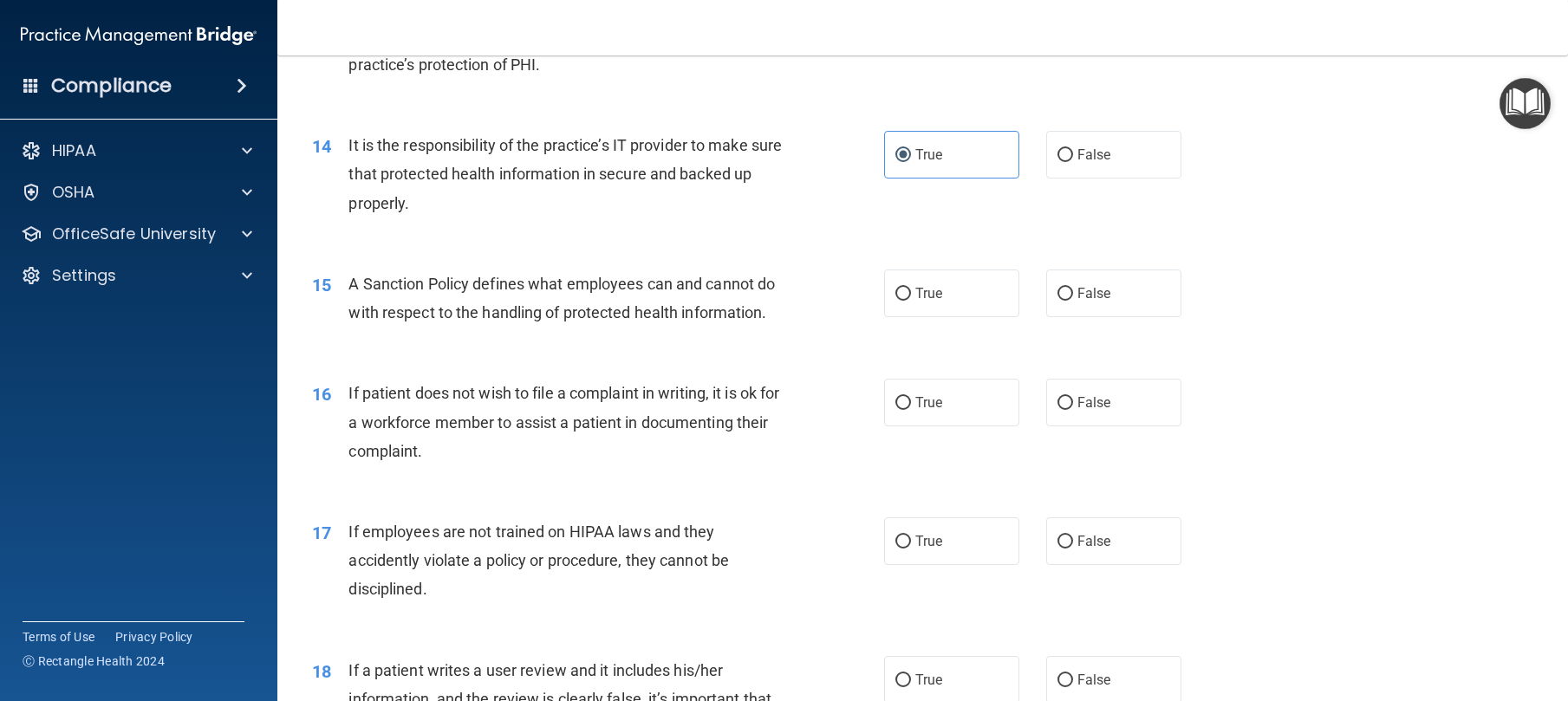
scroll to position [2091, 0]
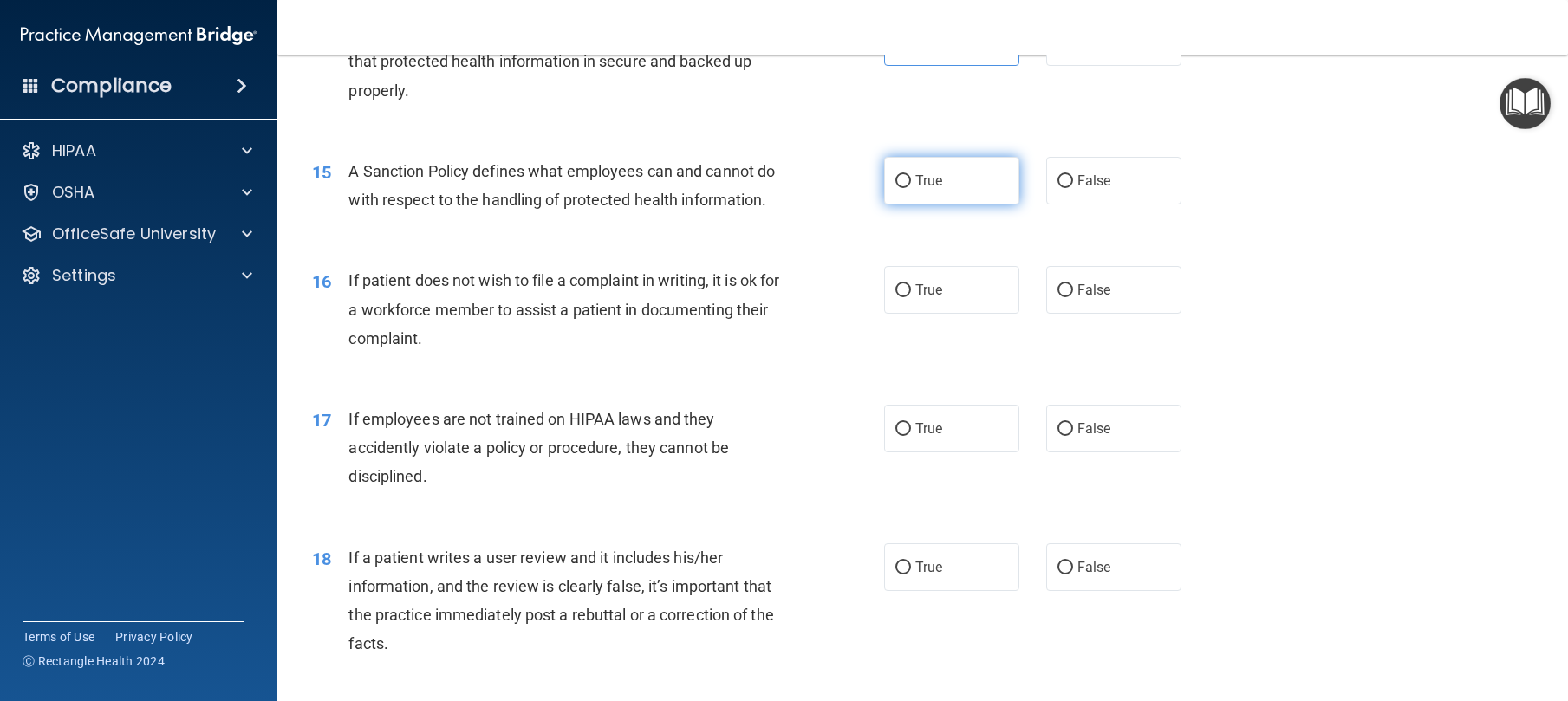
click at [935, 204] on label "True" at bounding box center [952, 181] width 136 height 48
click at [911, 188] on input "True" at bounding box center [903, 182] width 16 height 13
radio input "true"
click at [1068, 314] on label "False" at bounding box center [1114, 289] width 136 height 48
click at [1068, 298] on input "False" at bounding box center [1065, 291] width 16 height 13
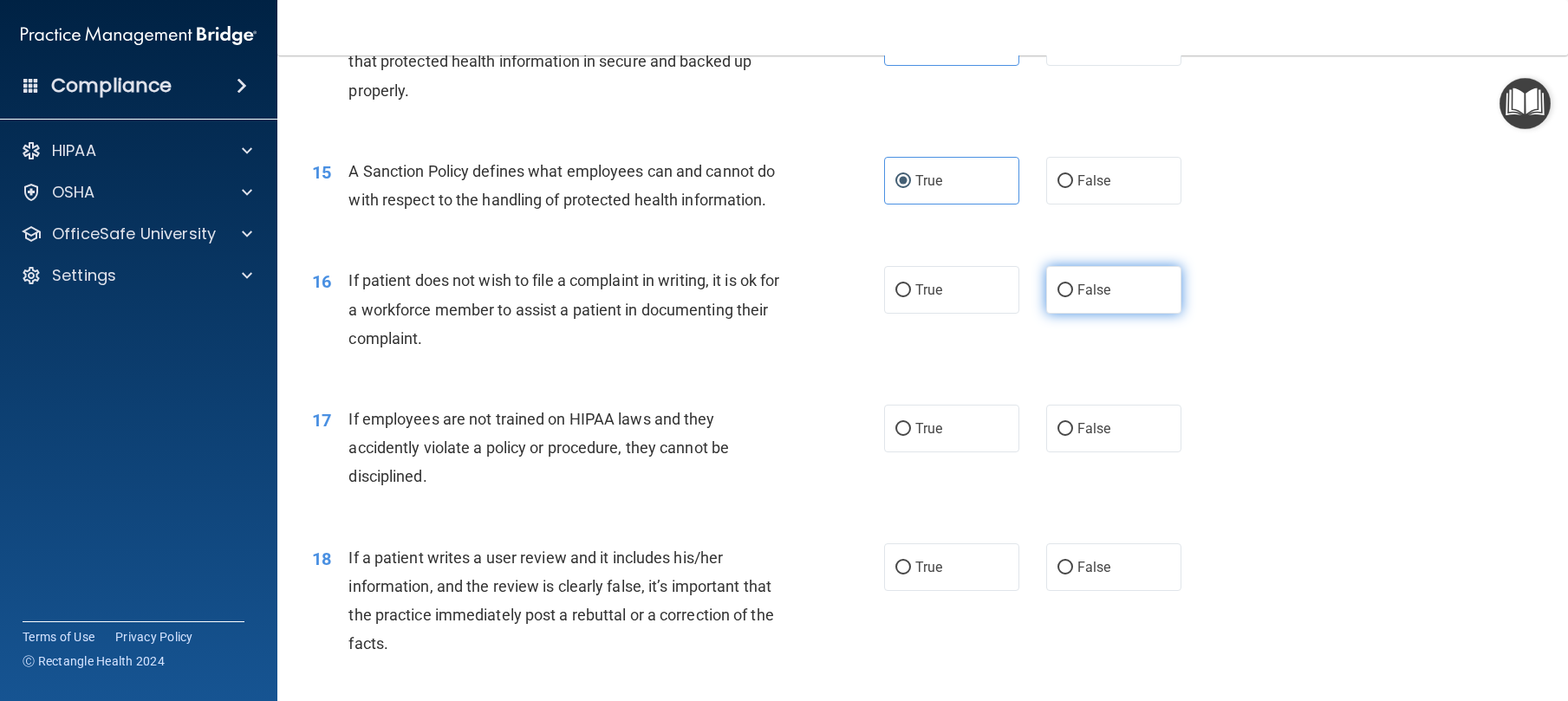
radio input "true"
click at [1057, 436] on input "False" at bounding box center [1065, 430] width 16 height 13
radio input "true"
click at [1424, 506] on div "17 If employees are not trained on HIPAA laws and they accidently violate a pol…" at bounding box center [923, 452] width 1248 height 139
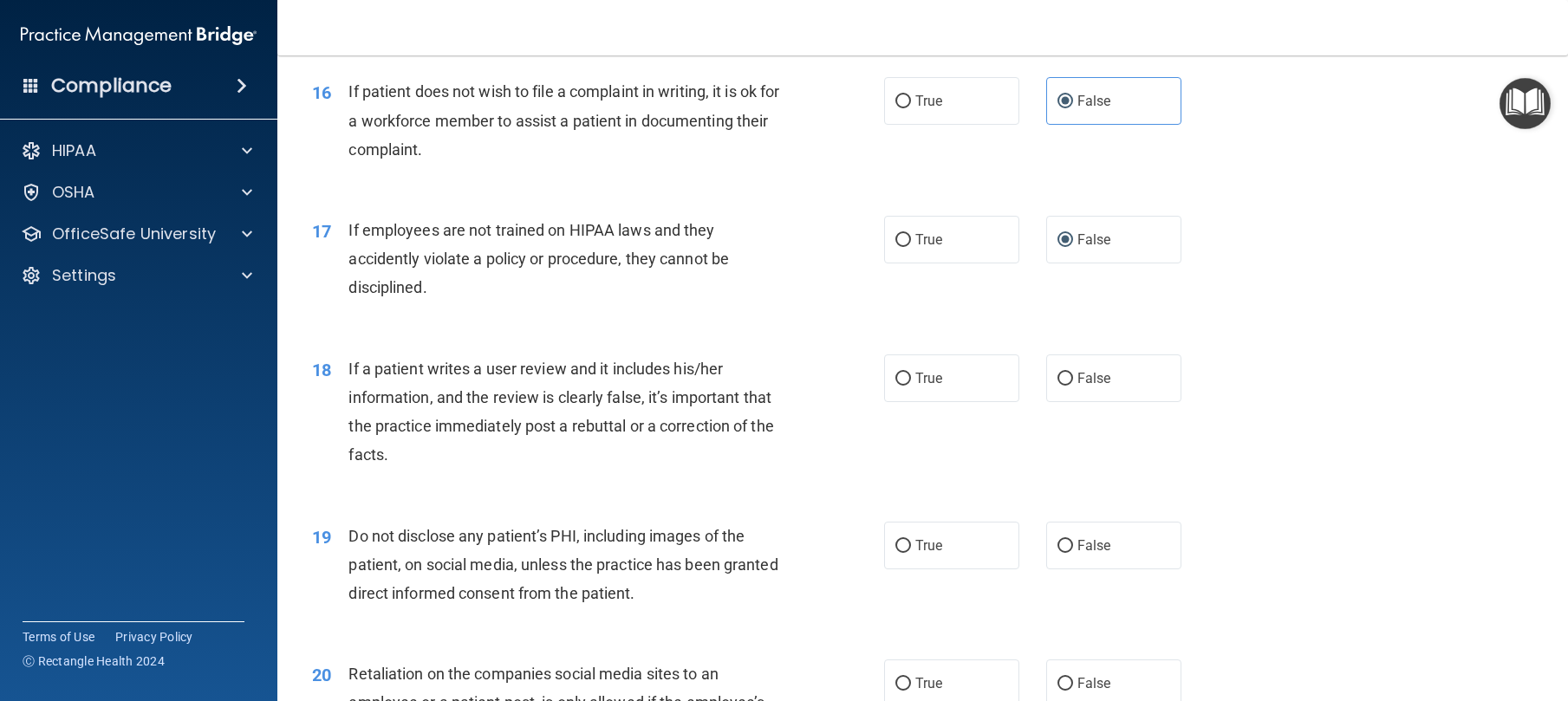
scroll to position [2287, 0]
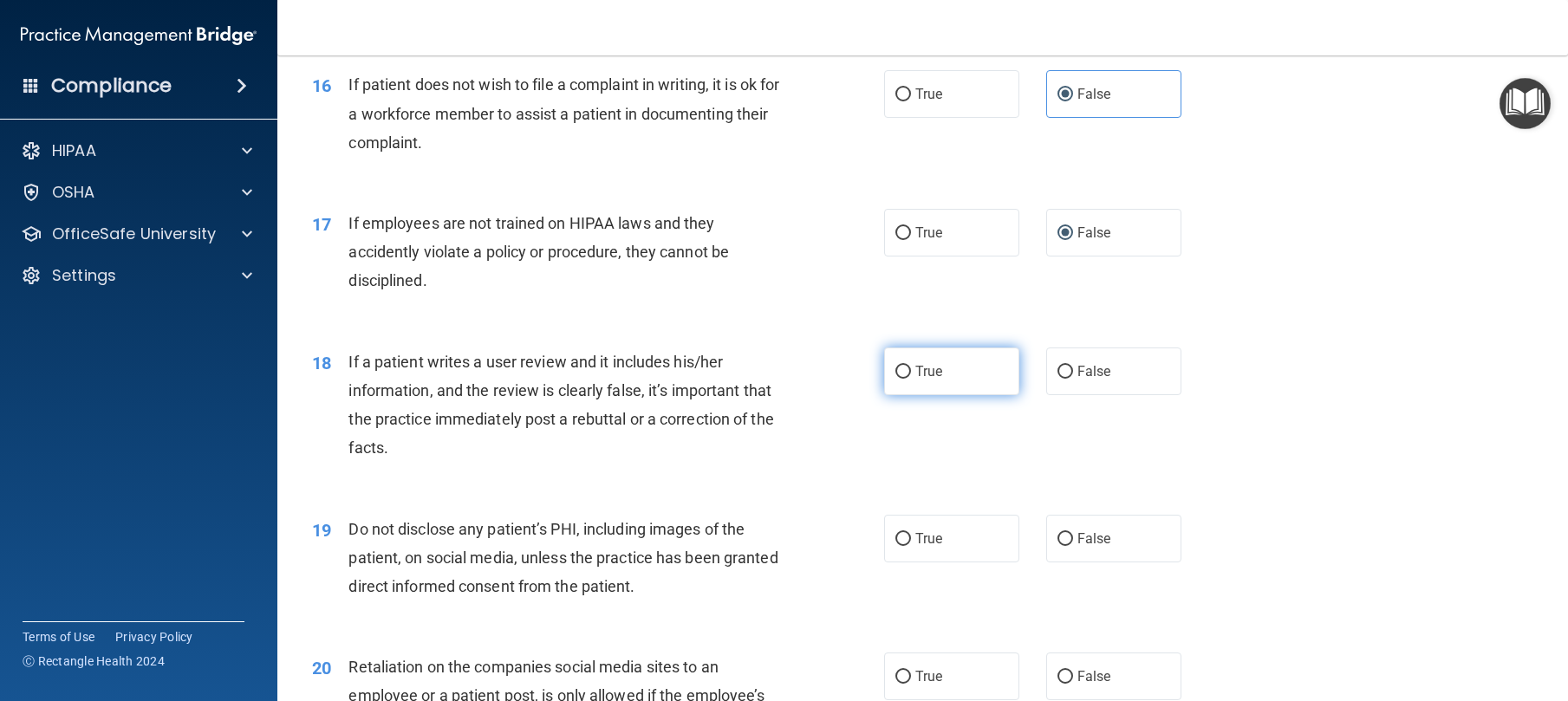
click at [941, 395] on label "True" at bounding box center [952, 371] width 136 height 48
click at [911, 379] on input "True" at bounding box center [903, 372] width 16 height 13
radio input "true"
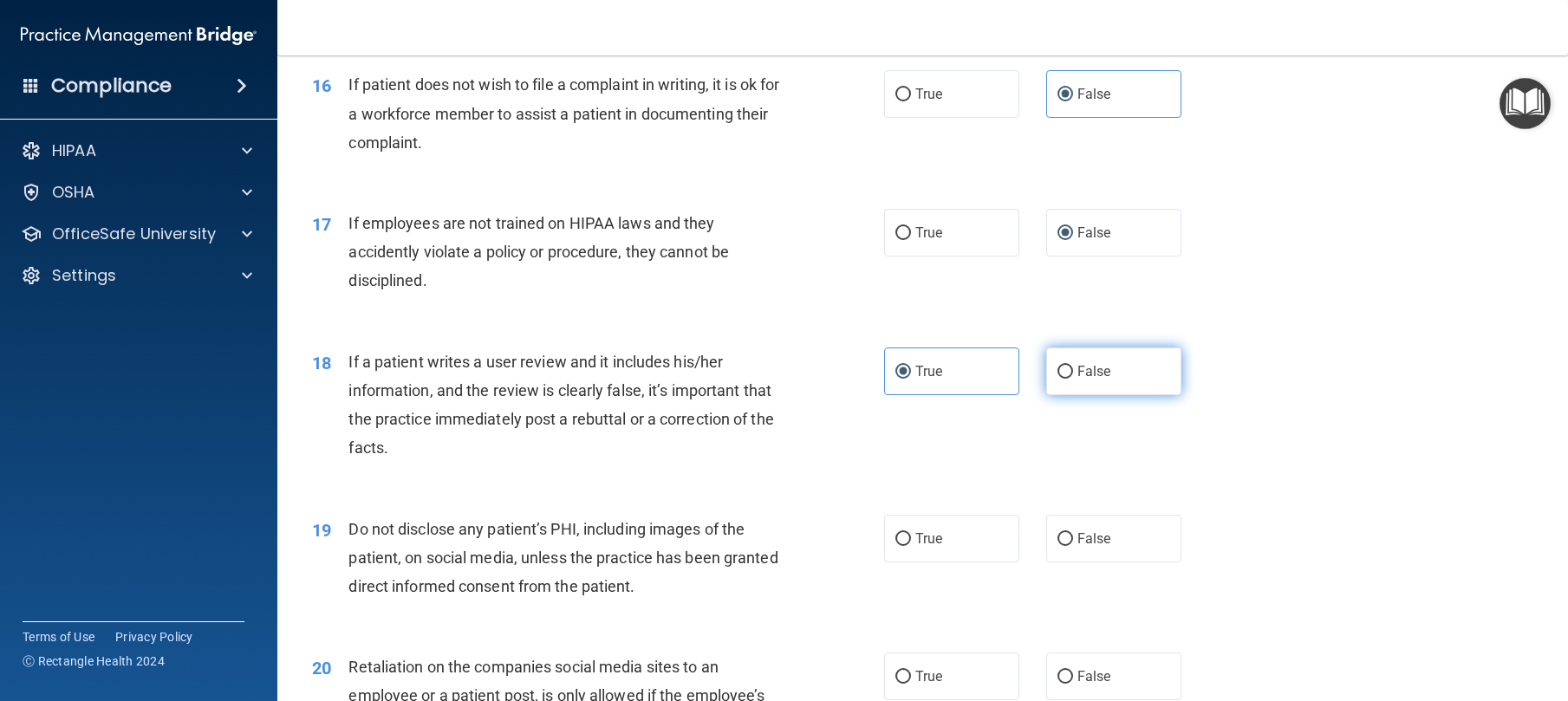
click at [1083, 395] on label "False" at bounding box center [1114, 371] width 136 height 48
click at [1073, 379] on input "False" at bounding box center [1065, 372] width 16 height 13
radio input "true"
radio input "false"
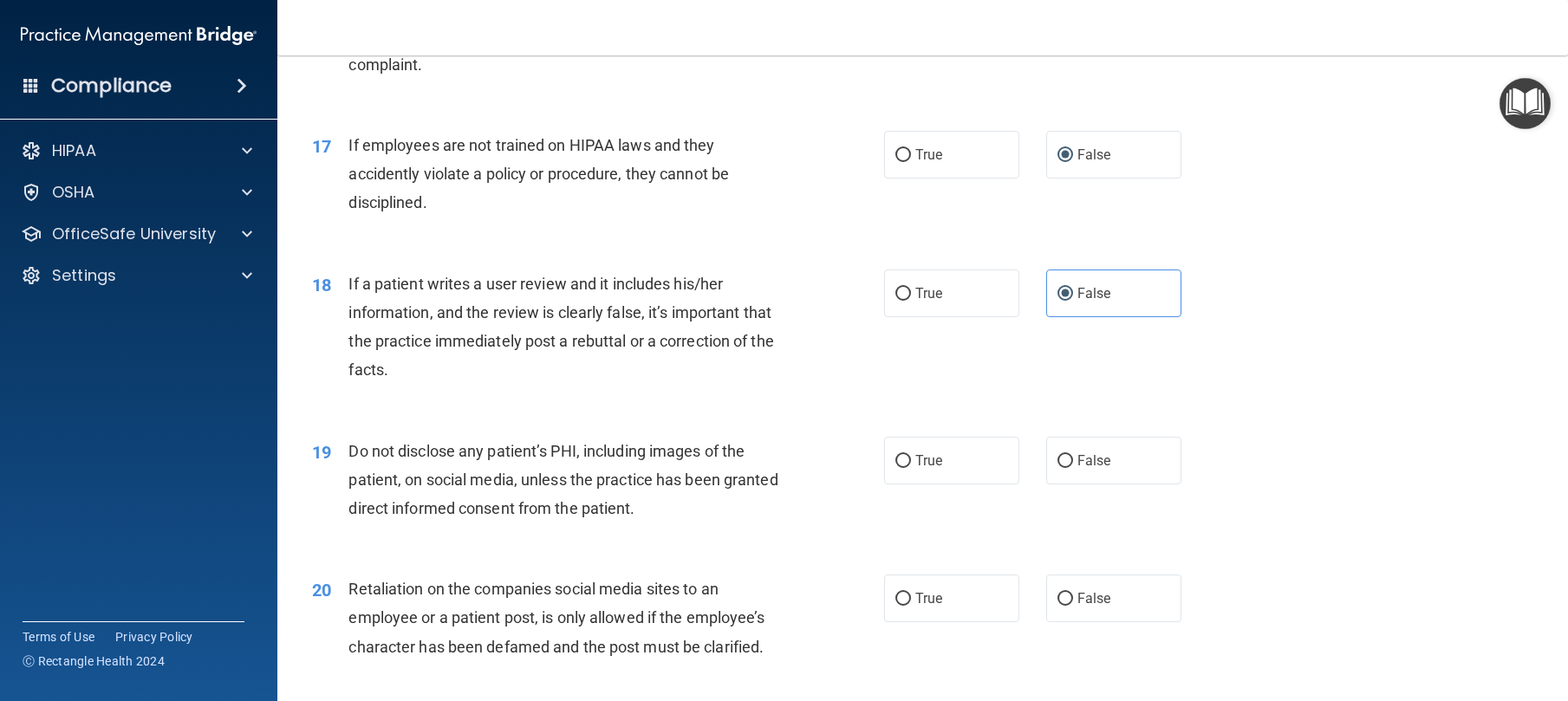
scroll to position [2365, 0]
click at [983, 483] on label "True" at bounding box center [952, 460] width 136 height 48
click at [911, 467] on input "True" at bounding box center [903, 461] width 16 height 13
radio input "true"
click at [1156, 483] on label "False" at bounding box center [1114, 460] width 136 height 48
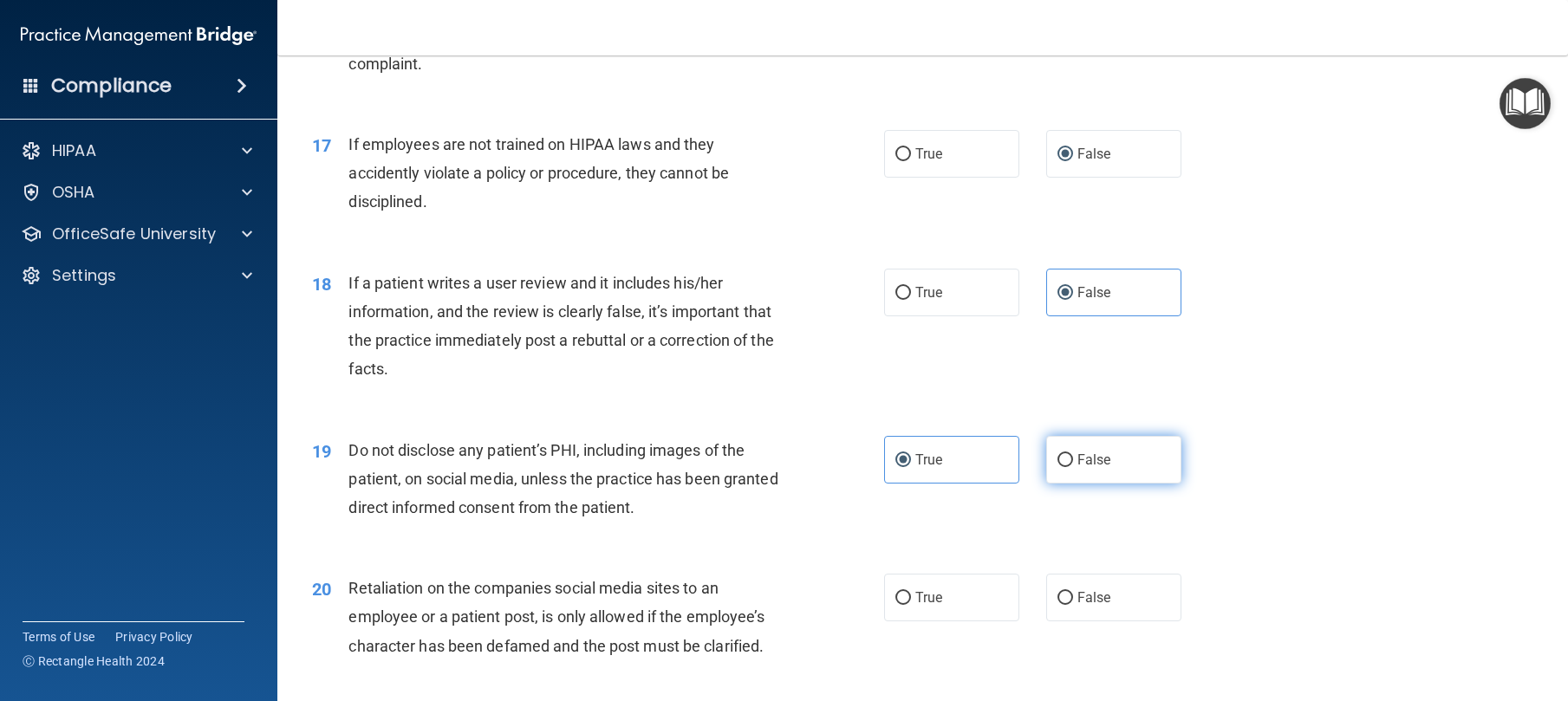
click at [1073, 467] on input "False" at bounding box center [1065, 461] width 16 height 13
radio input "true"
radio input "false"
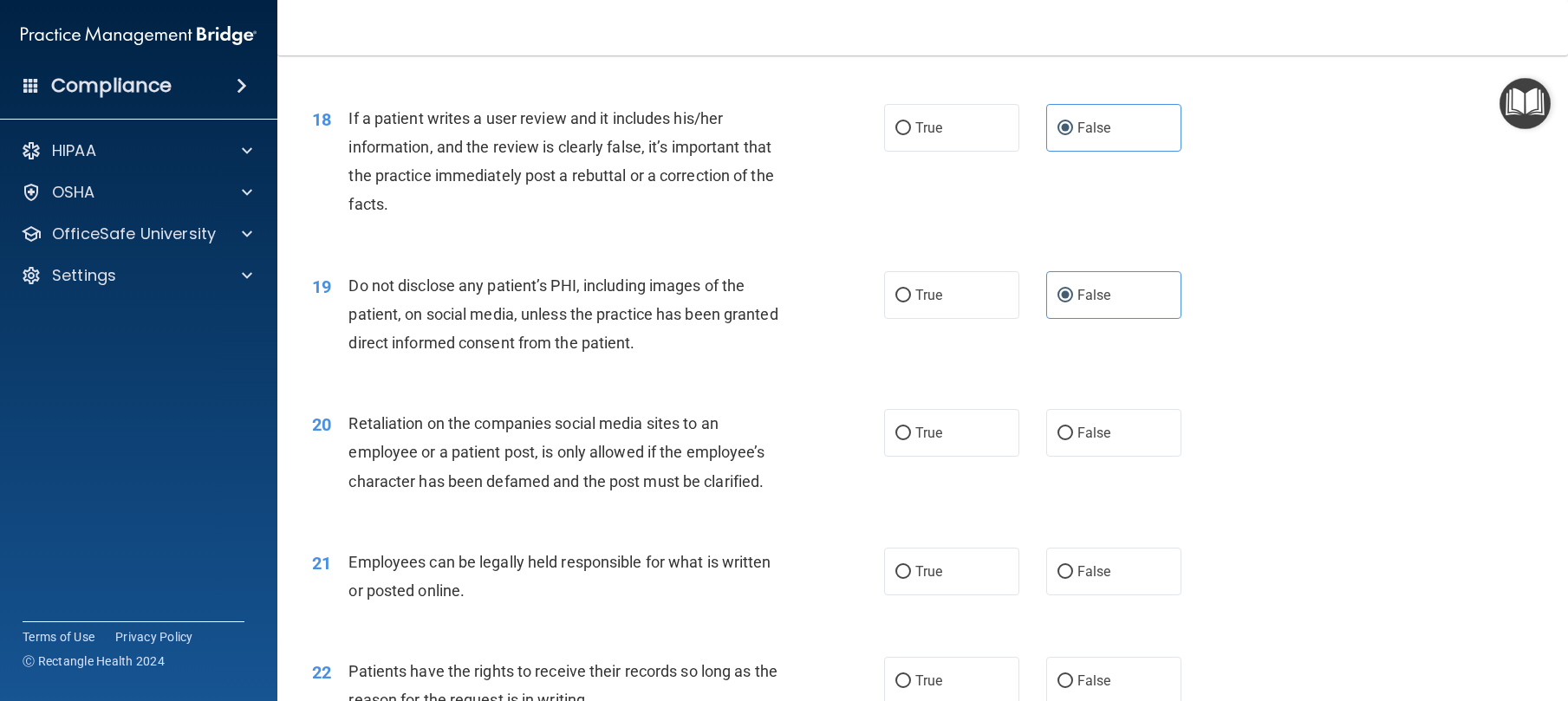
scroll to position [2552, 0]
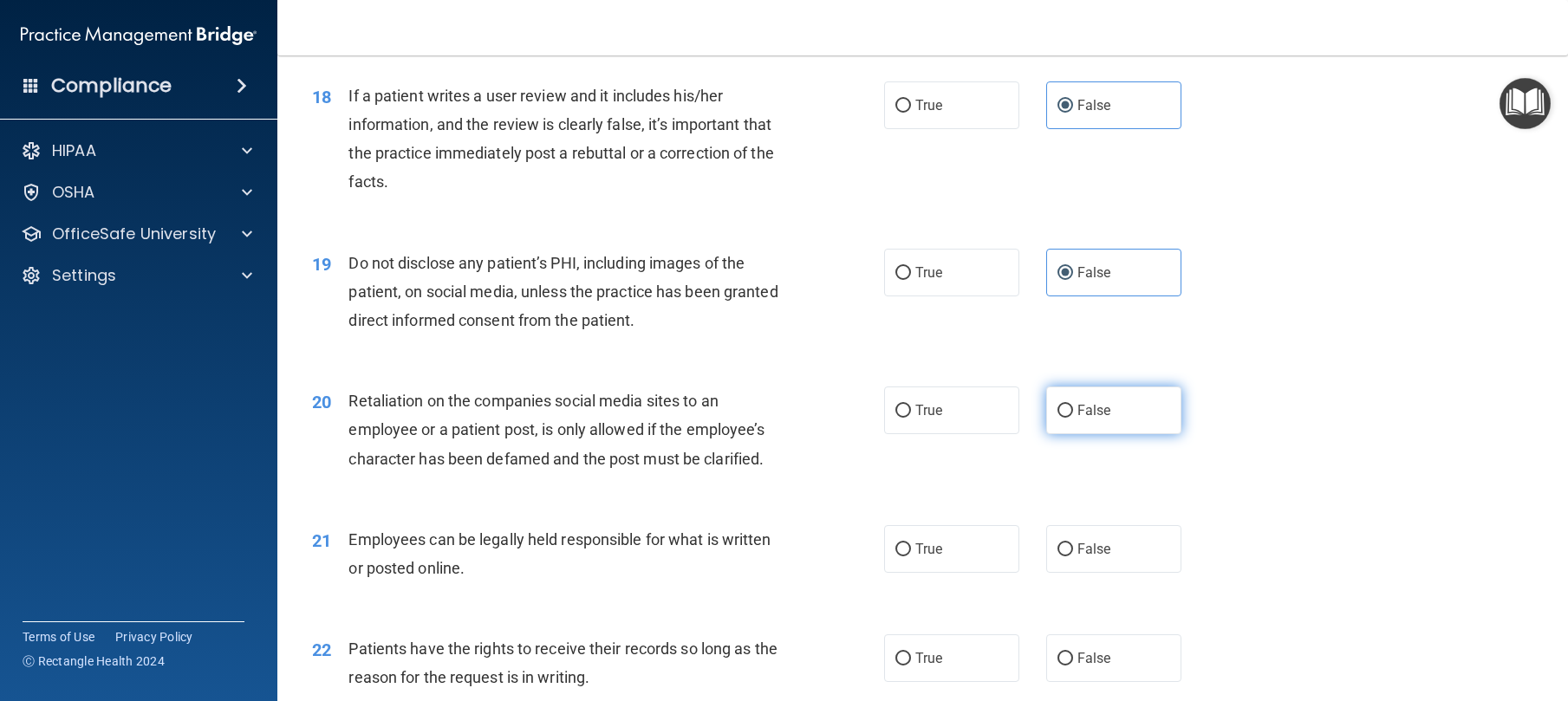
click at [1074, 434] on label "False" at bounding box center [1114, 410] width 136 height 48
click at [1073, 417] on input "False" at bounding box center [1065, 412] width 16 height 13
radio input "true"
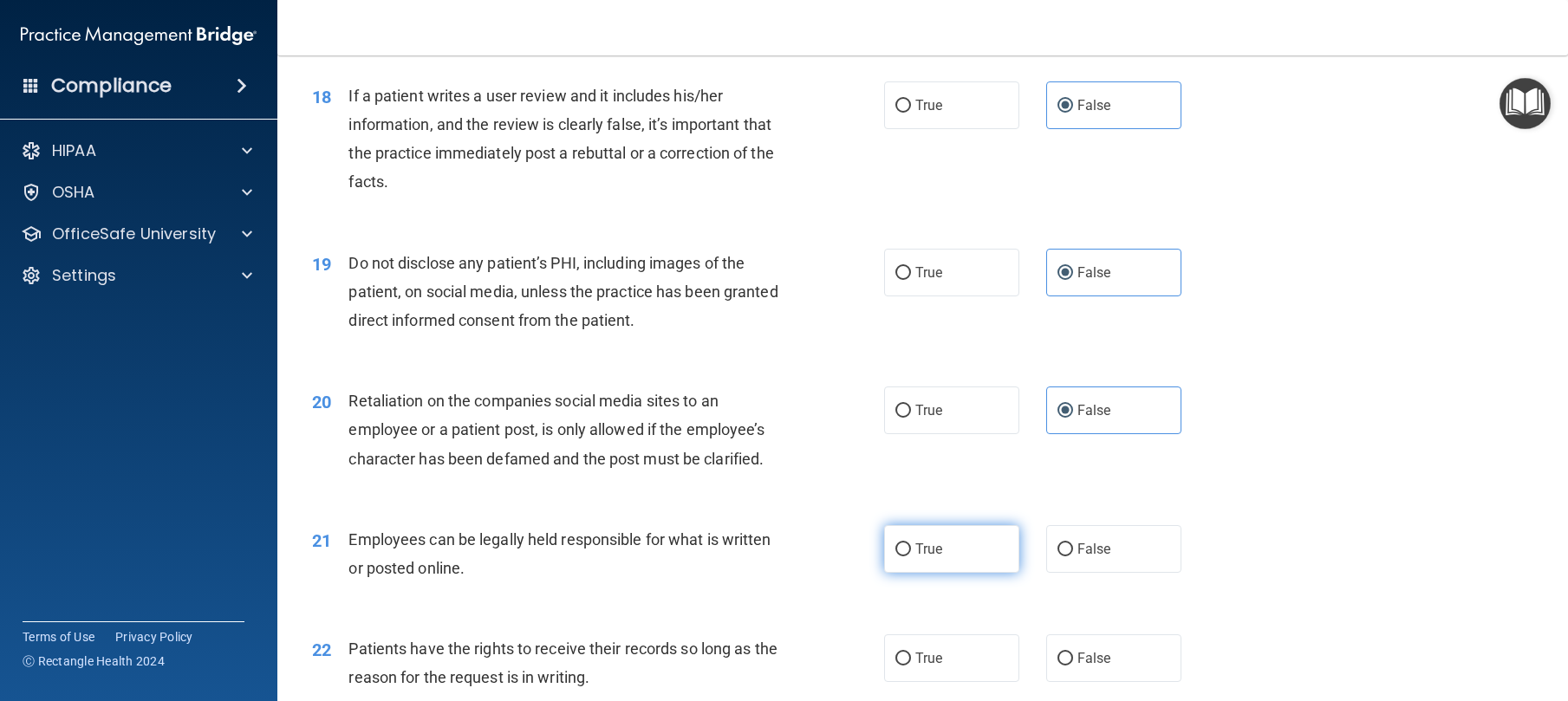
click at [932, 573] on label "True" at bounding box center [952, 548] width 136 height 48
click at [911, 557] on input "True" at bounding box center [903, 550] width 16 height 13
radio input "true"
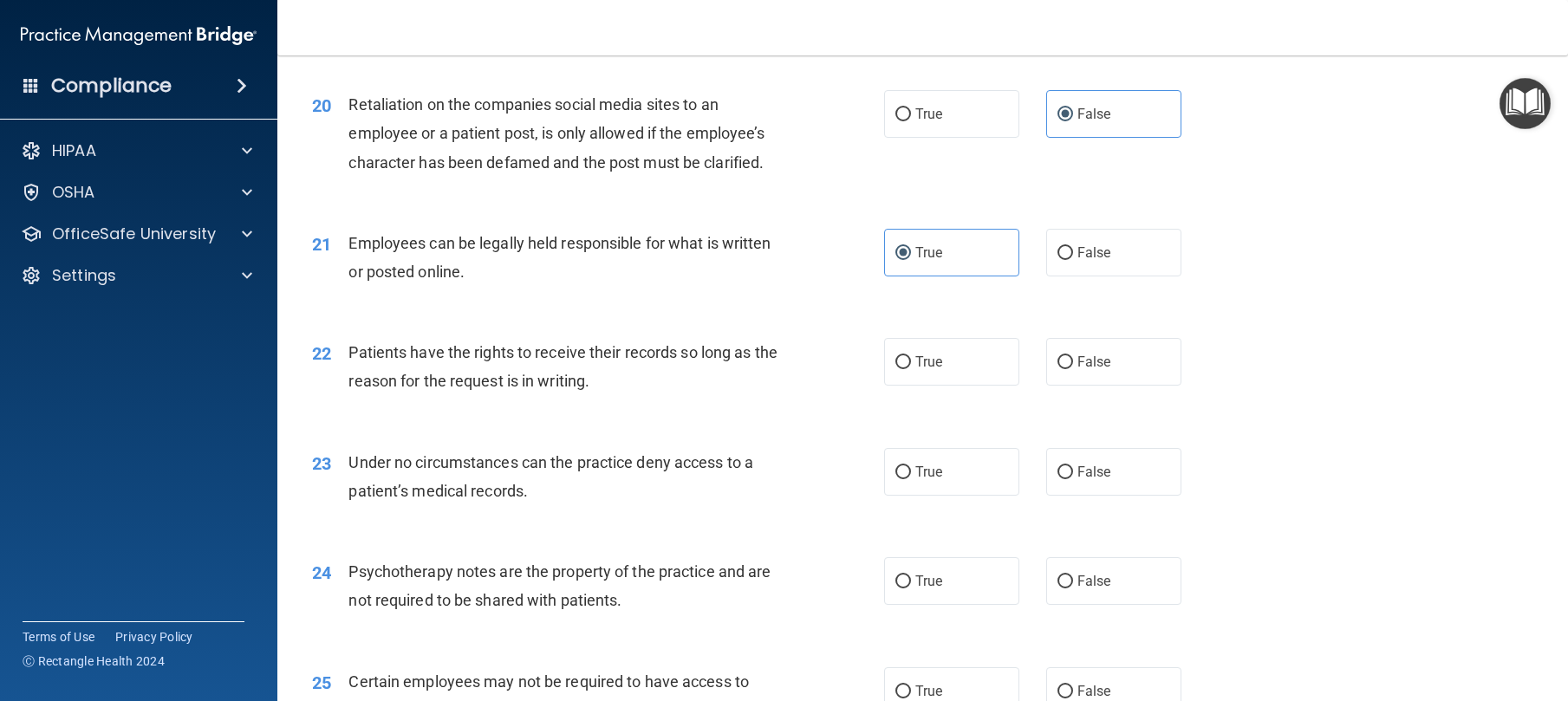
scroll to position [2899, 0]
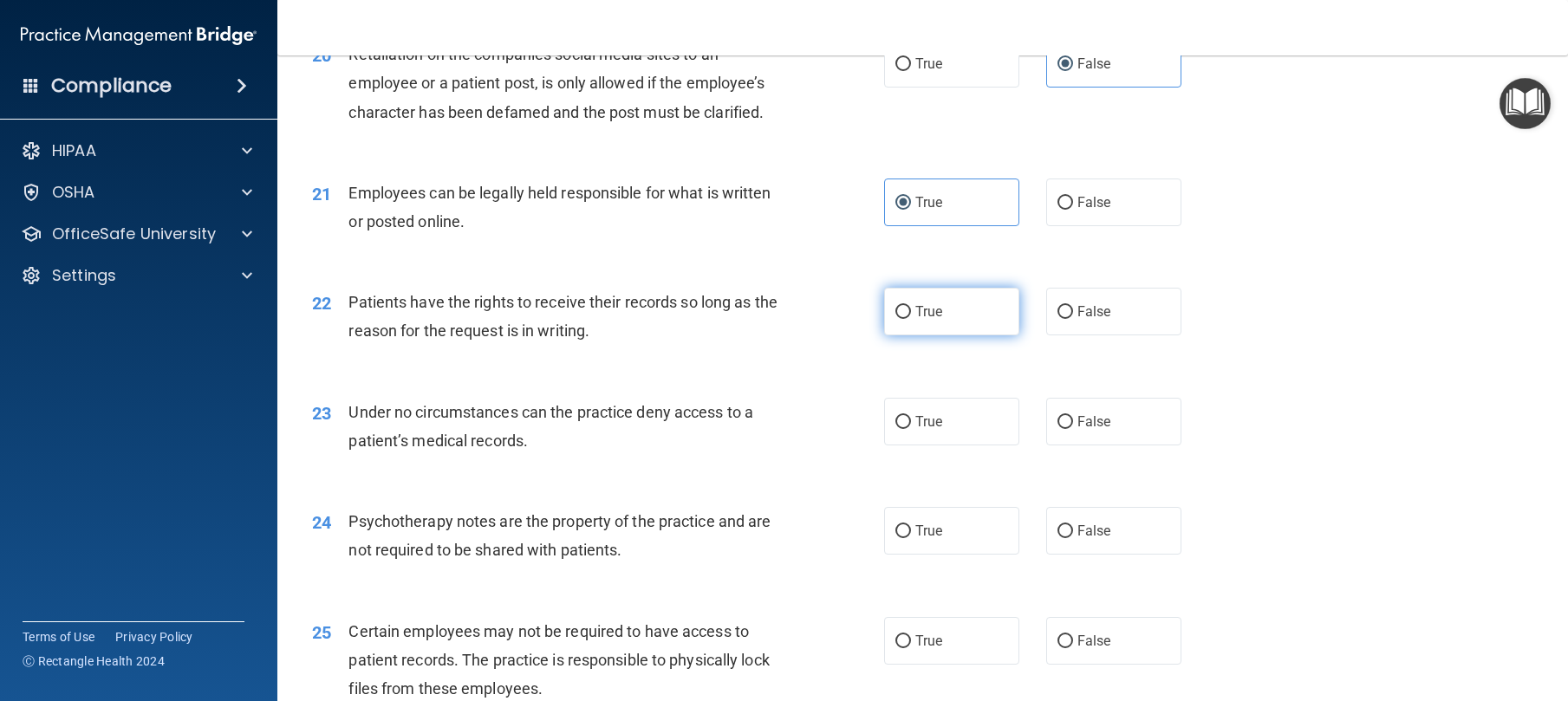
click at [927, 319] on span "True" at bounding box center [928, 311] width 27 height 16
click at [911, 319] on input "True" at bounding box center [903, 313] width 16 height 13
radio input "true"
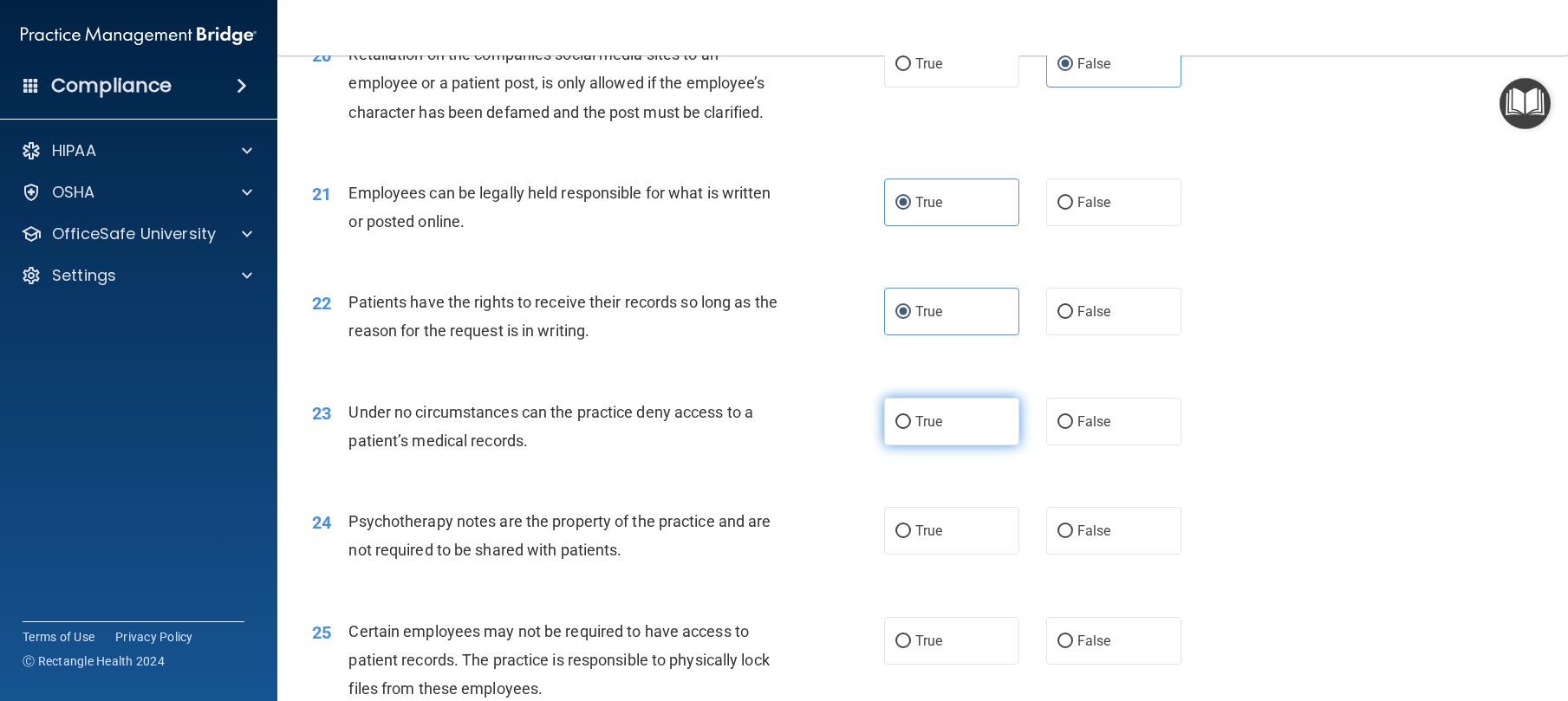
click at [925, 430] on span "True" at bounding box center [928, 421] width 27 height 16
click at [911, 429] on input "True" at bounding box center [903, 423] width 16 height 13
radio input "true"
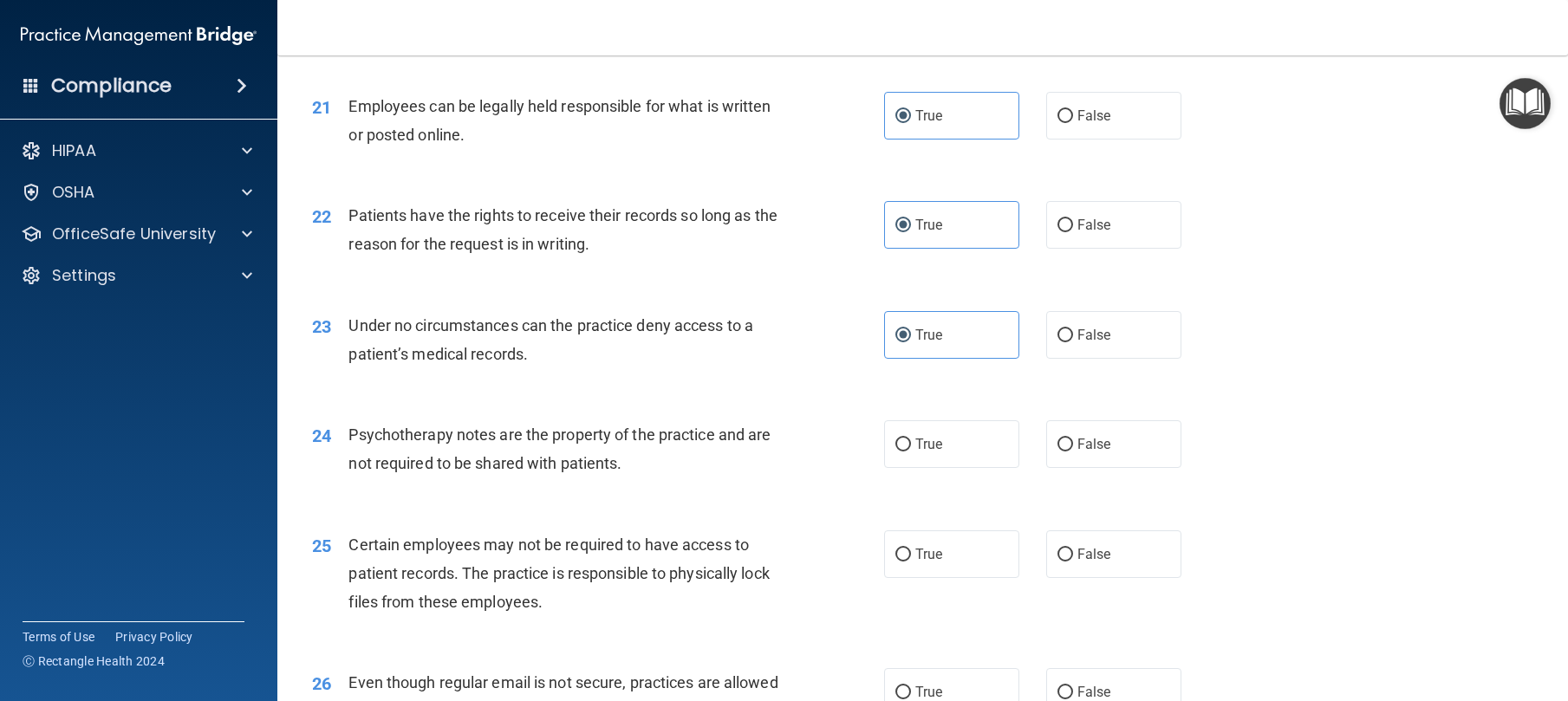
scroll to position [3036, 0]
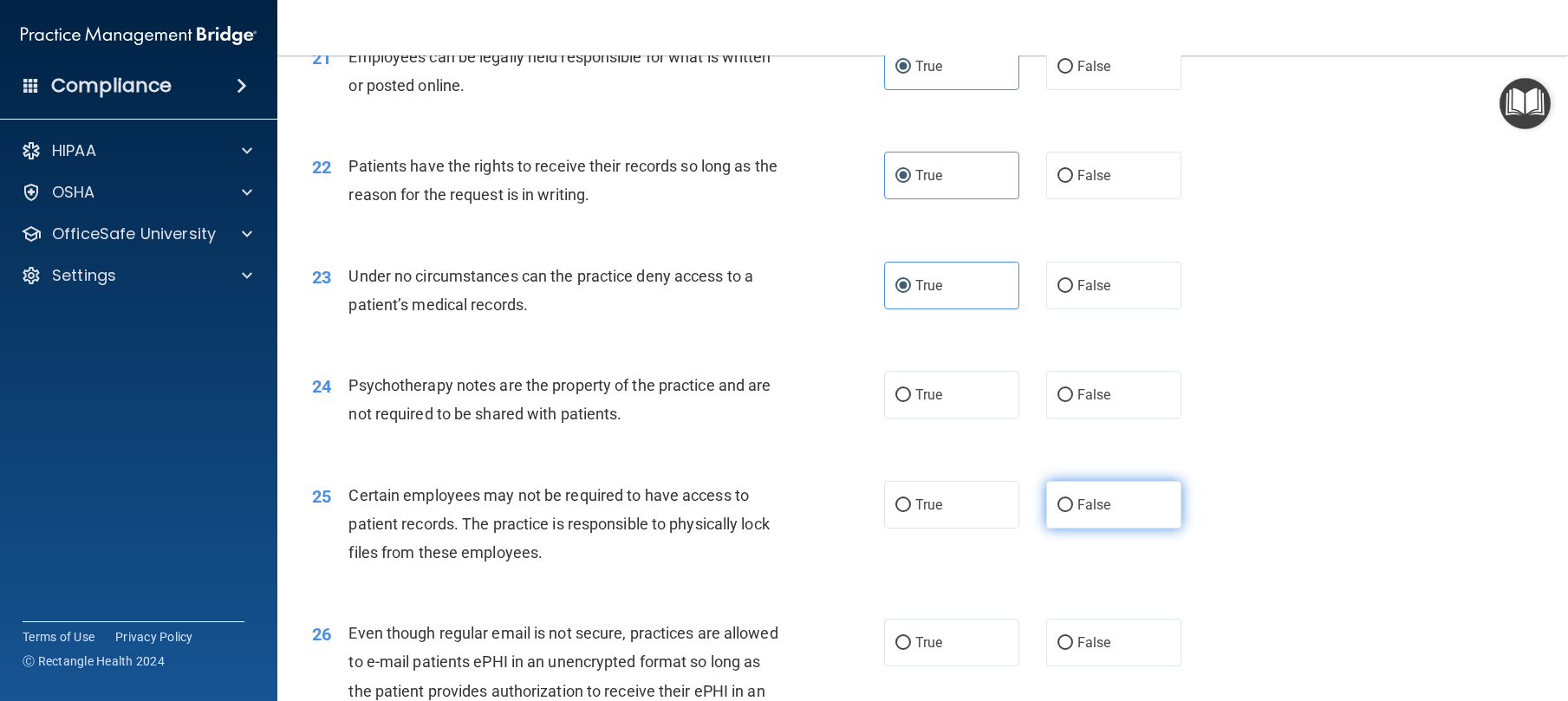
click at [1060, 513] on input "False" at bounding box center [1065, 506] width 16 height 13
radio input "true"
click at [933, 514] on span "True" at bounding box center [928, 504] width 27 height 16
click at [911, 513] on input "True" at bounding box center [903, 506] width 16 height 13
radio input "true"
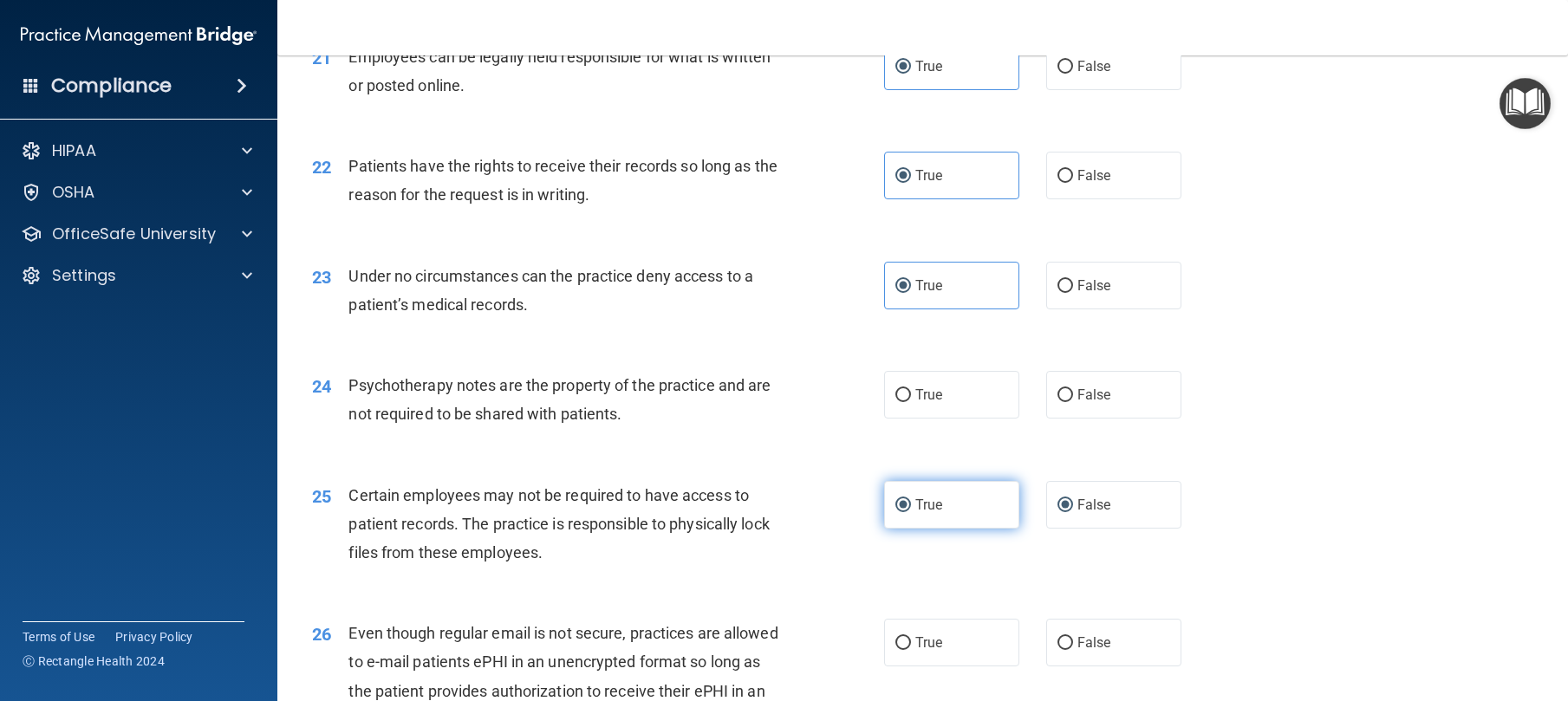
radio input "false"
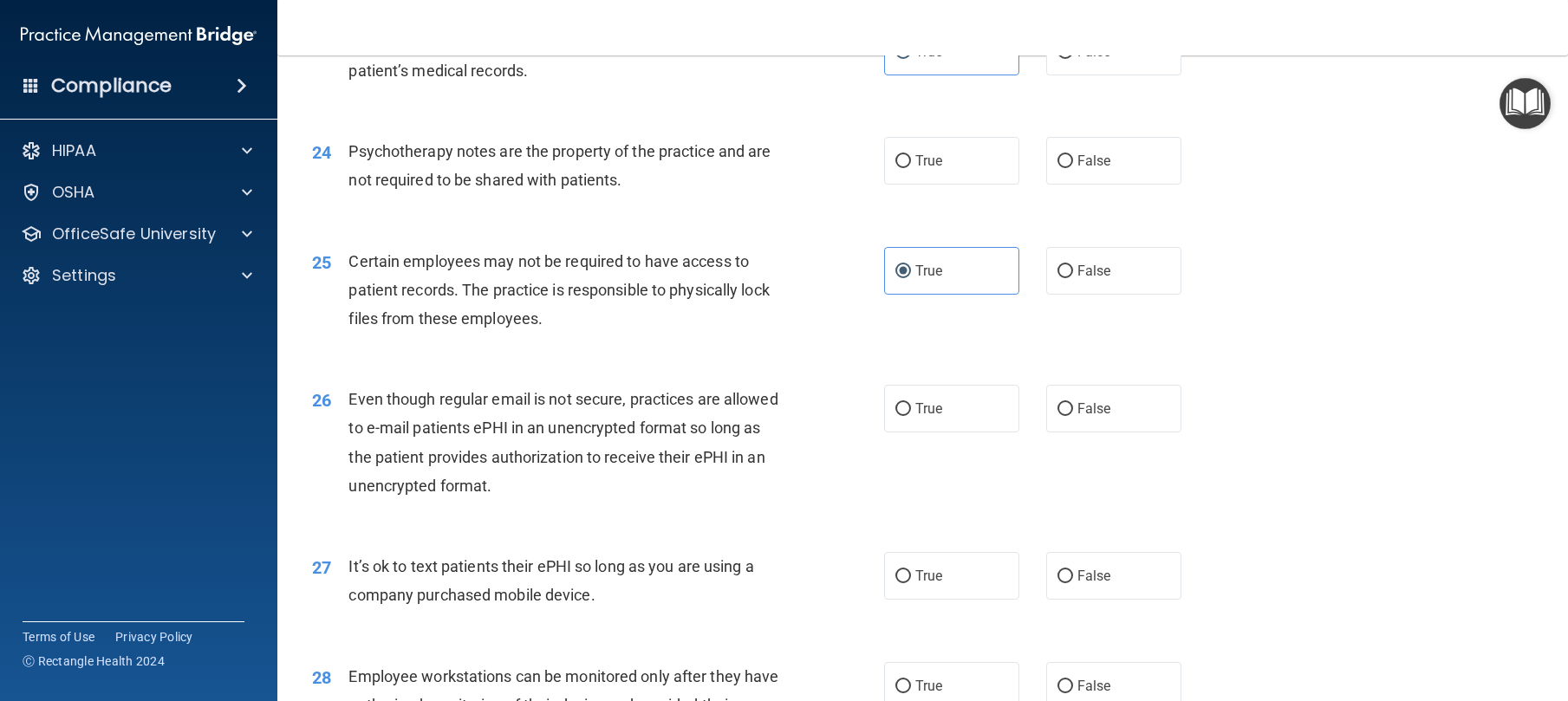
scroll to position [3270, 0]
click at [895, 416] on input "True" at bounding box center [903, 409] width 16 height 13
radio input "true"
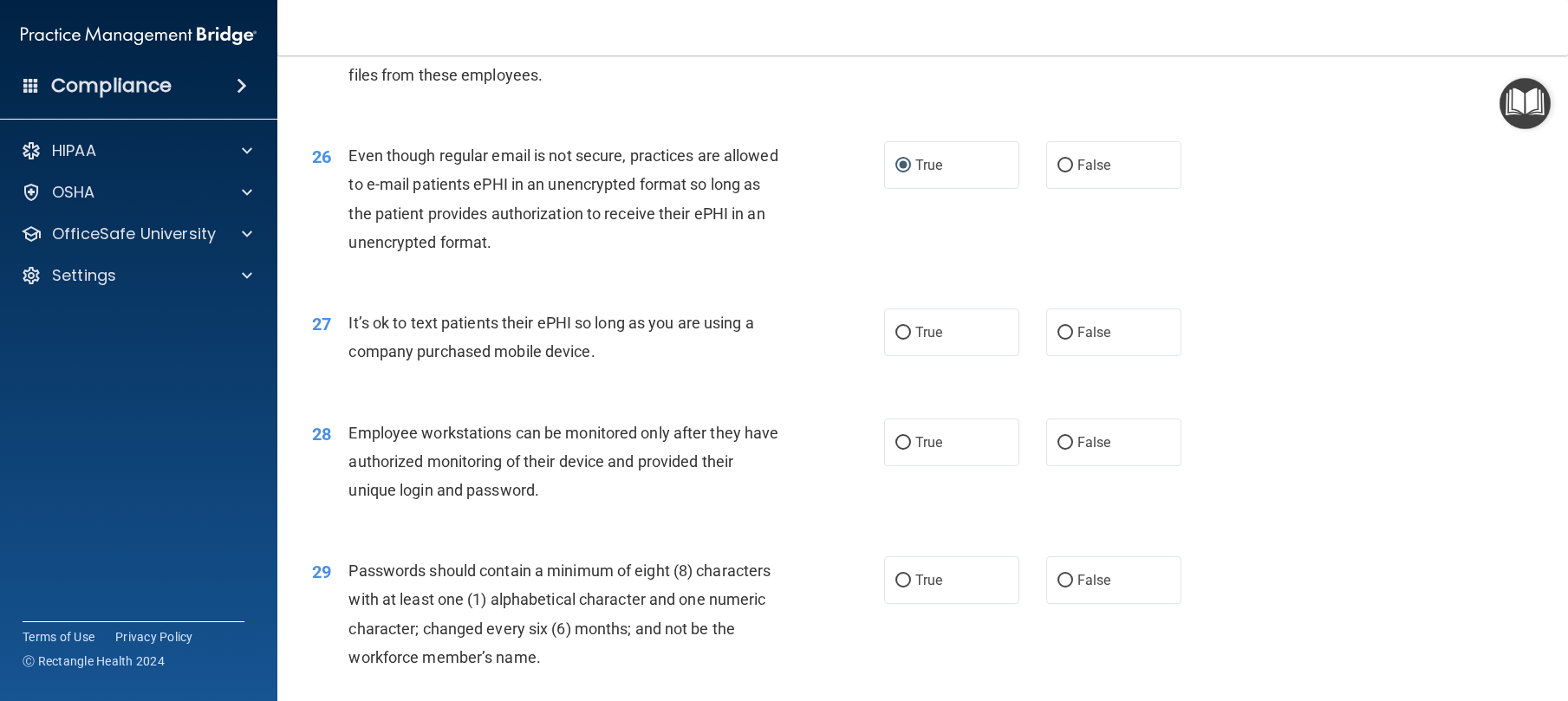
scroll to position [3513, 0]
click at [1132, 355] on label "False" at bounding box center [1114, 332] width 136 height 48
click at [1073, 339] on input "False" at bounding box center [1065, 333] width 16 height 13
radio input "true"
click at [1092, 465] on label "False" at bounding box center [1114, 441] width 136 height 48
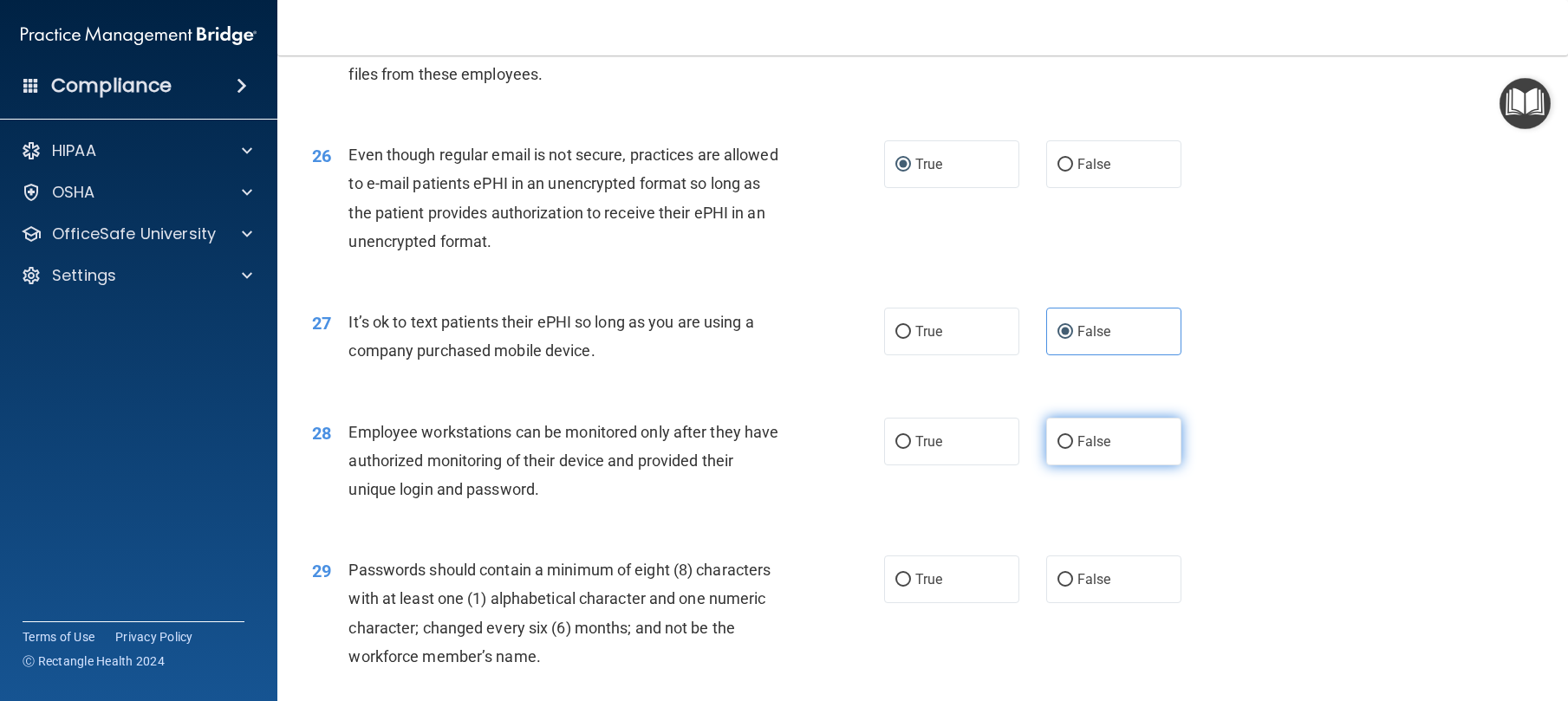
click at [1073, 449] on input "False" at bounding box center [1065, 443] width 16 height 13
radio input "true"
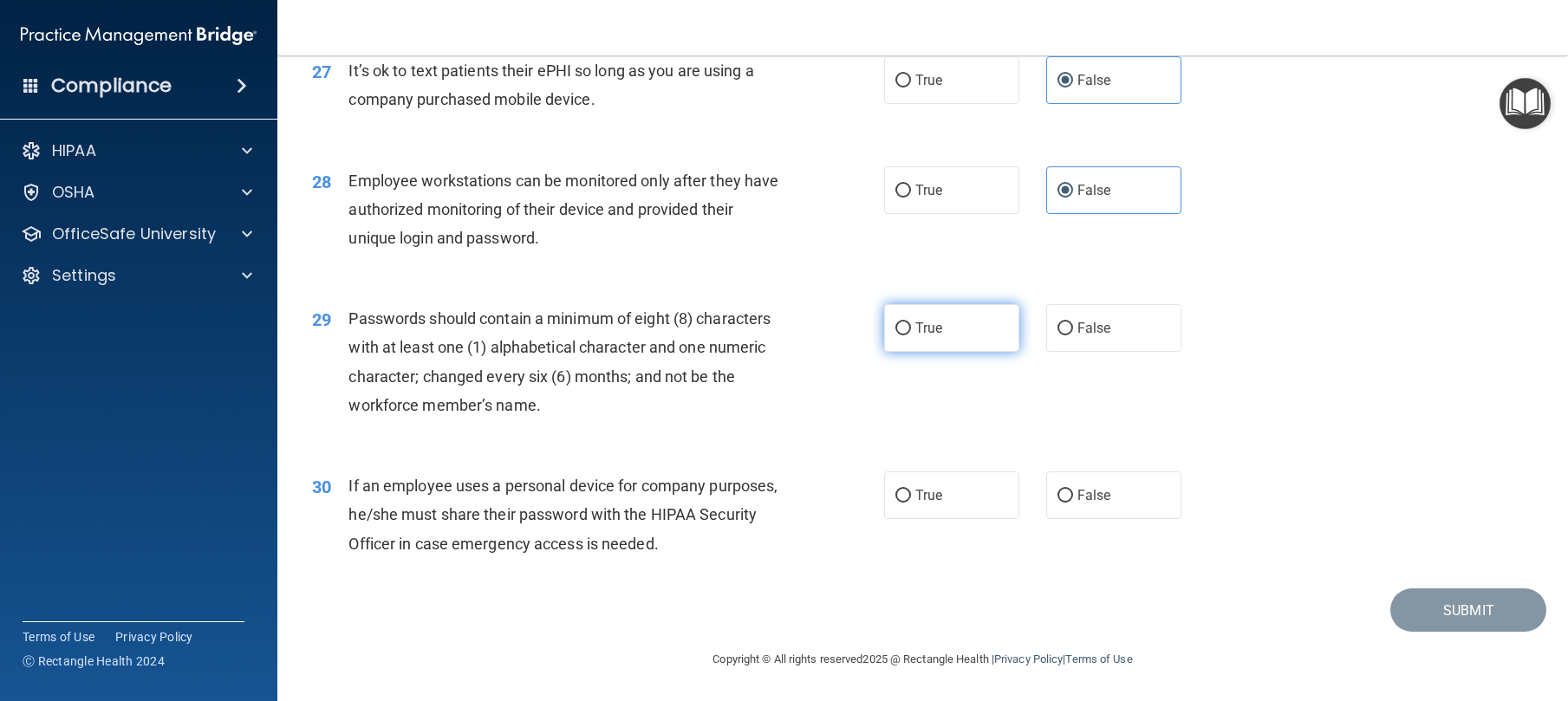
click at [902, 326] on input "True" at bounding box center [903, 329] width 16 height 13
radio input "true"
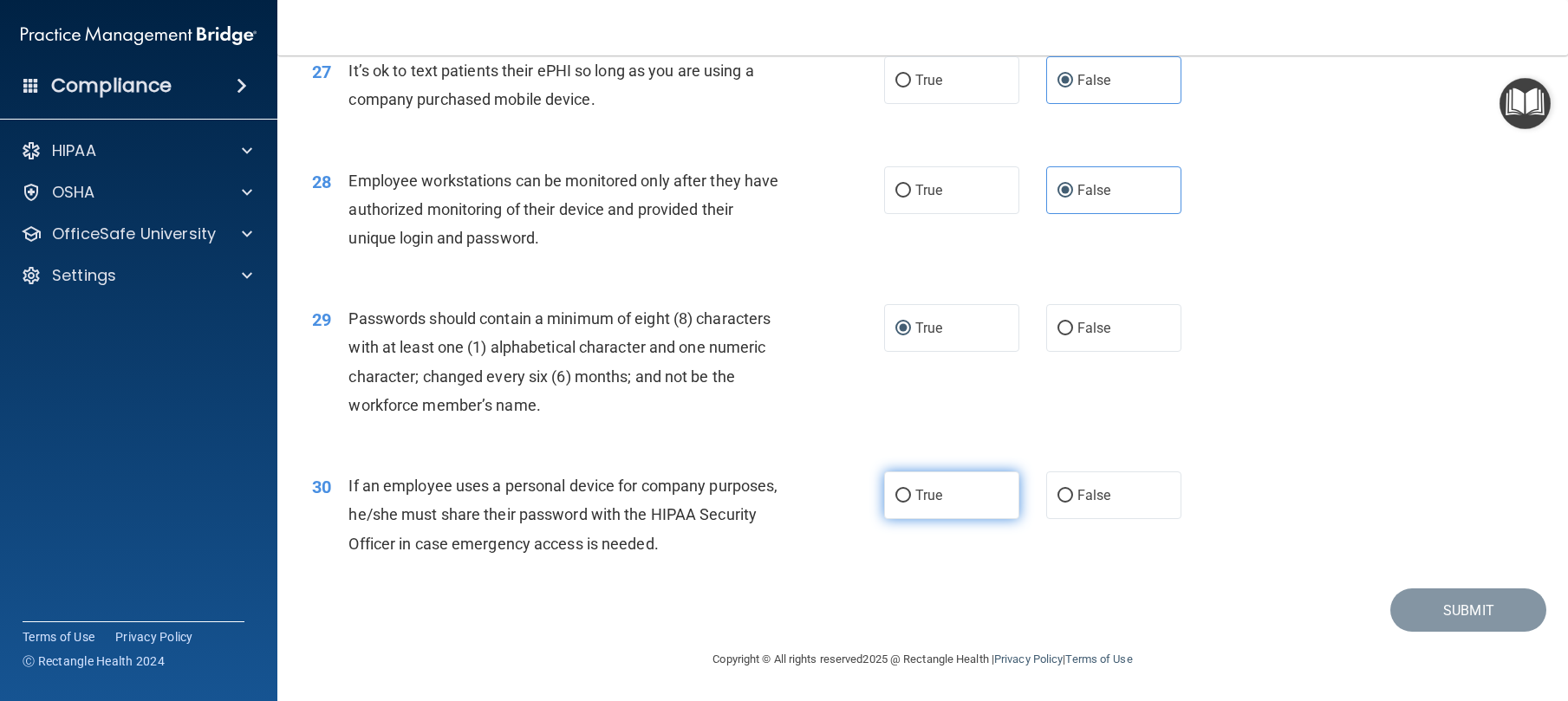
click at [968, 482] on label "True" at bounding box center [952, 495] width 136 height 48
click at [911, 490] on input "True" at bounding box center [903, 497] width 16 height 13
radio input "true"
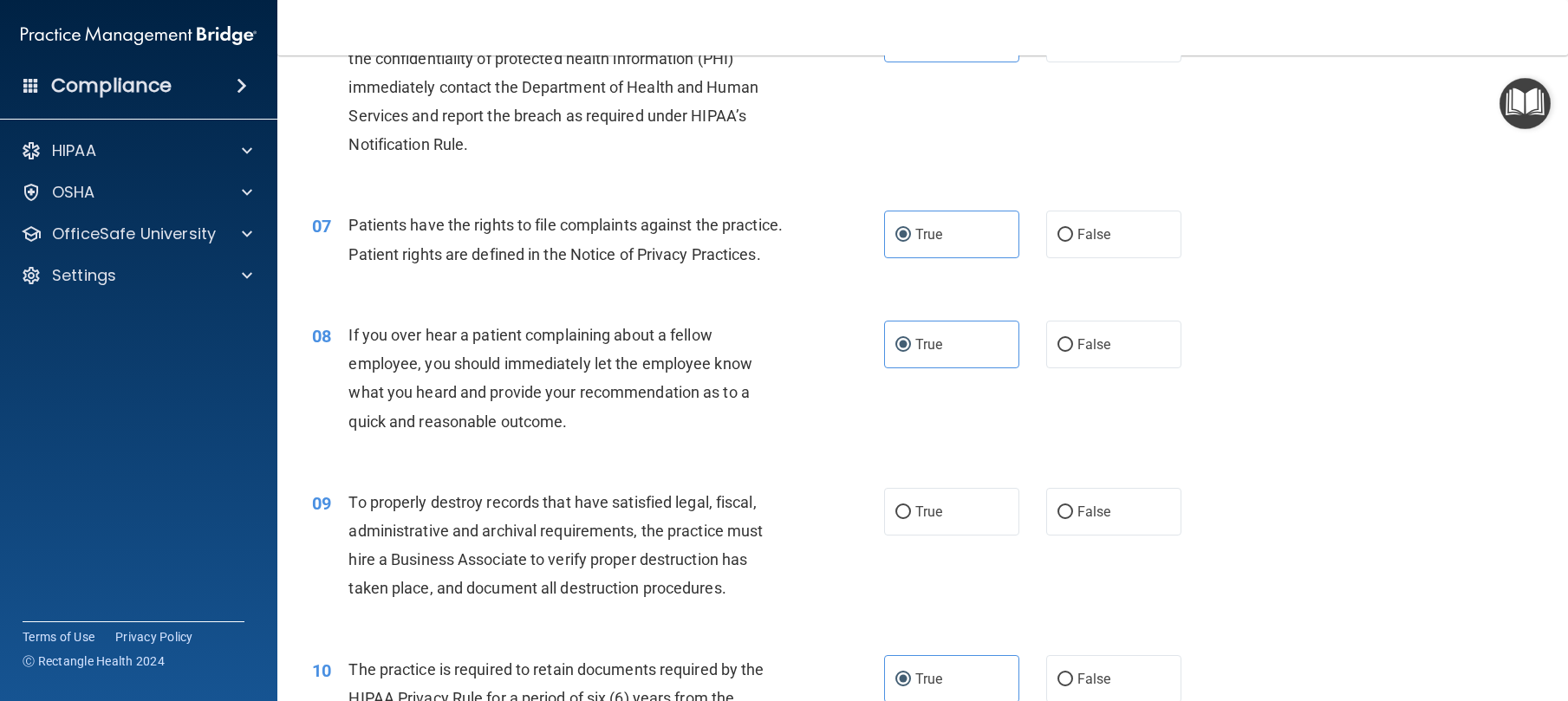
scroll to position [924, 0]
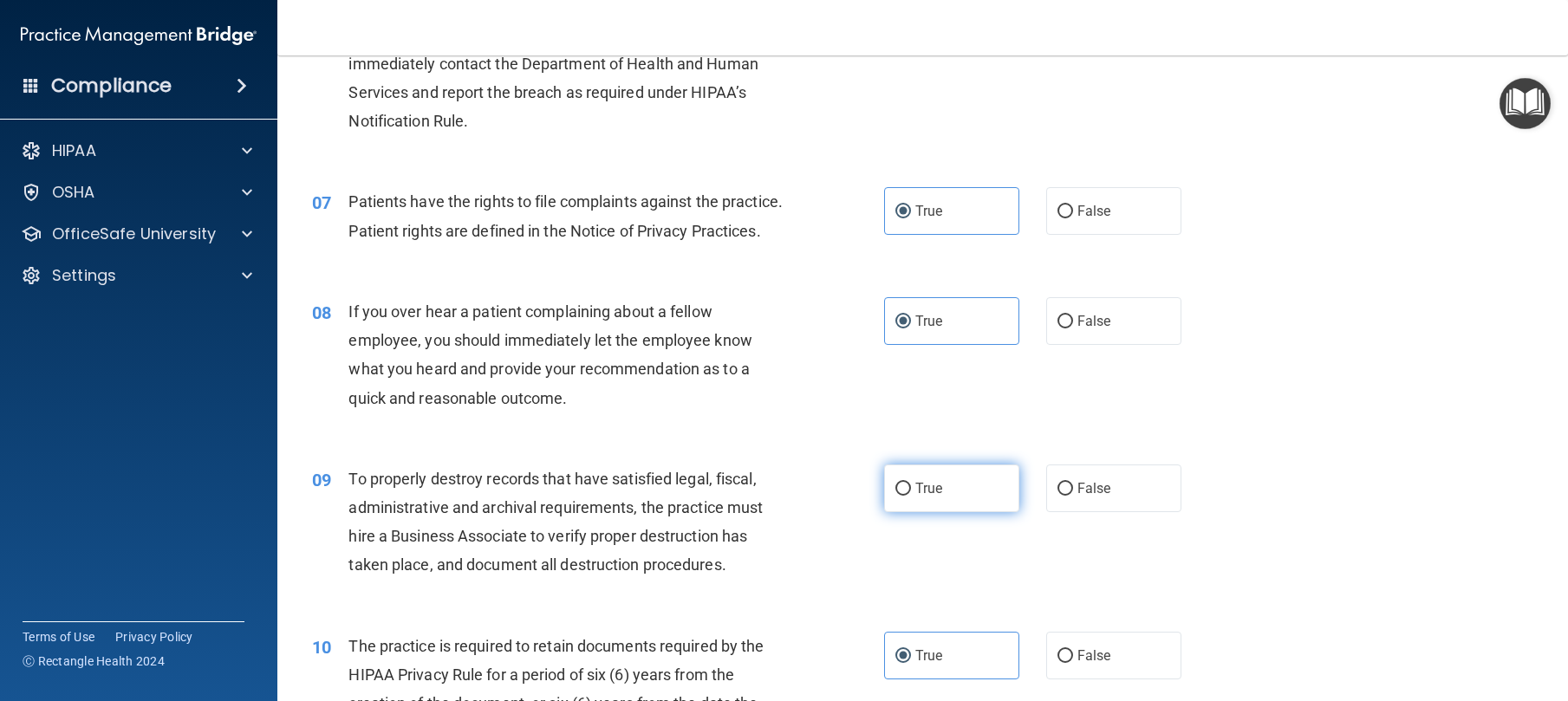
click at [989, 513] on label "True" at bounding box center [952, 488] width 136 height 48
click at [911, 496] on input "True" at bounding box center [903, 489] width 16 height 13
radio input "true"
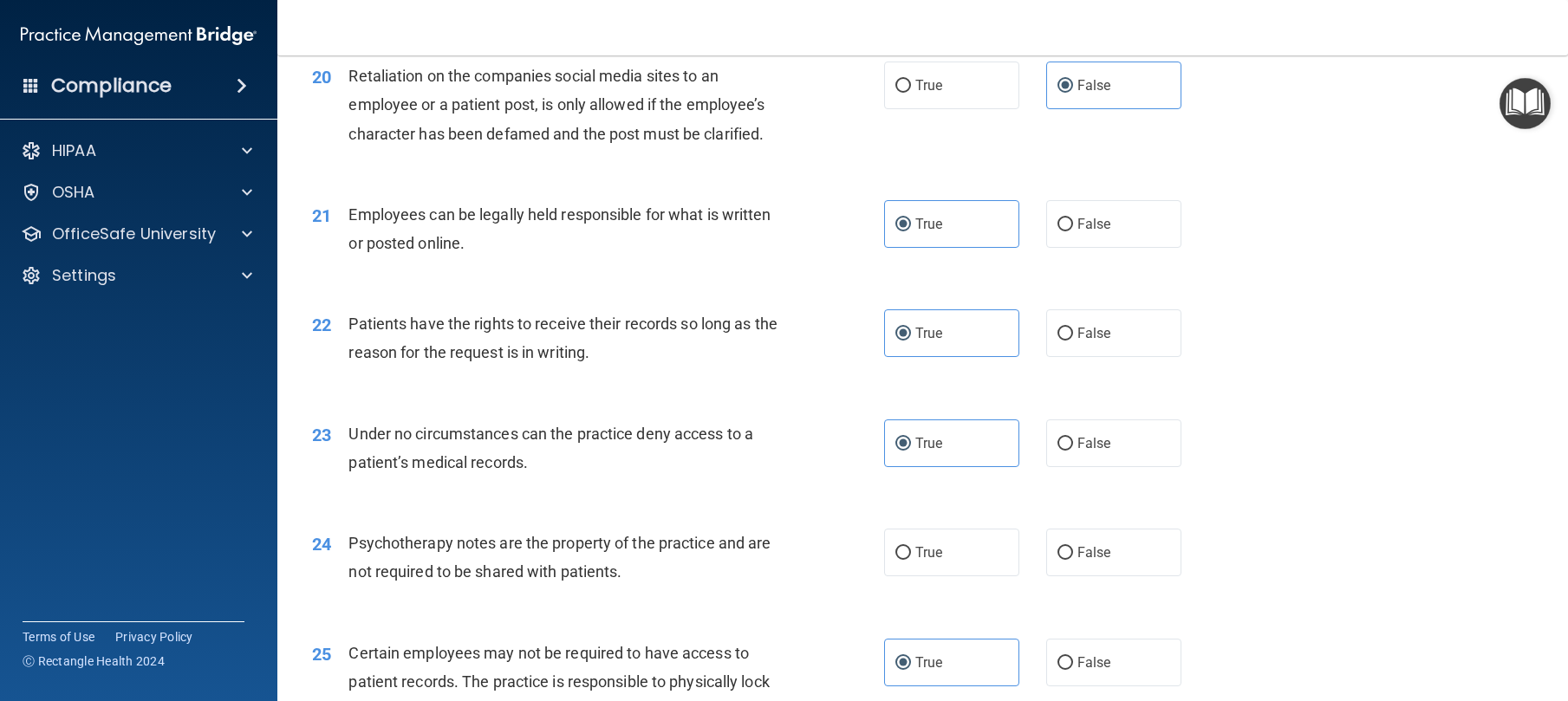
scroll to position [2898, 0]
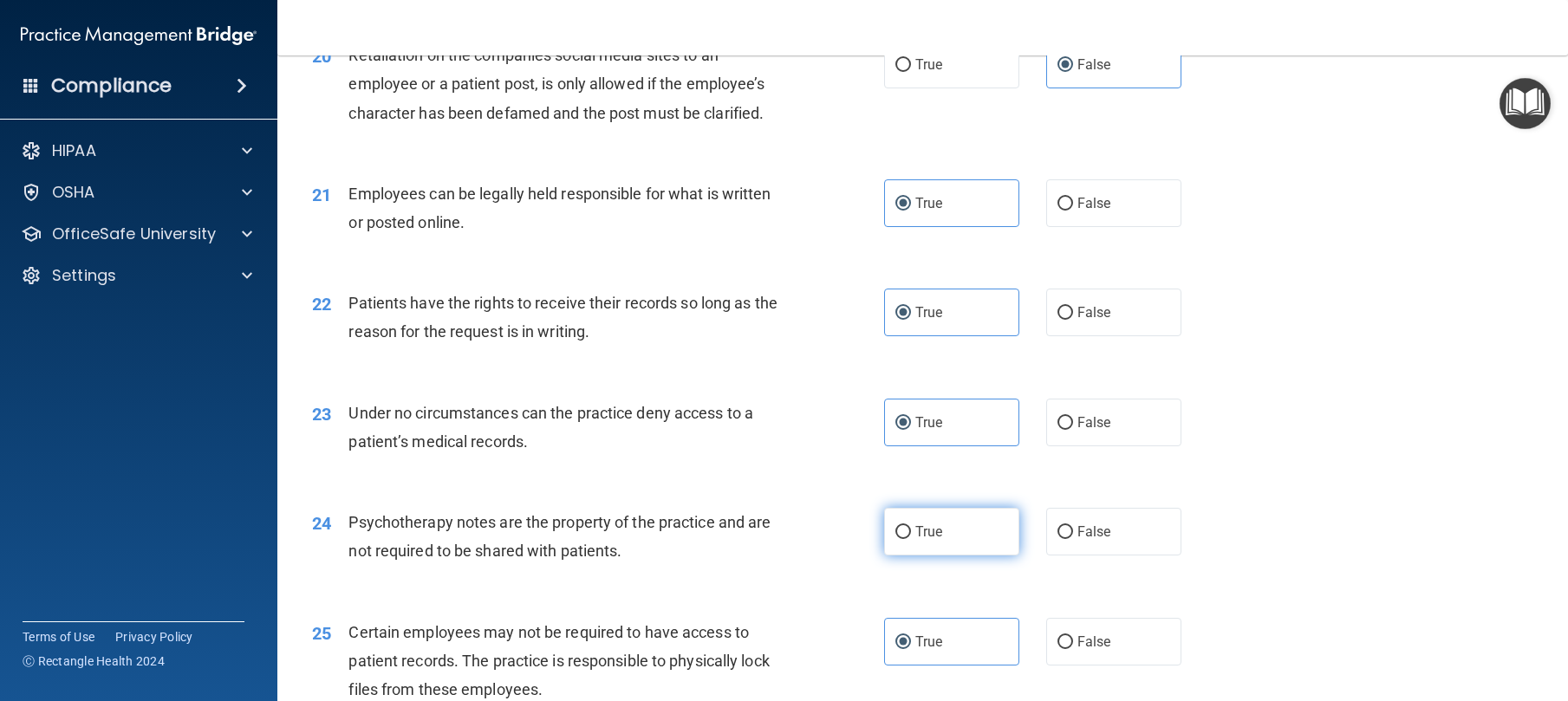
click at [925, 556] on label "True" at bounding box center [952, 531] width 136 height 48
click at [911, 539] on input "True" at bounding box center [903, 532] width 16 height 13
radio input "true"
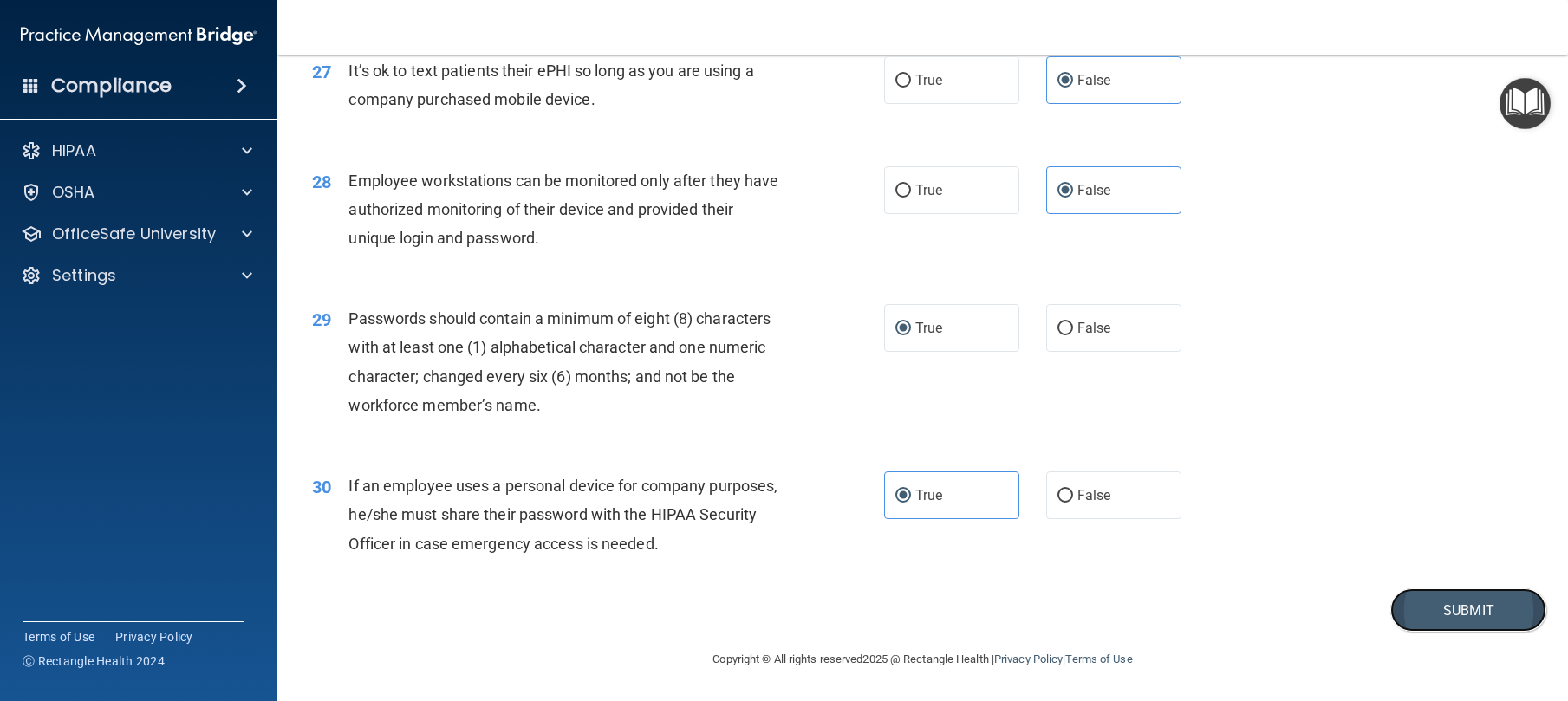
click at [1404, 602] on button "Submit" at bounding box center [1469, 611] width 156 height 44
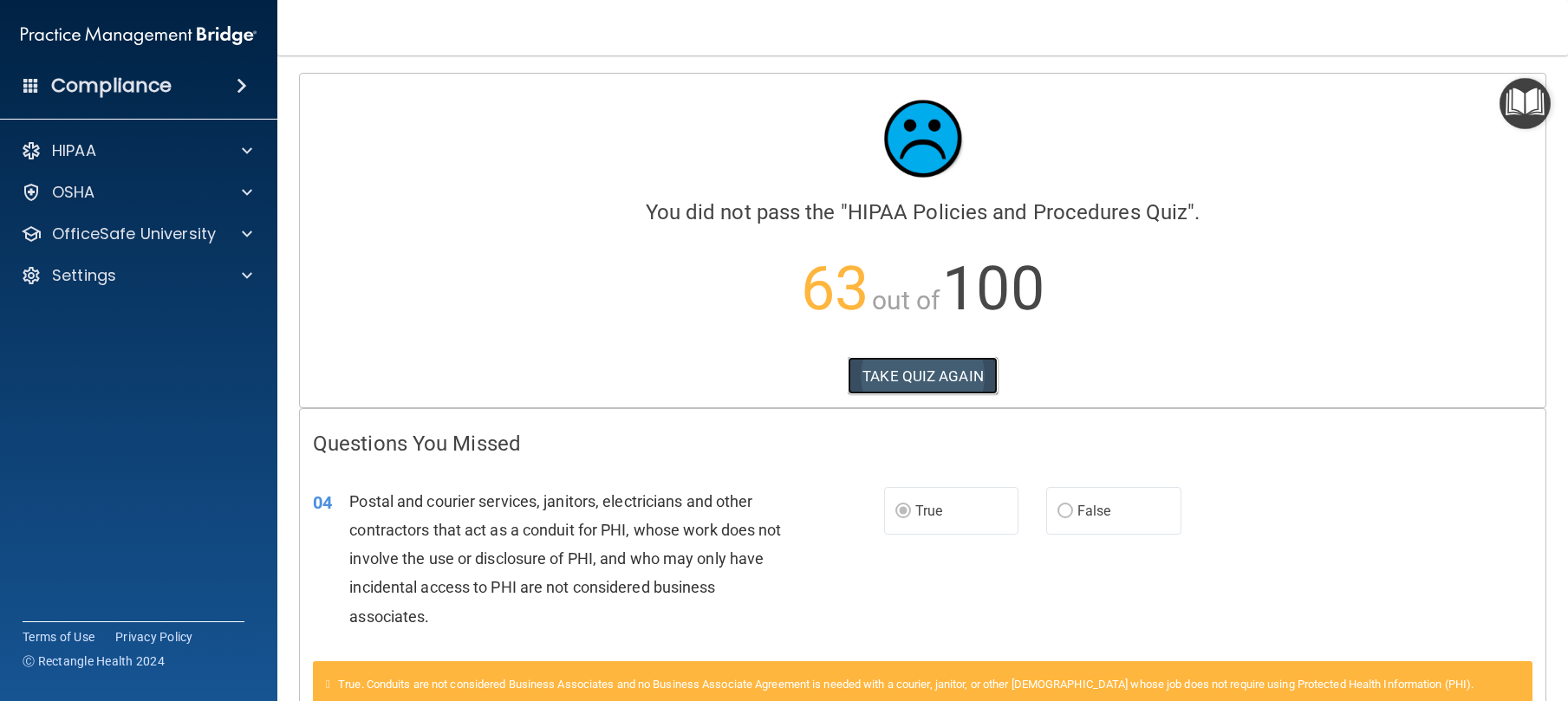
click at [917, 357] on button "TAKE QUIZ AGAIN" at bounding box center [923, 376] width 150 height 38
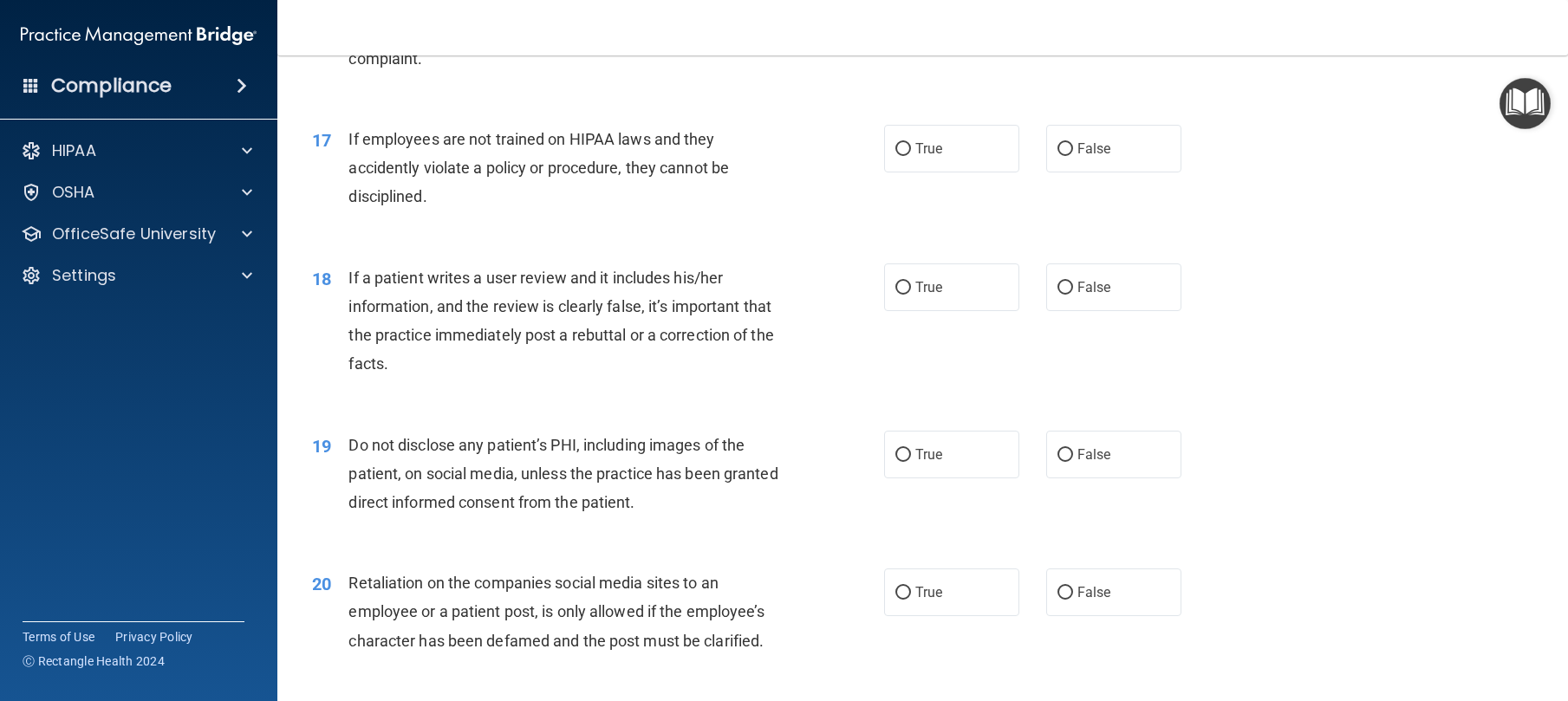
scroll to position [3823, 0]
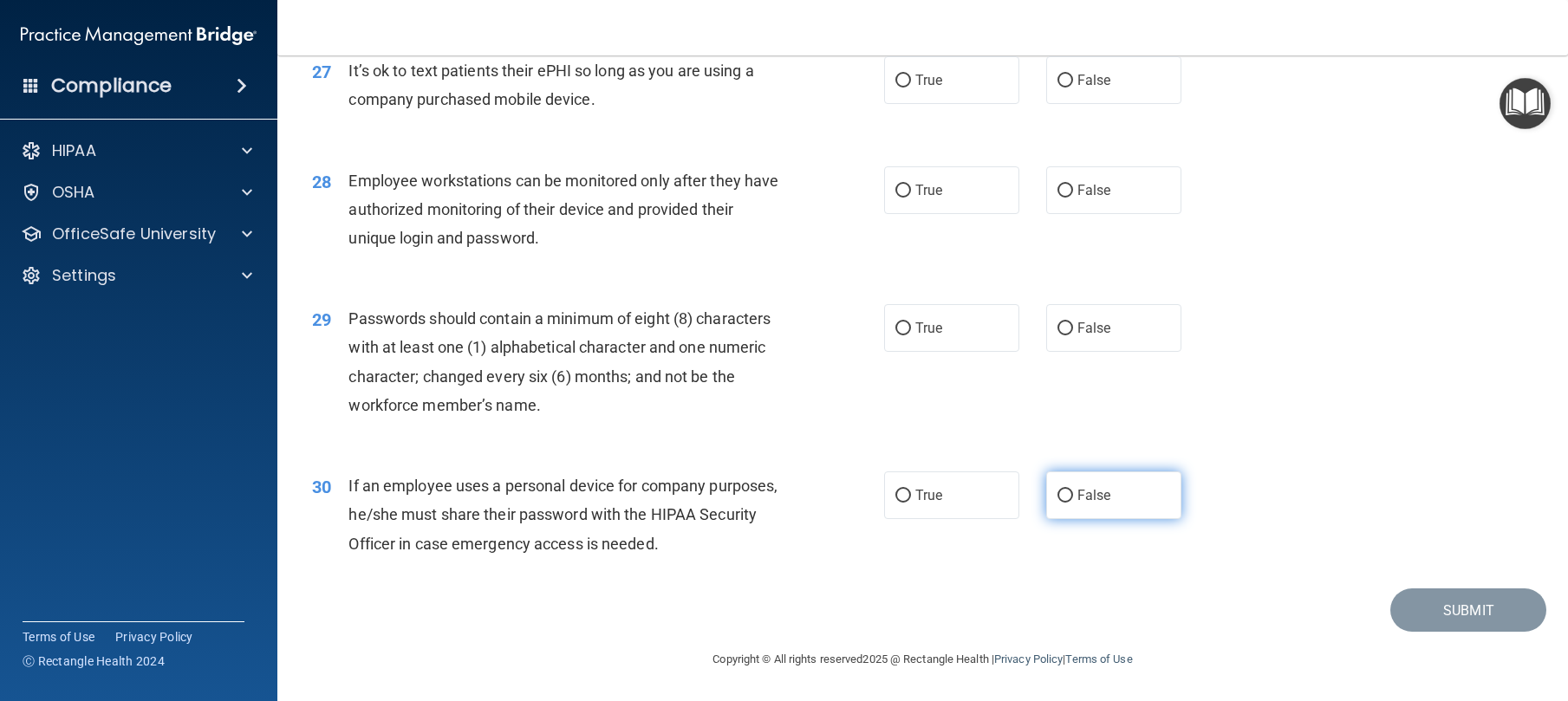
click at [1135, 504] on label "False" at bounding box center [1114, 495] width 136 height 48
click at [1073, 503] on input "False" at bounding box center [1065, 497] width 16 height 13
radio input "true"
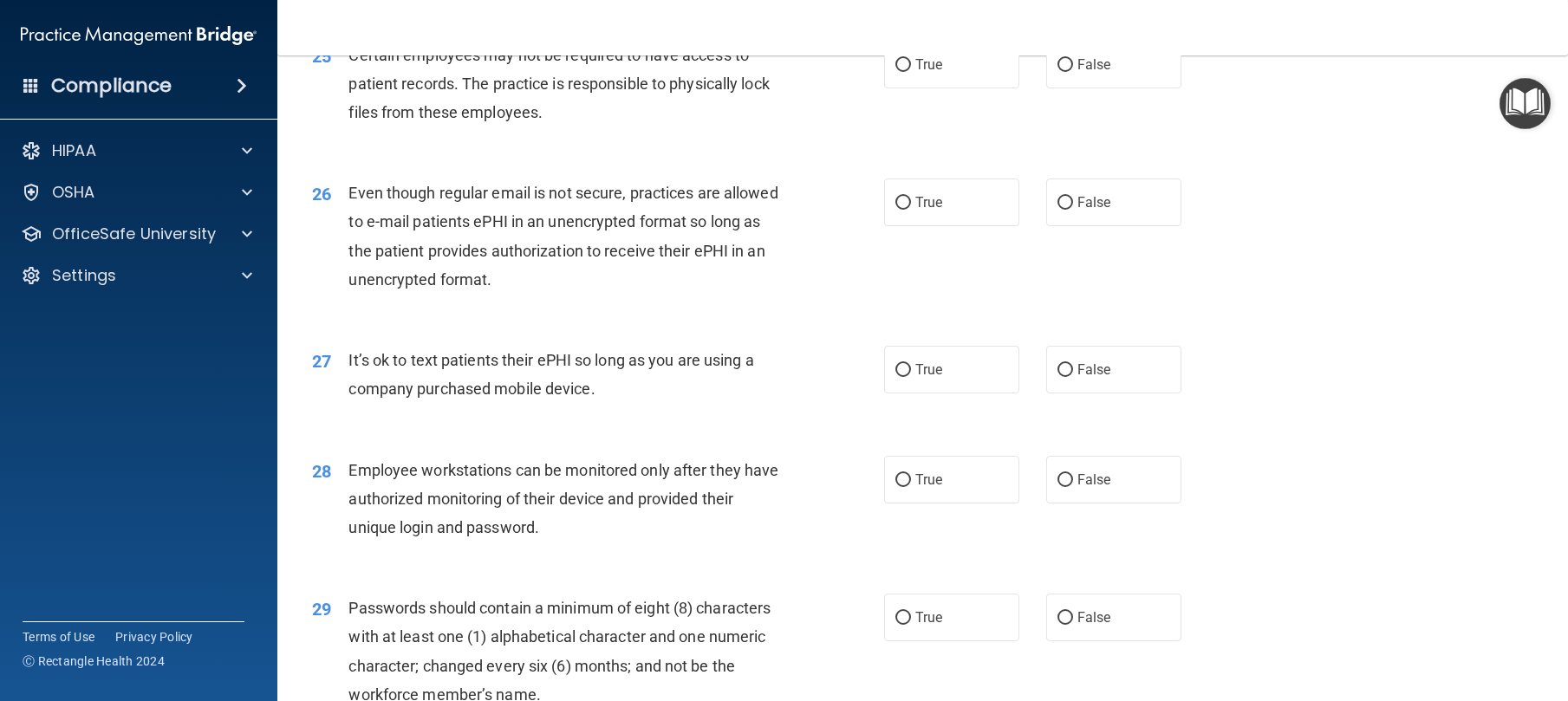
scroll to position [3071, 0]
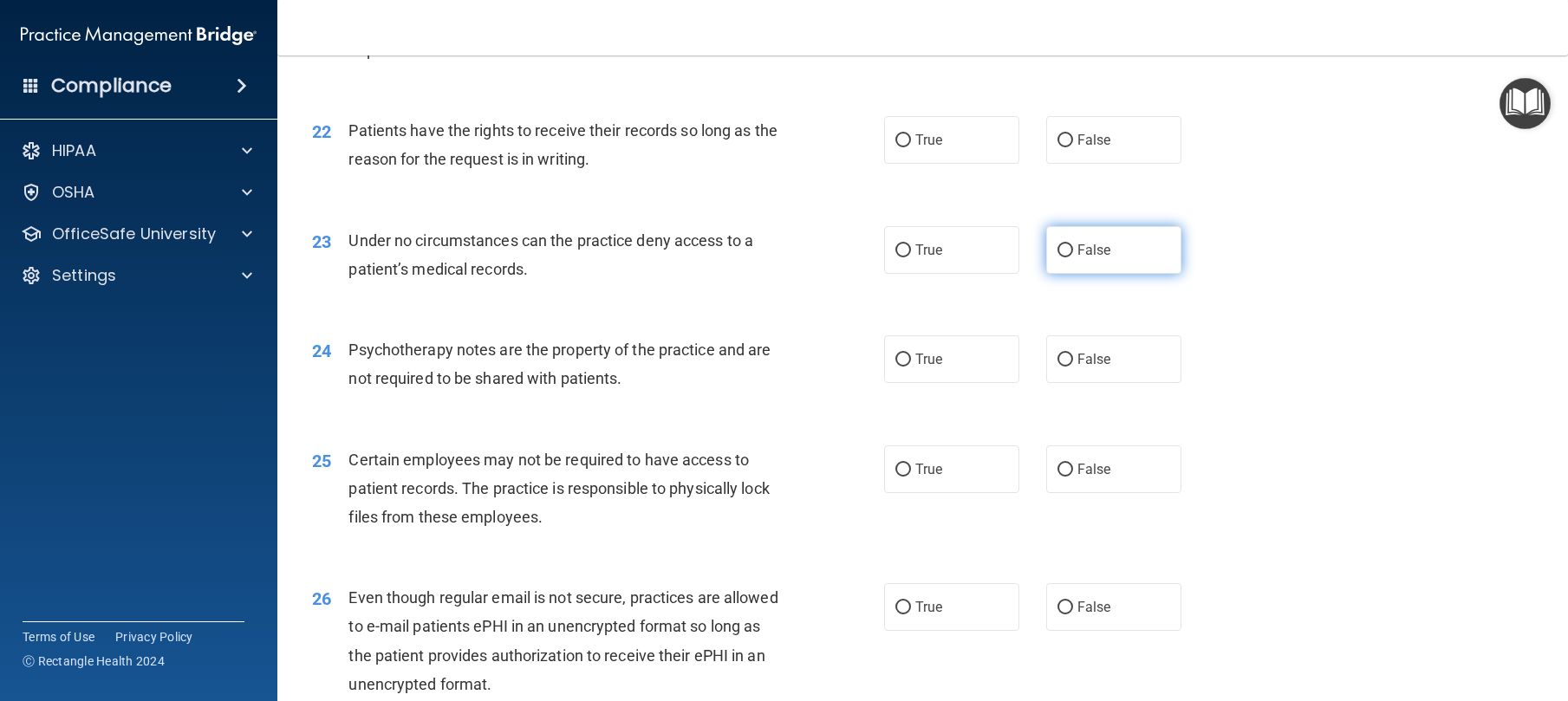
click at [1102, 274] on label "False" at bounding box center [1114, 250] width 136 height 48
click at [1073, 257] on input "False" at bounding box center [1065, 251] width 16 height 13
radio input "true"
click at [1084, 164] on label "False" at bounding box center [1114, 139] width 136 height 48
click at [1073, 147] on input "False" at bounding box center [1065, 141] width 16 height 13
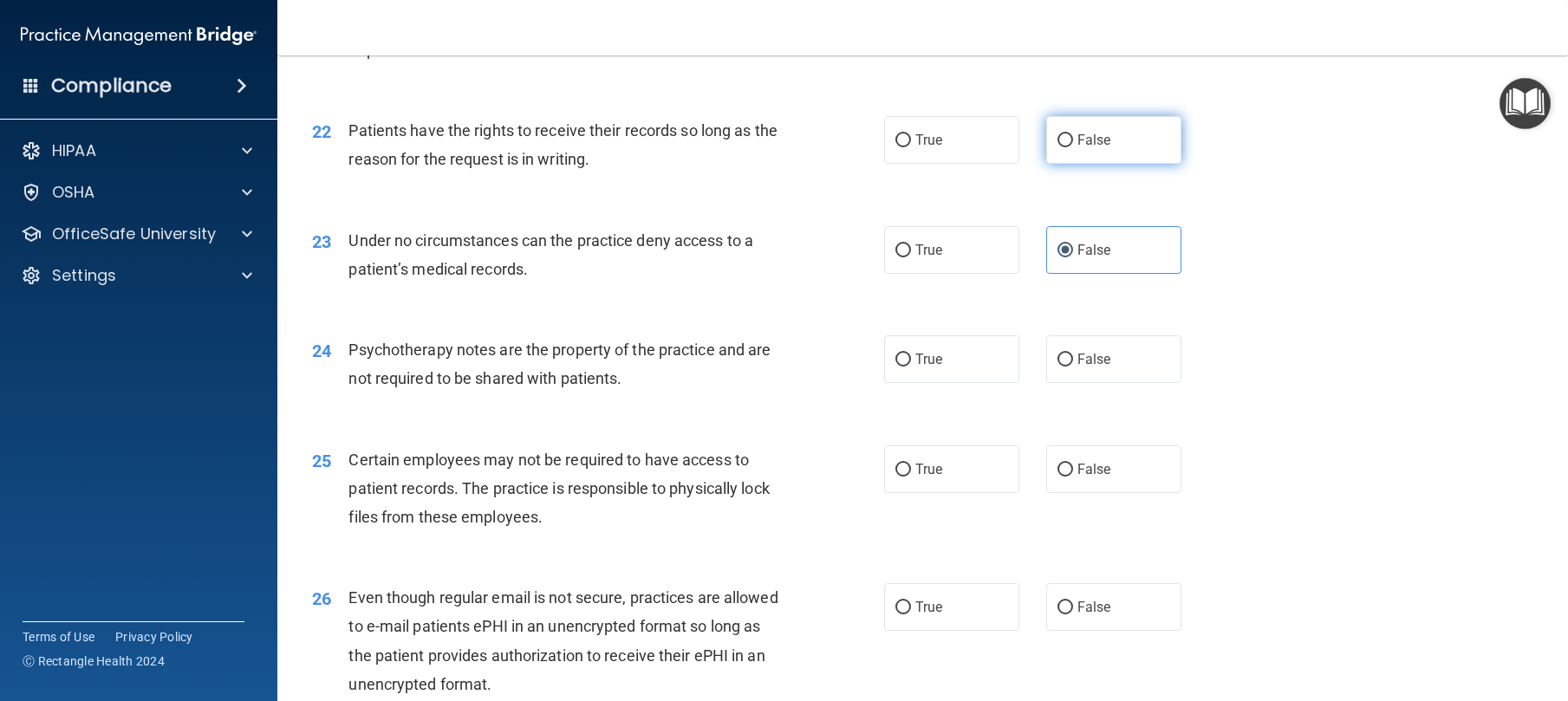
radio input "true"
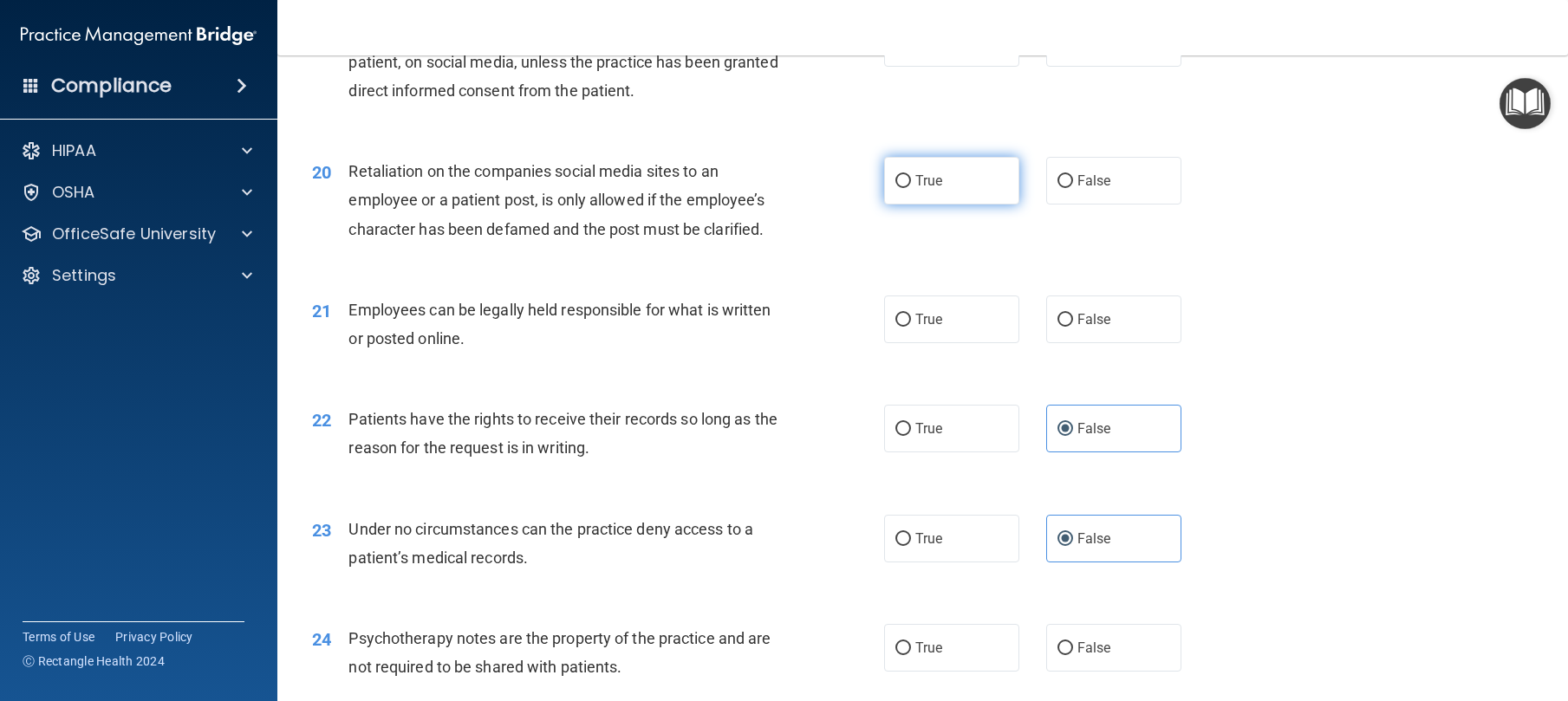
scroll to position [2703, 0]
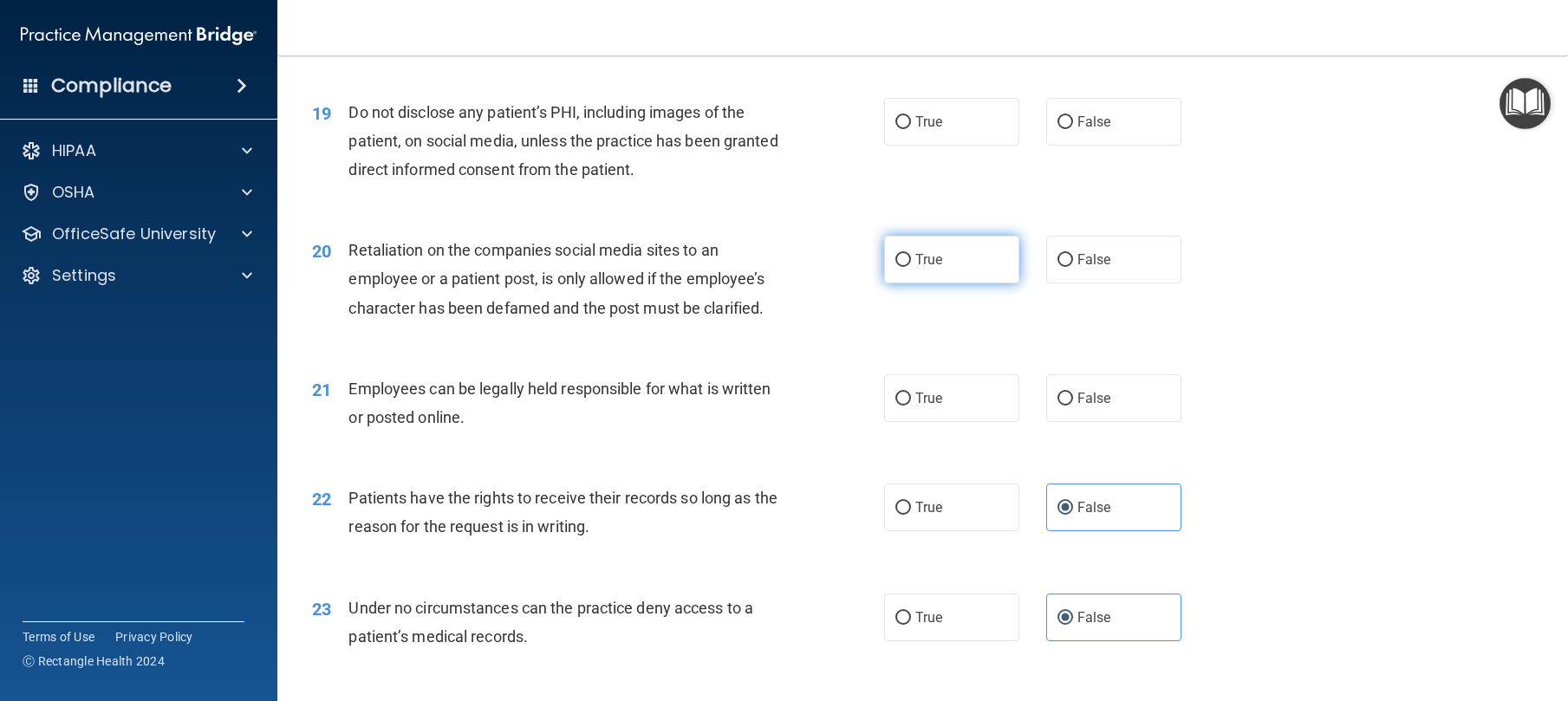
click at [946, 284] on label "True" at bounding box center [952, 259] width 136 height 48
click at [911, 267] on input "True" at bounding box center [903, 261] width 16 height 13
radio input "true"
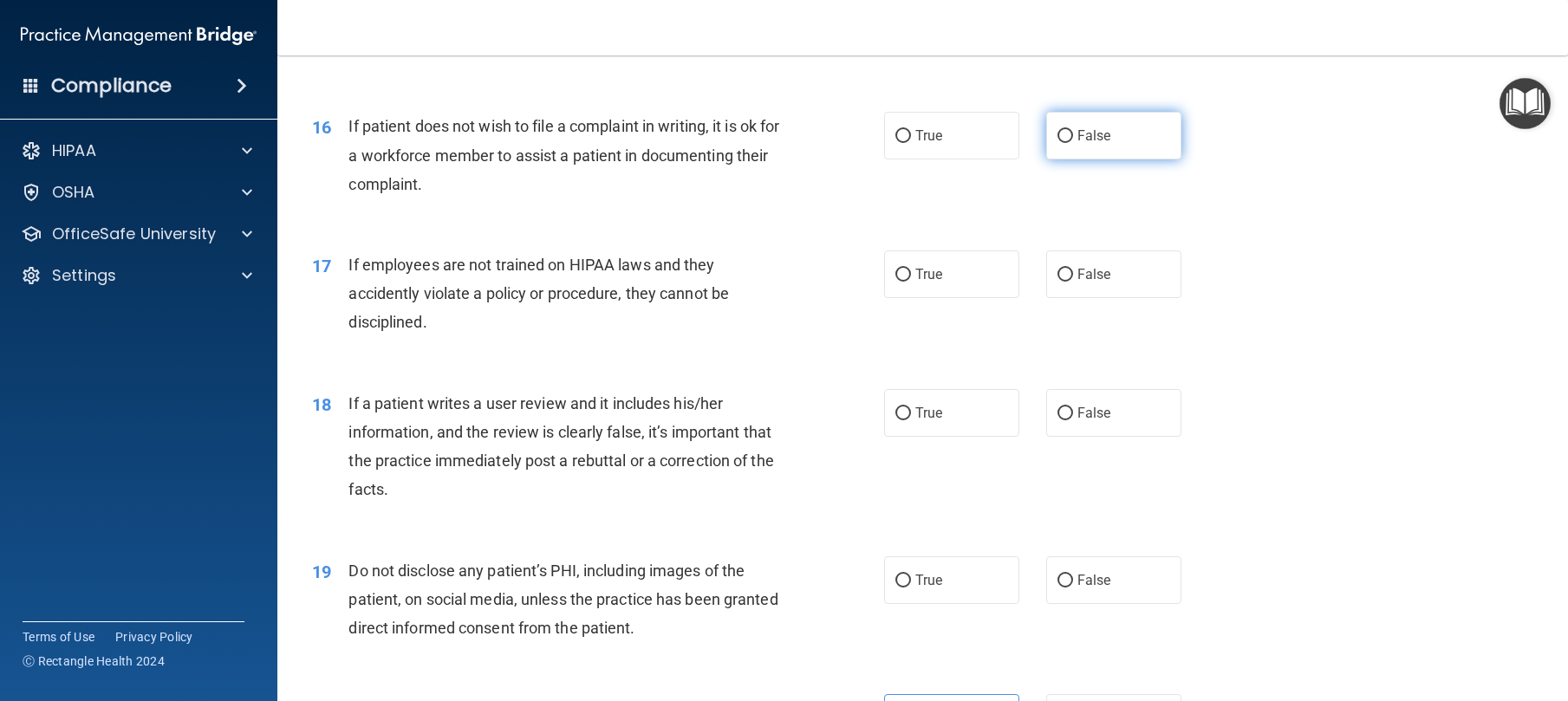
click at [1057, 143] on input "False" at bounding box center [1065, 137] width 16 height 13
radio input "true"
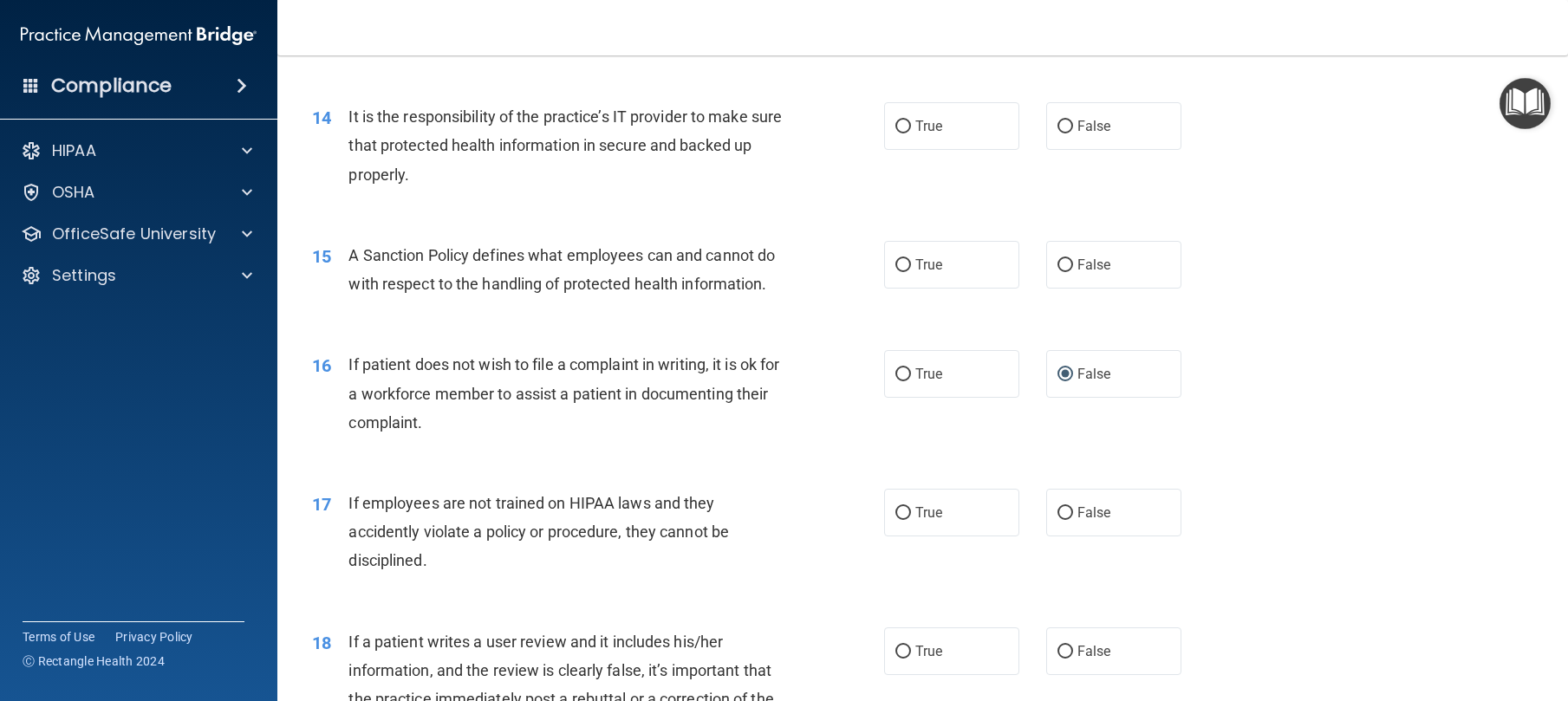
scroll to position [2006, 0]
click at [1097, 289] on label "False" at bounding box center [1114, 266] width 136 height 48
click at [1073, 273] on input "False" at bounding box center [1065, 267] width 16 height 13
radio input "true"
click at [1082, 151] on label "False" at bounding box center [1114, 126] width 136 height 48
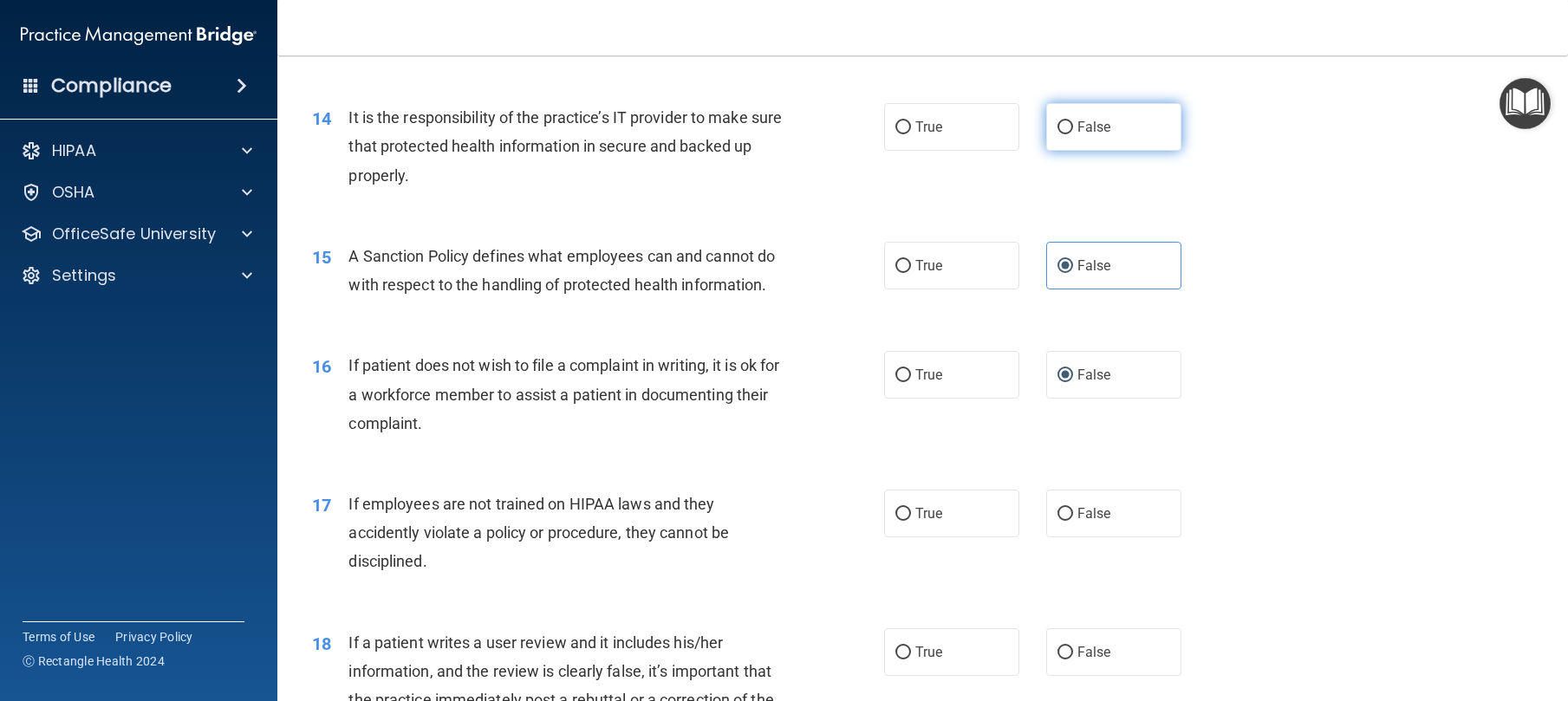
click at [1073, 135] on input "False" at bounding box center [1065, 128] width 16 height 13
radio input "true"
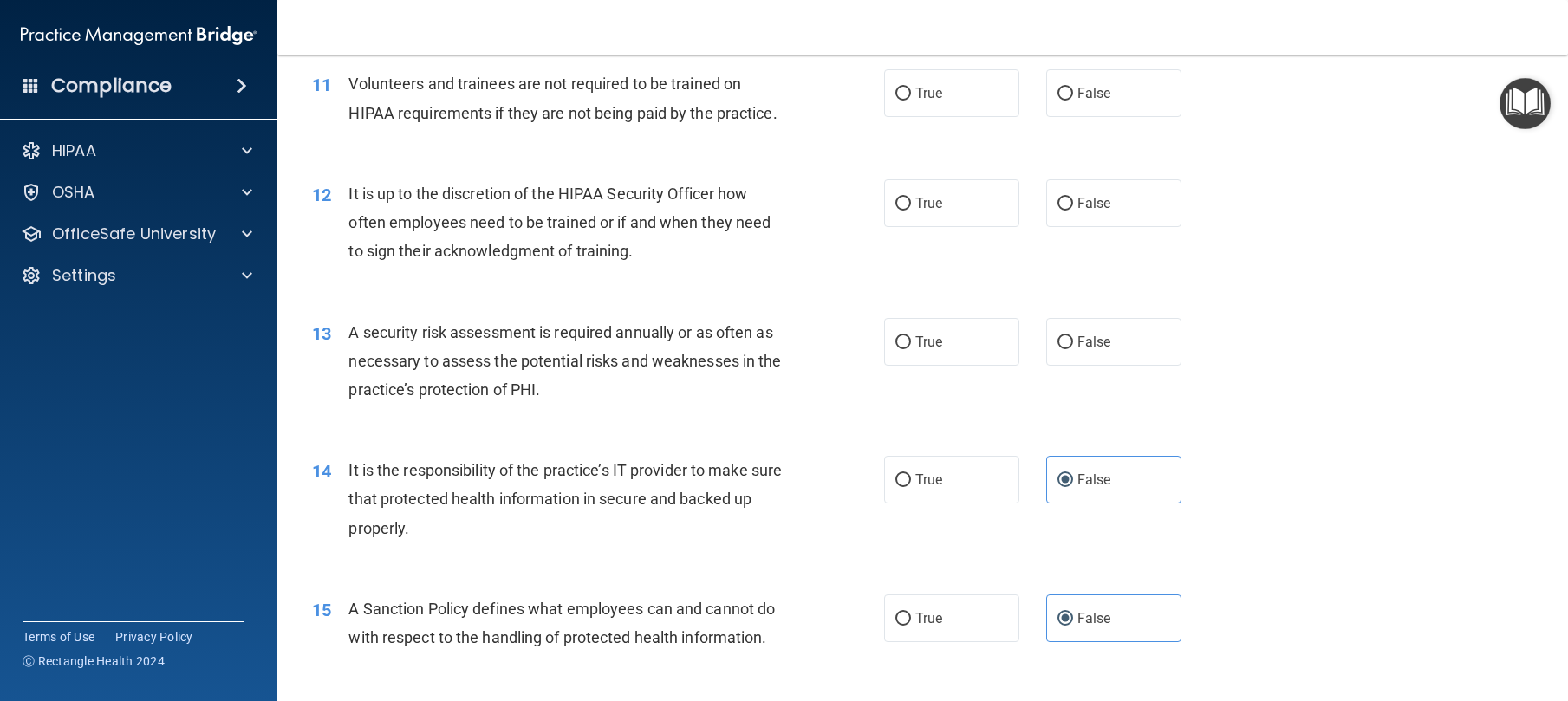
scroll to position [1231, 0]
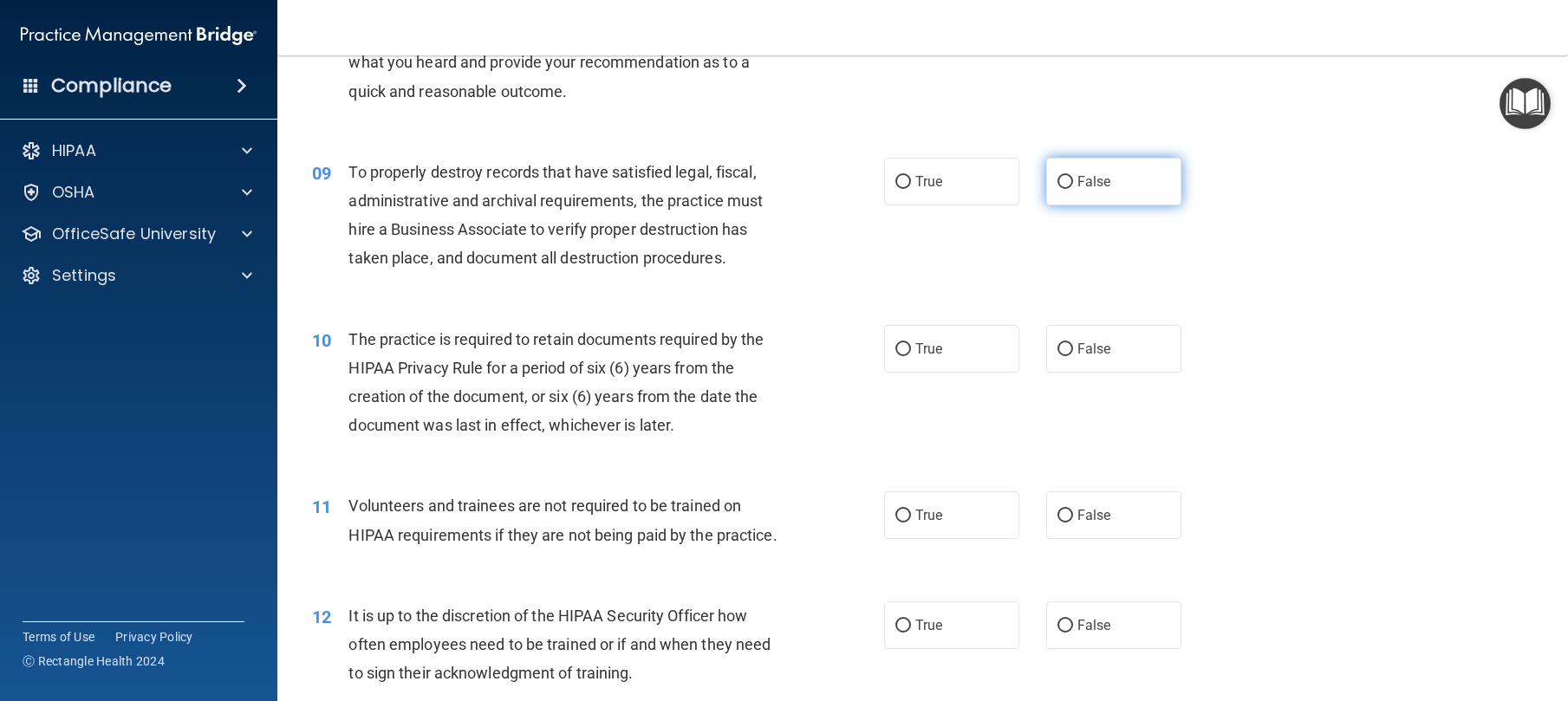
click at [1114, 205] on label "False" at bounding box center [1114, 181] width 136 height 48
click at [1073, 189] on input "False" at bounding box center [1065, 183] width 16 height 13
radio input "true"
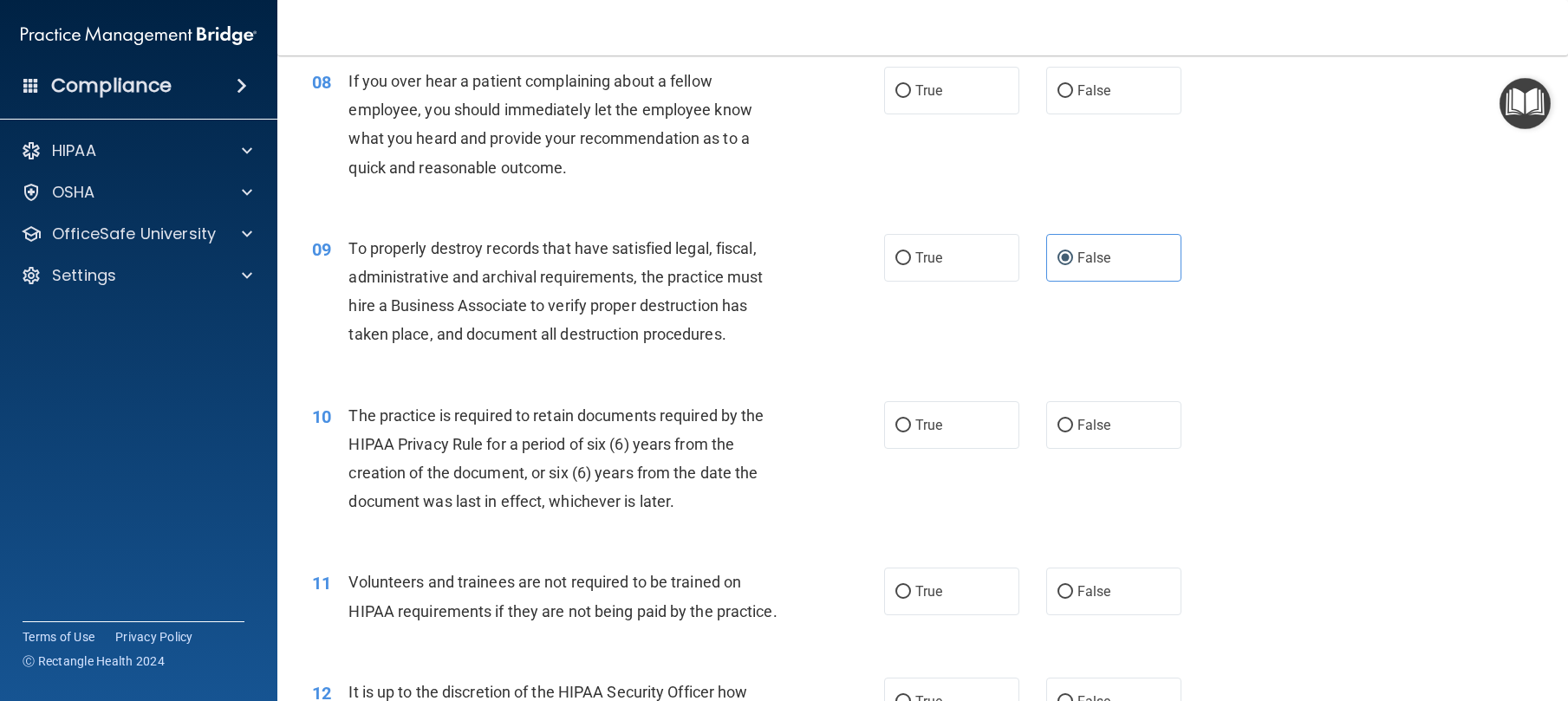
scroll to position [1153, 0]
click at [1156, 115] on label "False" at bounding box center [1114, 91] width 136 height 48
click at [1073, 99] on input "False" at bounding box center [1065, 92] width 16 height 13
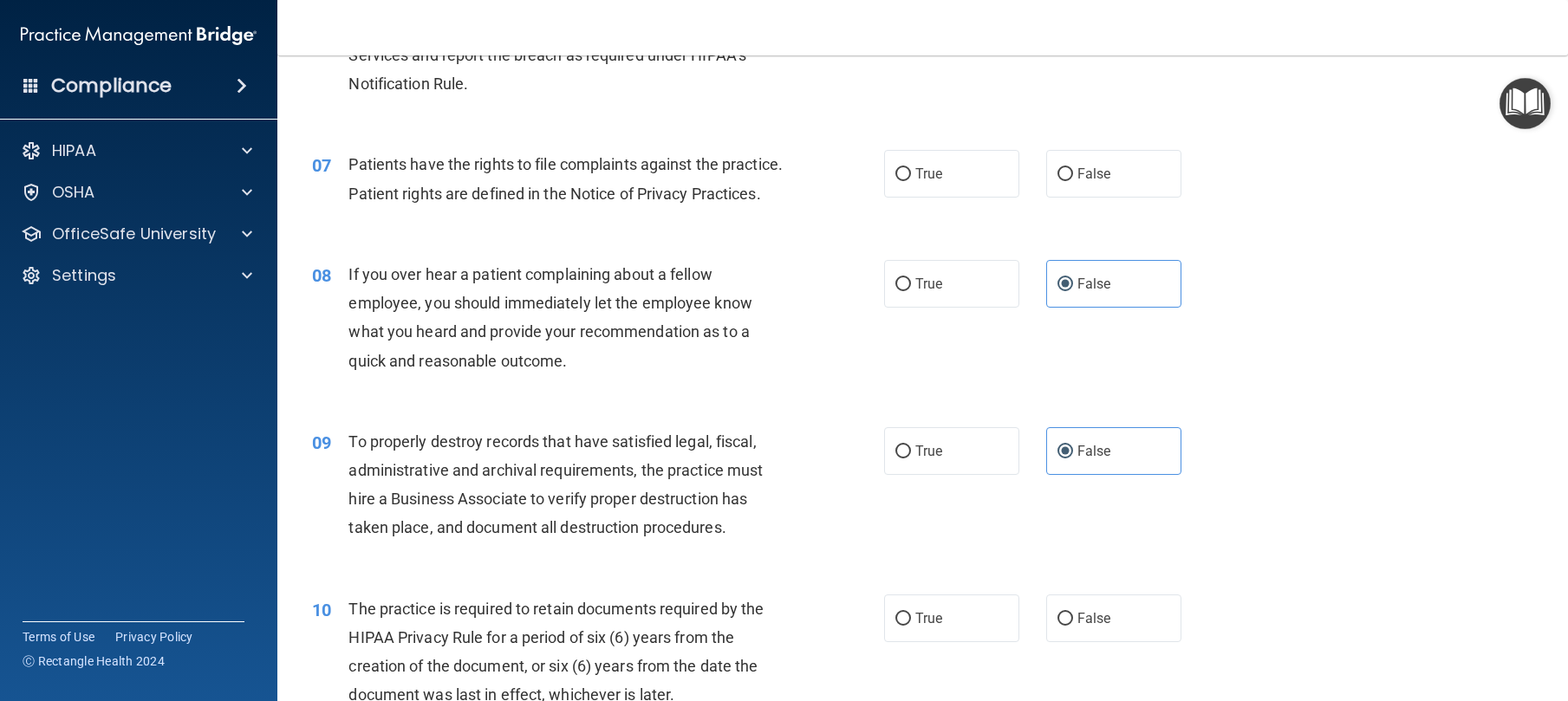
scroll to position [821, 0]
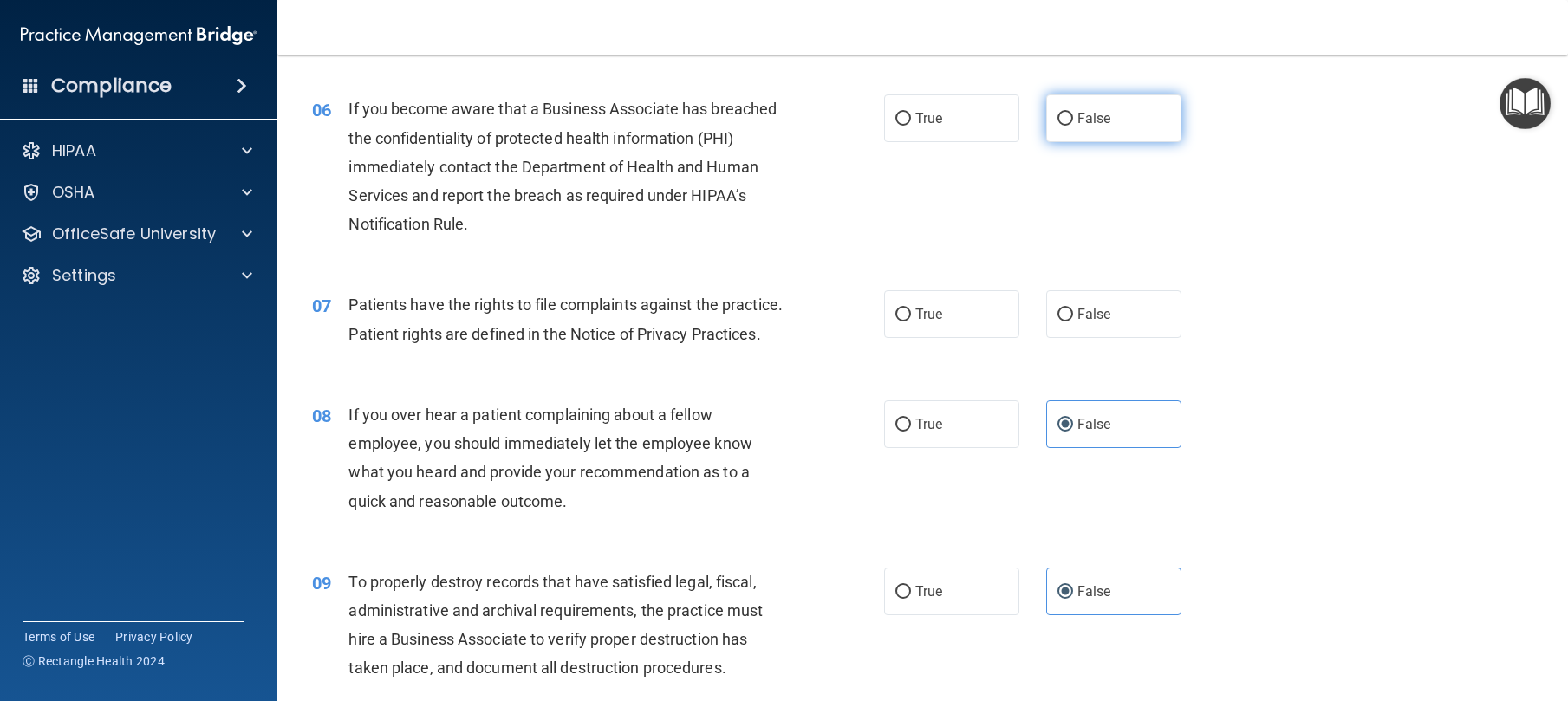
click at [1120, 142] on label "False" at bounding box center [1114, 118] width 136 height 48
click at [1073, 125] on input "False" at bounding box center [1065, 120] width 16 height 13
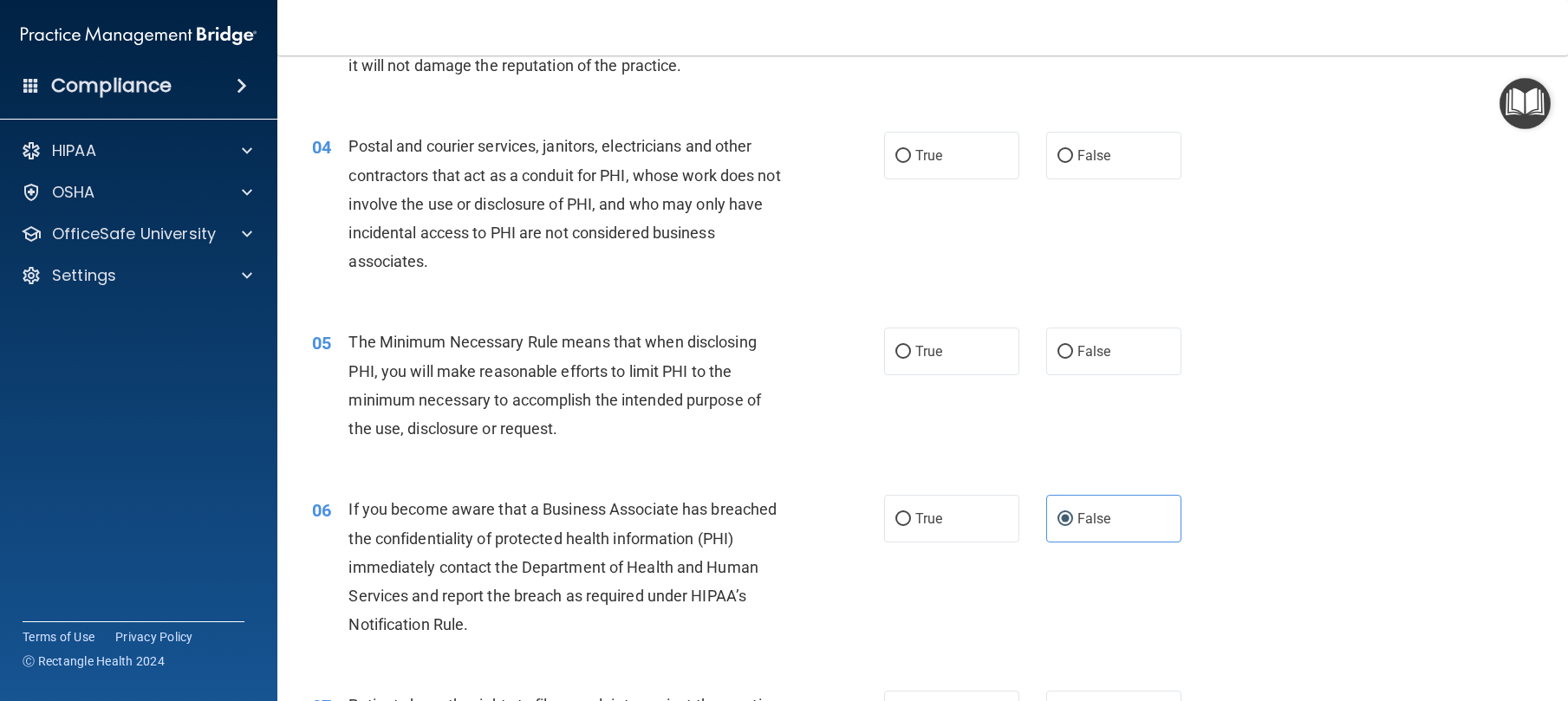
scroll to position [0, 0]
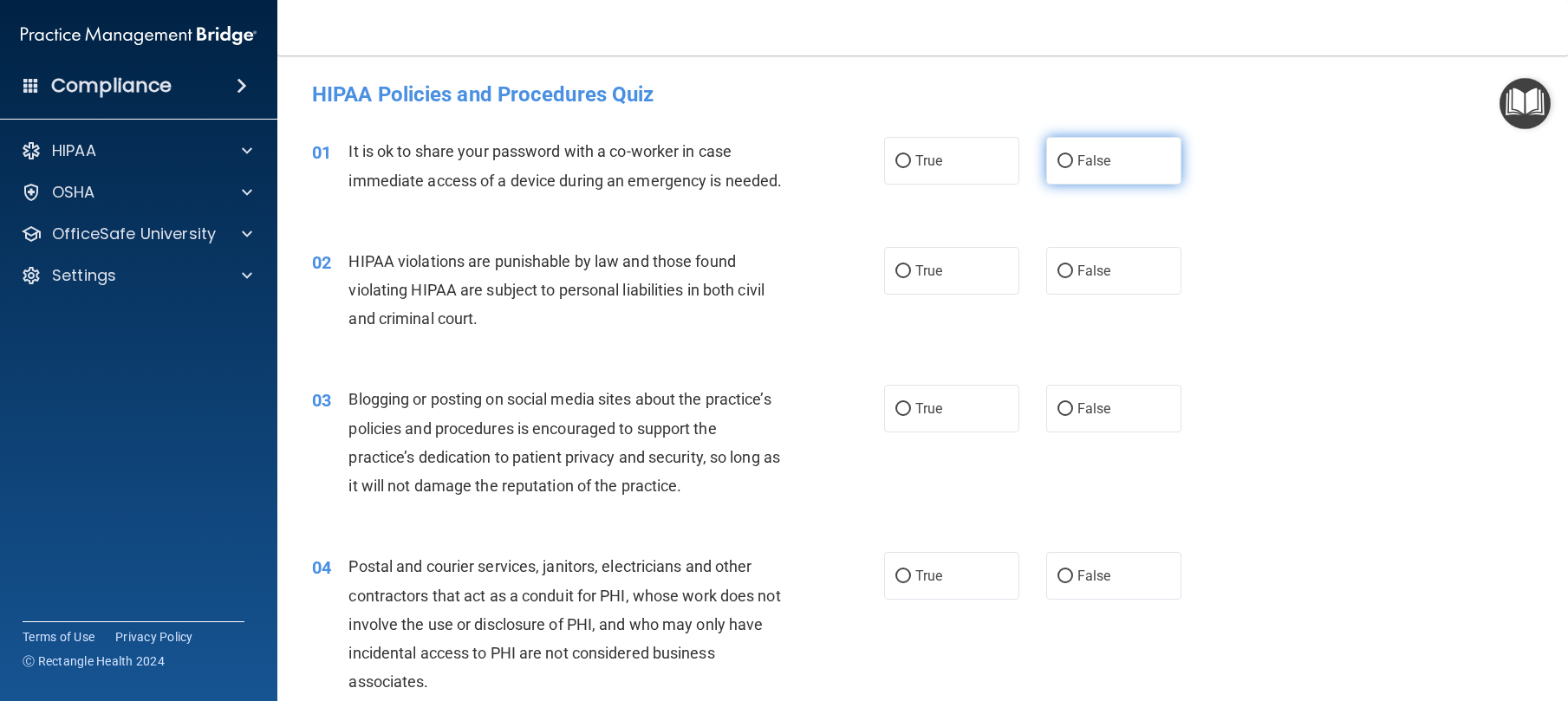
click at [1057, 166] on input "False" at bounding box center [1065, 162] width 16 height 13
click at [864, 304] on div "02 HIPAA violations are punishable by law and those found violating HIPAA are s…" at bounding box center [598, 294] width 624 height 95
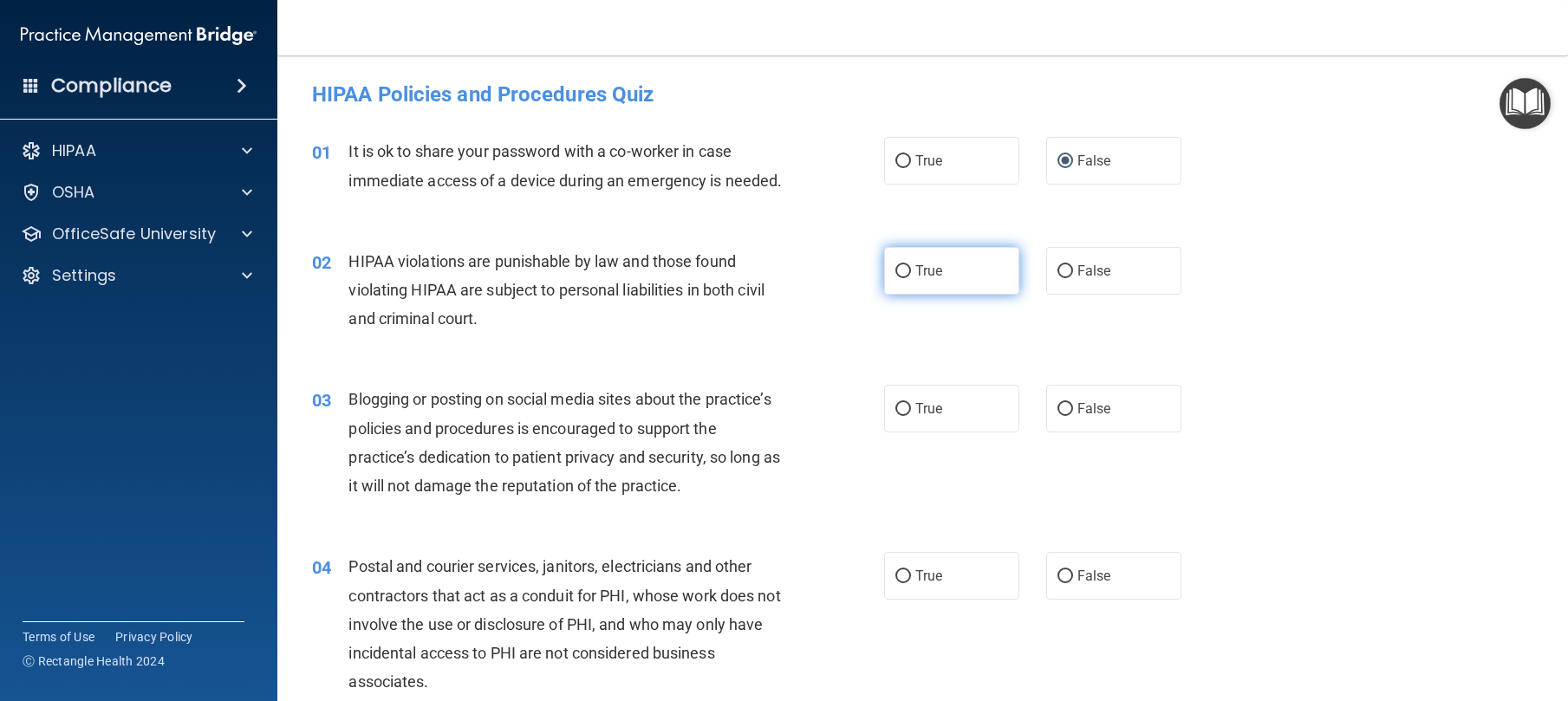
click at [937, 295] on label "True" at bounding box center [952, 270] width 136 height 48
click at [911, 278] on input "True" at bounding box center [903, 271] width 16 height 13
click at [1135, 432] on label "False" at bounding box center [1114, 408] width 136 height 48
click at [1073, 416] on input "False" at bounding box center [1065, 410] width 16 height 13
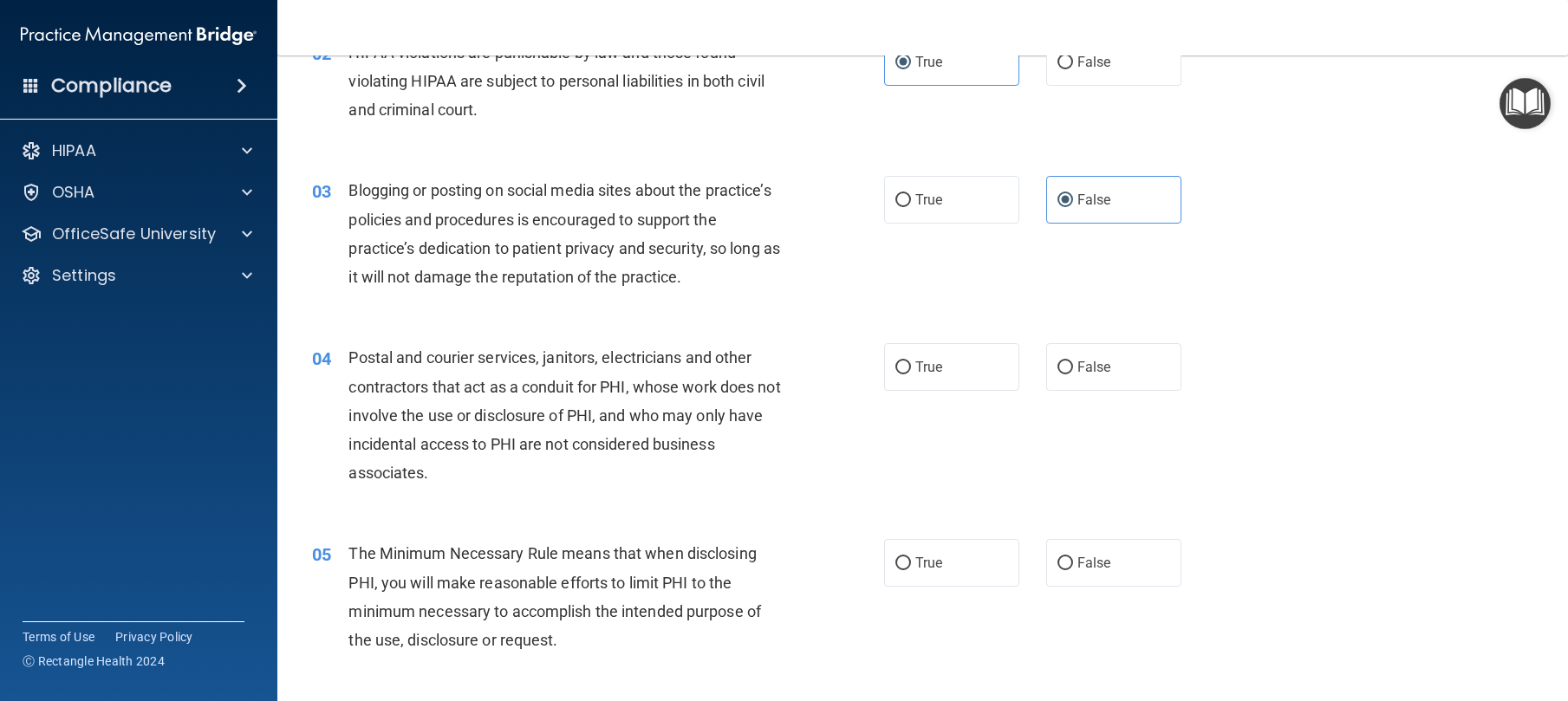
scroll to position [242, 0]
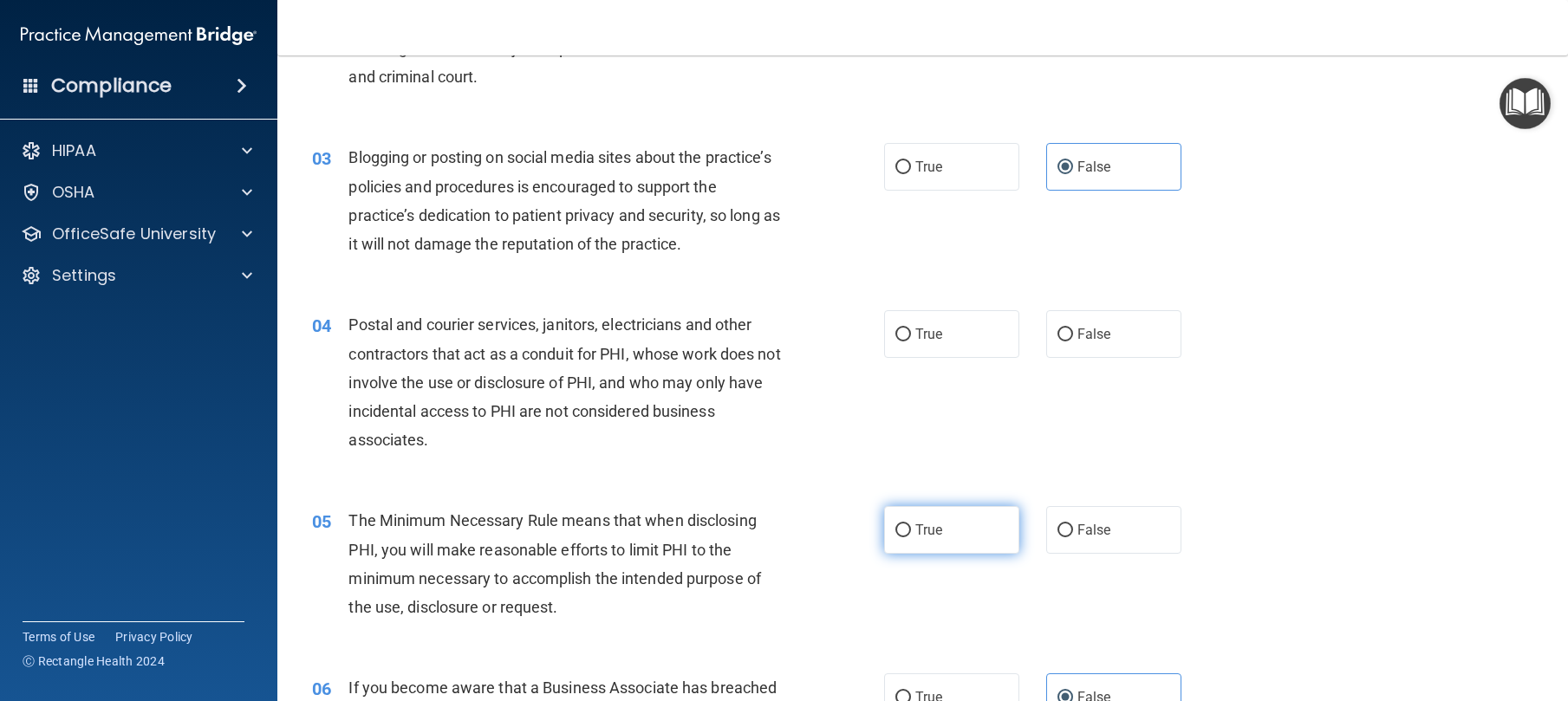
click at [958, 554] on label "True" at bounding box center [952, 530] width 136 height 48
click at [911, 537] on input "True" at bounding box center [903, 531] width 16 height 13
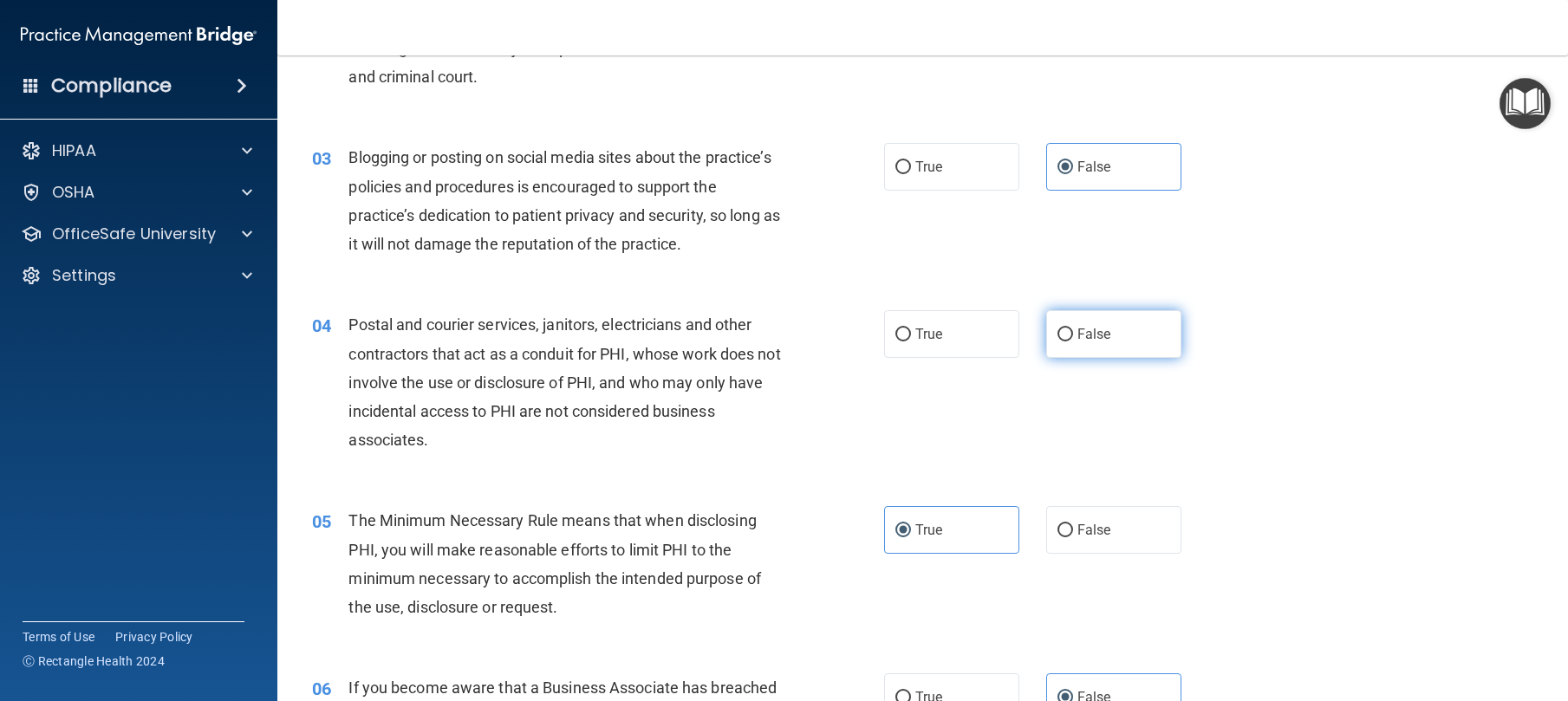
click at [1100, 358] on label "False" at bounding box center [1114, 334] width 136 height 48
click at [1073, 341] on input "False" at bounding box center [1065, 335] width 16 height 13
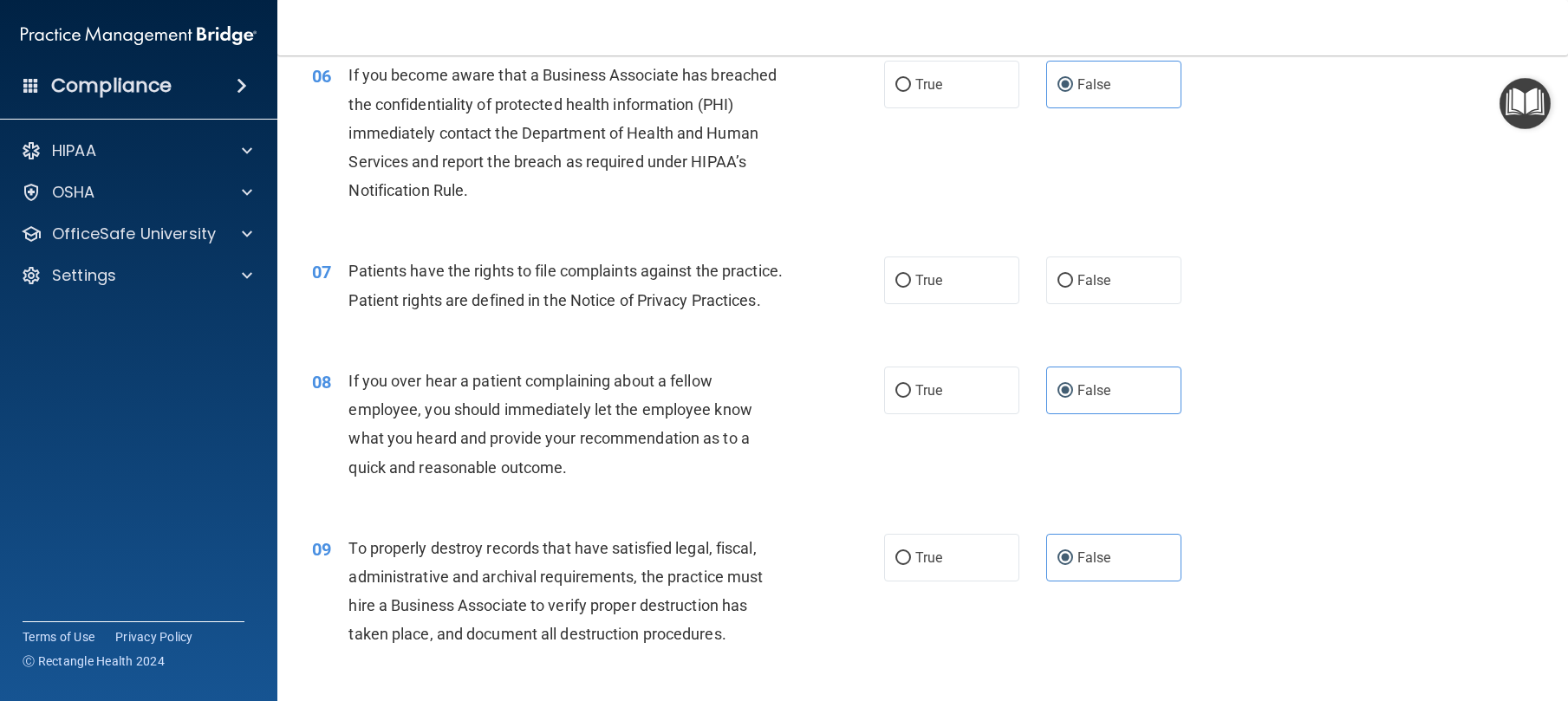
scroll to position [918, 0]
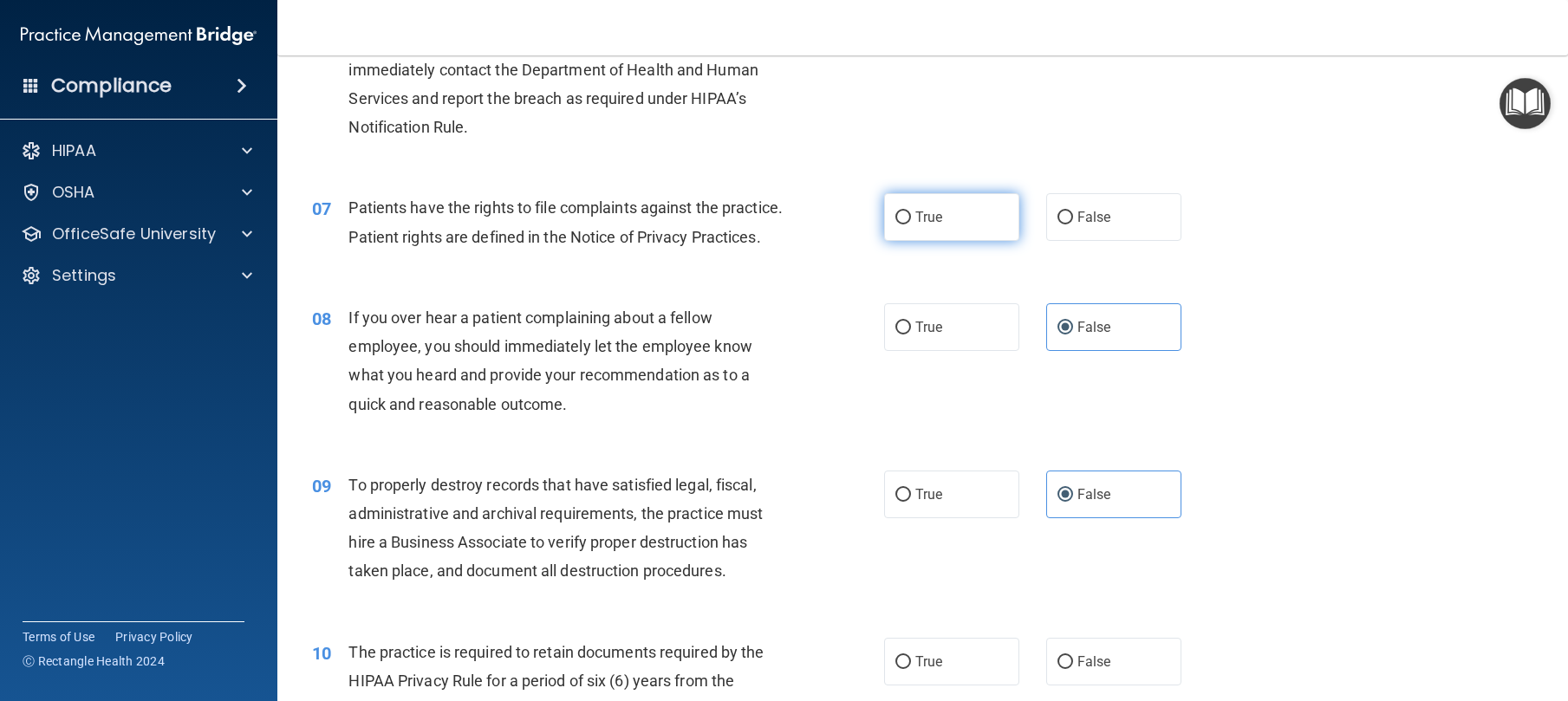
click at [902, 241] on label "True" at bounding box center [952, 217] width 136 height 48
click at [902, 224] on input "True" at bounding box center [903, 218] width 16 height 13
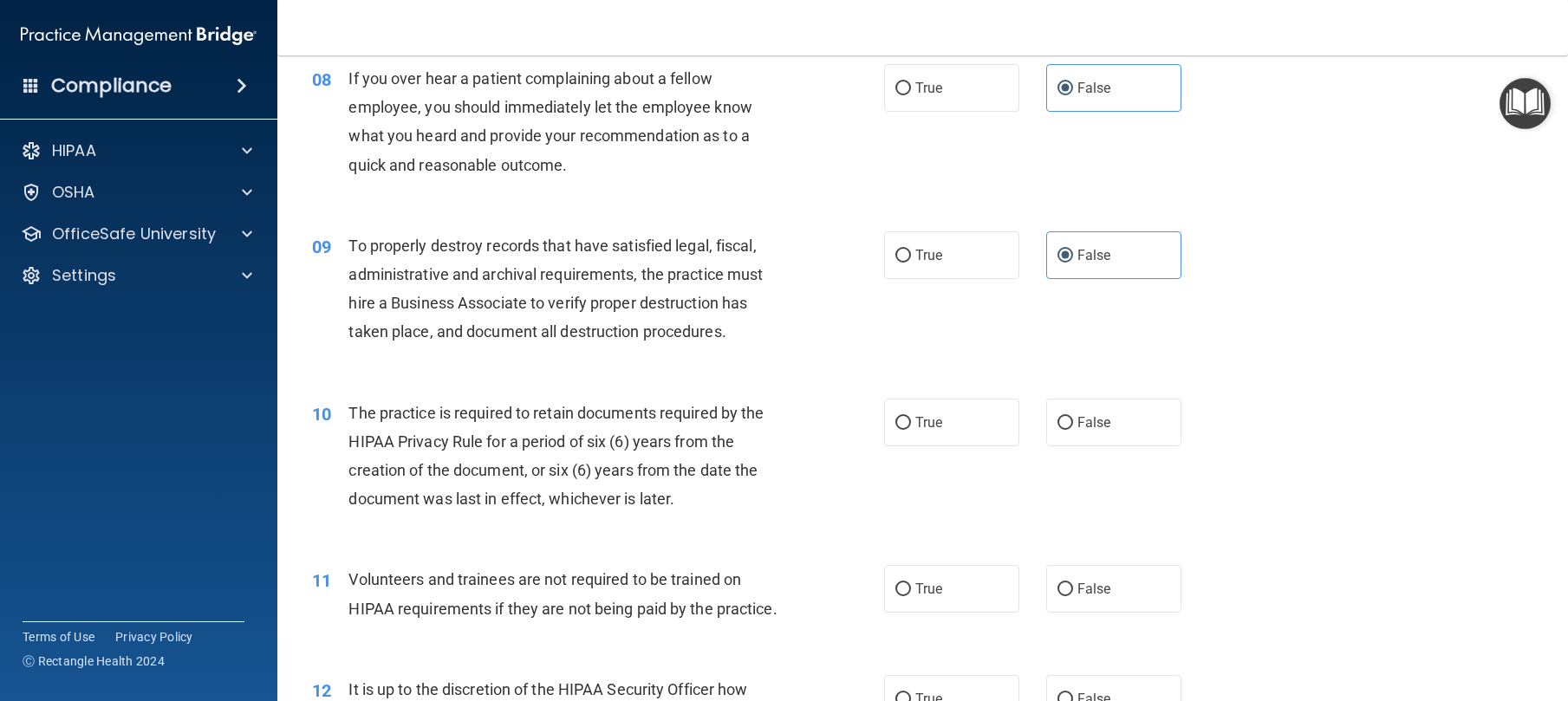
scroll to position [1392, 0]
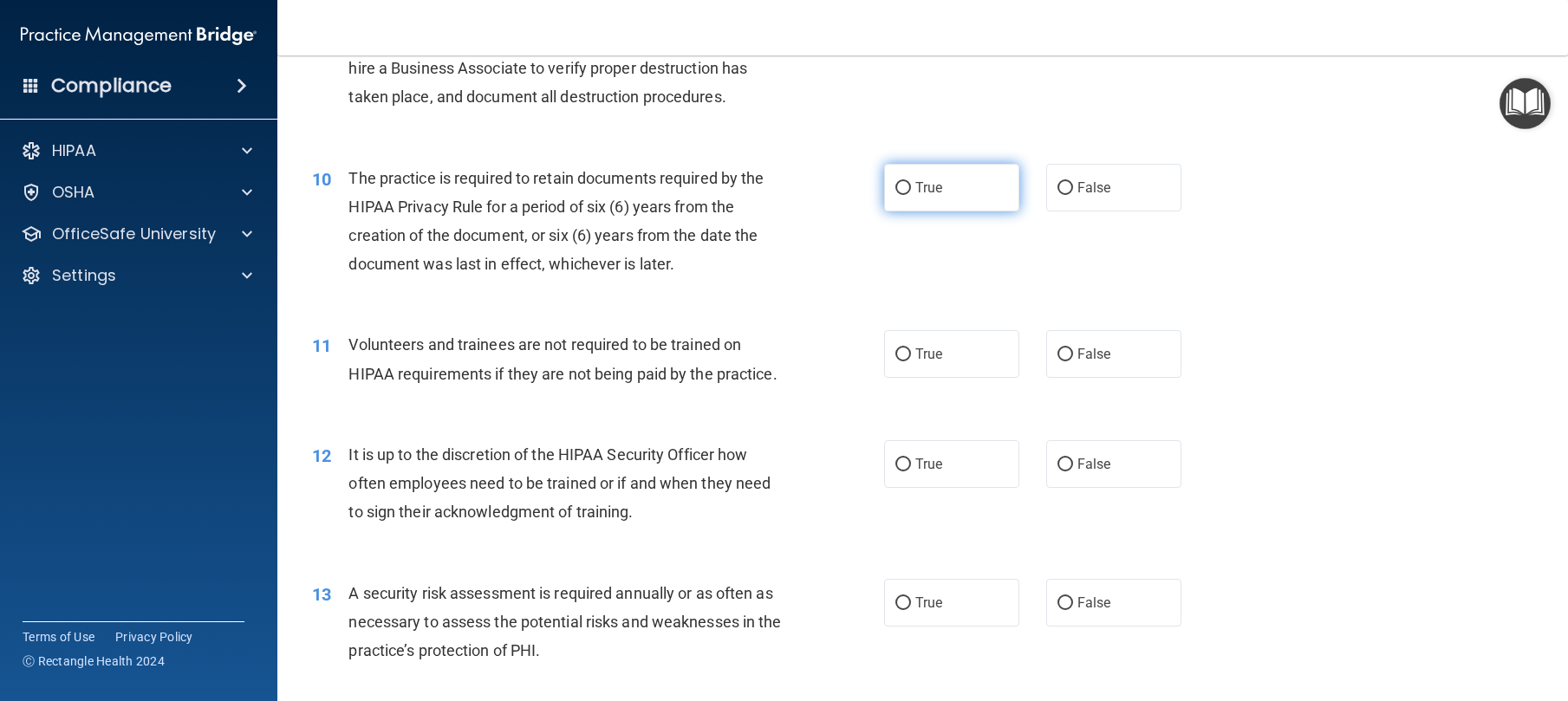
click at [975, 211] on label "True" at bounding box center [952, 187] width 136 height 48
click at [911, 195] on input "True" at bounding box center [903, 188] width 16 height 13
click at [1088, 363] on span "False" at bounding box center [1094, 353] width 34 height 16
click at [1073, 362] on input "False" at bounding box center [1065, 355] width 16 height 13
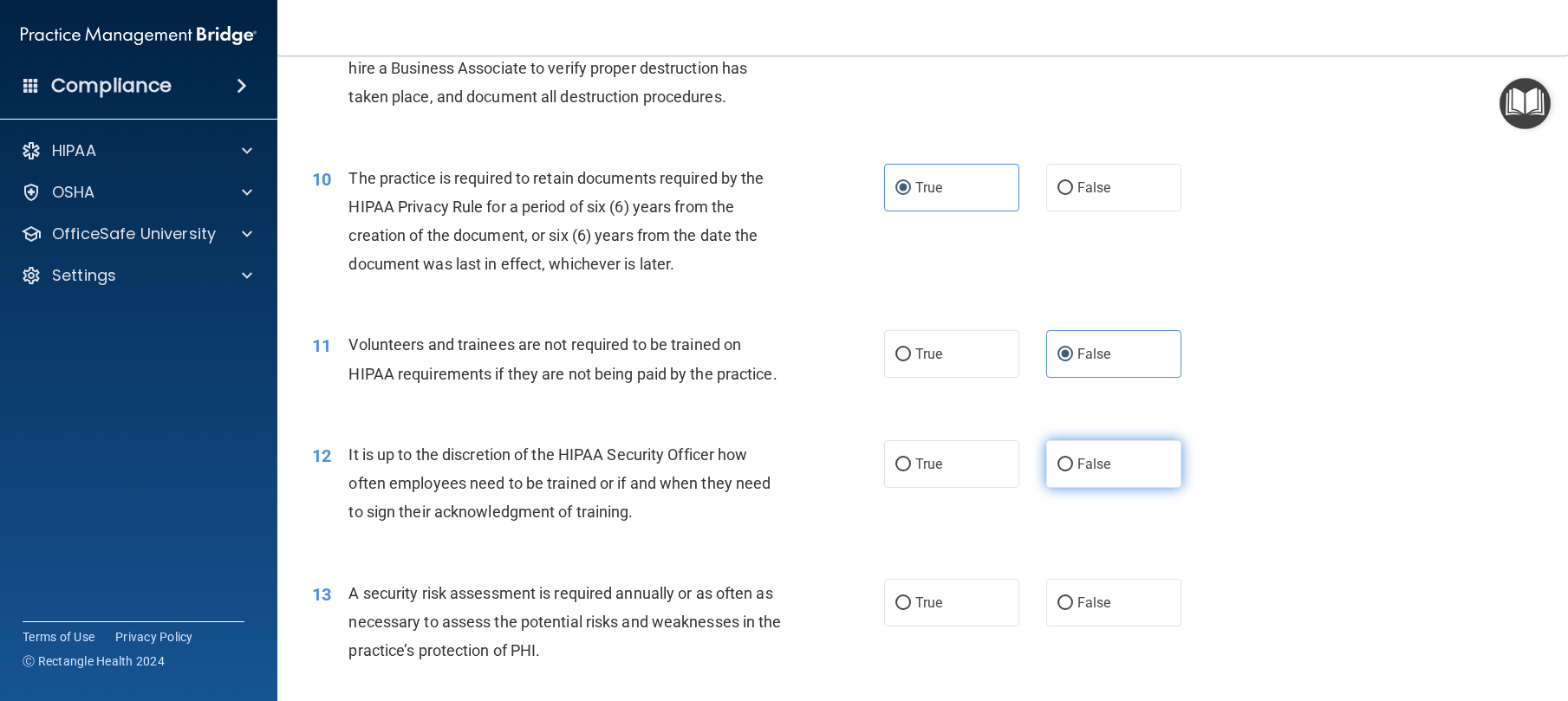
click at [1087, 472] on span "False" at bounding box center [1094, 464] width 34 height 16
click at [1073, 471] on input "False" at bounding box center [1065, 465] width 16 height 13
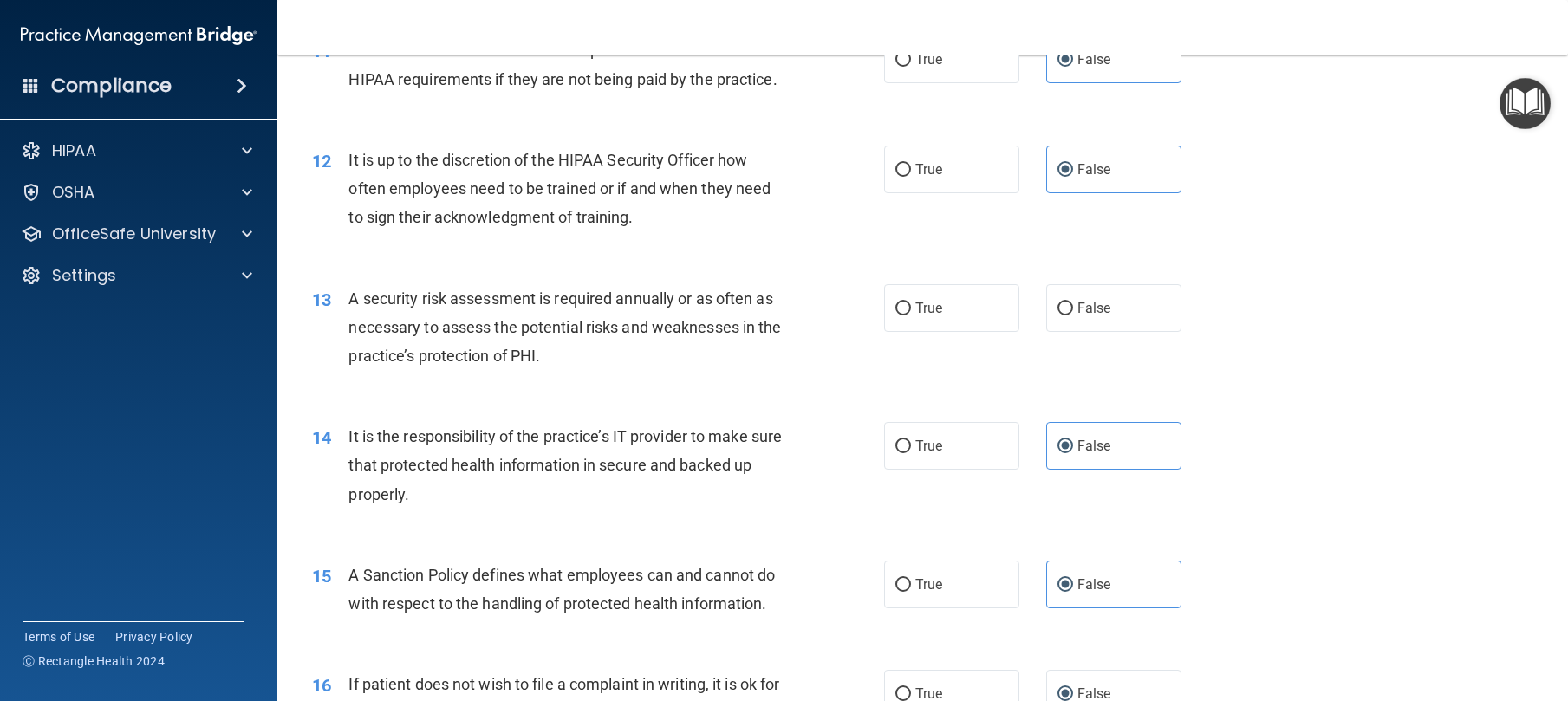
scroll to position [1687, 0]
click at [901, 331] on label "True" at bounding box center [952, 307] width 136 height 48
click at [901, 315] on input "True" at bounding box center [903, 308] width 16 height 13
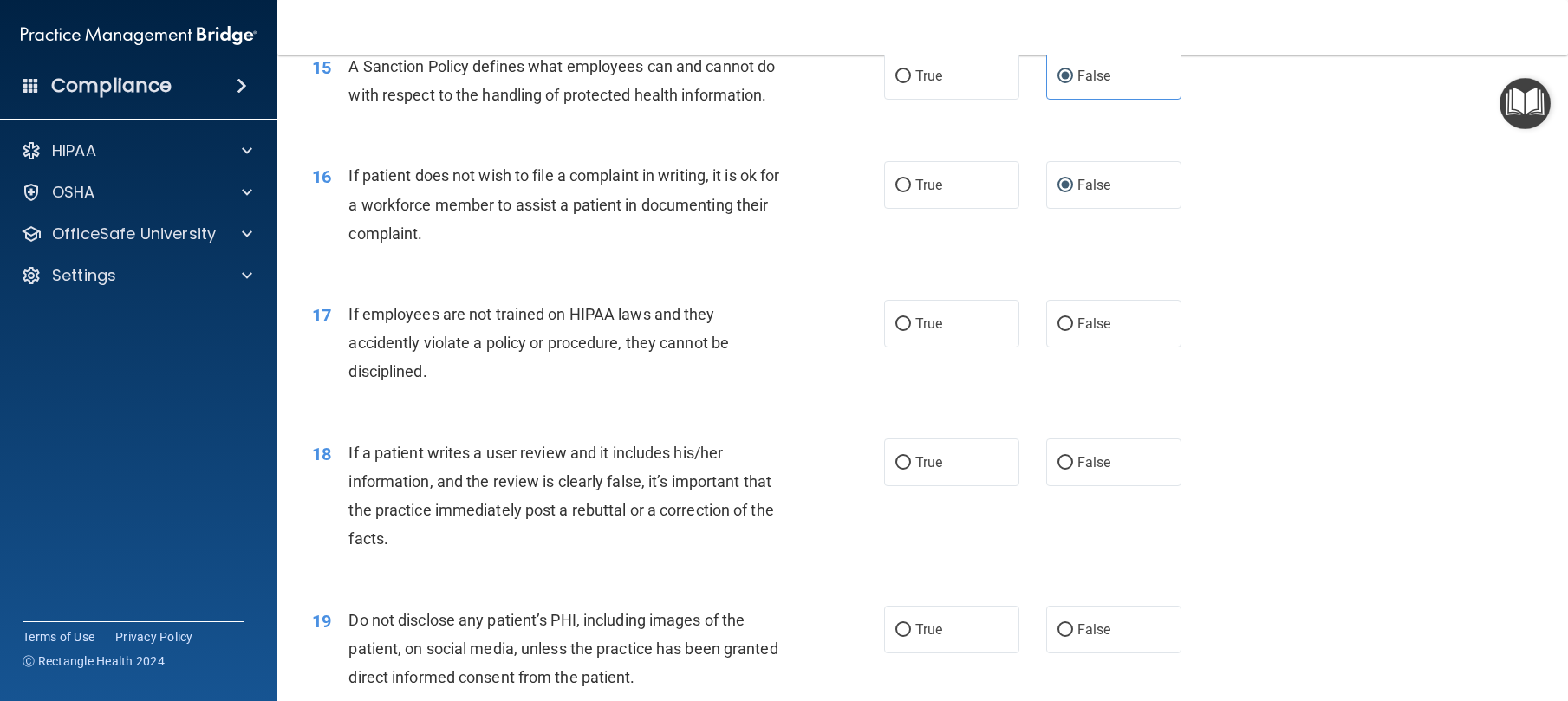
scroll to position [2202, 0]
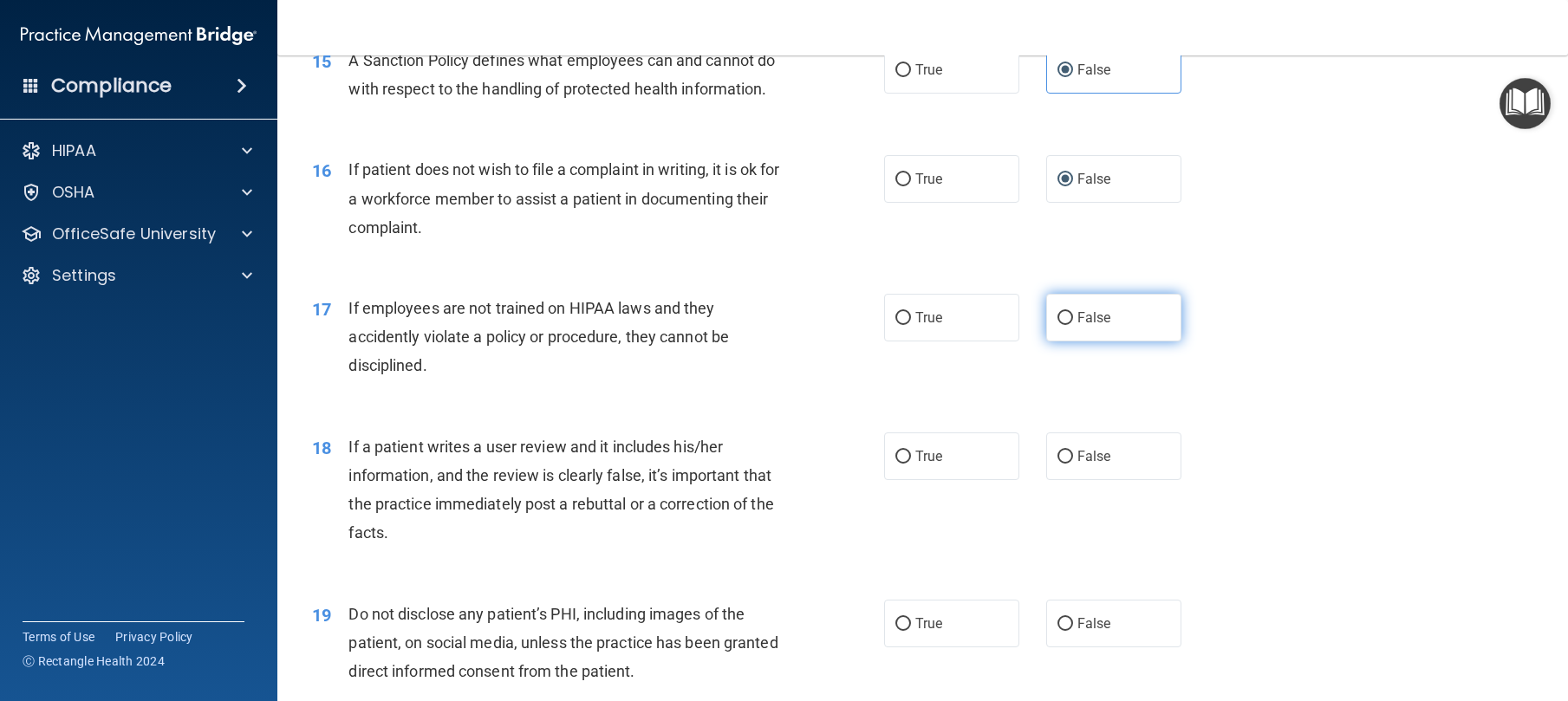
click at [1102, 341] on label "False" at bounding box center [1114, 318] width 136 height 48
click at [1073, 325] on input "False" at bounding box center [1065, 318] width 16 height 13
click at [1108, 481] on label "False" at bounding box center [1114, 456] width 136 height 48
click at [1073, 464] on input "False" at bounding box center [1065, 457] width 16 height 13
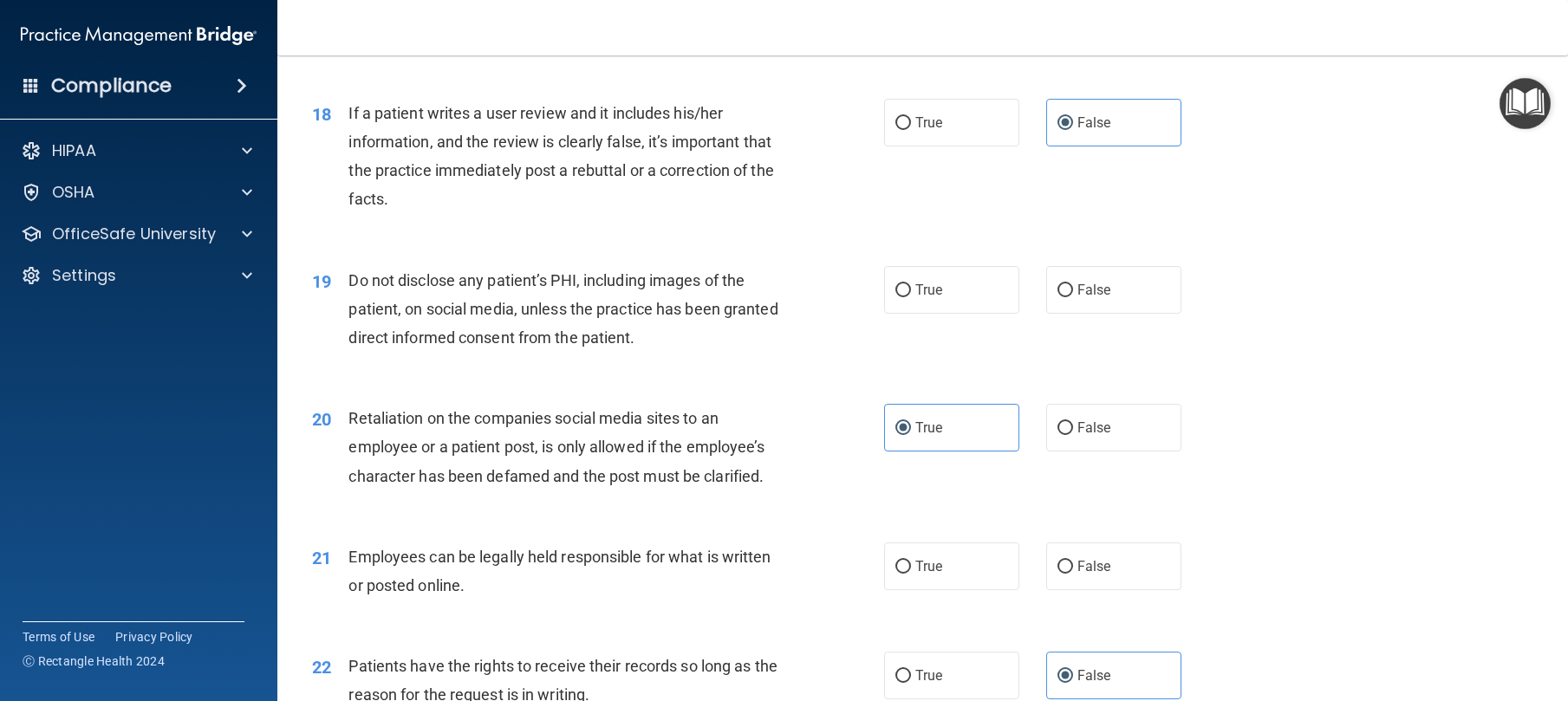
scroll to position [2613, 0]
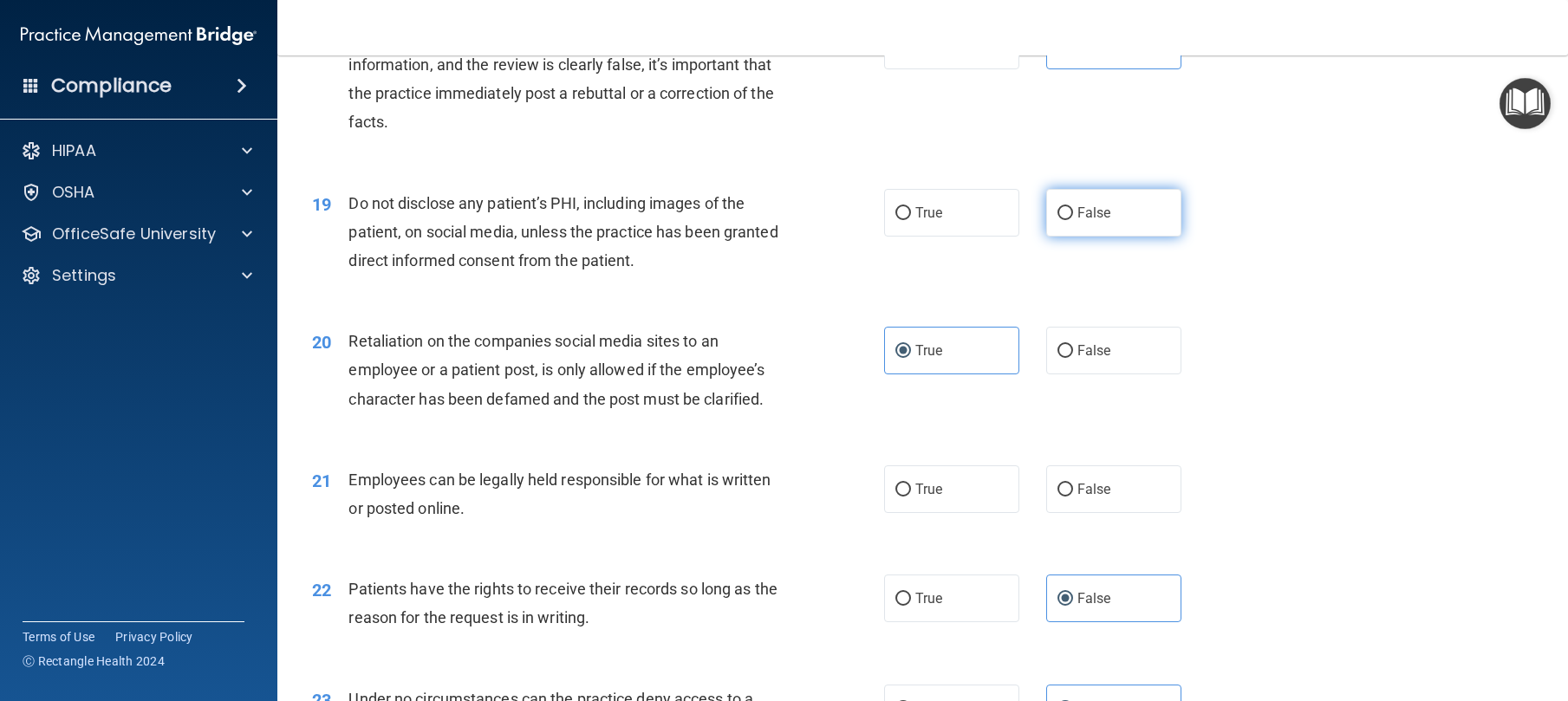
click at [1143, 236] on label "False" at bounding box center [1114, 213] width 136 height 48
click at [1073, 220] on input "False" at bounding box center [1065, 214] width 16 height 13
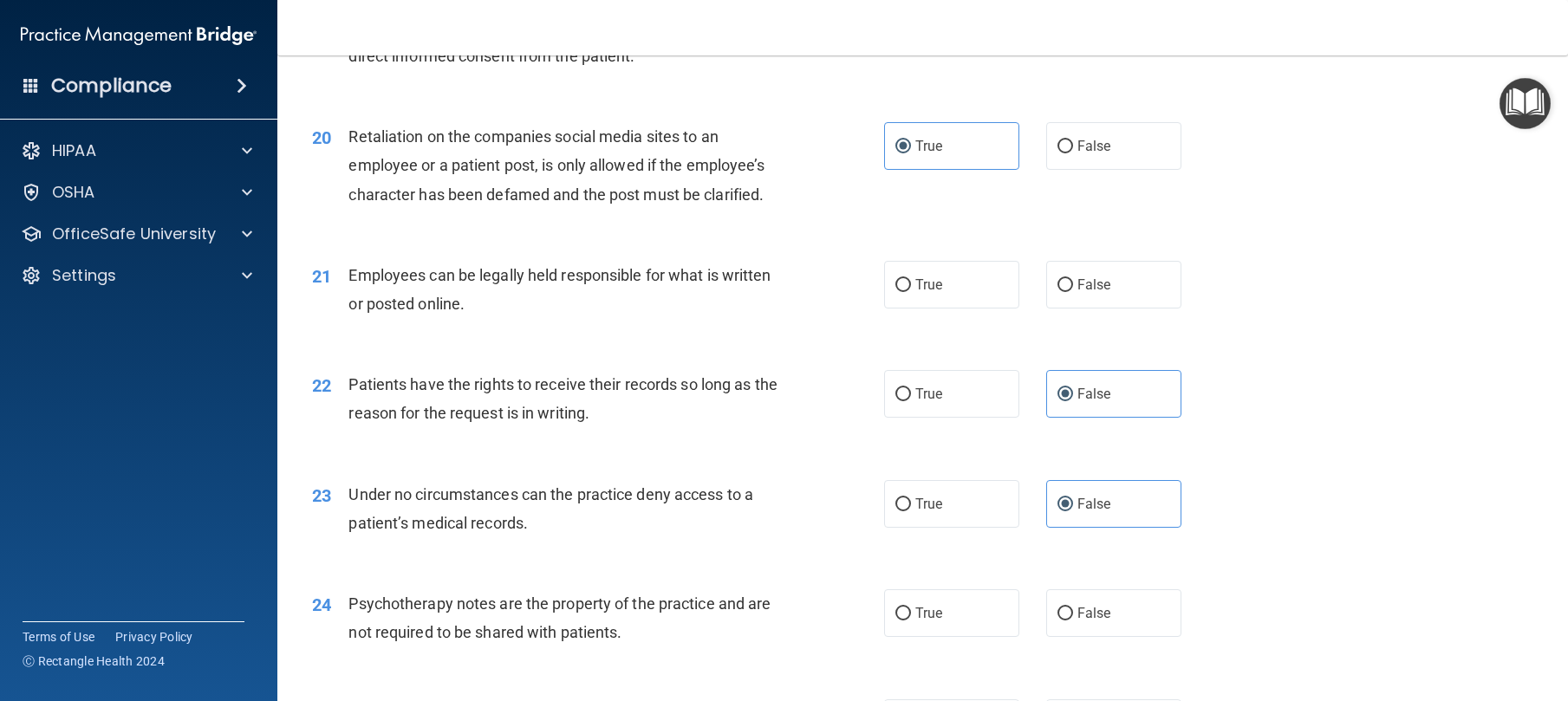
scroll to position [2856, 0]
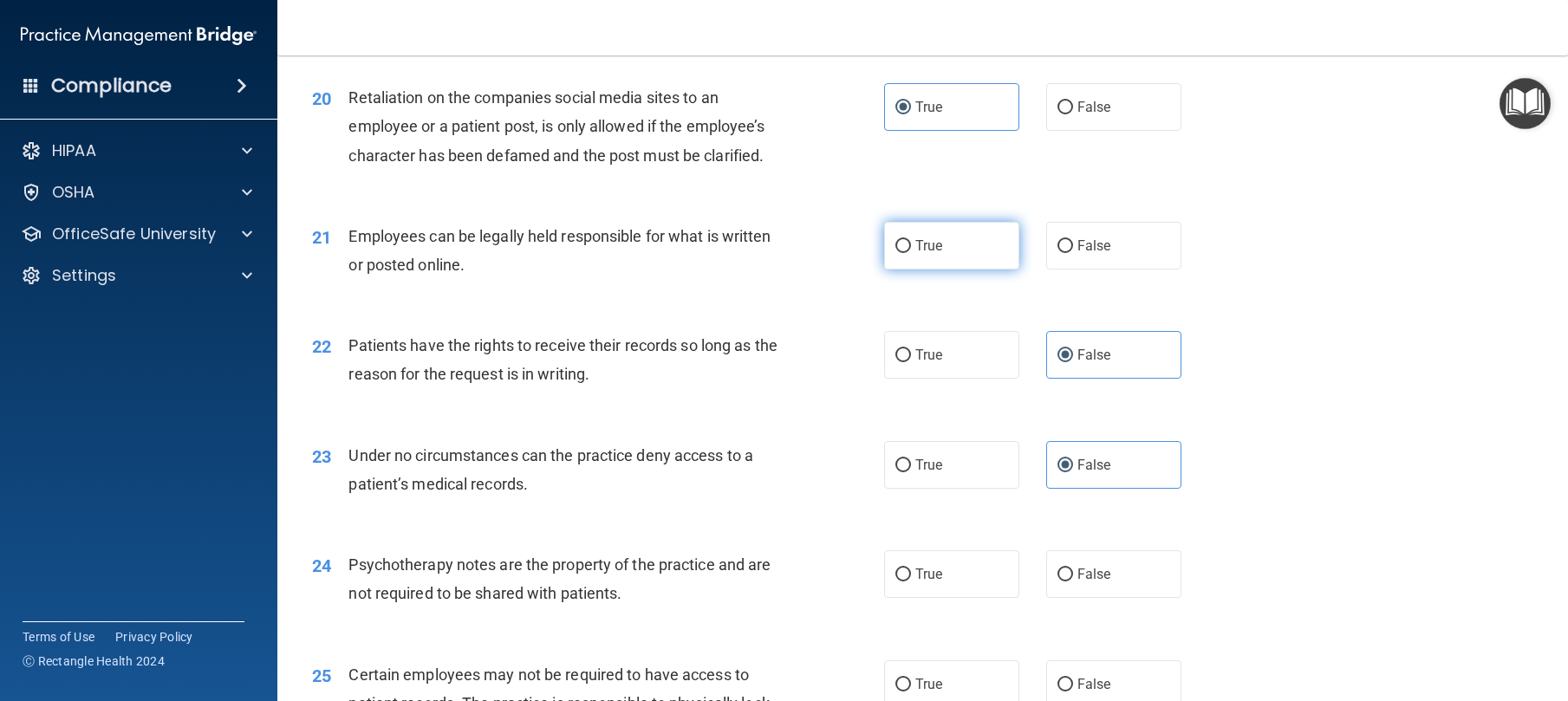
click at [933, 269] on label "True" at bounding box center [952, 246] width 136 height 48
click at [911, 253] on input "True" at bounding box center [903, 247] width 16 height 13
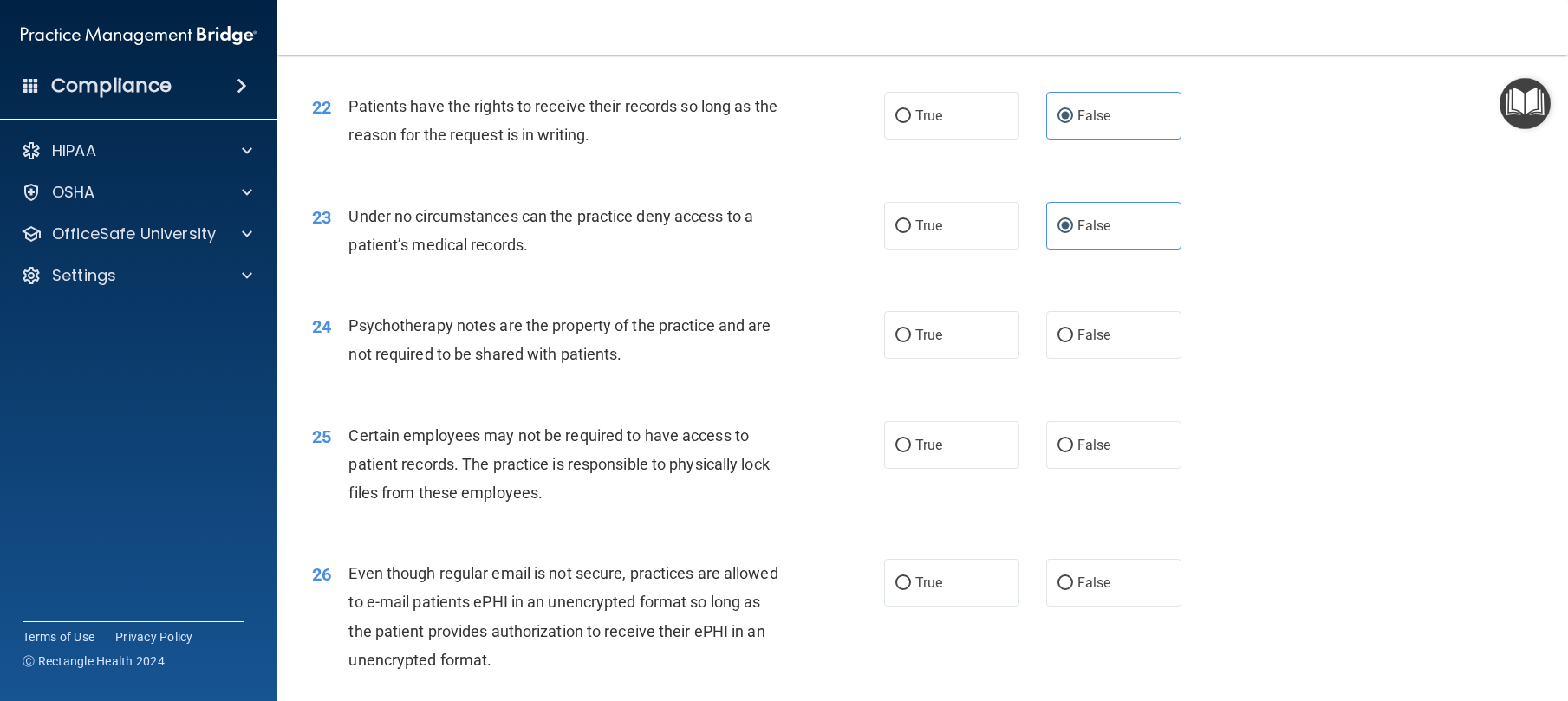
scroll to position [3168, 0]
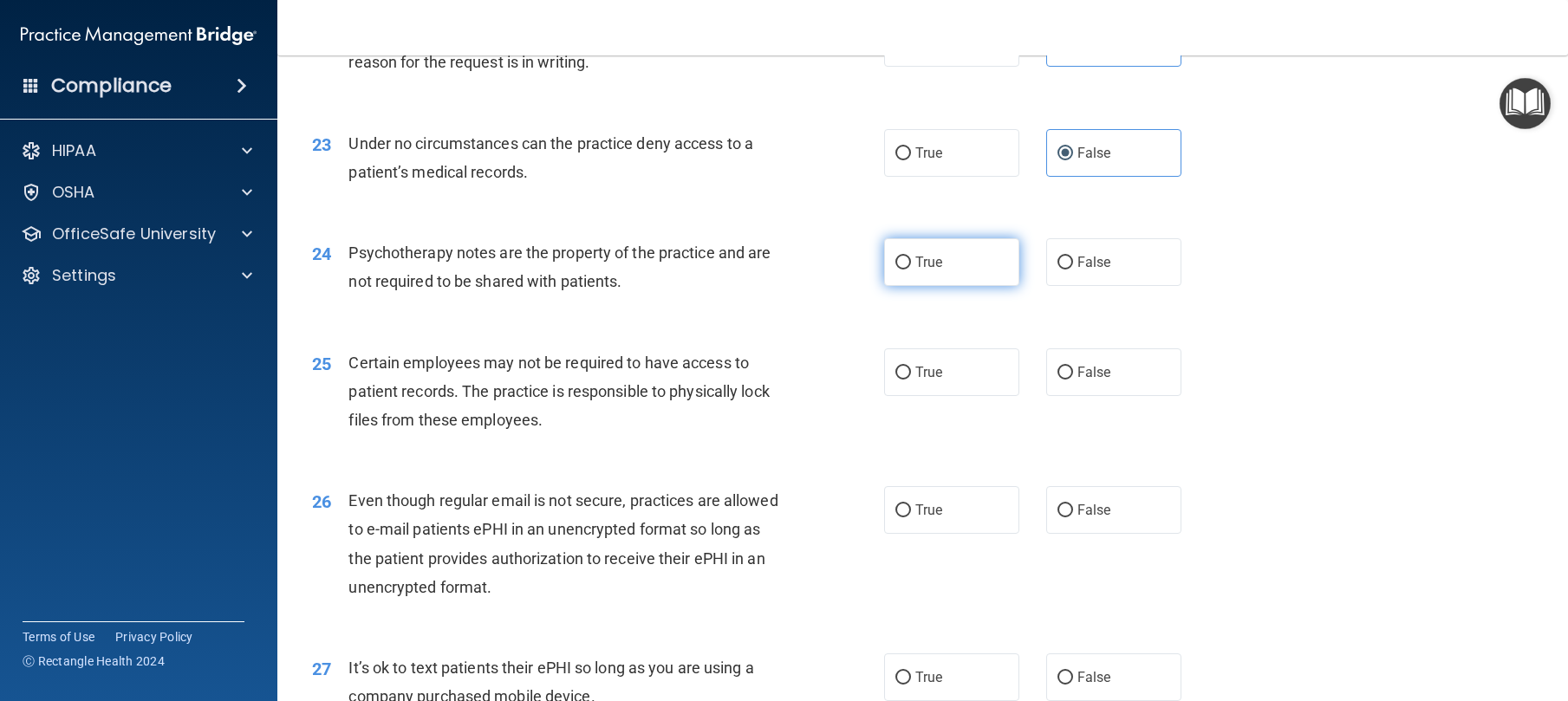
click at [932, 286] on label "True" at bounding box center [952, 262] width 136 height 48
click at [911, 269] on input "True" at bounding box center [903, 263] width 16 height 13
click at [904, 396] on label "True" at bounding box center [952, 372] width 136 height 48
click at [904, 380] on input "True" at bounding box center [903, 373] width 16 height 13
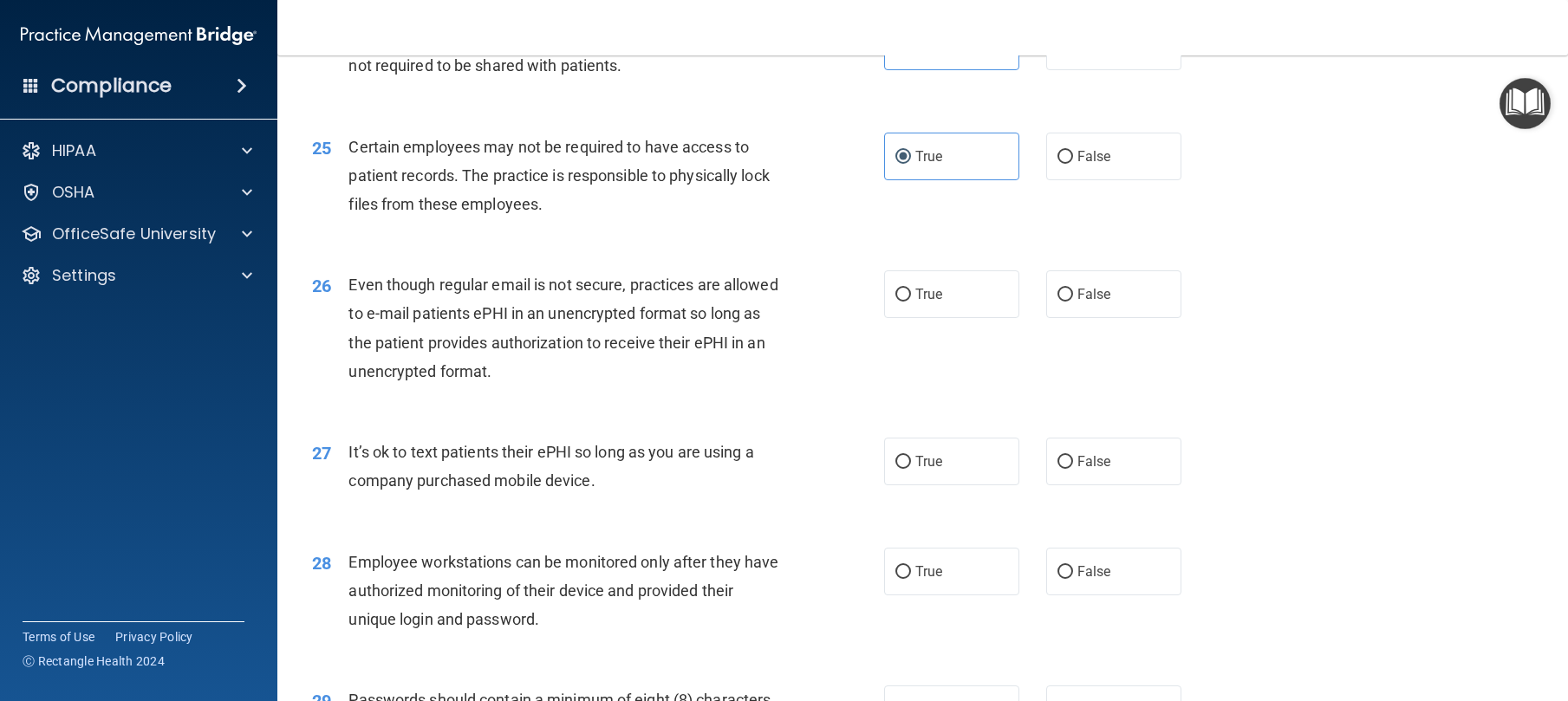
scroll to position [3384, 0]
drag, startPoint x: 1110, startPoint y: 363, endPoint x: 1098, endPoint y: 383, distance: 23.3
click at [1110, 318] on label "False" at bounding box center [1114, 293] width 136 height 48
click at [1073, 301] on input "False" at bounding box center [1065, 294] width 16 height 13
click at [1059, 468] on input "False" at bounding box center [1065, 462] width 16 height 13
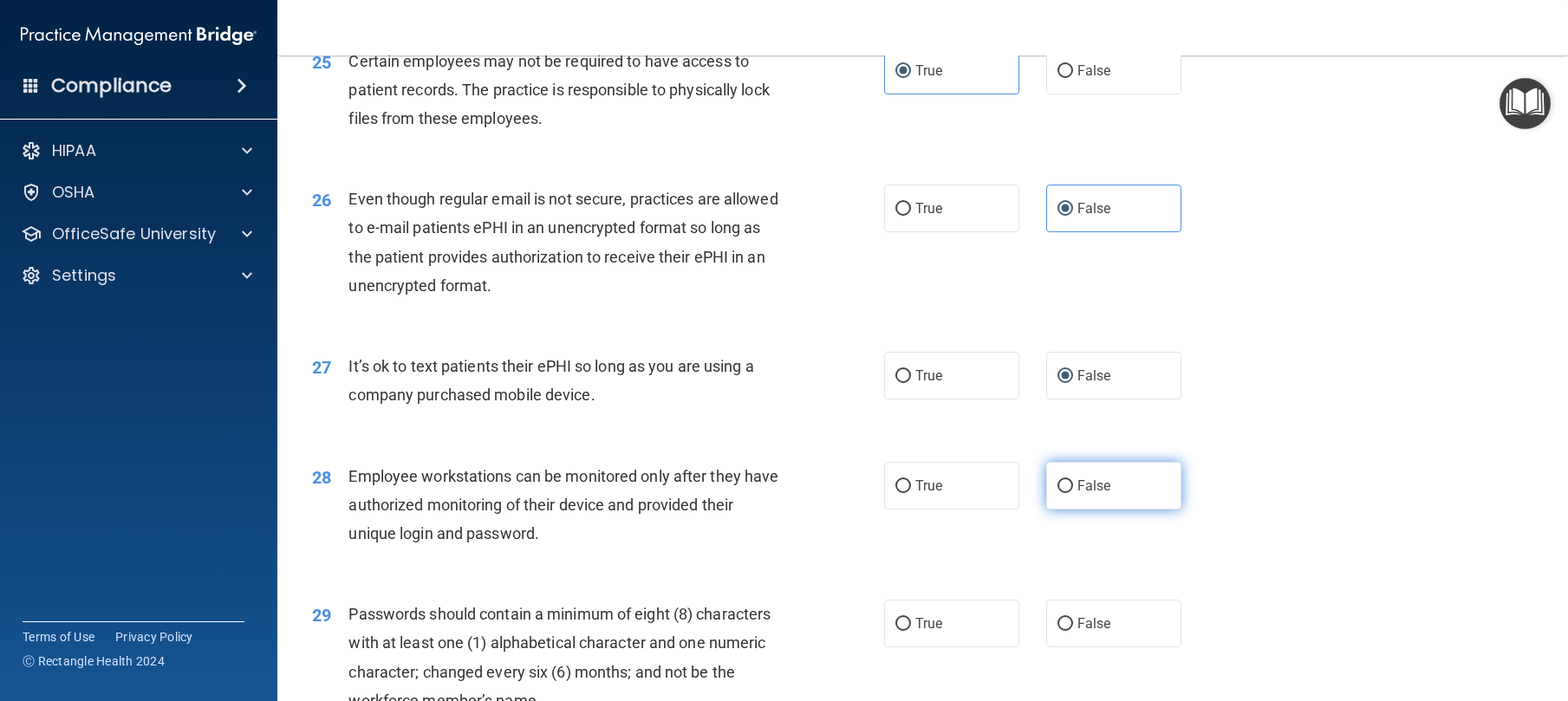
click at [1078, 510] on label "False" at bounding box center [1114, 485] width 136 height 48
click at [1073, 493] on input "False" at bounding box center [1065, 487] width 16 height 13
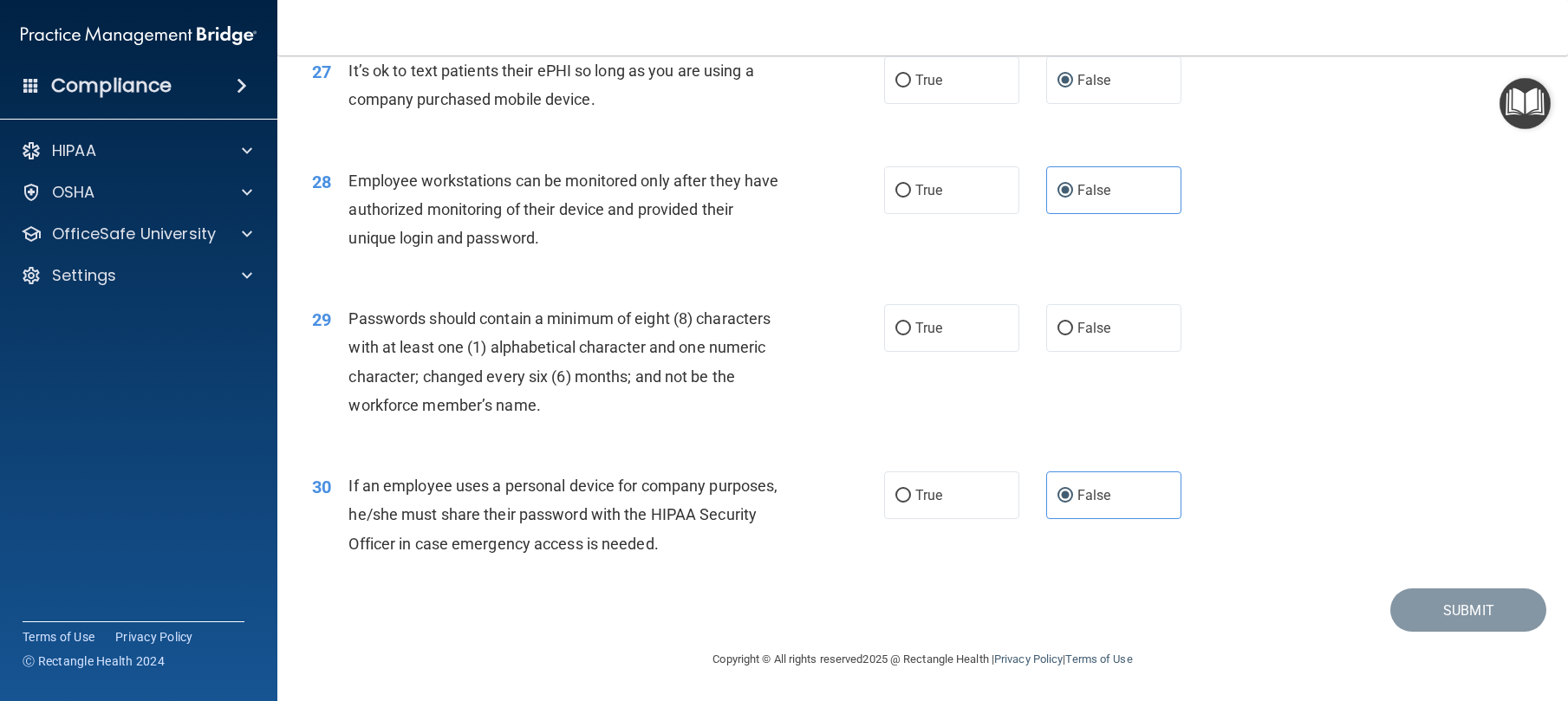
scroll to position [3823, 0]
click at [885, 324] on label "True" at bounding box center [952, 328] width 136 height 48
click at [895, 324] on input "True" at bounding box center [903, 329] width 16 height 13
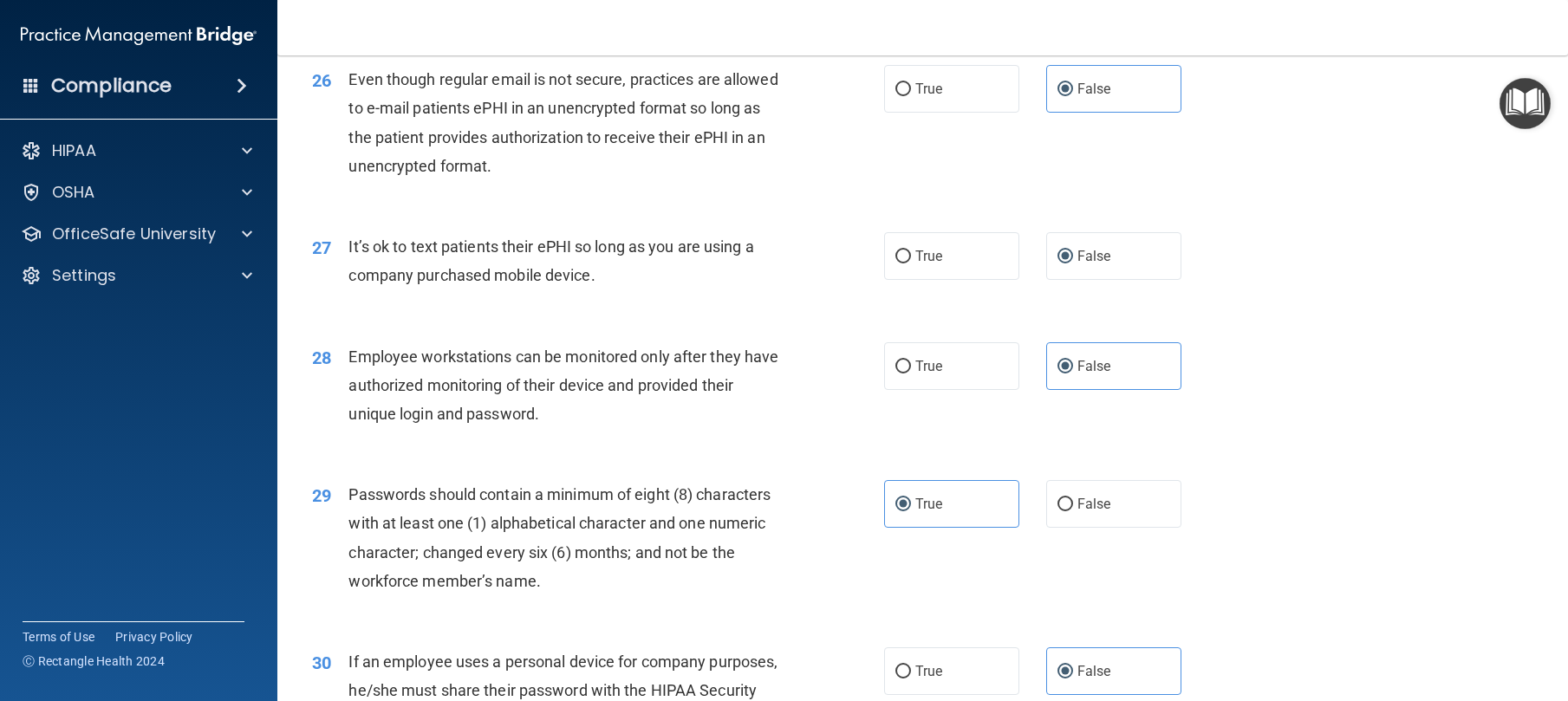
scroll to position [3388, 0]
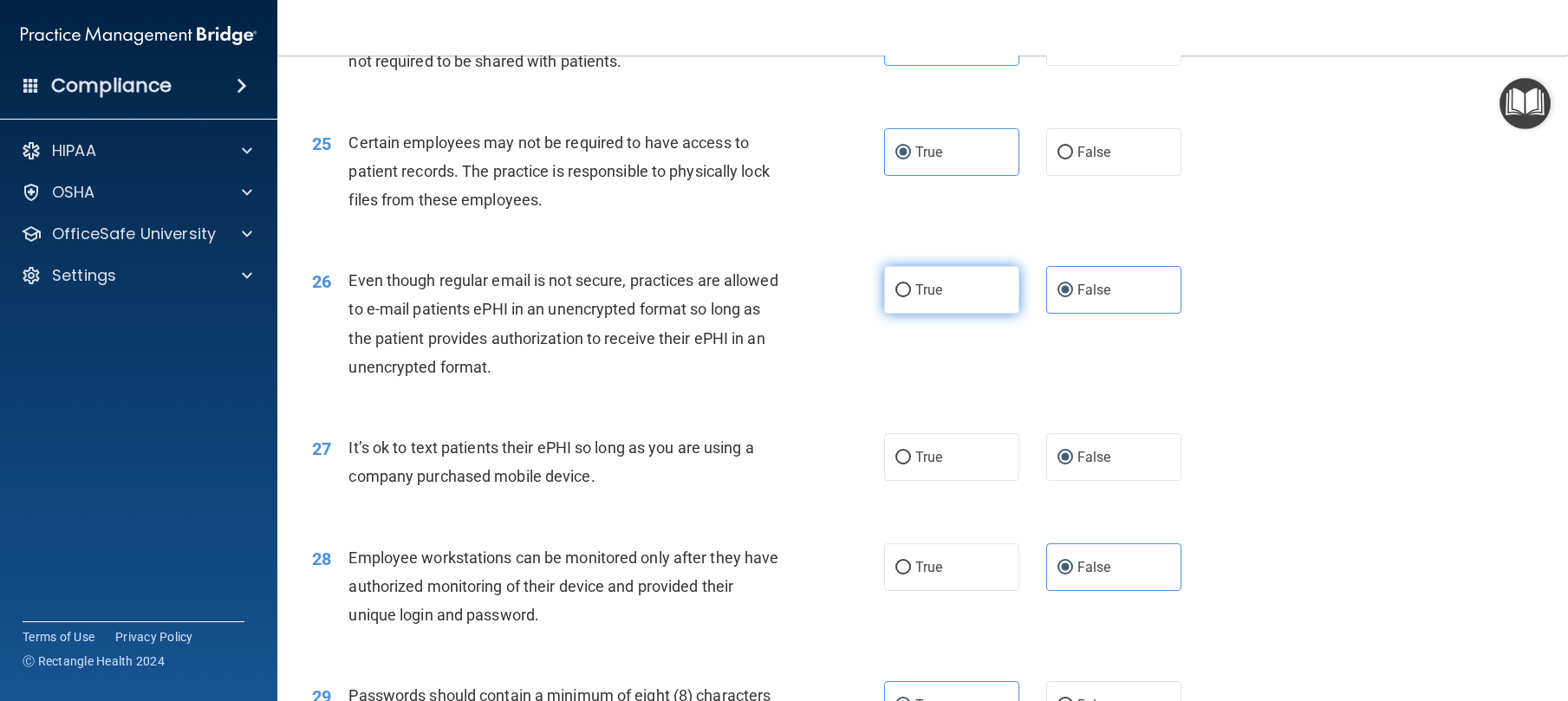
click at [884, 314] on label "True" at bounding box center [952, 289] width 136 height 48
click at [895, 298] on input "True" at bounding box center [903, 291] width 16 height 13
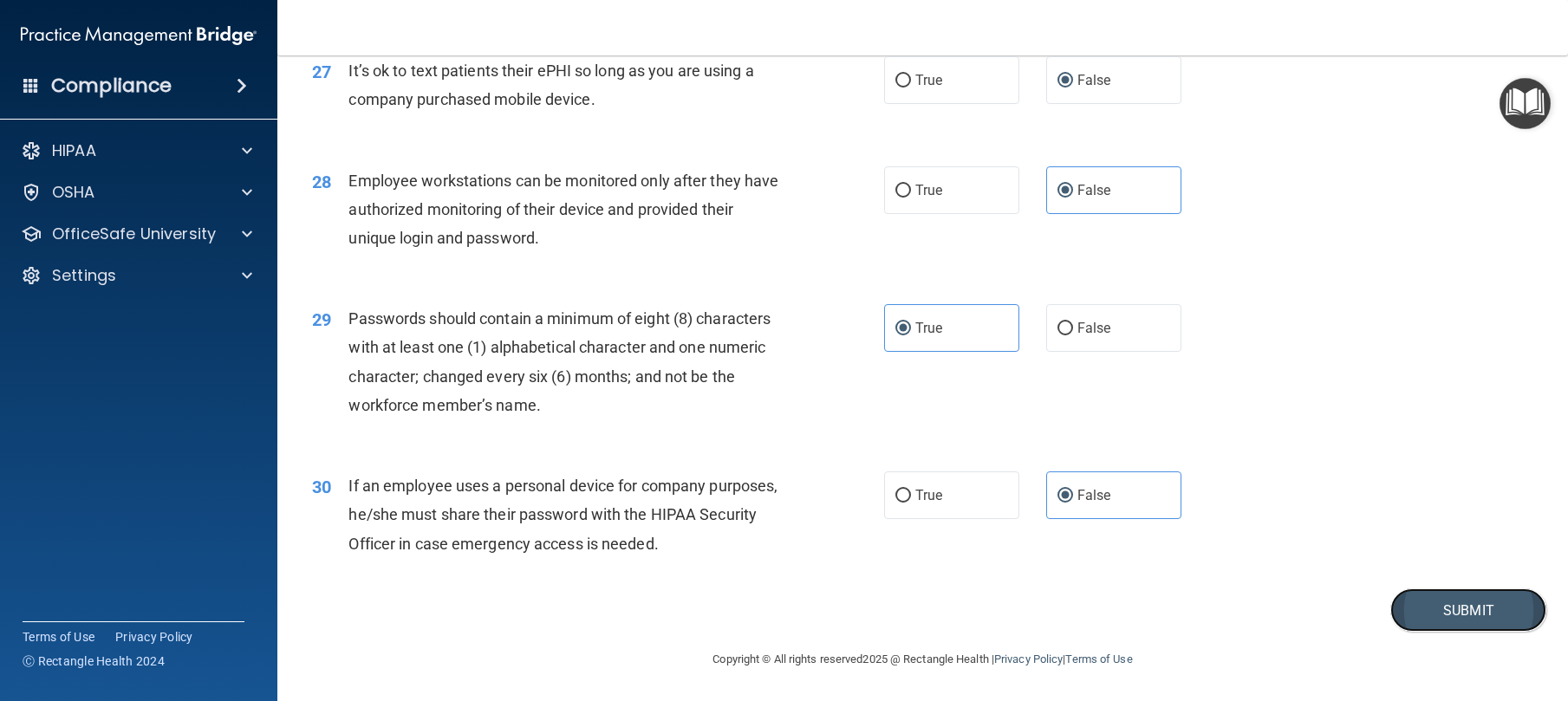
click at [1446, 606] on button "Submit" at bounding box center [1469, 611] width 156 height 44
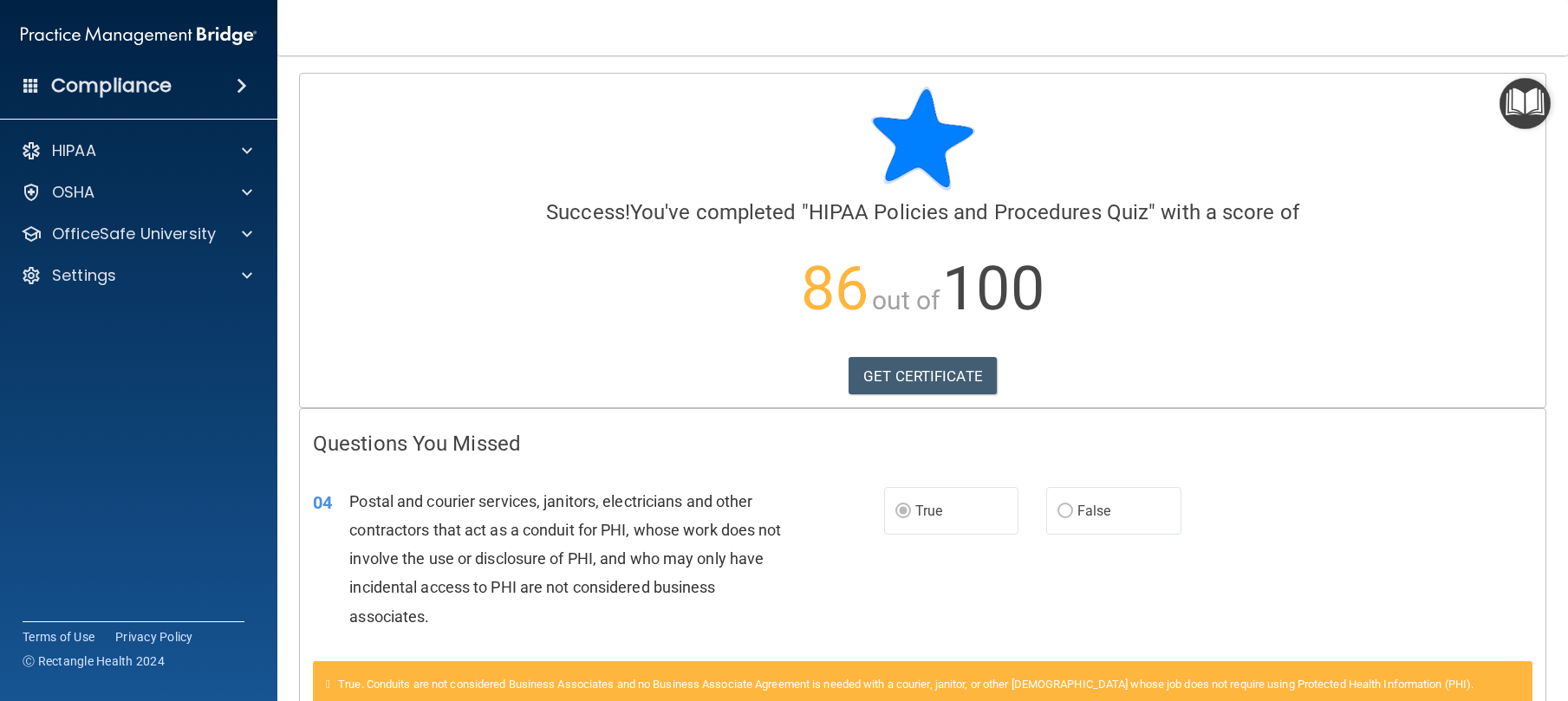
click at [816, 378] on div "GET CERTIFICATE" at bounding box center [923, 376] width 1219 height 38
click at [961, 394] on link "GET CERTIFICATE" at bounding box center [923, 376] width 148 height 38
click at [103, 239] on p "OfficeSafe University" at bounding box center [134, 234] width 164 height 21
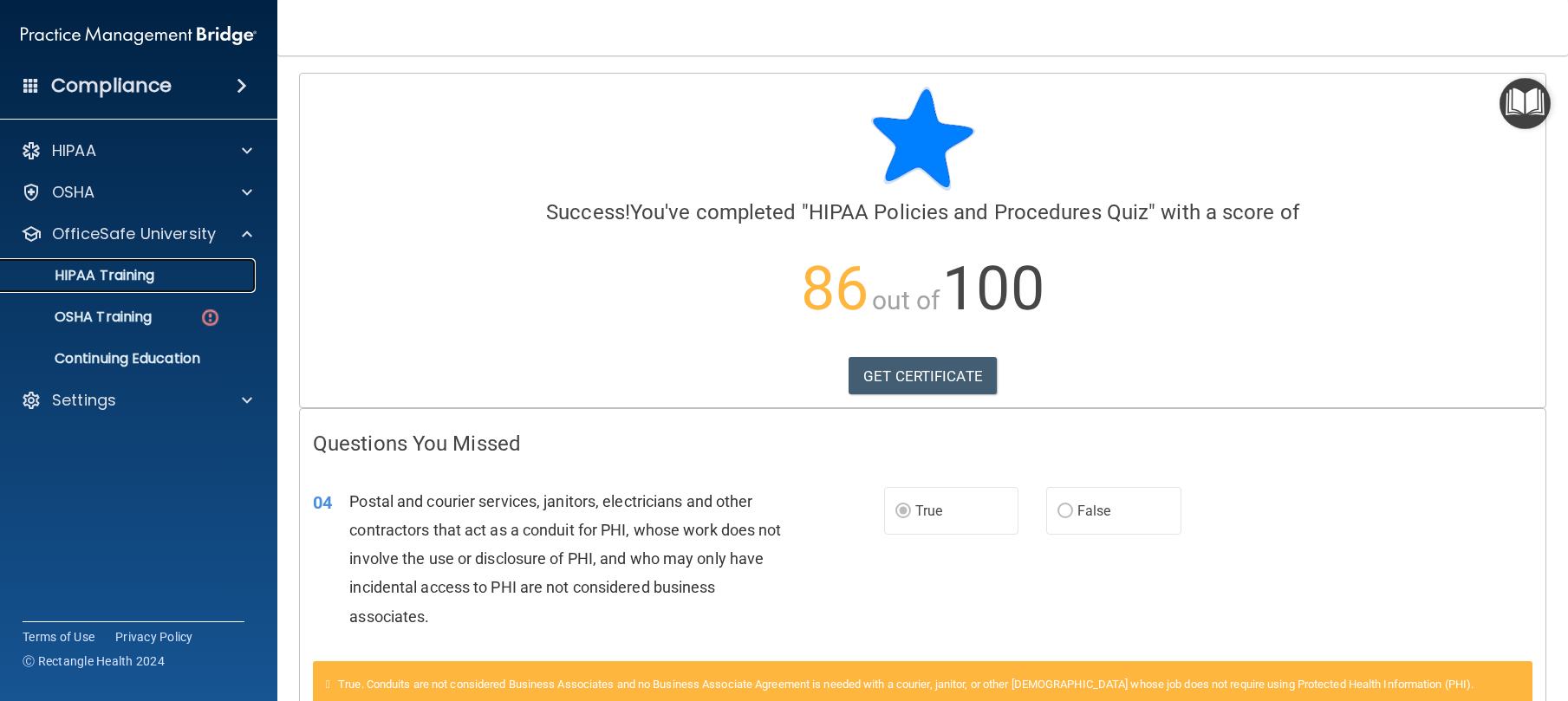
click at [141, 280] on p "HIPAA Training" at bounding box center [83, 275] width 143 height 17
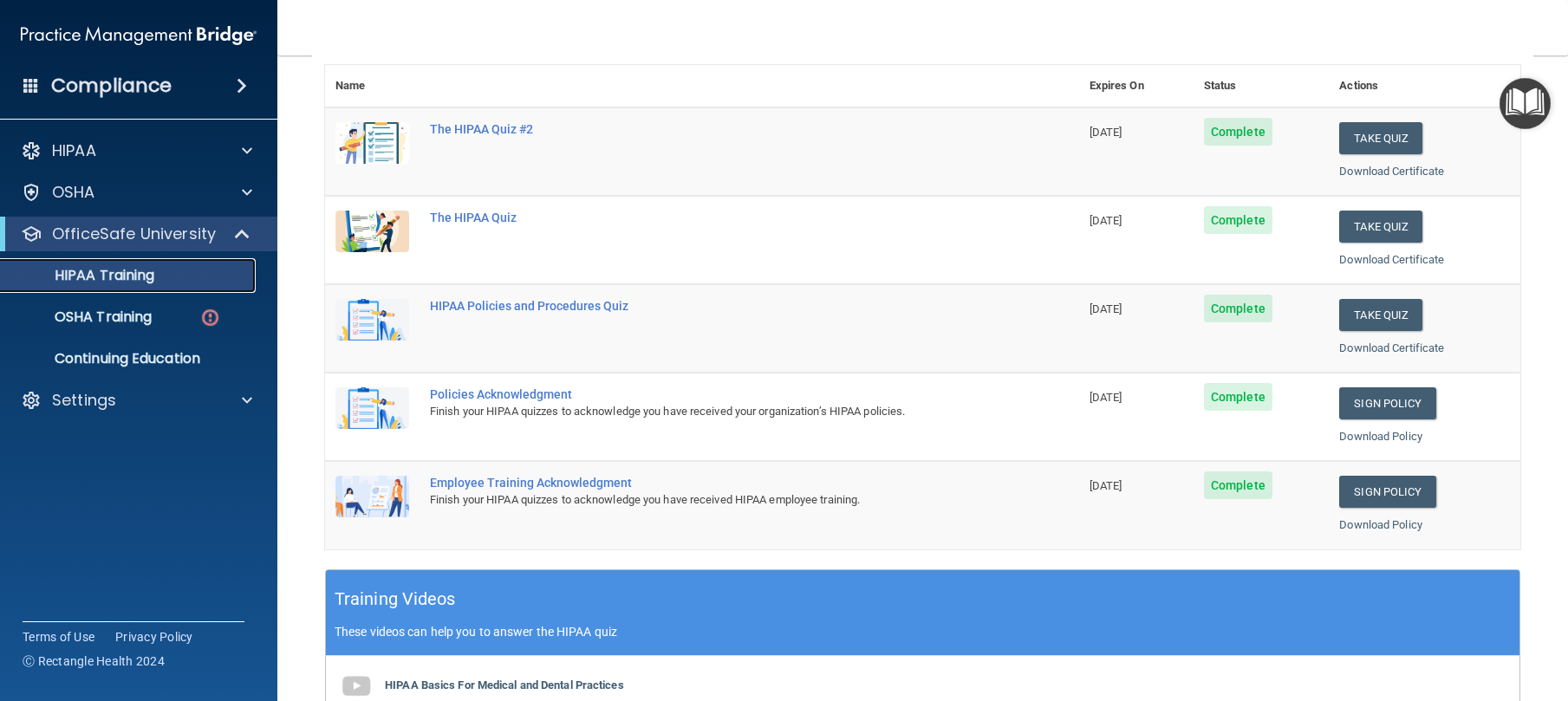
scroll to position [603, 0]
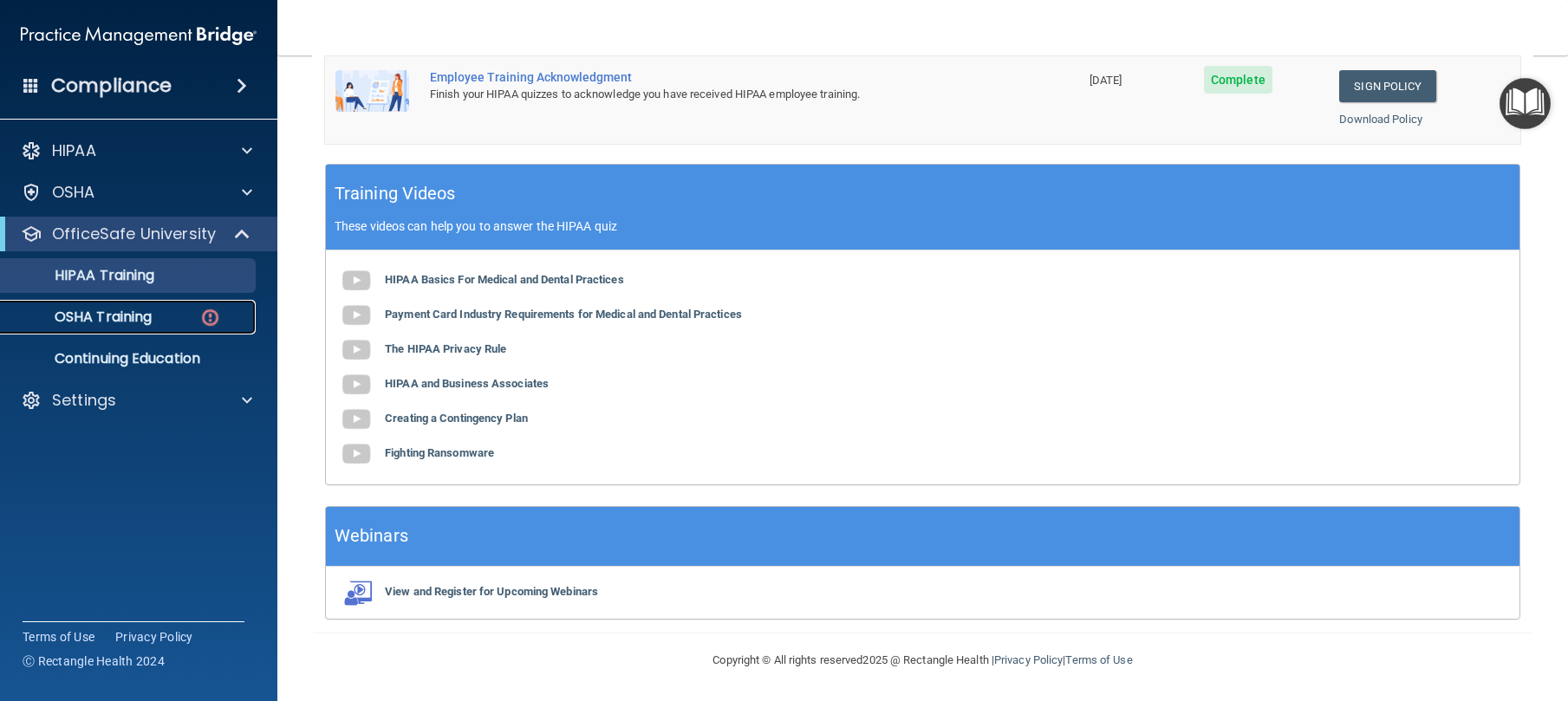
click at [109, 319] on p "OSHA Training" at bounding box center [81, 317] width 140 height 17
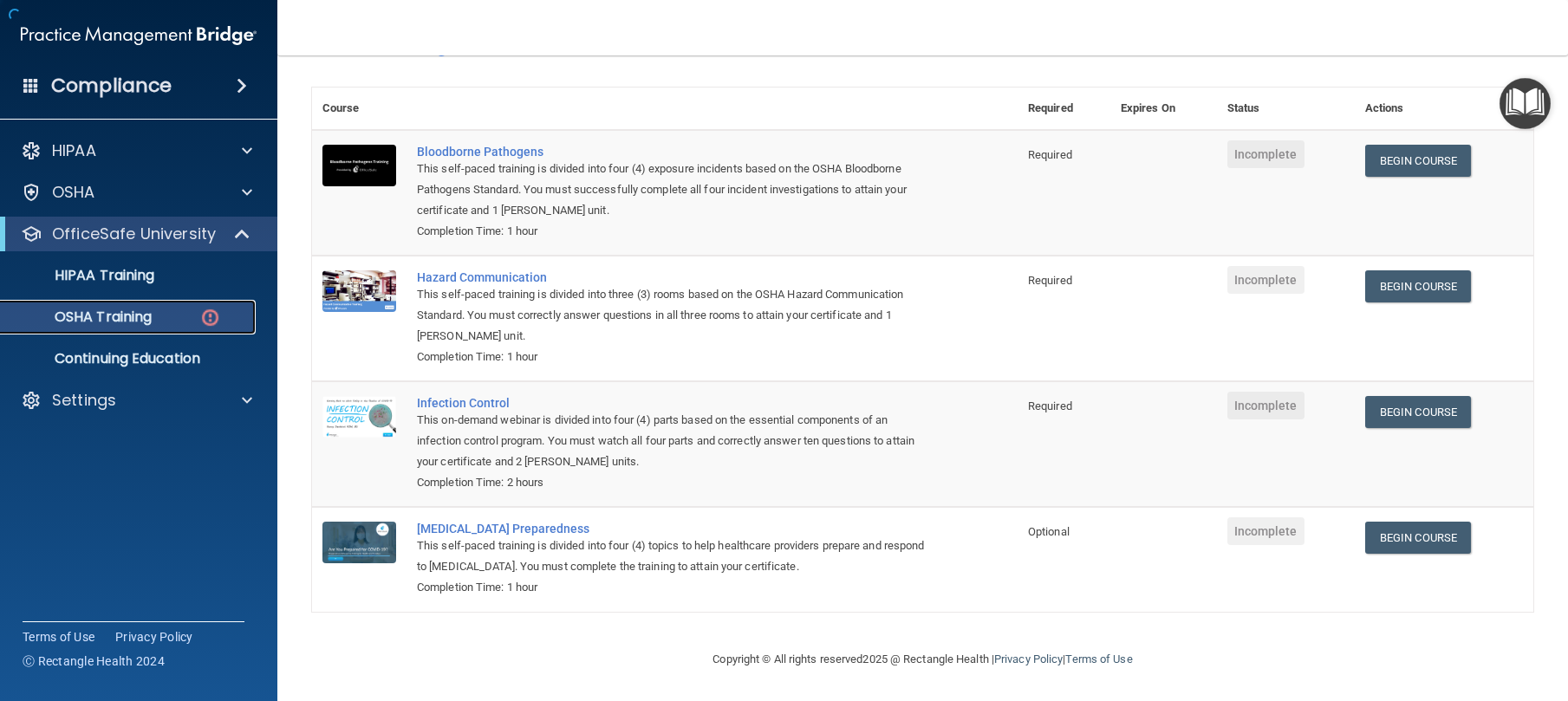
scroll to position [113, 0]
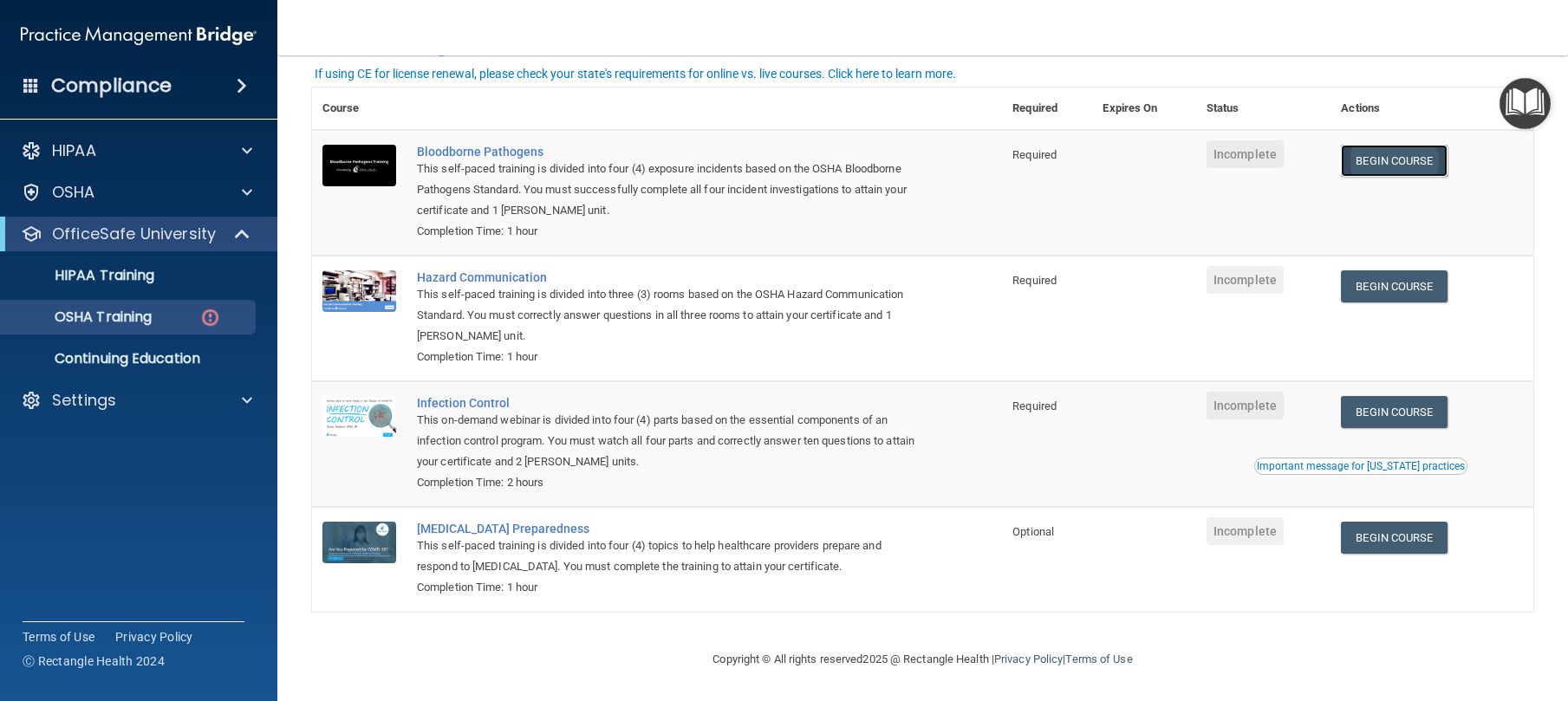
click at [1367, 166] on link "Begin Course" at bounding box center [1394, 161] width 106 height 32
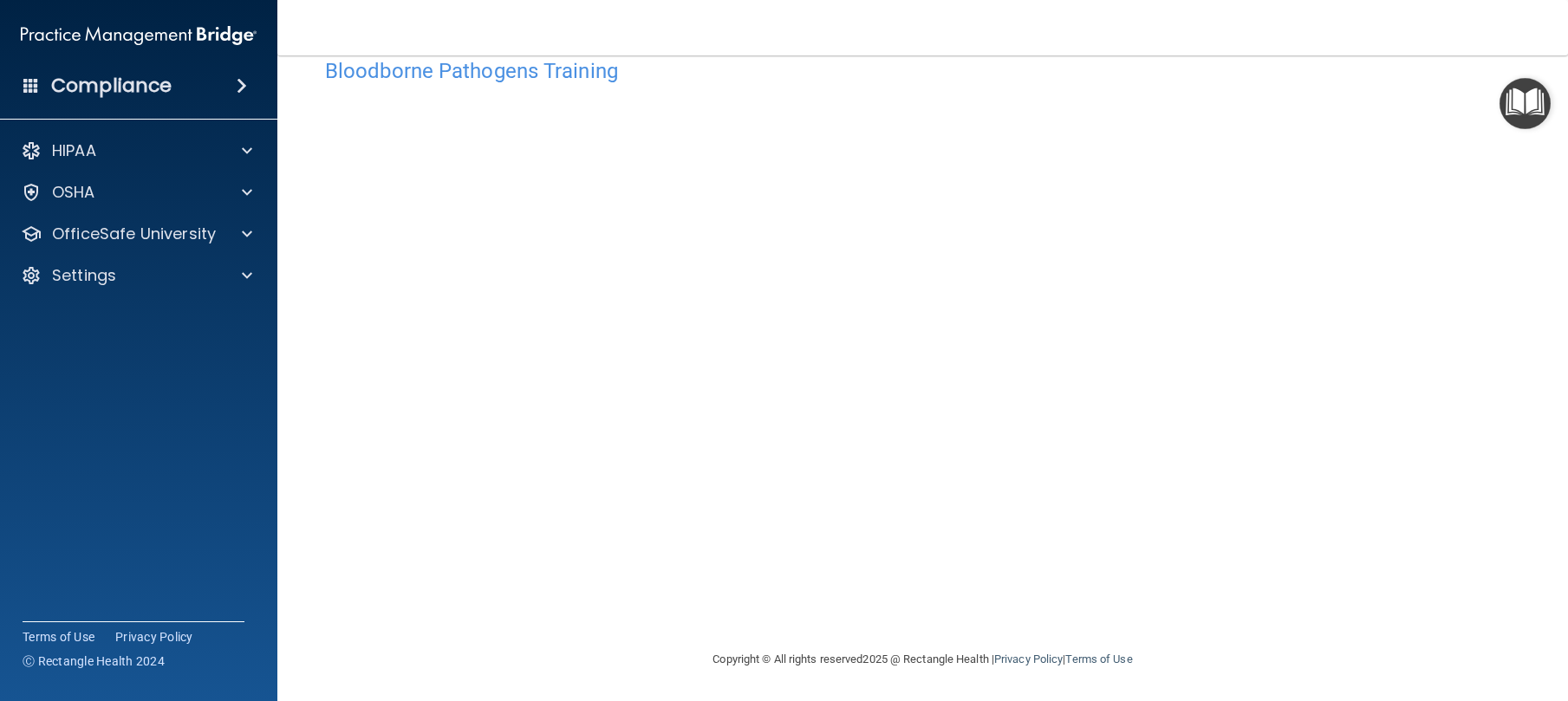
scroll to position [40, 0]
click at [1358, 78] on h4 "Bloodborne Pathogens Training" at bounding box center [923, 72] width 1196 height 23
click at [136, 209] on div "OSHA" at bounding box center [139, 192] width 278 height 35
drag, startPoint x: 157, startPoint y: 166, endPoint x: 145, endPoint y: 202, distance: 37.9
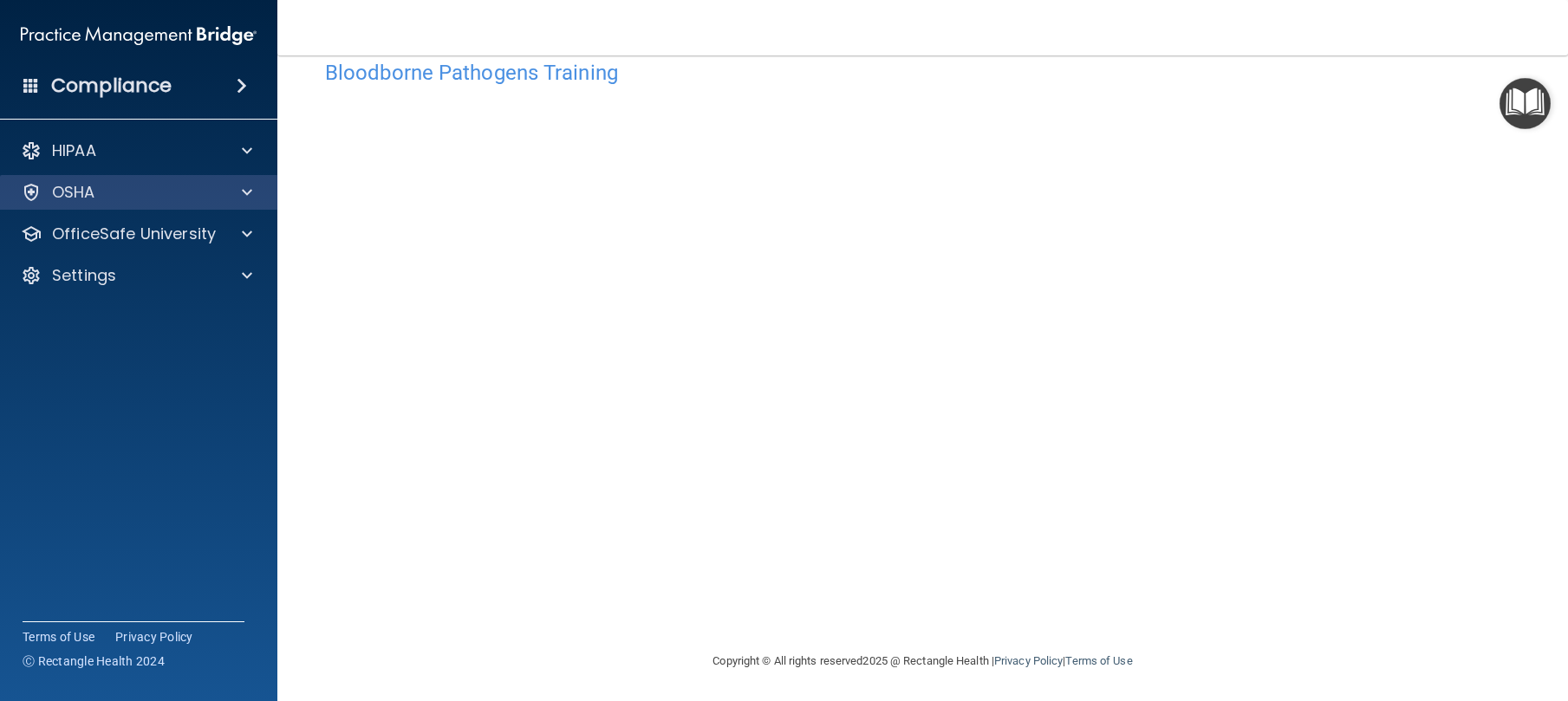
click at [157, 167] on div "HIPAA" at bounding box center [139, 151] width 278 height 35
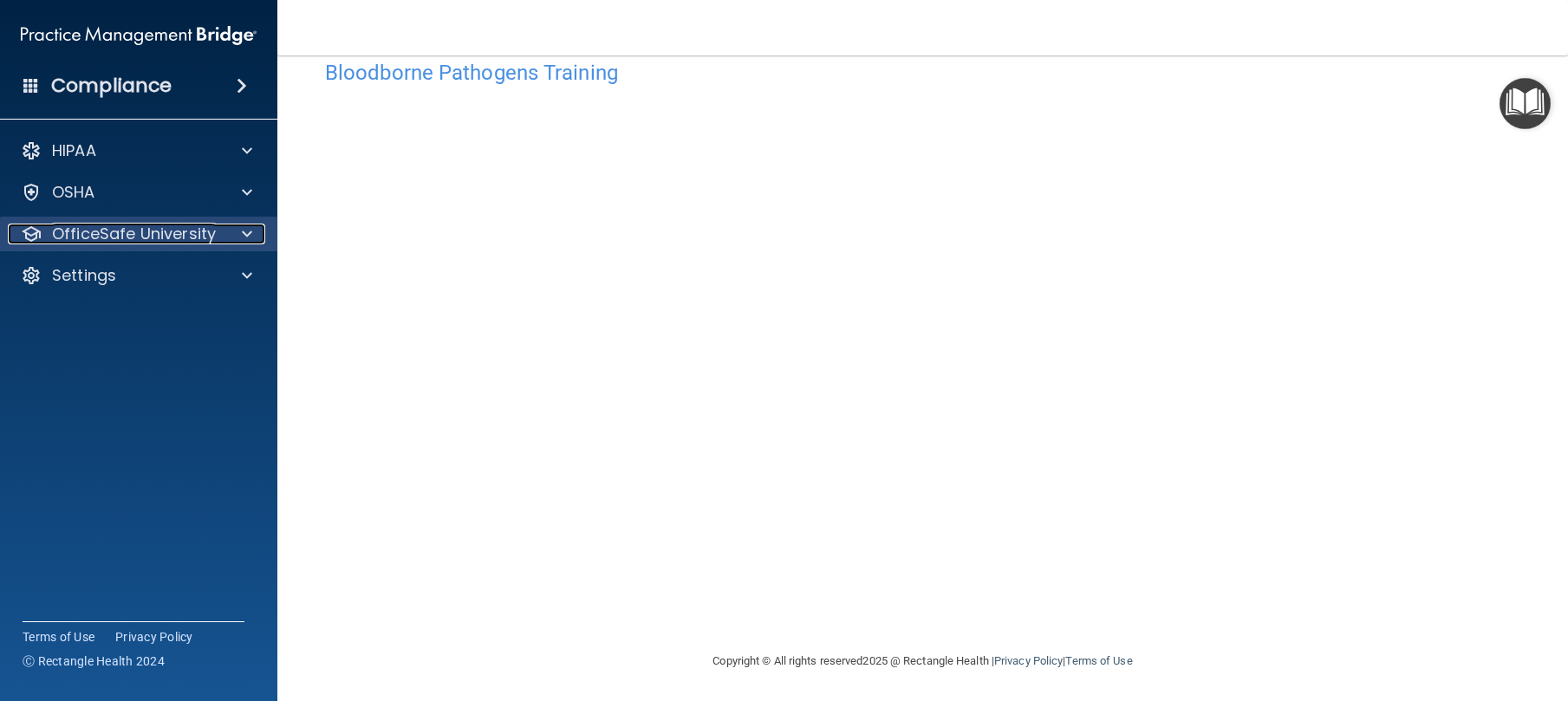
click at [144, 224] on p "OfficeSafe University" at bounding box center [134, 234] width 164 height 21
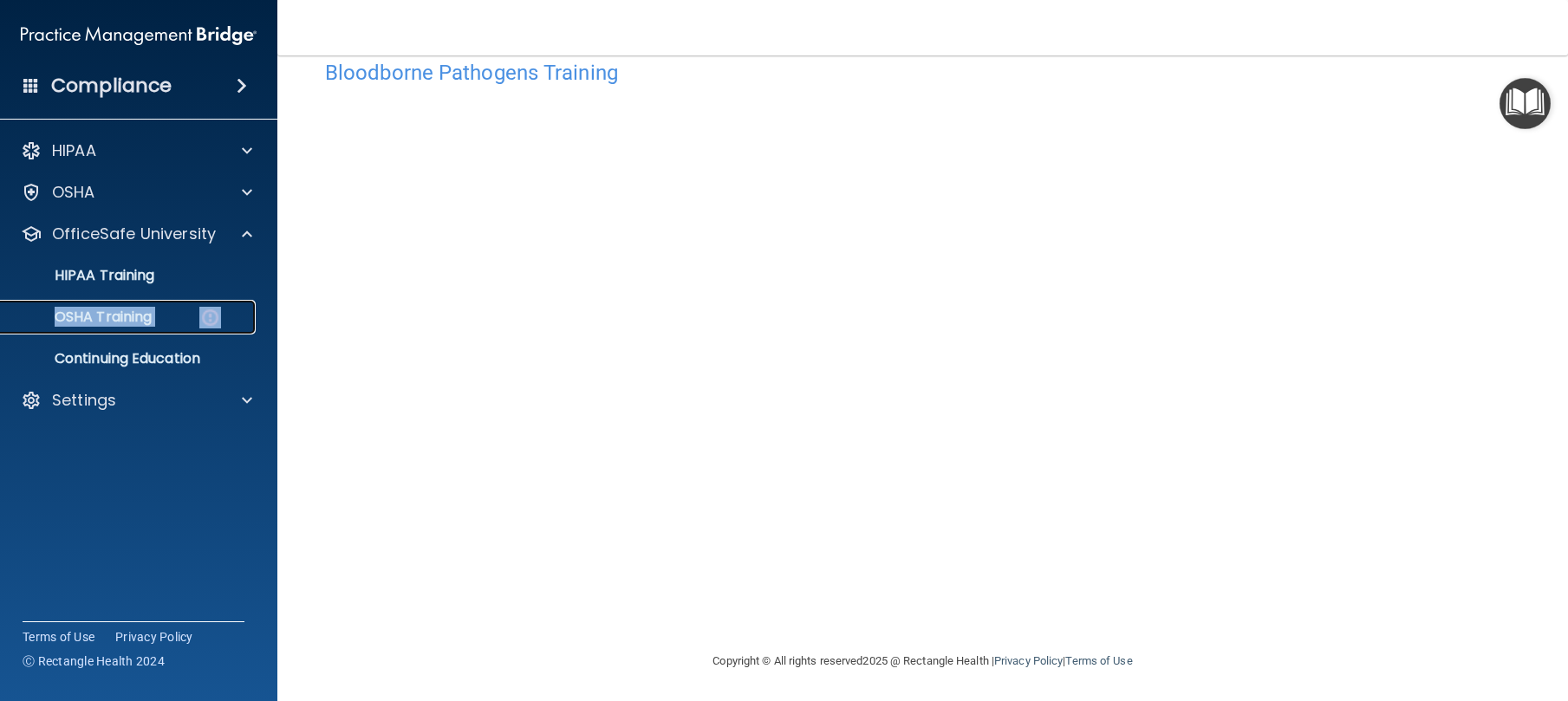
click at [228, 318] on div "OSHA Training" at bounding box center [129, 317] width 237 height 17
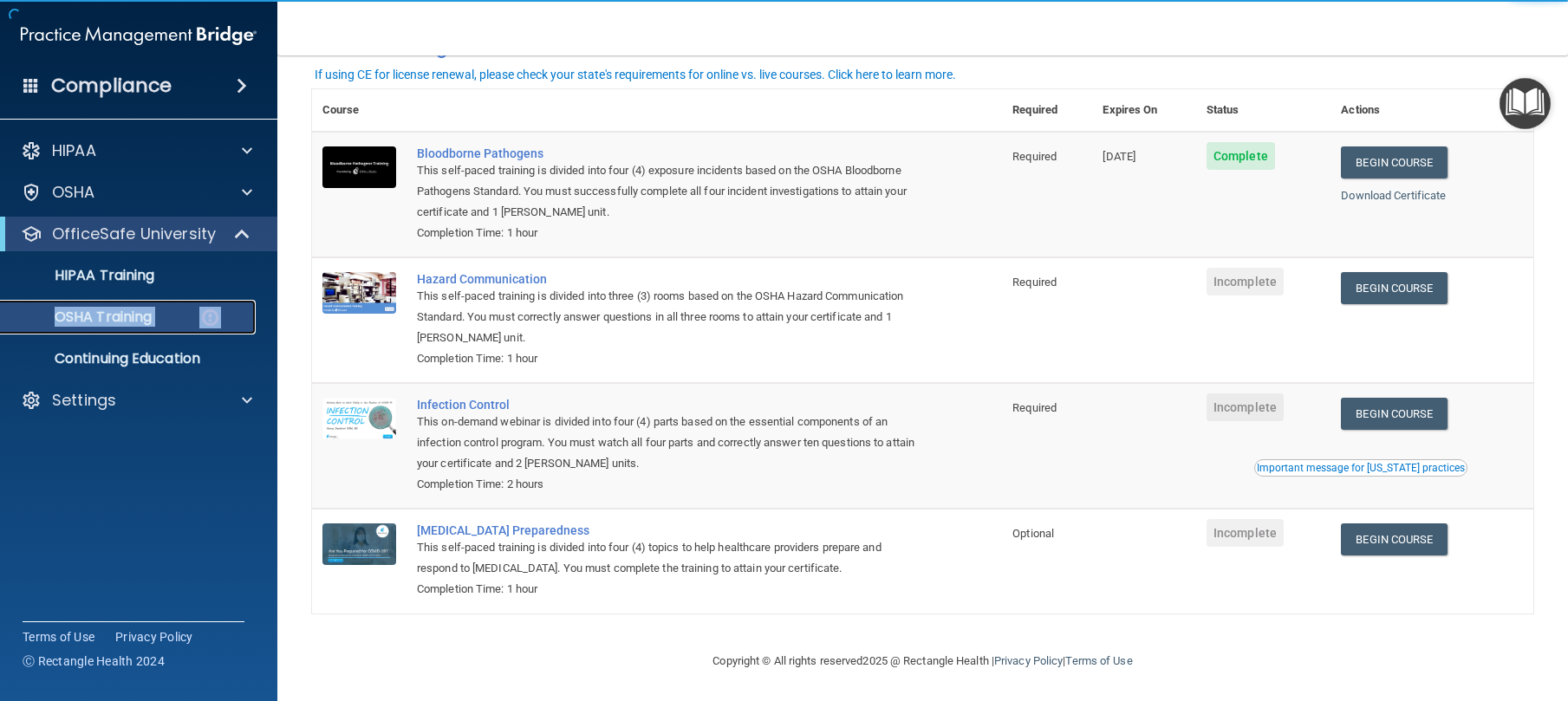
scroll to position [112, 0]
